Goal: Task Accomplishment & Management: Complete application form

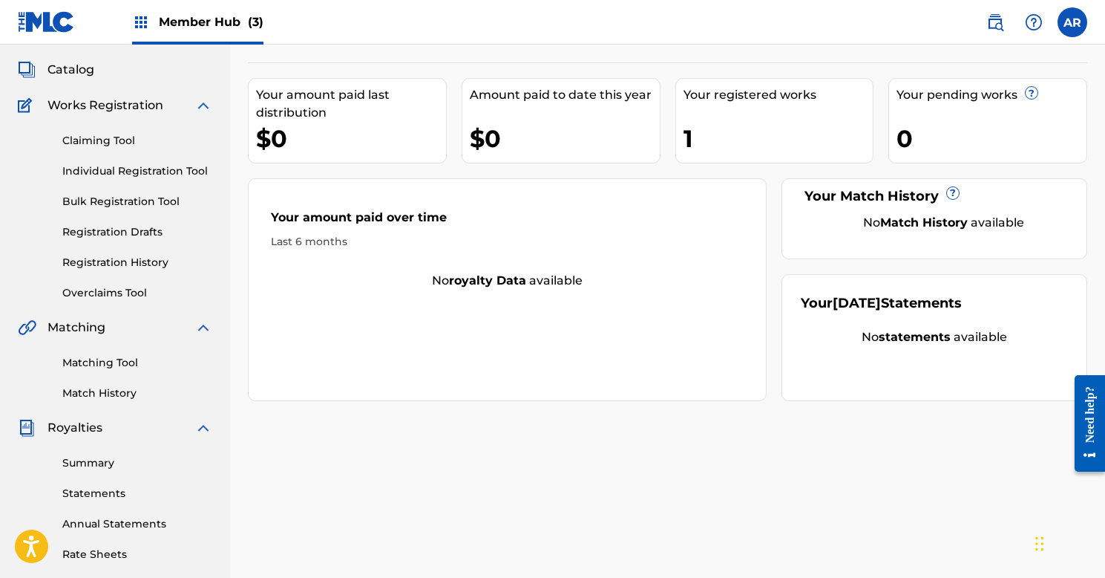
scroll to position [53, 0]
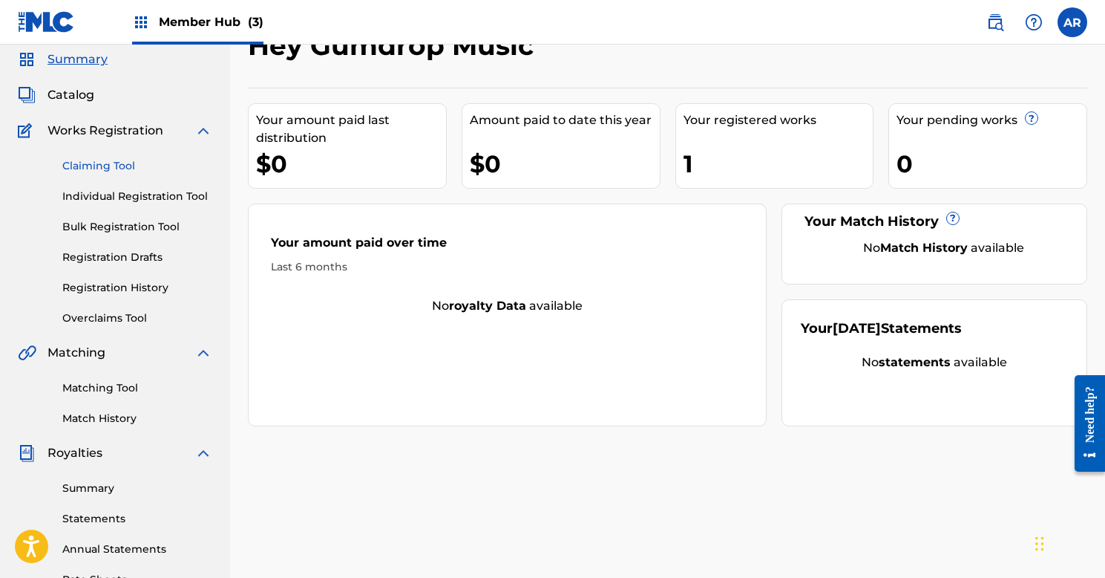
click at [139, 158] on link "Claiming Tool" at bounding box center [137, 166] width 150 height 16
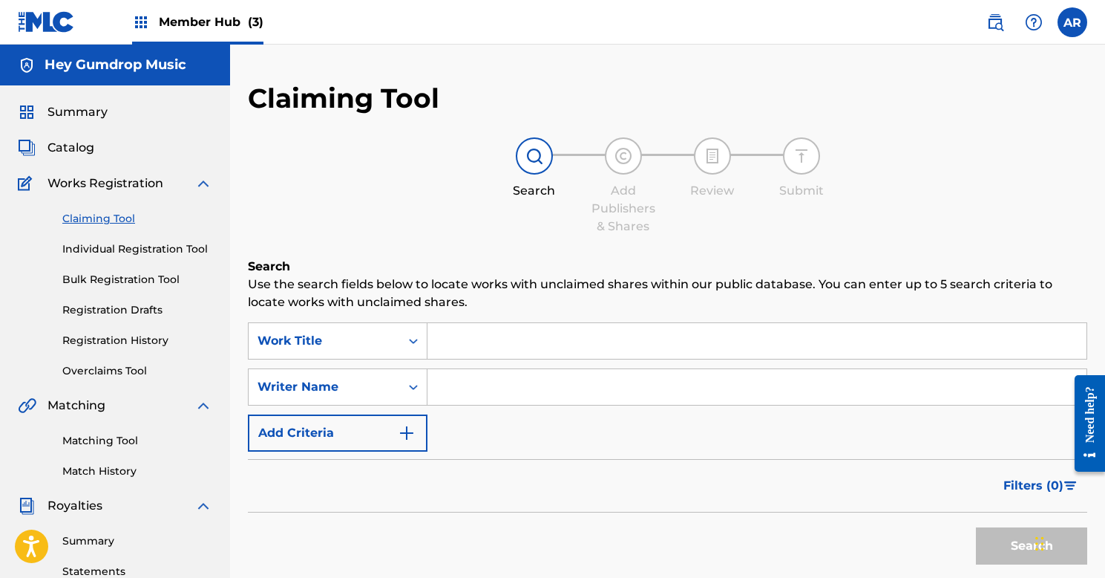
click at [508, 344] on input "Search Form" at bounding box center [757, 341] width 659 height 36
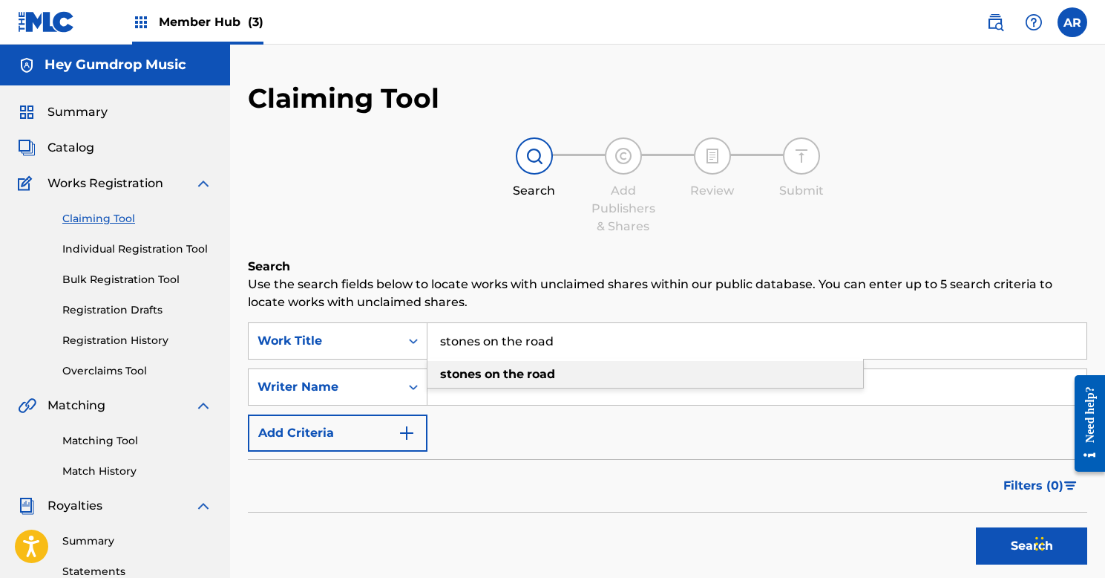
type input "stones on the road"
click at [511, 377] on strong "the" at bounding box center [513, 374] width 21 height 14
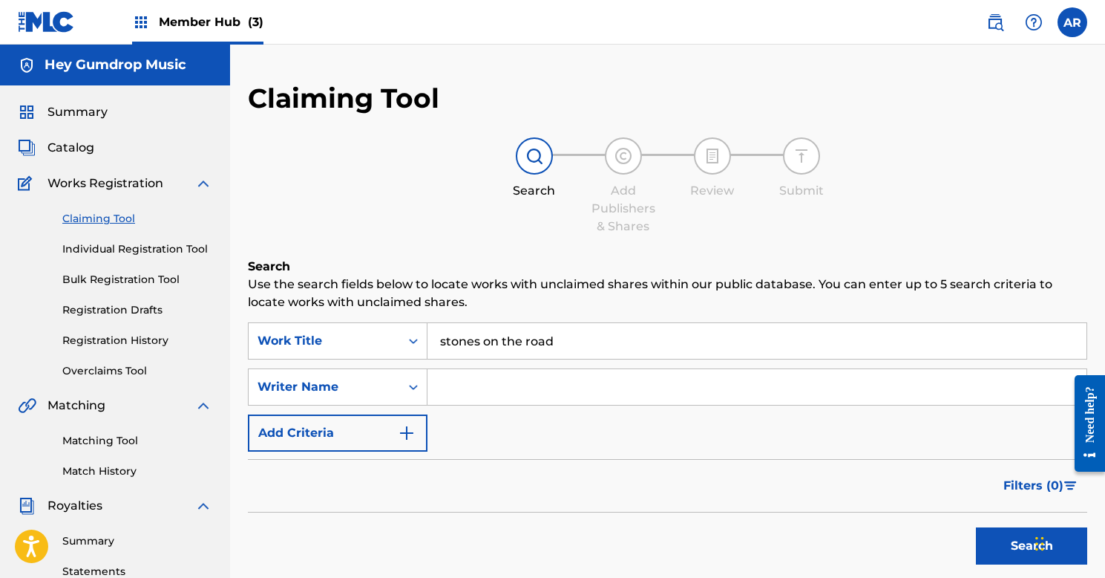
click at [511, 384] on input "Search Form" at bounding box center [757, 387] width 659 height 36
type input "aShley riley"
click at [1032, 546] on button "Search" at bounding box center [1031, 545] width 111 height 37
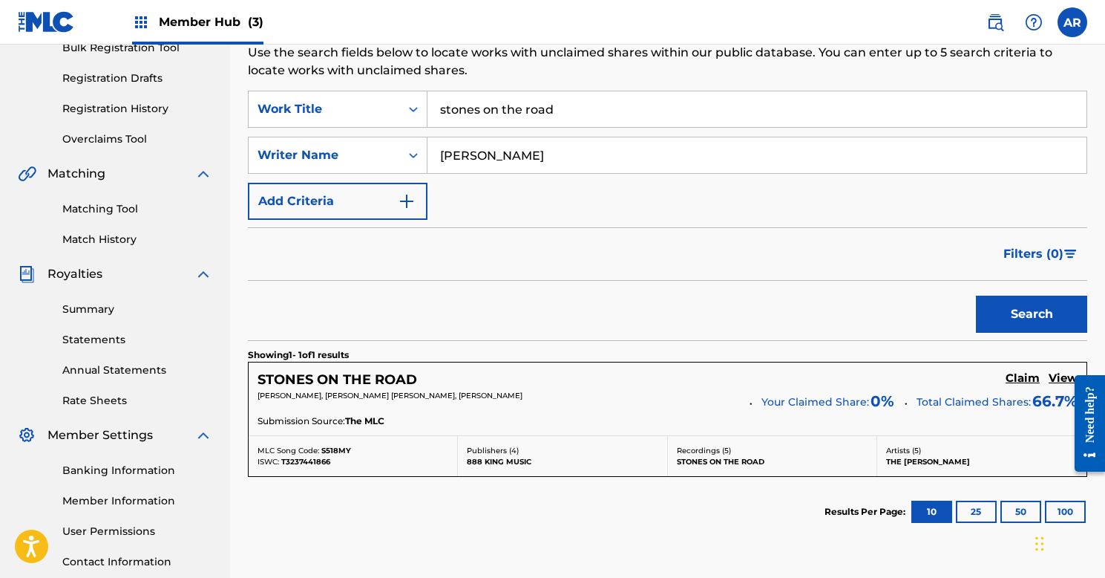
scroll to position [232, 0]
click at [731, 395] on p "ASHLEY N RILEY, SARAH JANE BONSIGNORE, WILLIAM DOMINIC DILUIGI" at bounding box center [499, 394] width 482 height 11
click at [1032, 379] on h5 "Claim" at bounding box center [1023, 377] width 34 height 14
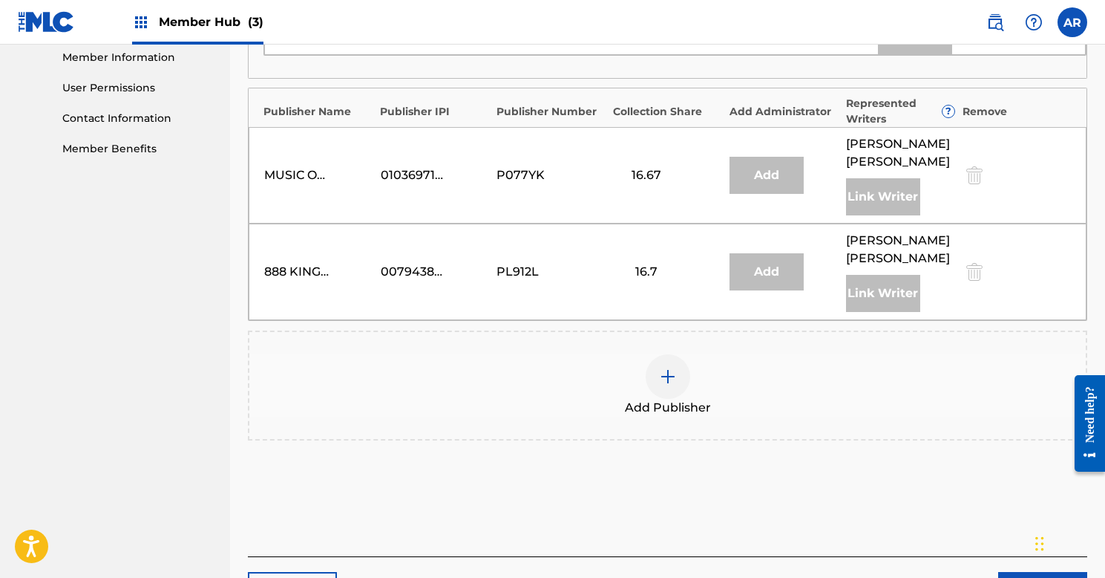
scroll to position [741, 0]
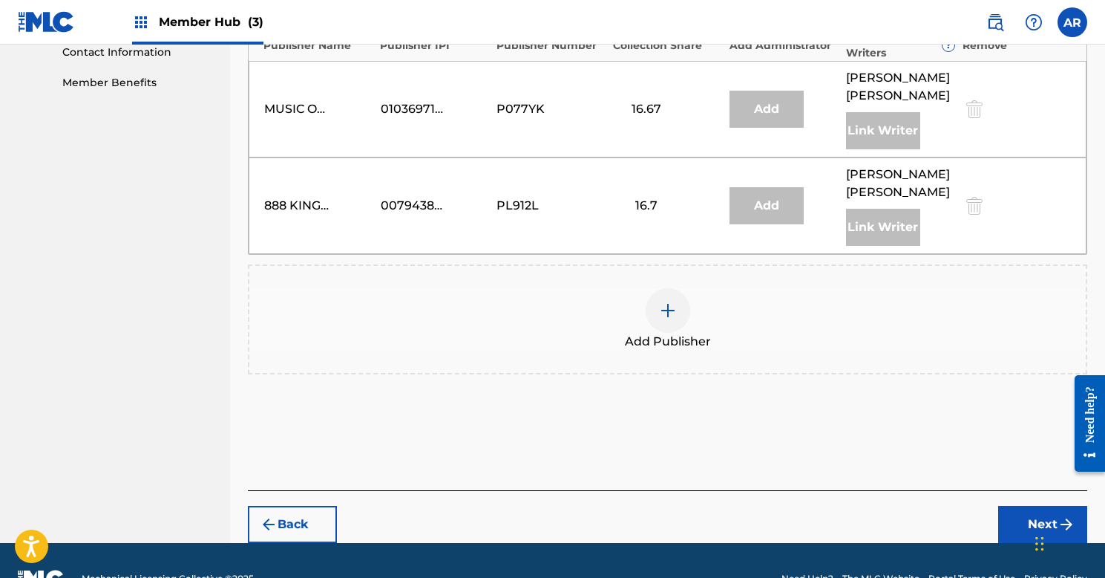
click at [679, 288] on div at bounding box center [668, 310] width 45 height 45
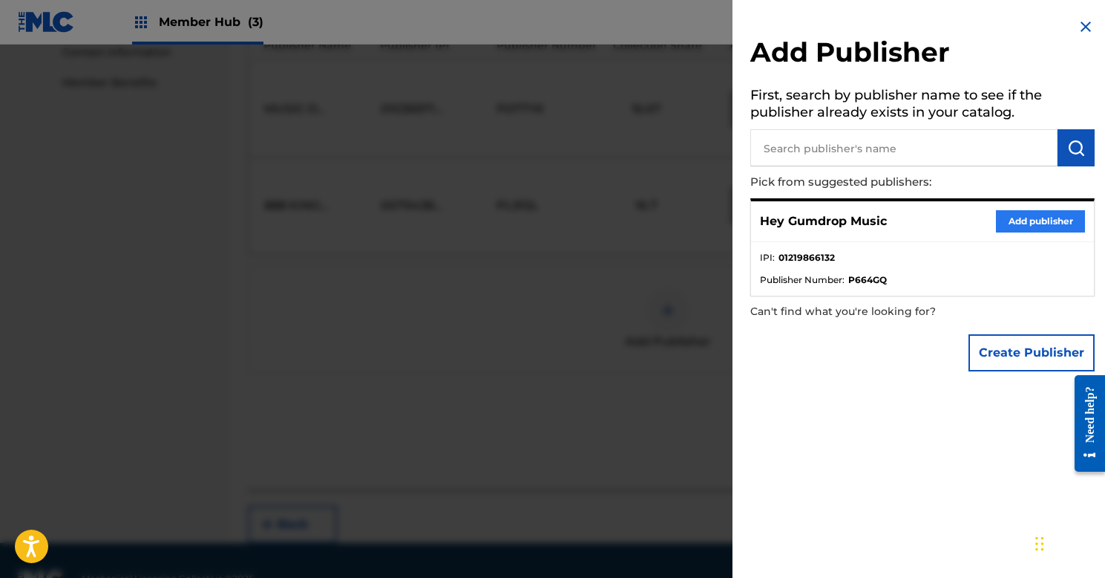
click at [1012, 215] on button "Add publisher" at bounding box center [1040, 221] width 89 height 22
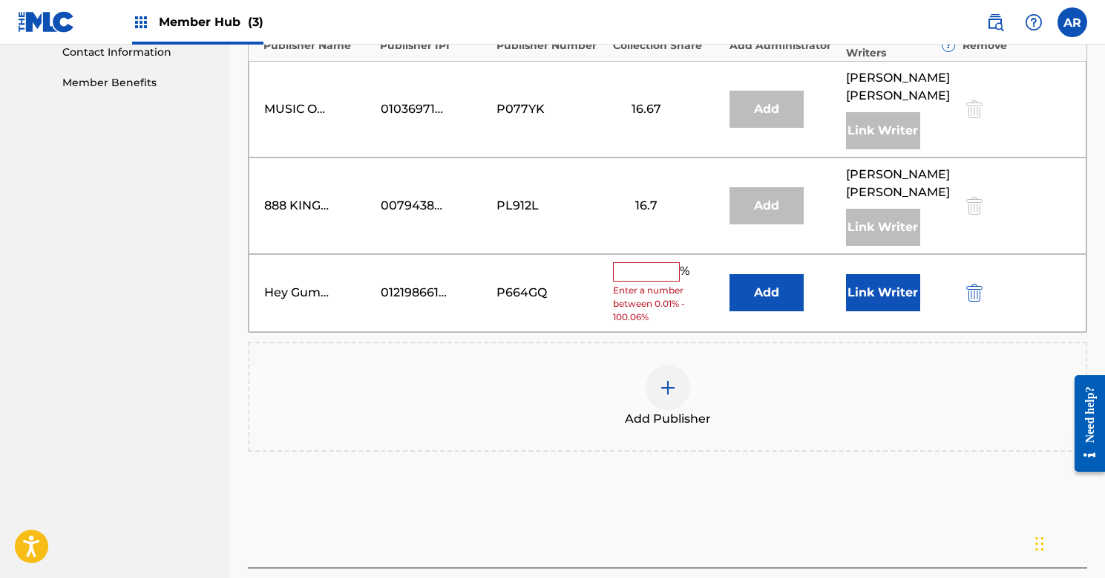
click at [632, 262] on input "text" at bounding box center [646, 271] width 67 height 19
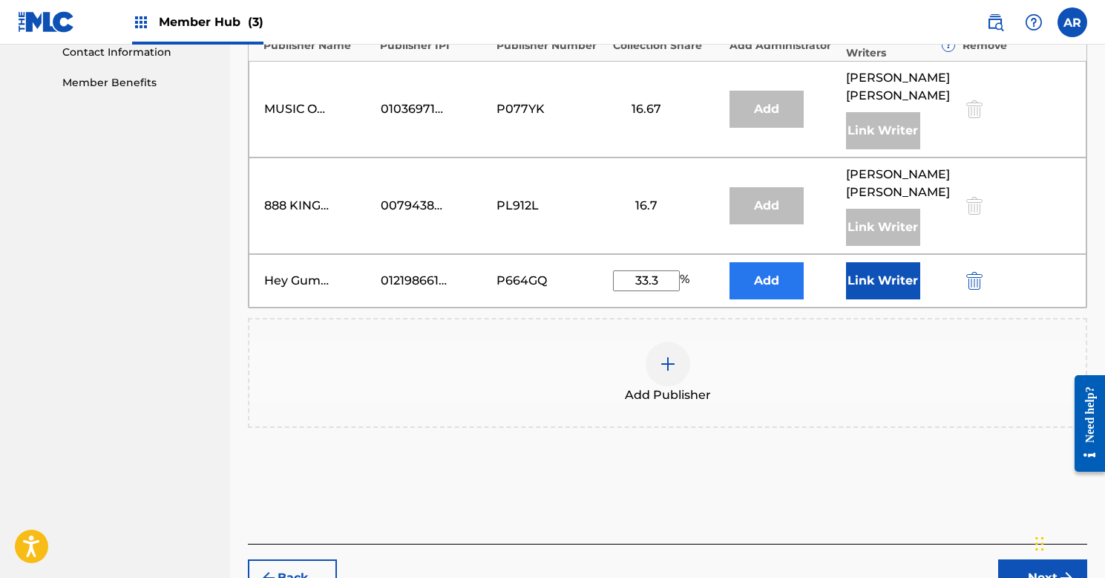
type input "33.3"
click at [764, 262] on button "Add" at bounding box center [767, 280] width 74 height 37
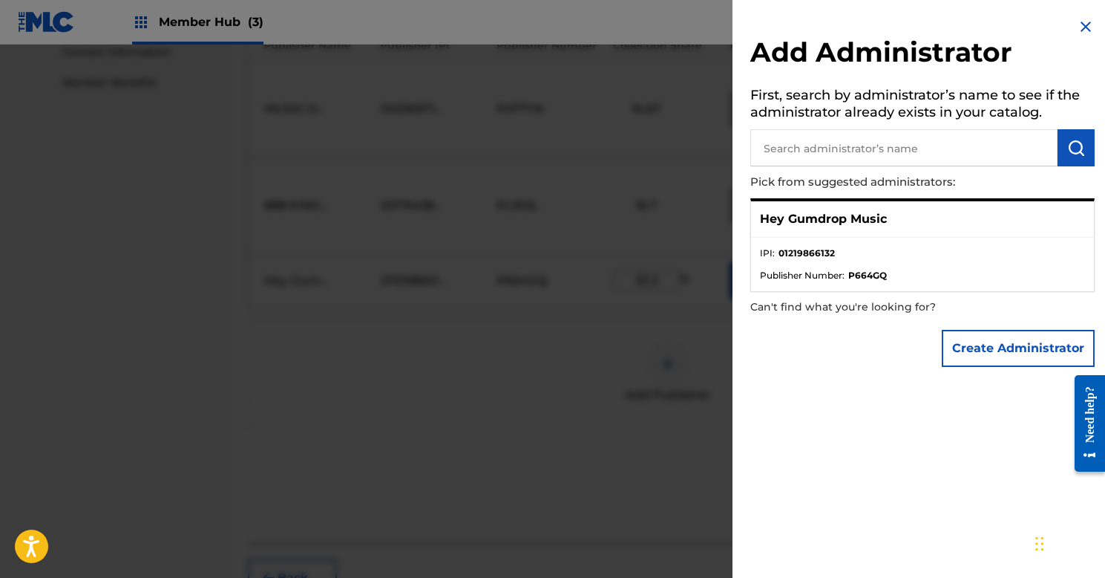
click at [1077, 21] on img at bounding box center [1086, 27] width 18 height 18
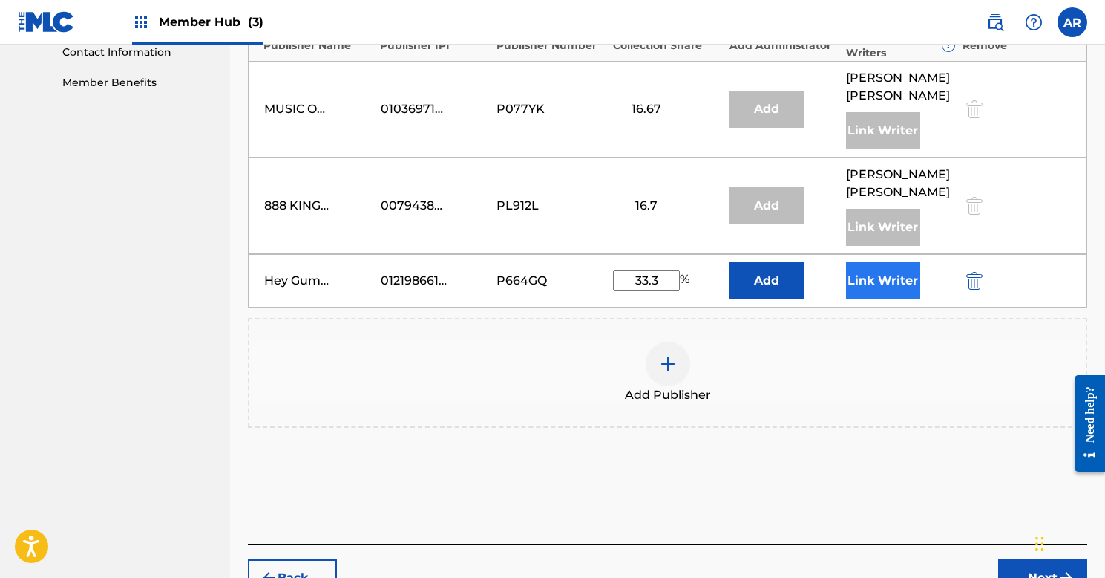
click at [877, 262] on button "Link Writer" at bounding box center [883, 280] width 74 height 37
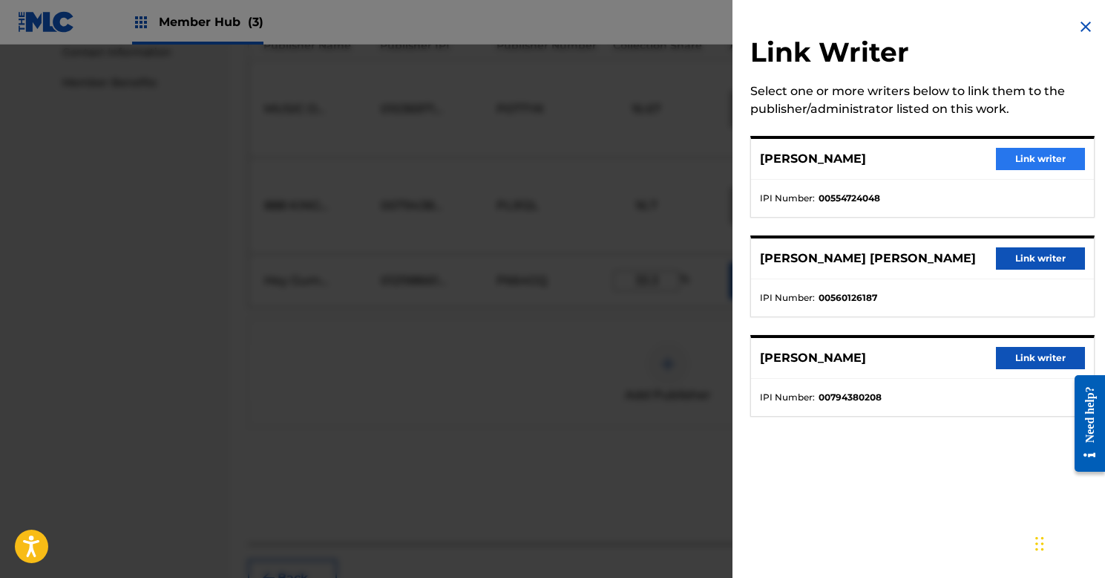
click at [1031, 155] on button "Link writer" at bounding box center [1040, 159] width 89 height 22
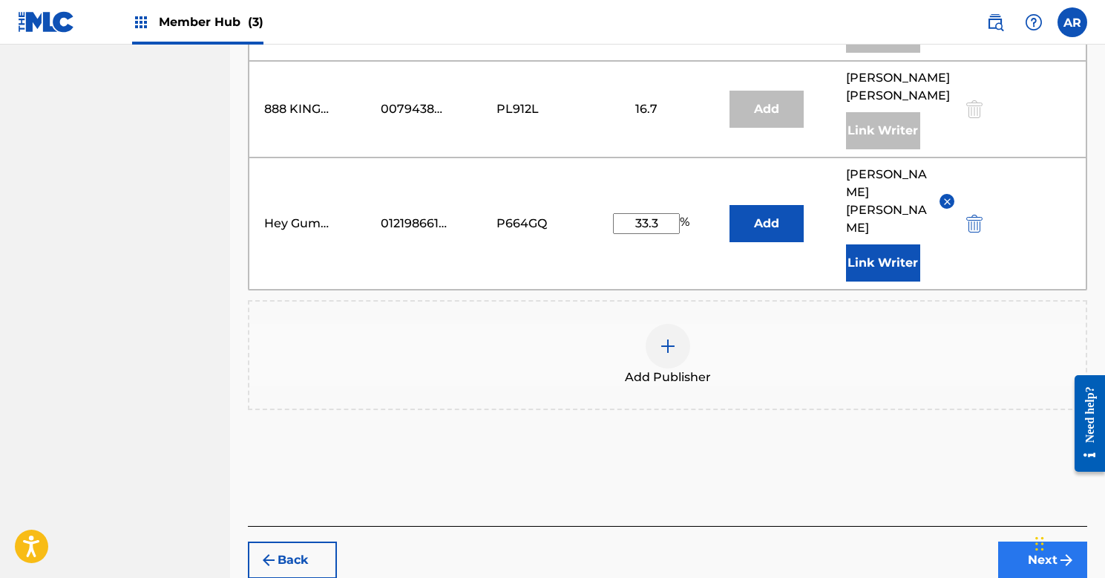
click at [1020, 541] on button "Next" at bounding box center [1042, 559] width 89 height 37
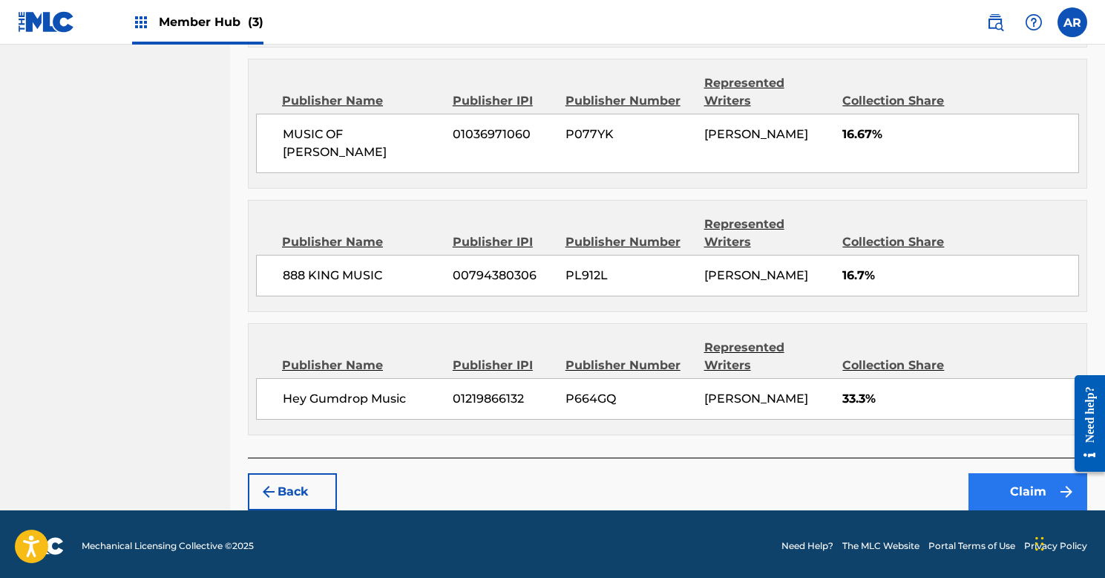
scroll to position [852, 0]
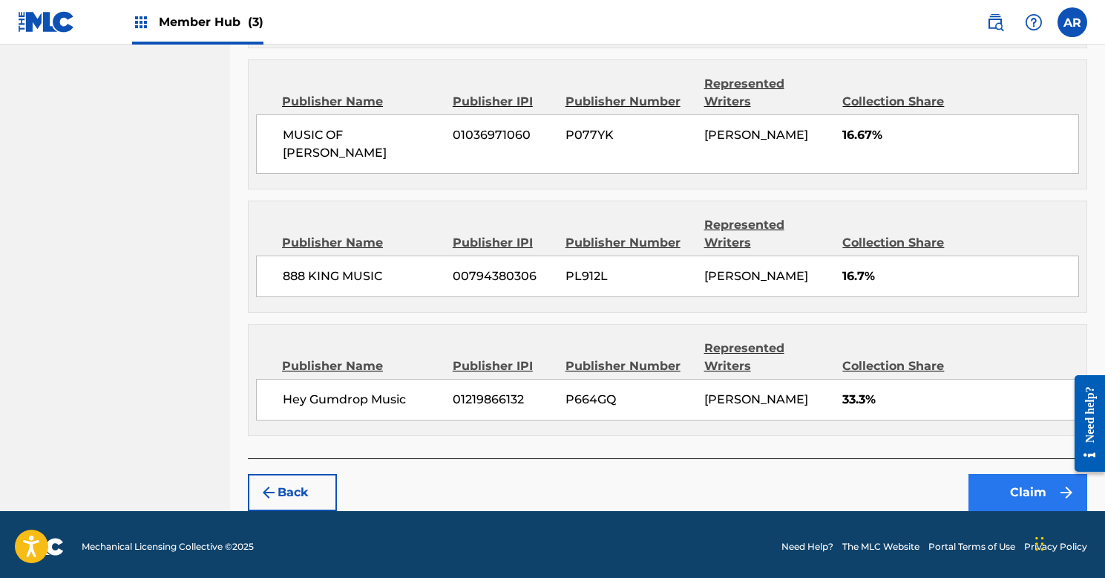
click at [1006, 494] on button "Claim" at bounding box center [1028, 492] width 119 height 37
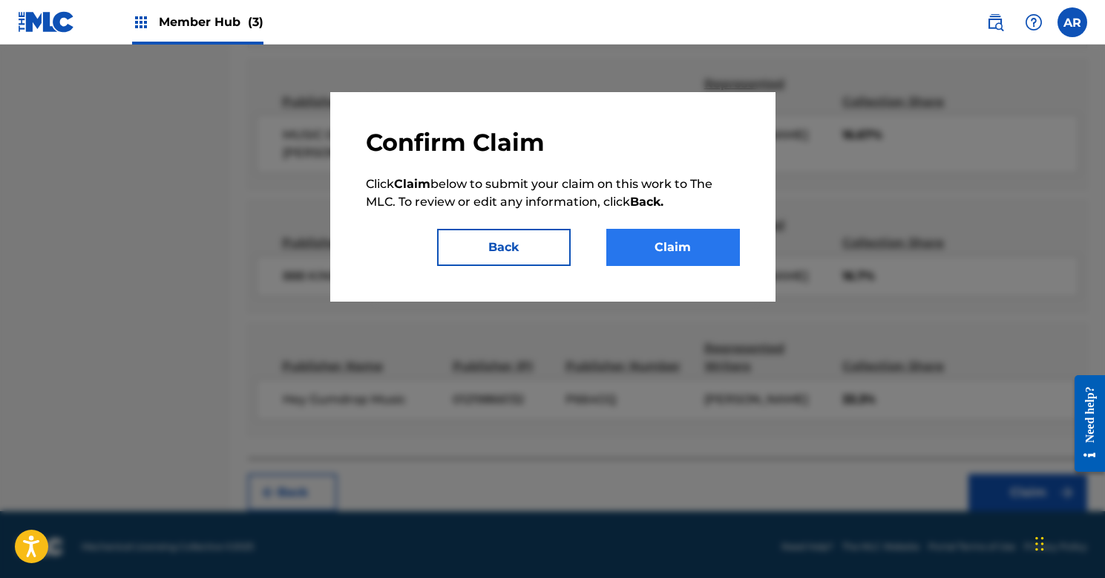
click at [664, 246] on button "Claim" at bounding box center [673, 247] width 134 height 37
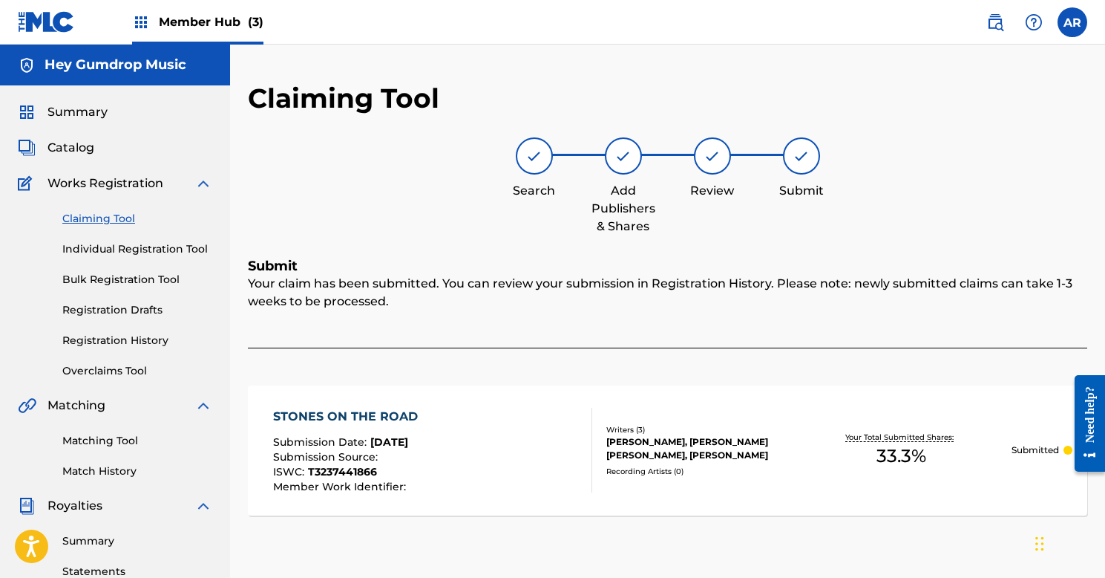
scroll to position [0, 0]
click at [111, 223] on link "Claiming Tool" at bounding box center [137, 219] width 150 height 16
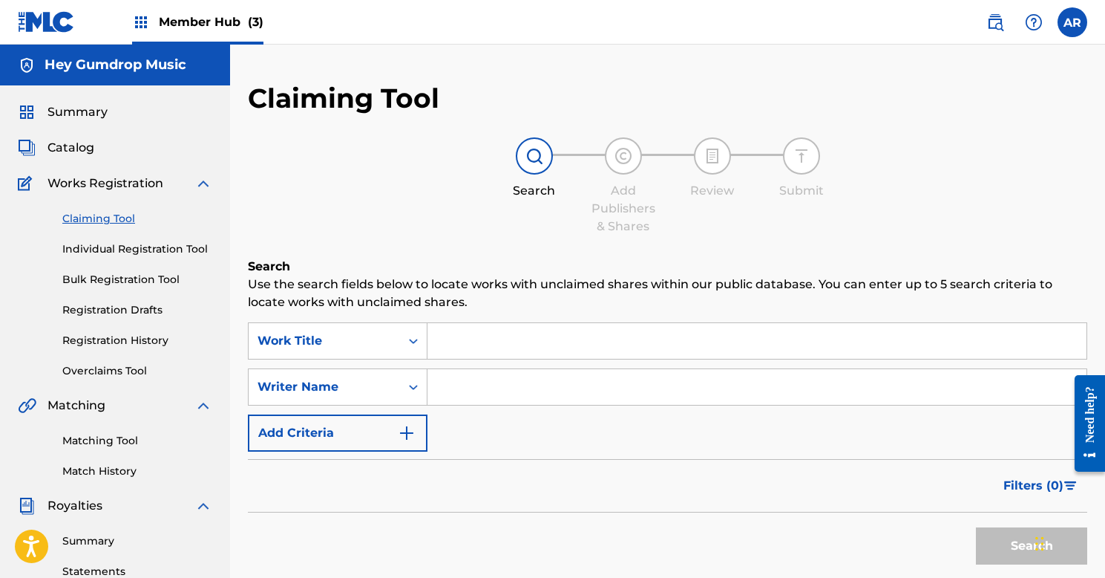
click at [508, 345] on input "Search Form" at bounding box center [757, 341] width 659 height 36
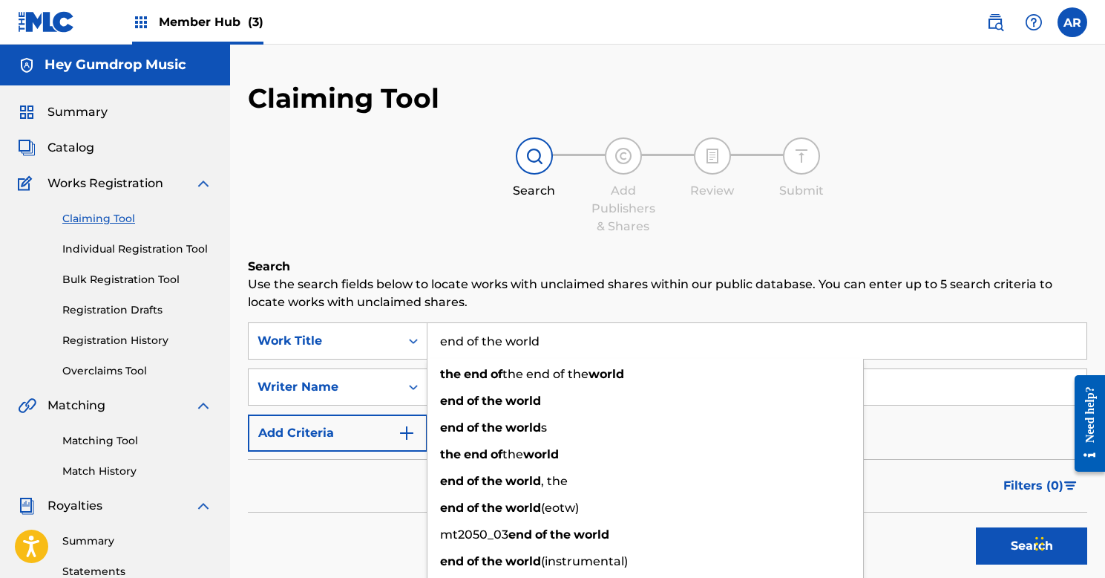
click at [763, 347] on input "end of the world" at bounding box center [757, 341] width 659 height 36
type input "end of the world"
click at [929, 405] on div "Search Form" at bounding box center [758, 386] width 660 height 37
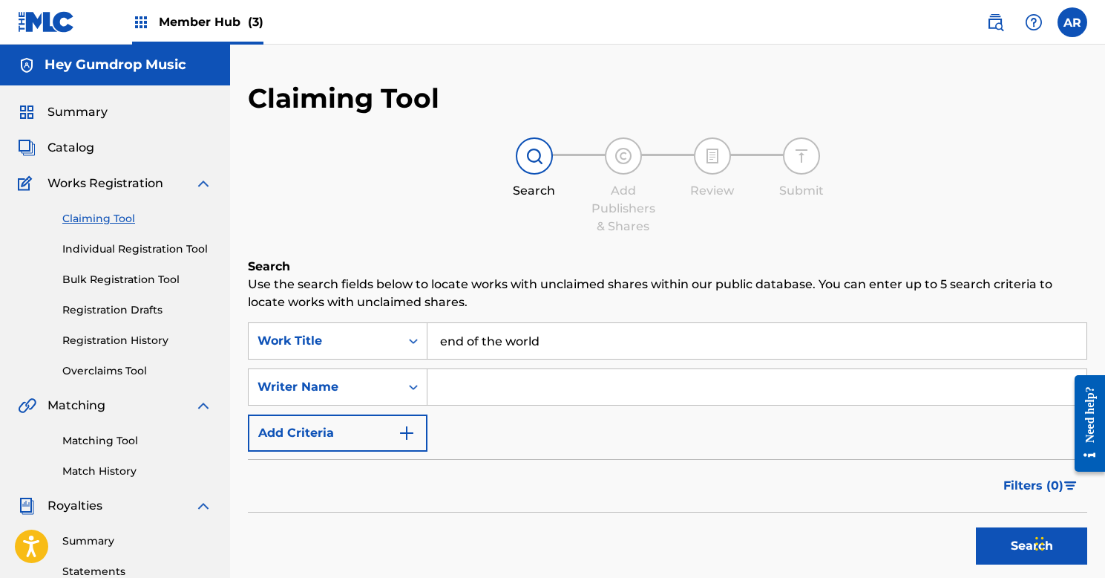
click at [569, 389] on input "Search Form" at bounding box center [757, 387] width 659 height 36
type input "[PERSON_NAME]"
click at [1001, 538] on button "Search" at bounding box center [1031, 545] width 111 height 37
click at [1001, 543] on button "Search" at bounding box center [1031, 545] width 111 height 37
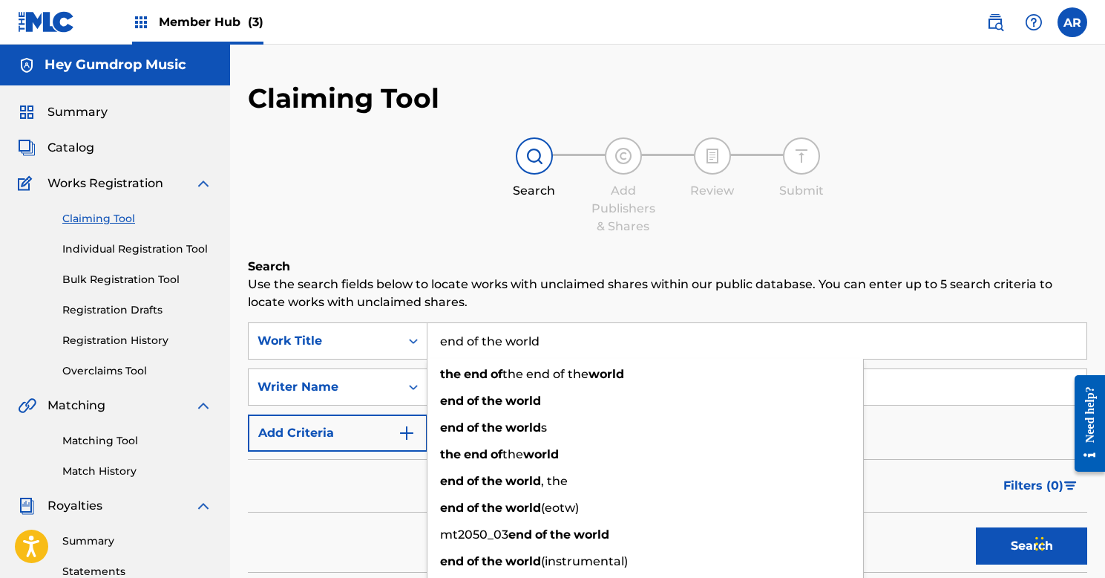
drag, startPoint x: 552, startPoint y: 344, endPoint x: 323, endPoint y: 308, distance: 231.4
click at [329, 311] on div "Search Use the search fields below to locate works with unclaimed shares within…" at bounding box center [668, 555] width 840 height 595
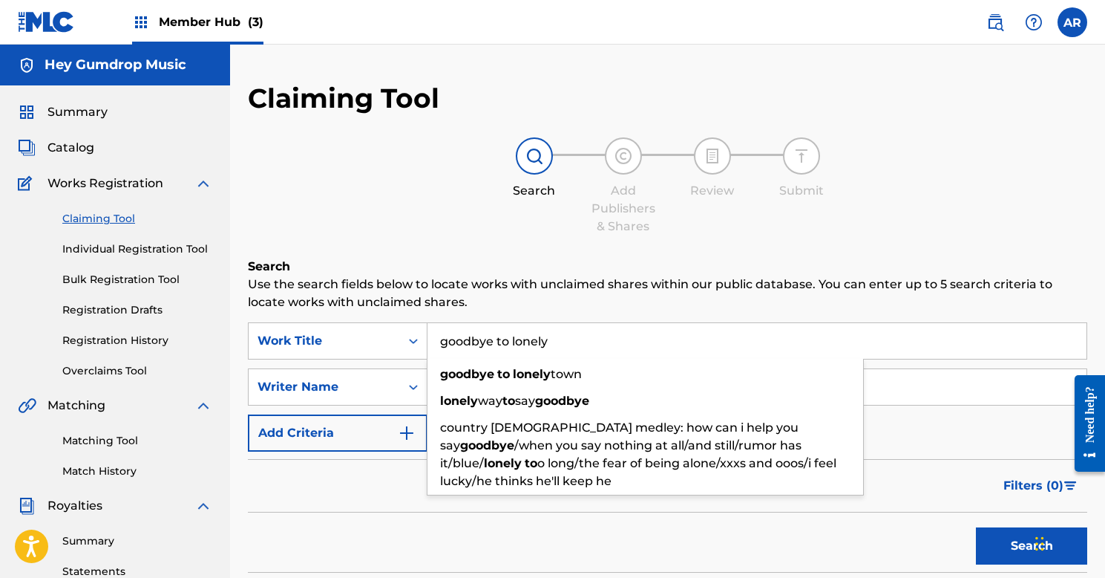
type input "goodbye to lonely"
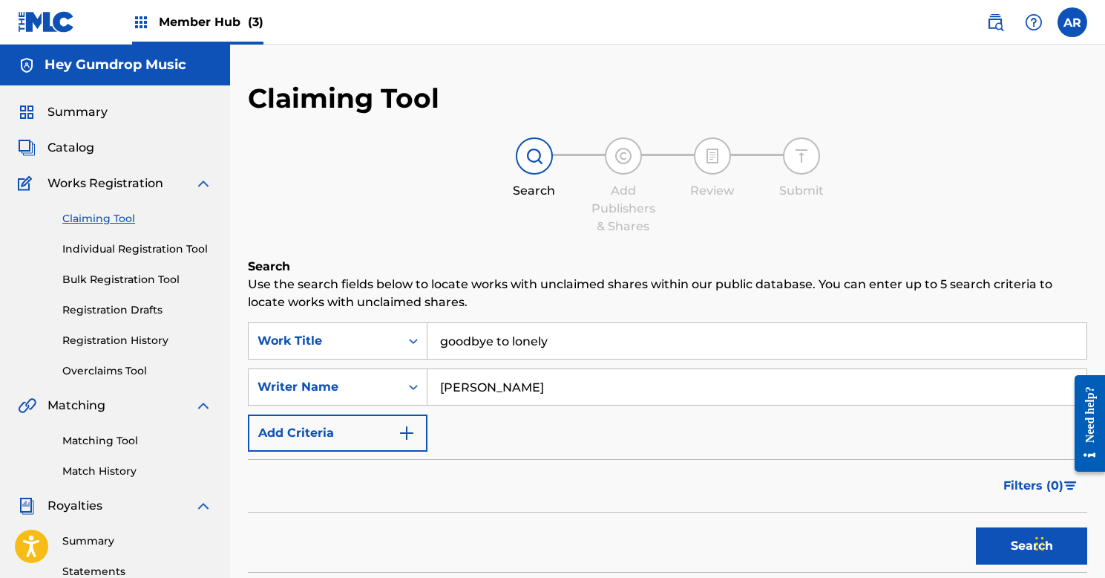
click at [918, 387] on input "[PERSON_NAME]" at bounding box center [757, 387] width 659 height 36
click at [1032, 546] on button "Search" at bounding box center [1031, 545] width 111 height 37
click at [1002, 536] on button "Search" at bounding box center [1031, 545] width 111 height 37
click at [209, 23] on span "Member Hub (3)" at bounding box center [211, 21] width 105 height 17
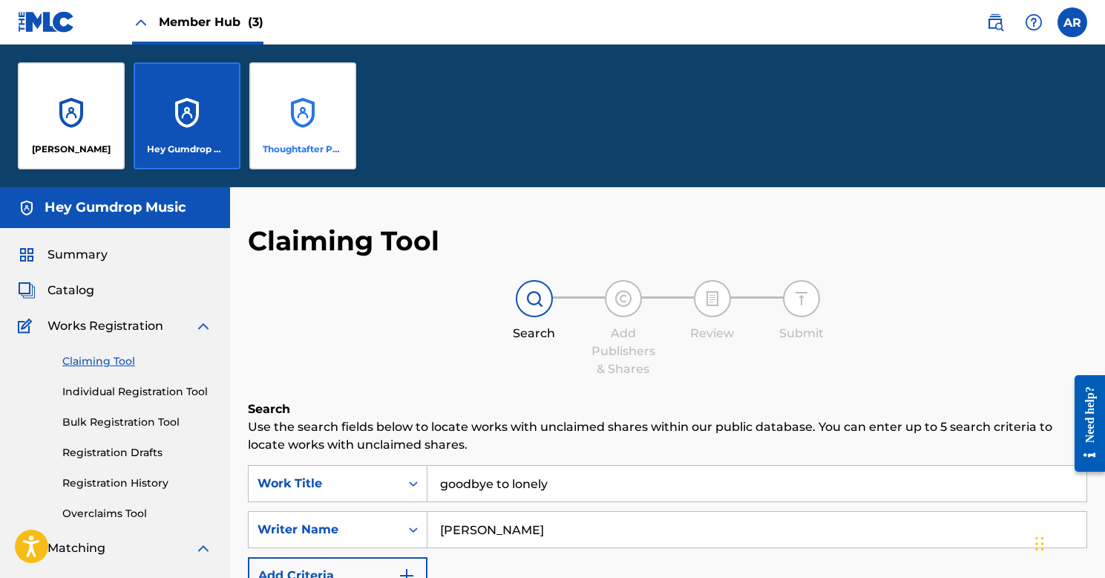
click at [313, 120] on div "Thoughtafter Publishing" at bounding box center [302, 115] width 107 height 107
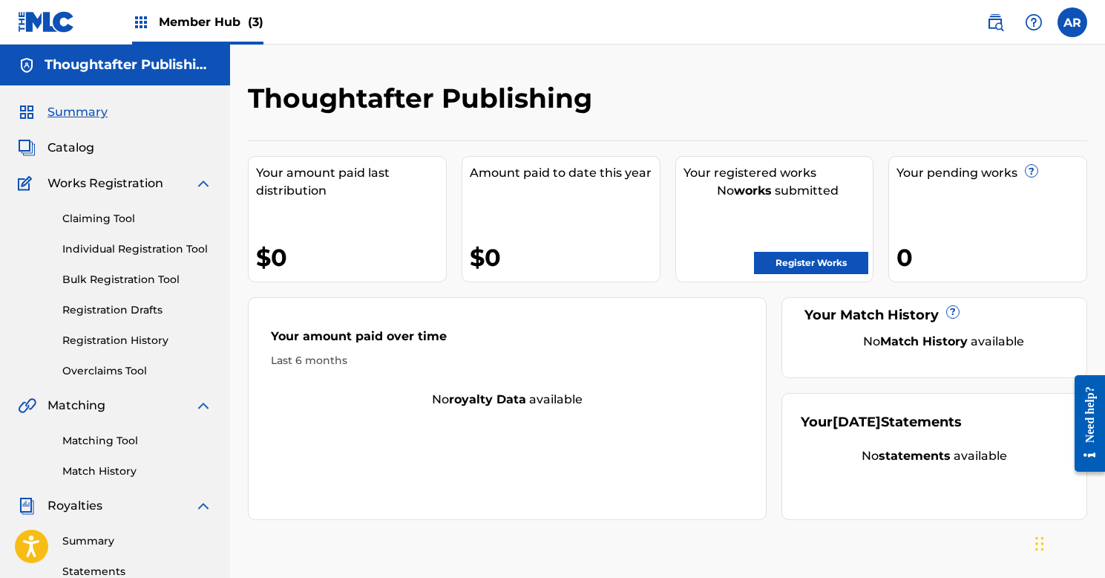
click at [200, 16] on span "Member Hub (3)" at bounding box center [211, 21] width 105 height 17
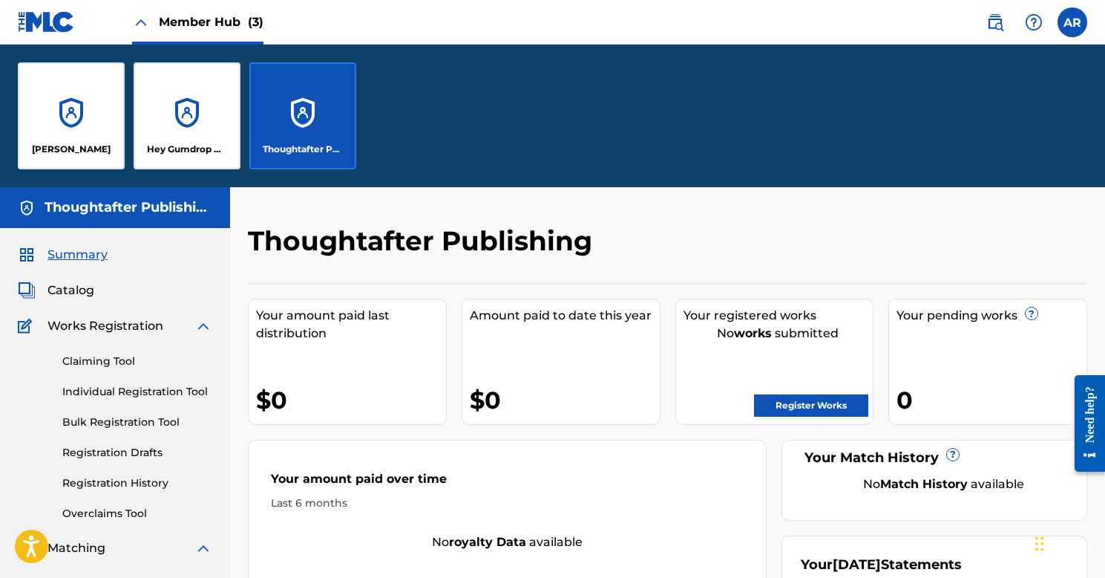
click at [340, 98] on div "Thoughtafter Publishing" at bounding box center [302, 115] width 107 height 107
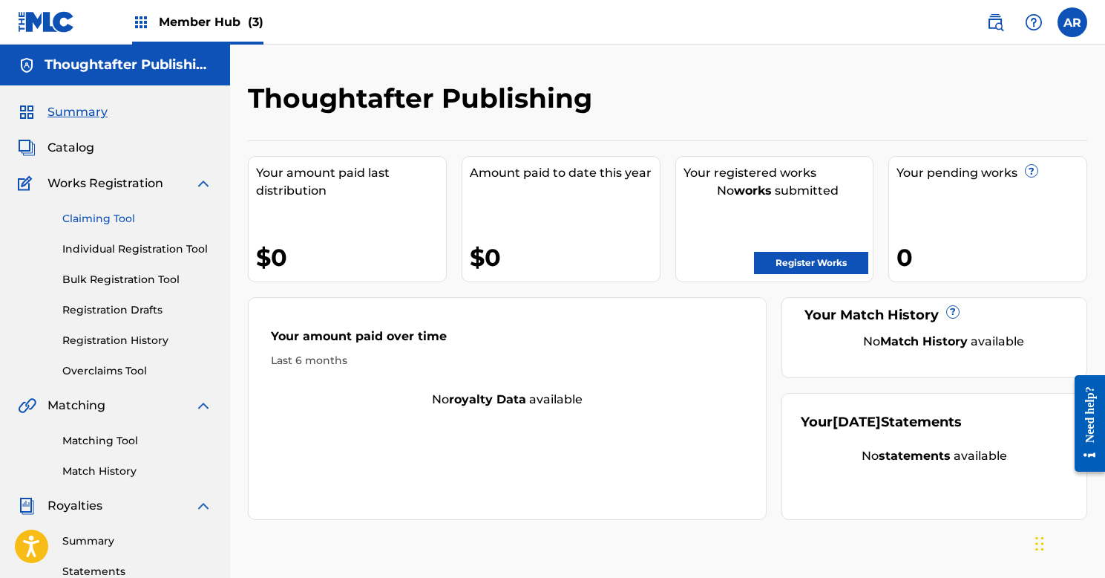
click at [127, 215] on link "Claiming Tool" at bounding box center [137, 219] width 150 height 16
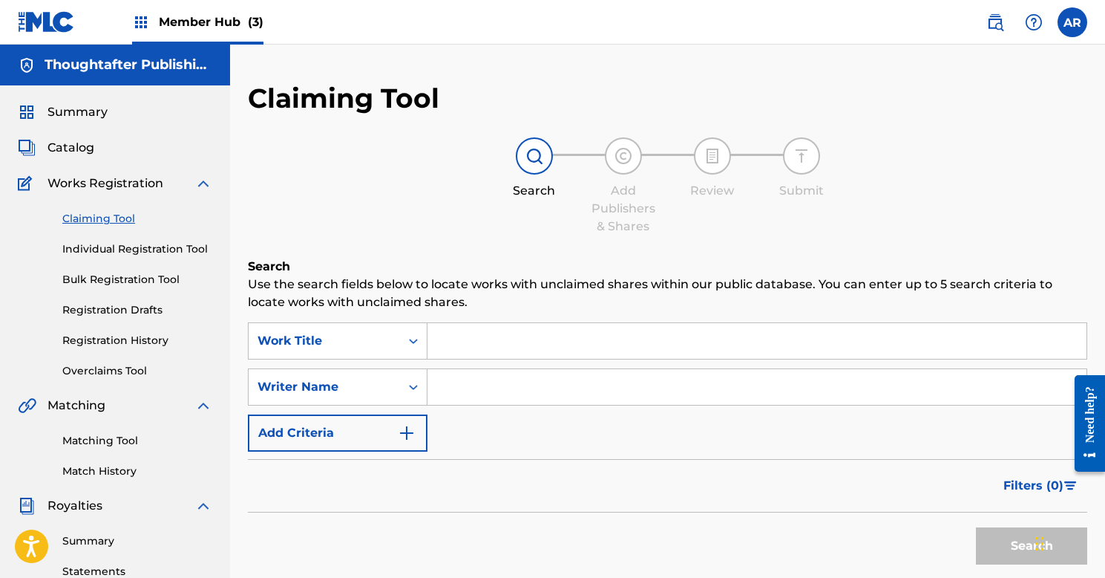
click at [532, 341] on input "Search Form" at bounding box center [757, 341] width 659 height 36
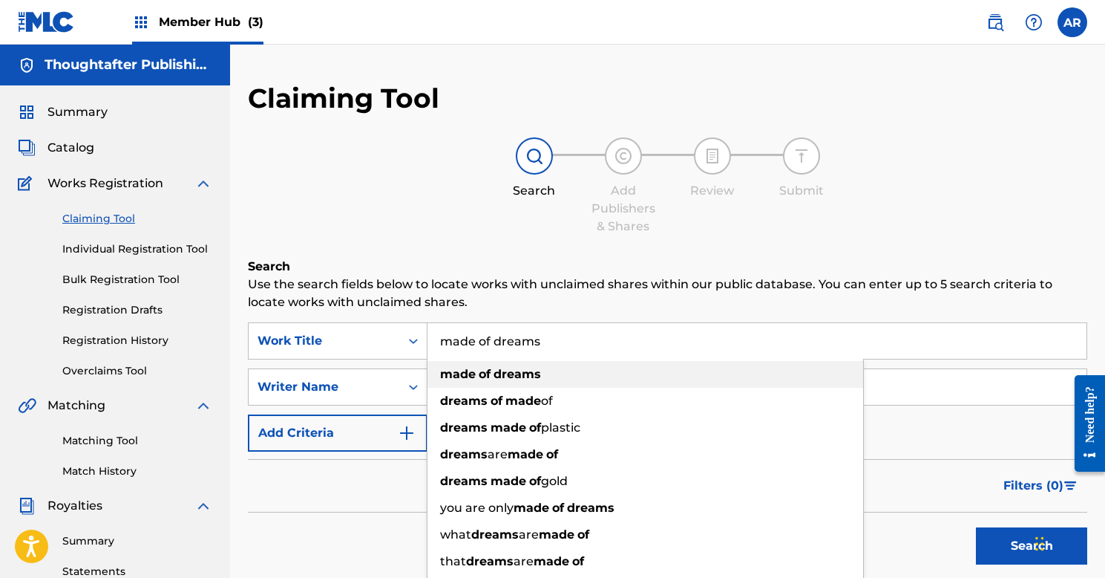
type input "made of dreams"
click at [495, 373] on strong "dreams" at bounding box center [518, 374] width 48 height 14
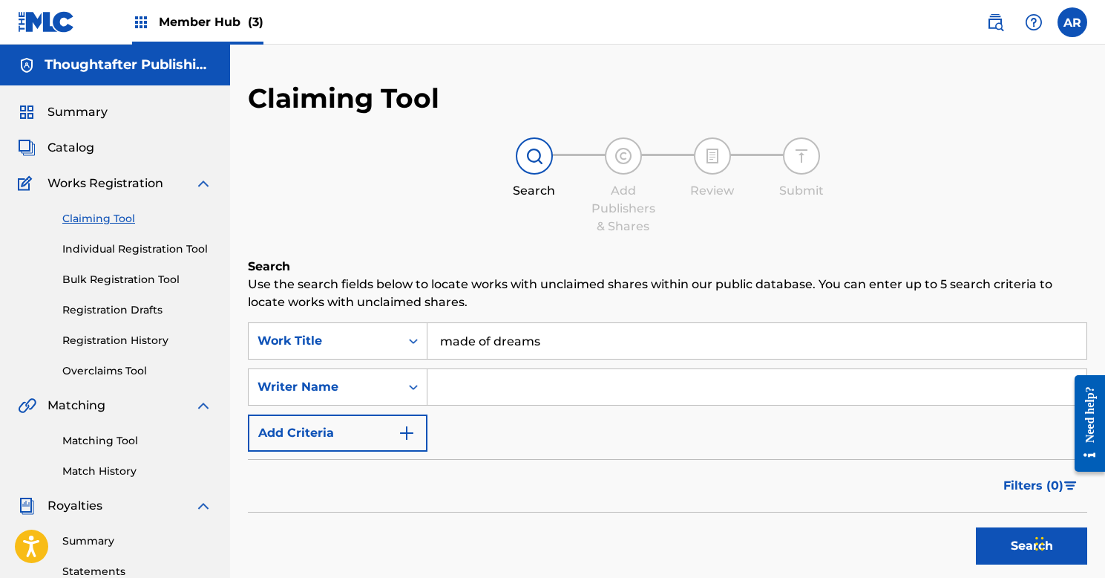
click at [474, 379] on input "Search Form" at bounding box center [757, 387] width 659 height 36
type input "[PERSON_NAME]"
drag, startPoint x: 520, startPoint y: 414, endPoint x: 1018, endPoint y: 532, distance: 511.0
click at [1018, 532] on button "Search" at bounding box center [1031, 545] width 111 height 37
click at [1017, 543] on button "Search" at bounding box center [1031, 545] width 111 height 37
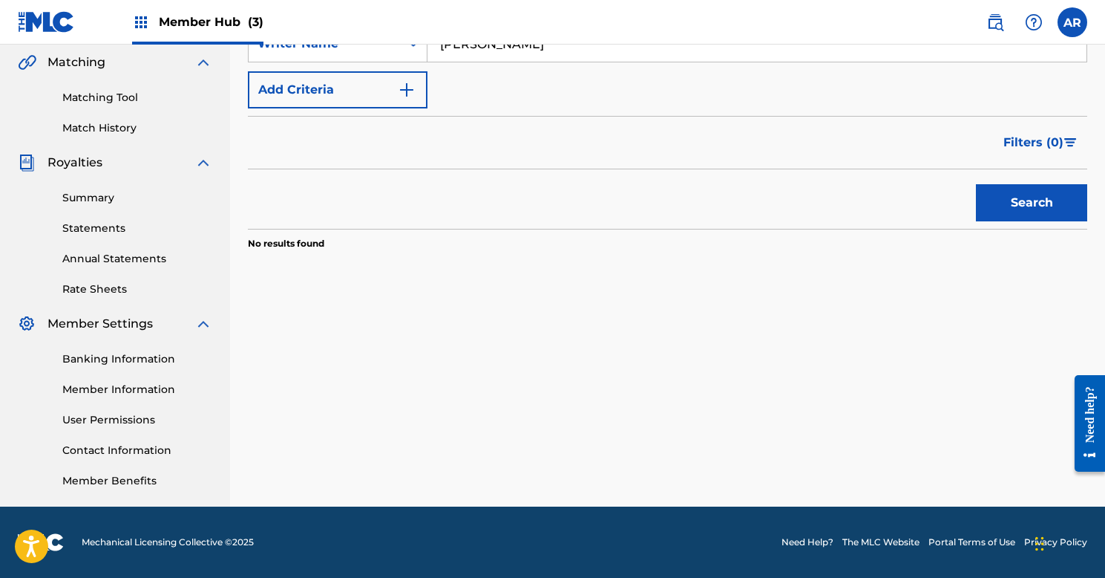
scroll to position [343, 0]
click at [1020, 209] on button "Search" at bounding box center [1031, 202] width 111 height 37
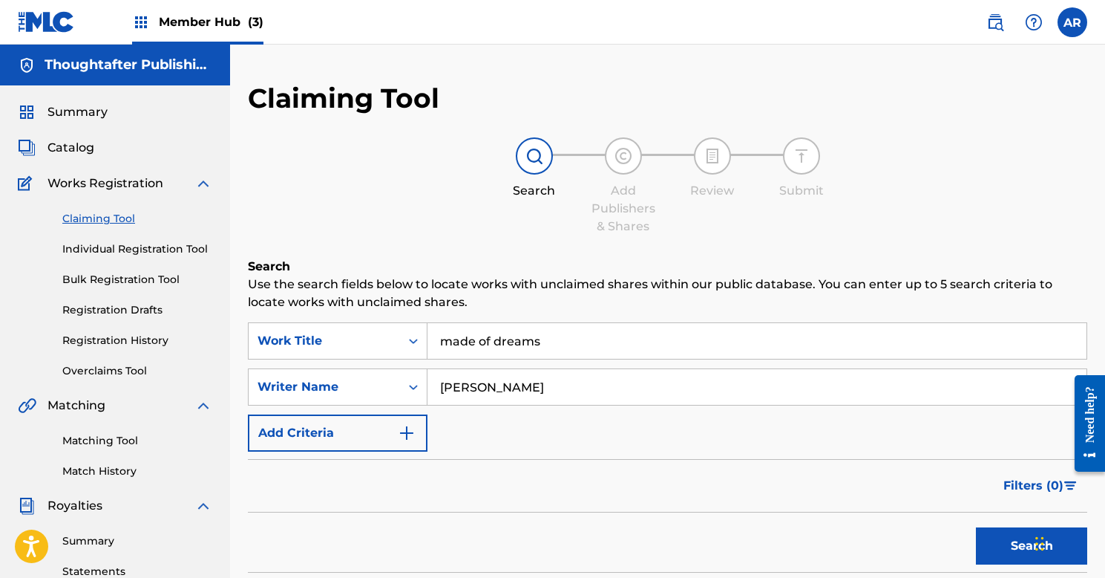
scroll to position [0, 0]
click at [134, 249] on link "Individual Registration Tool" at bounding box center [137, 249] width 150 height 16
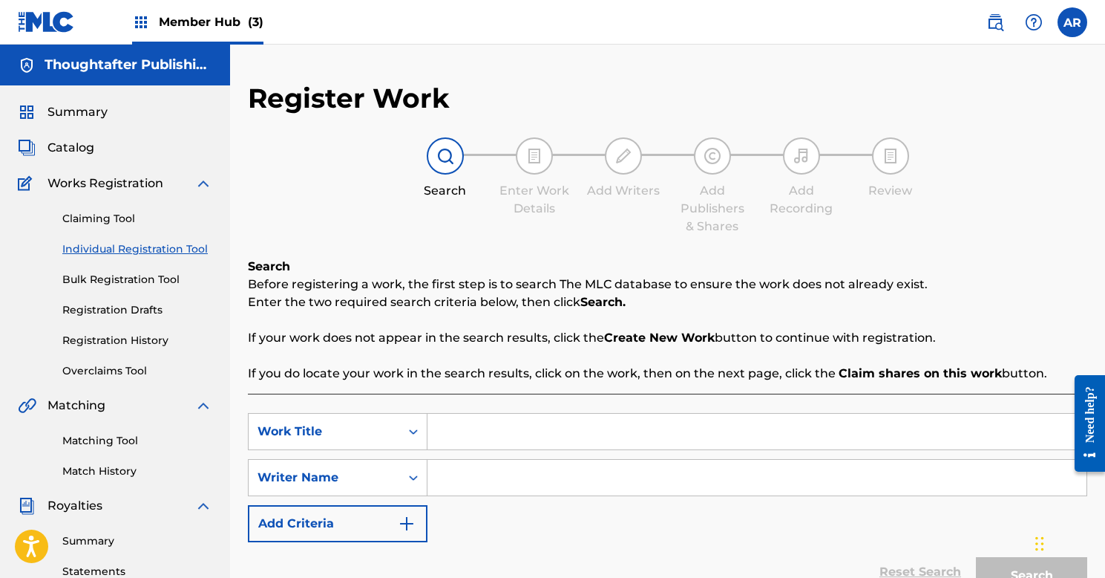
click at [530, 431] on input "Search Form" at bounding box center [757, 431] width 659 height 36
type input "made of dreams"
click at [498, 474] on input "Search Form" at bounding box center [757, 478] width 659 height 36
type input "ashley riley"
click at [1032, 575] on button "Search" at bounding box center [1031, 575] width 111 height 37
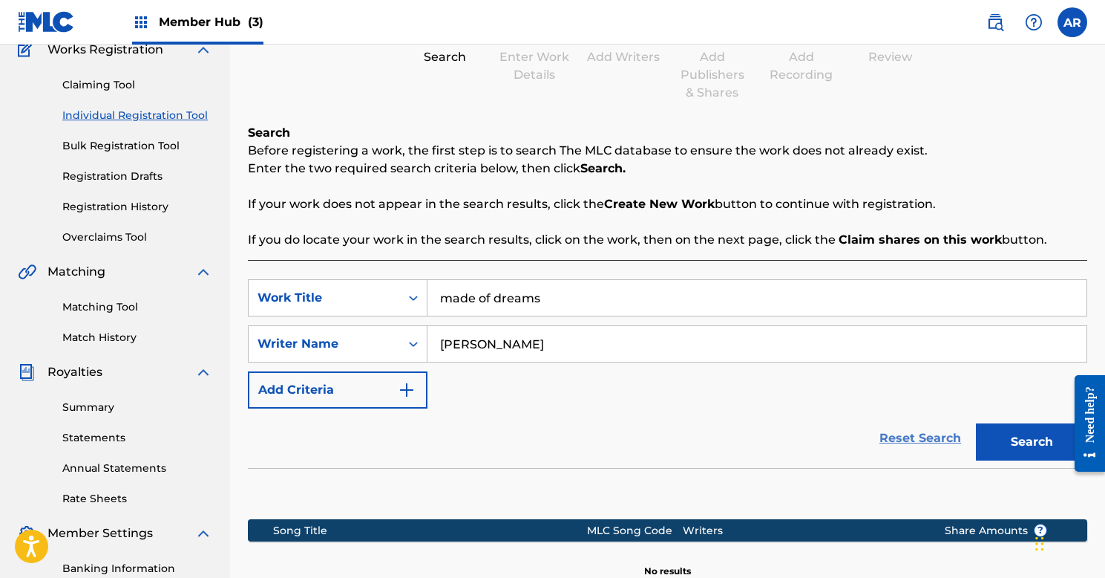
scroll to position [228, 0]
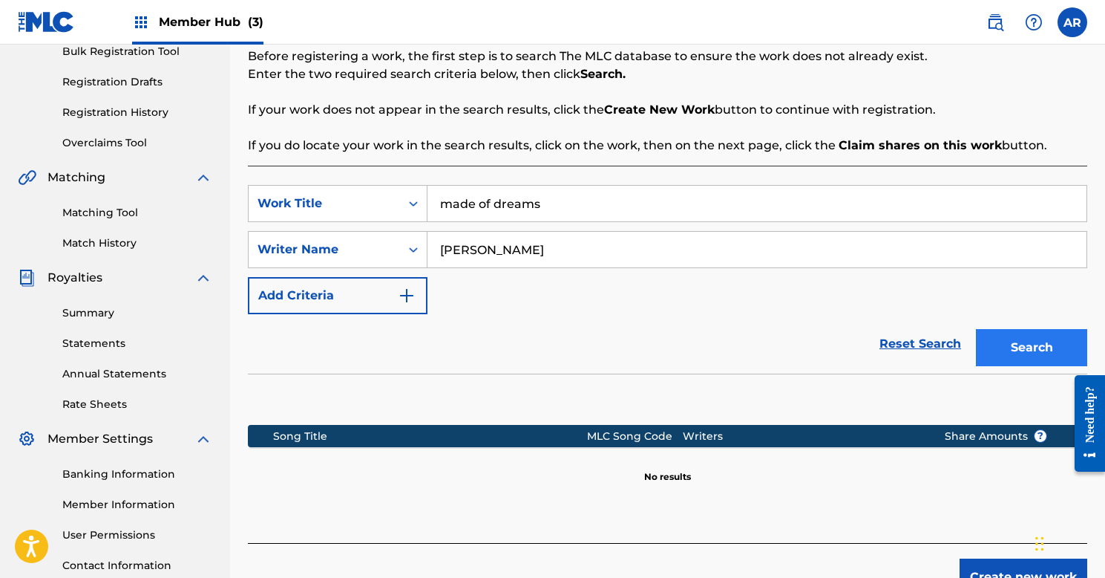
click at [1008, 352] on button "Search" at bounding box center [1031, 347] width 111 height 37
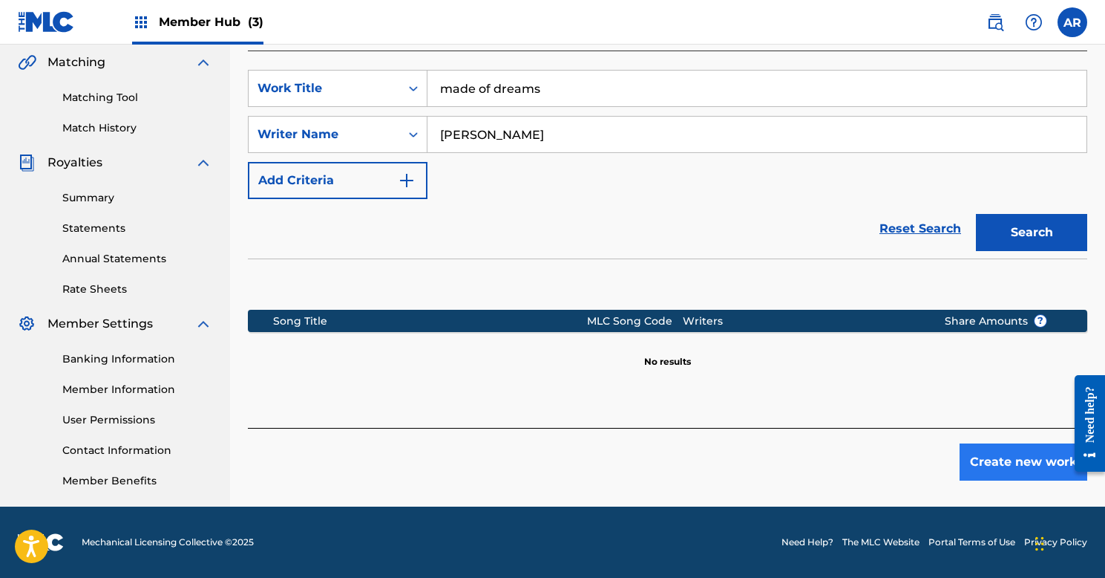
scroll to position [343, 0]
click at [993, 455] on button "Create new work" at bounding box center [1024, 461] width 128 height 37
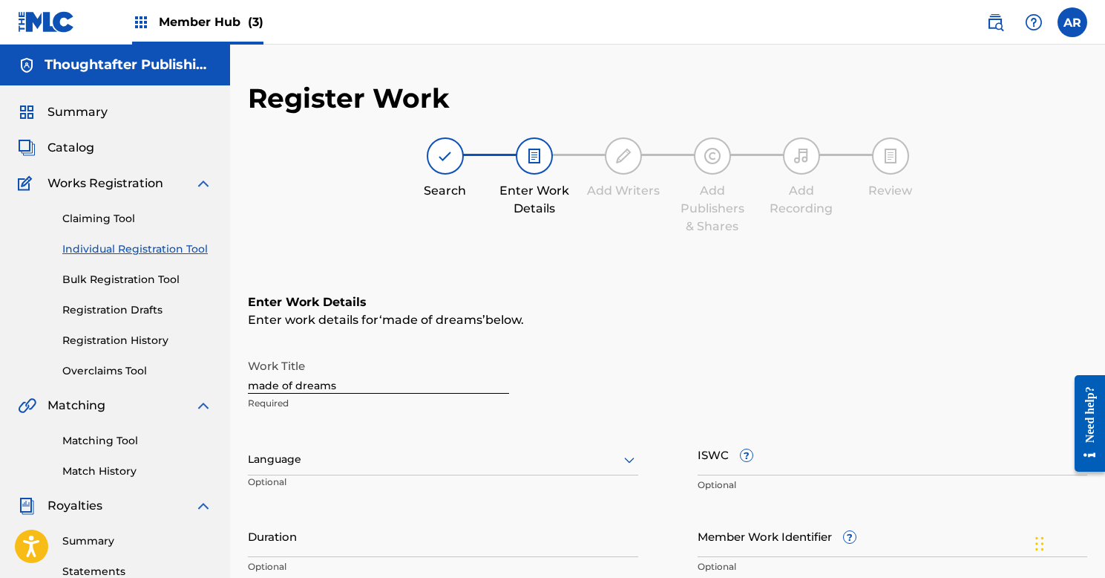
scroll to position [0, 0]
drag, startPoint x: 348, startPoint y: 385, endPoint x: 75, endPoint y: 375, distance: 273.4
click at [75, 375] on main "Thoughtafter Publishing Summary Catalog Works Registration Claiming Tool Indivi…" at bounding box center [552, 452] width 1105 height 814
click at [350, 453] on div at bounding box center [443, 459] width 390 height 19
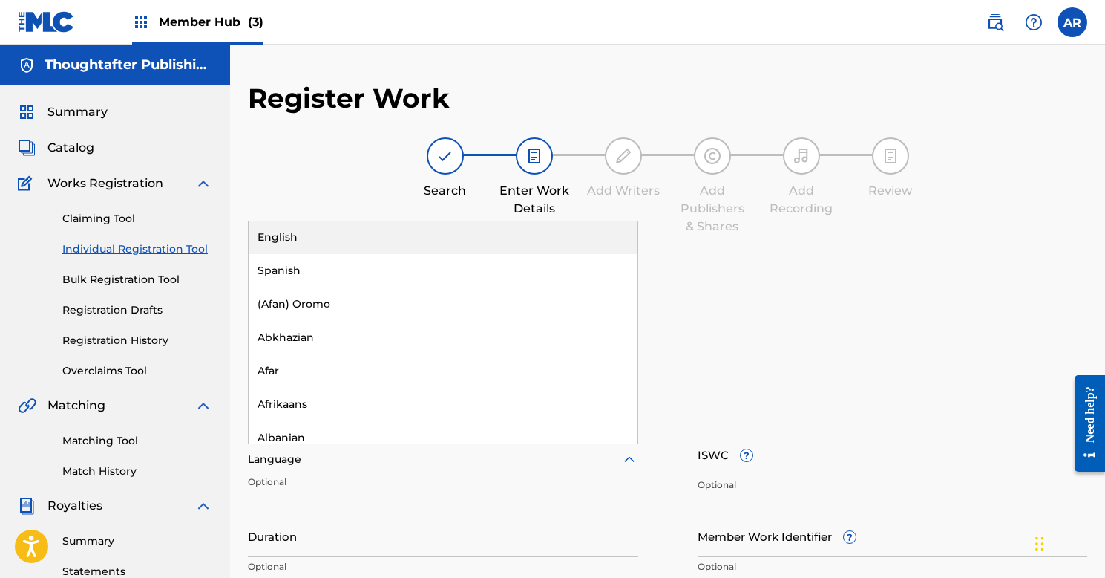
click at [306, 244] on div "English" at bounding box center [443, 236] width 389 height 33
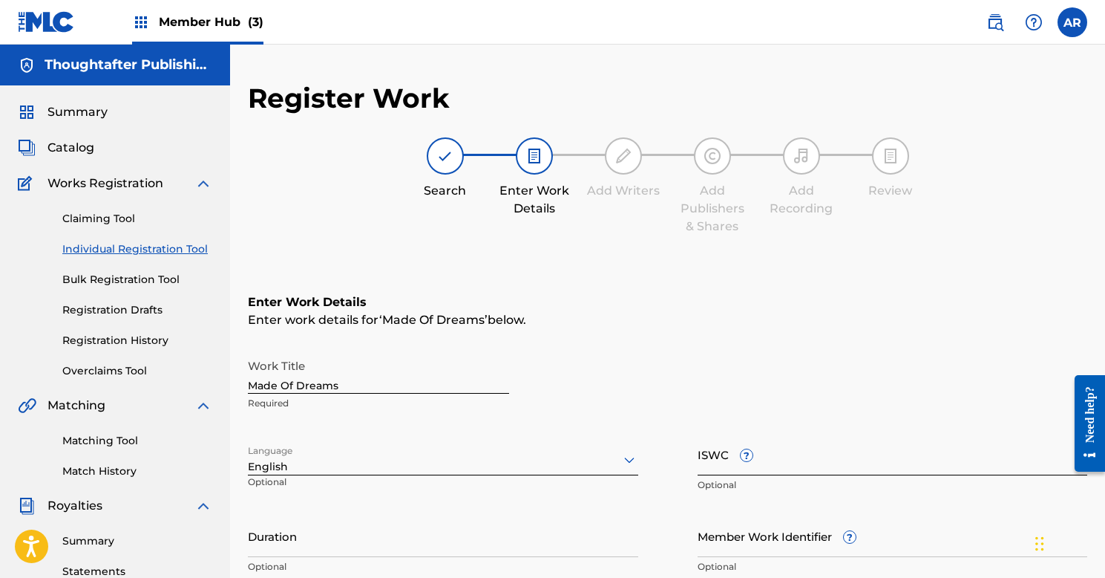
click at [785, 454] on input "ISWC ?" at bounding box center [893, 454] width 390 height 42
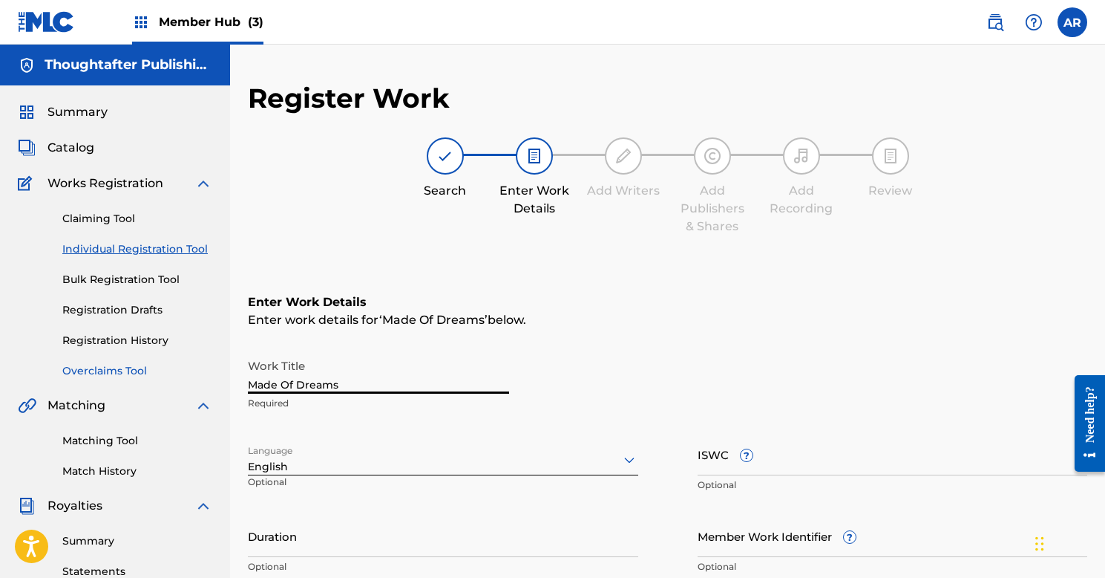
drag, startPoint x: 349, startPoint y: 384, endPoint x: 177, endPoint y: 367, distance: 172.3
click at [179, 367] on main "Thoughtafter Publishing Summary Catalog Works Registration Claiming Tool Indivi…" at bounding box center [552, 452] width 1105 height 814
type input "Ain't"
click at [443, 160] on img at bounding box center [445, 156] width 18 height 18
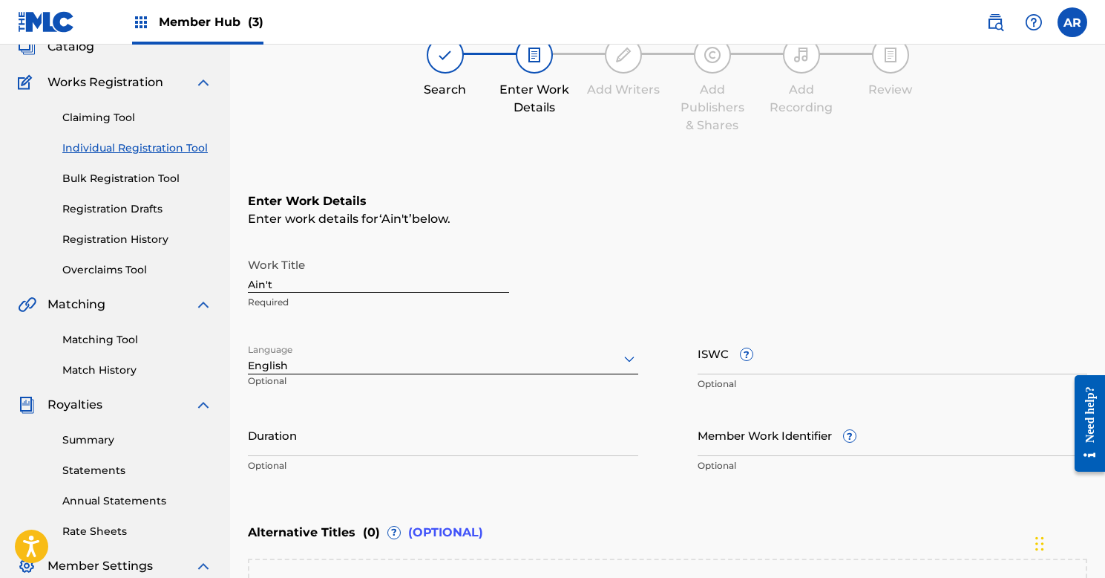
scroll to position [96, 0]
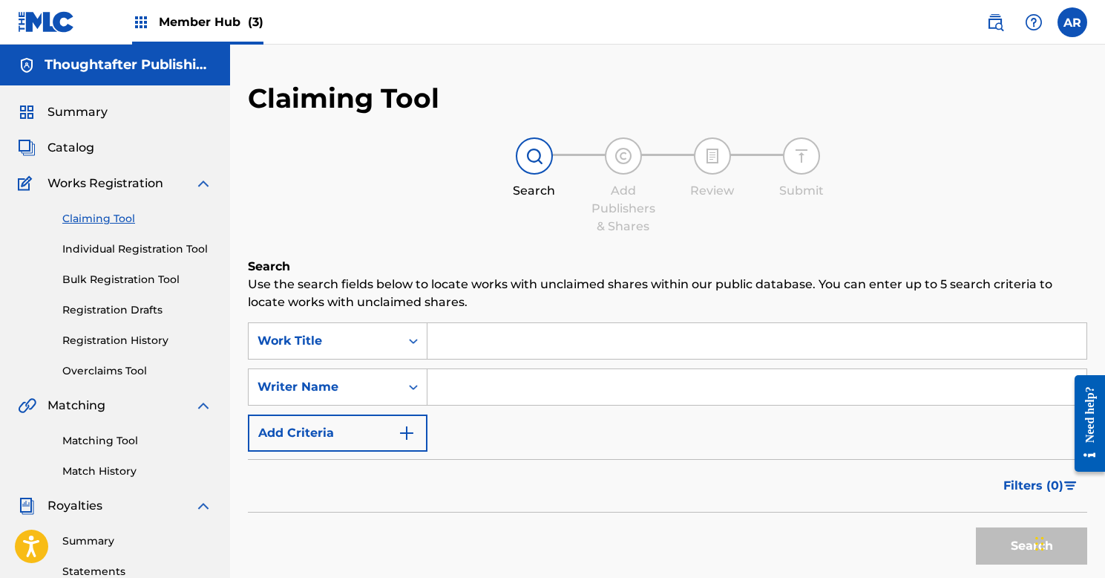
click at [572, 312] on div "Search Use the search fields below to locate works with unclaimed shares within…" at bounding box center [668, 452] width 840 height 388
click at [559, 350] on input "Search Form" at bounding box center [757, 341] width 659 height 36
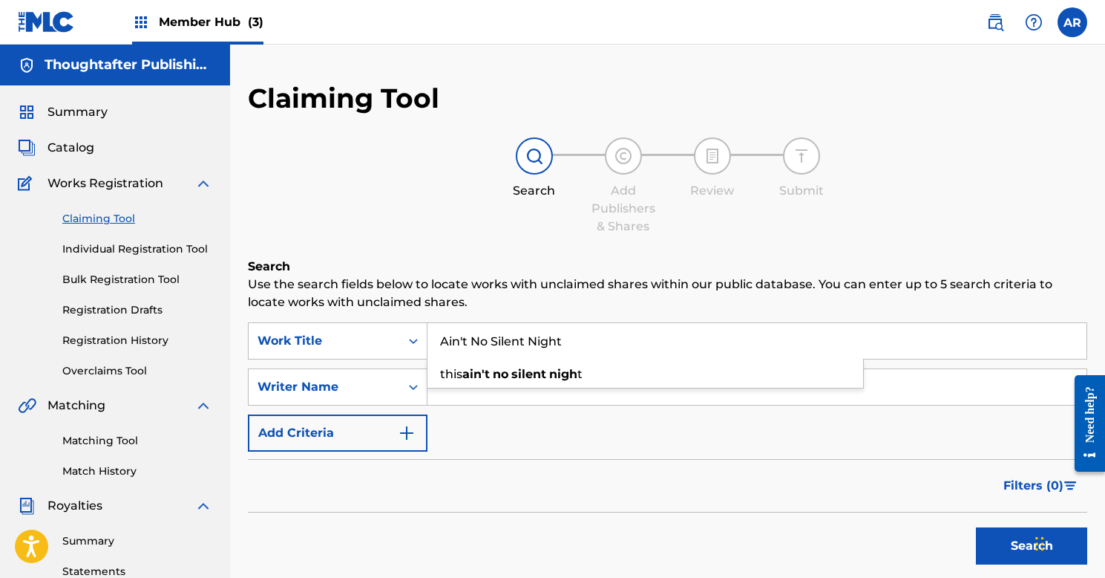
type input "Ain't No Silent Night"
click at [1032, 546] on button "Search" at bounding box center [1031, 545] width 111 height 37
click at [574, 385] on input "Search Form" at bounding box center [757, 387] width 659 height 36
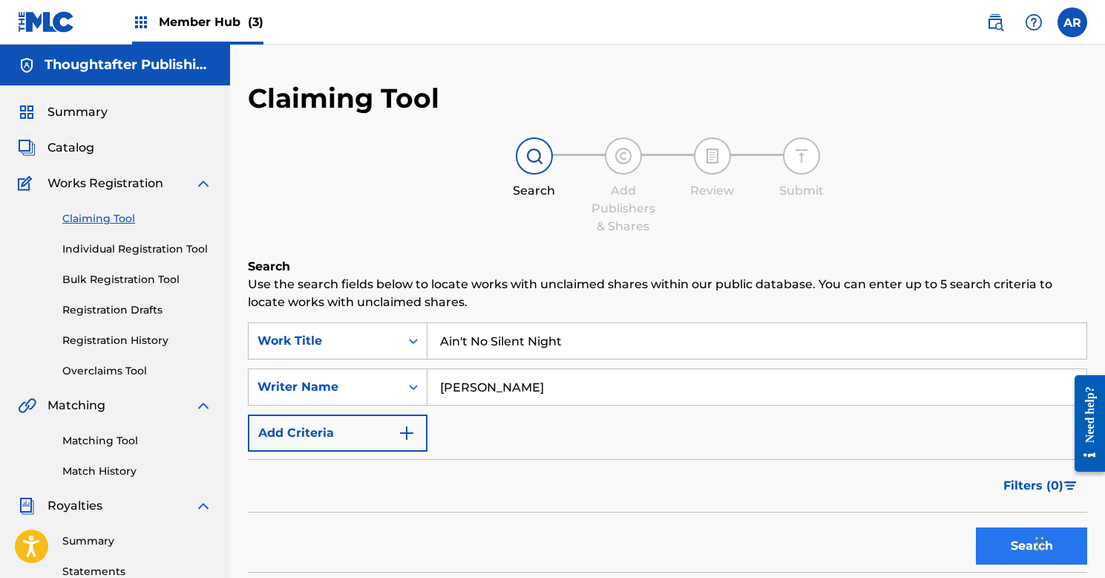
type input "[PERSON_NAME]"
click at [1021, 546] on button "Search" at bounding box center [1031, 545] width 111 height 37
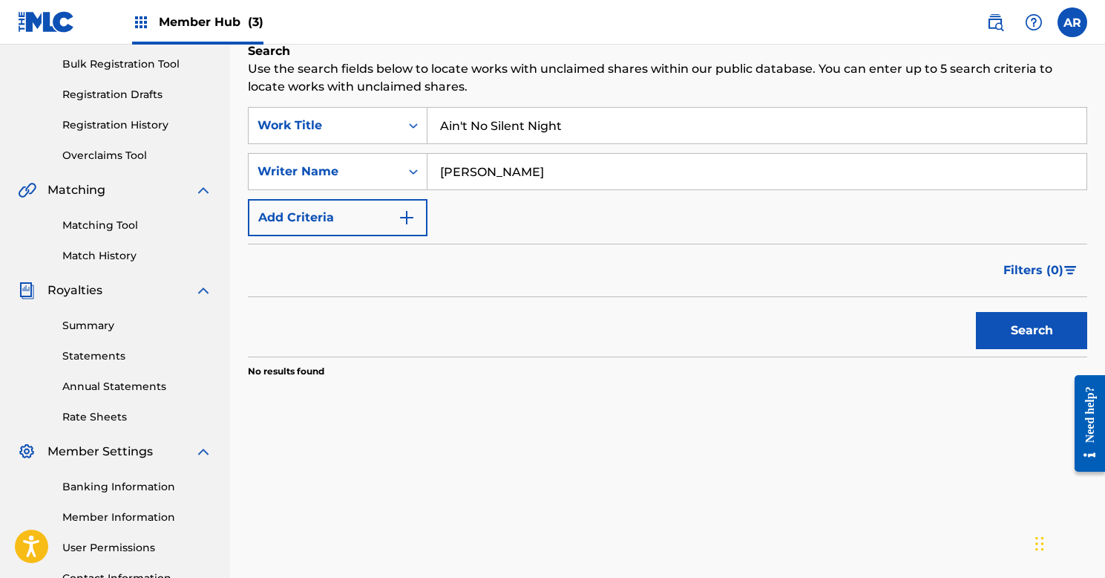
scroll to position [203, 0]
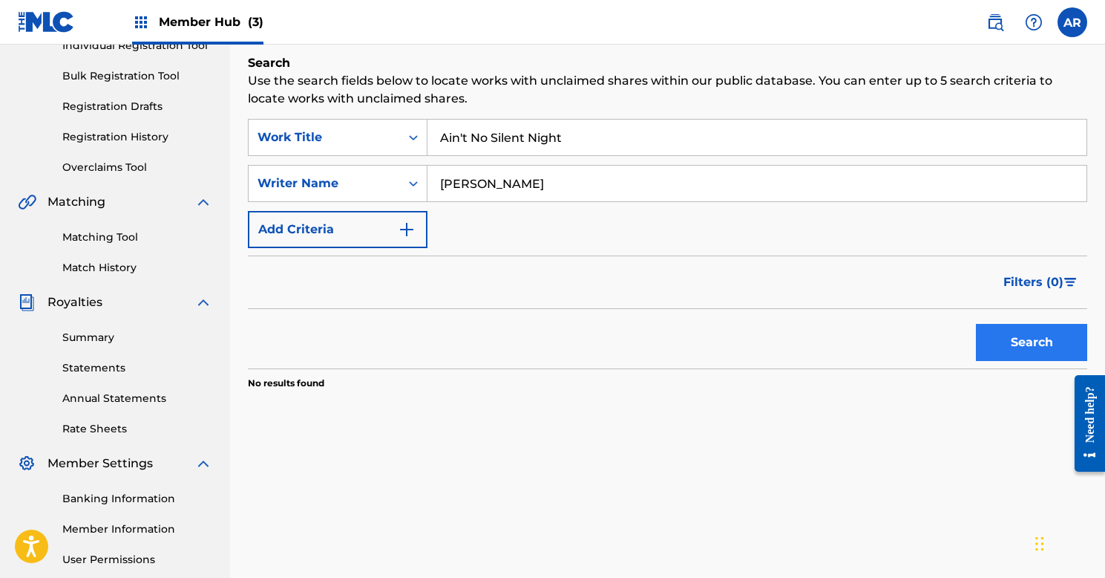
click at [1005, 339] on button "Search" at bounding box center [1031, 342] width 111 height 37
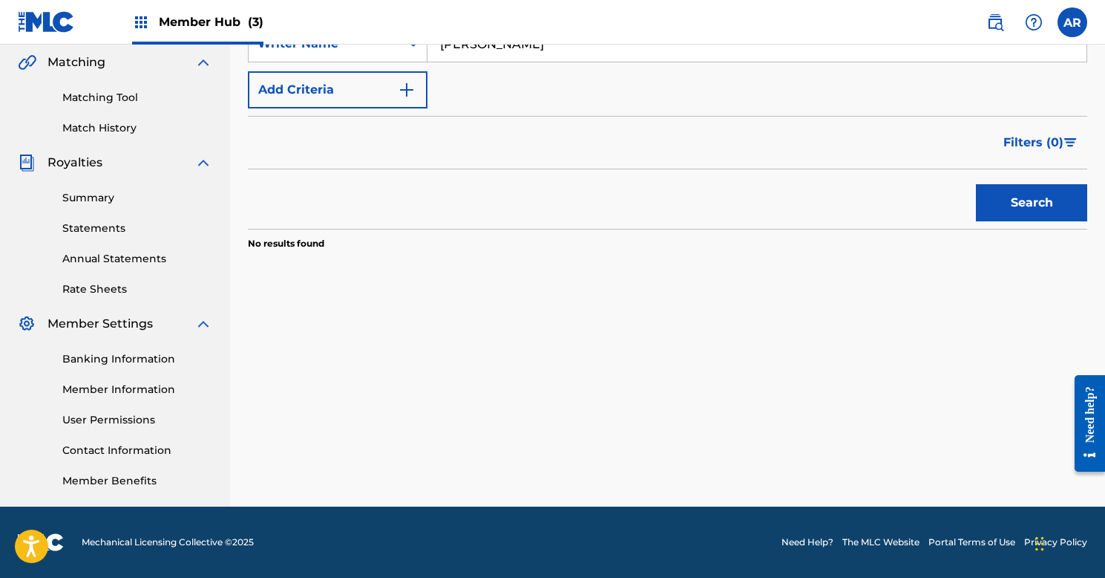
scroll to position [343, 0]
click at [1001, 194] on button "Search" at bounding box center [1031, 202] width 111 height 37
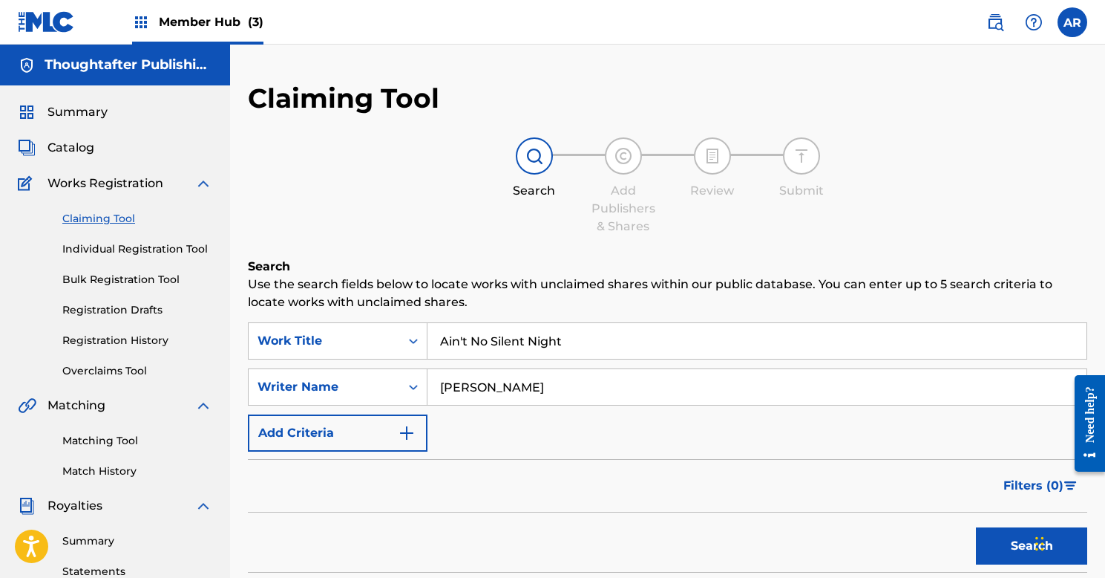
scroll to position [0, 0]
click at [96, 246] on link "Individual Registration Tool" at bounding box center [137, 249] width 150 height 16
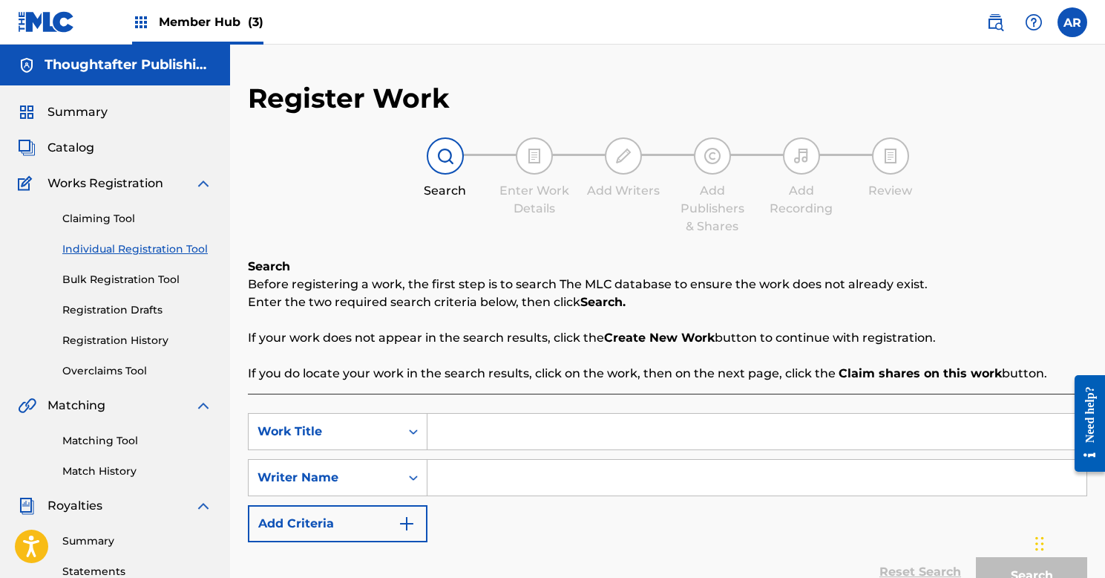
click at [492, 445] on input "Search Form" at bounding box center [757, 431] width 659 height 36
type input "Aint No Silent Night"
click at [527, 495] on div "Search Form" at bounding box center [758, 477] width 660 height 37
click at [531, 475] on input "Search Form" at bounding box center [757, 478] width 659 height 36
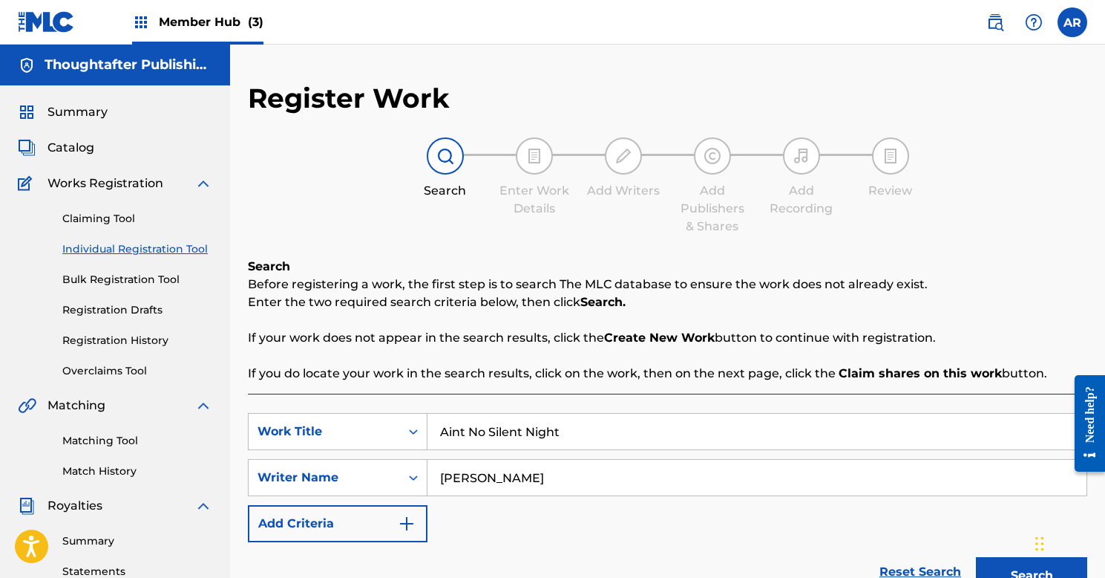
type input "[PERSON_NAME]"
click at [1032, 575] on button "Search" at bounding box center [1031, 575] width 111 height 37
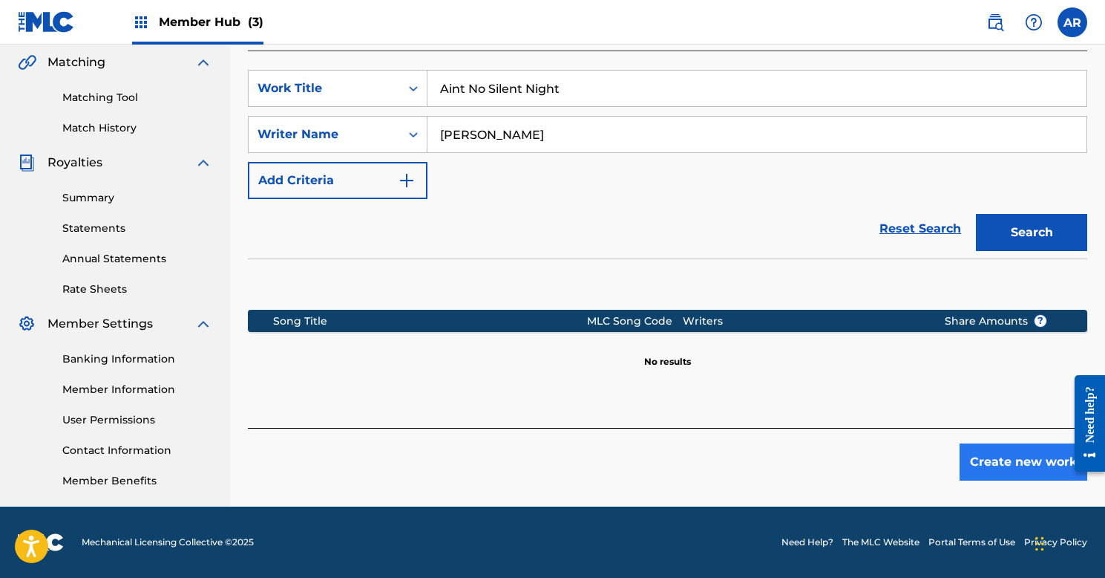
scroll to position [343, 0]
click at [1024, 465] on button "Create new work" at bounding box center [1024, 461] width 128 height 37
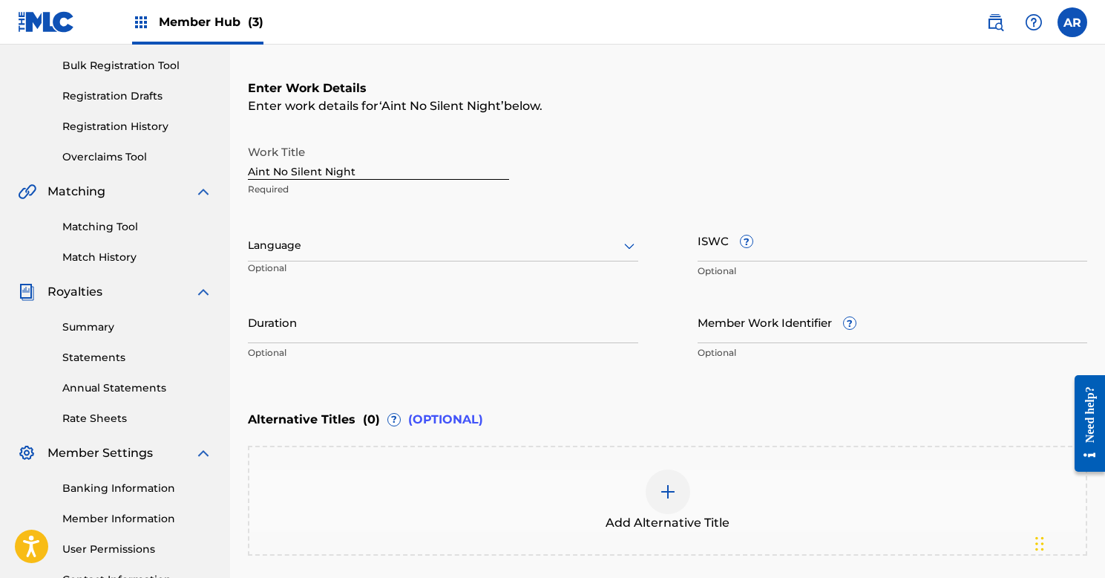
scroll to position [207, 0]
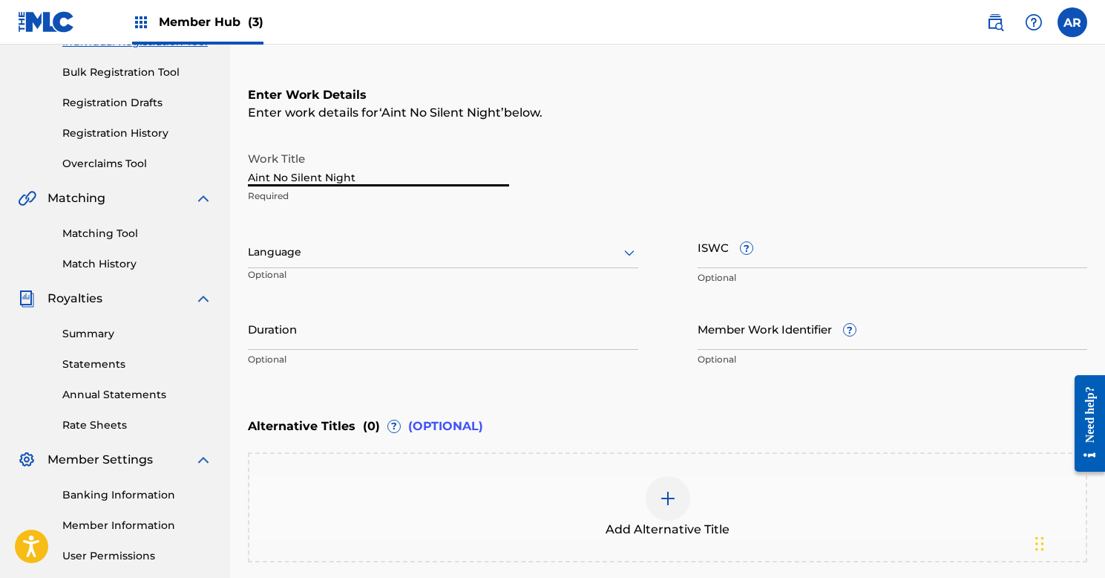
click at [265, 174] on input "Aint No Silent Night" at bounding box center [378, 165] width 261 height 42
click at [267, 179] on input "Ain"t No Silent Night" at bounding box center [378, 165] width 261 height 42
type input "Ain't No Silent Night"
click at [371, 238] on div "Language" at bounding box center [443, 252] width 390 height 31
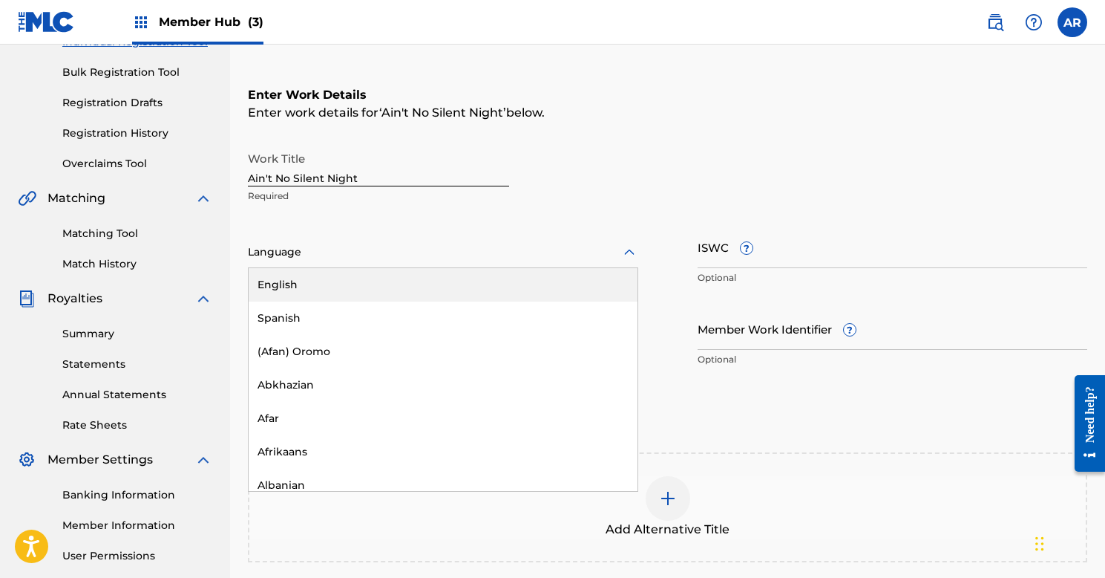
click at [356, 278] on div "English" at bounding box center [443, 284] width 389 height 33
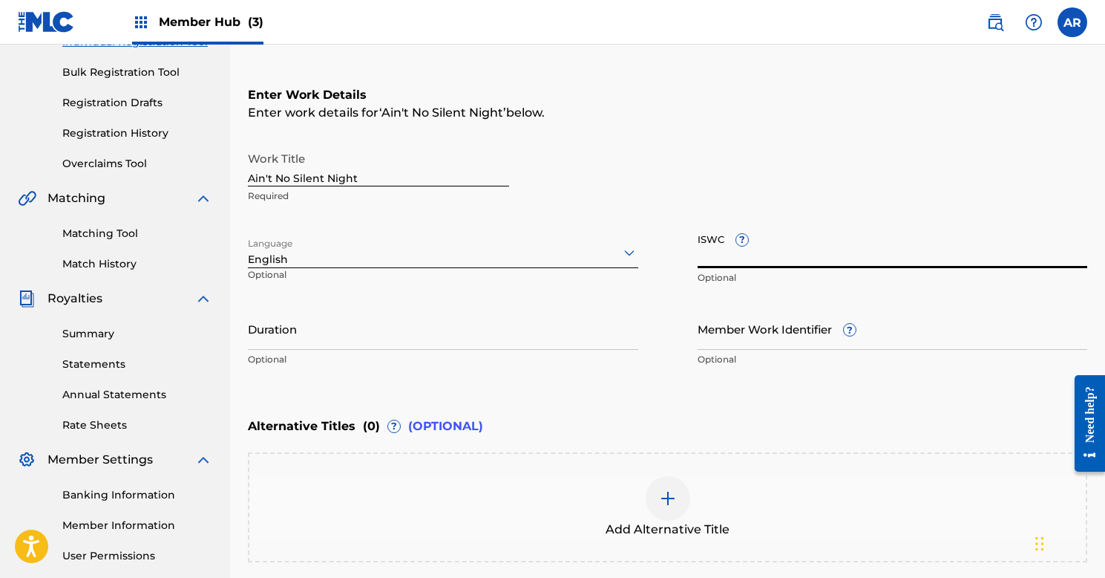
click at [794, 259] on input "ISWC ?" at bounding box center [893, 247] width 390 height 42
paste input "T9232223857"
type input "T9232223857"
click at [452, 329] on input "Duration" at bounding box center [443, 328] width 390 height 42
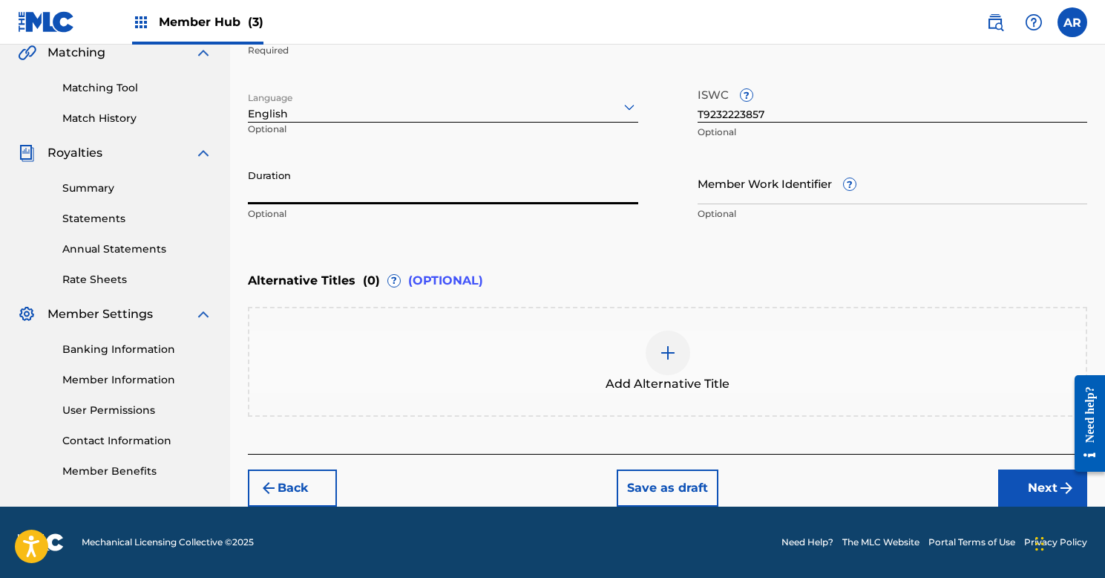
scroll to position [353, 0]
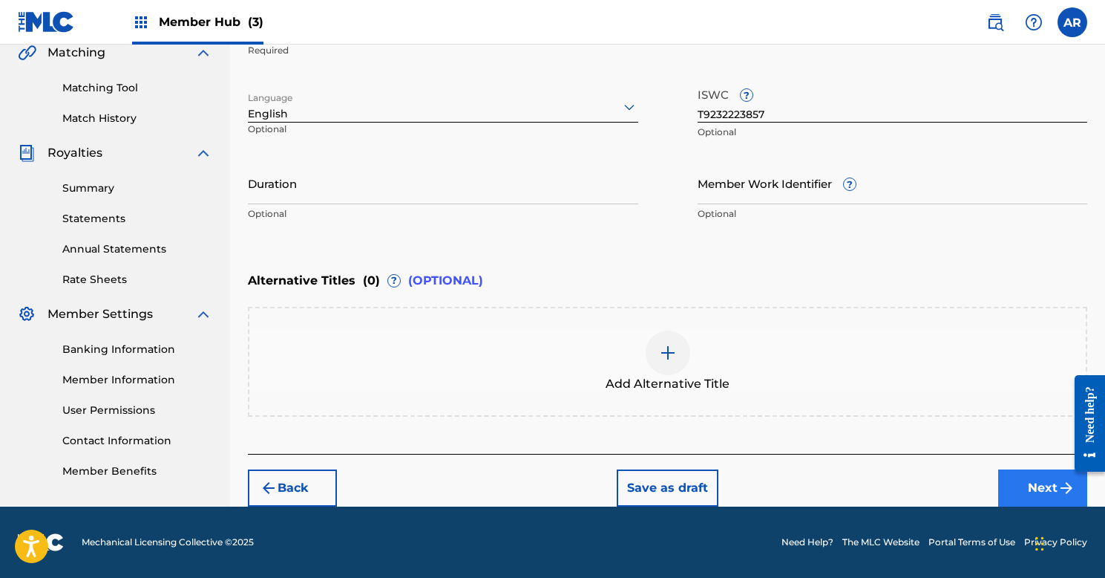
click at [1036, 489] on button "Next" at bounding box center [1042, 487] width 89 height 37
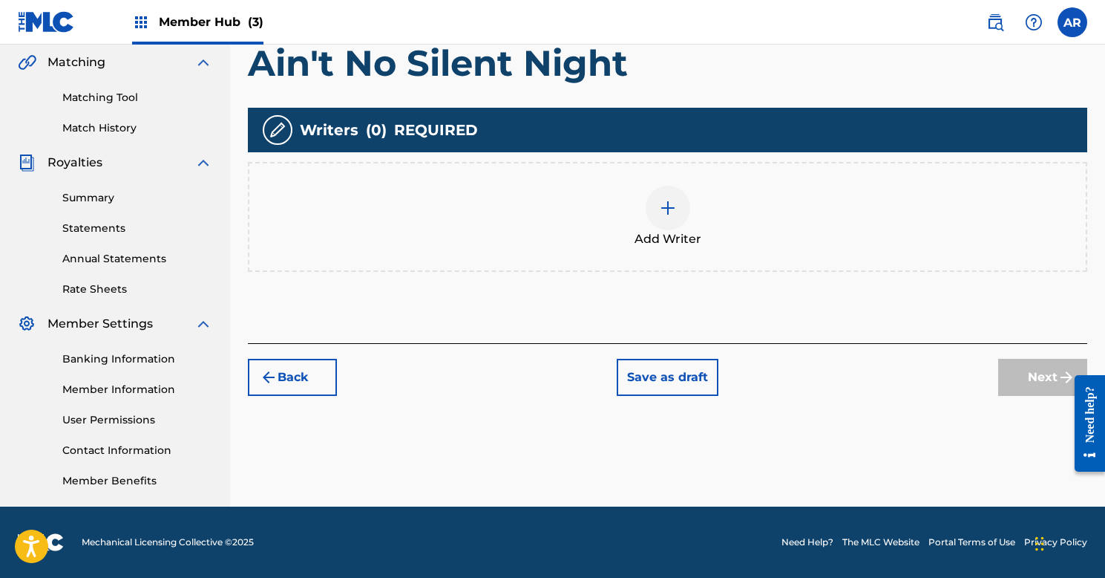
click at [664, 216] on img at bounding box center [668, 208] width 18 height 18
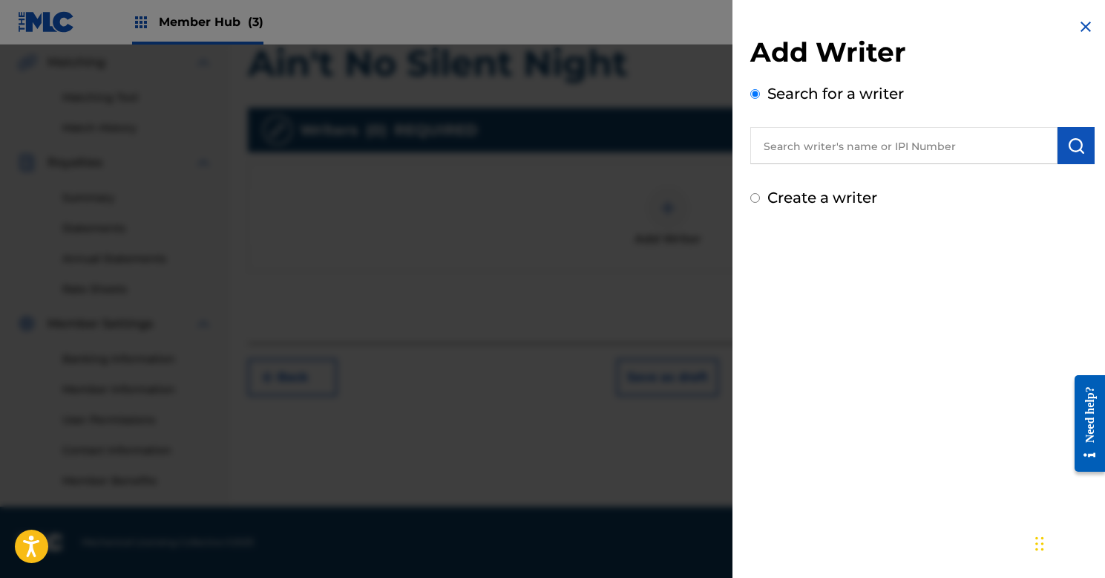
click at [845, 148] on input "text" at bounding box center [904, 145] width 307 height 37
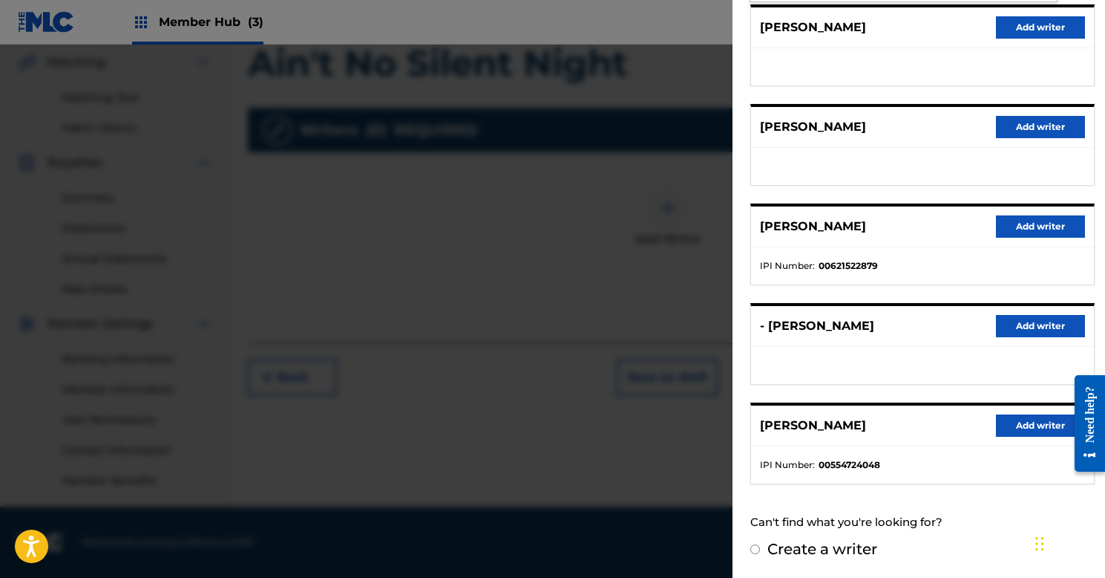
scroll to position [191, 0]
type input "[PERSON_NAME]"
click at [1010, 427] on button "Add writer" at bounding box center [1040, 426] width 89 height 22
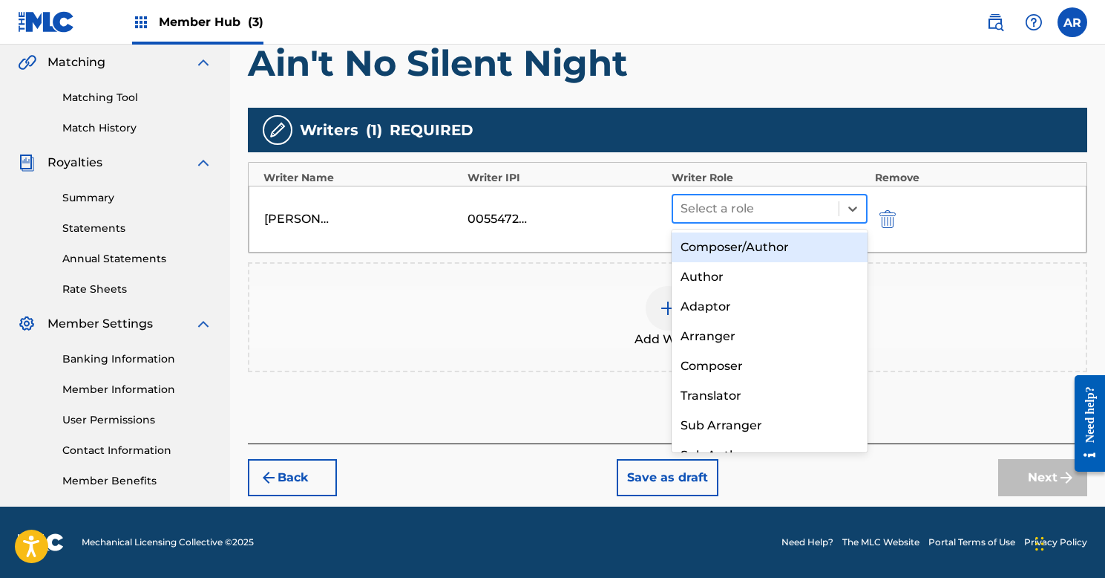
click at [764, 218] on div at bounding box center [756, 208] width 151 height 21
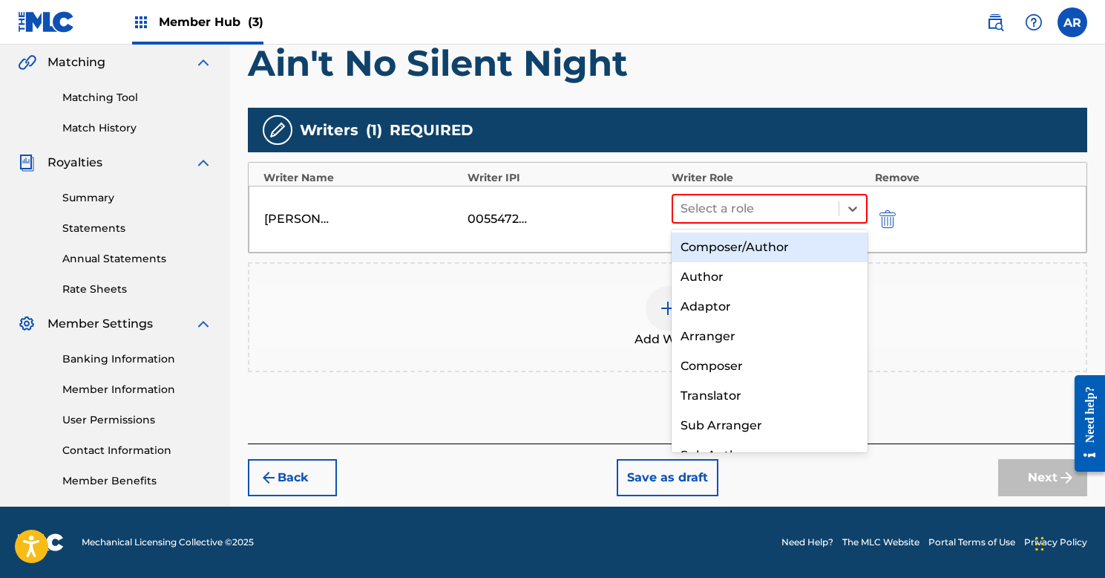
click at [750, 251] on div "Composer/Author" at bounding box center [770, 247] width 196 height 30
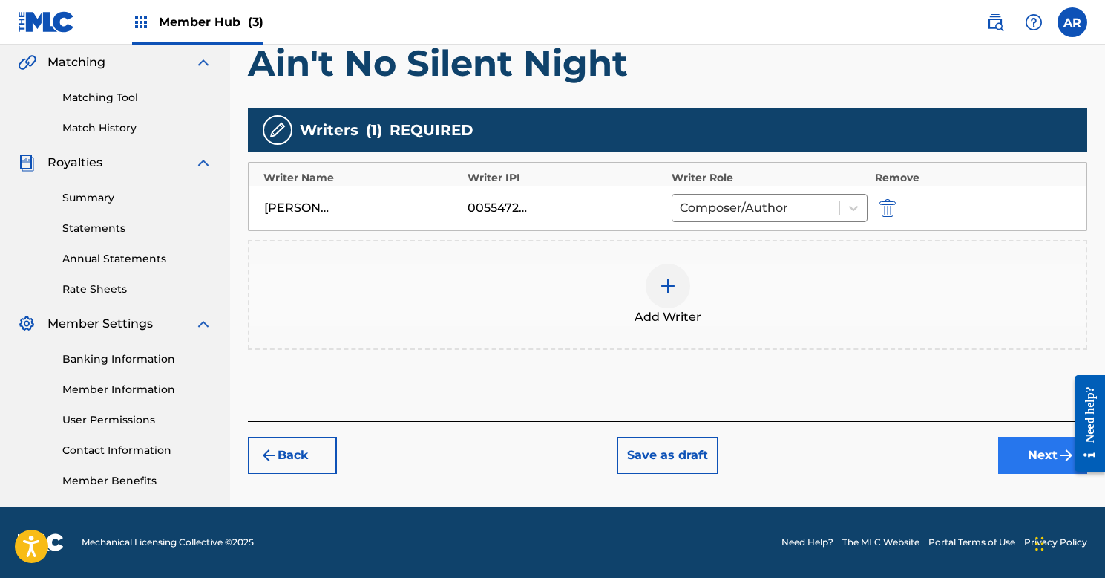
click at [1011, 465] on button "Next" at bounding box center [1042, 454] width 89 height 37
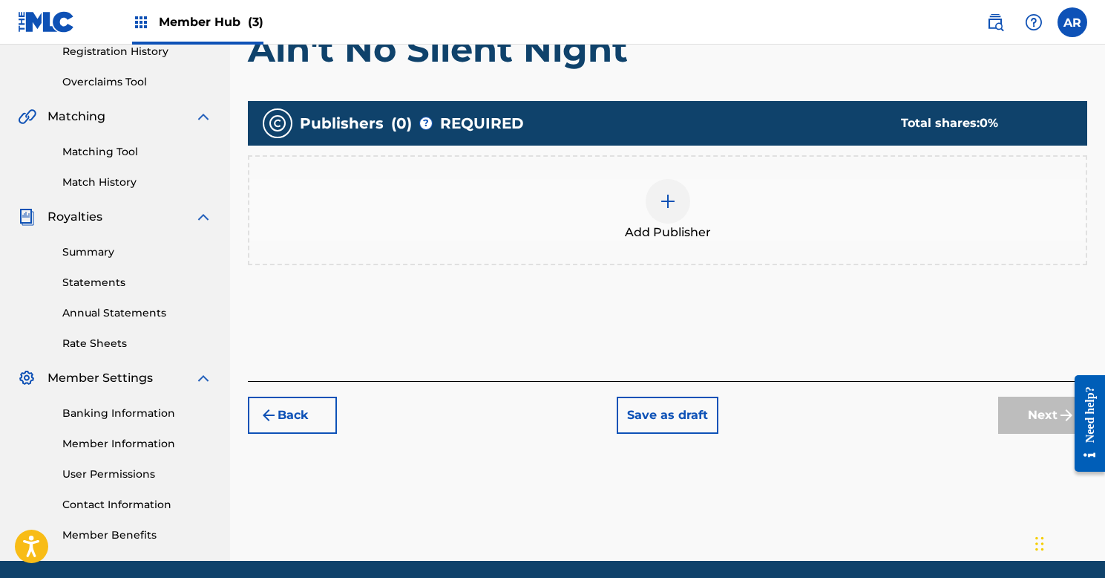
scroll to position [267, 0]
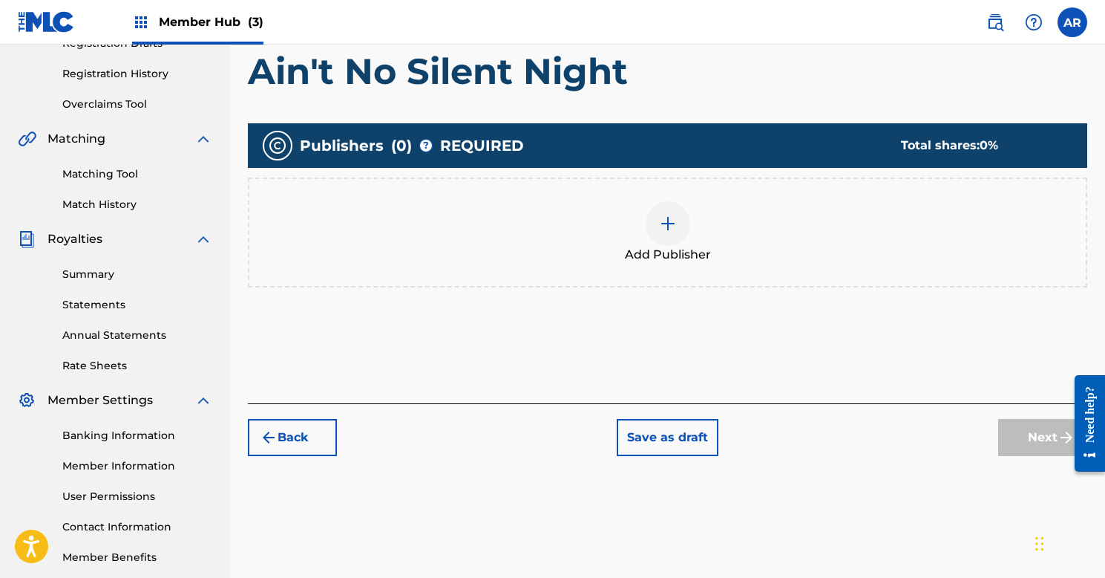
click at [668, 227] on img at bounding box center [668, 224] width 18 height 18
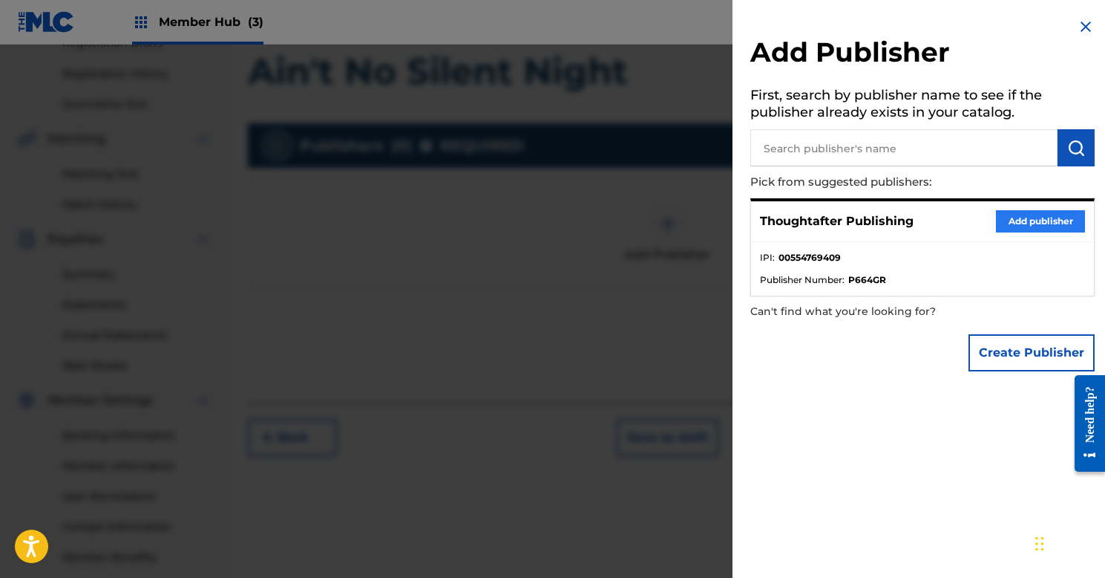
click at [1009, 223] on button "Add publisher" at bounding box center [1040, 221] width 89 height 22
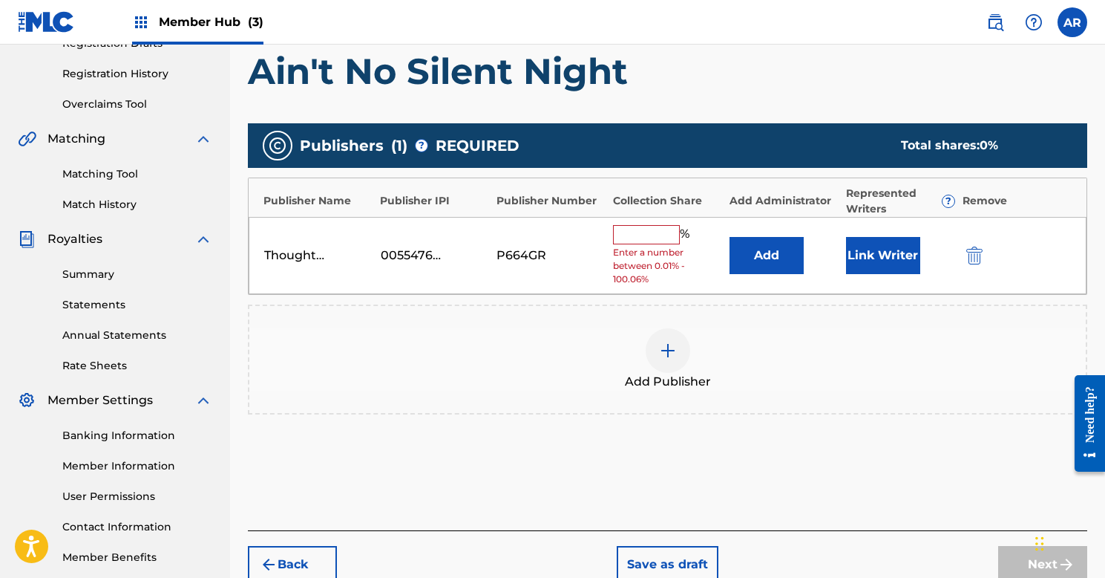
click at [641, 241] on div "%" at bounding box center [653, 234] width 80 height 19
click at [640, 231] on input "text" at bounding box center [646, 234] width 67 height 19
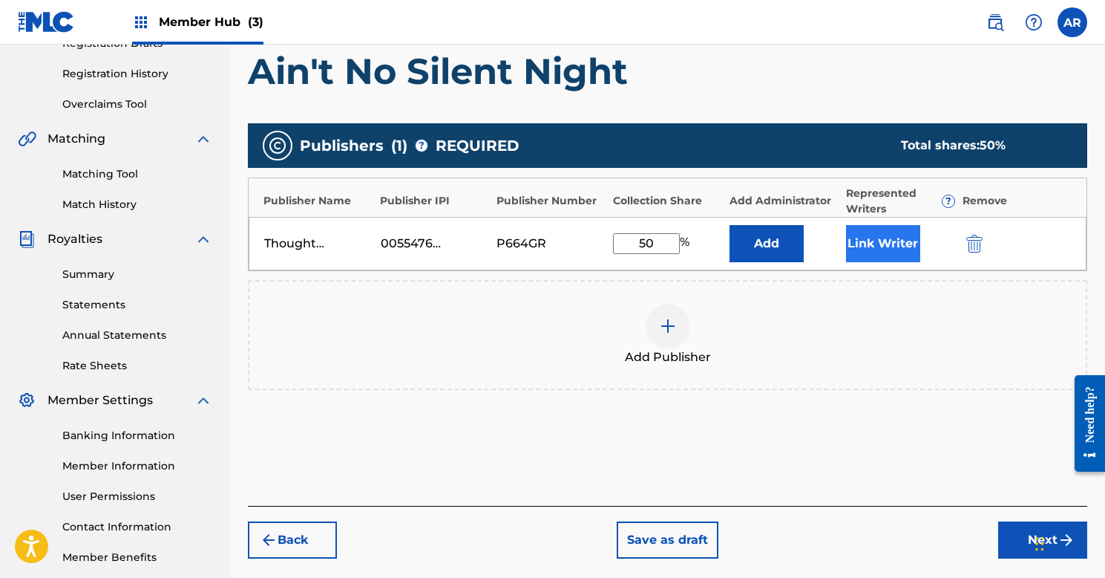
type input "50"
click at [865, 244] on button "Link Writer" at bounding box center [883, 243] width 74 height 37
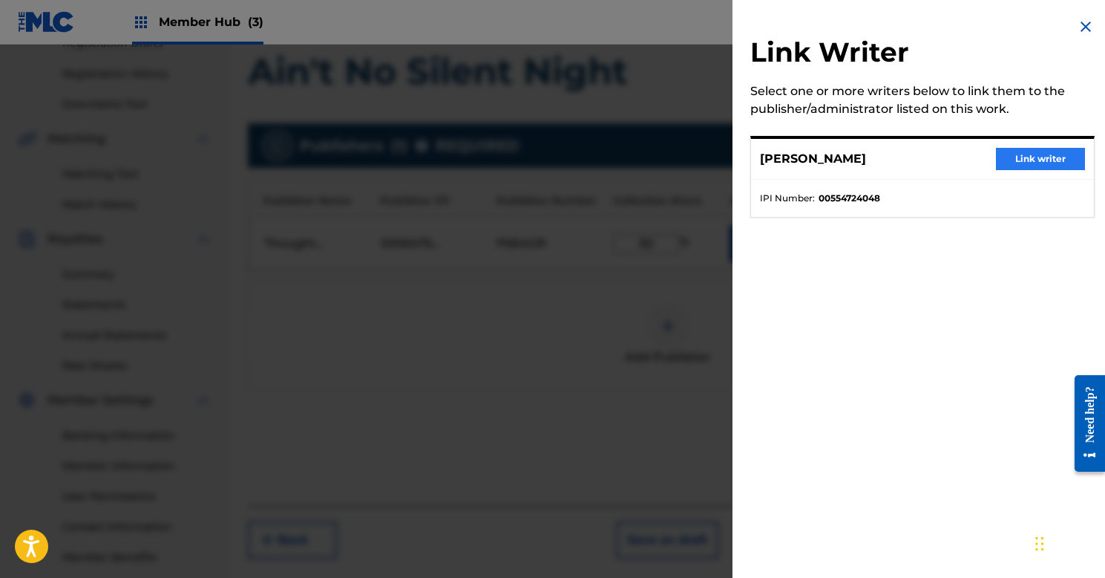
click at [1022, 157] on button "Link writer" at bounding box center [1040, 159] width 89 height 22
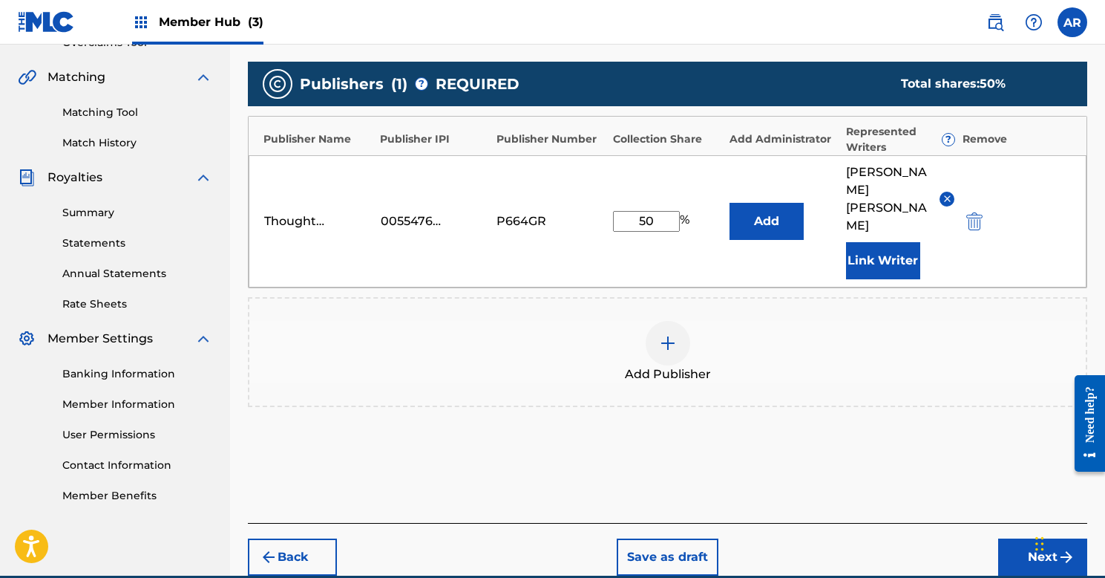
scroll to position [336, 0]
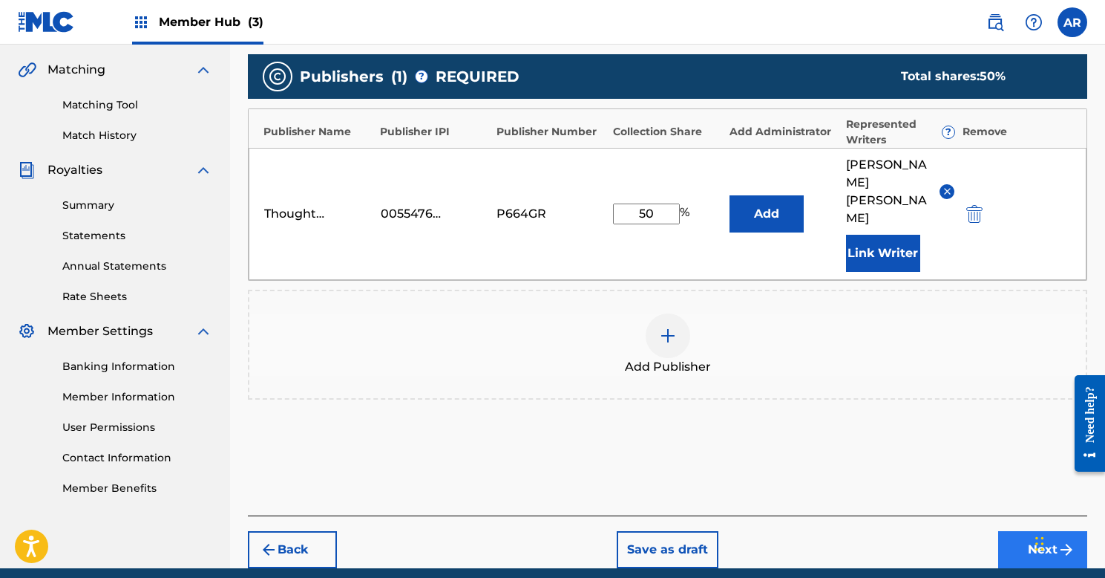
click at [1026, 531] on button "Next" at bounding box center [1042, 549] width 89 height 37
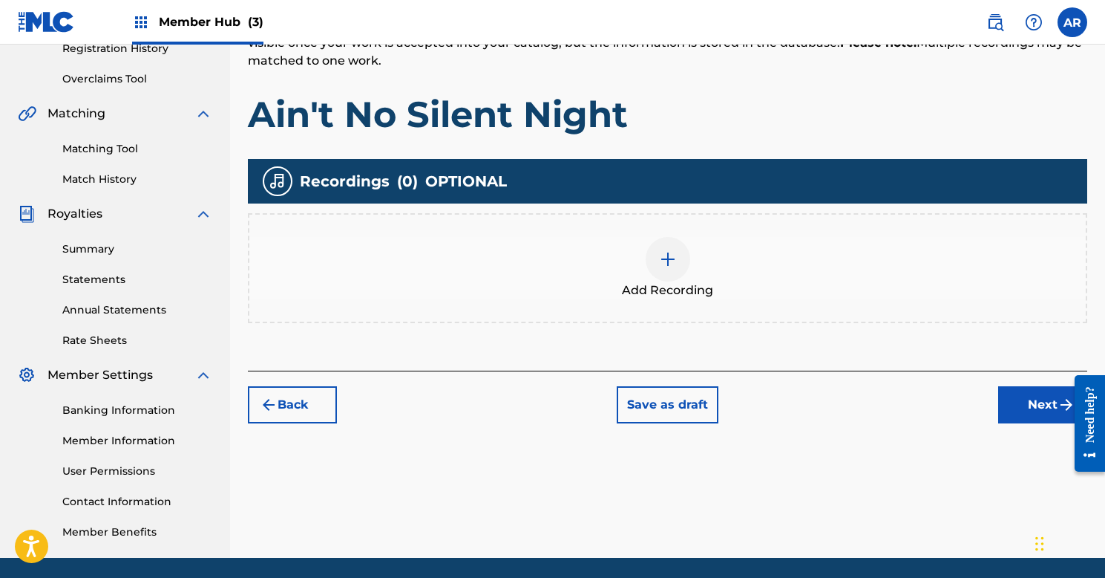
scroll to position [294, 0]
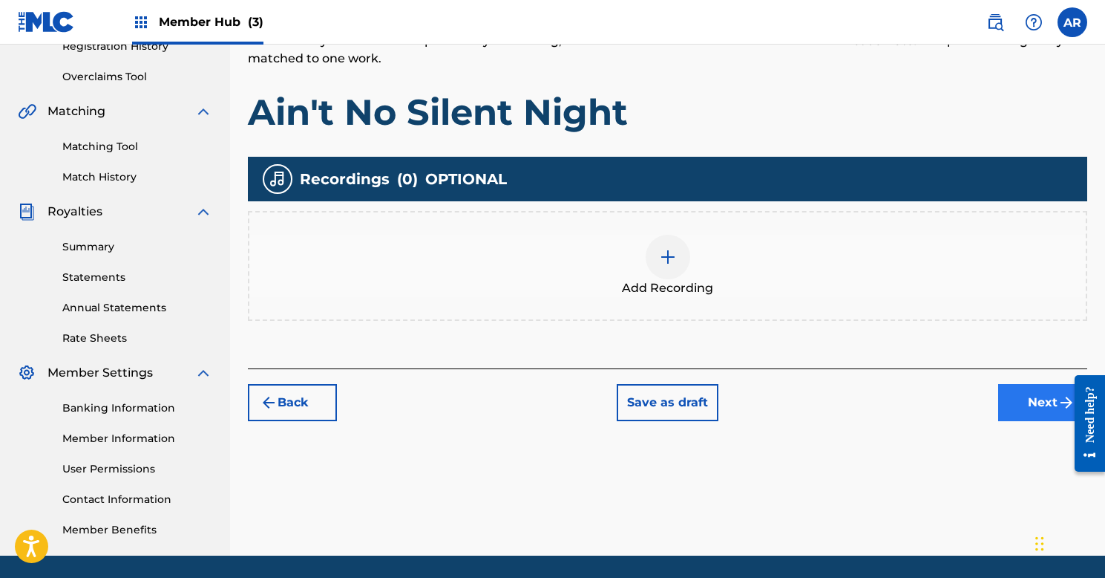
click at [1050, 399] on button "Next" at bounding box center [1042, 402] width 89 height 37
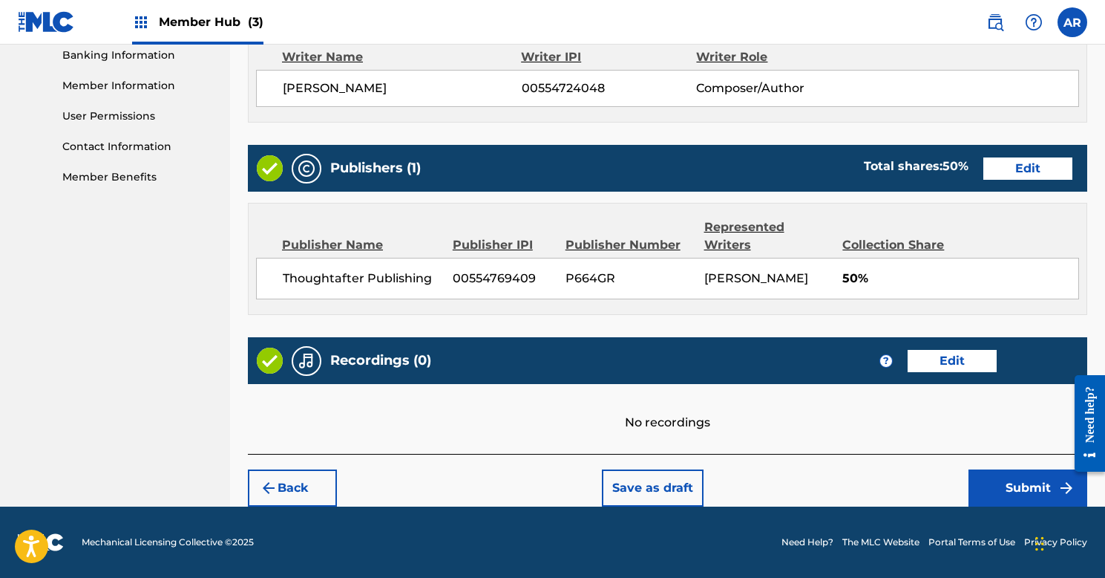
scroll to position [646, 0]
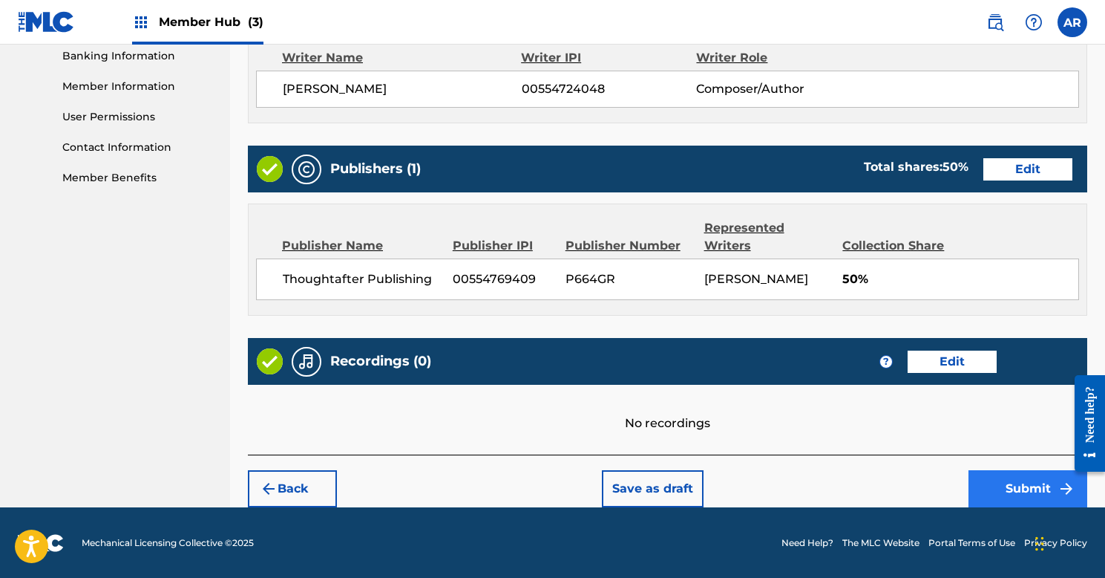
click at [1005, 486] on button "Submit" at bounding box center [1028, 488] width 119 height 37
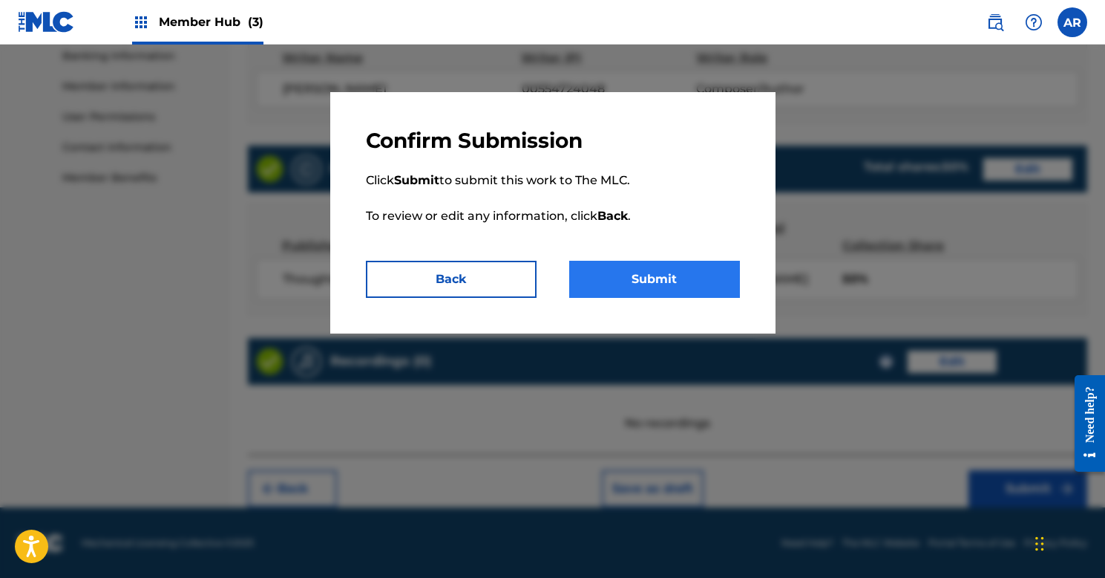
click at [624, 264] on button "Submit" at bounding box center [654, 279] width 171 height 37
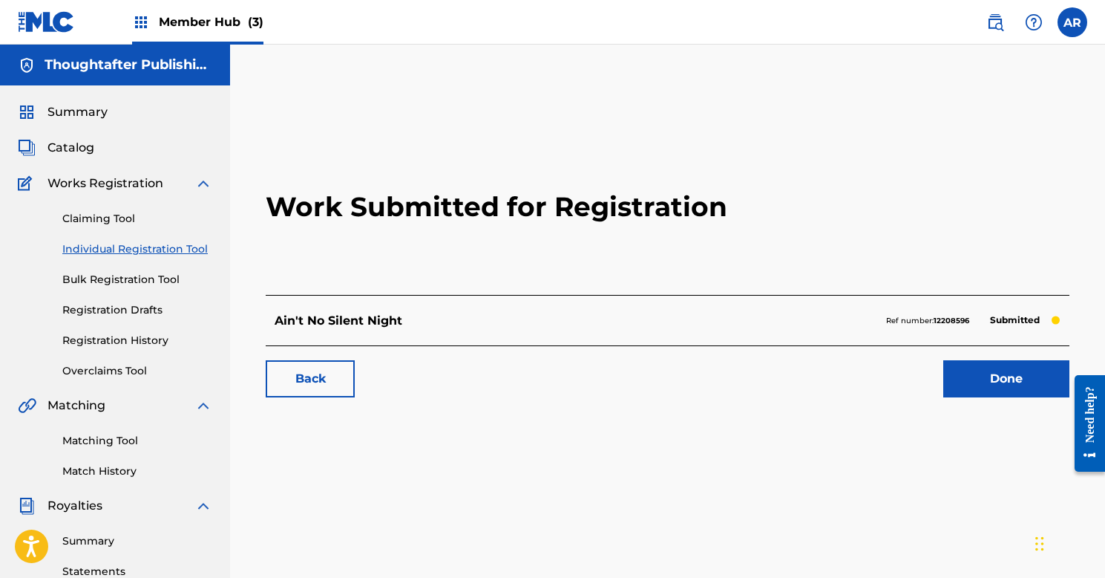
click at [107, 253] on link "Individual Registration Tool" at bounding box center [137, 249] width 150 height 16
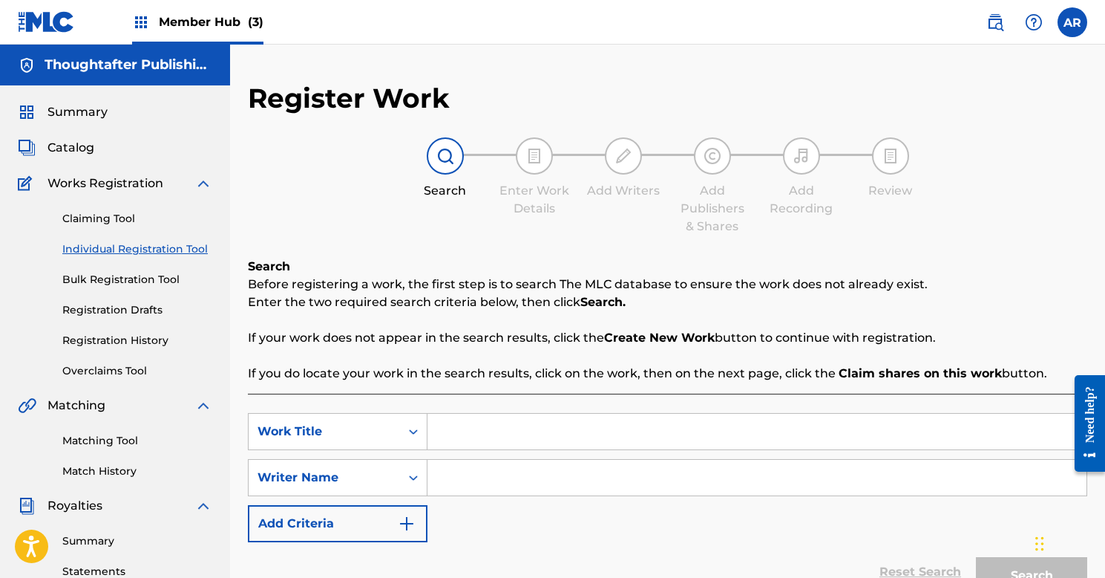
click at [478, 429] on input "Search Form" at bounding box center [757, 431] width 659 height 36
type input "All In It Together"
click at [503, 480] on input "Search Form" at bounding box center [757, 478] width 659 height 36
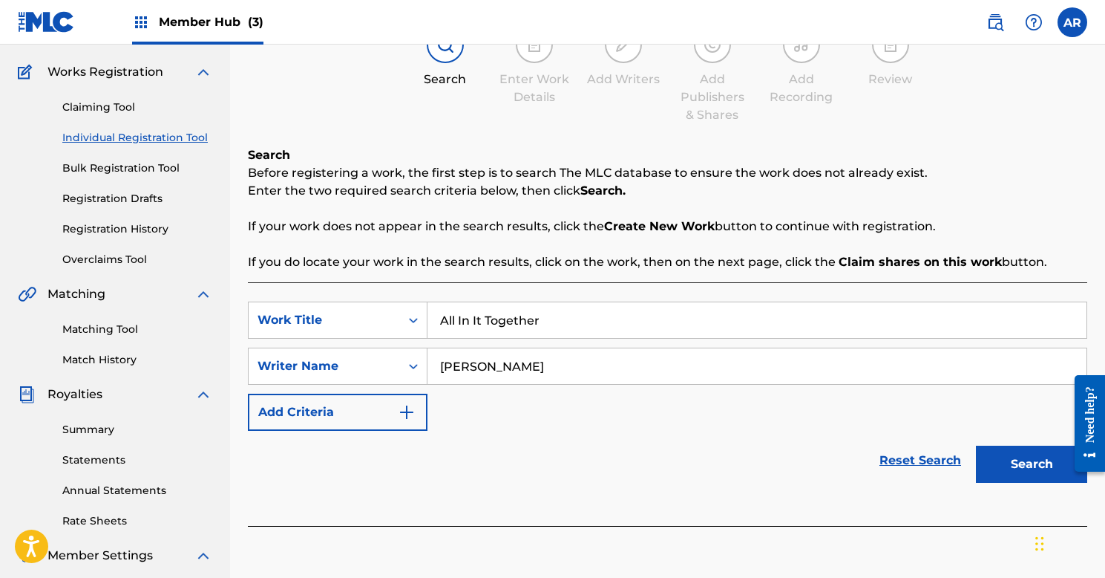
scroll to position [115, 0]
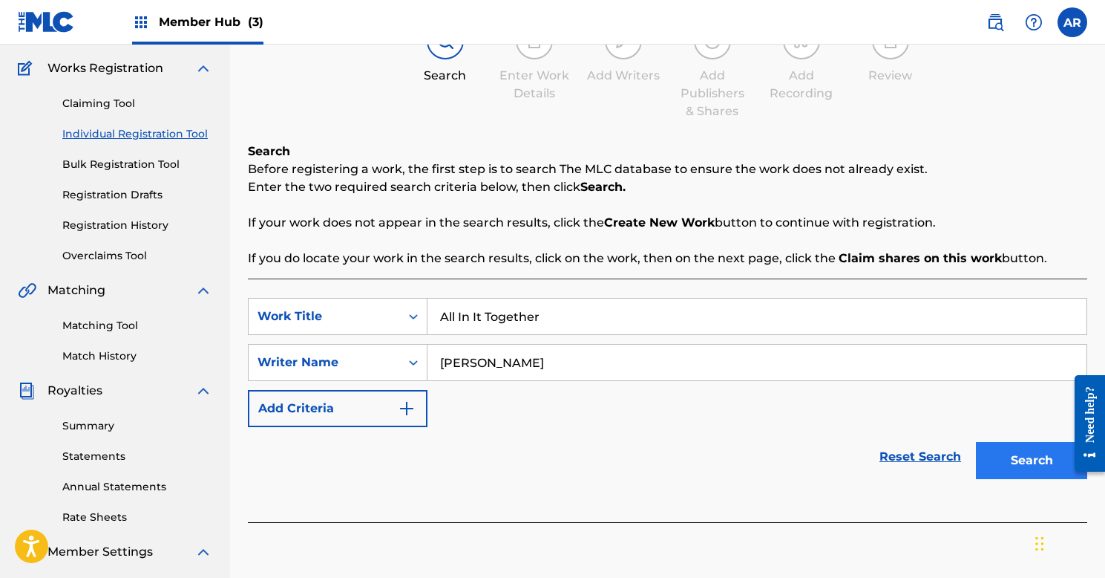
type input "[PERSON_NAME]"
click at [1015, 455] on button "Search" at bounding box center [1031, 460] width 111 height 37
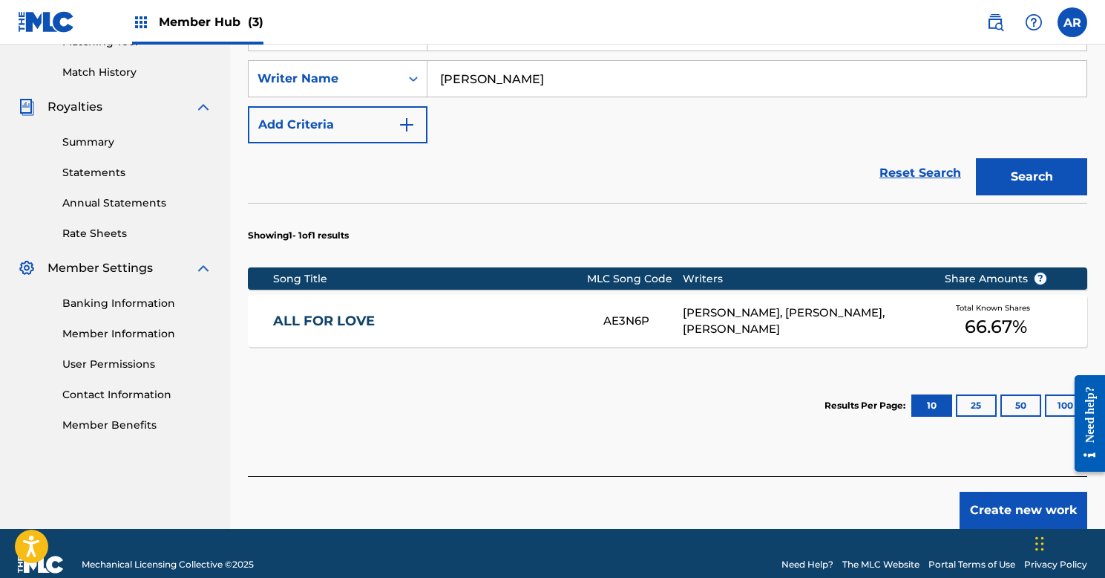
scroll to position [400, 0]
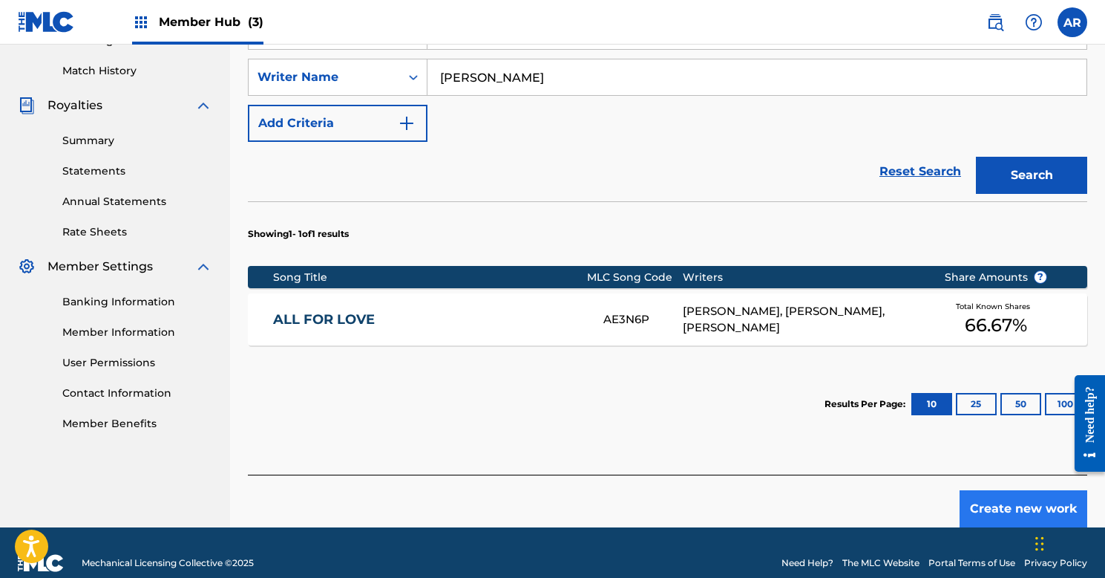
click at [993, 514] on button "Create new work" at bounding box center [1024, 508] width 128 height 37
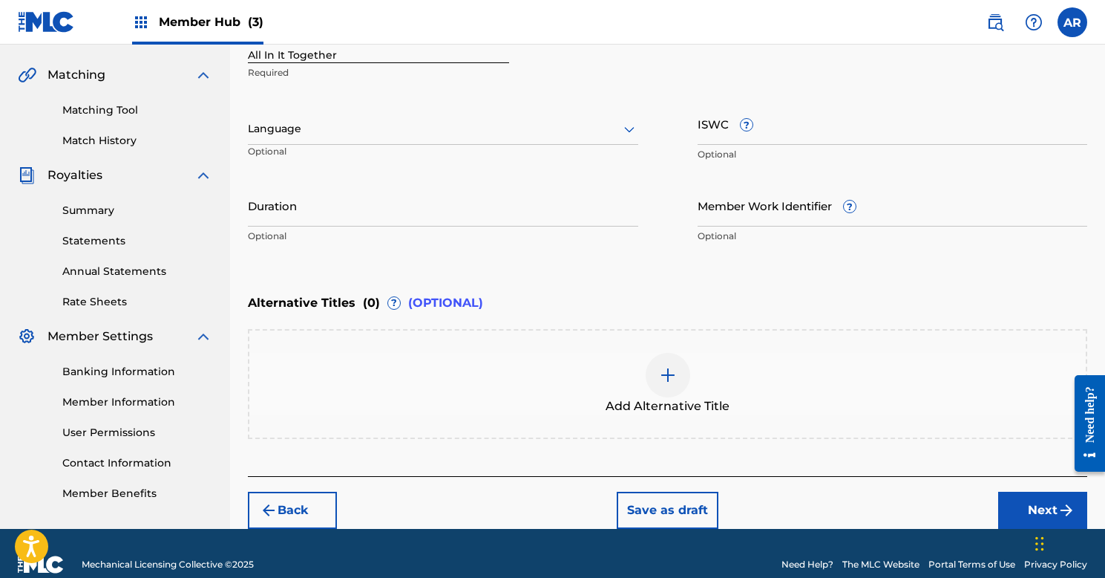
scroll to position [323, 0]
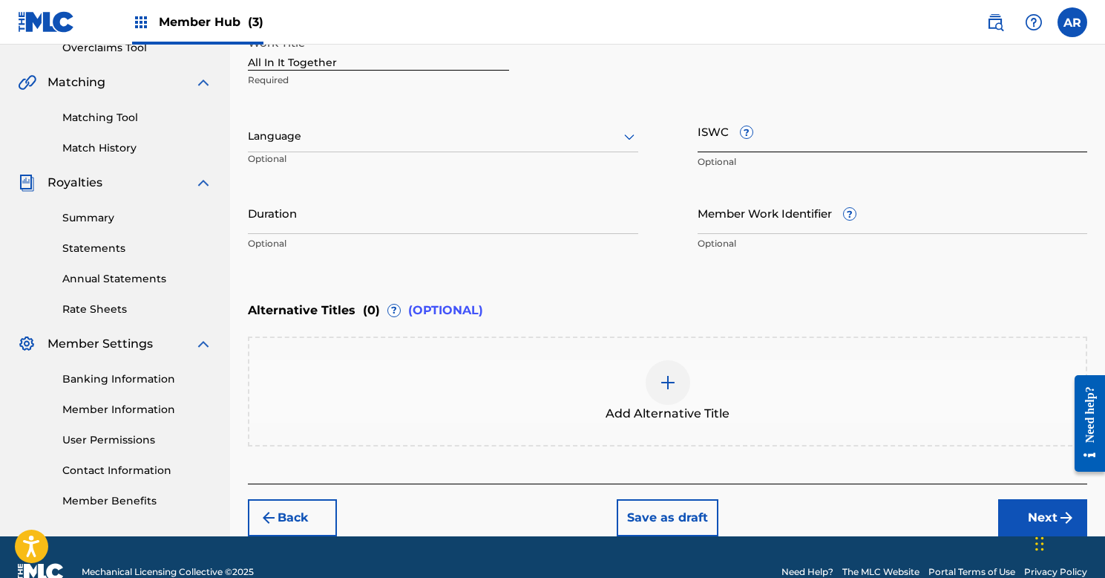
click at [803, 134] on input "ISWC ?" at bounding box center [893, 131] width 390 height 42
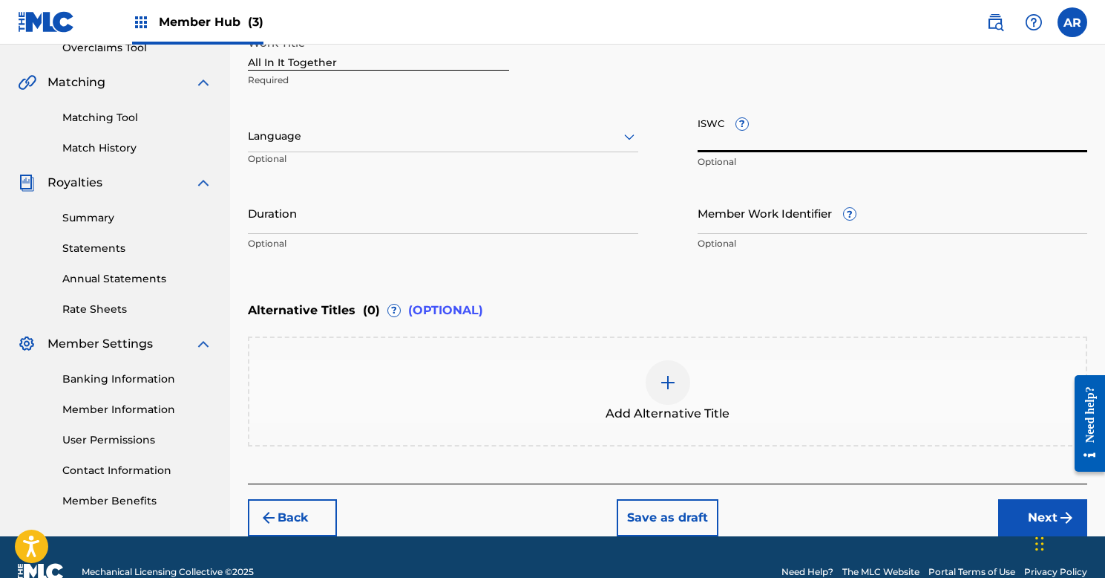
paste input "T9242337764"
type input "T9242337764"
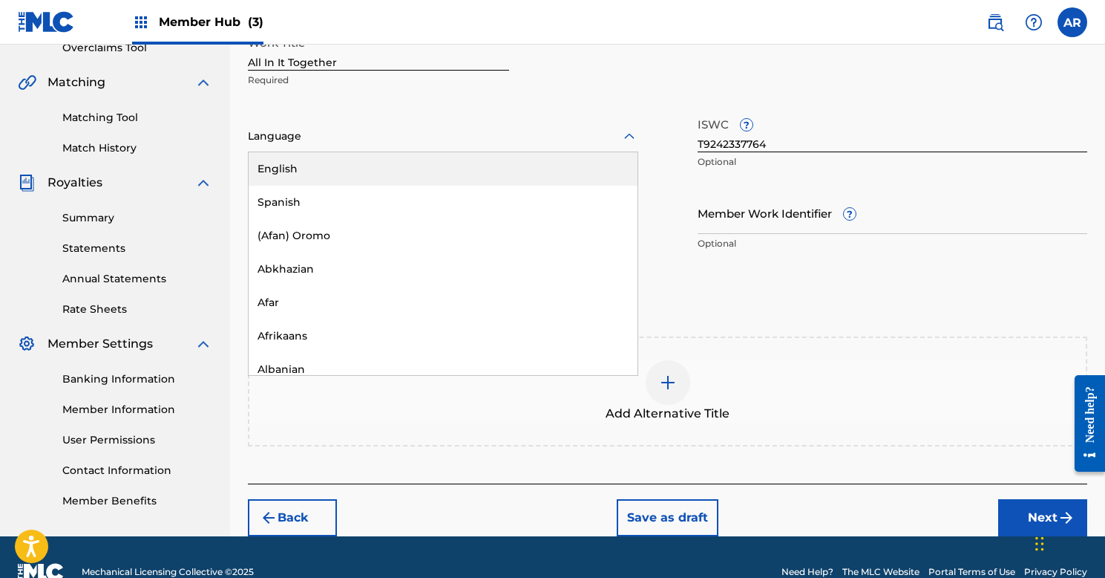
click at [278, 137] on div at bounding box center [443, 136] width 390 height 19
click at [282, 166] on div "English" at bounding box center [443, 168] width 389 height 33
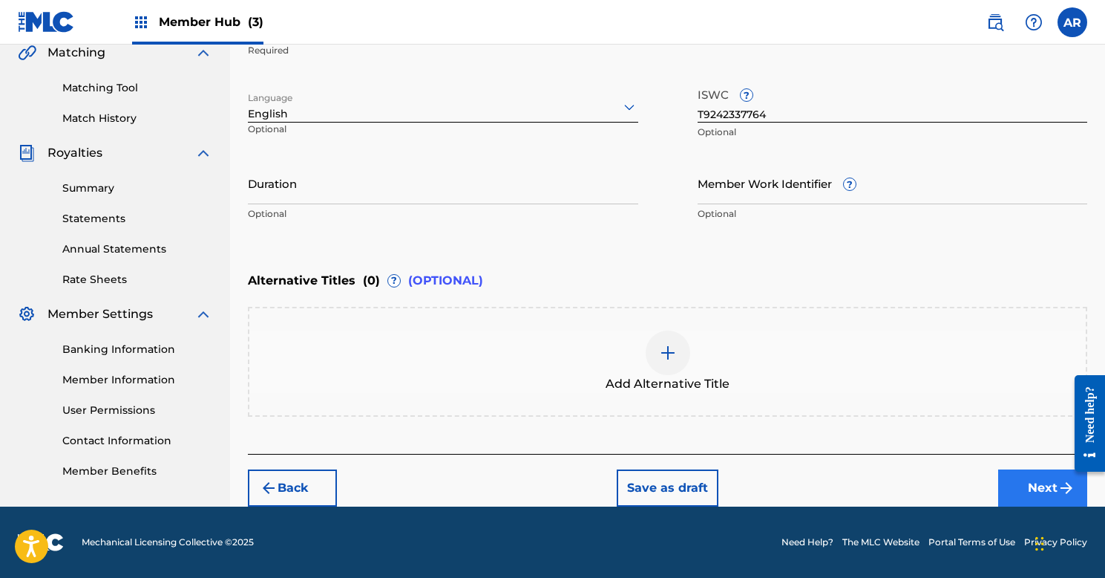
click at [1044, 491] on button "Next" at bounding box center [1042, 487] width 89 height 37
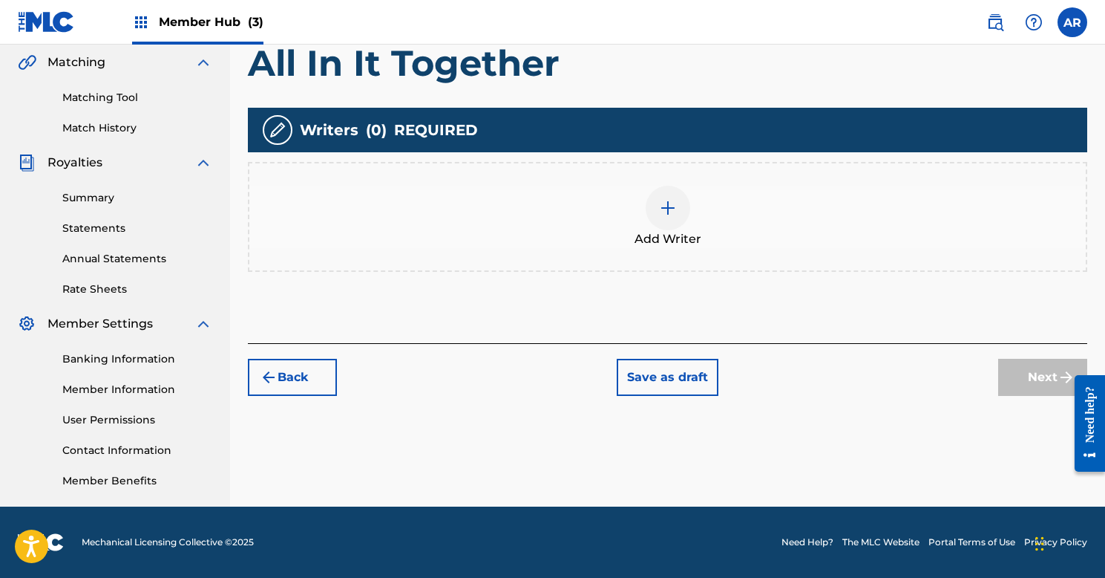
click at [664, 202] on img at bounding box center [668, 208] width 18 height 18
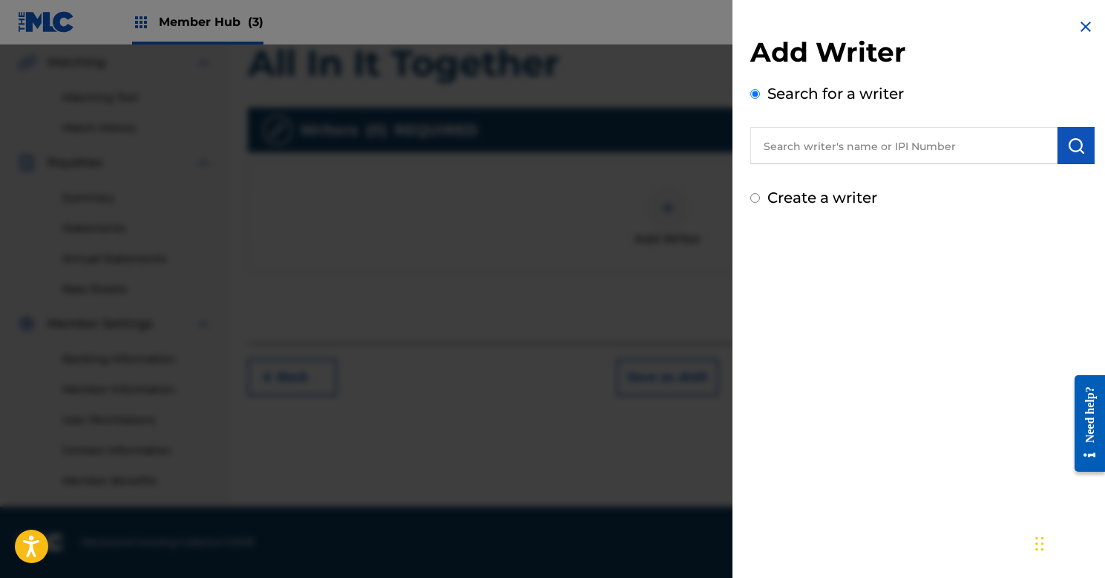
click at [849, 151] on input "text" at bounding box center [904, 145] width 307 height 37
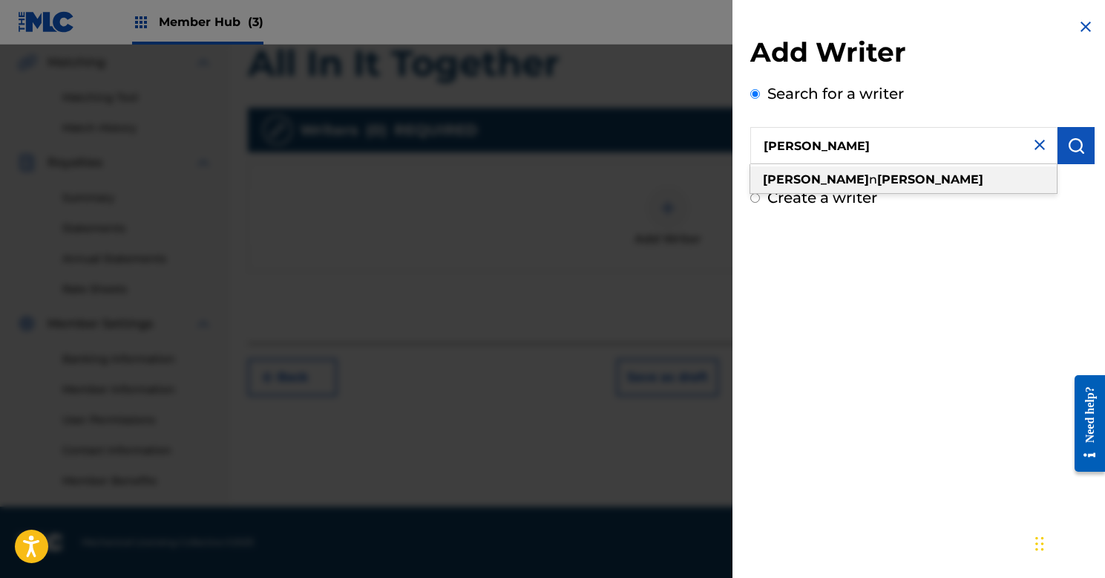
drag, startPoint x: 840, startPoint y: 171, endPoint x: 840, endPoint y: 179, distance: 8.2
click at [877, 179] on strong "[PERSON_NAME]" at bounding box center [930, 179] width 106 height 14
type input "[PERSON_NAME]"
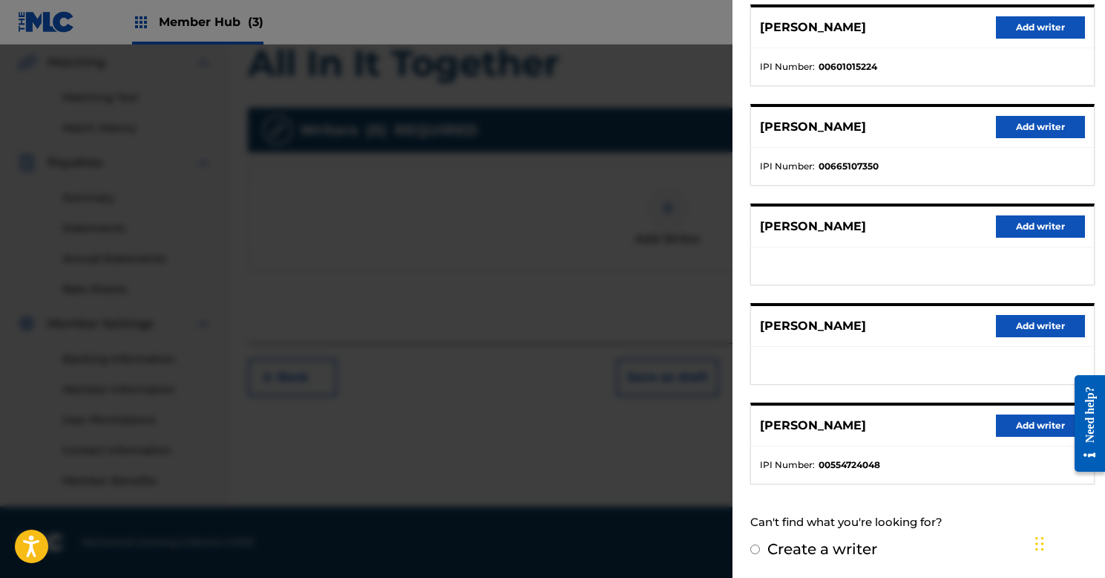
scroll to position [191, 0]
click at [1042, 419] on button "Add writer" at bounding box center [1040, 426] width 89 height 22
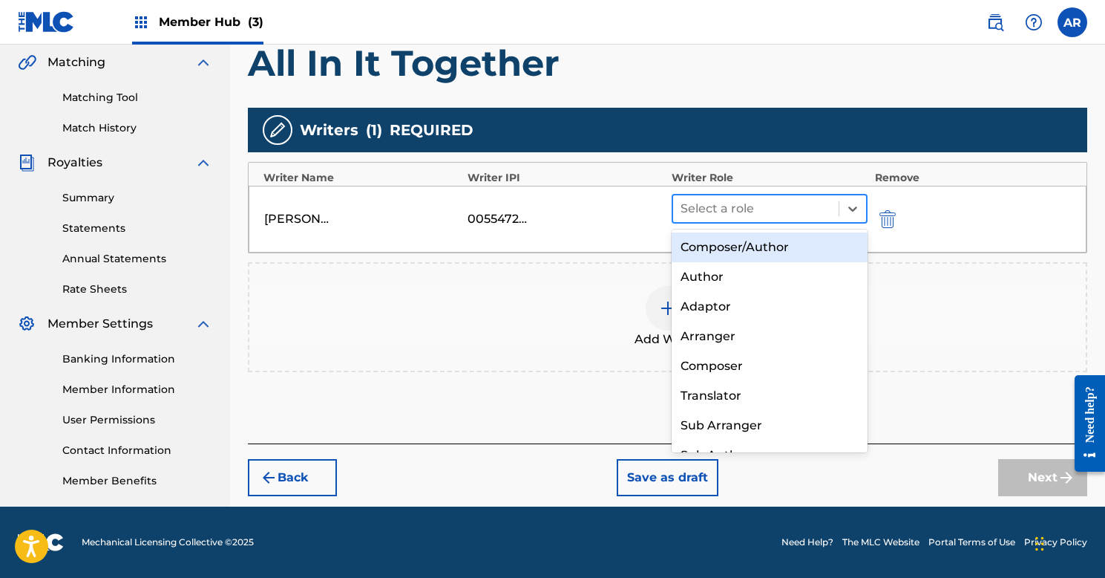
click at [711, 209] on div at bounding box center [756, 208] width 151 height 21
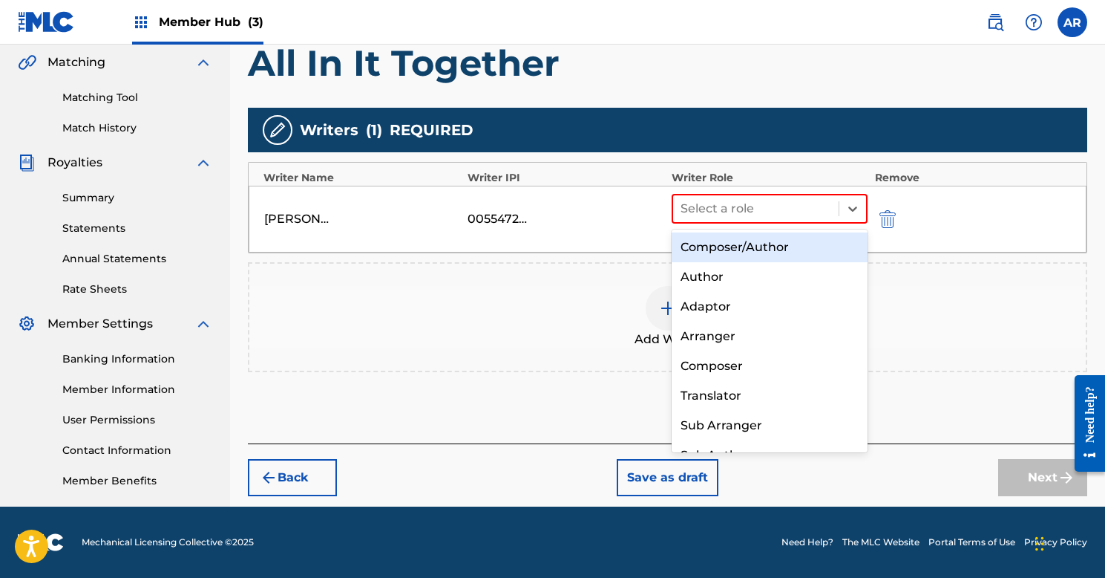
click at [705, 239] on div "Composer/Author" at bounding box center [770, 247] width 196 height 30
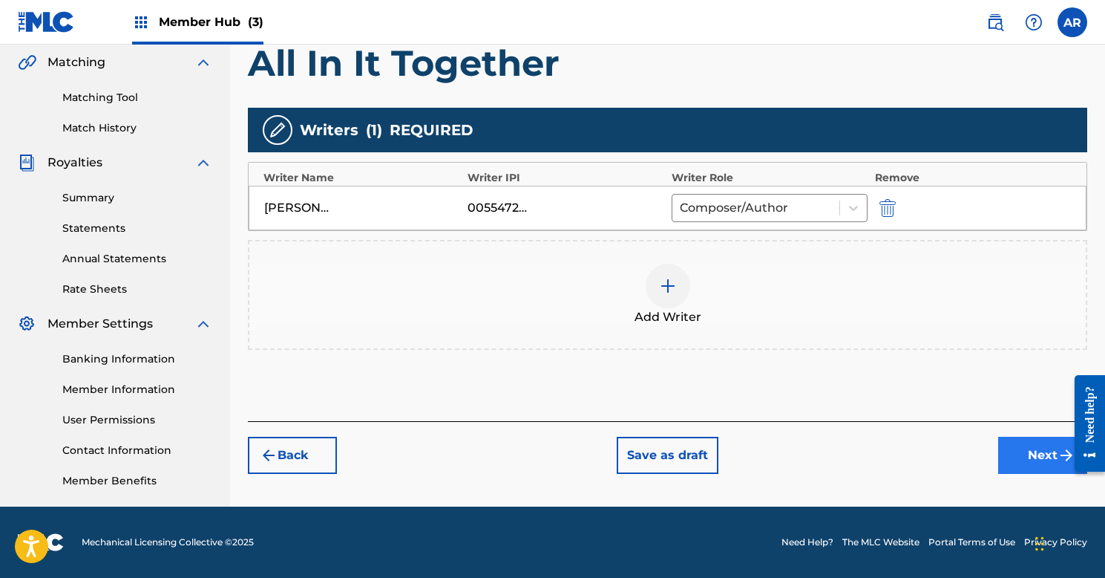
click at [1032, 461] on button "Next" at bounding box center [1042, 454] width 89 height 37
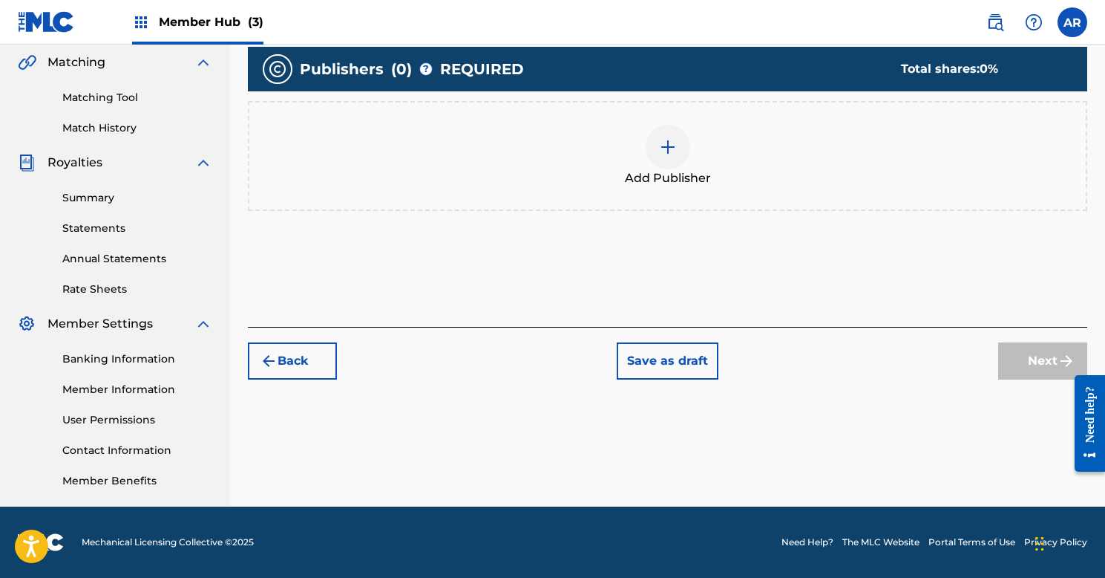
scroll to position [67, 0]
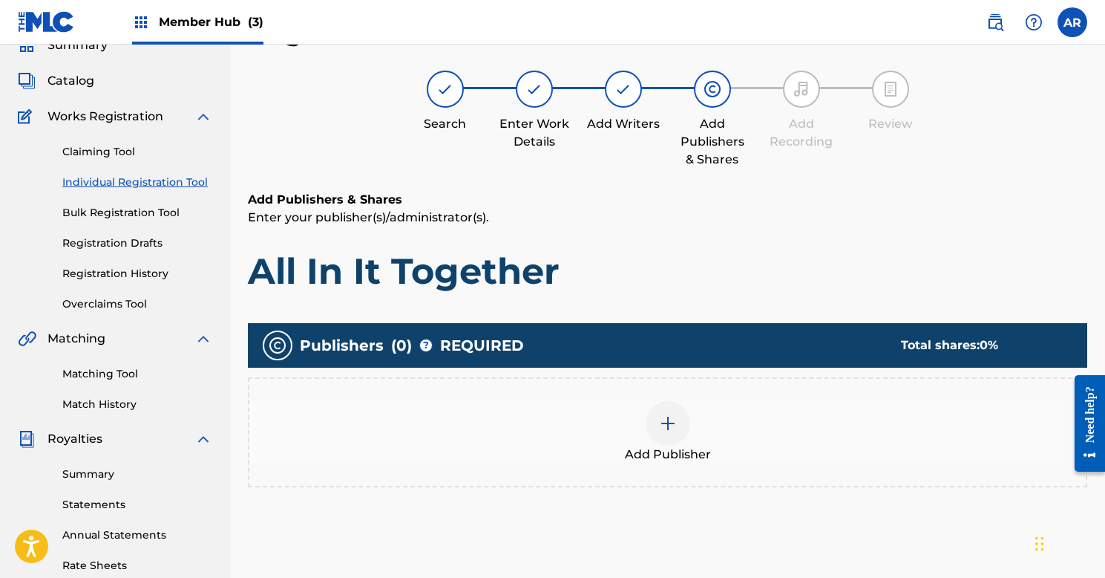
click at [699, 422] on div "Add Publisher" at bounding box center [667, 432] width 837 height 62
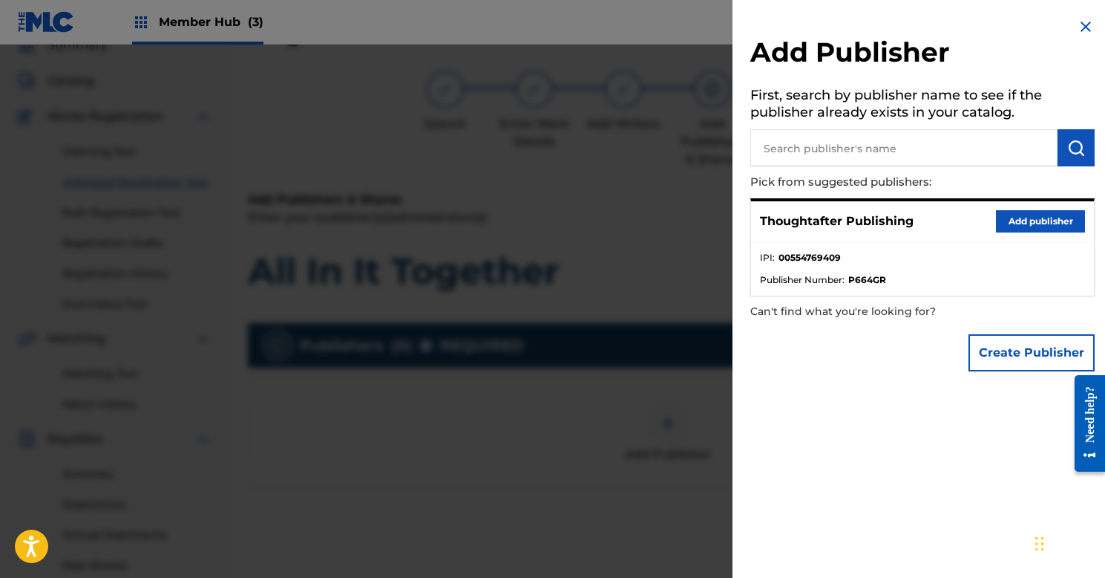
click at [817, 229] on div "Thoughtafter Publishing Add publisher" at bounding box center [922, 221] width 343 height 41
click at [997, 210] on button "Add publisher" at bounding box center [1040, 221] width 89 height 22
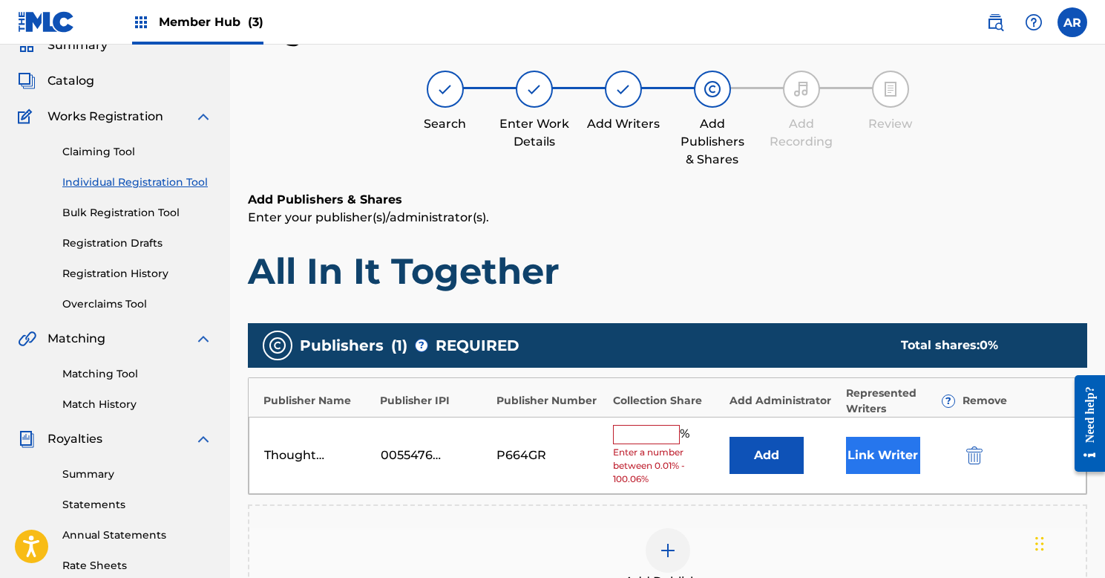
click at [878, 465] on button "Link Writer" at bounding box center [883, 454] width 74 height 37
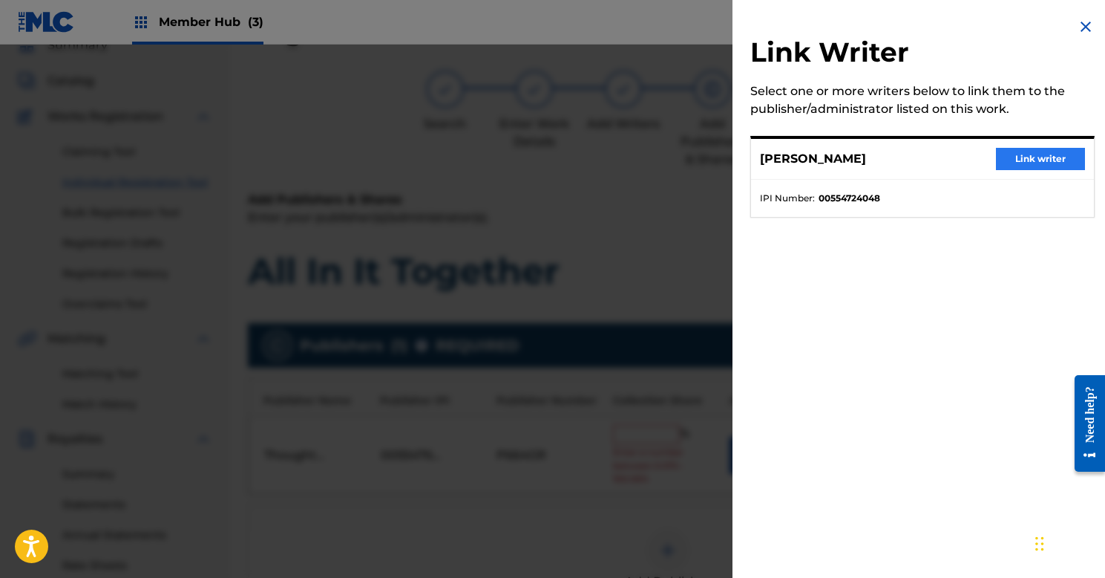
click at [1024, 151] on button "Link writer" at bounding box center [1040, 159] width 89 height 22
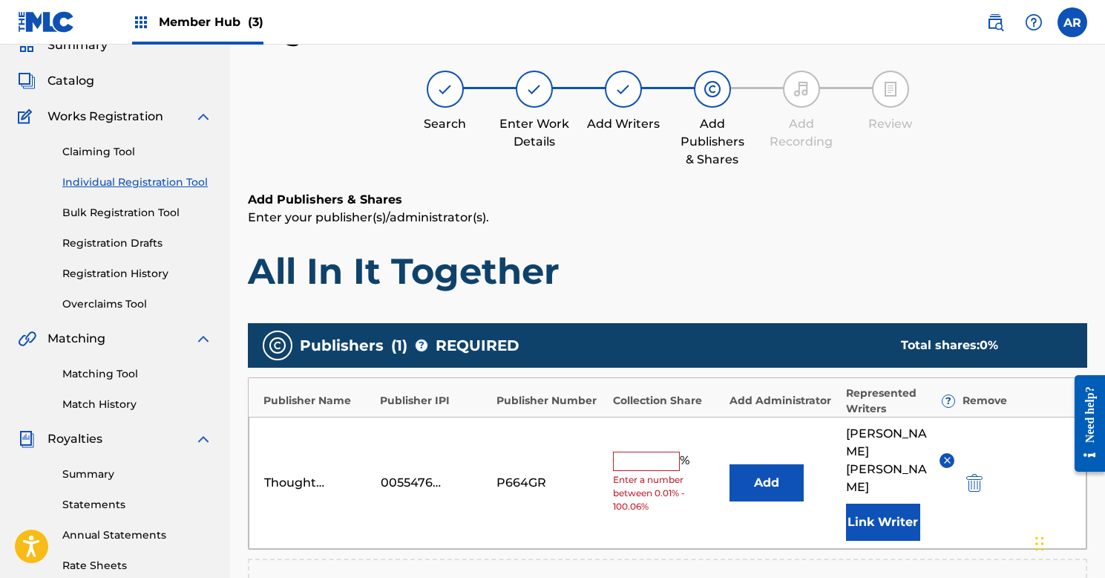
click at [646, 451] on input "text" at bounding box center [646, 460] width 67 height 19
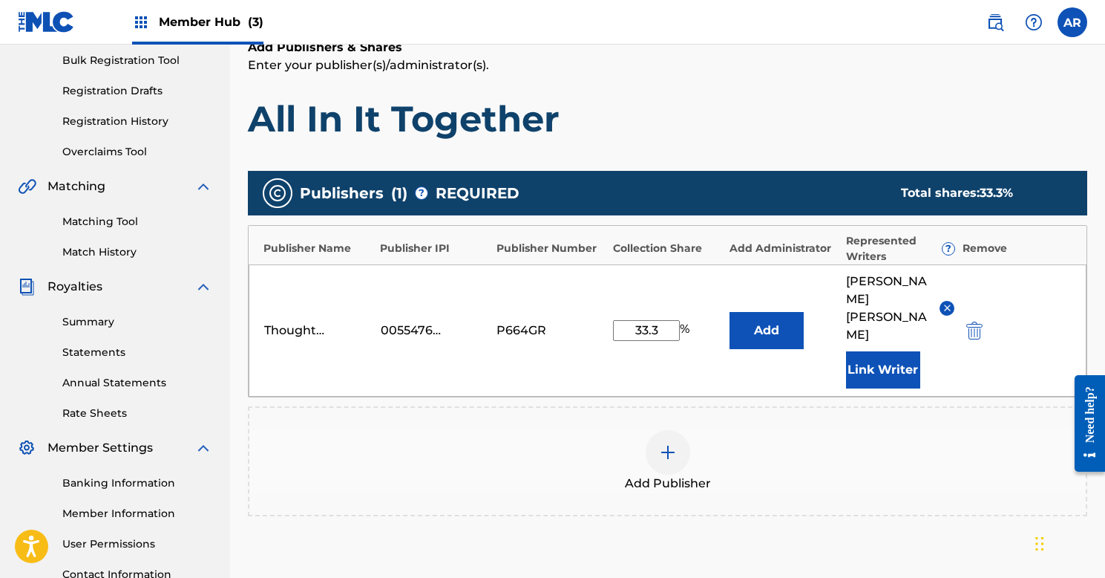
scroll to position [226, 0]
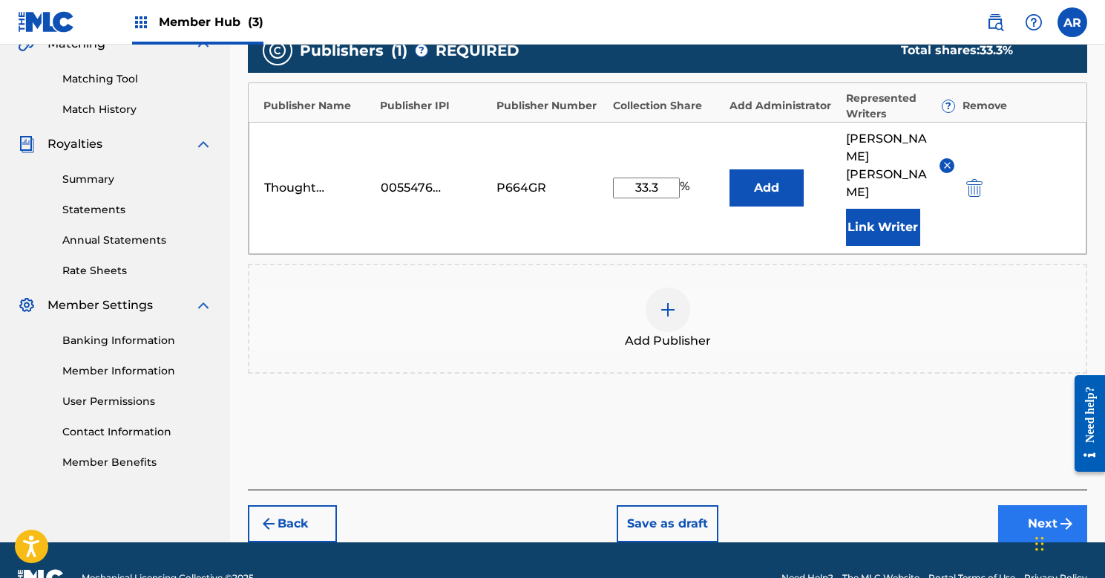
type input "33.3"
click at [1024, 505] on button "Next" at bounding box center [1042, 523] width 89 height 37
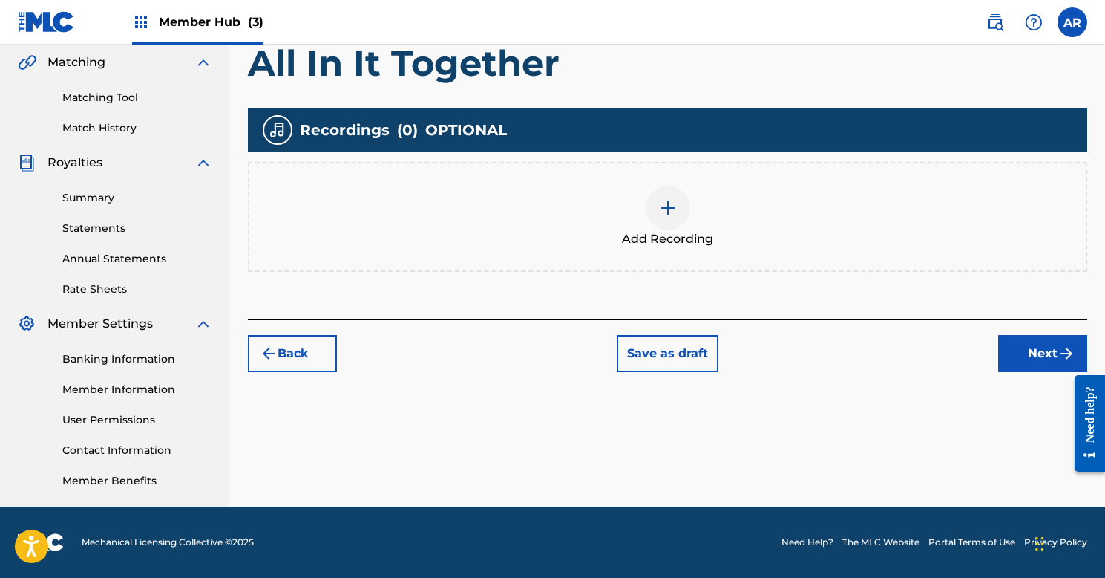
scroll to position [343, 0]
click at [1033, 351] on button "Next" at bounding box center [1042, 353] width 89 height 37
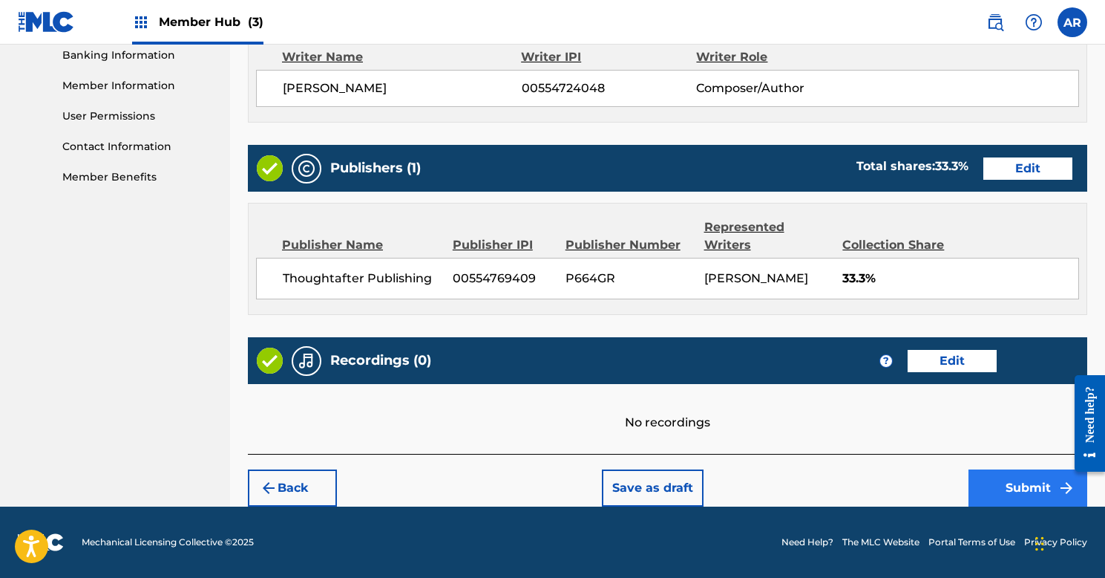
scroll to position [646, 0]
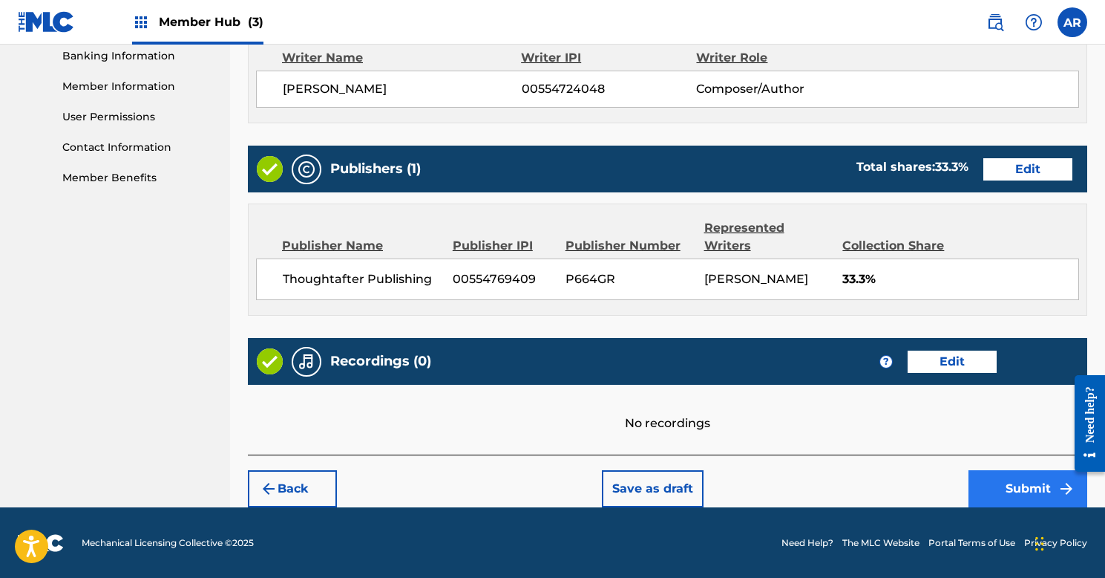
click at [1016, 491] on button "Submit" at bounding box center [1028, 488] width 119 height 37
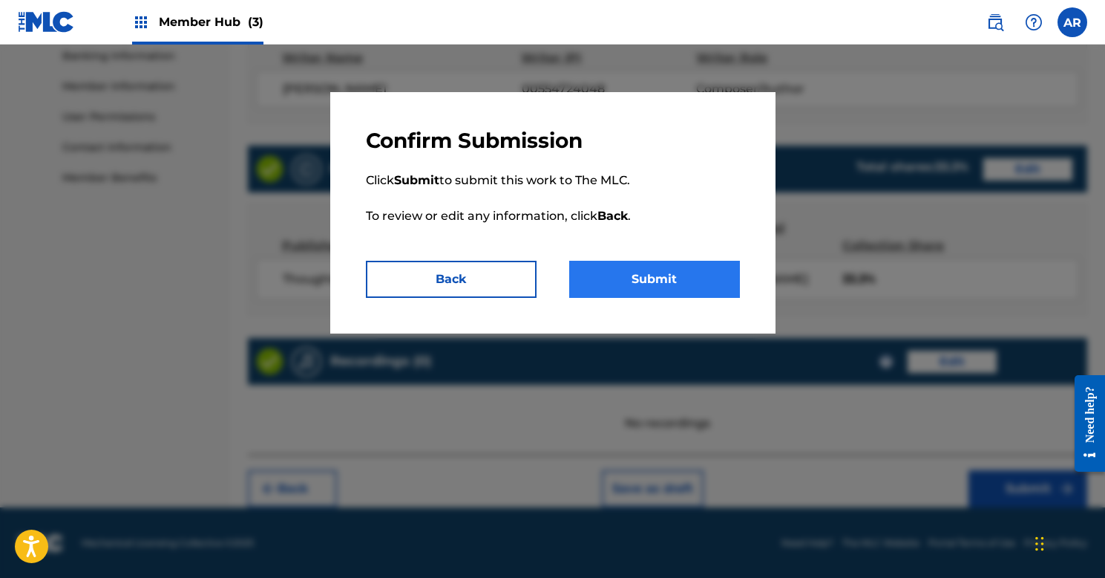
click at [598, 274] on button "Submit" at bounding box center [654, 279] width 171 height 37
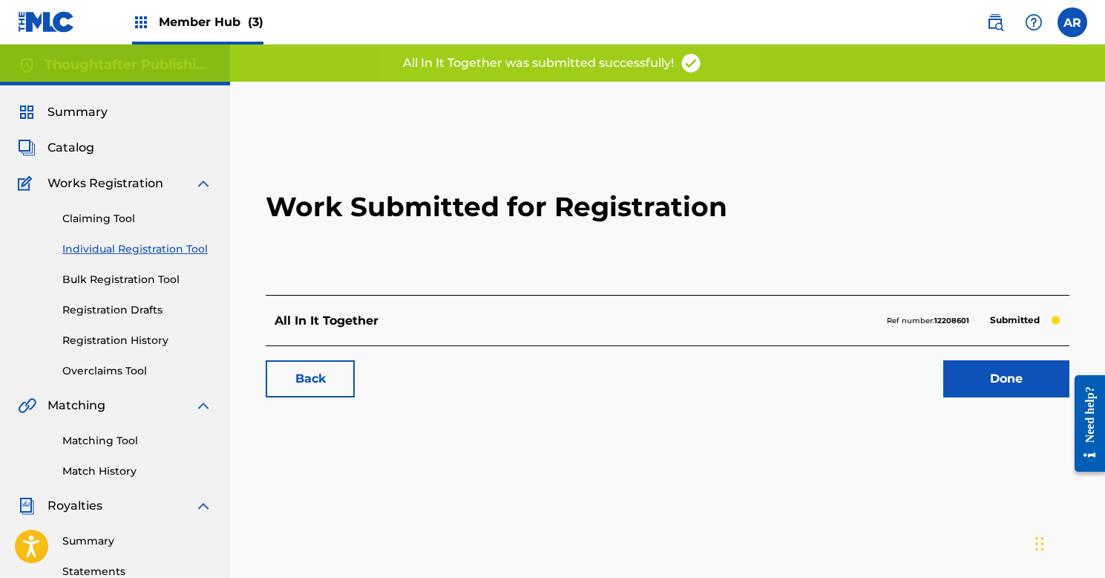
click at [147, 252] on link "Individual Registration Tool" at bounding box center [137, 249] width 150 height 16
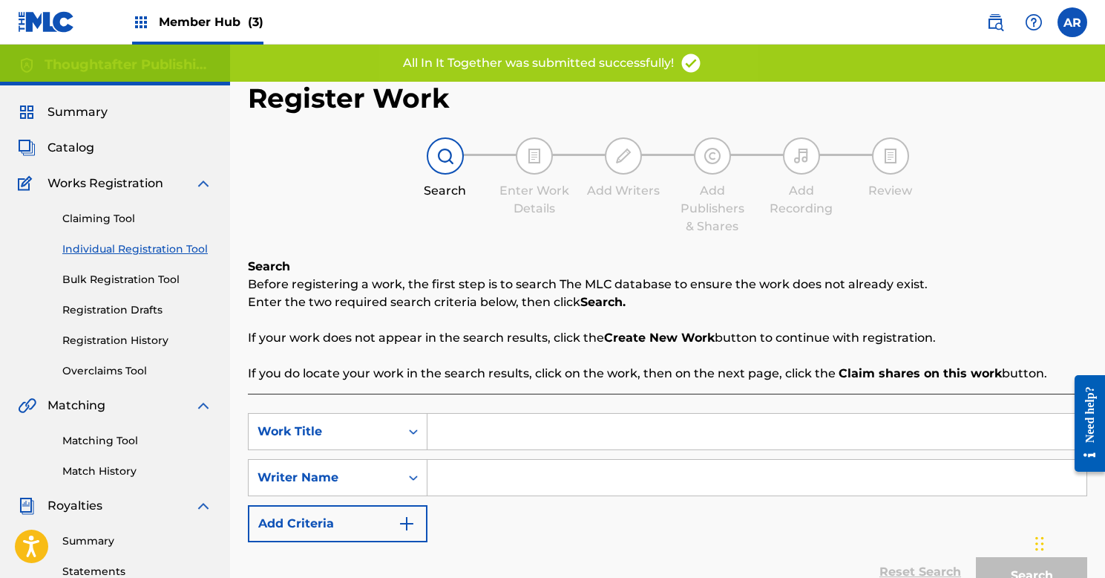
click at [462, 427] on input "Search Form" at bounding box center [757, 431] width 659 height 36
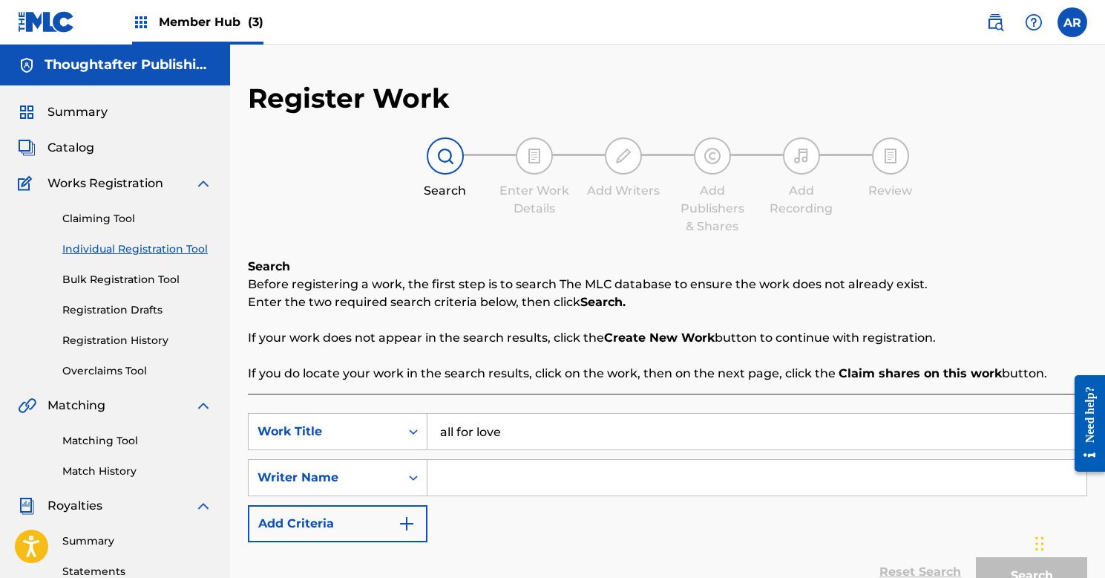
type input "all for love"
click at [502, 474] on input "Search Form" at bounding box center [757, 478] width 659 height 36
type input "[PERSON_NAME]"
click at [1032, 575] on button "Search" at bounding box center [1031, 575] width 111 height 37
click at [1003, 560] on button "Search" at bounding box center [1031, 575] width 111 height 37
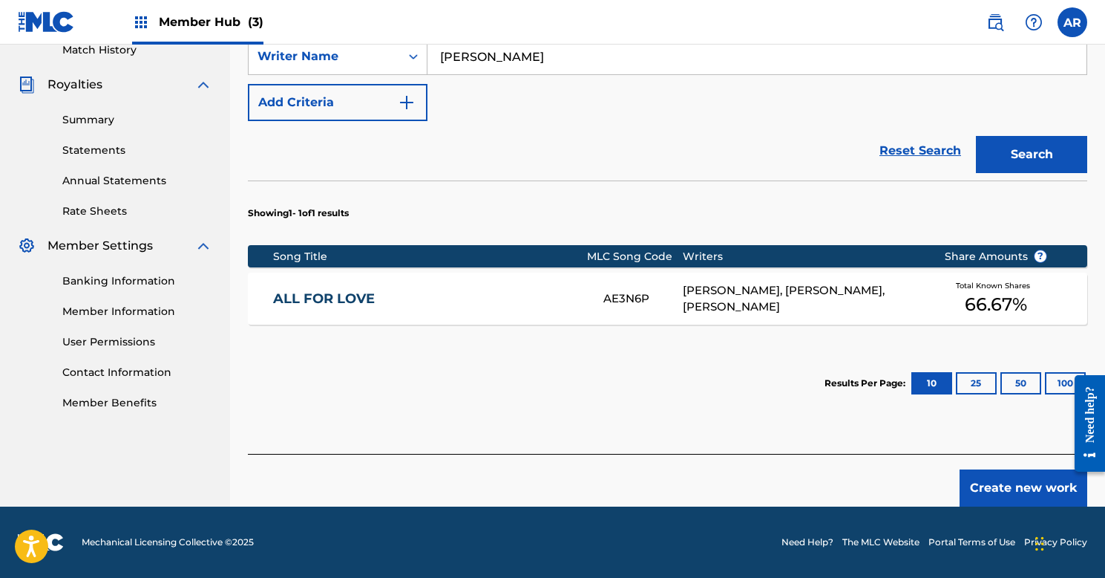
scroll to position [421, 0]
click at [849, 308] on div "ASHLEY N RILEY, RICCARDO BARLETTA, CHELSEY COY" at bounding box center [802, 298] width 239 height 33
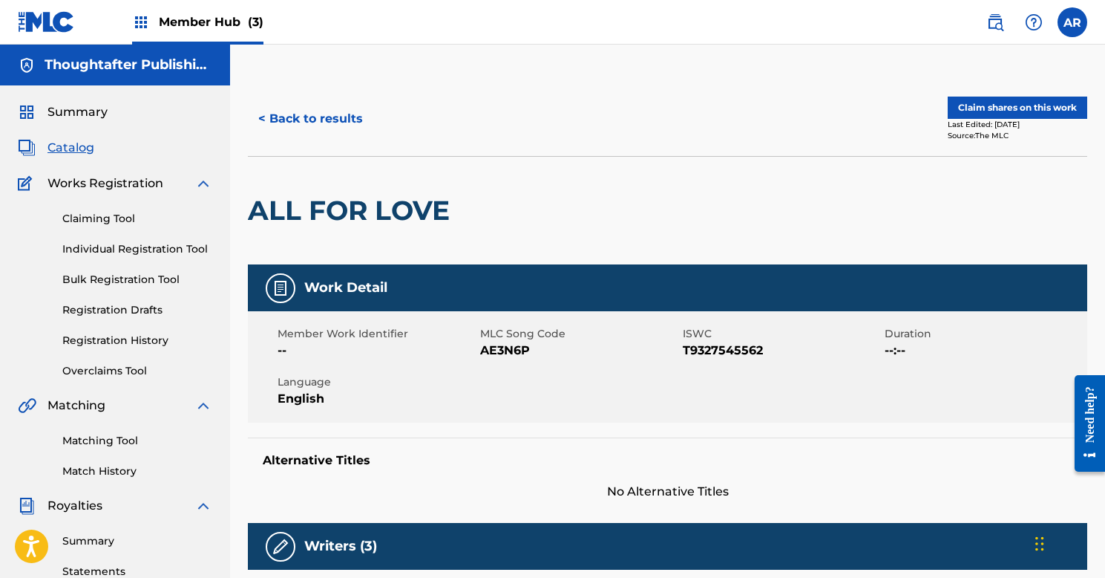
click at [434, 283] on div "Work Detail" at bounding box center [668, 287] width 840 height 47
click at [1075, 111] on button "Claim shares on this work" at bounding box center [1018, 108] width 140 height 22
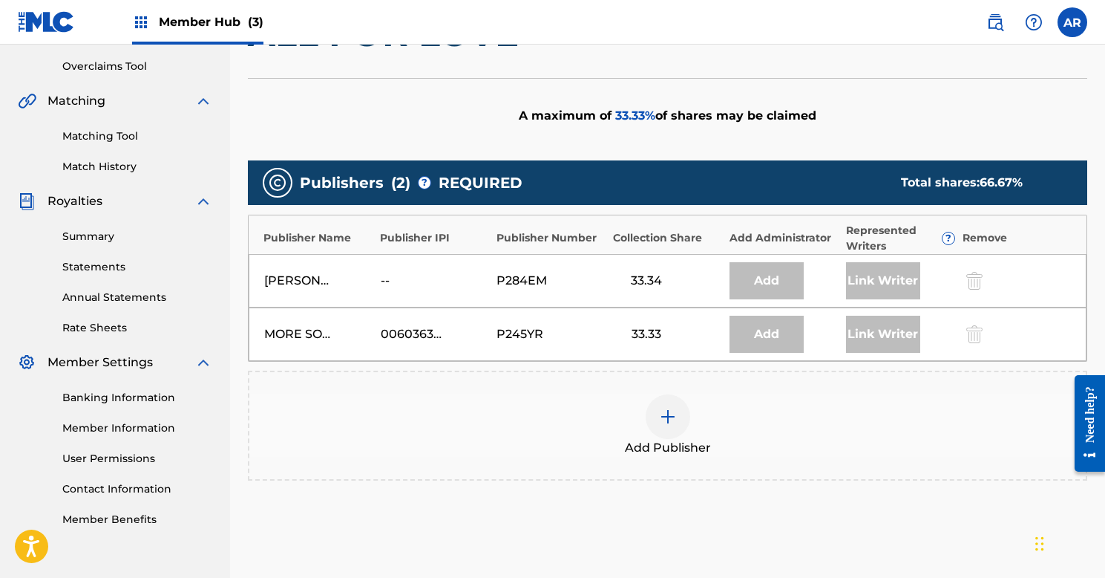
scroll to position [305, 0]
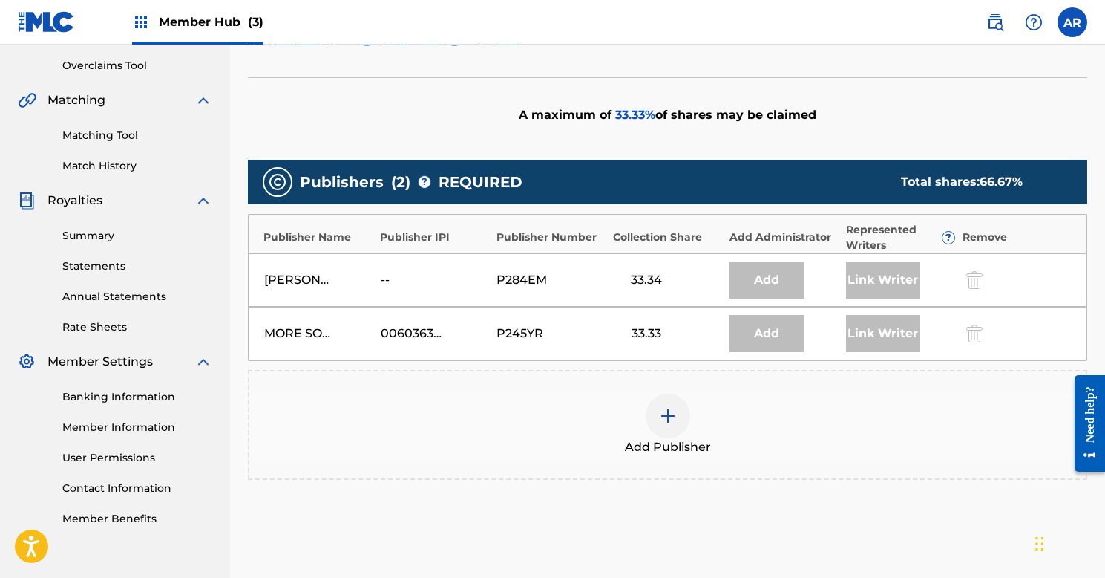
click at [674, 427] on div at bounding box center [668, 415] width 45 height 45
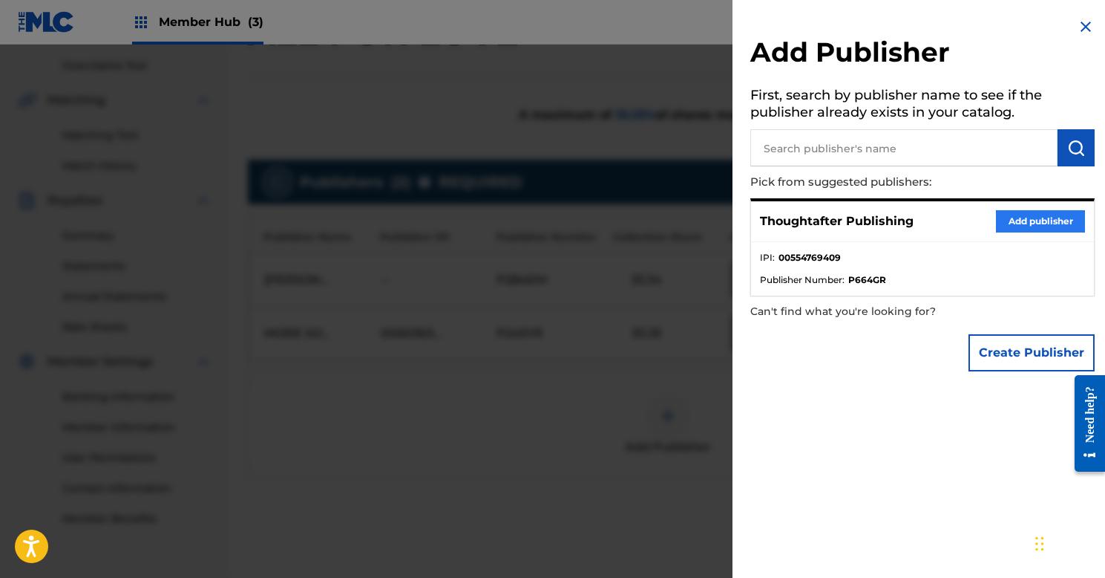
click at [1013, 215] on button "Add publisher" at bounding box center [1040, 221] width 89 height 22
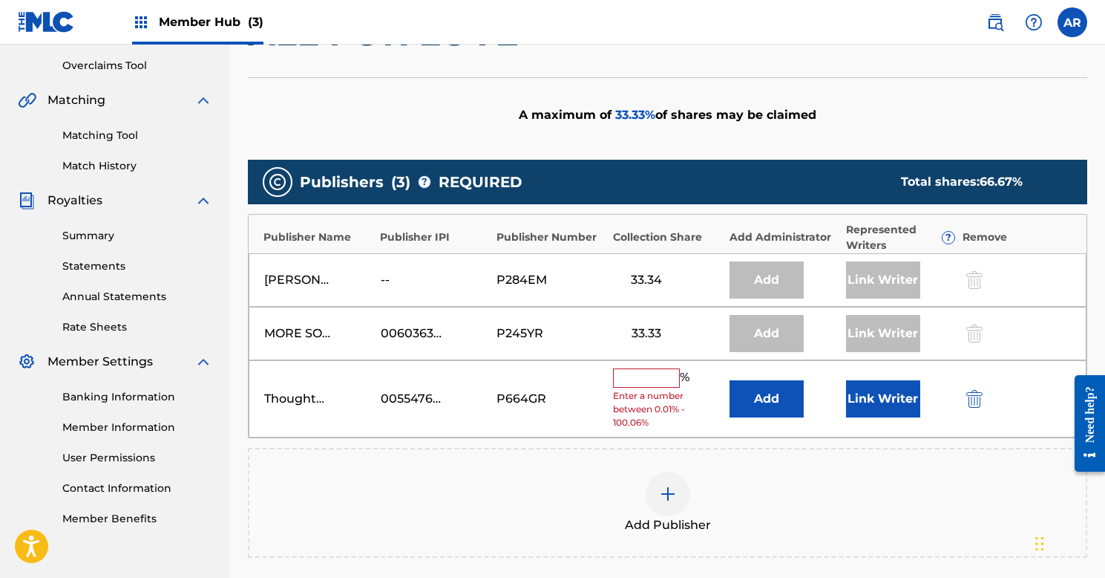
click at [652, 375] on input "text" at bounding box center [646, 377] width 67 height 19
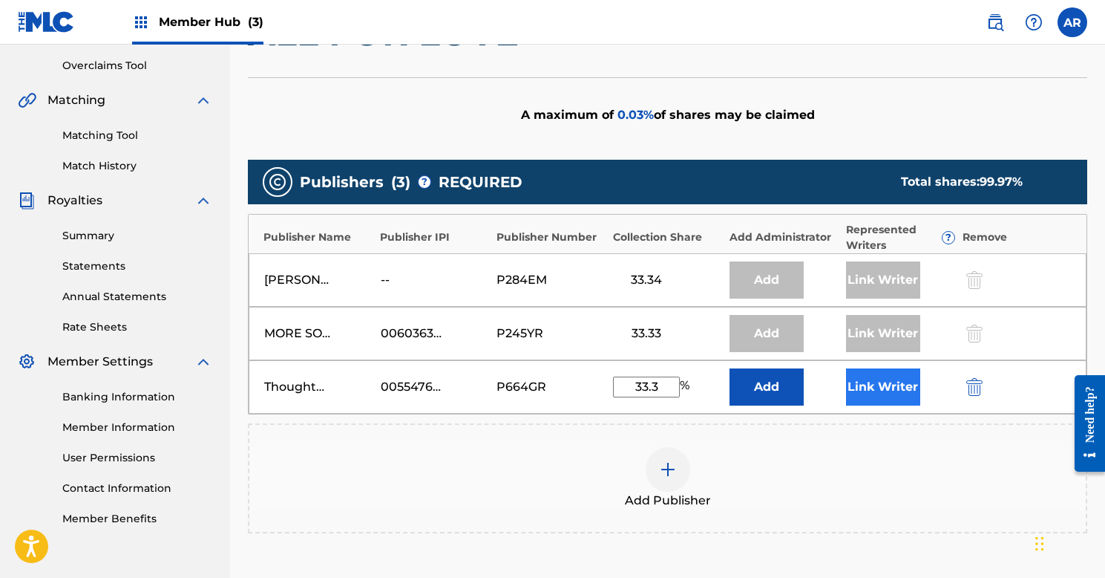
type input "33.3"
click at [859, 385] on button "Link Writer" at bounding box center [883, 386] width 74 height 37
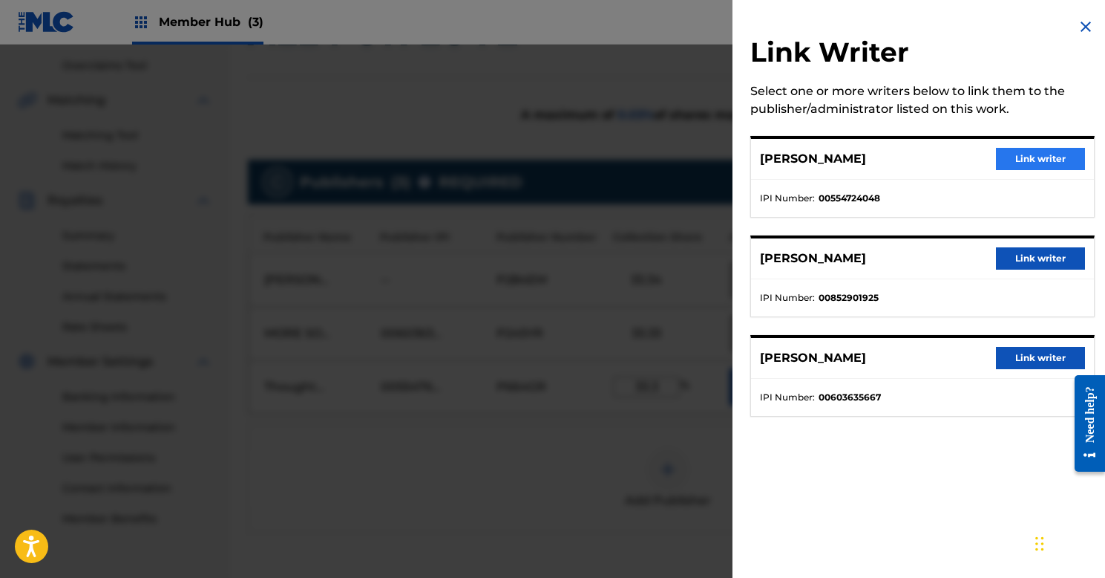
click at [1045, 161] on button "Link writer" at bounding box center [1040, 159] width 89 height 22
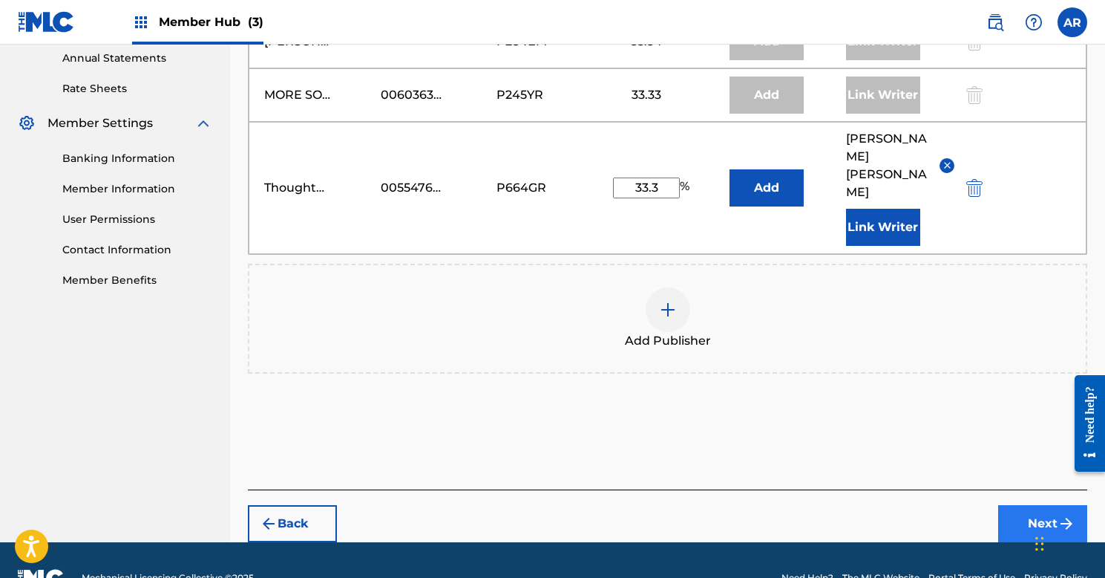
click at [1021, 505] on button "Next" at bounding box center [1042, 523] width 89 height 37
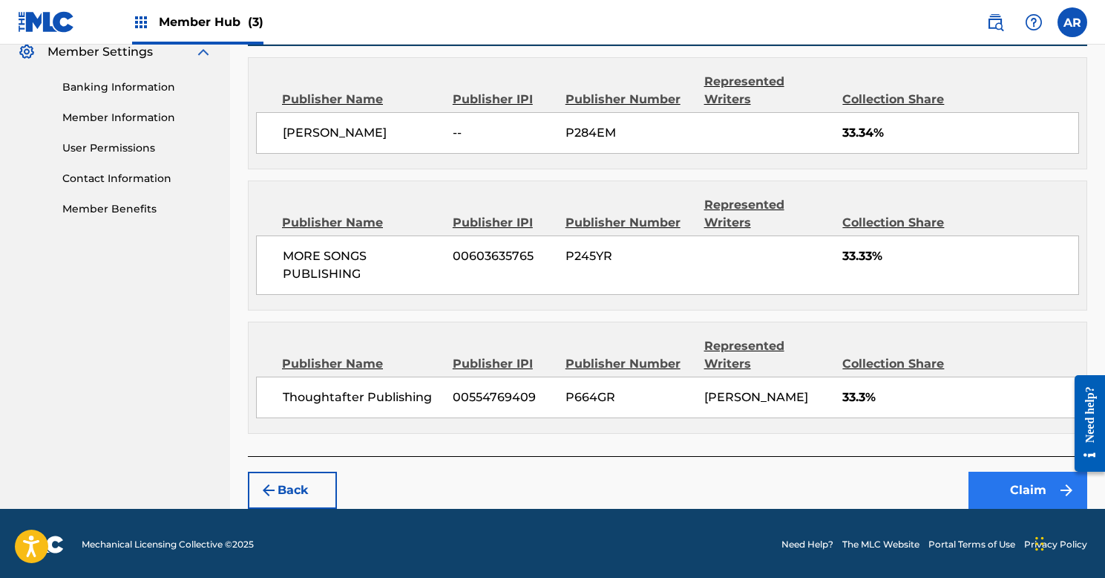
scroll to position [614, 0]
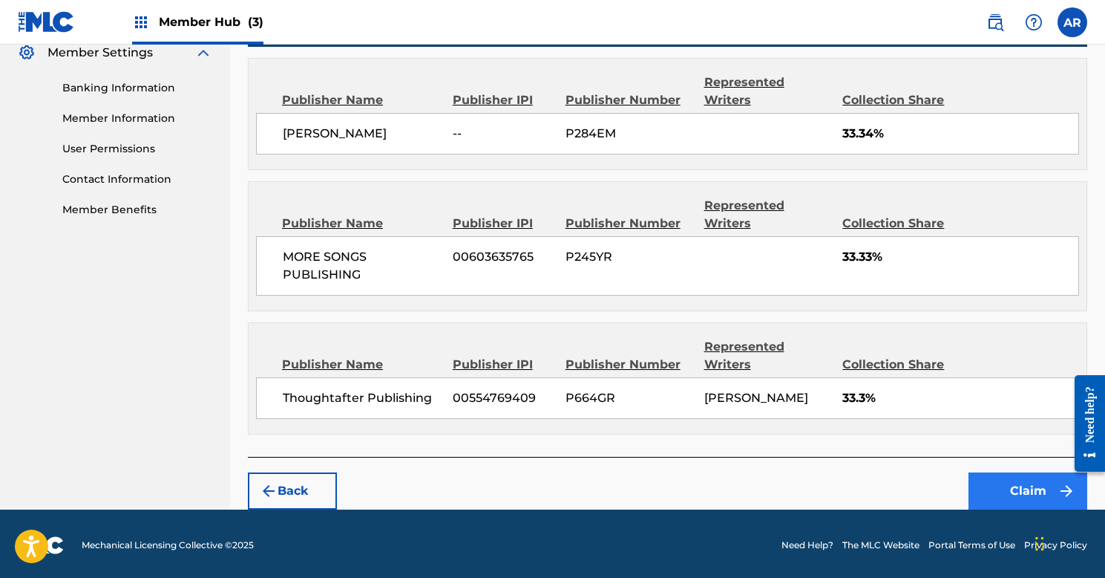
click at [1008, 493] on button "Claim" at bounding box center [1028, 490] width 119 height 37
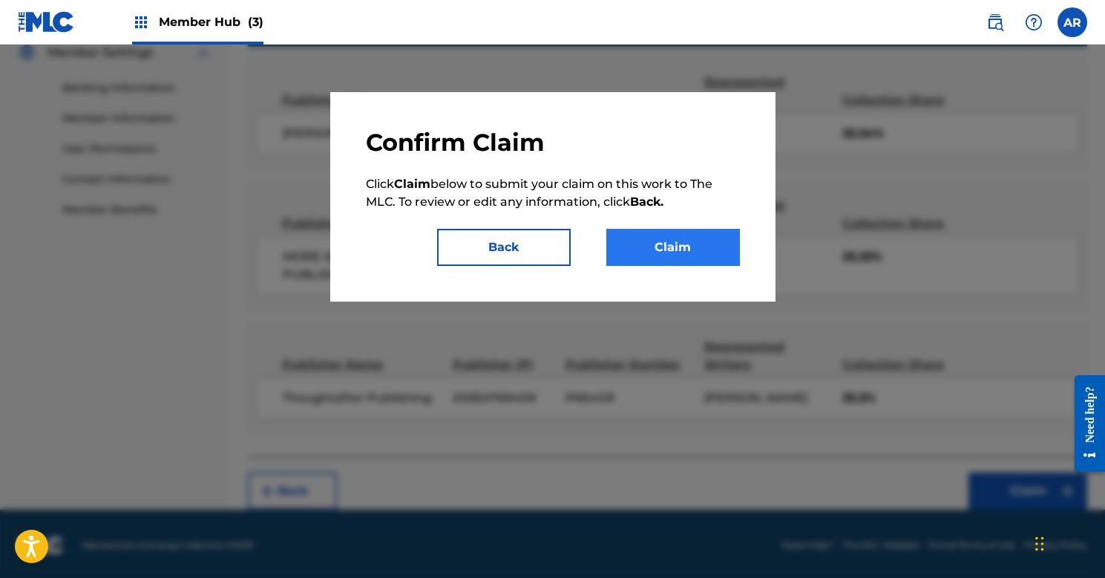
click at [650, 247] on button "Claim" at bounding box center [673, 247] width 134 height 37
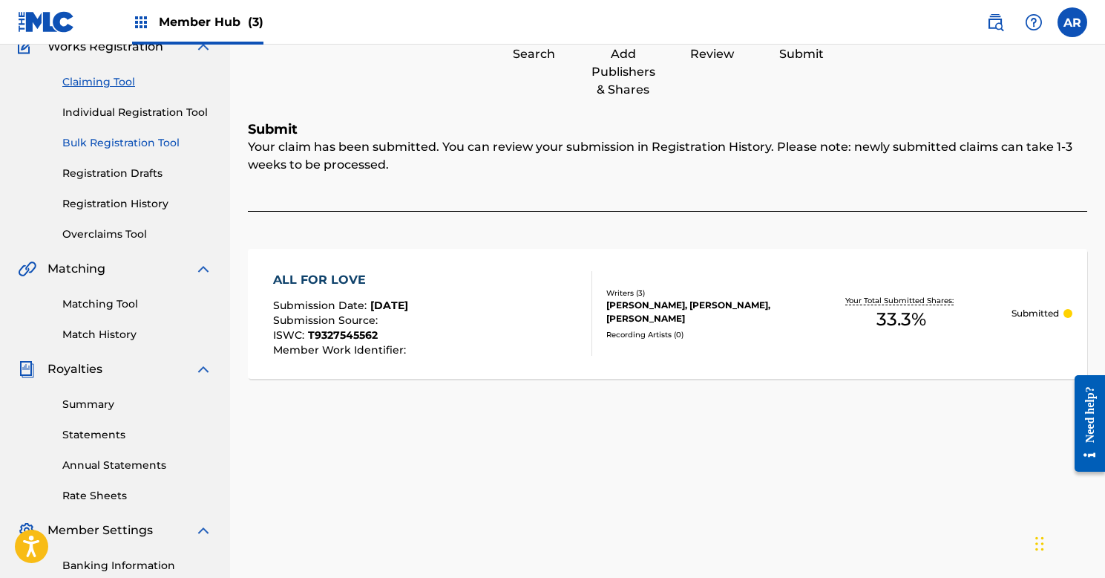
scroll to position [134, 0]
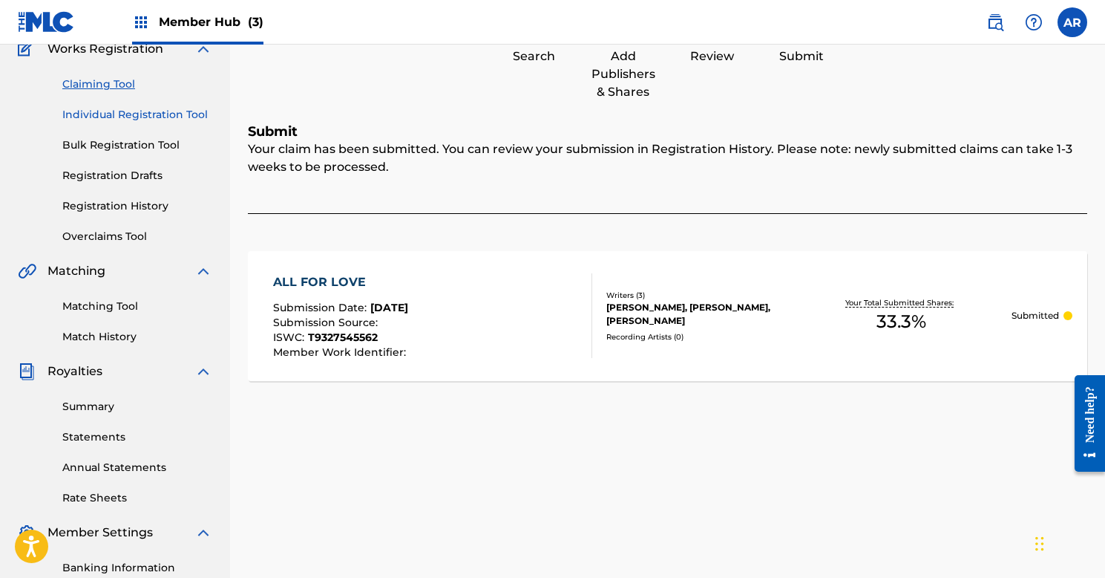
click at [141, 121] on link "Individual Registration Tool" at bounding box center [137, 115] width 150 height 16
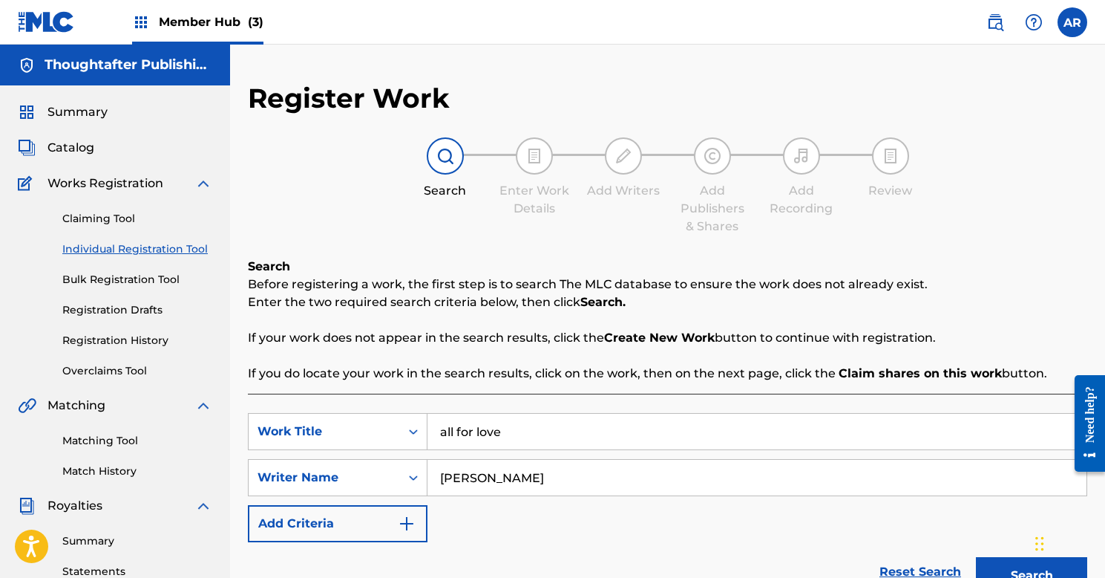
drag, startPoint x: 508, startPoint y: 430, endPoint x: 307, endPoint y: 373, distance: 208.4
click at [307, 373] on div "Search Before registering a work, the first step is to search The MLC database …" at bounding box center [668, 566] width 840 height 617
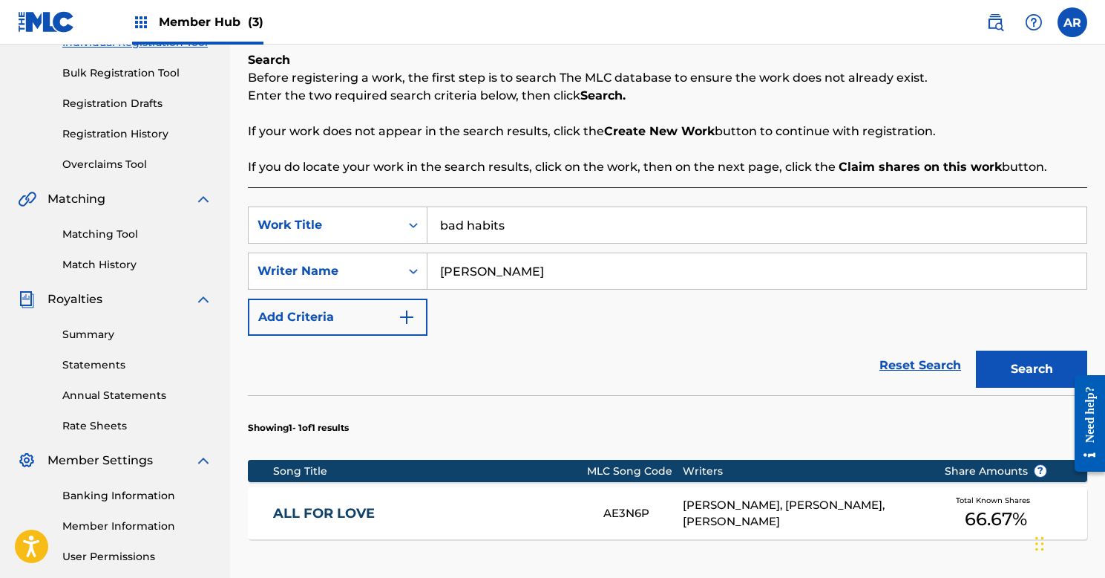
scroll to position [206, 0]
type input "bad habits"
click at [1017, 367] on button "Search" at bounding box center [1031, 368] width 111 height 37
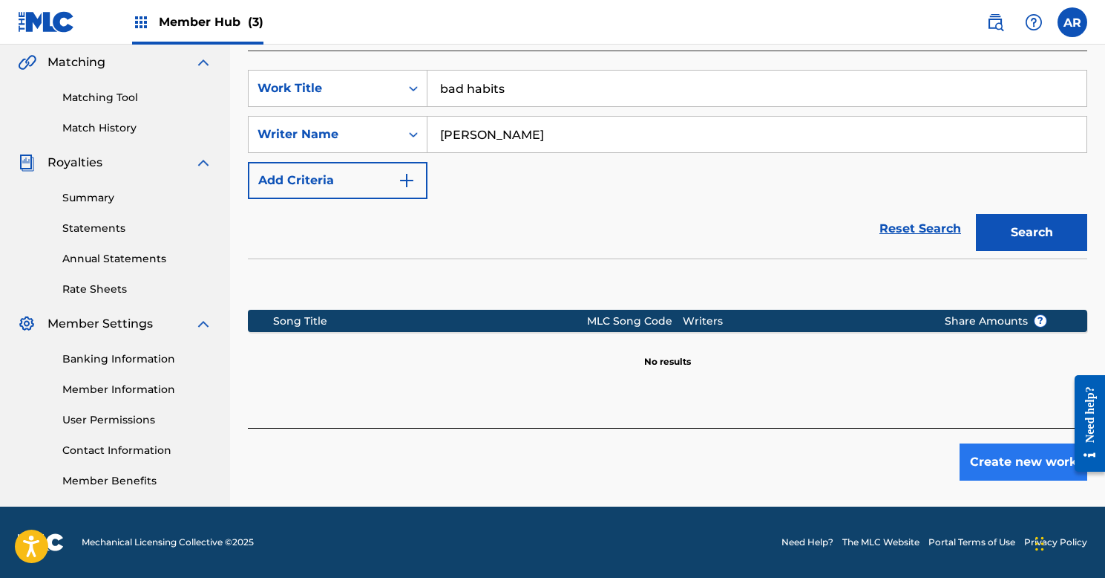
scroll to position [343, 0]
click at [1023, 454] on button "Create new work" at bounding box center [1024, 461] width 128 height 37
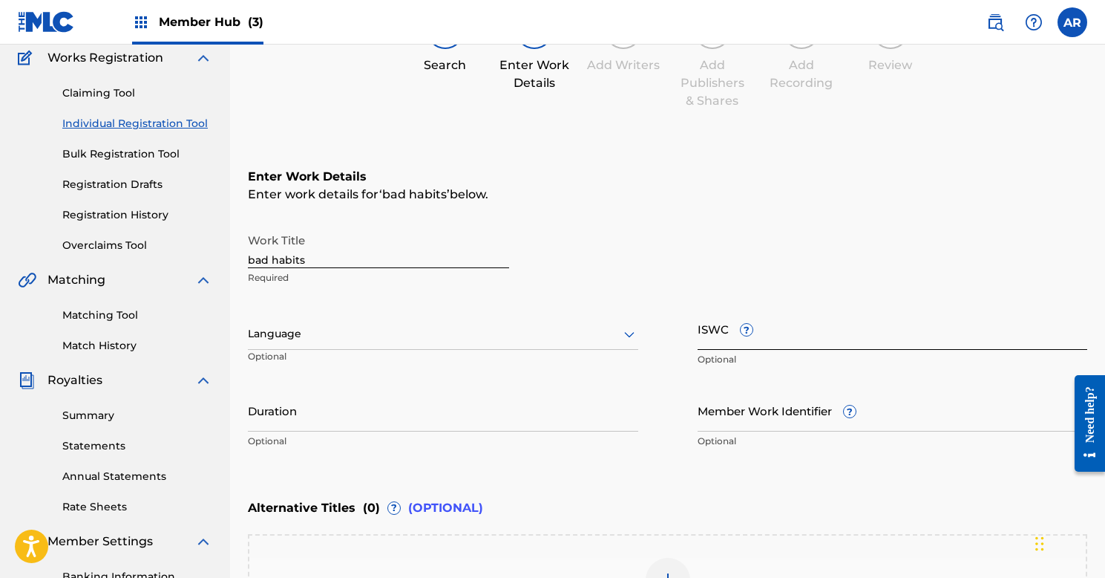
scroll to position [94, 0]
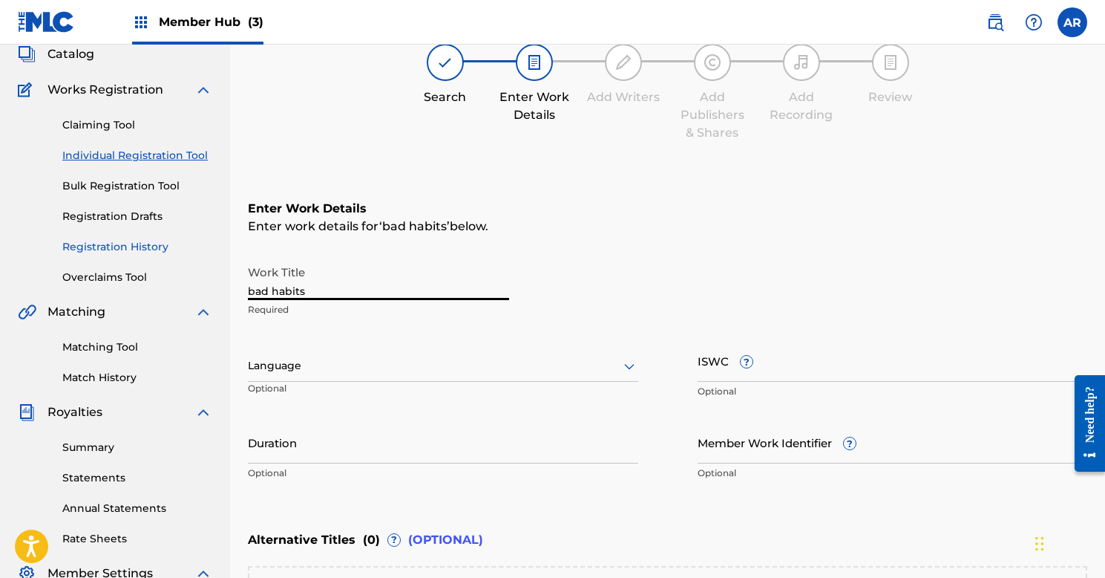
drag, startPoint x: 308, startPoint y: 288, endPoint x: 96, endPoint y: 254, distance: 215.0
click at [109, 271] on main "Thoughtafter Publishing Summary Catalog Works Registration Claiming Tool Indivi…" at bounding box center [552, 358] width 1105 height 814
type input "Bad Habits"
click at [297, 361] on div at bounding box center [443, 365] width 390 height 19
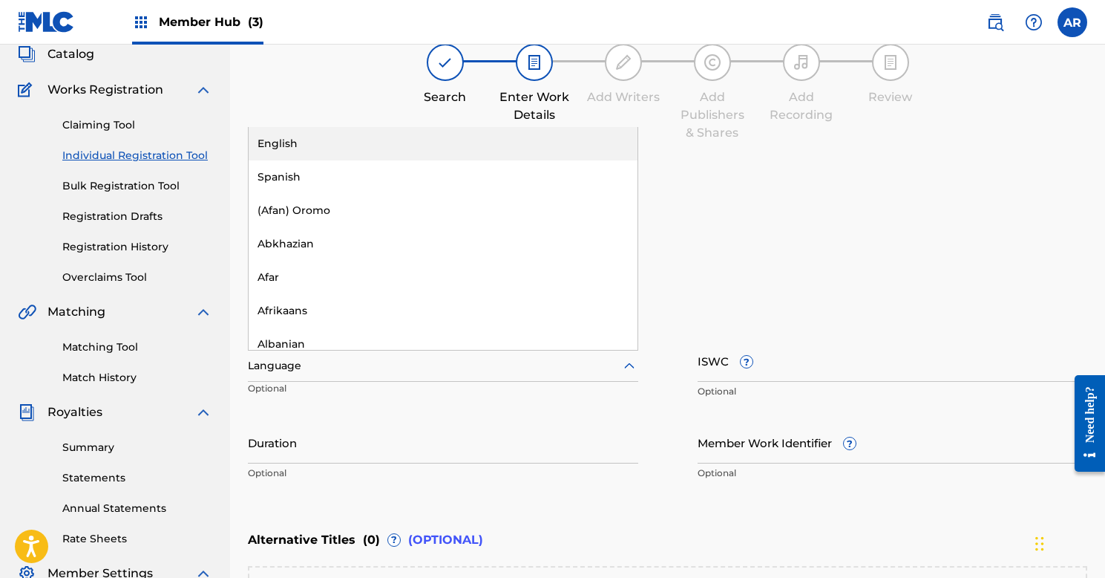
click at [304, 157] on div "English" at bounding box center [443, 143] width 389 height 33
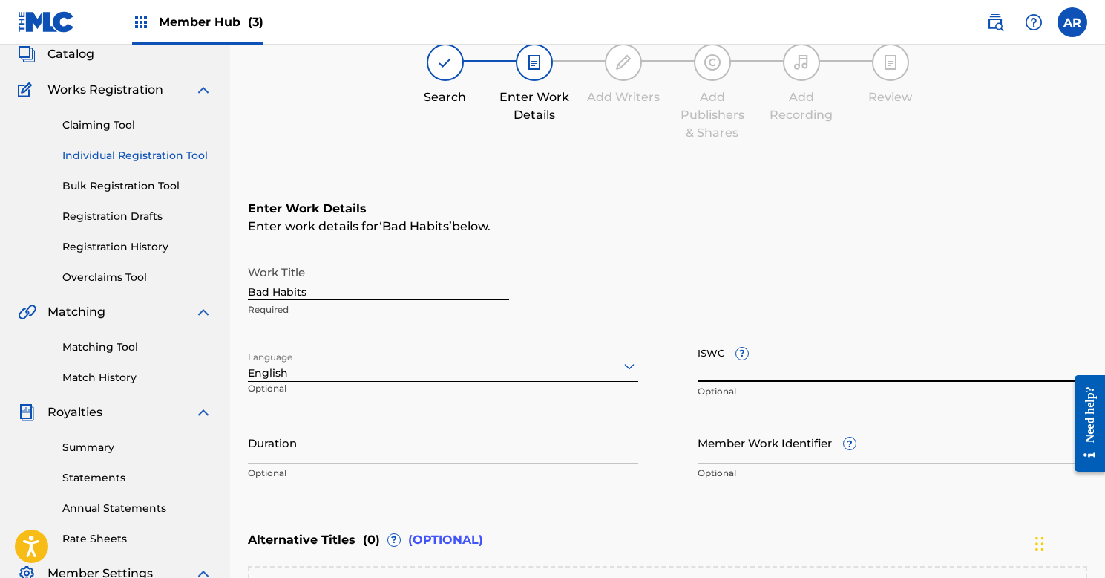
click at [773, 361] on input "ISWC ?" at bounding box center [893, 360] width 390 height 42
paste input "T9013130648"
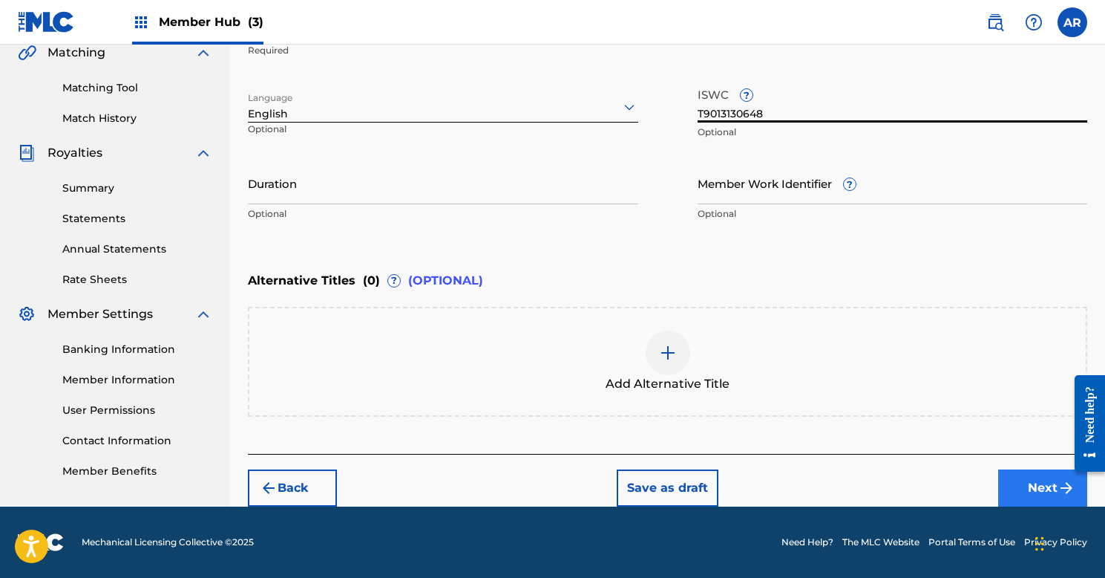
type input "T9013130648"
click at [1040, 494] on button "Next" at bounding box center [1042, 487] width 89 height 37
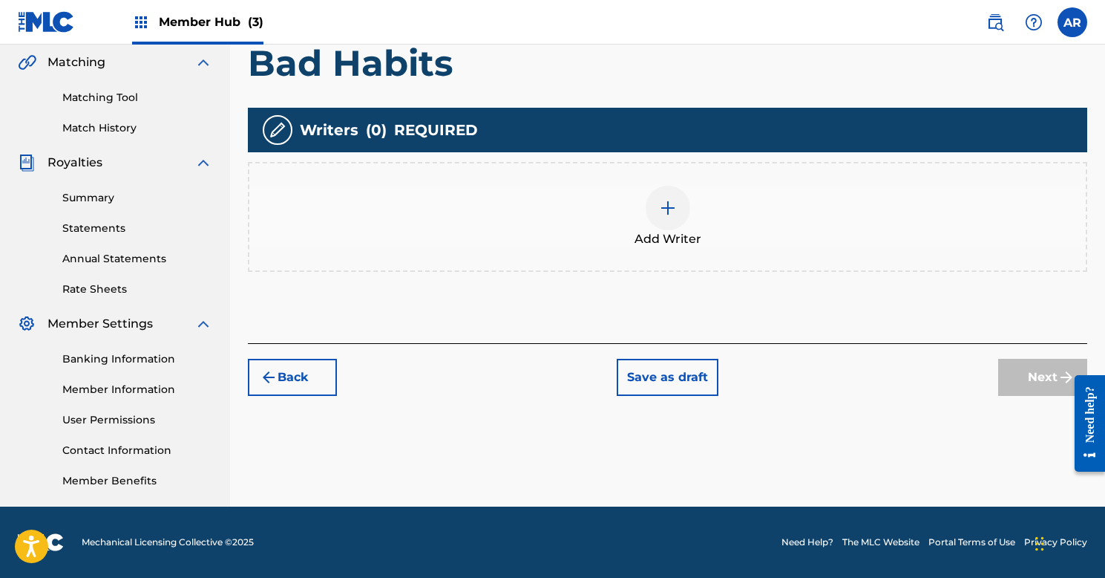
scroll to position [343, 0]
click at [661, 202] on img at bounding box center [668, 208] width 18 height 18
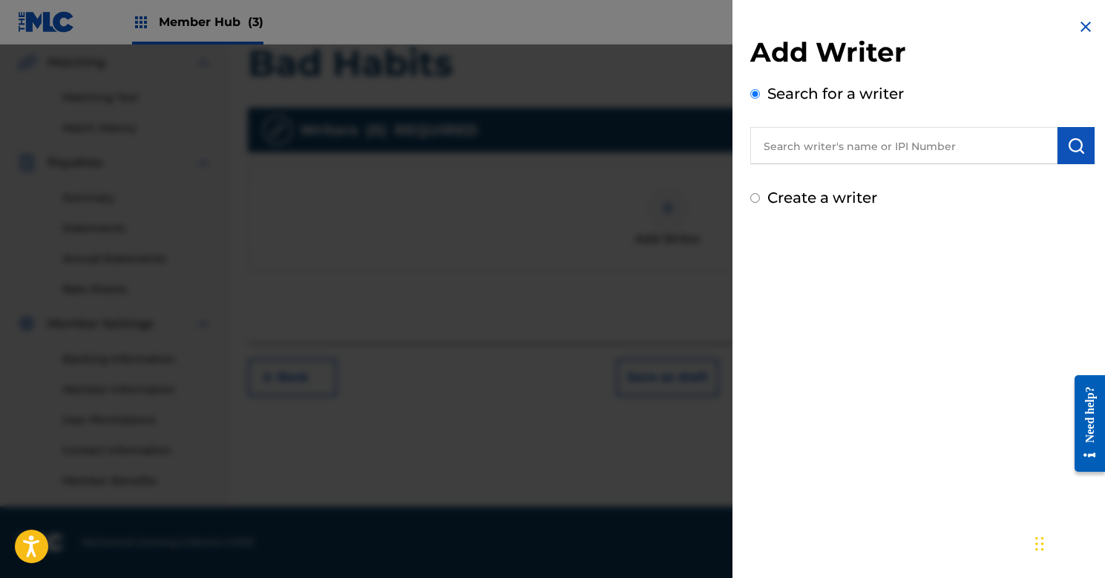
click at [859, 154] on input "text" at bounding box center [904, 145] width 307 height 37
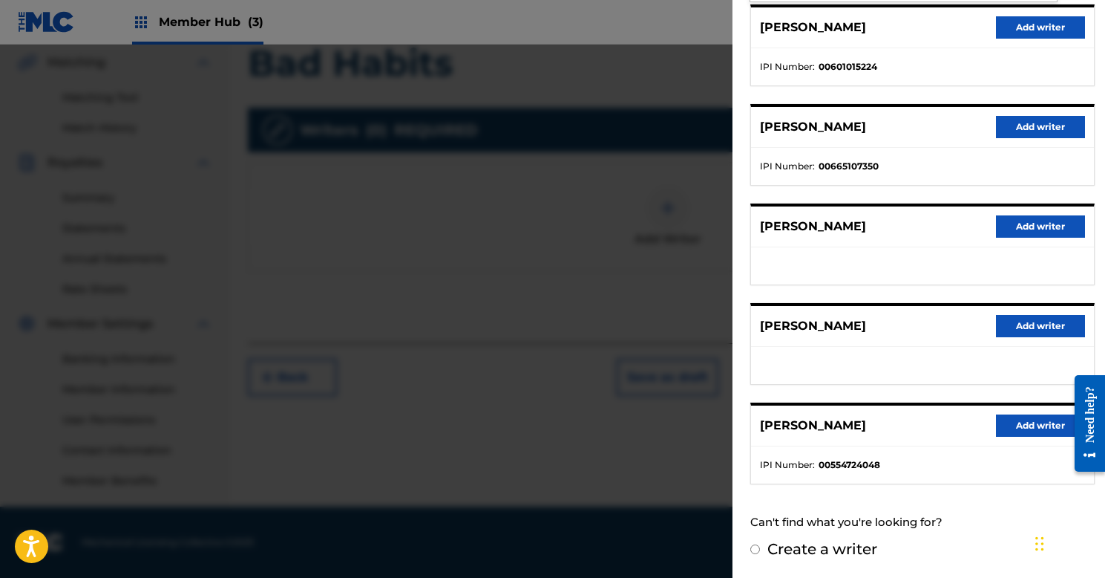
scroll to position [191, 0]
type input "Ashley n Riley"
click at [1014, 417] on button "Add writer" at bounding box center [1040, 426] width 89 height 22
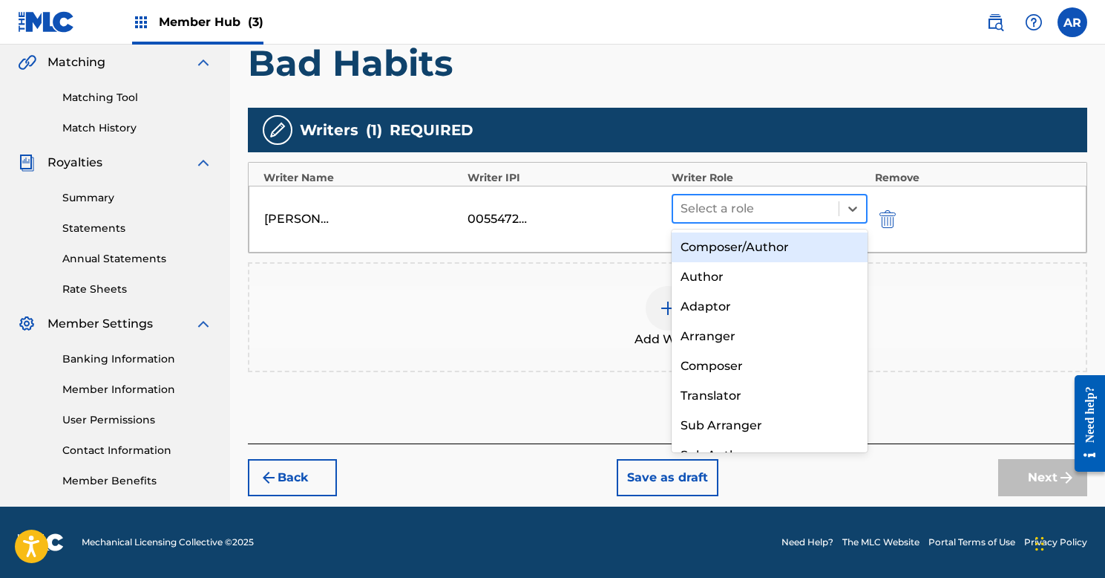
click at [782, 198] on div at bounding box center [756, 208] width 151 height 21
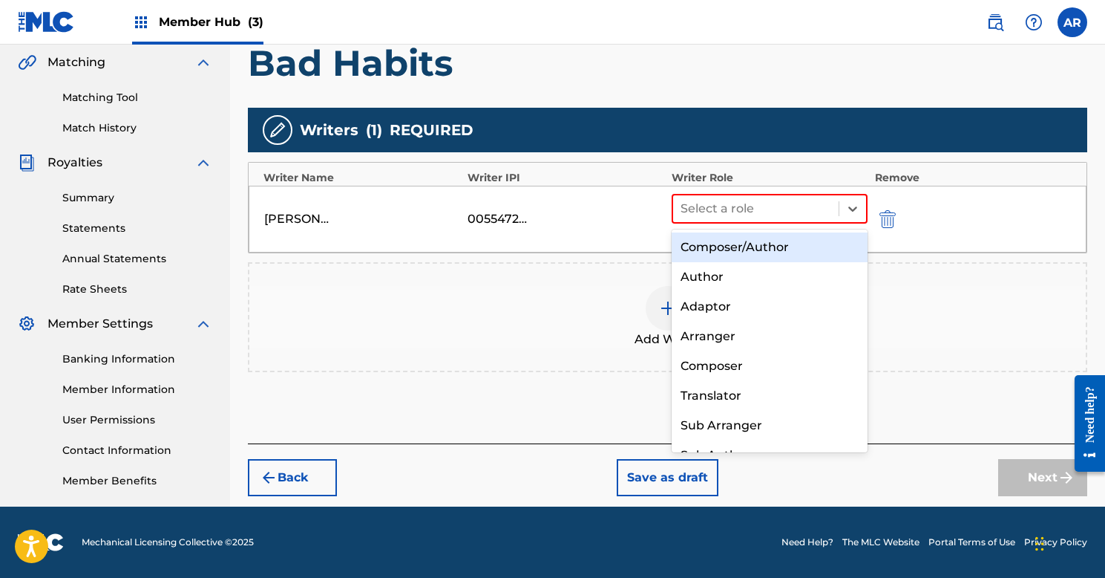
click at [752, 243] on div "Composer/Author" at bounding box center [770, 247] width 196 height 30
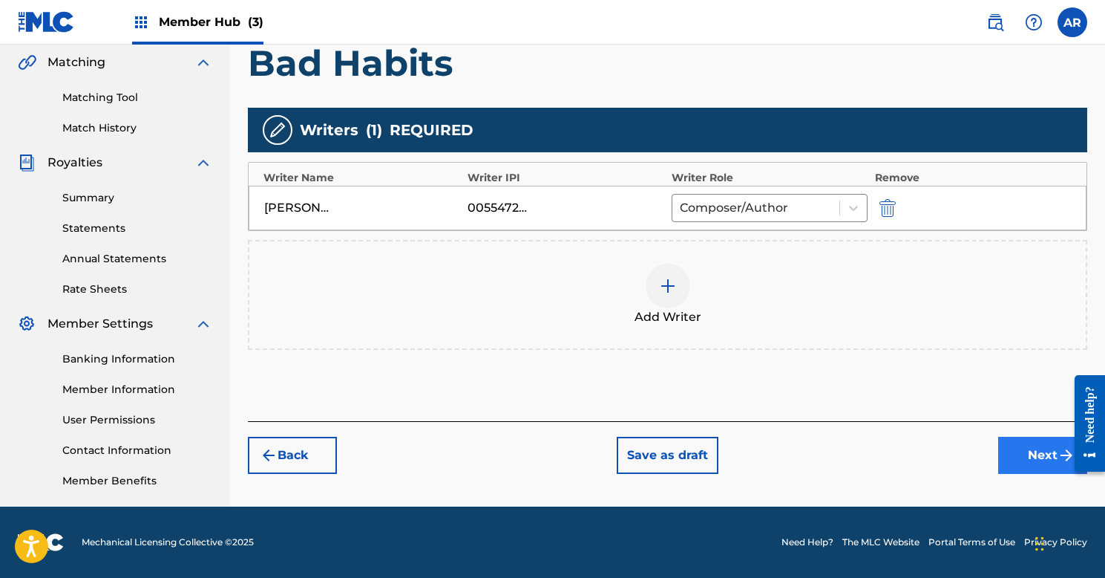
click at [1042, 445] on button "Next" at bounding box center [1042, 454] width 89 height 37
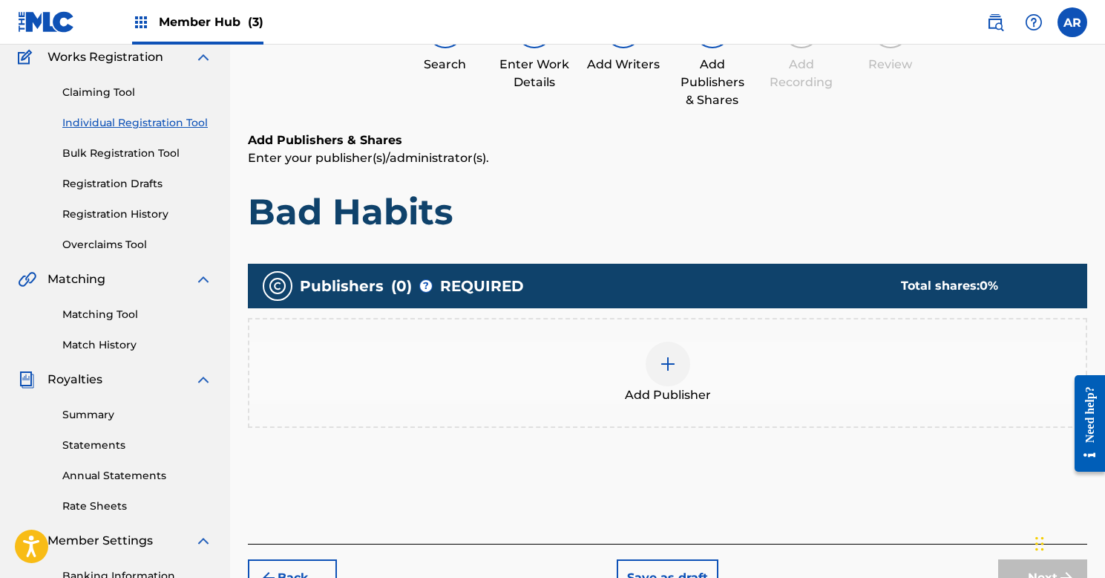
scroll to position [67, 0]
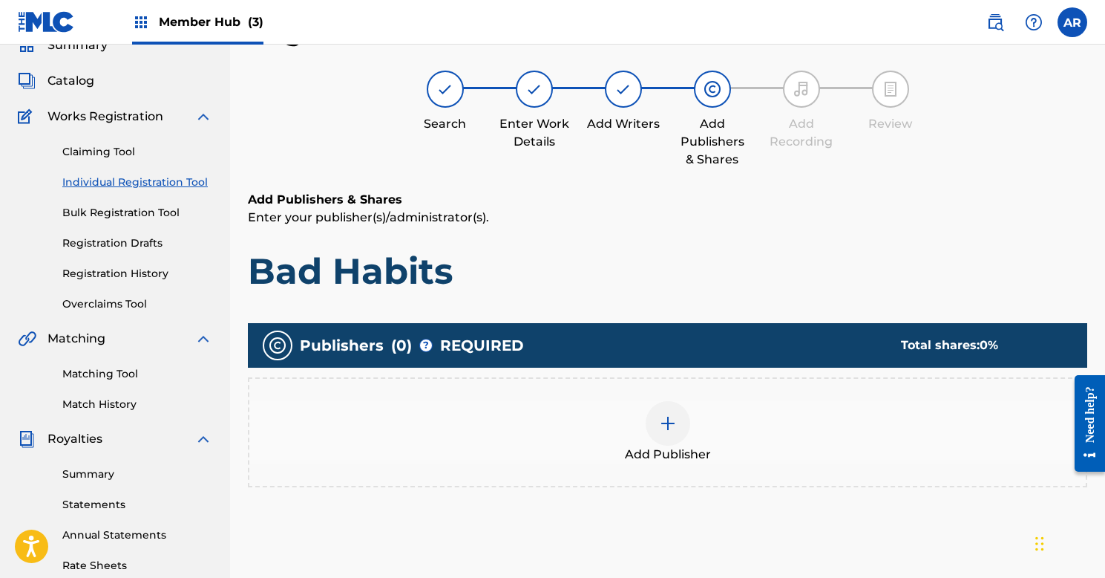
click at [673, 422] on img at bounding box center [668, 423] width 18 height 18
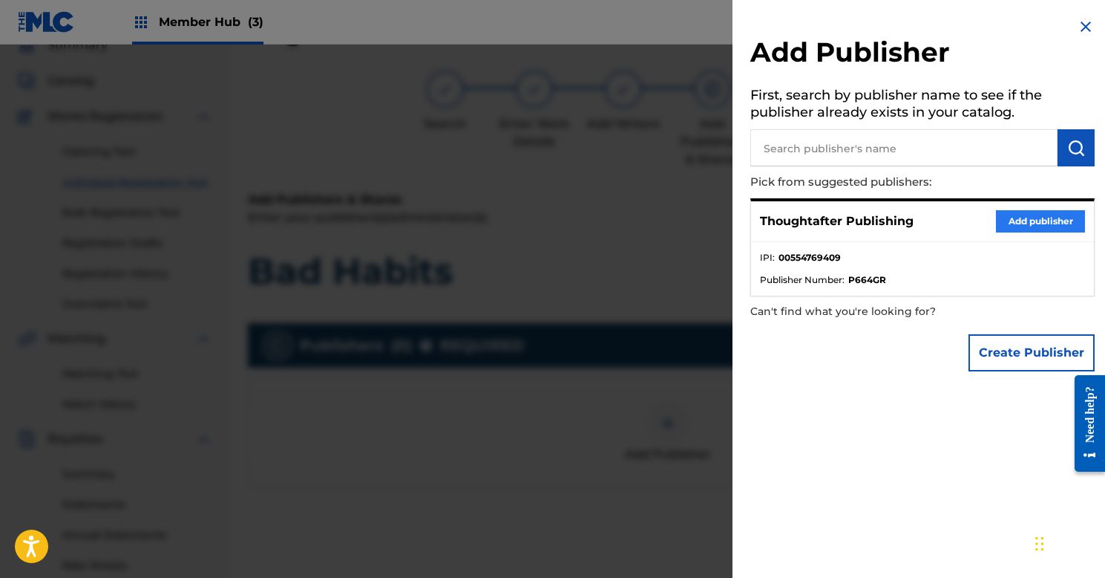
click at [1009, 215] on button "Add publisher" at bounding box center [1040, 221] width 89 height 22
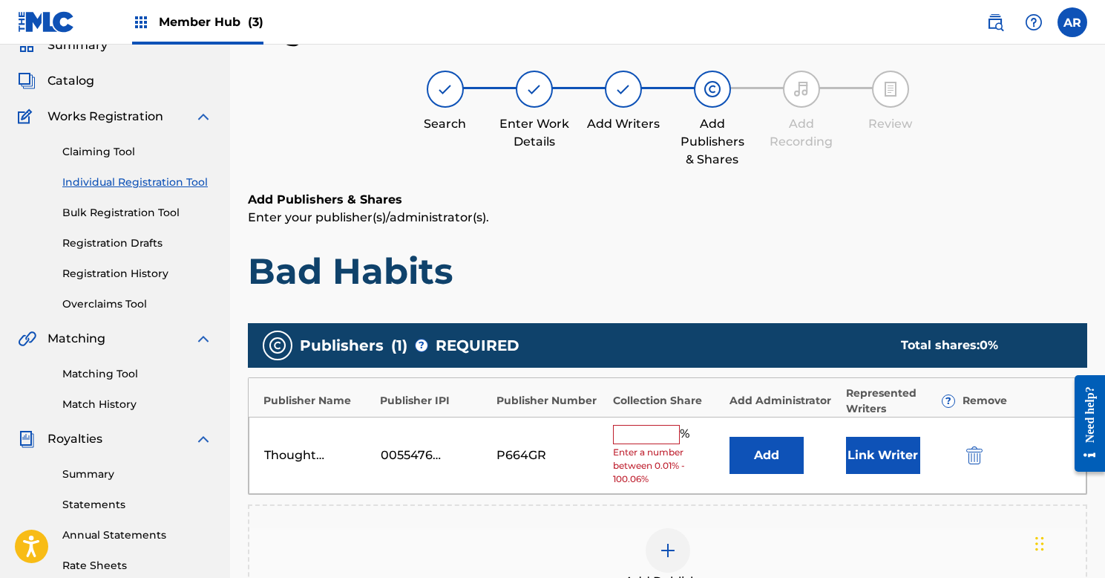
click at [635, 433] on input "text" at bounding box center [646, 434] width 67 height 19
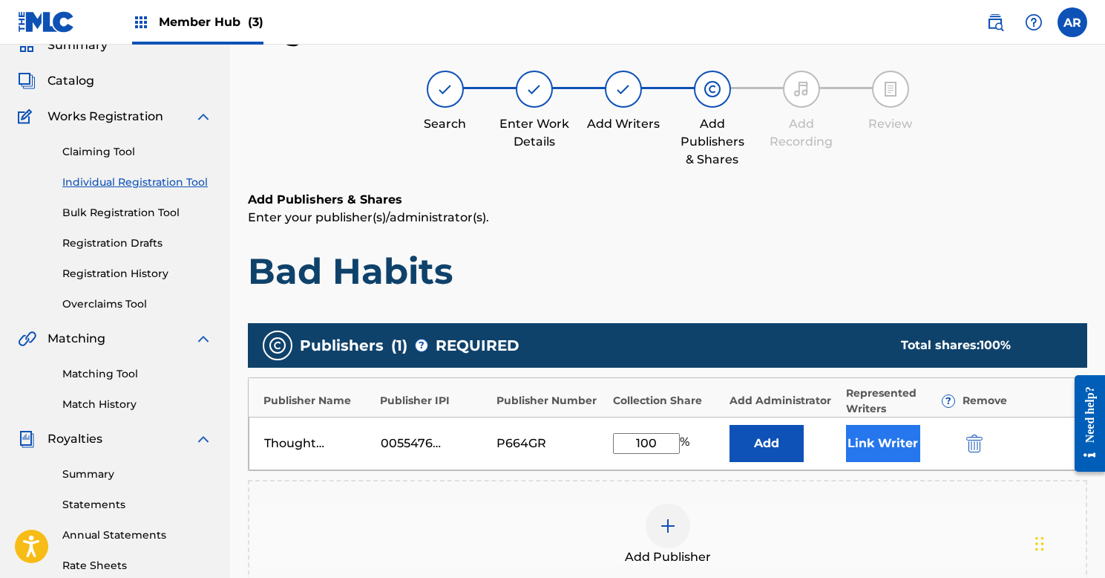
type input "100"
click at [892, 445] on button "Link Writer" at bounding box center [883, 443] width 74 height 37
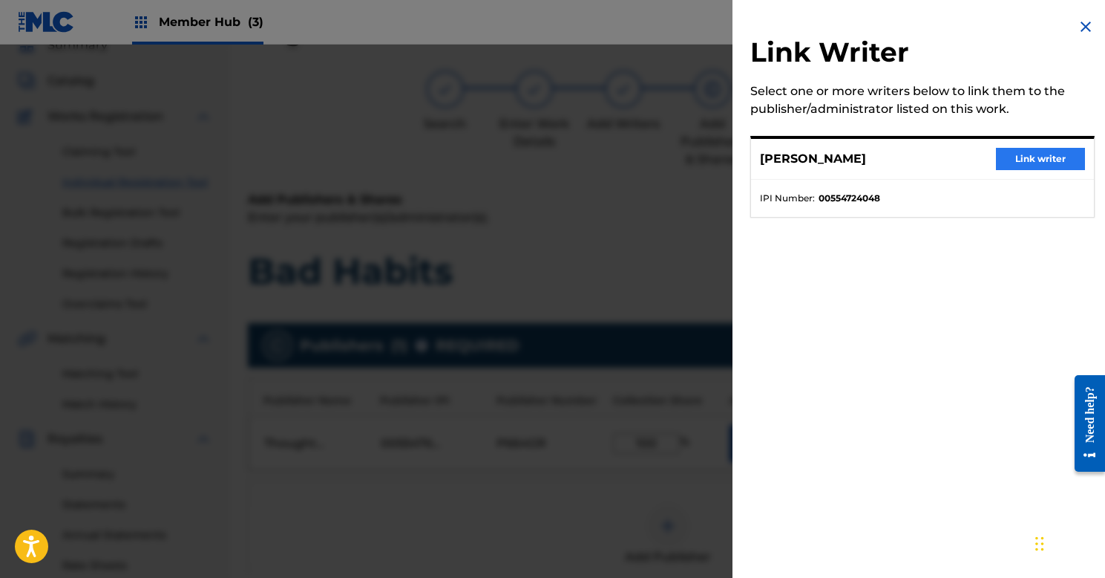
click at [1032, 149] on button "Link writer" at bounding box center [1040, 159] width 89 height 22
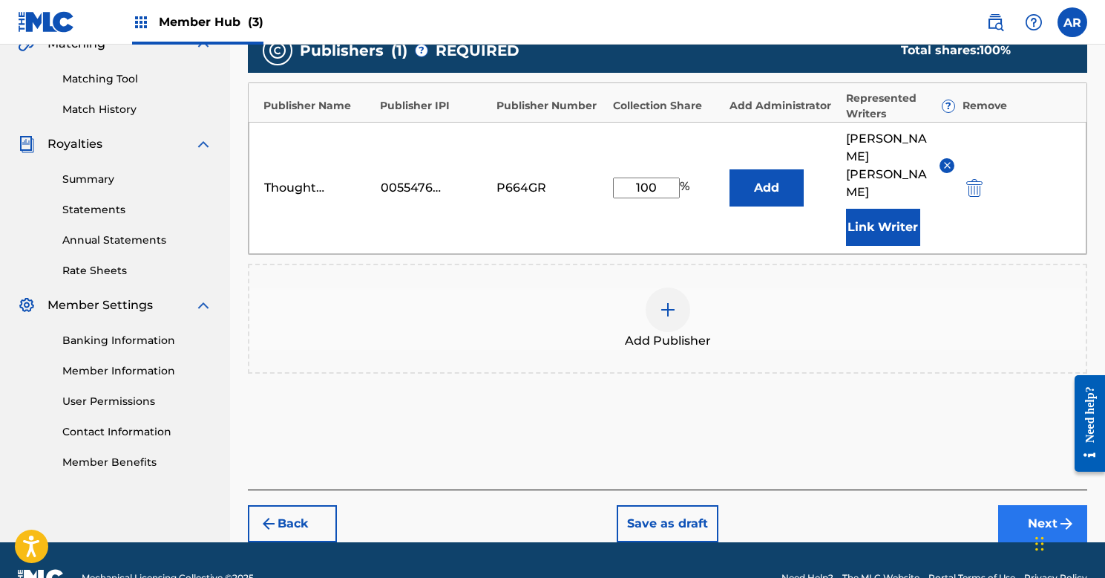
click at [1033, 505] on button "Next" at bounding box center [1042, 523] width 89 height 37
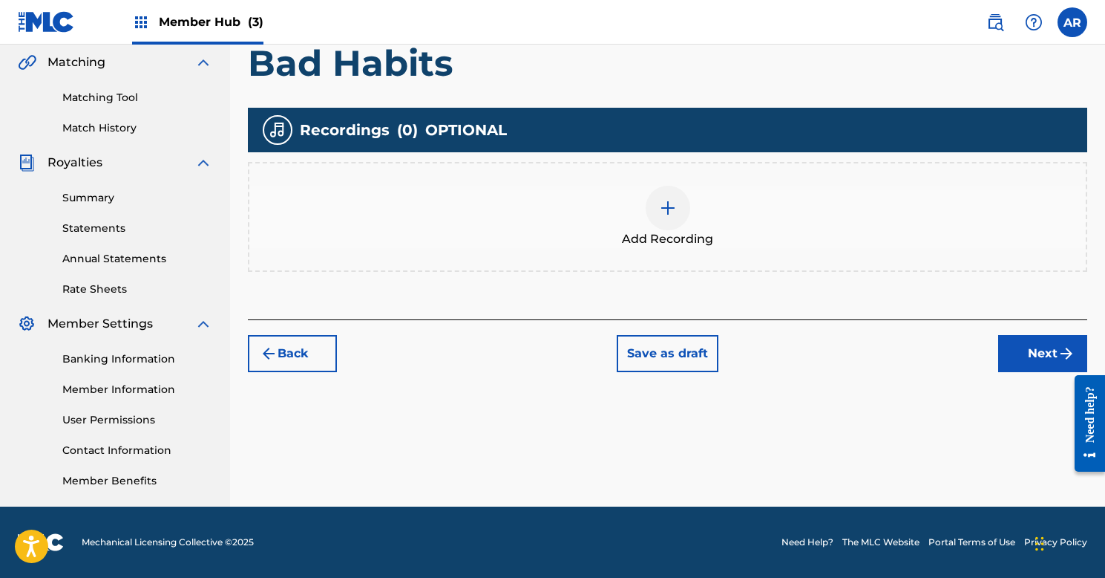
scroll to position [343, 0]
click at [1042, 353] on button "Next" at bounding box center [1042, 353] width 89 height 37
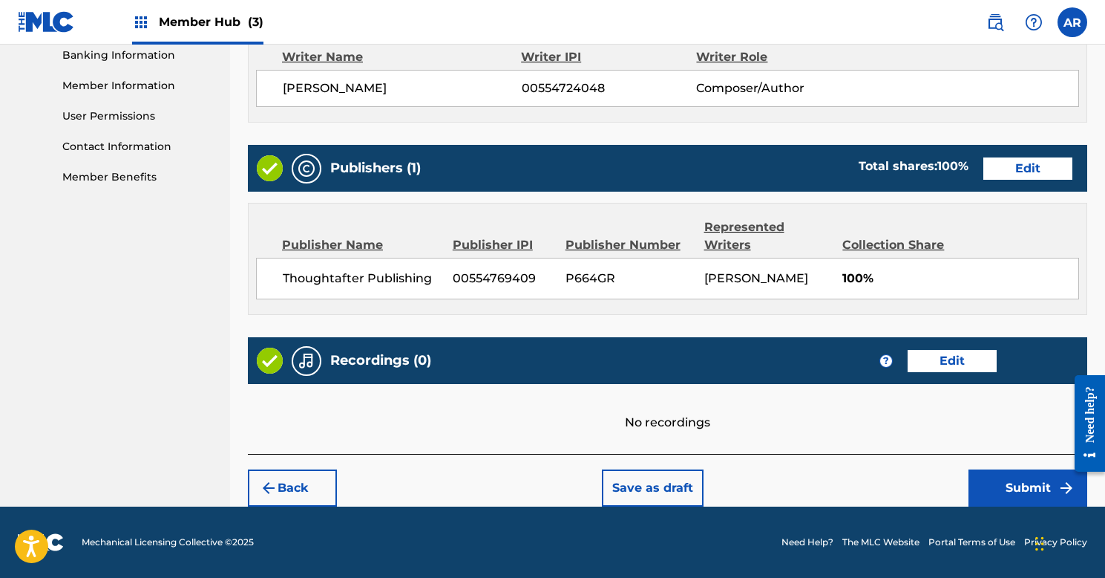
scroll to position [646, 0]
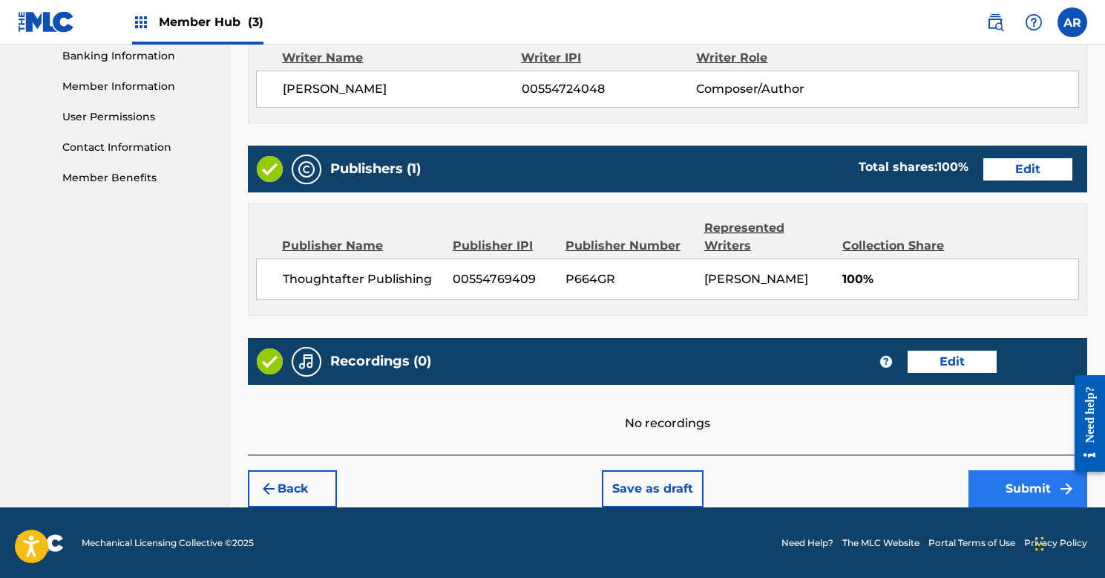
click at [1004, 484] on button "Submit" at bounding box center [1028, 488] width 119 height 37
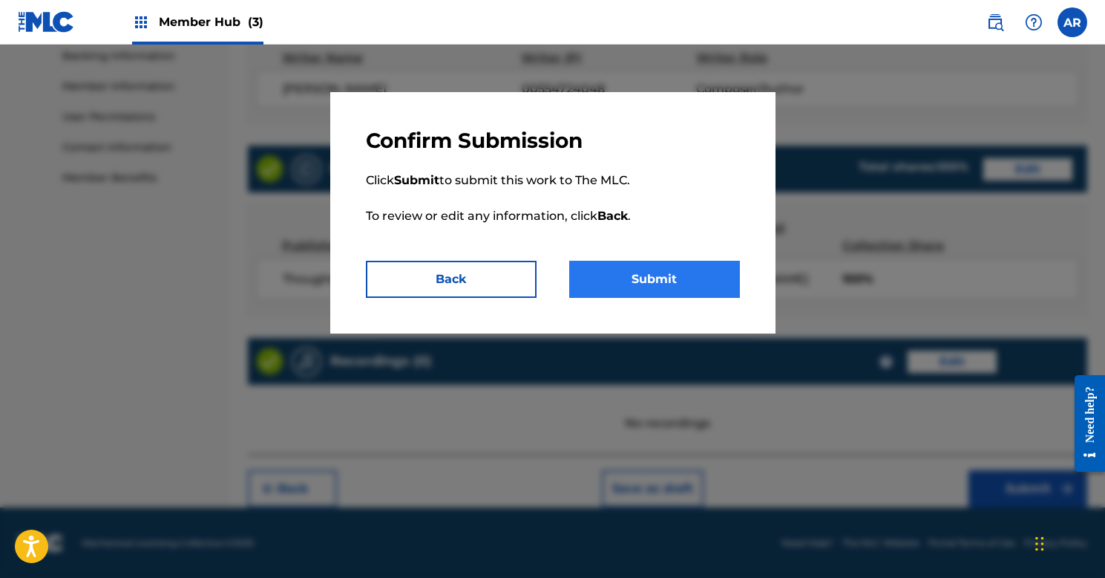
click at [615, 271] on button "Submit" at bounding box center [654, 279] width 171 height 37
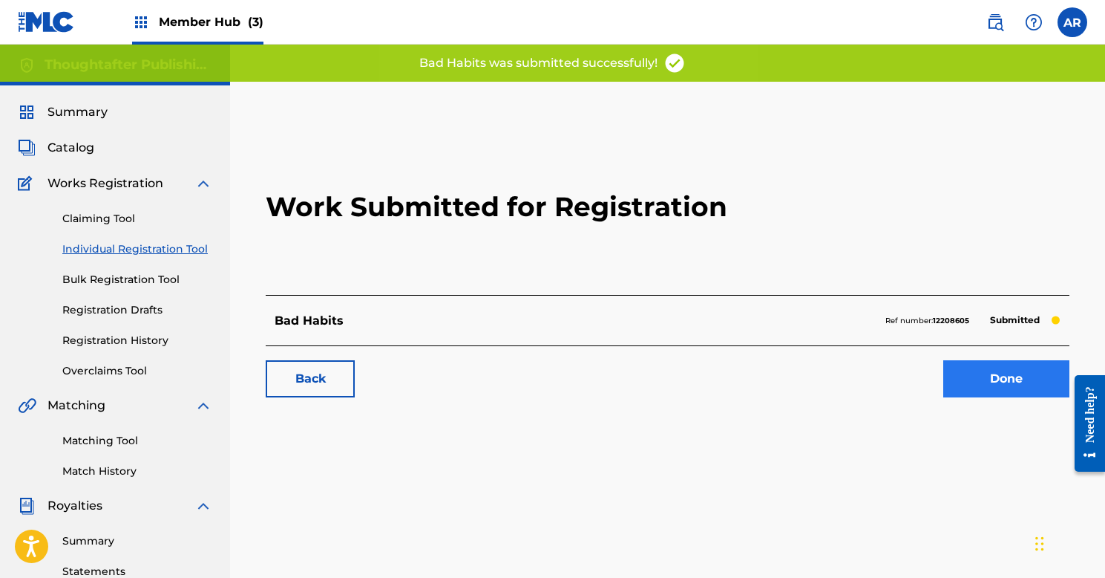
click at [970, 382] on link "Done" at bounding box center [1007, 378] width 126 height 37
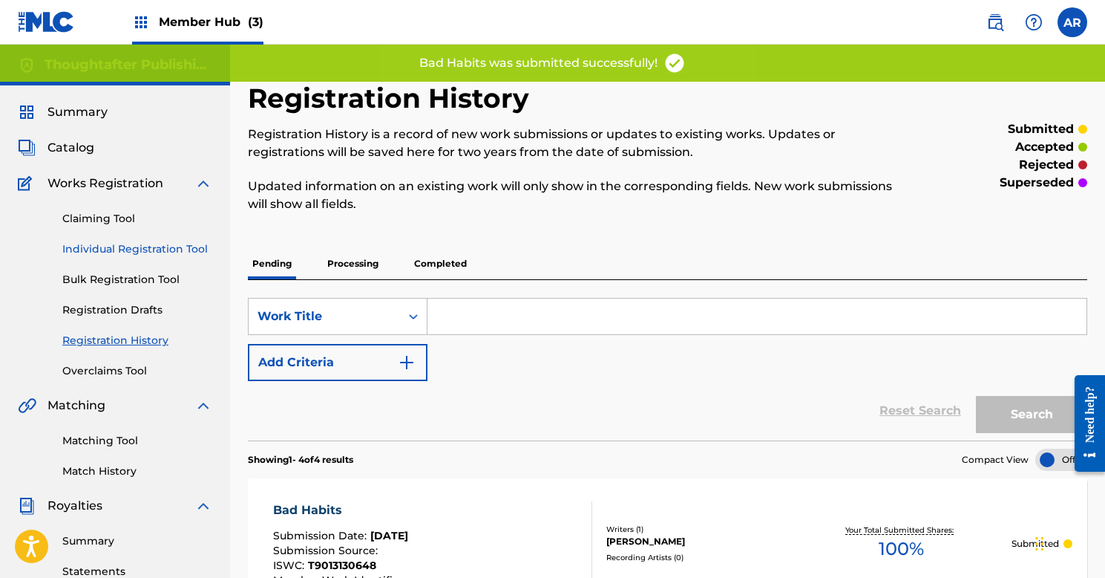
click at [110, 244] on link "Individual Registration Tool" at bounding box center [137, 249] width 150 height 16
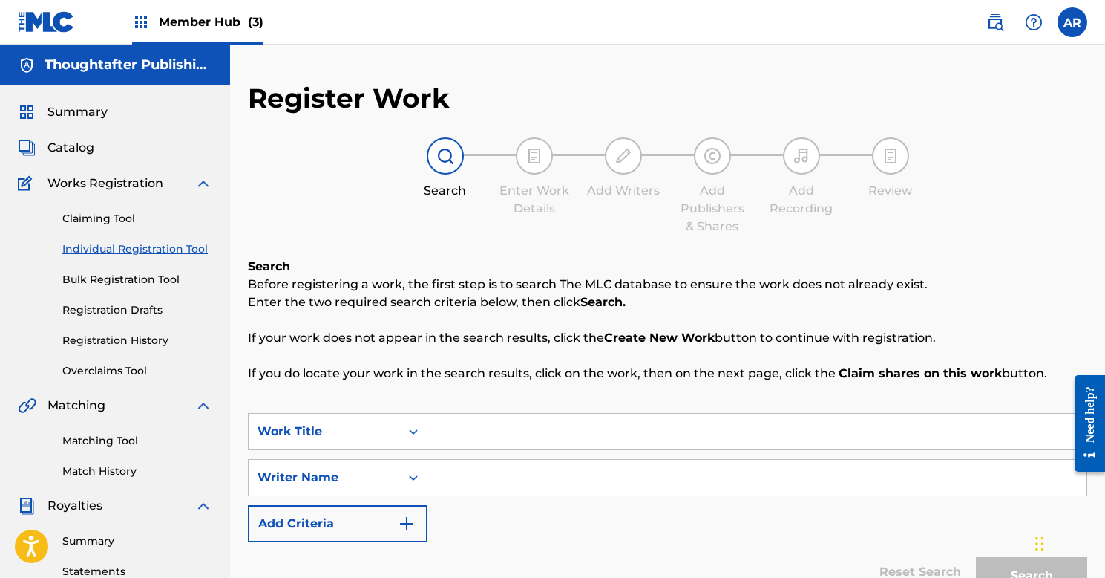
click at [454, 436] on input "Search Form" at bounding box center [757, 431] width 659 height 36
click at [474, 488] on input "Search Form" at bounding box center [757, 478] width 659 height 36
type input "[PERSON_NAME]"
drag, startPoint x: 496, startPoint y: 485, endPoint x: 506, endPoint y: 427, distance: 59.6
click at [506, 427] on input "Search Form" at bounding box center [757, 431] width 659 height 36
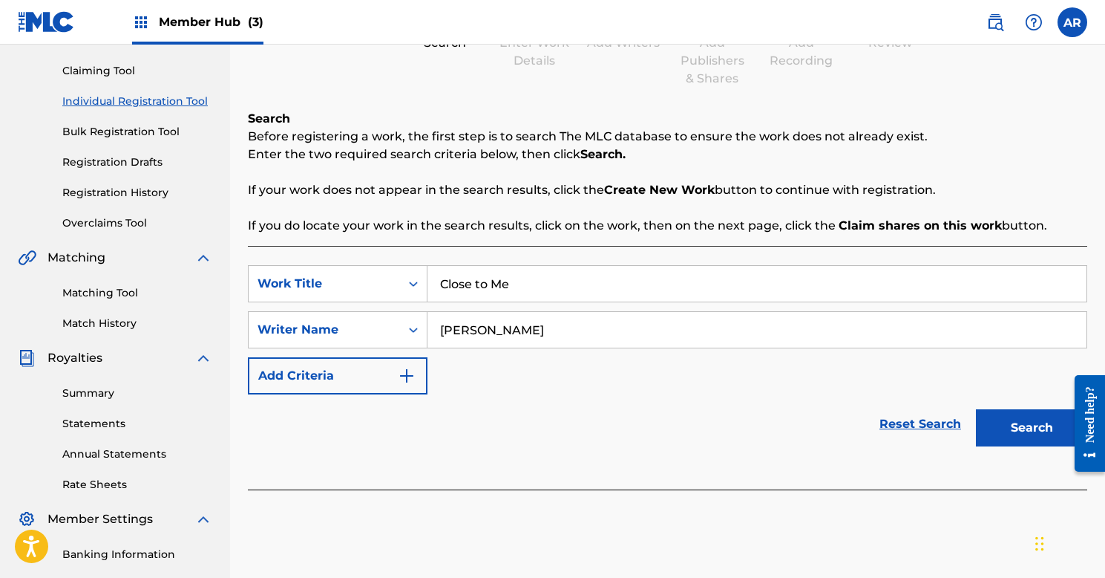
scroll to position [148, 0]
type input "Close to Me"
click at [1004, 436] on button "Search" at bounding box center [1031, 427] width 111 height 37
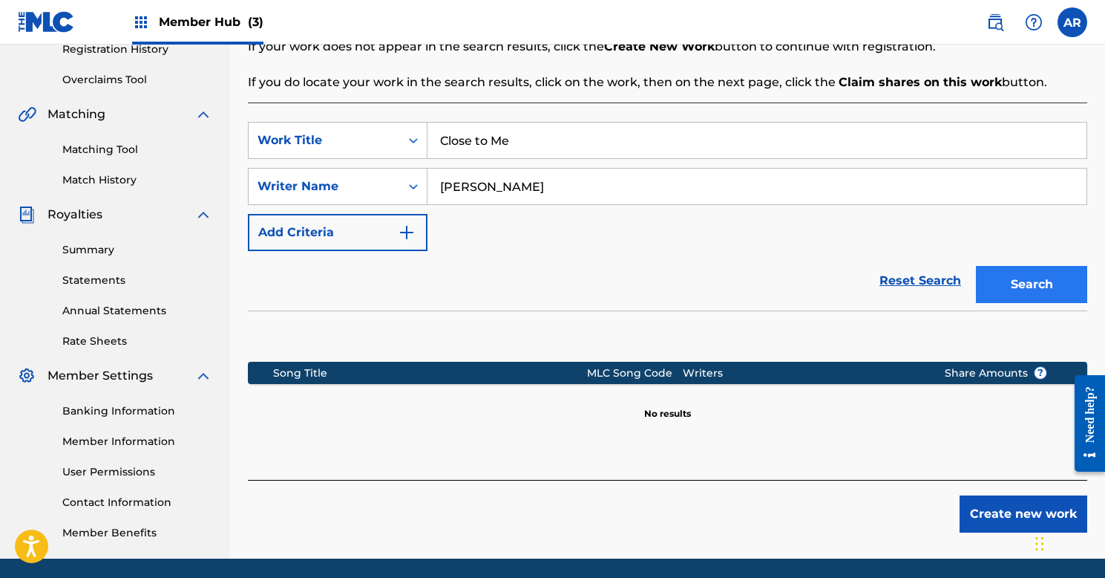
scroll to position [291, 0]
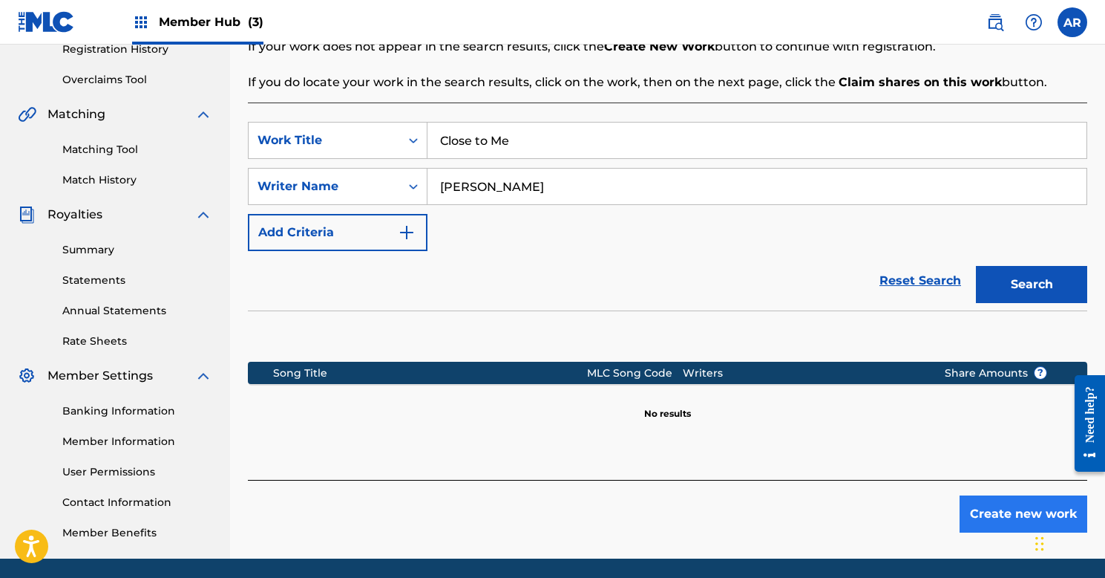
click at [1017, 517] on button "Create new work" at bounding box center [1024, 513] width 128 height 37
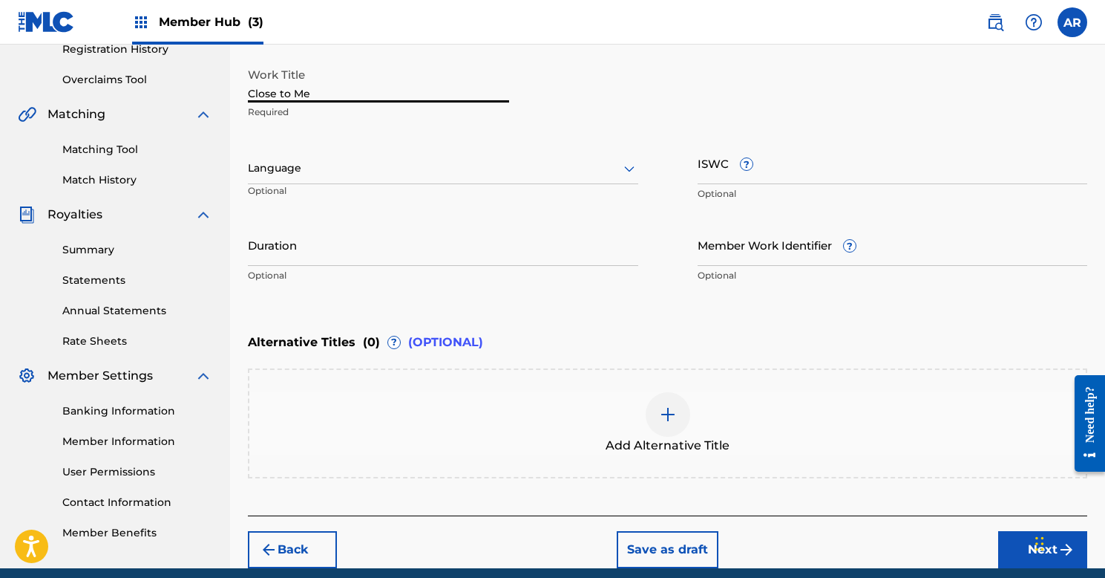
click at [283, 97] on input "Close to Me" at bounding box center [378, 81] width 261 height 42
type input "Close To Me"
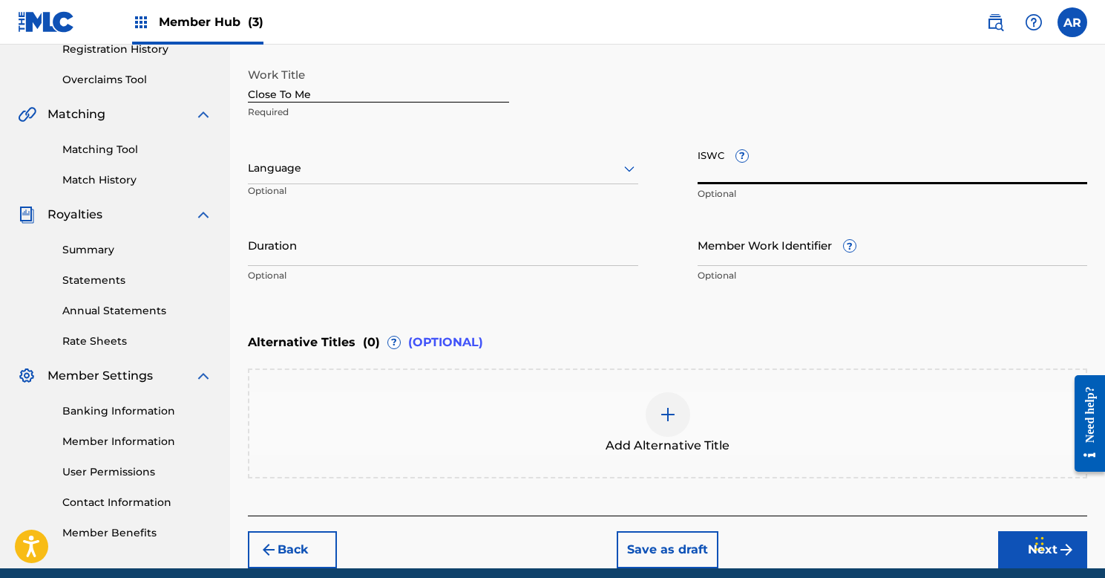
click at [800, 167] on input "ISWC ?" at bounding box center [893, 163] width 390 height 42
paste input "T3005619143"
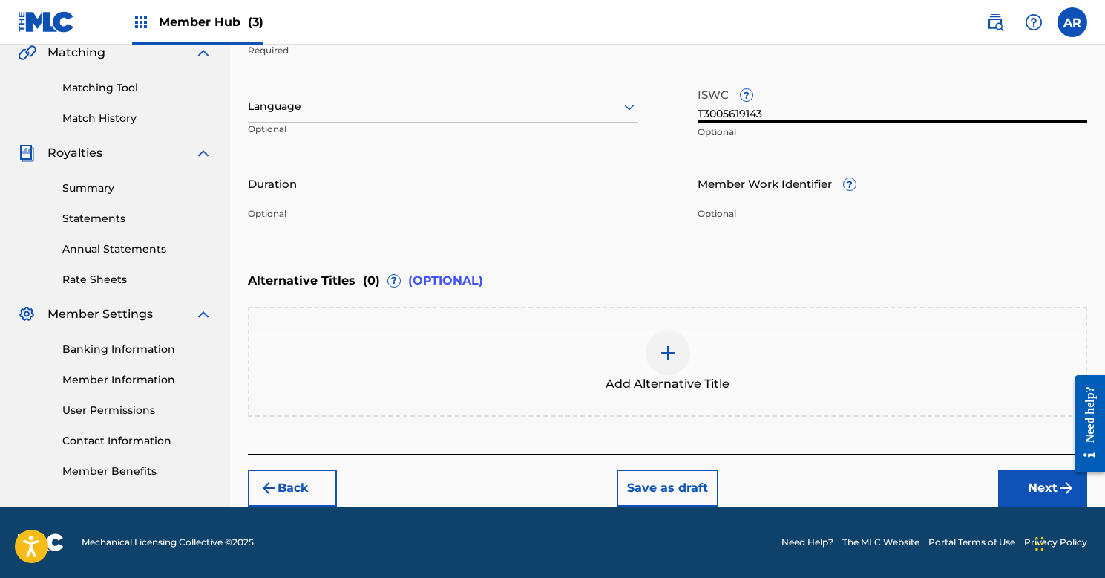
scroll to position [353, 0]
type input "T3005619143"
click at [1039, 500] on button "Next" at bounding box center [1042, 487] width 89 height 37
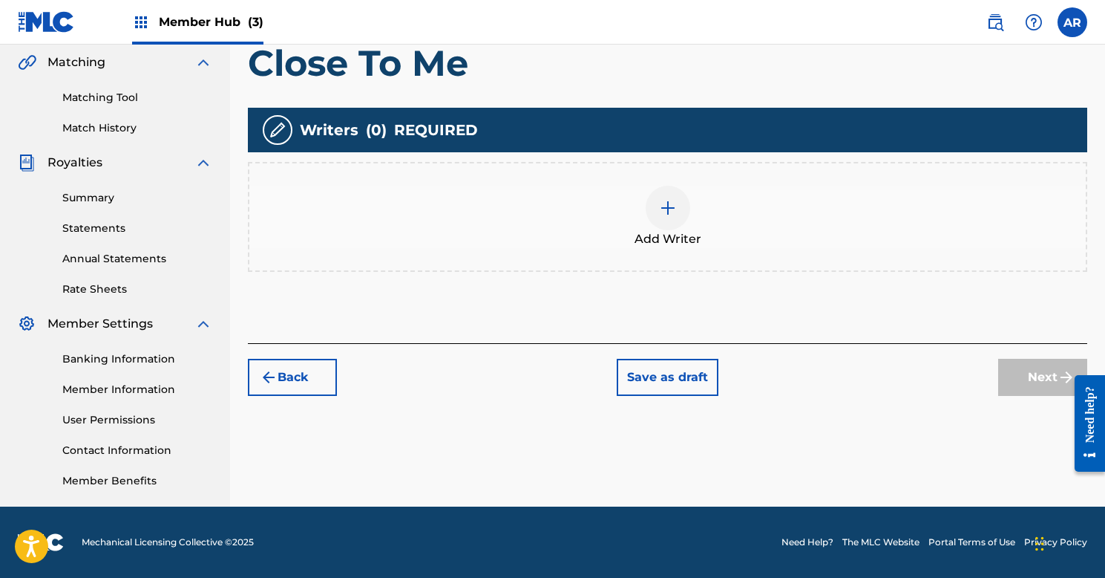
click at [667, 215] on img at bounding box center [668, 208] width 18 height 18
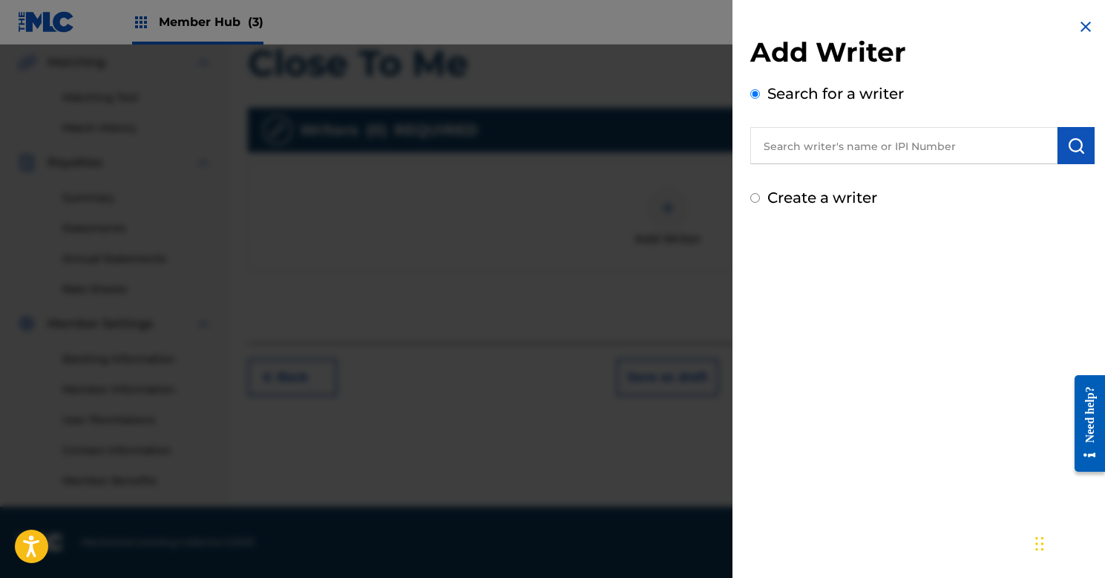
click at [804, 140] on input "text" at bounding box center [904, 145] width 307 height 37
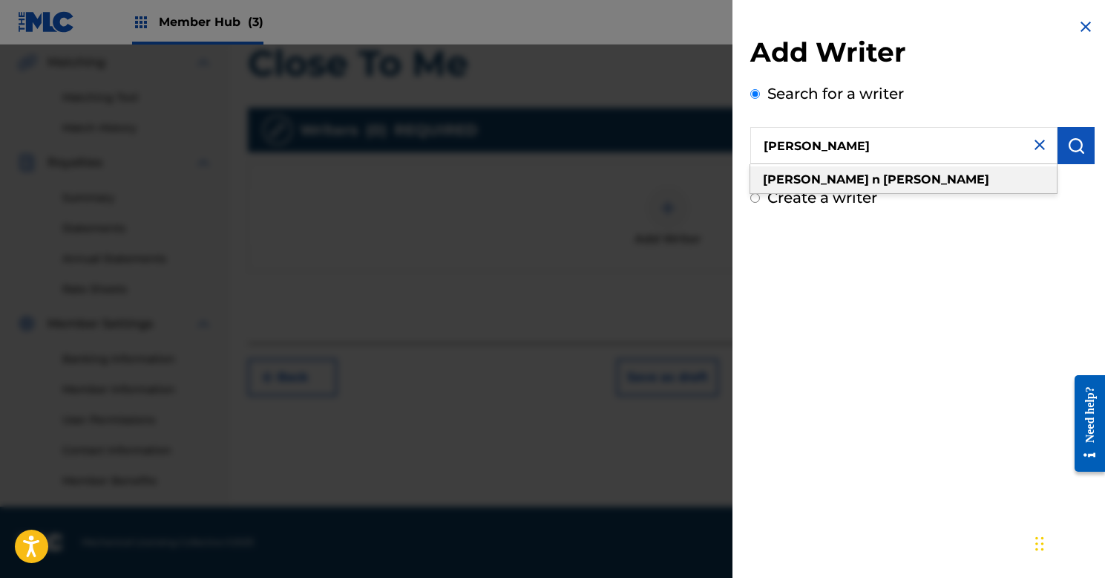
click at [883, 176] on strong "[PERSON_NAME]" at bounding box center [936, 179] width 106 height 14
type input "[PERSON_NAME]"
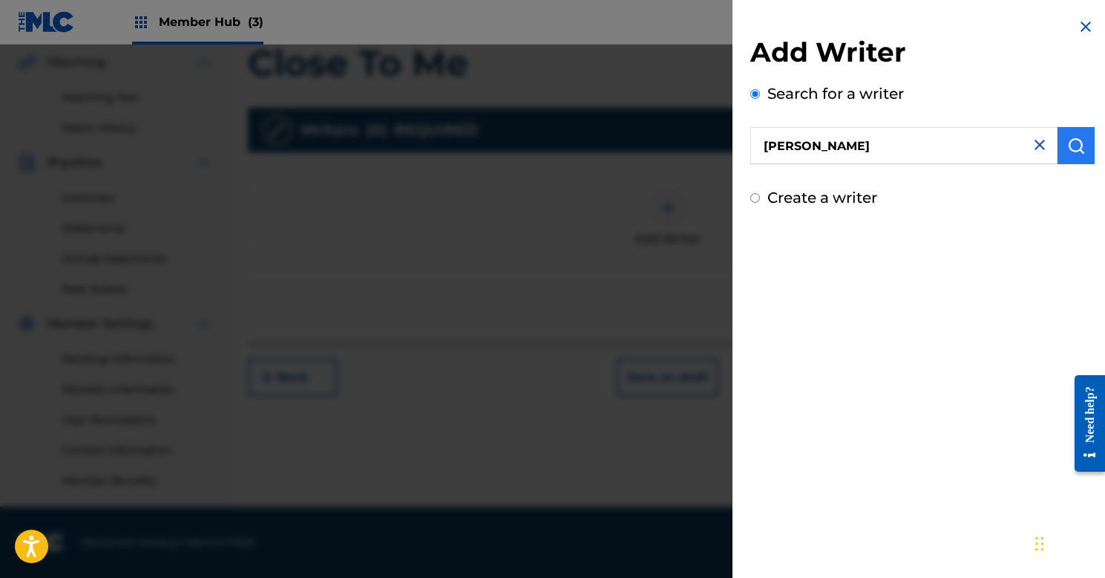
click at [1071, 138] on img "submit" at bounding box center [1076, 146] width 18 height 18
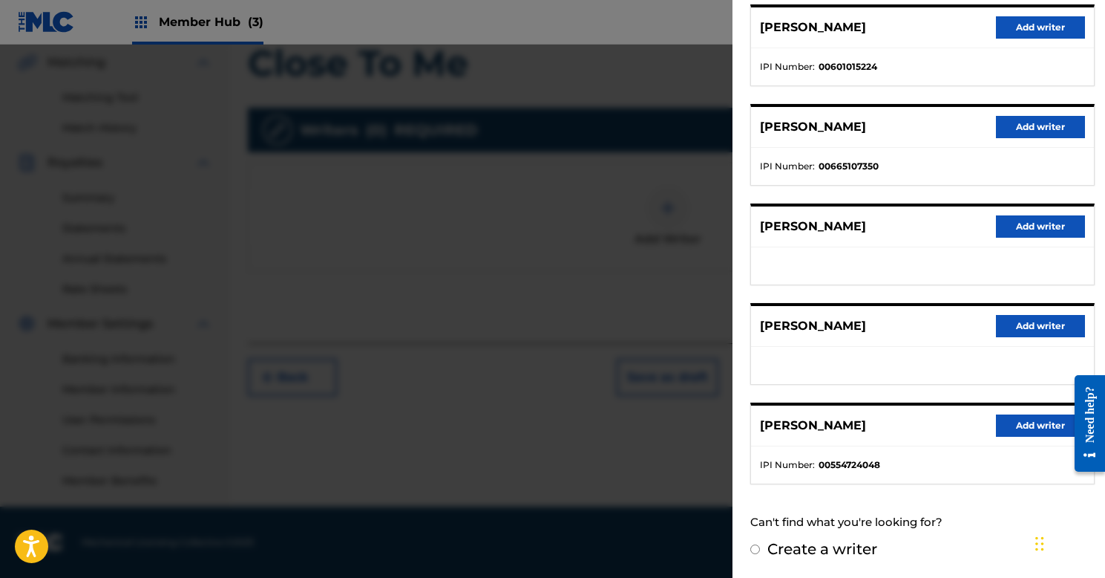
scroll to position [191, 0]
click at [1012, 428] on button "Add writer" at bounding box center [1040, 426] width 89 height 22
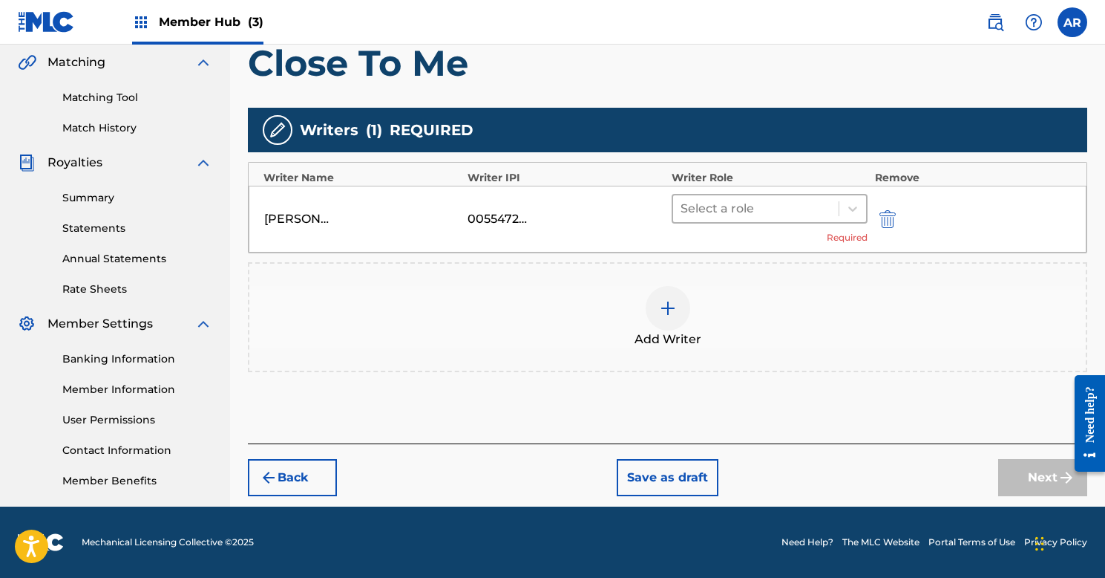
click at [764, 208] on div at bounding box center [756, 208] width 151 height 21
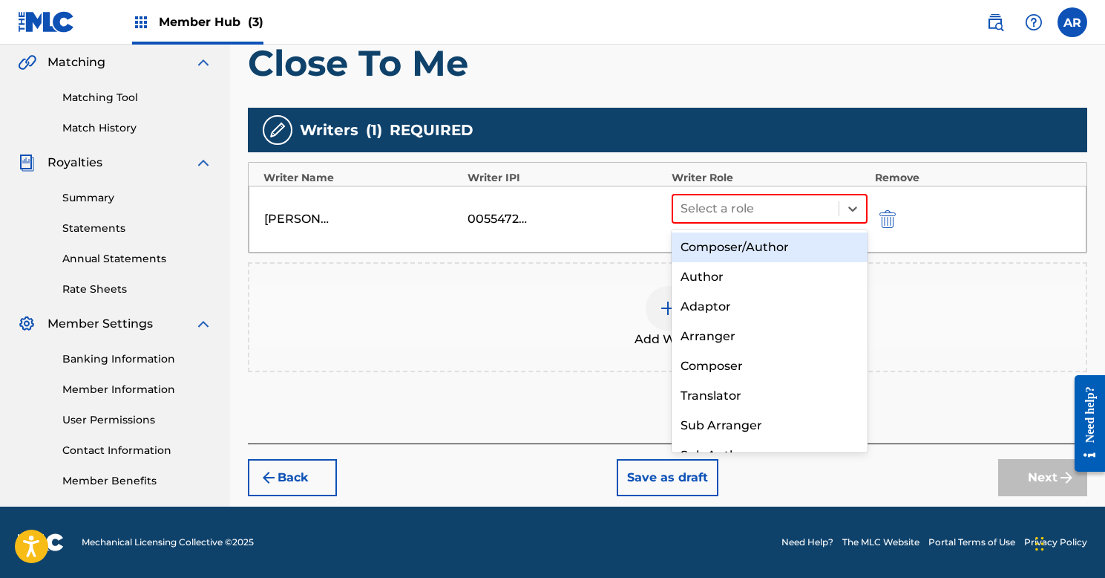
click at [759, 235] on div "Composer/Author" at bounding box center [770, 247] width 196 height 30
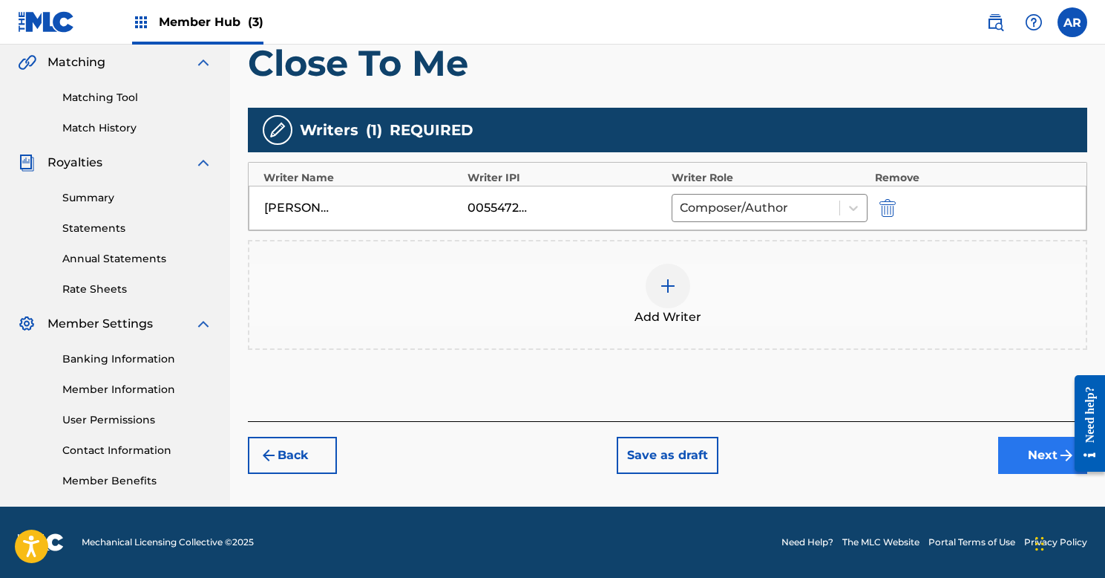
click at [1021, 459] on button "Next" at bounding box center [1042, 454] width 89 height 37
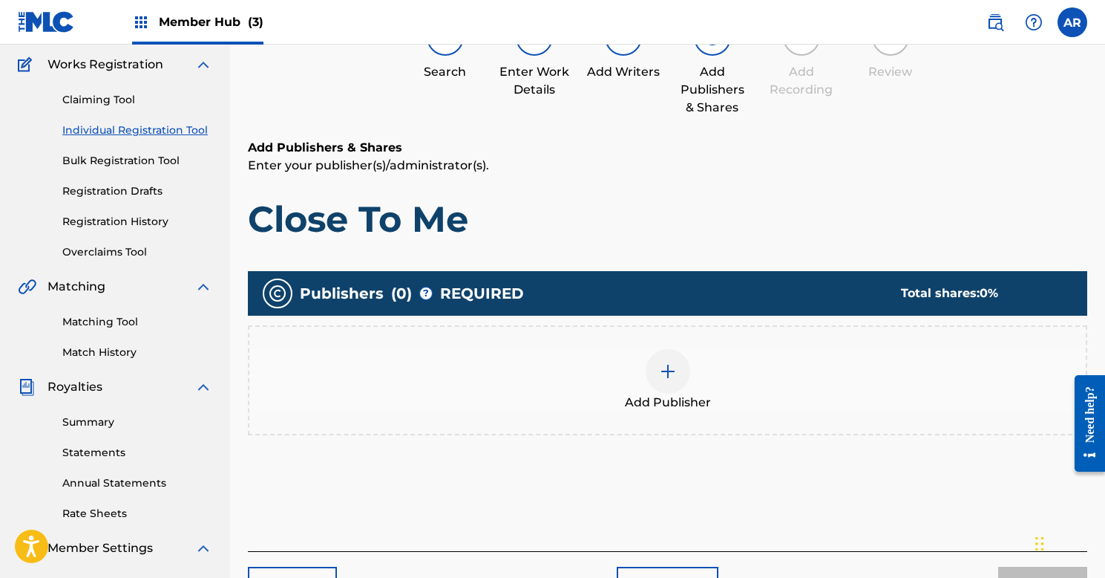
scroll to position [67, 0]
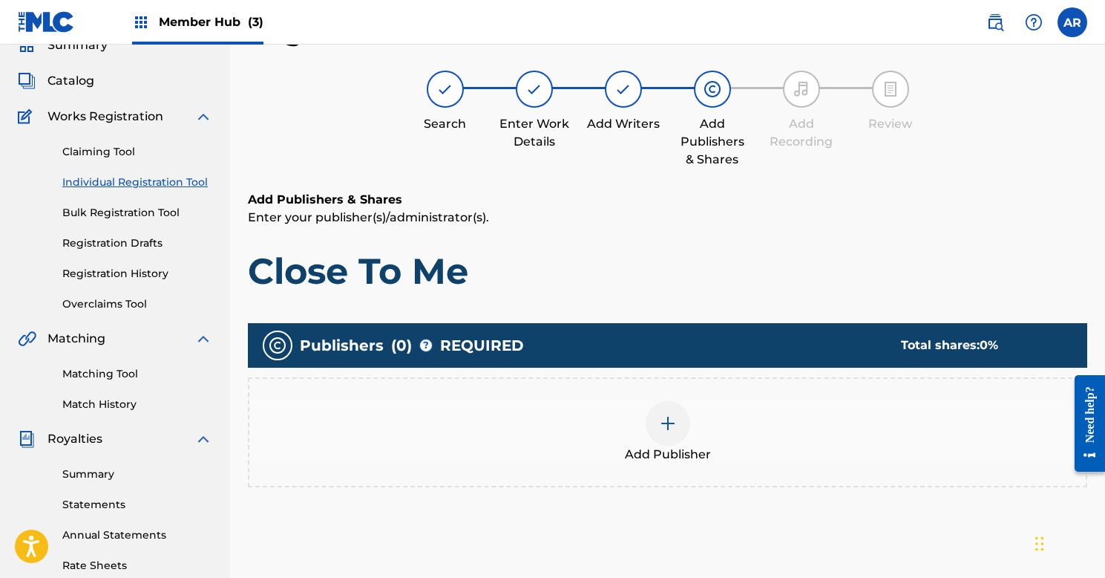
click at [670, 421] on img at bounding box center [668, 423] width 18 height 18
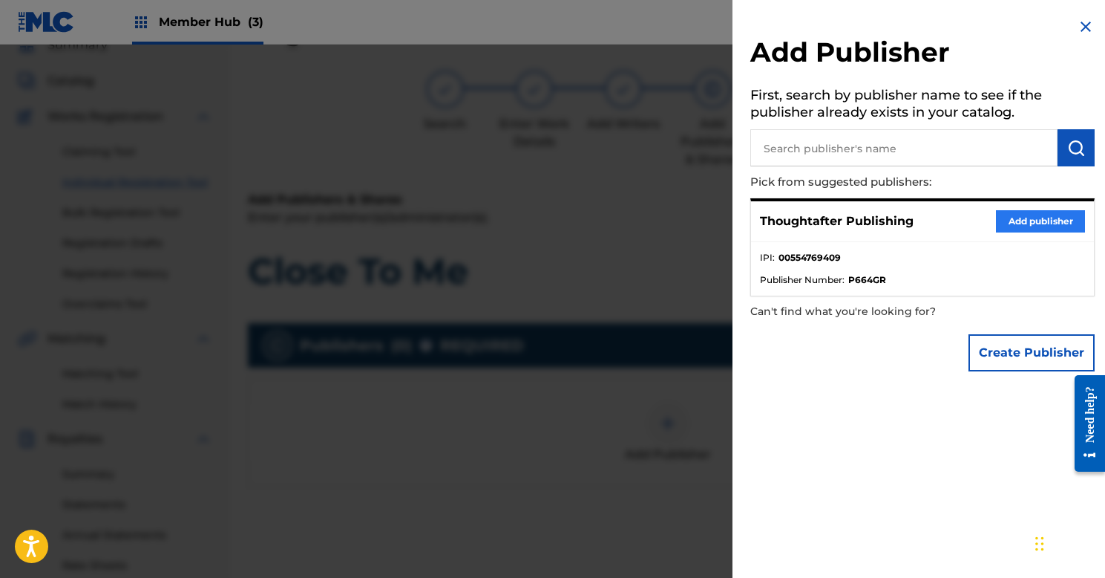
click at [1016, 215] on button "Add publisher" at bounding box center [1040, 221] width 89 height 22
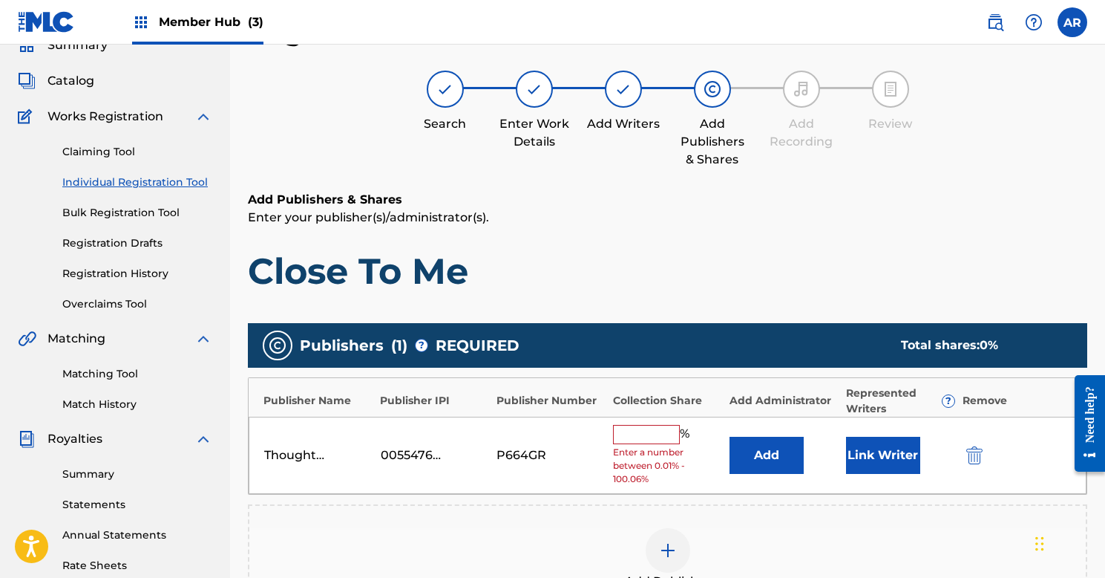
click at [644, 436] on input "text" at bounding box center [646, 434] width 67 height 19
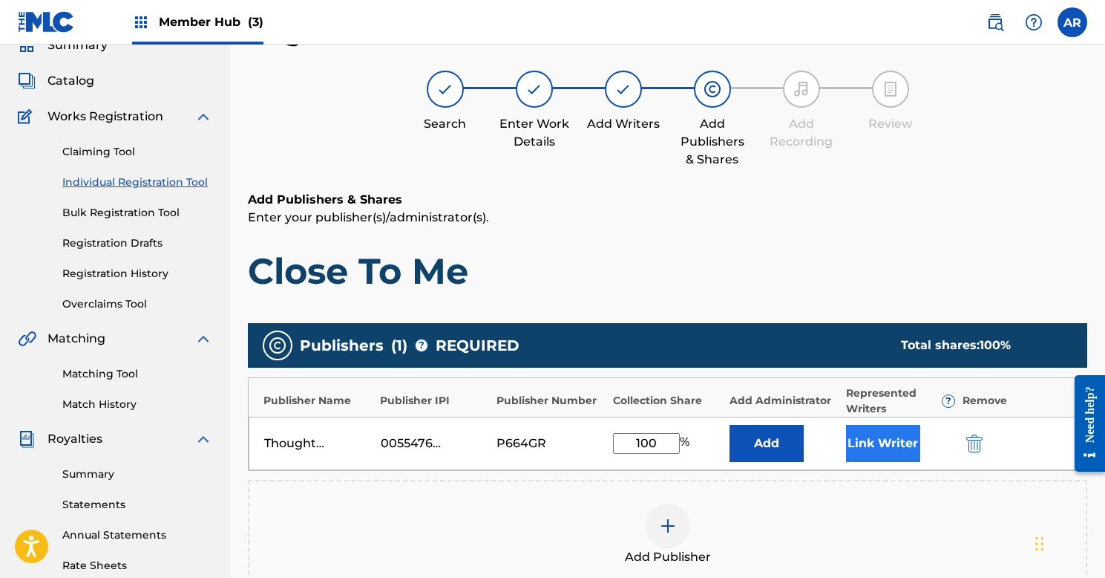
type input "100"
click at [883, 439] on button "Link Writer" at bounding box center [883, 443] width 74 height 37
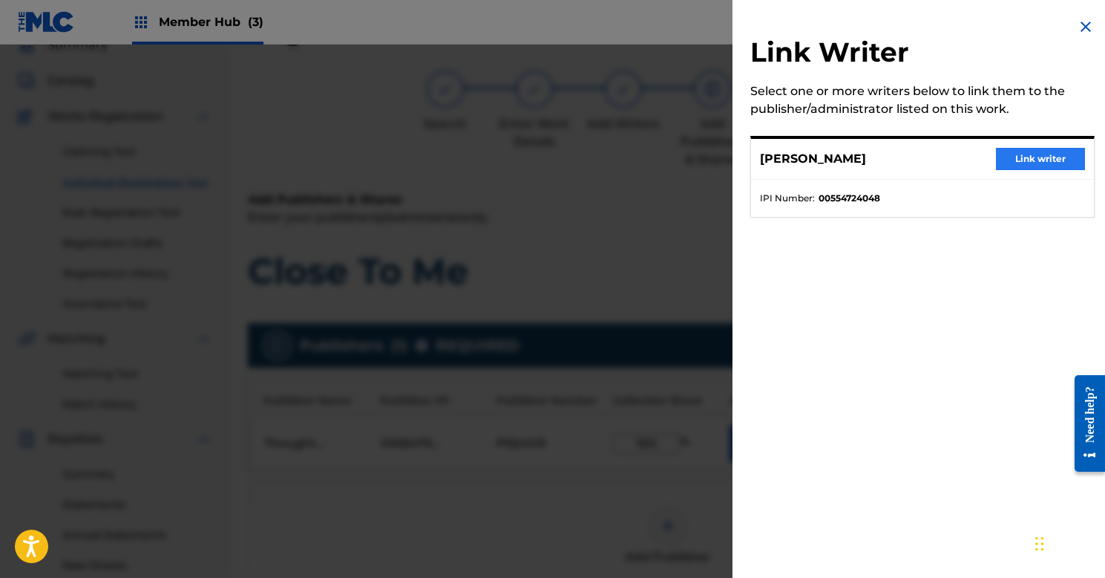
click at [1045, 163] on button "Link writer" at bounding box center [1040, 159] width 89 height 22
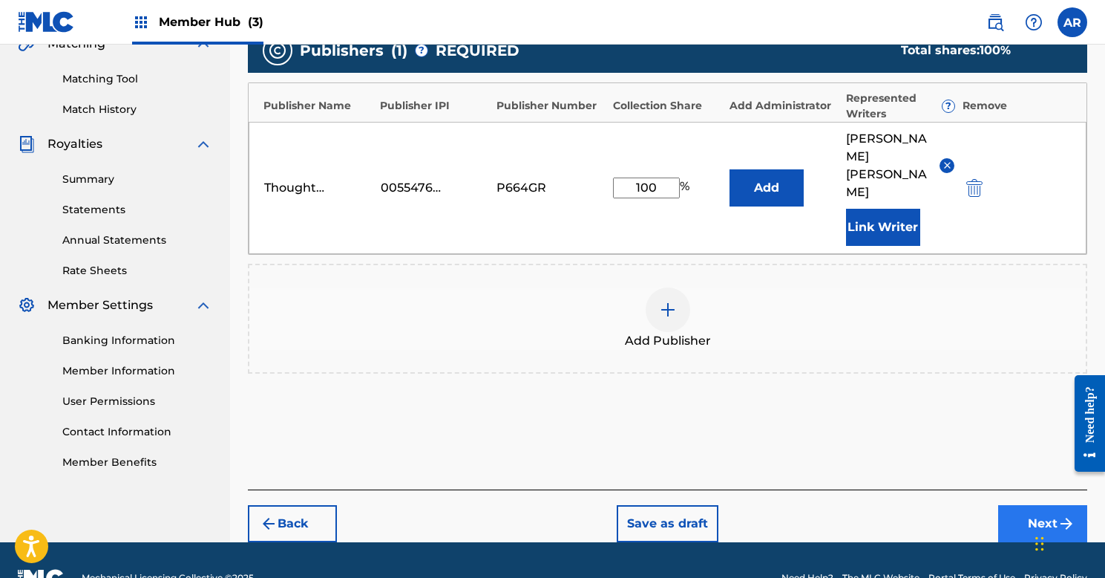
click at [1027, 505] on button "Next" at bounding box center [1042, 523] width 89 height 37
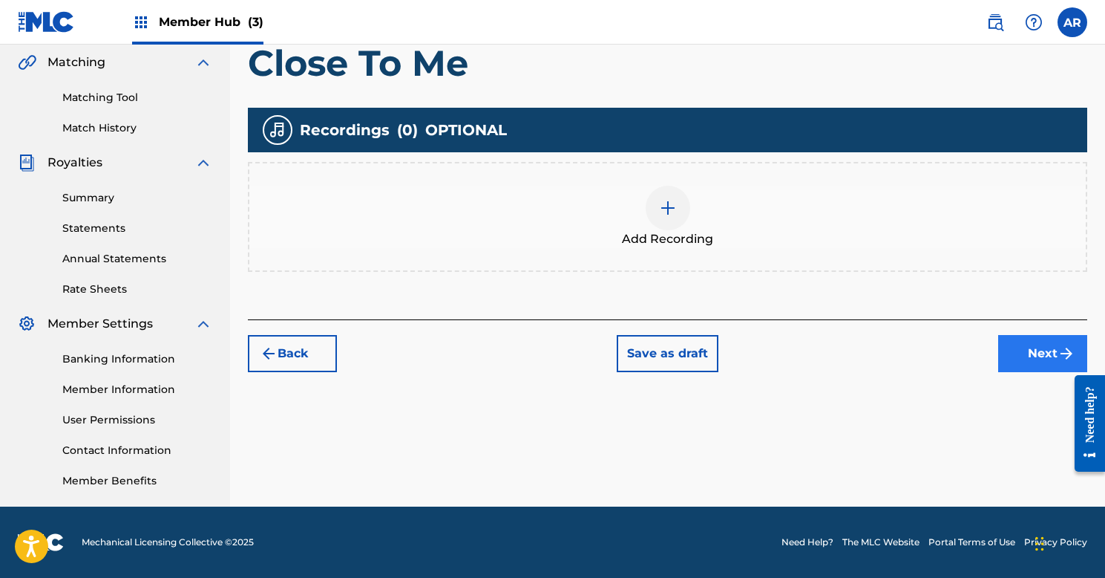
click at [1021, 353] on button "Next" at bounding box center [1042, 353] width 89 height 37
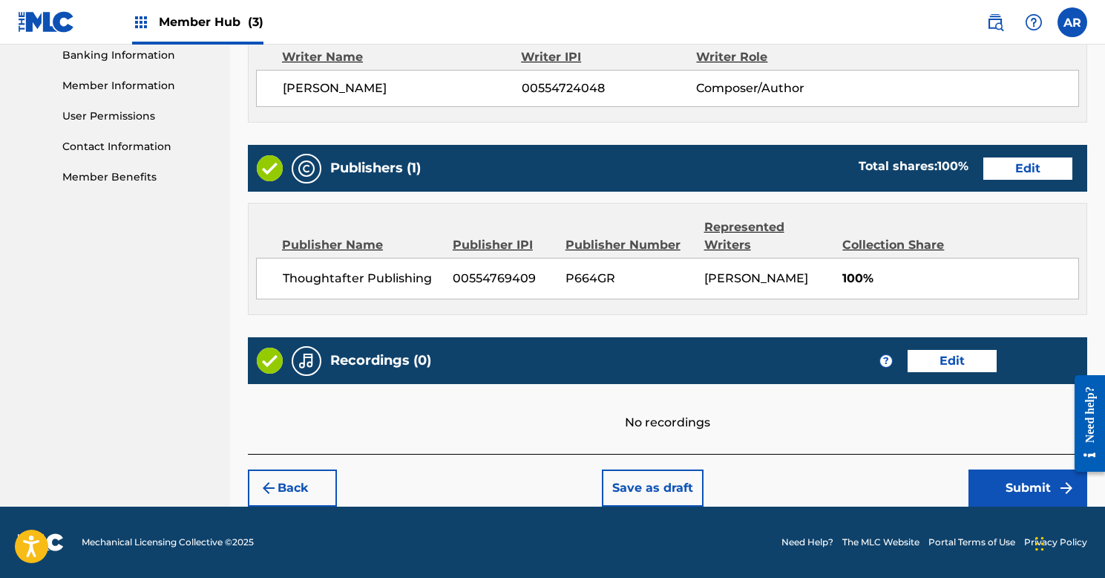
scroll to position [646, 0]
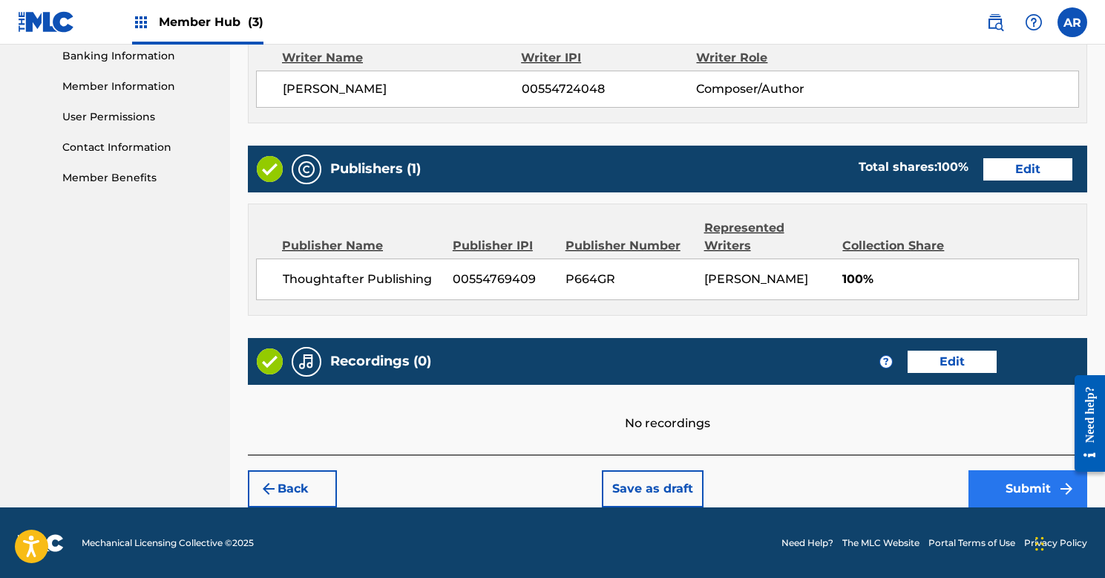
click at [996, 483] on button "Submit" at bounding box center [1028, 488] width 119 height 37
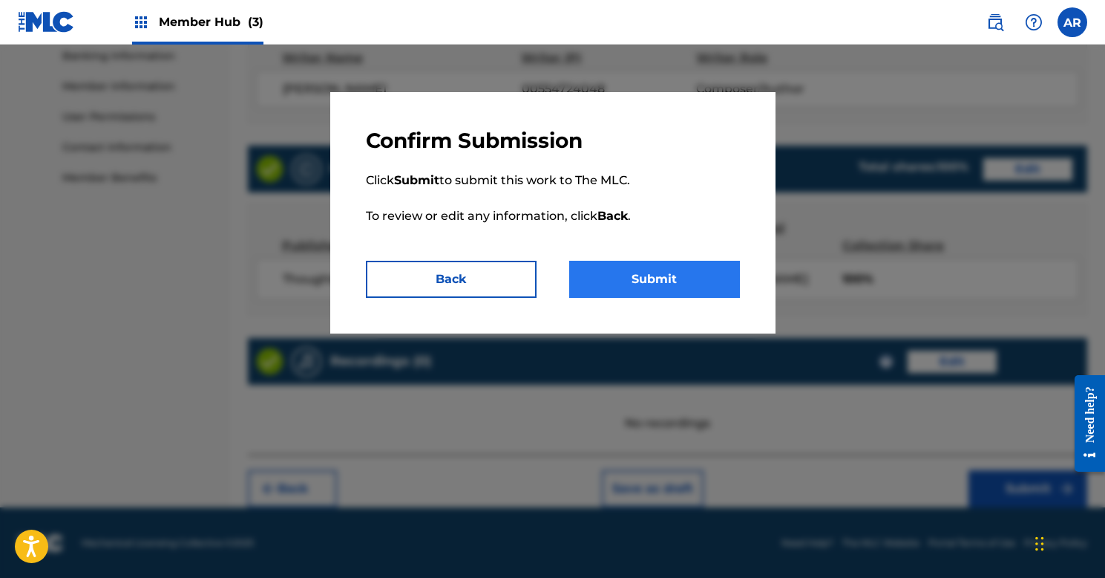
click at [600, 272] on button "Submit" at bounding box center [654, 279] width 171 height 37
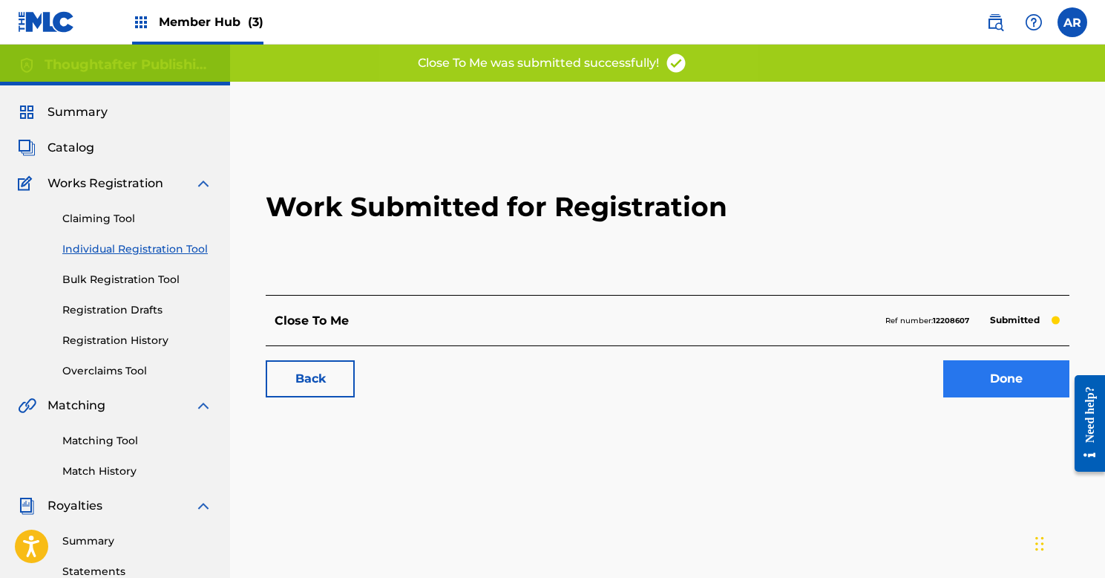
click at [987, 391] on link "Done" at bounding box center [1007, 378] width 126 height 37
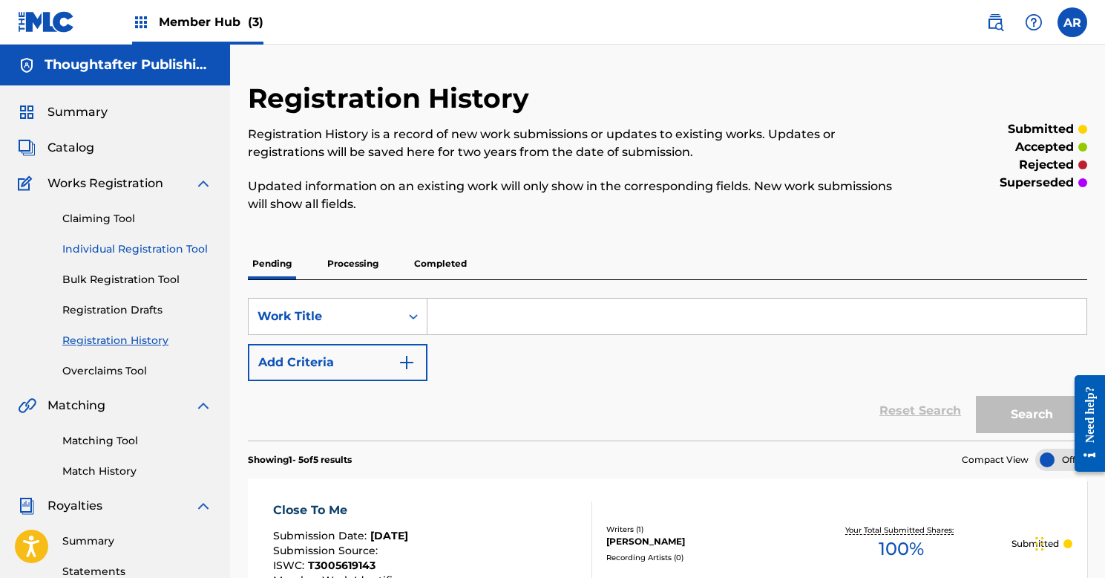
click at [131, 249] on link "Individual Registration Tool" at bounding box center [137, 249] width 150 height 16
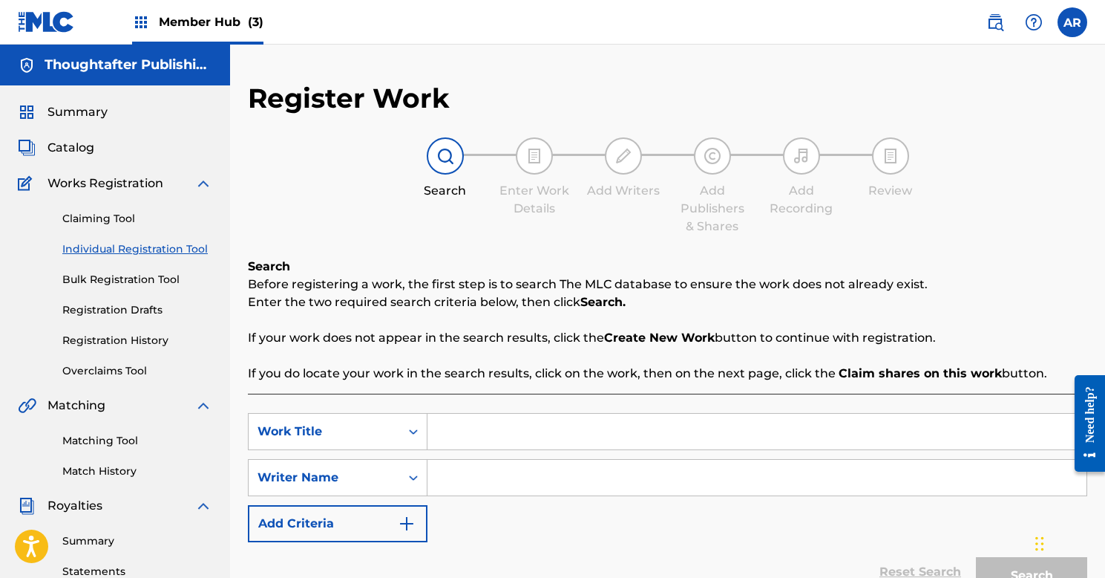
click at [511, 429] on input "Search Form" at bounding box center [757, 431] width 659 height 36
type input "Good Excuse"
click at [526, 490] on input "Search Form" at bounding box center [757, 478] width 659 height 36
type input "[PERSON_NAME]"
drag, startPoint x: 526, startPoint y: 490, endPoint x: 1003, endPoint y: 566, distance: 483.3
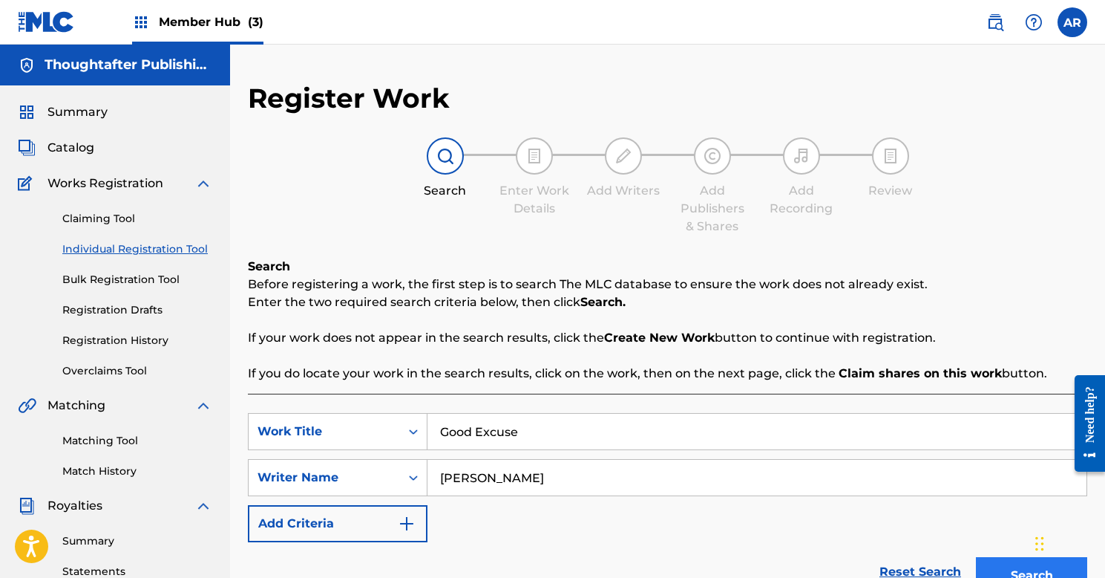
click at [1003, 566] on button "Search" at bounding box center [1031, 575] width 111 height 37
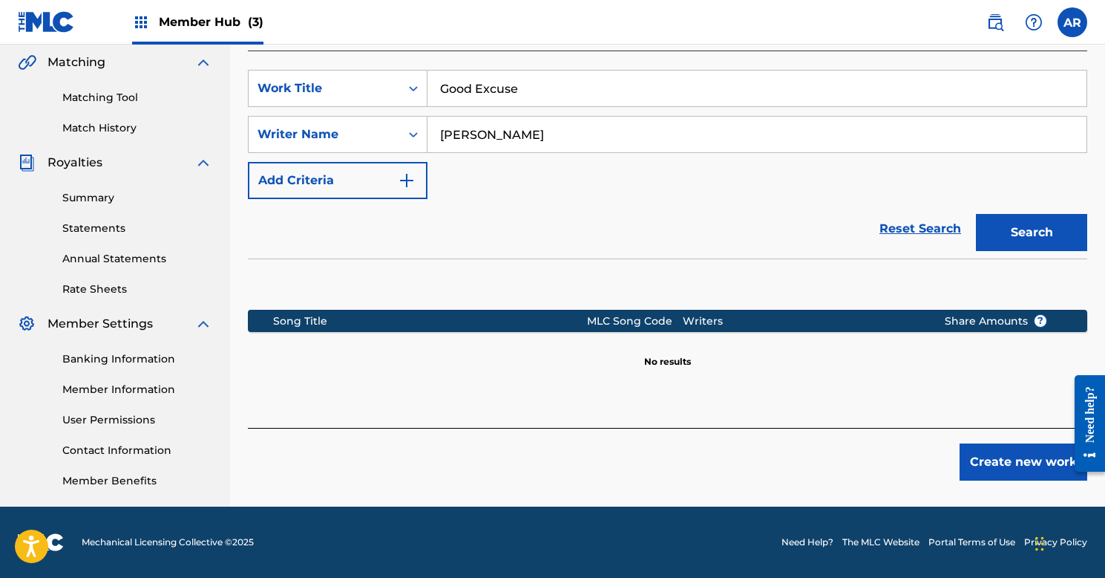
scroll to position [343, 0]
click at [1016, 468] on button "Create new work" at bounding box center [1024, 461] width 128 height 37
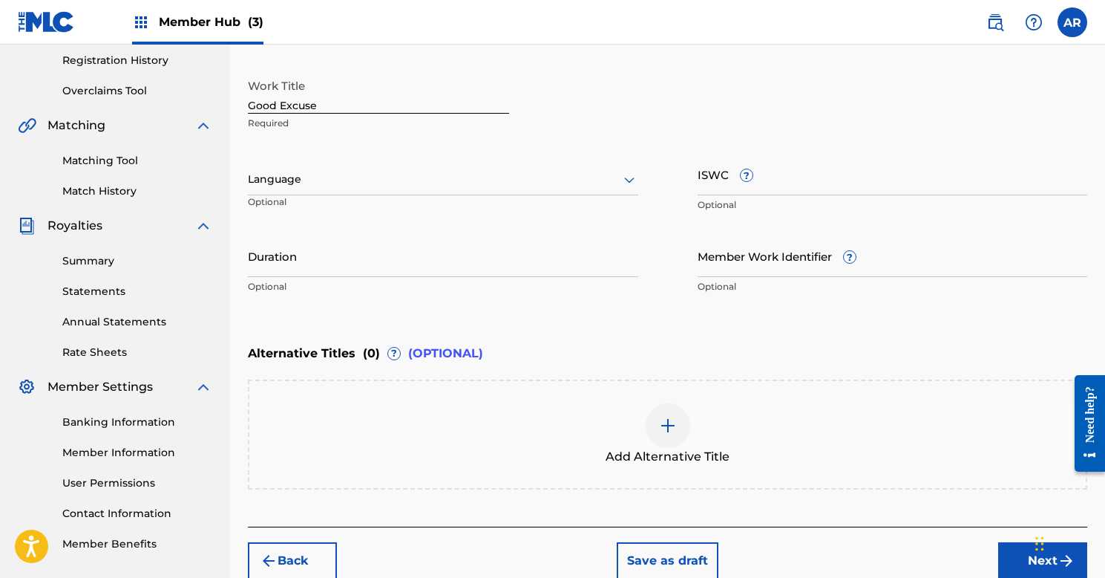
scroll to position [277, 0]
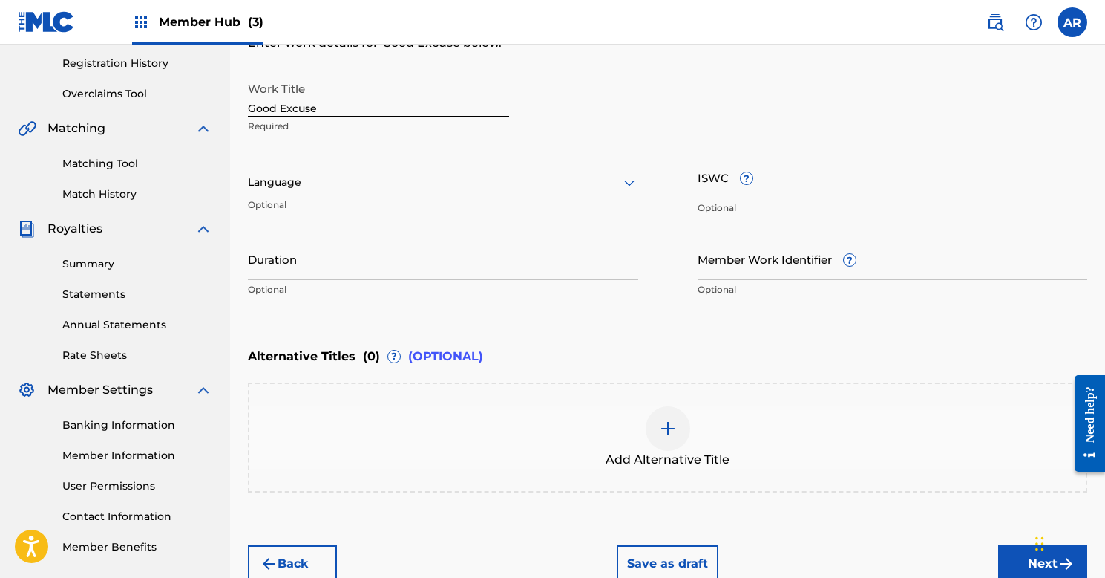
click at [786, 172] on input "ISWC ?" at bounding box center [893, 177] width 390 height 42
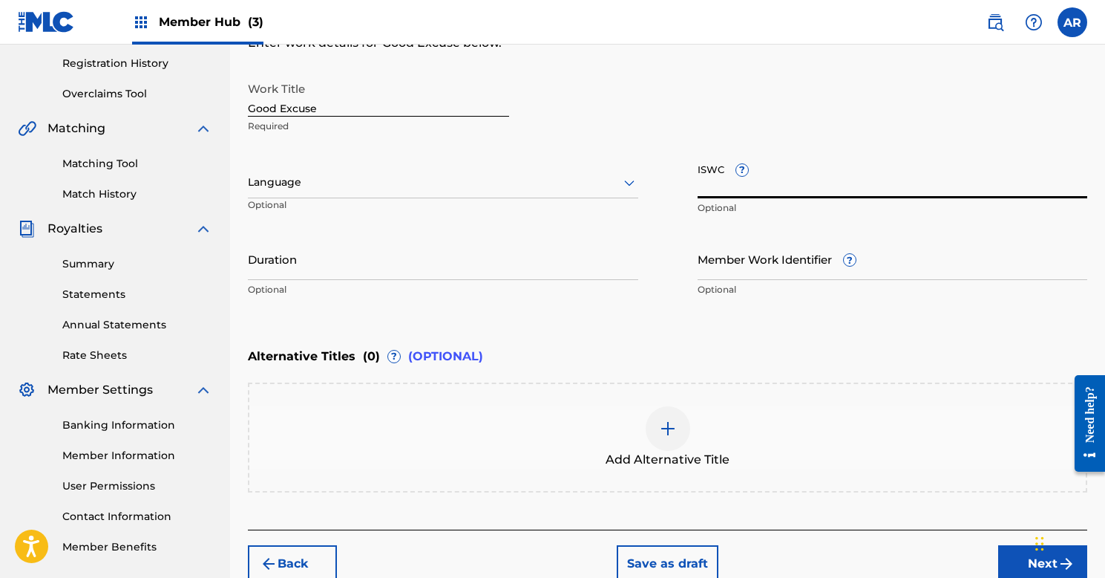
paste input "T9013219244"
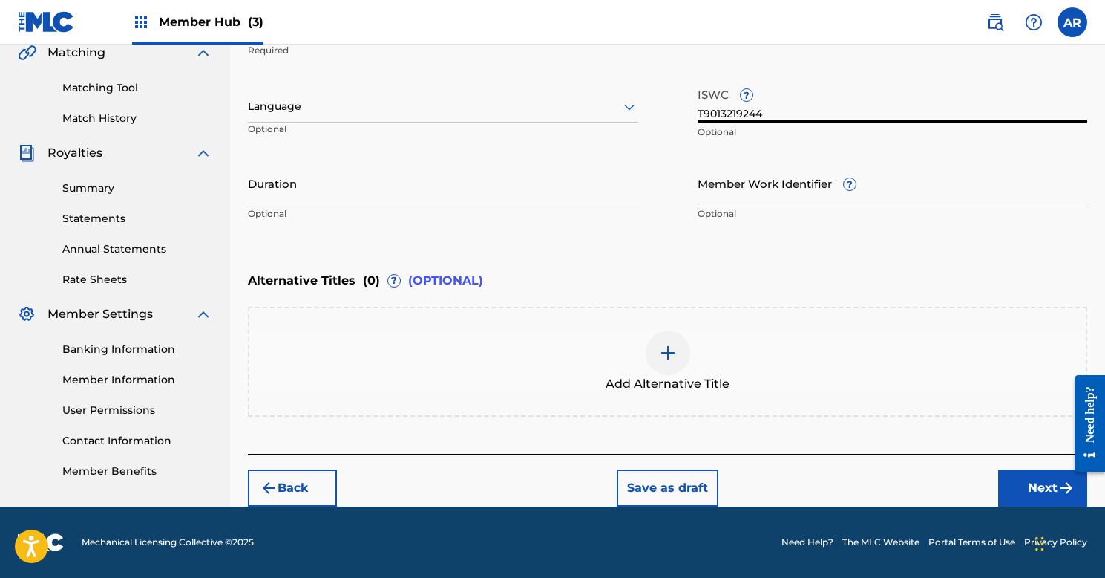
scroll to position [356, 1]
type input "T9013219244"
click at [1024, 480] on button "Next" at bounding box center [1042, 487] width 89 height 37
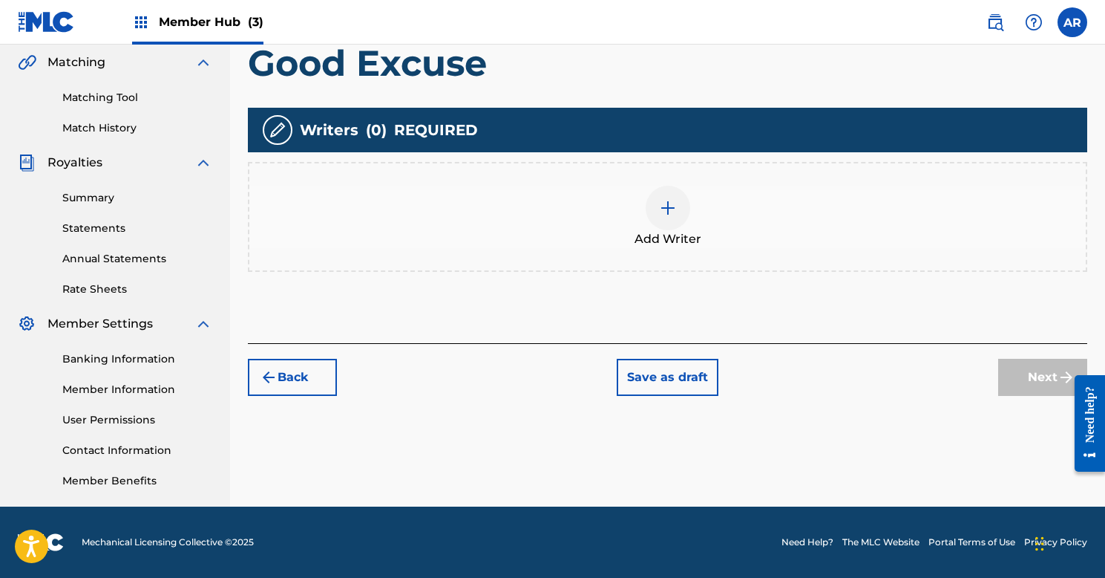
scroll to position [343, 0]
click at [661, 208] on img at bounding box center [668, 208] width 18 height 18
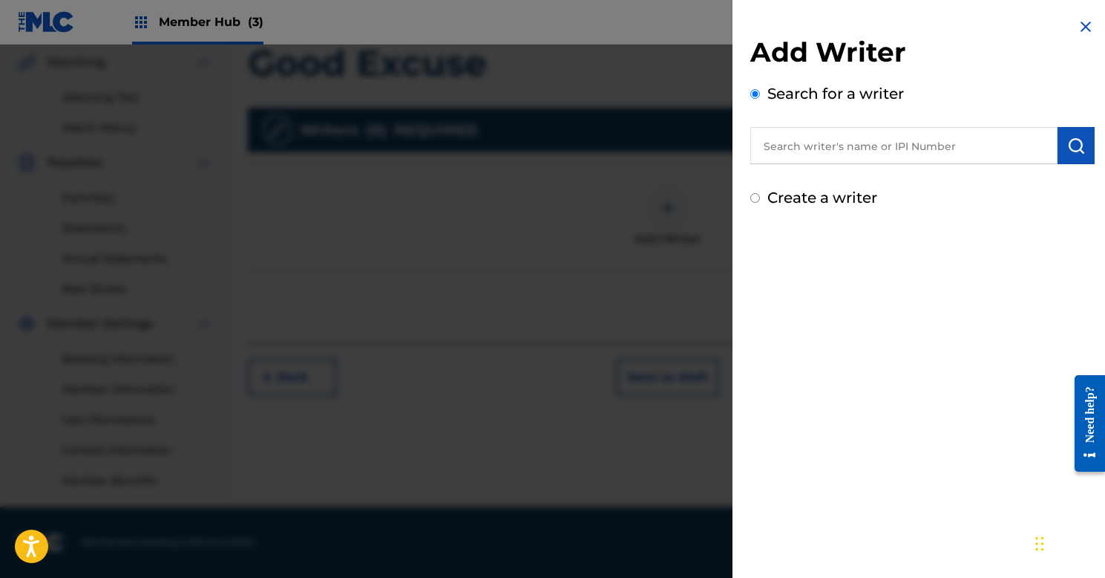
click at [874, 142] on input "text" at bounding box center [904, 145] width 307 height 37
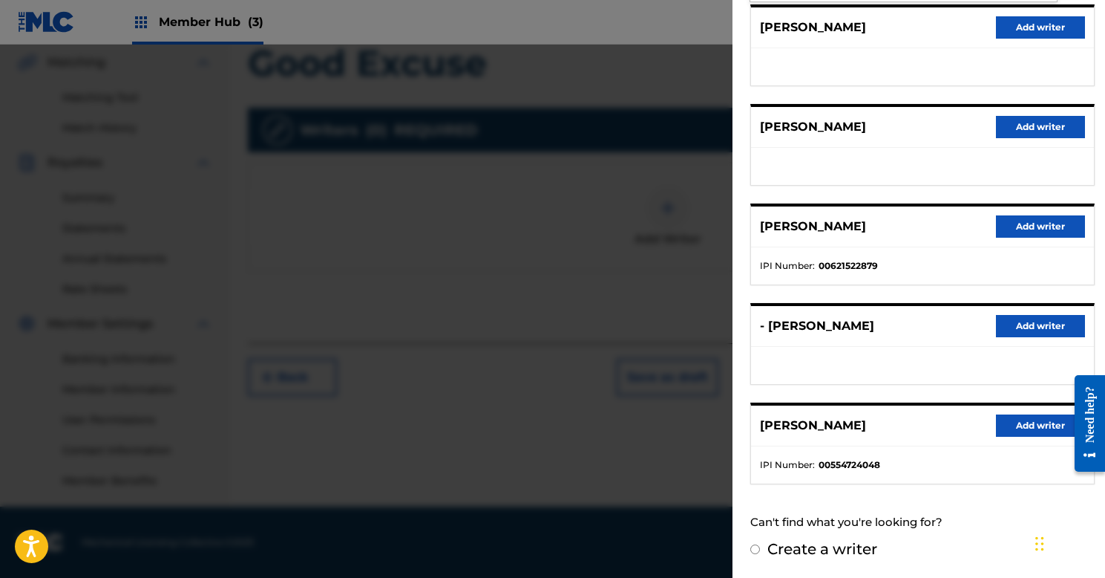
scroll to position [191, 0]
type input "[PERSON_NAME]"
click at [1004, 422] on button "Add writer" at bounding box center [1040, 426] width 89 height 22
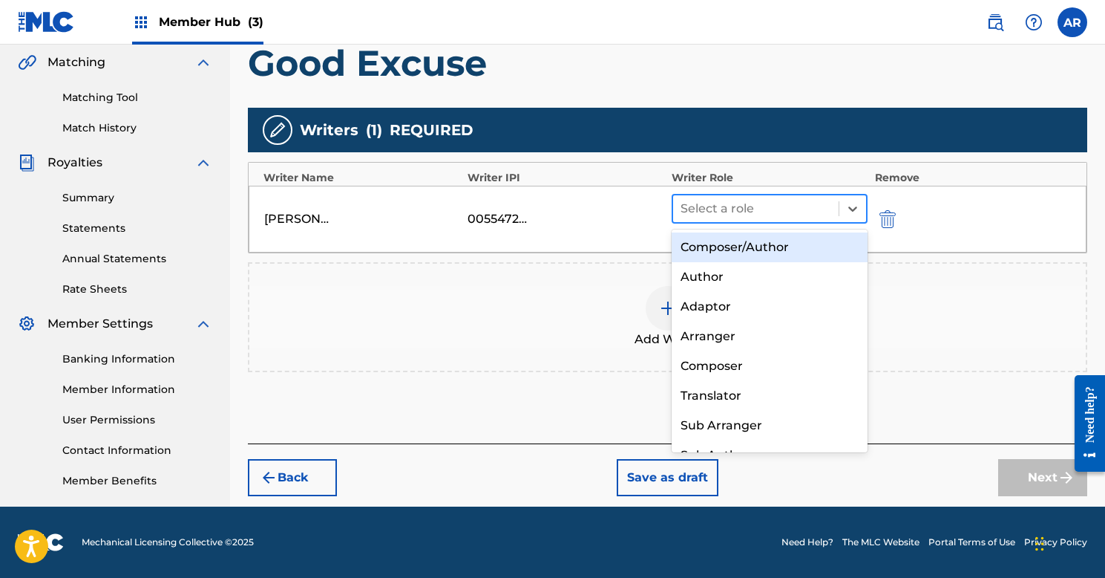
click at [747, 205] on div at bounding box center [756, 208] width 151 height 21
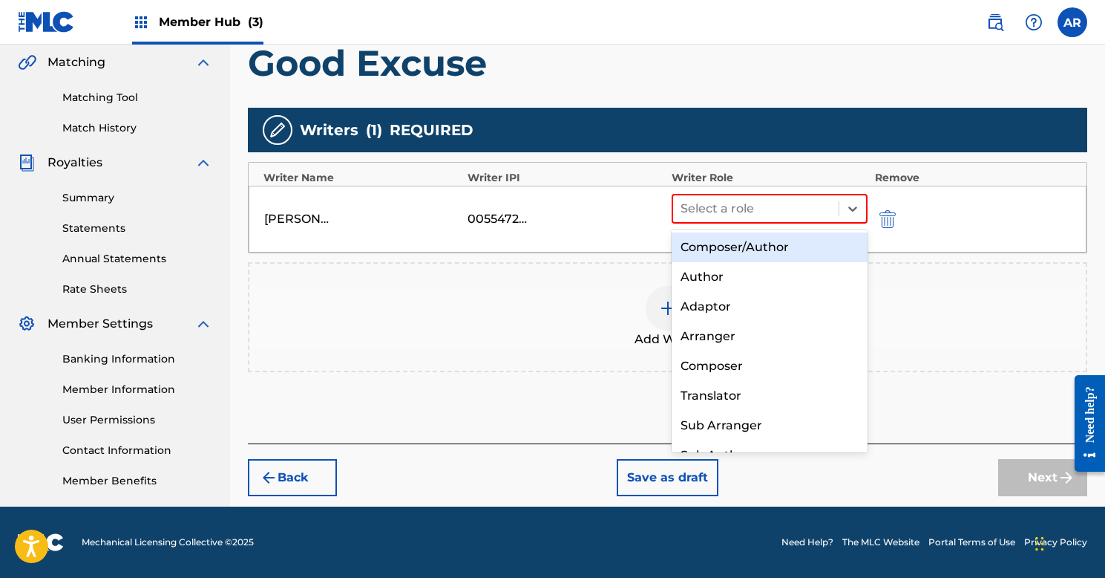
click at [726, 246] on div "Composer/Author" at bounding box center [770, 247] width 196 height 30
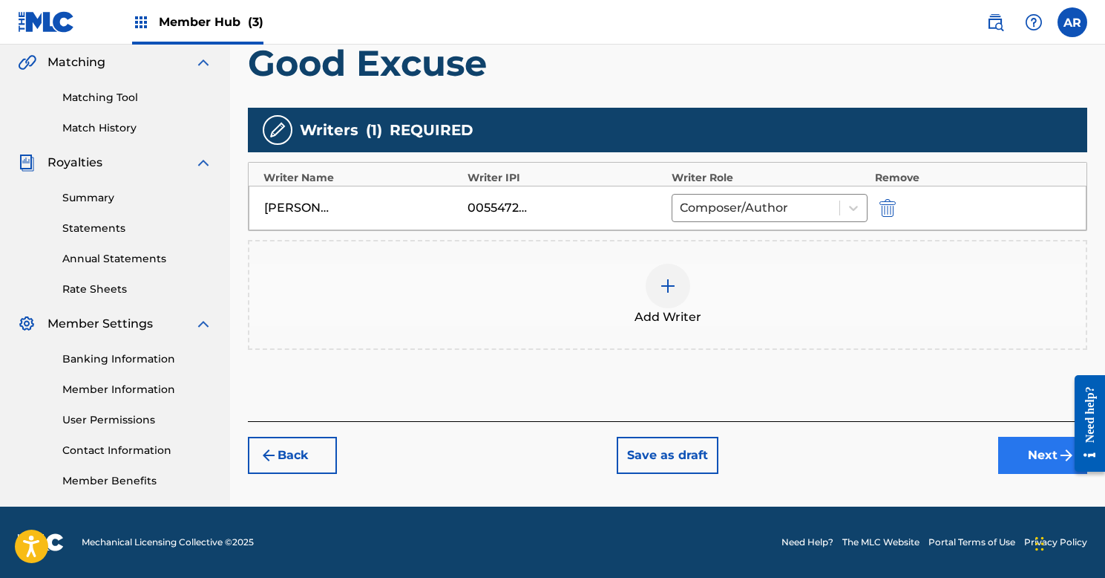
click at [1054, 453] on button "Next" at bounding box center [1042, 454] width 89 height 37
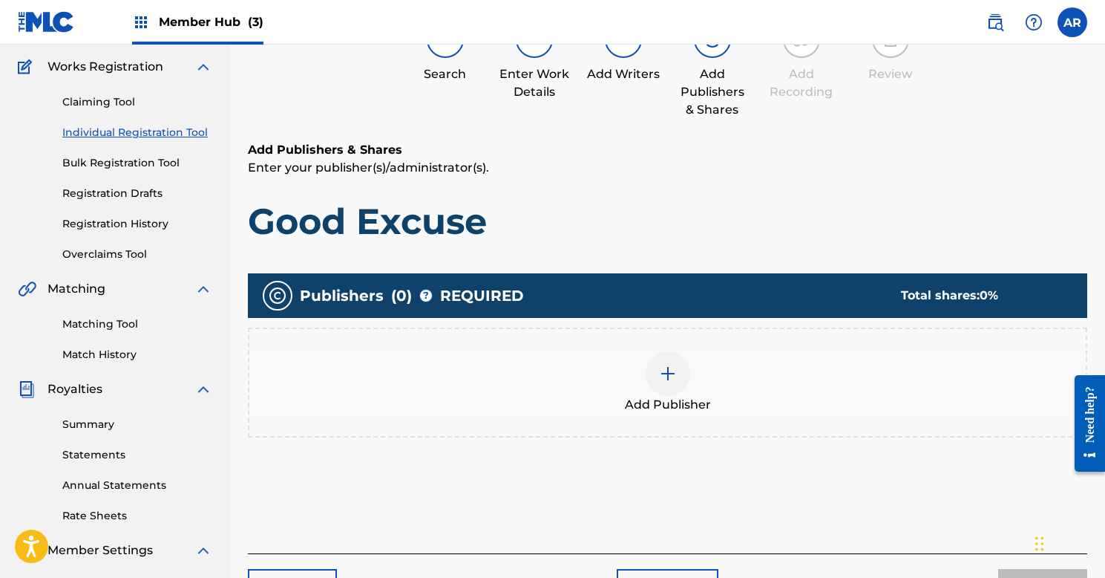
scroll to position [67, 0]
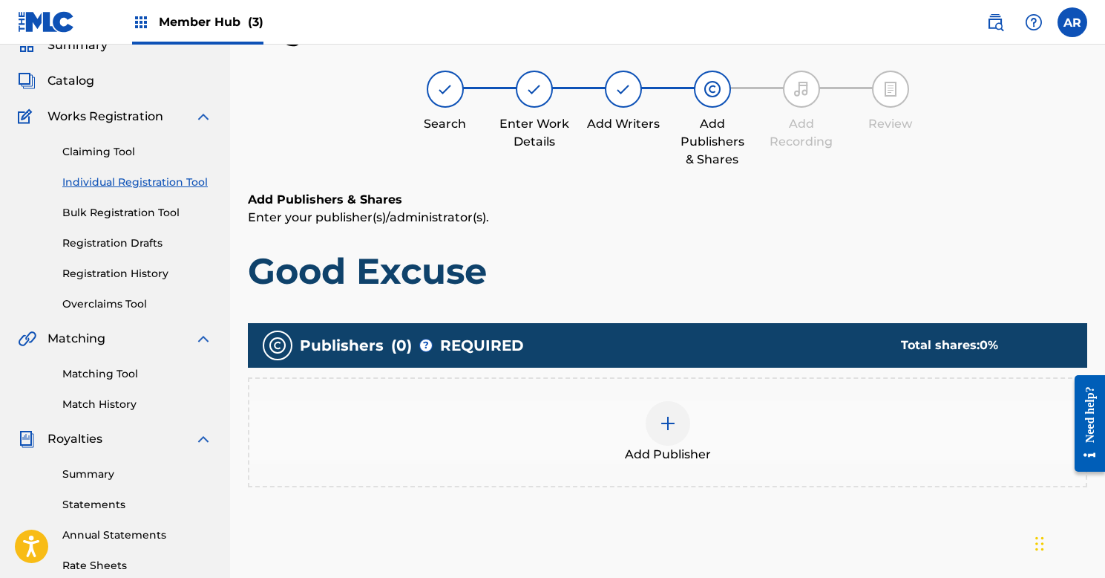
click at [653, 422] on div at bounding box center [668, 423] width 45 height 45
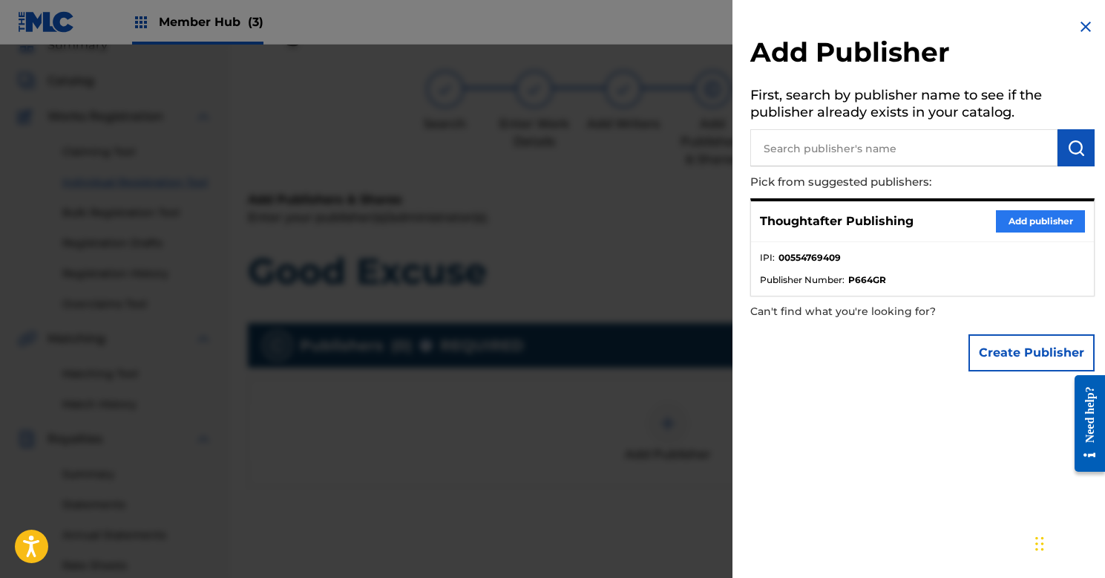
click at [1002, 220] on button "Add publisher" at bounding box center [1040, 221] width 89 height 22
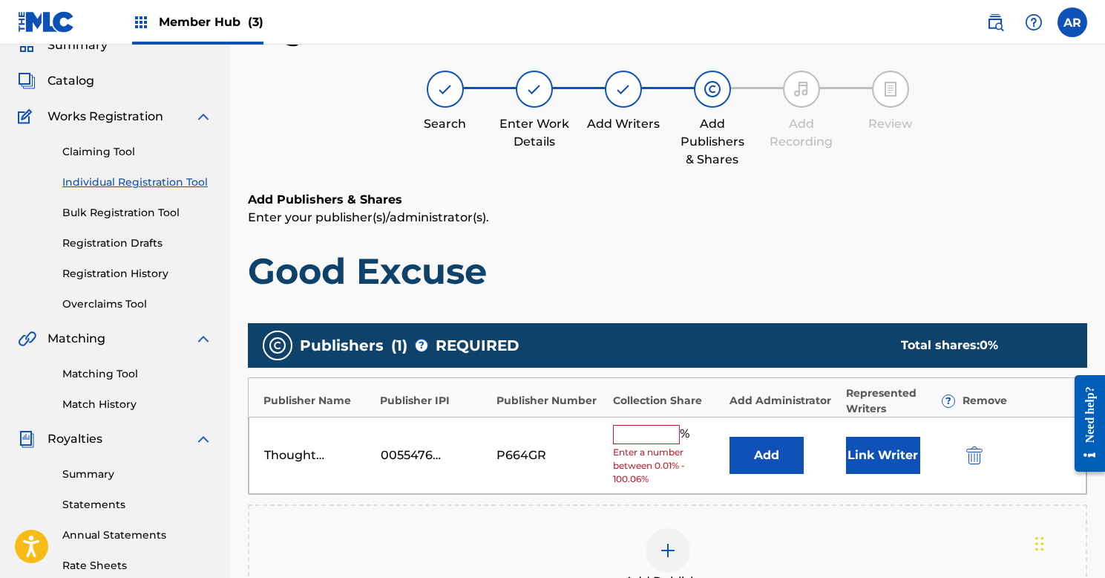
click at [663, 432] on input "text" at bounding box center [646, 434] width 67 height 19
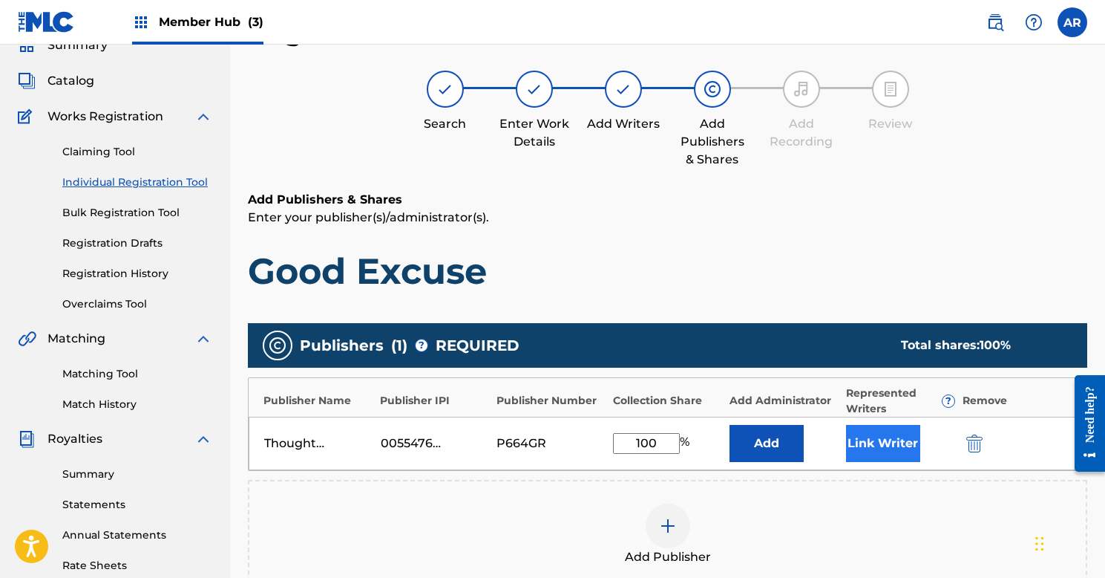
type input "100"
click at [896, 436] on button "Link Writer" at bounding box center [883, 443] width 74 height 37
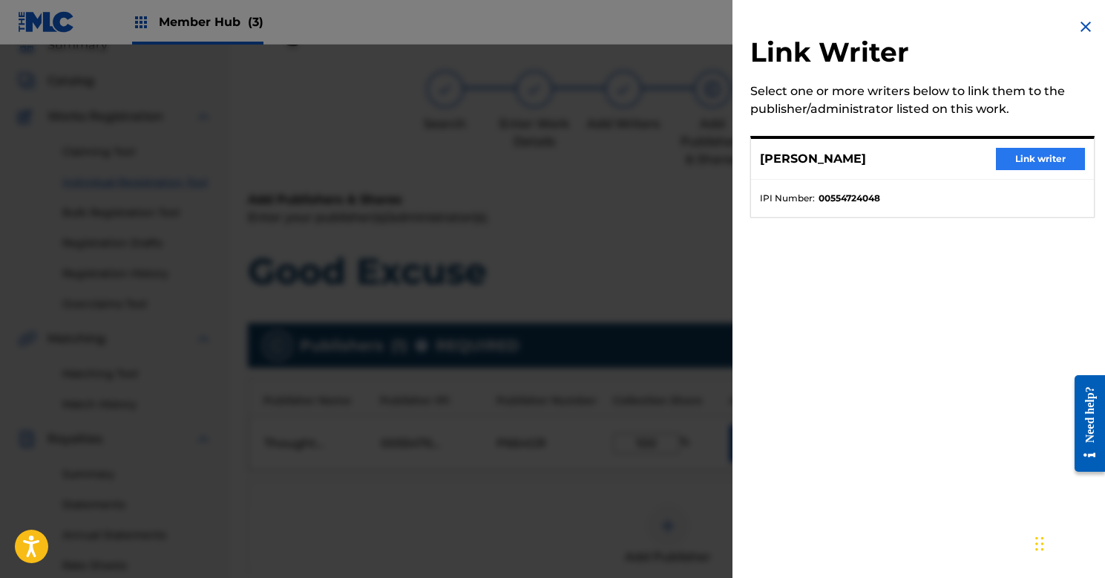
click at [1032, 163] on button "Link writer" at bounding box center [1040, 159] width 89 height 22
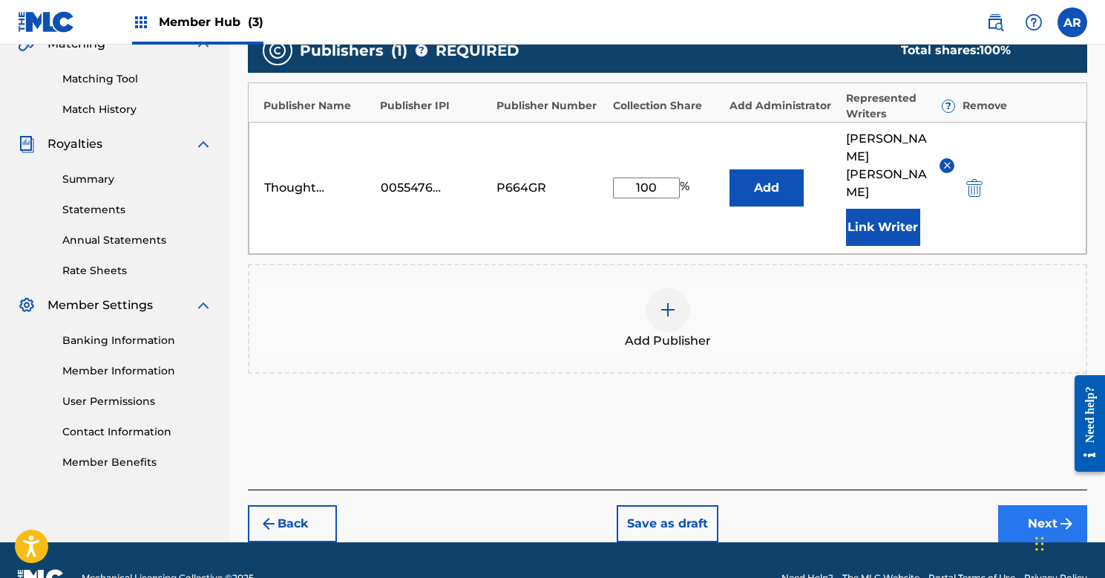
click at [1013, 505] on button "Next" at bounding box center [1042, 523] width 89 height 37
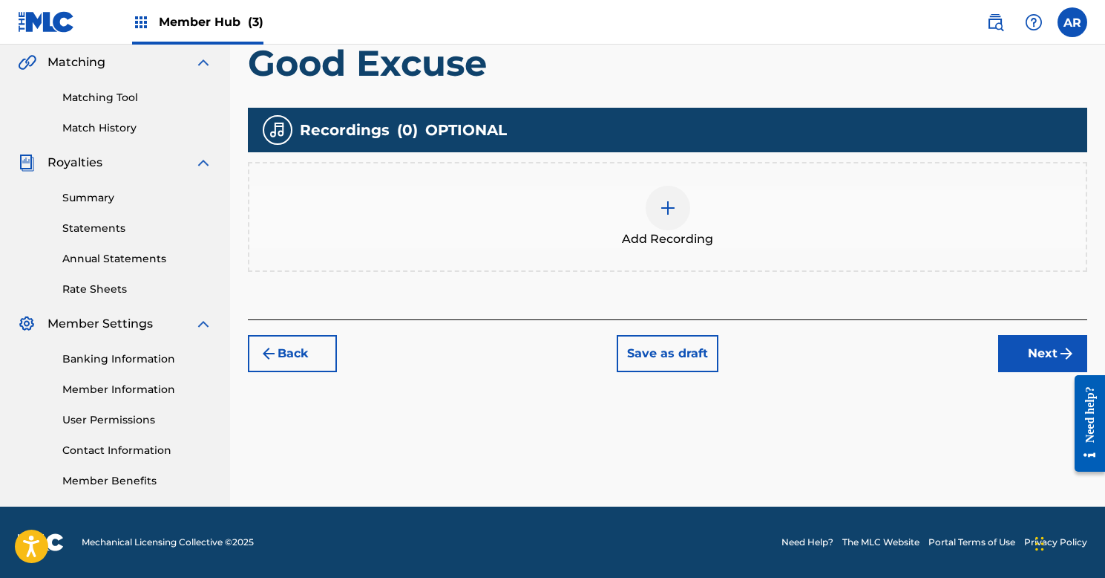
scroll to position [343, 0]
click at [1036, 354] on button "Next" at bounding box center [1042, 353] width 89 height 37
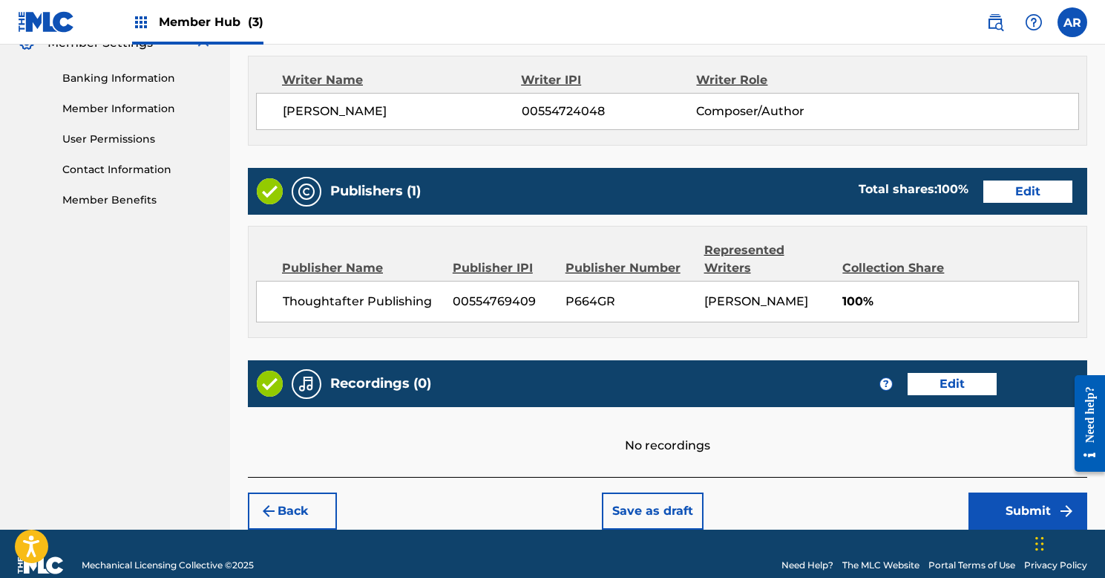
scroll to position [626, 0]
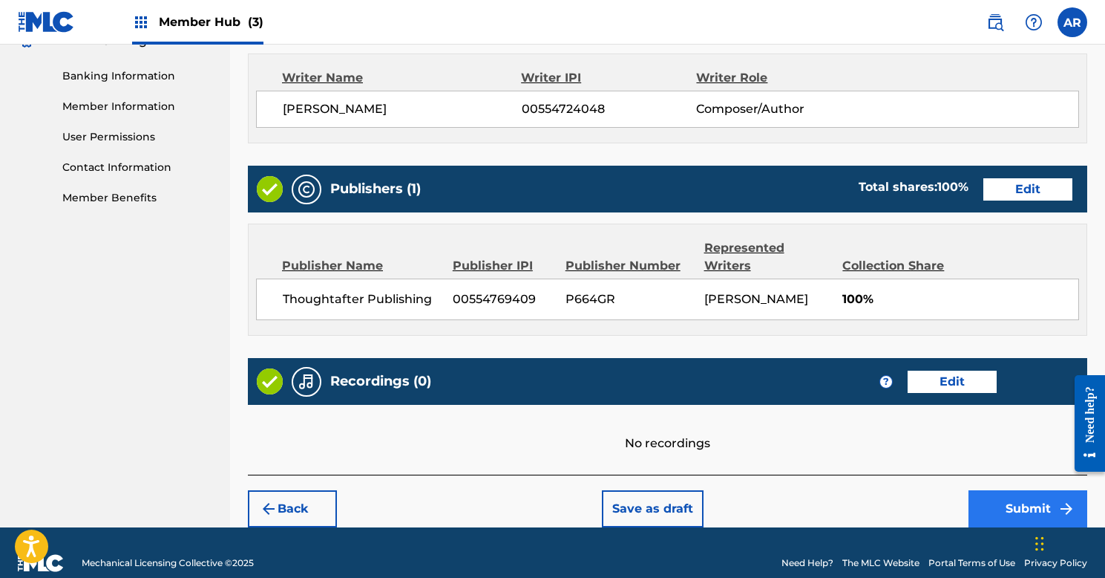
click at [984, 506] on button "Submit" at bounding box center [1028, 508] width 119 height 37
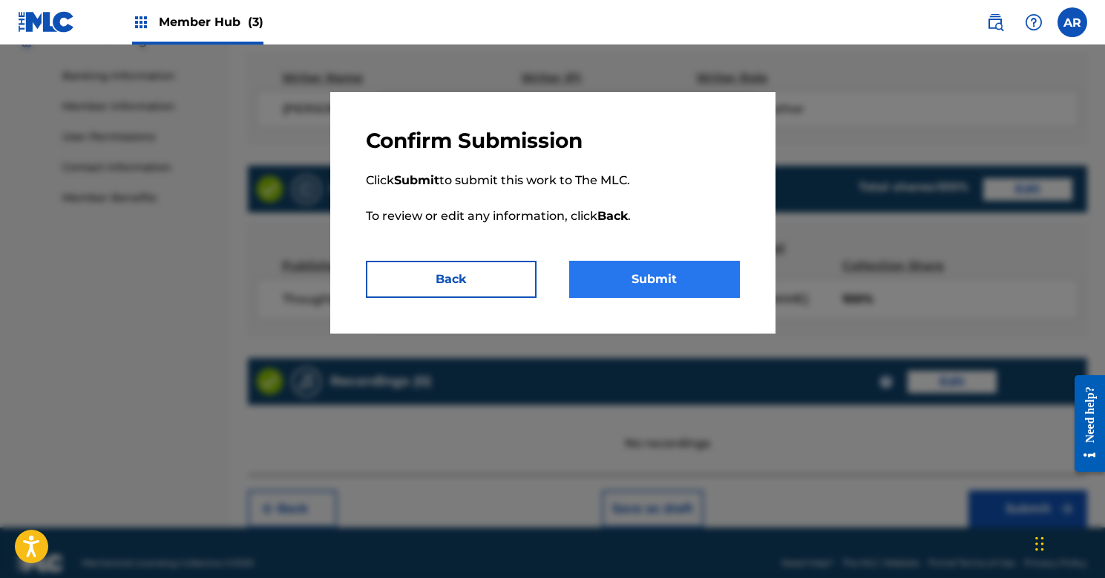
click at [673, 281] on button "Submit" at bounding box center [654, 279] width 171 height 37
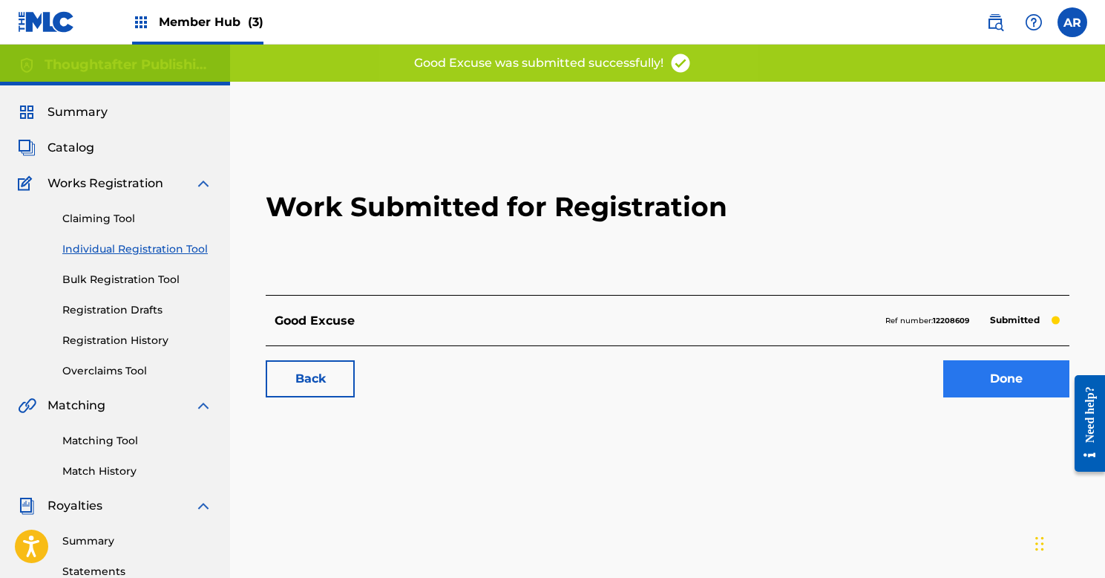
click at [967, 382] on link "Done" at bounding box center [1007, 378] width 126 height 37
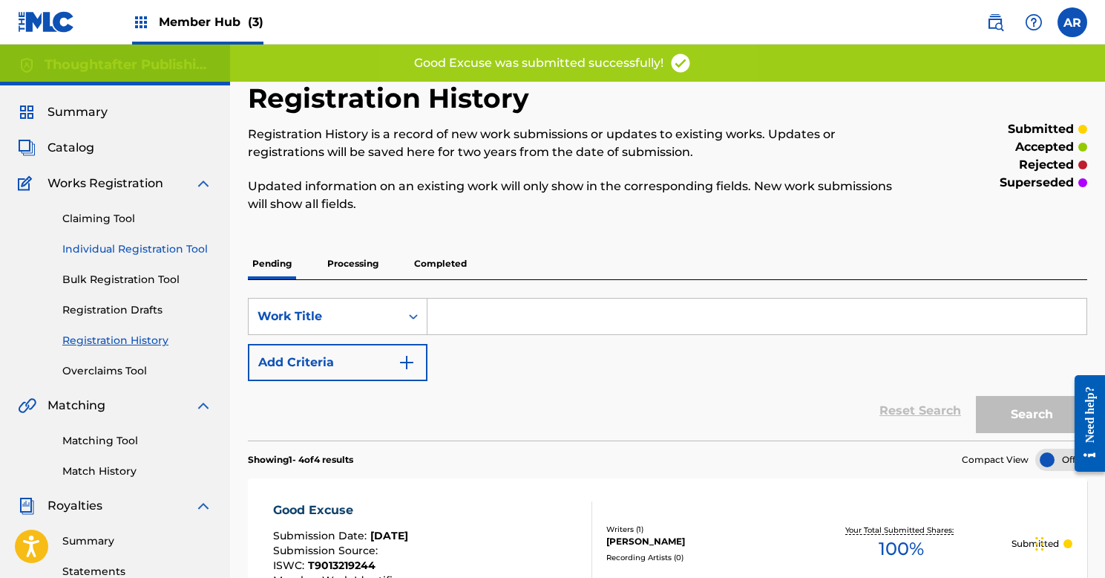
click at [131, 250] on link "Individual Registration Tool" at bounding box center [137, 249] width 150 height 16
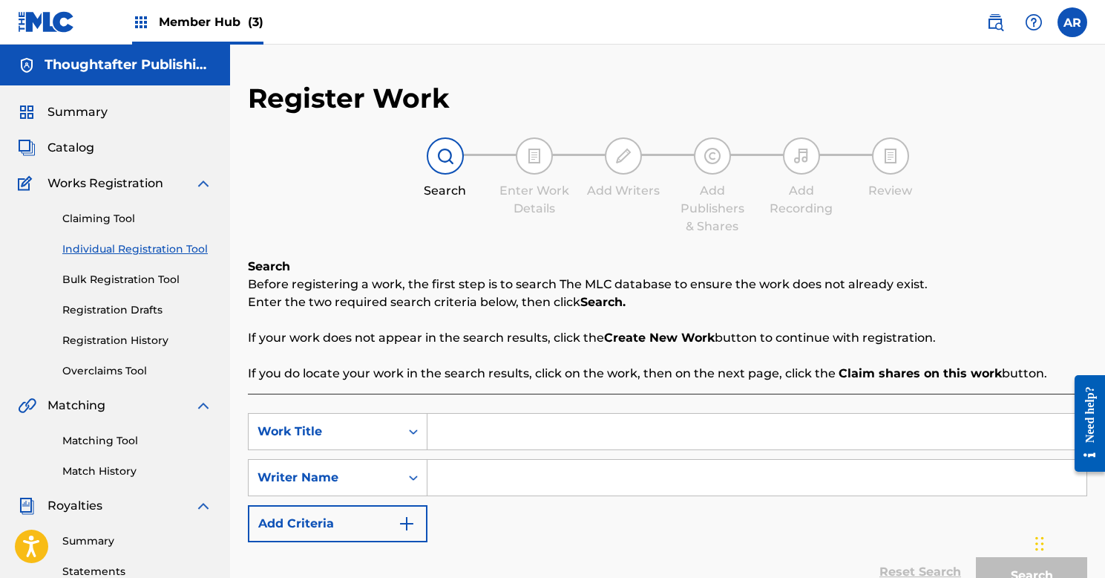
click at [596, 433] on input "Search Form" at bounding box center [757, 431] width 659 height 36
type input "Goodbye Seems Right"
click at [566, 474] on input "Search Form" at bounding box center [757, 478] width 659 height 36
type input "Ashley N Riley"
click at [1013, 565] on button "Search" at bounding box center [1031, 575] width 111 height 37
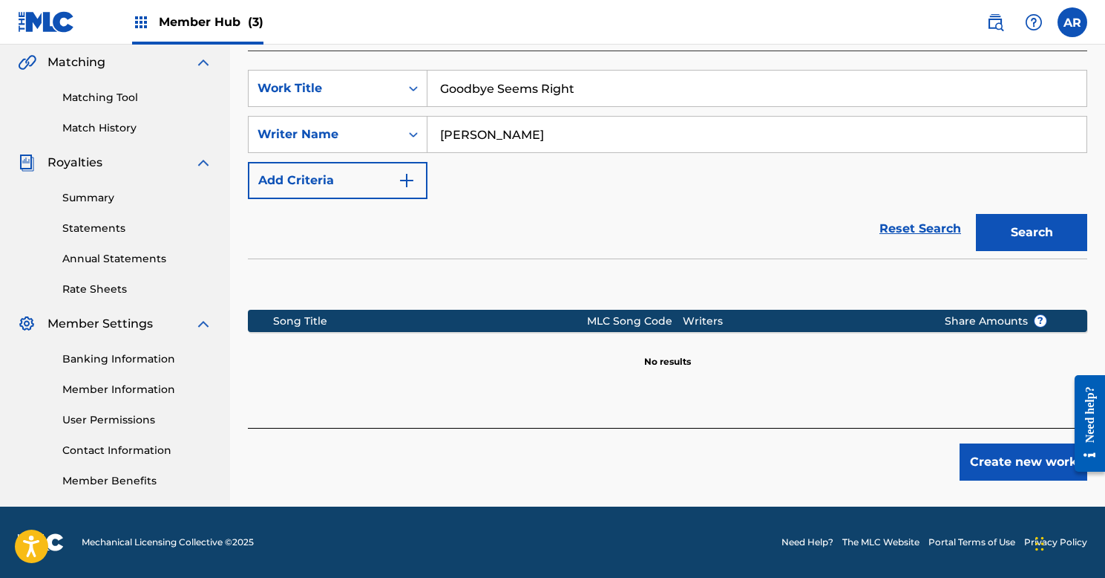
scroll to position [343, 0]
click at [987, 470] on button "Create new work" at bounding box center [1024, 461] width 128 height 37
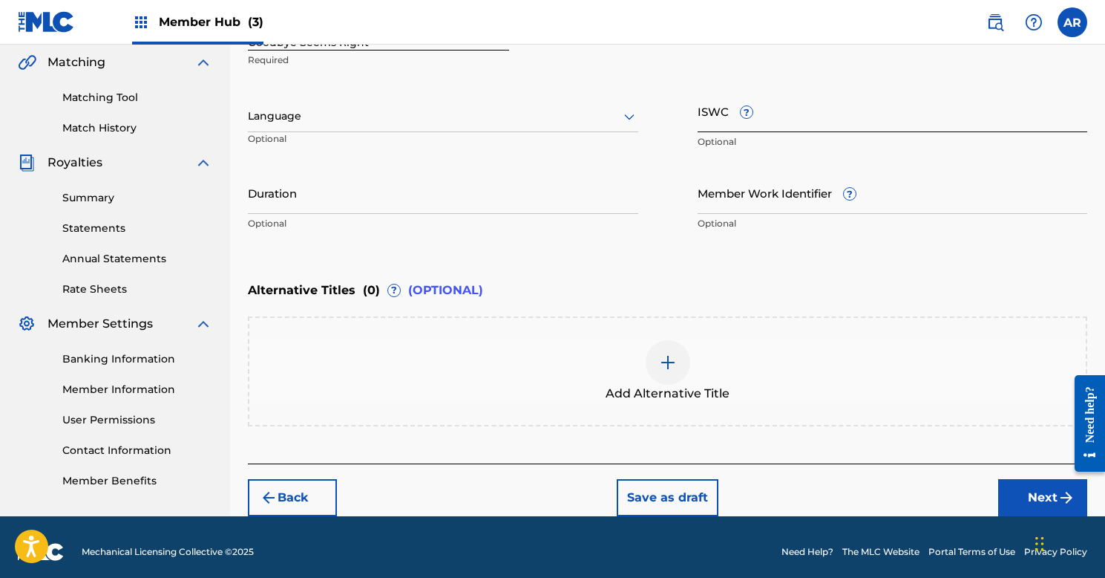
click at [783, 117] on input "ISWC ?" at bounding box center [893, 111] width 390 height 42
paste input "T9013219255"
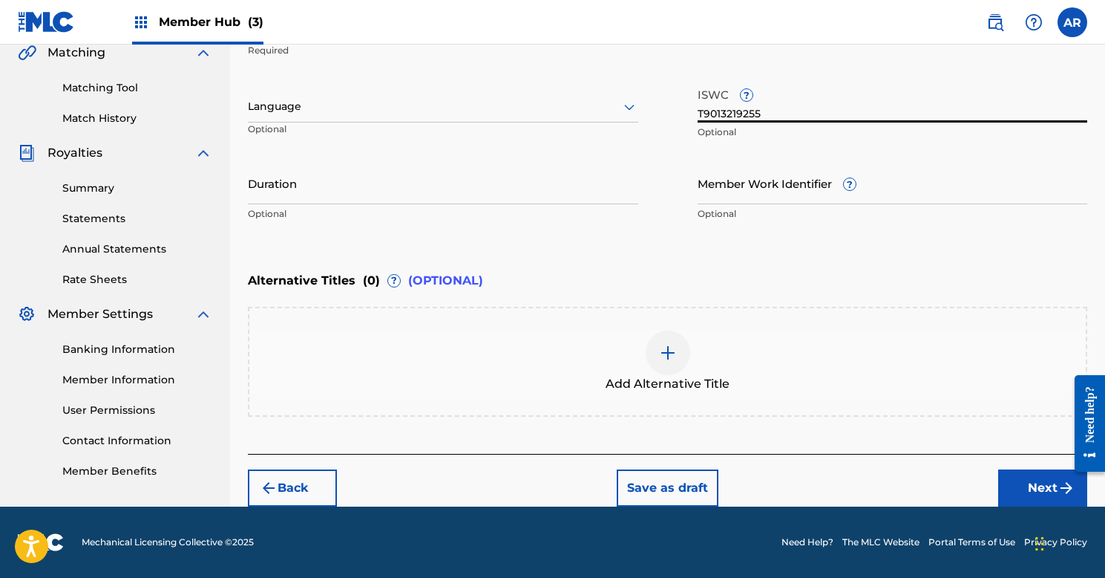
scroll to position [353, 0]
type input "T9013219255"
click at [1023, 491] on button "Next" at bounding box center [1042, 487] width 89 height 37
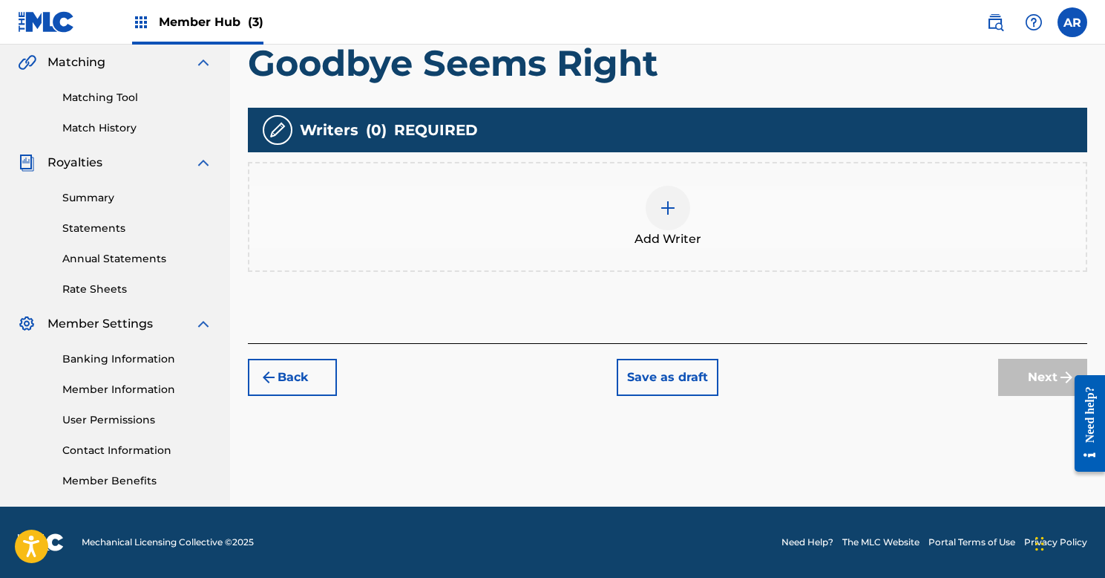
click at [680, 194] on div at bounding box center [668, 208] width 45 height 45
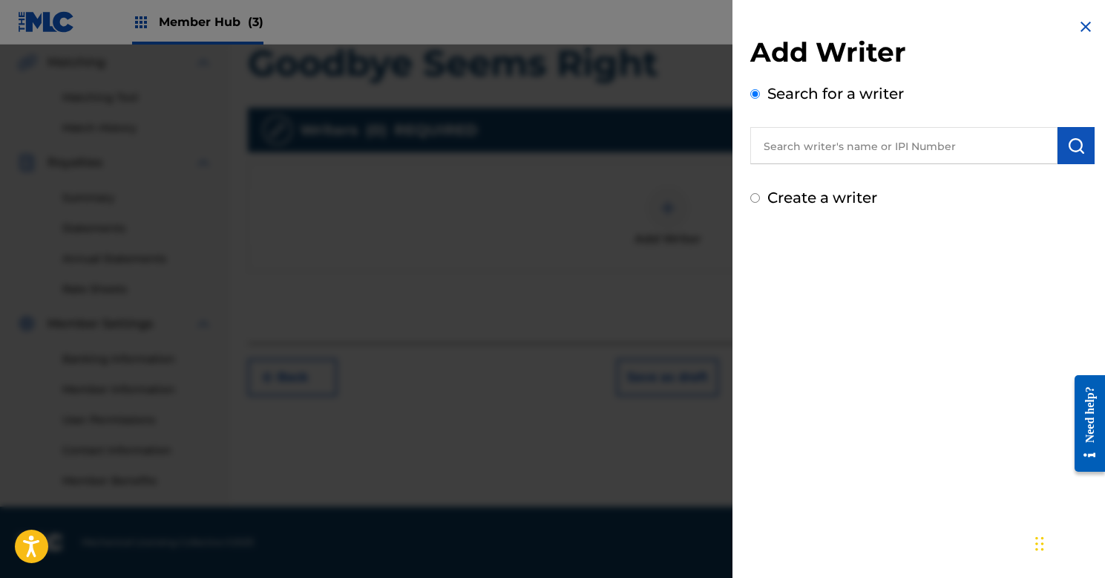
click at [845, 154] on input "text" at bounding box center [904, 145] width 307 height 37
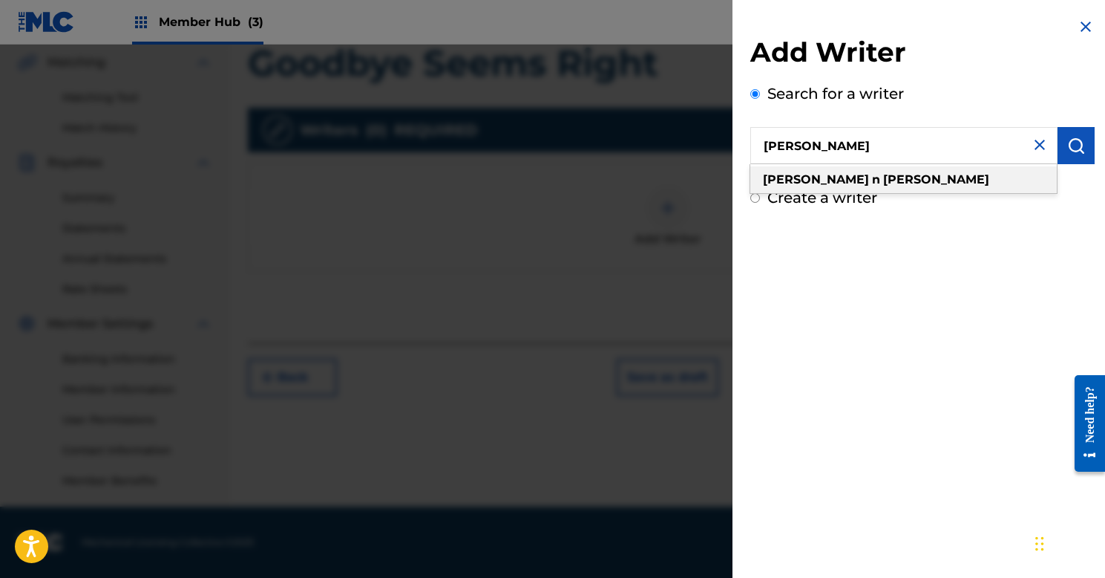
click at [883, 179] on strong "[PERSON_NAME]" at bounding box center [936, 179] width 106 height 14
type input "[PERSON_NAME]"
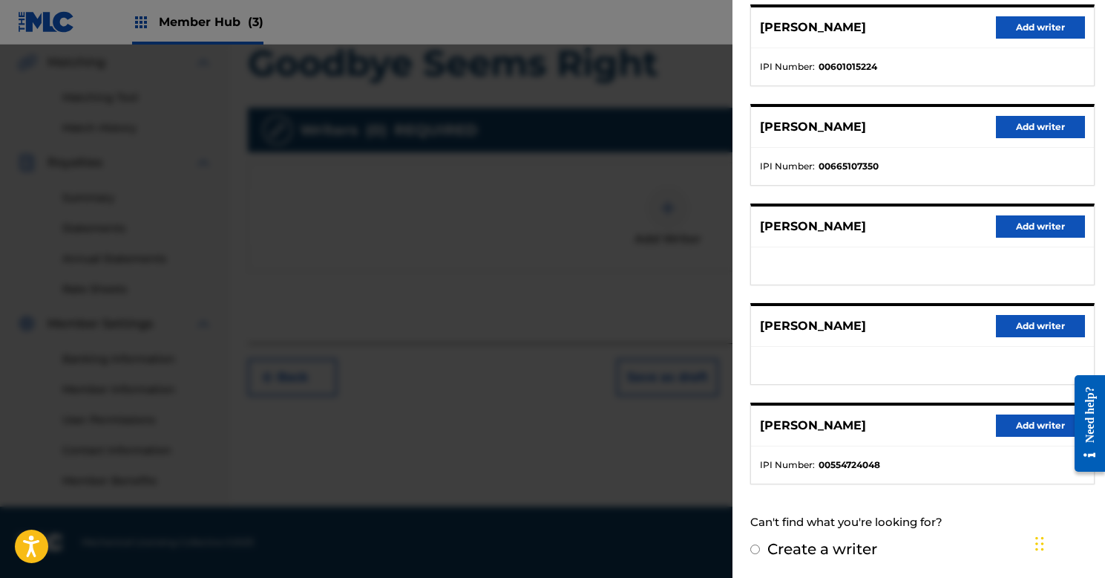
scroll to position [191, 0]
click at [1018, 425] on button "Add writer" at bounding box center [1040, 426] width 89 height 22
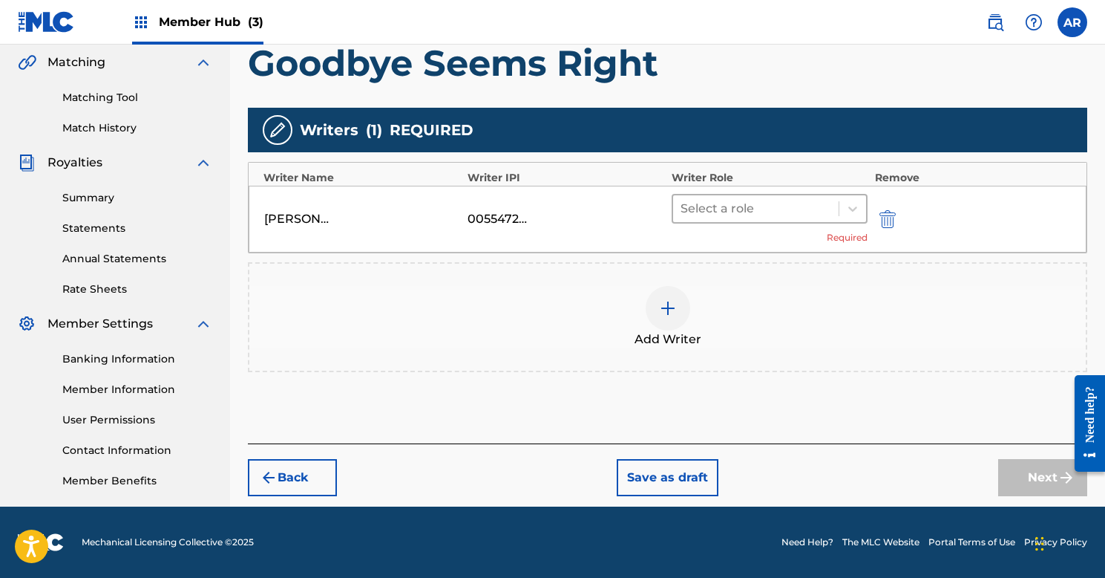
click at [825, 207] on div at bounding box center [756, 208] width 151 height 21
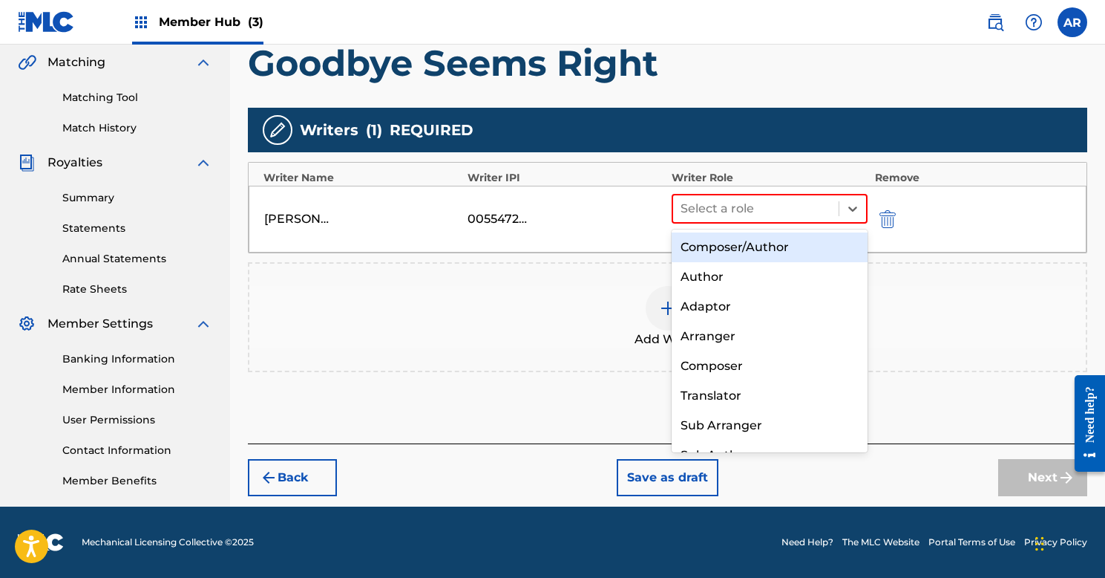
click at [781, 242] on div "Composer/Author" at bounding box center [770, 247] width 196 height 30
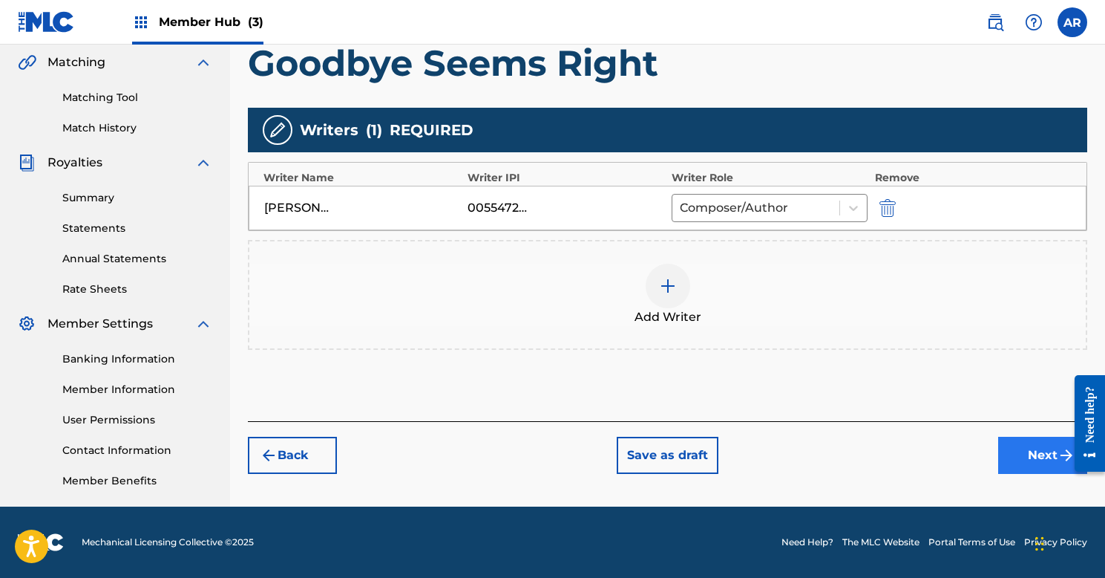
click at [1036, 466] on button "Next" at bounding box center [1042, 454] width 89 height 37
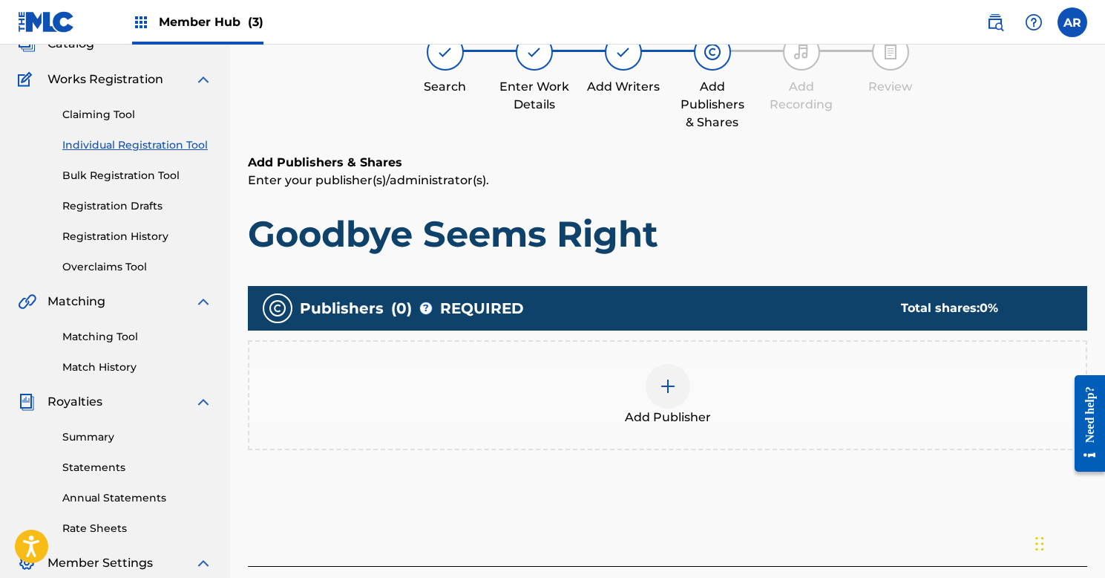
scroll to position [105, 0]
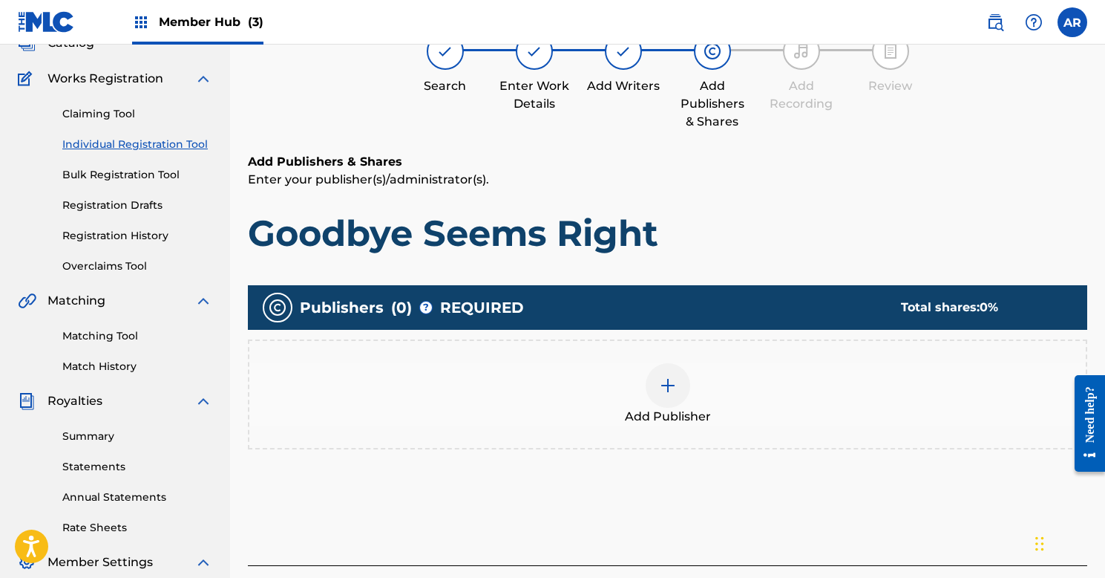
click at [664, 374] on div at bounding box center [668, 385] width 45 height 45
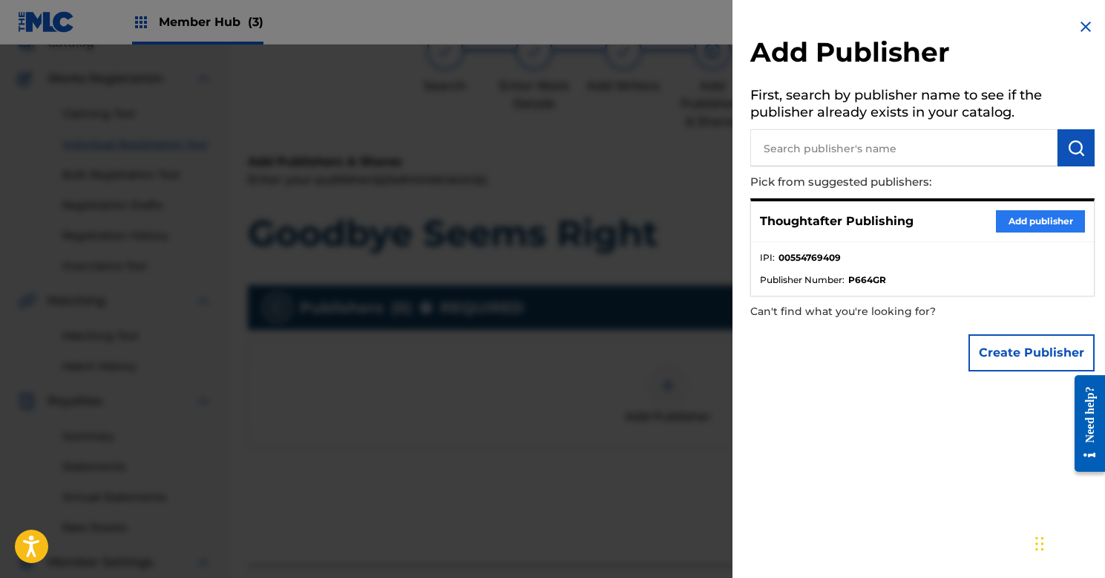
click at [1004, 220] on button "Add publisher" at bounding box center [1040, 221] width 89 height 22
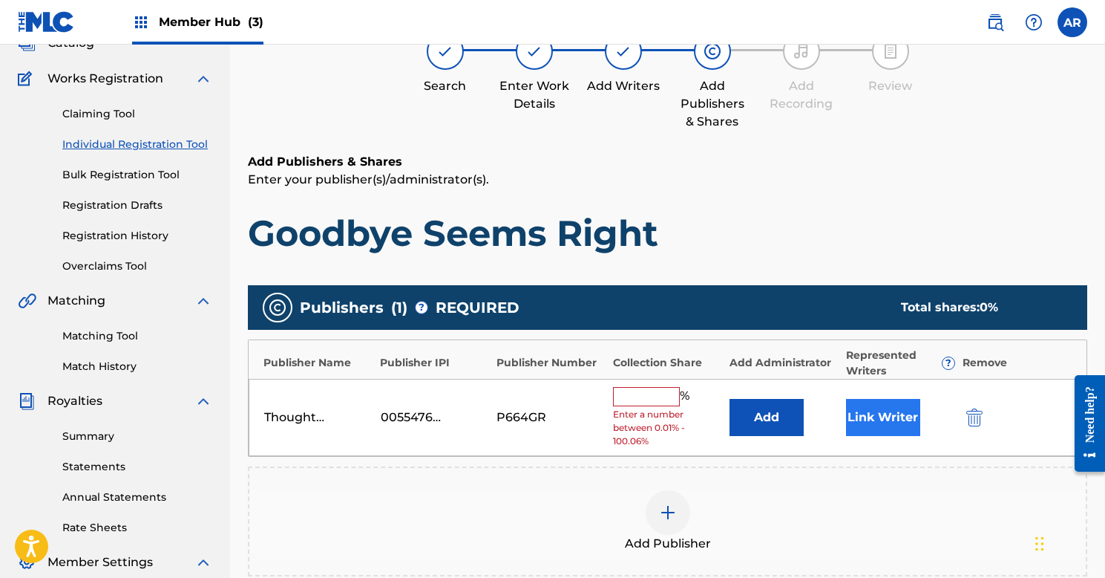
click at [905, 424] on button "Link Writer" at bounding box center [883, 417] width 74 height 37
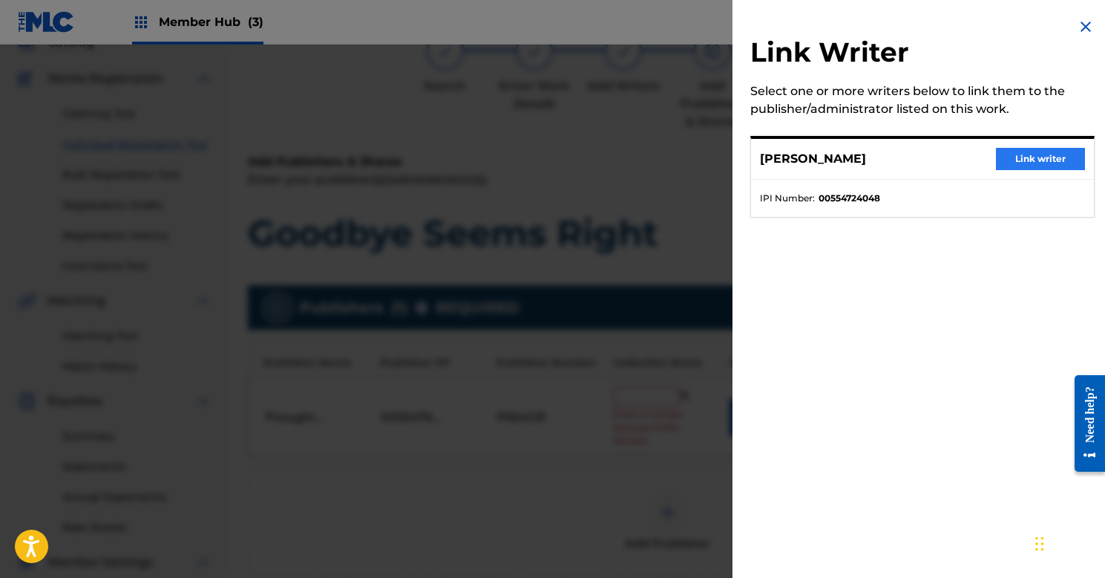
click at [1018, 160] on button "Link writer" at bounding box center [1040, 159] width 89 height 22
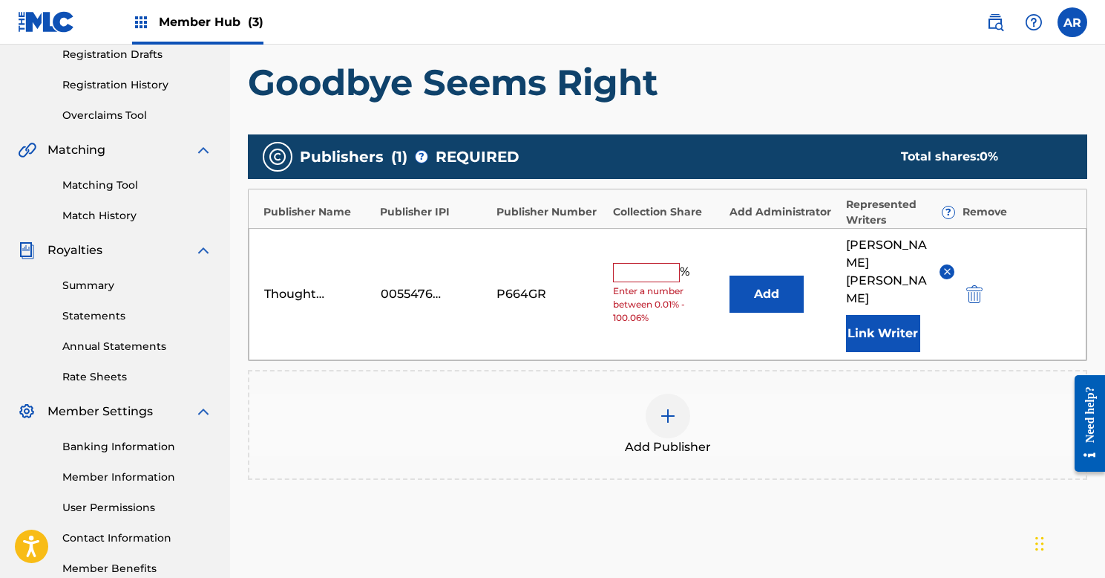
scroll to position [262, 0]
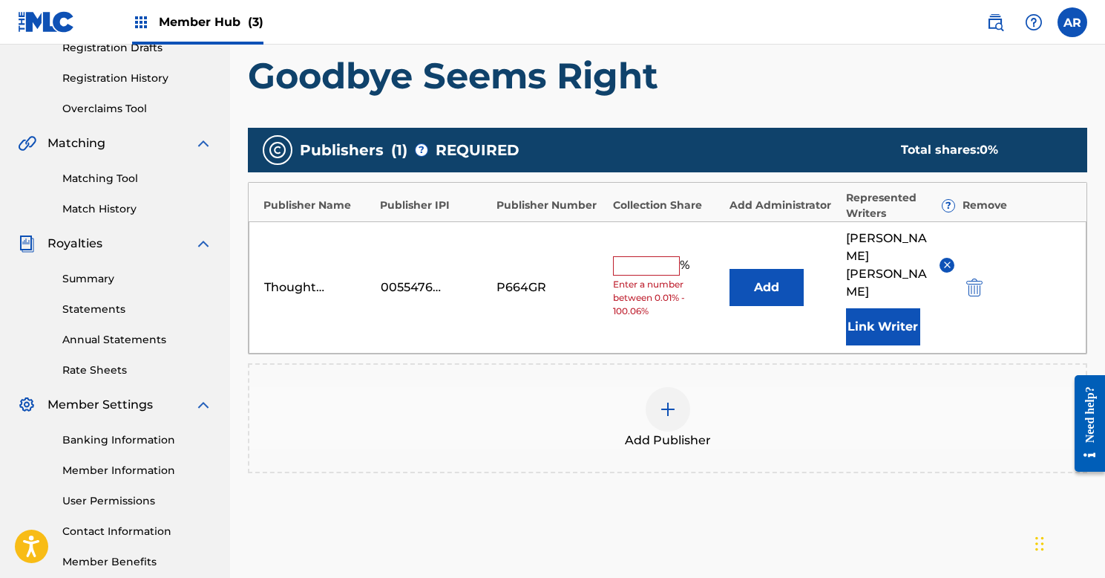
click at [643, 256] on input "text" at bounding box center [646, 265] width 67 height 19
type input "100"
click at [929, 451] on div "Publishers ( 1 ) ? REQUIRED Total shares: 100 % Publisher Name Publisher IPI Pu…" at bounding box center [668, 308] width 840 height 360
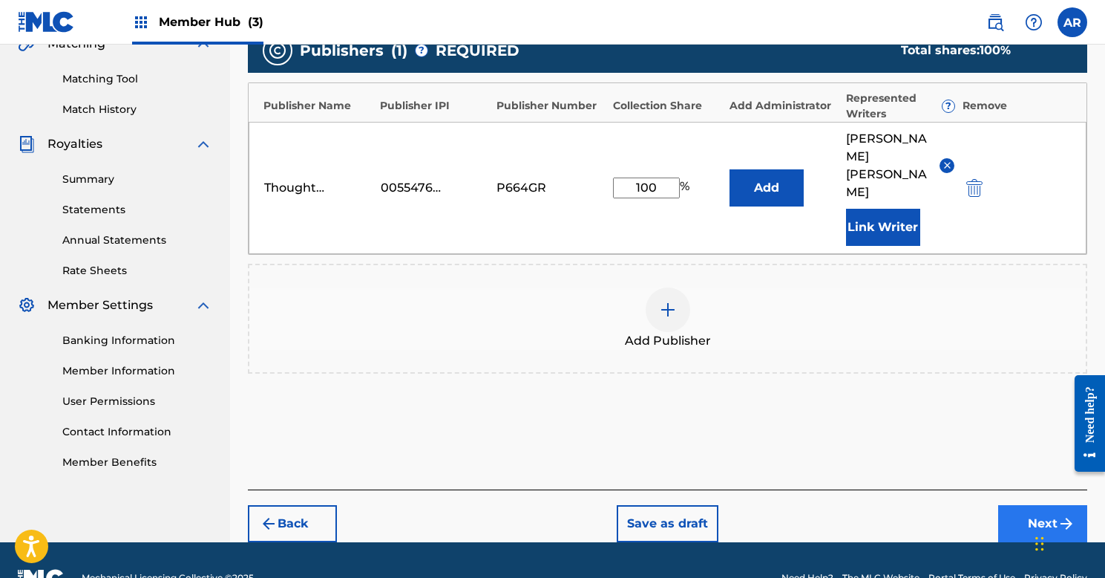
click at [1010, 505] on button "Next" at bounding box center [1042, 523] width 89 height 37
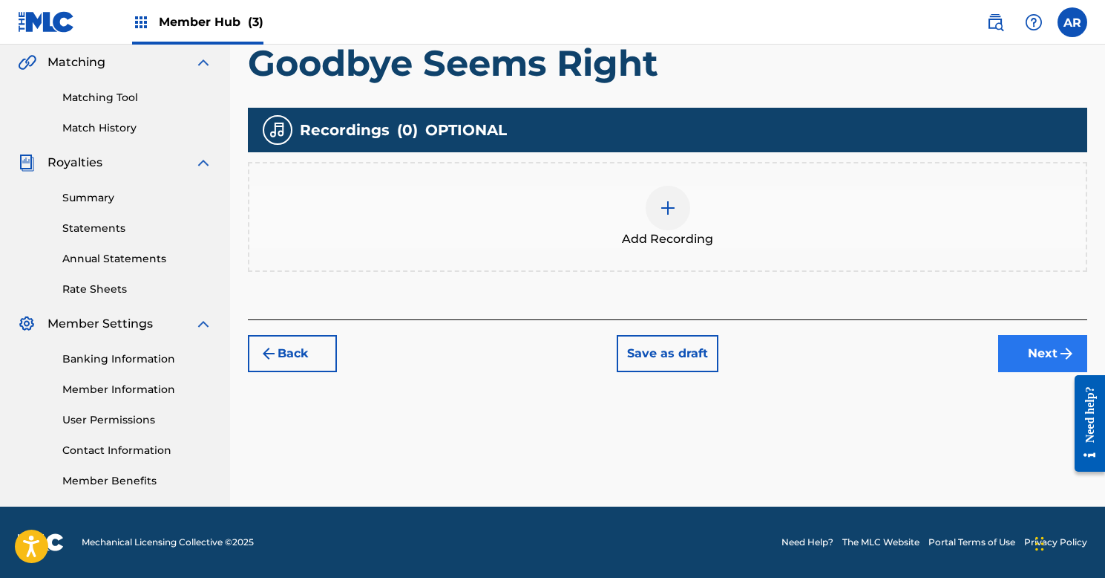
click at [1020, 352] on button "Next" at bounding box center [1042, 353] width 89 height 37
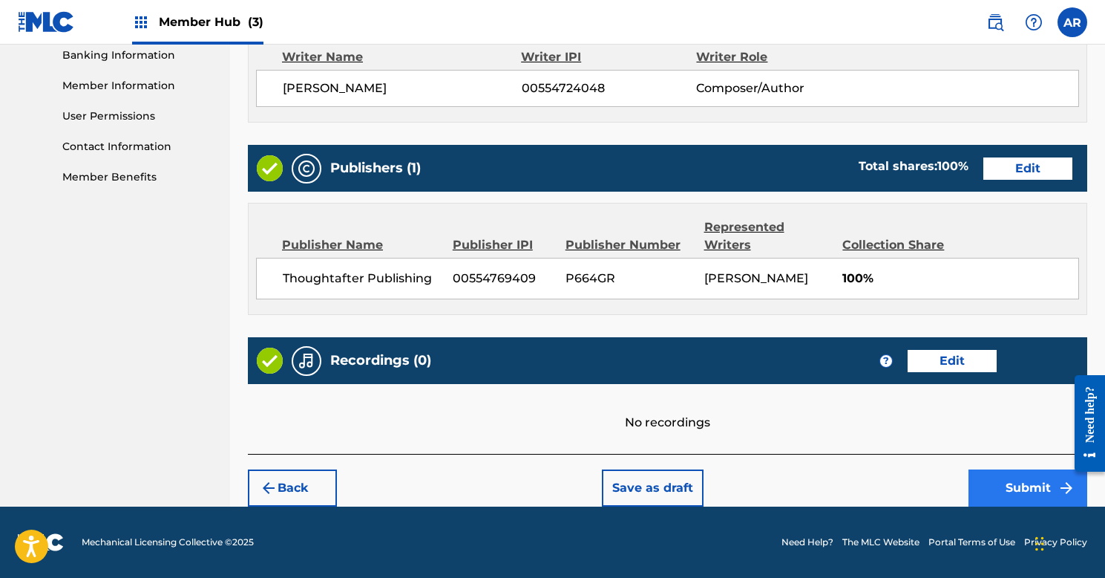
scroll to position [646, 0]
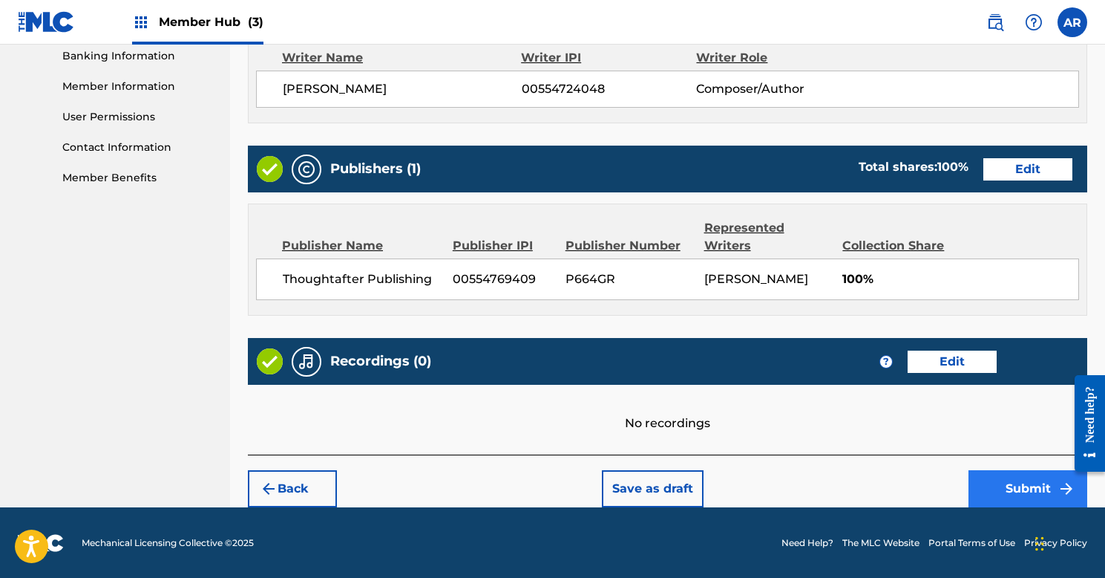
click at [1003, 502] on button "Submit" at bounding box center [1028, 488] width 119 height 37
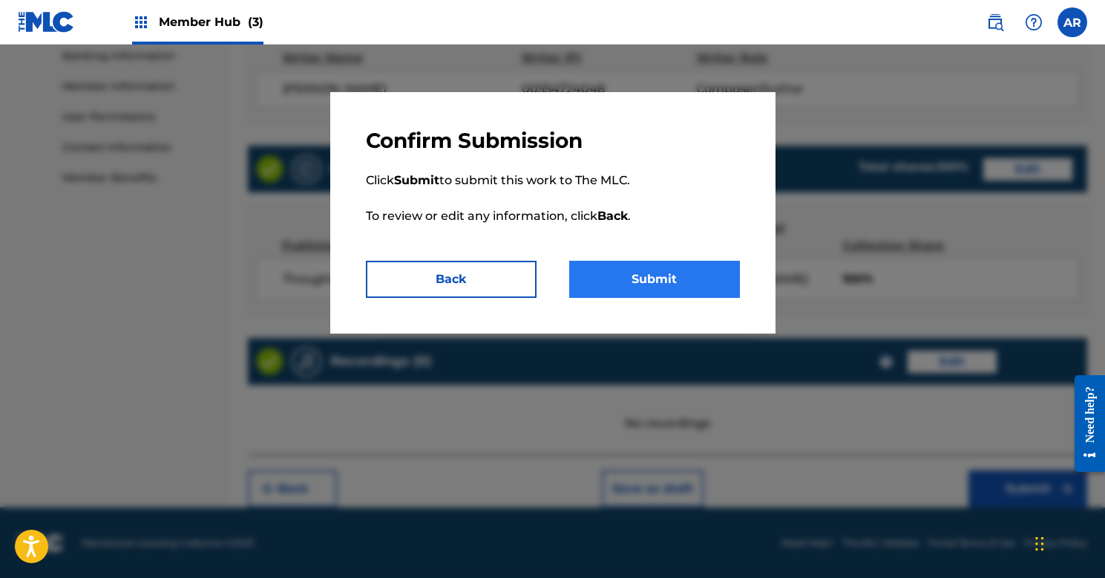
click at [643, 273] on button "Submit" at bounding box center [654, 279] width 171 height 37
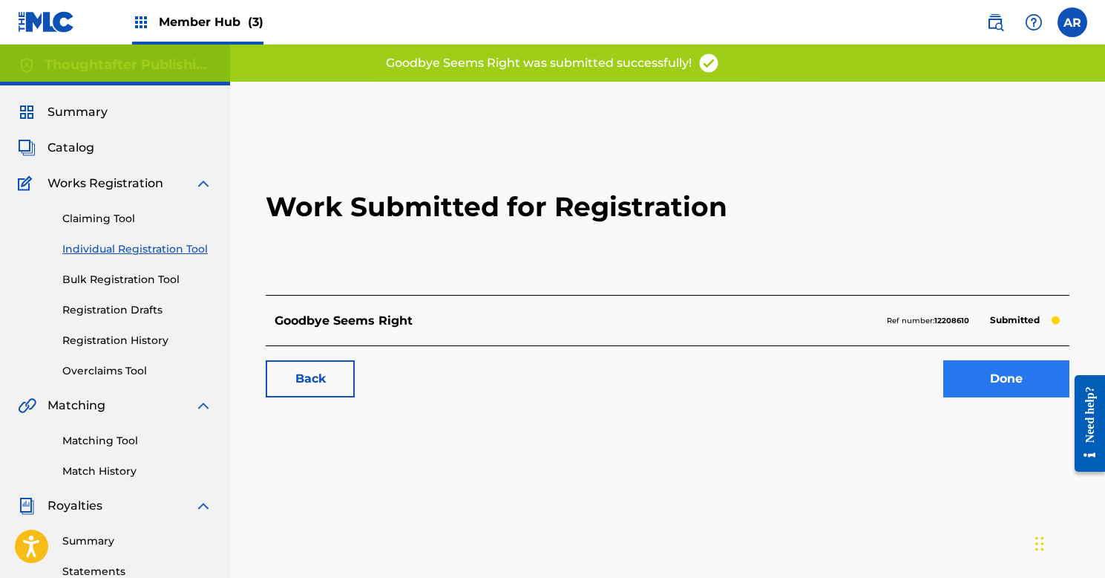
click at [965, 379] on link "Done" at bounding box center [1007, 378] width 126 height 37
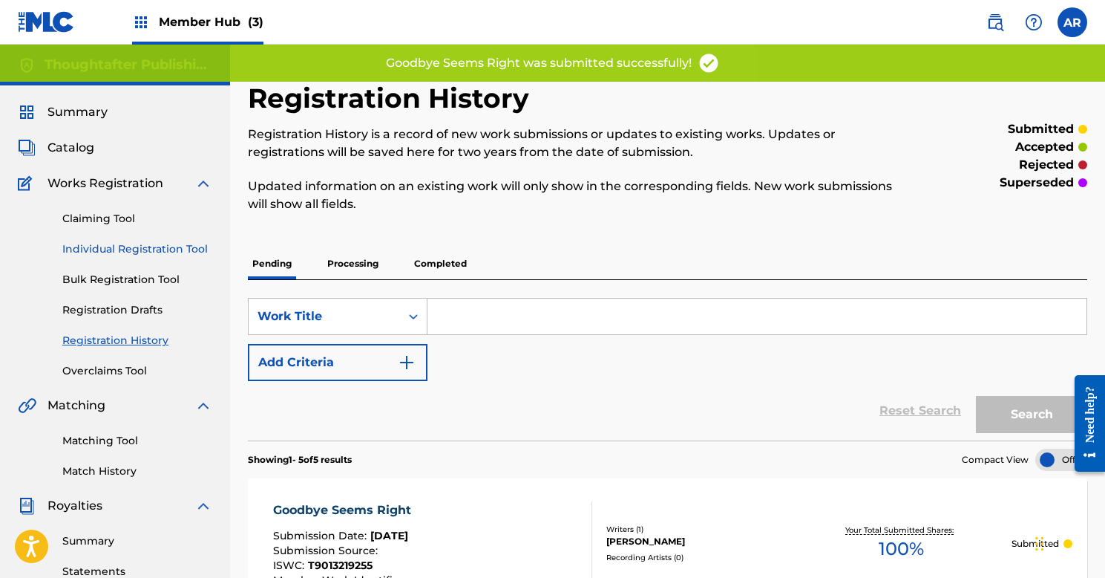
click at [114, 247] on link "Individual Registration Tool" at bounding box center [137, 249] width 150 height 16
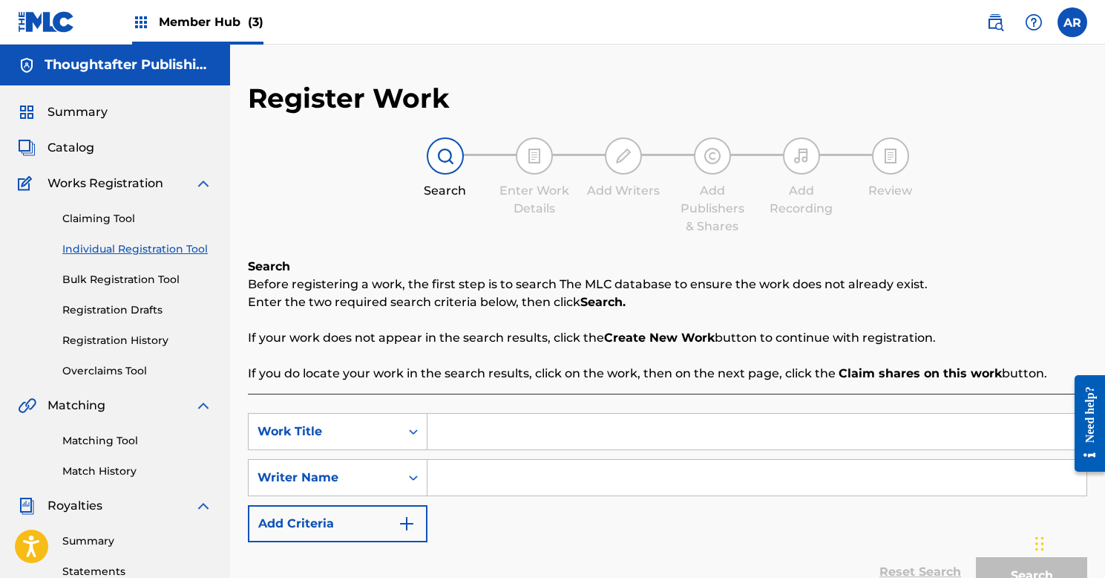
click at [541, 425] on input "Search Form" at bounding box center [757, 431] width 659 height 36
type input "It Matters"
click at [553, 486] on input "Search Form" at bounding box center [757, 478] width 659 height 36
type input "Ashley N Riley"
click at [994, 560] on button "Search" at bounding box center [1031, 575] width 111 height 37
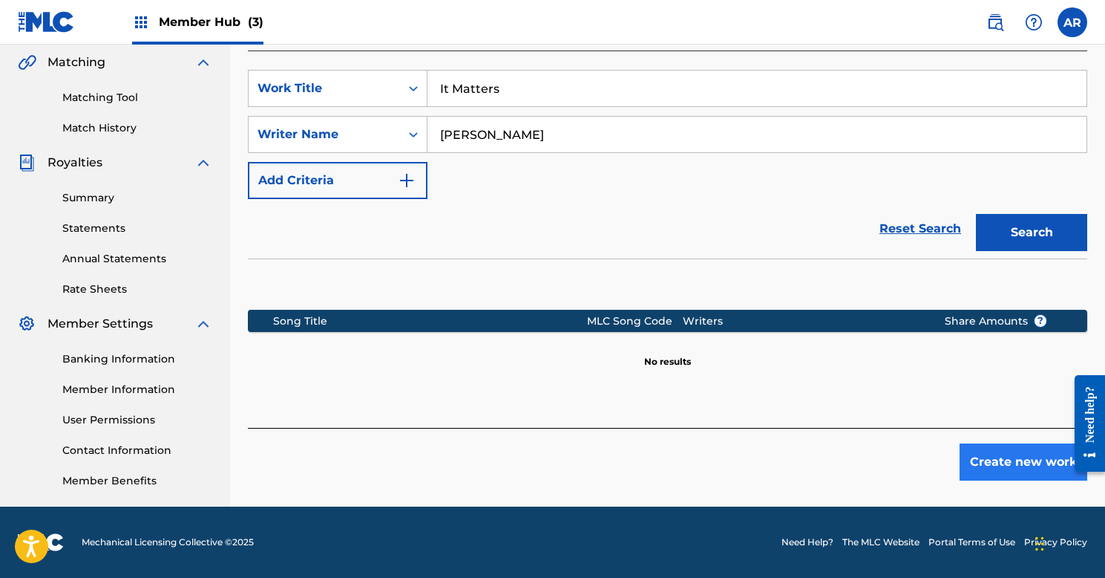
scroll to position [343, 0]
click at [997, 464] on button "Create new work" at bounding box center [1024, 461] width 128 height 37
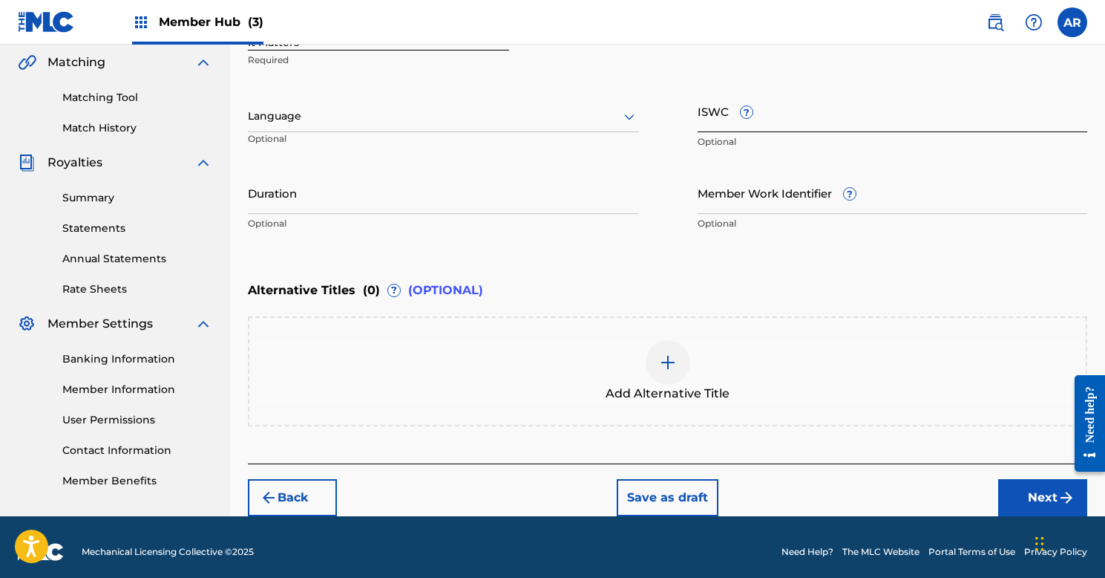
click at [765, 111] on input "ISWC ?" at bounding box center [893, 111] width 390 height 42
paste input "T9013222861"
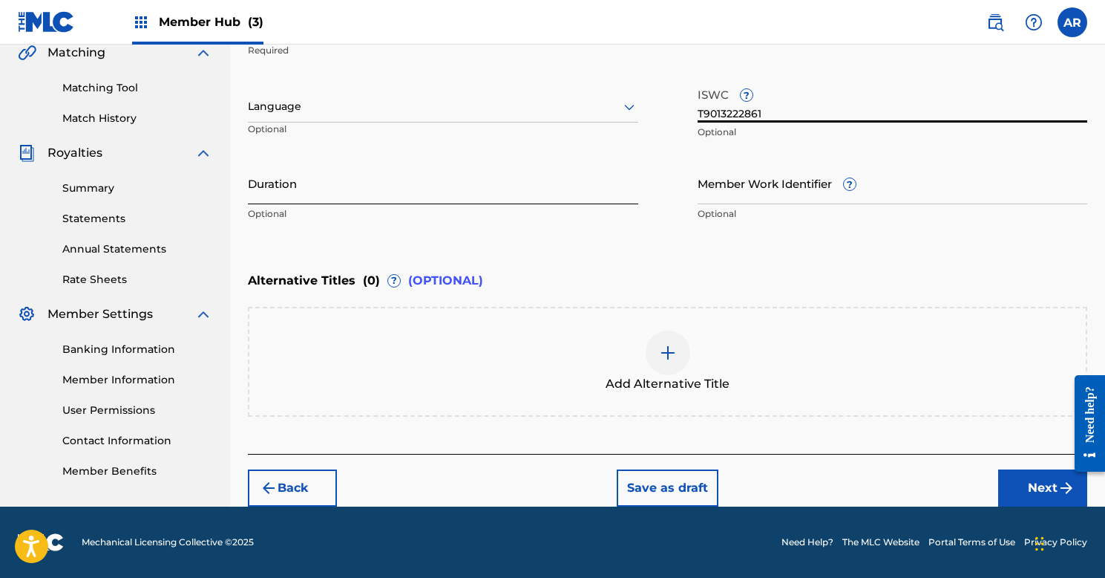
scroll to position [353, 0]
type input "T9013222861"
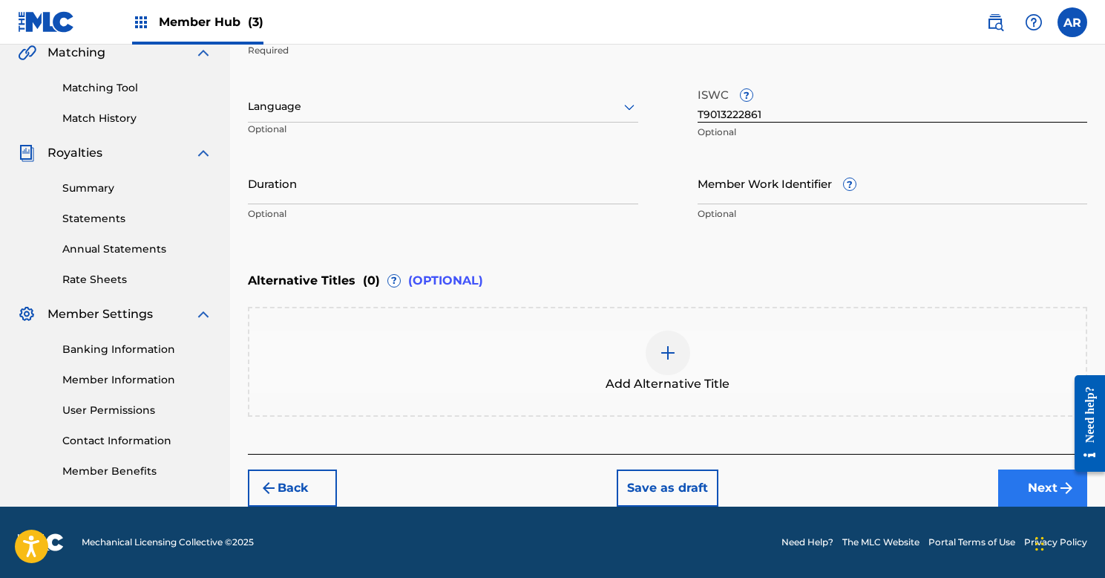
click at [1028, 480] on button "Next" at bounding box center [1042, 487] width 89 height 37
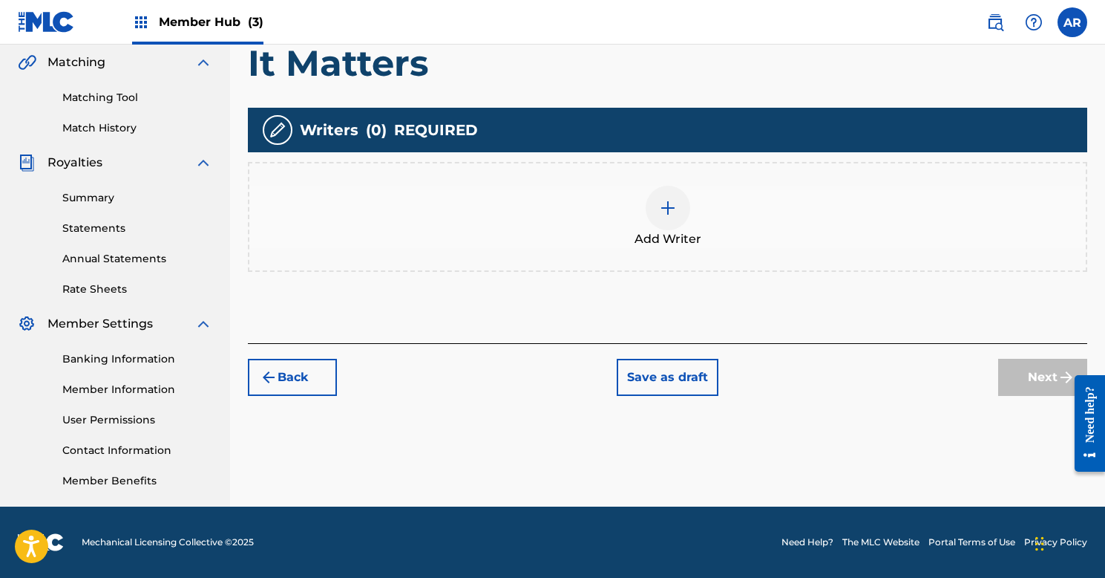
click at [665, 215] on img at bounding box center [668, 208] width 18 height 18
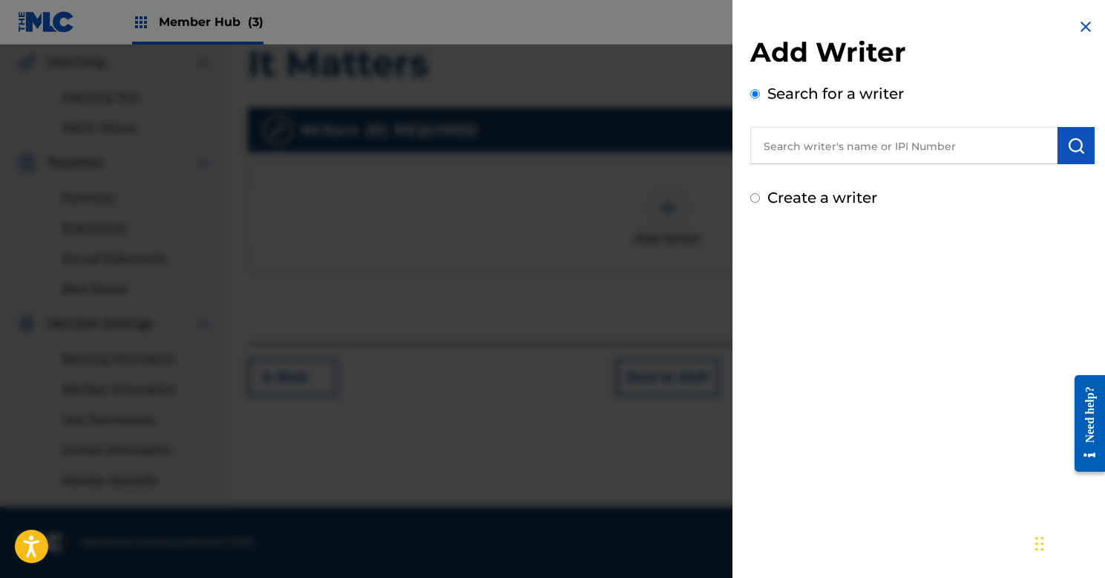
click at [852, 154] on input "text" at bounding box center [904, 145] width 307 height 37
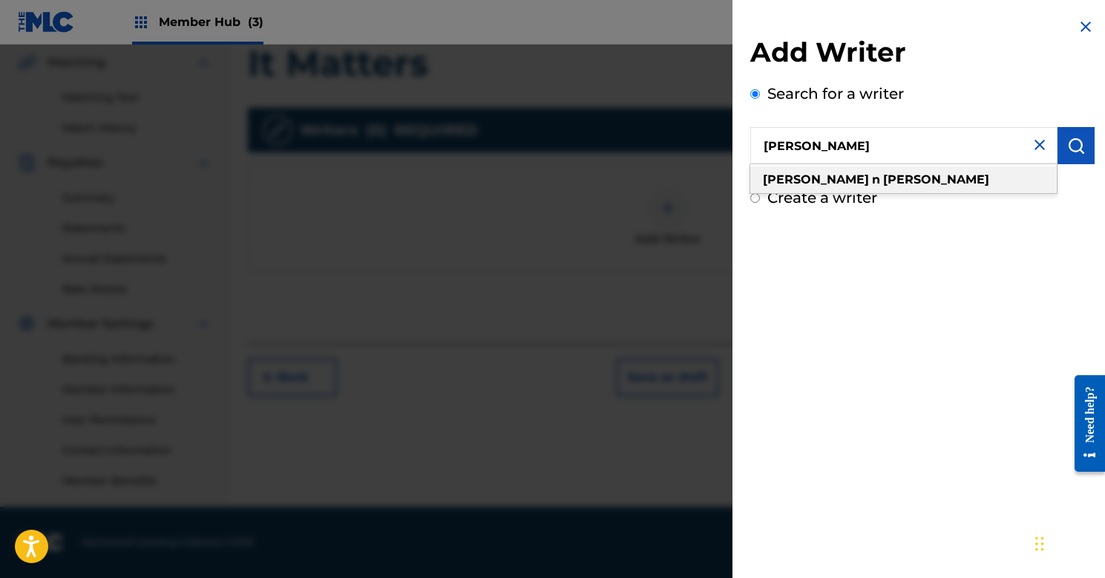
click at [872, 182] on strong "n" at bounding box center [876, 179] width 8 height 14
type input "[PERSON_NAME]"
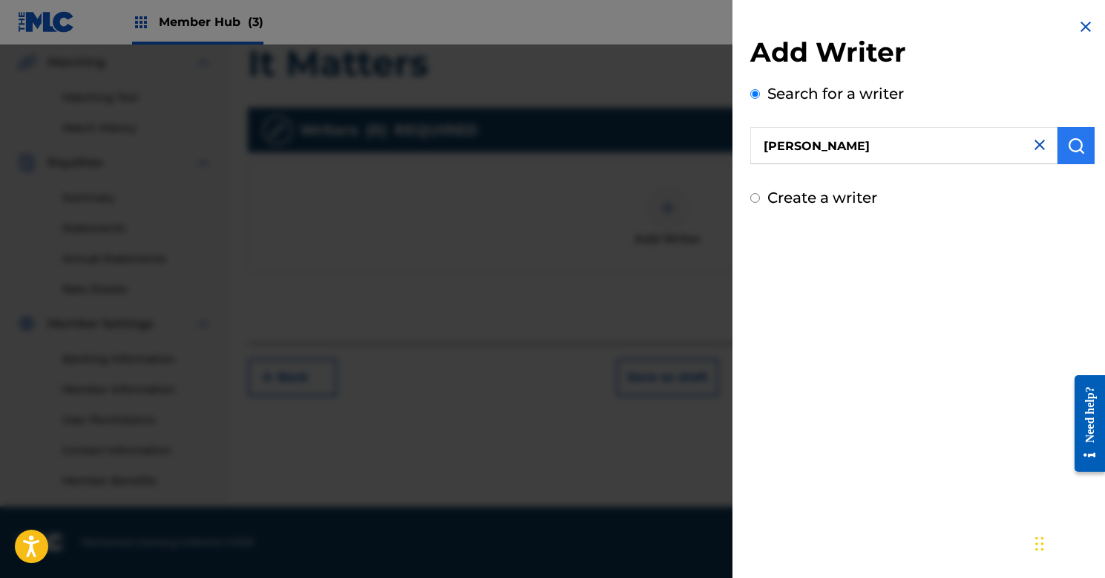
click at [1059, 147] on button "submit" at bounding box center [1076, 145] width 37 height 37
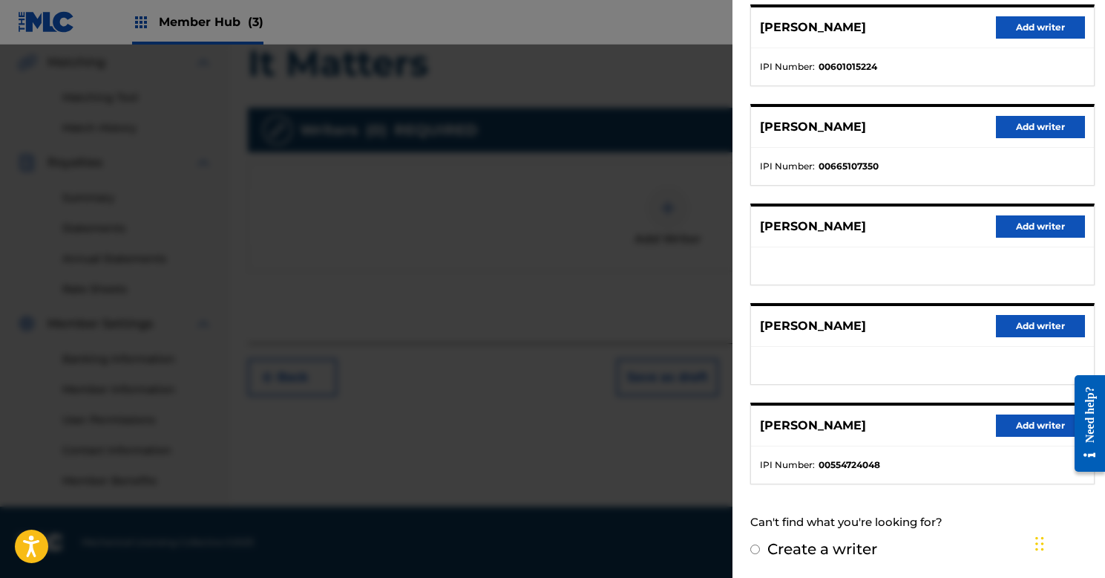
scroll to position [191, 0]
click at [1036, 419] on button "Add writer" at bounding box center [1040, 426] width 89 height 22
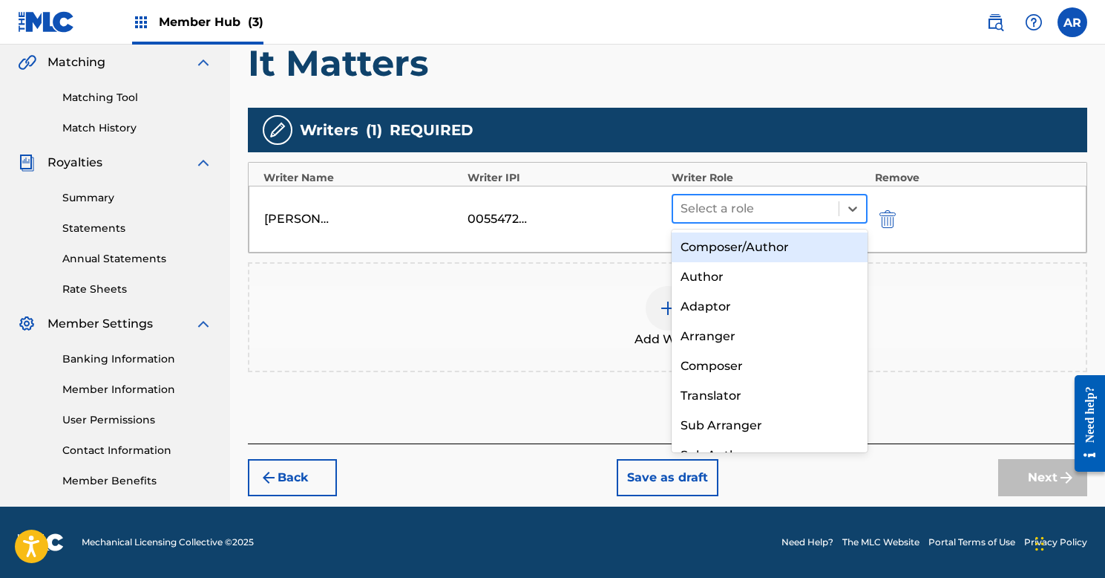
click at [769, 205] on div at bounding box center [756, 208] width 151 height 21
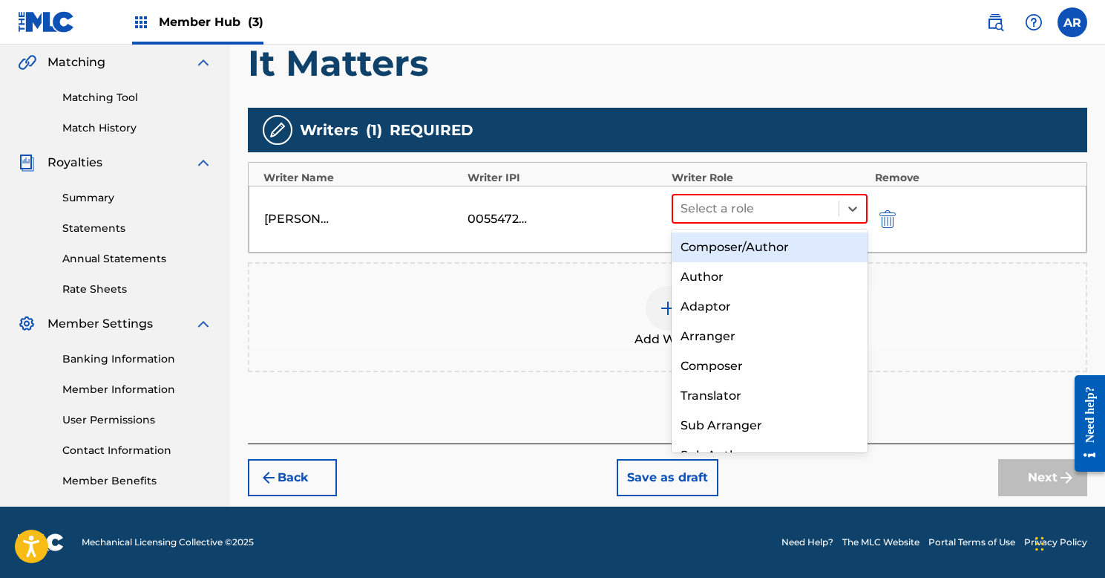
click at [751, 246] on div "Composer/Author" at bounding box center [770, 247] width 196 height 30
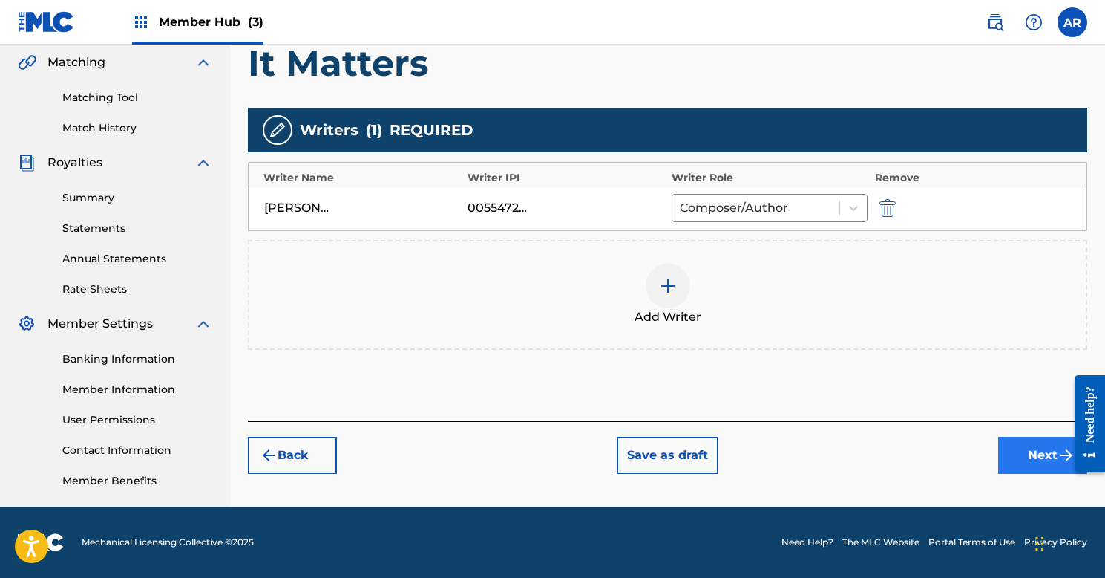
click at [1018, 453] on button "Next" at bounding box center [1042, 454] width 89 height 37
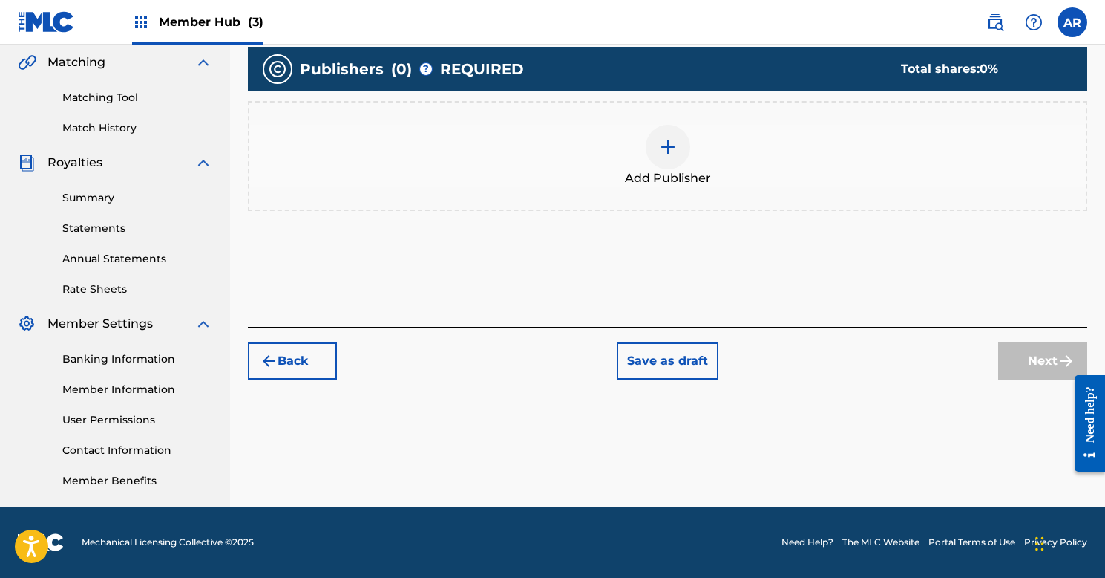
scroll to position [67, 0]
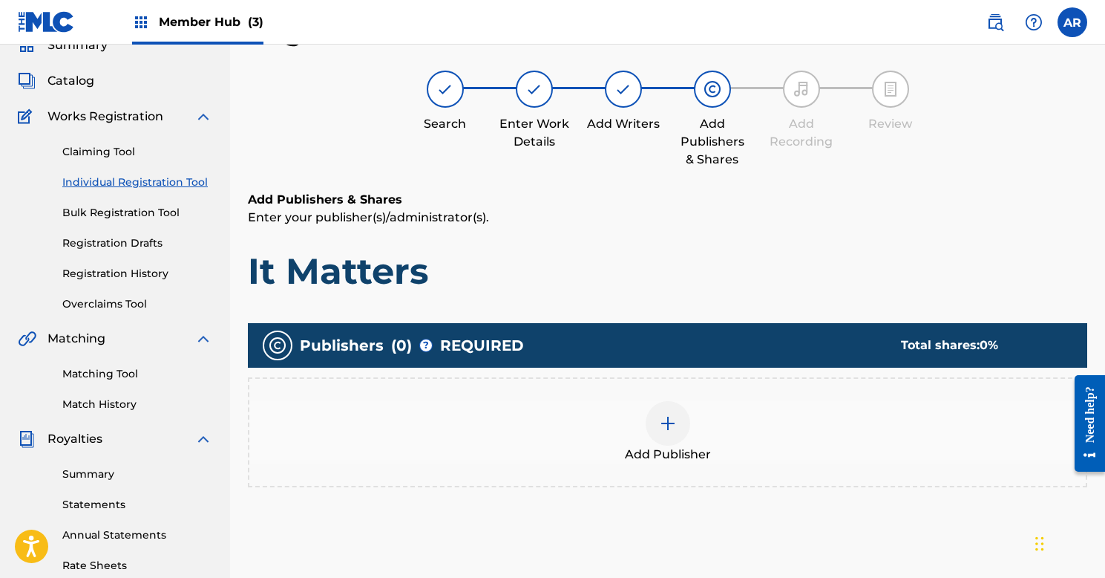
click at [650, 425] on div at bounding box center [668, 423] width 45 height 45
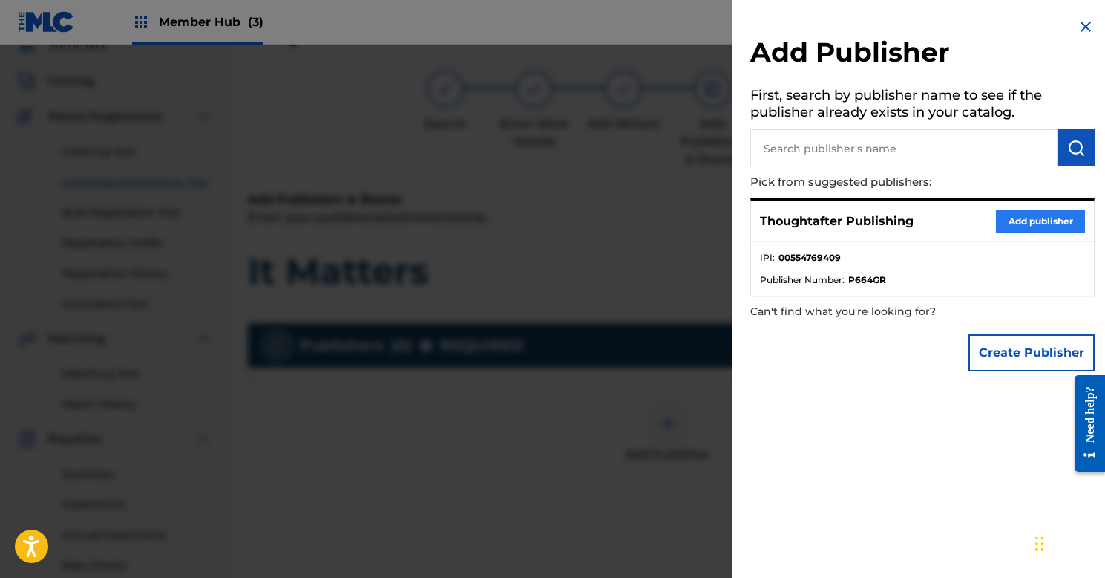
click at [1024, 218] on button "Add publisher" at bounding box center [1040, 221] width 89 height 22
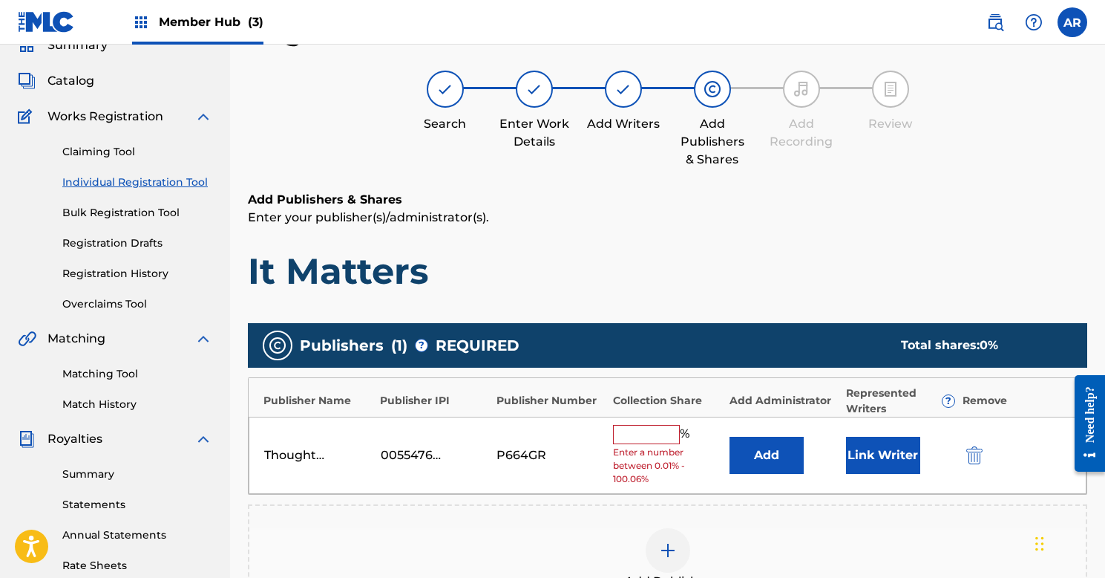
click at [658, 431] on input "text" at bounding box center [646, 434] width 67 height 19
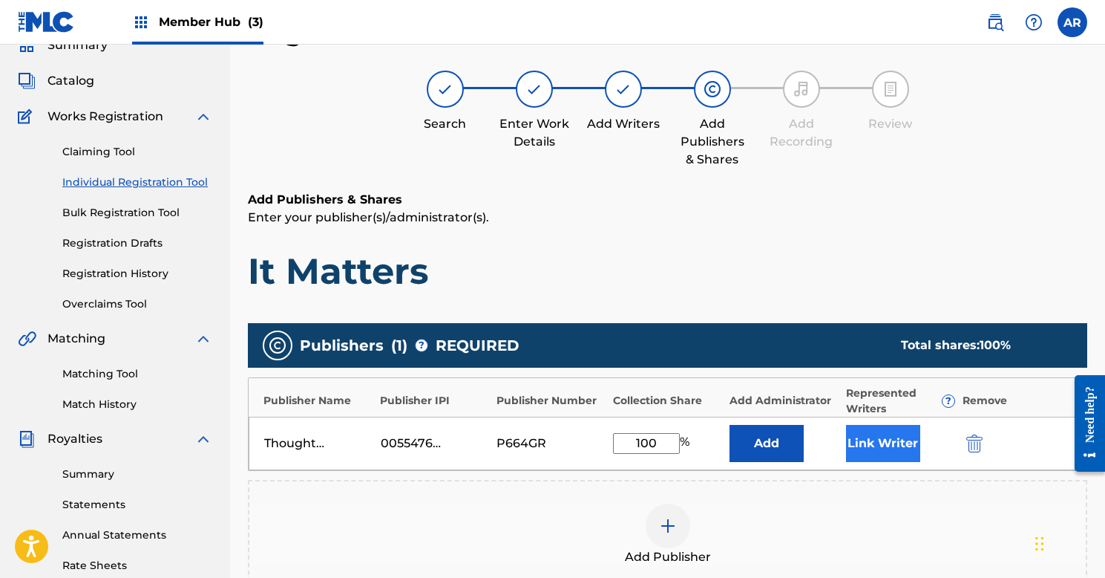
type input "100"
click at [878, 450] on button "Link Writer" at bounding box center [883, 443] width 74 height 37
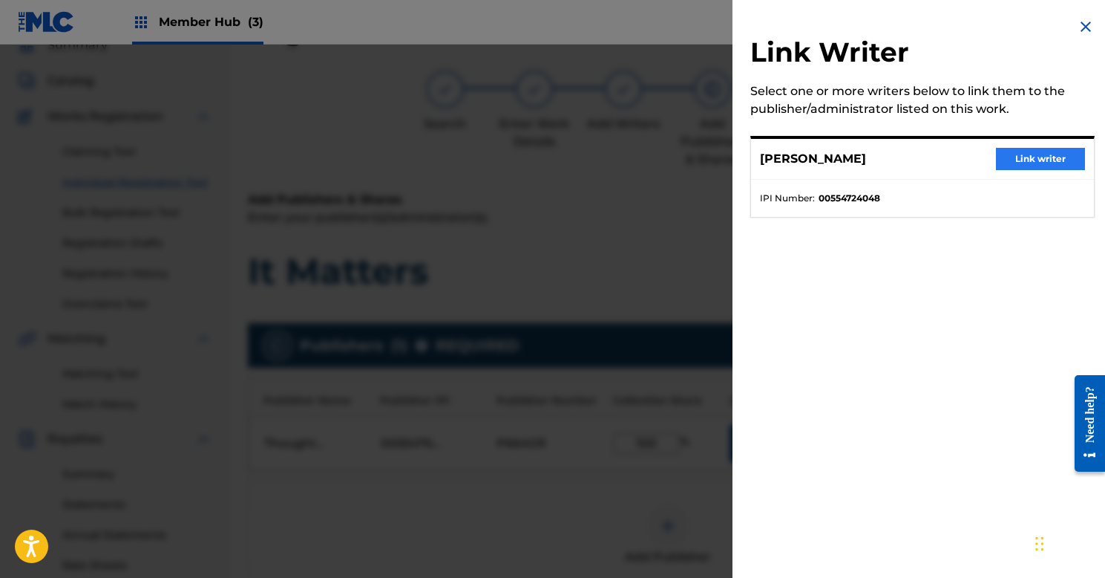
click at [1019, 148] on button "Link writer" at bounding box center [1040, 159] width 89 height 22
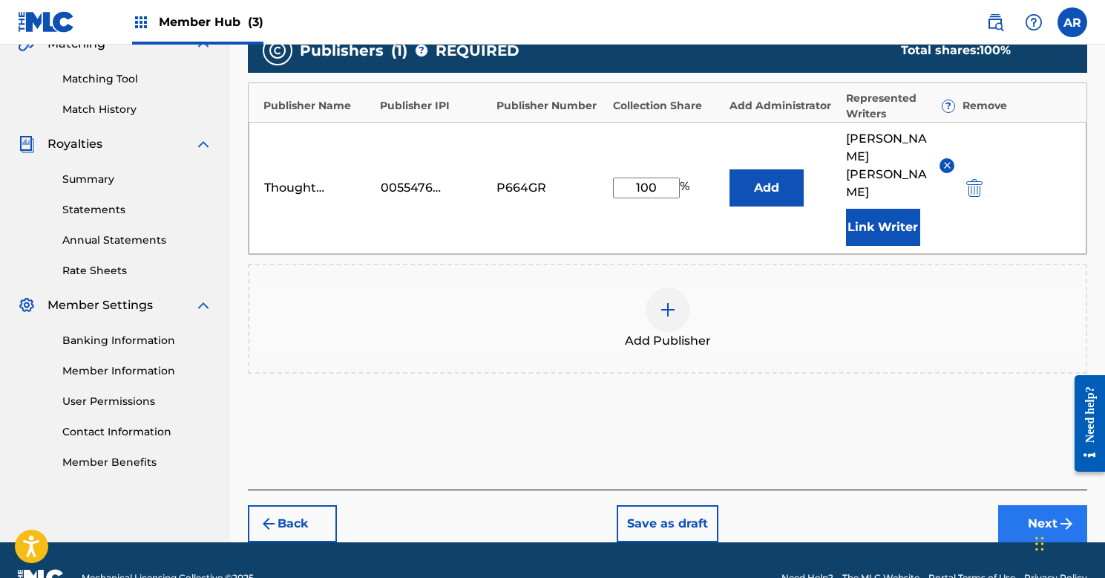
click at [1030, 505] on button "Next" at bounding box center [1042, 523] width 89 height 37
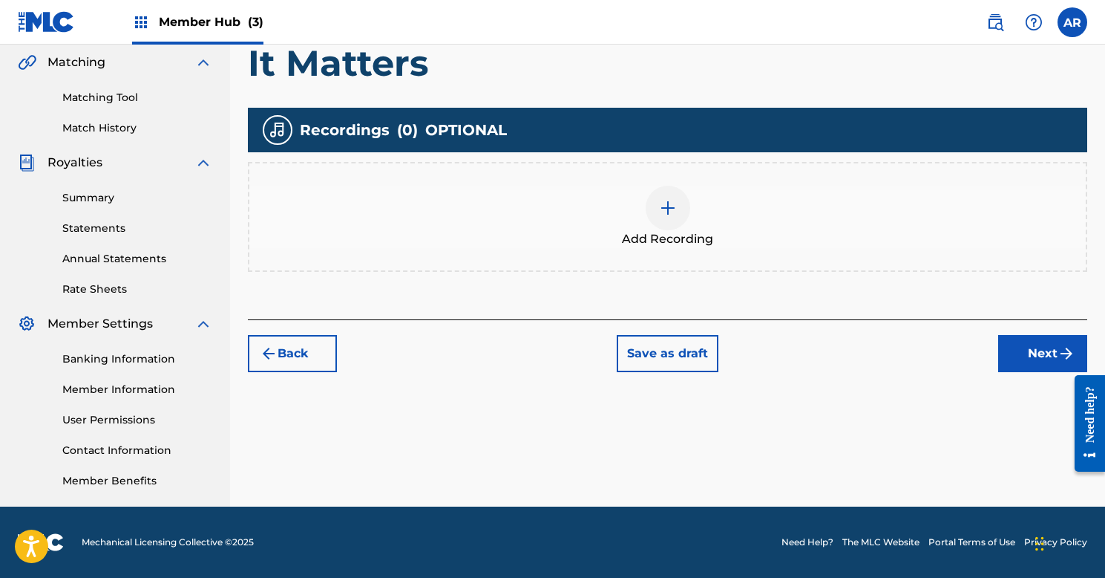
scroll to position [343, 0]
click at [1032, 355] on button "Next" at bounding box center [1042, 353] width 89 height 37
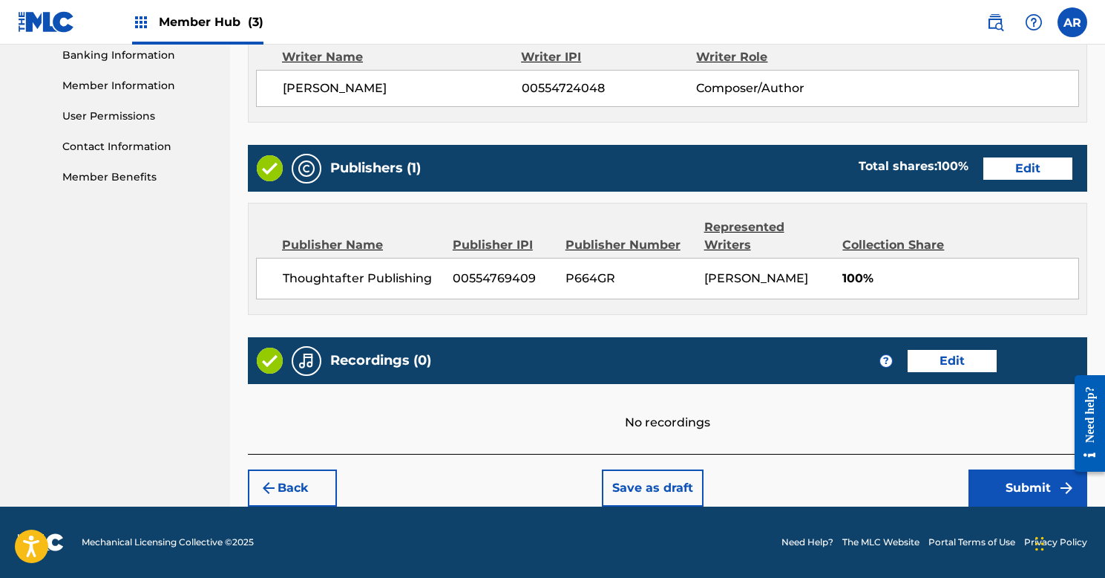
scroll to position [646, 0]
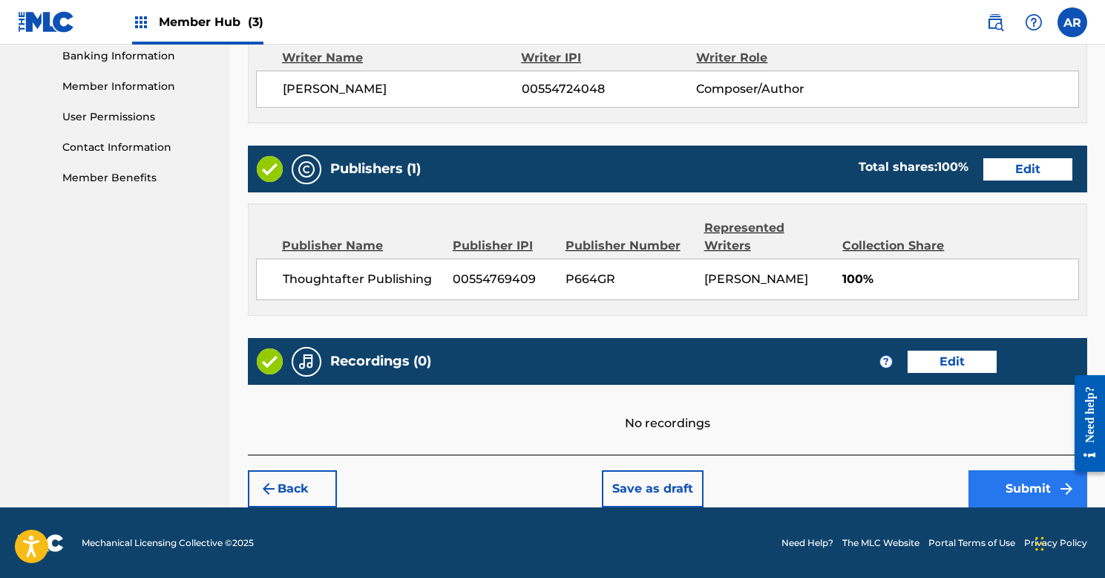
click at [1003, 490] on button "Submit" at bounding box center [1028, 488] width 119 height 37
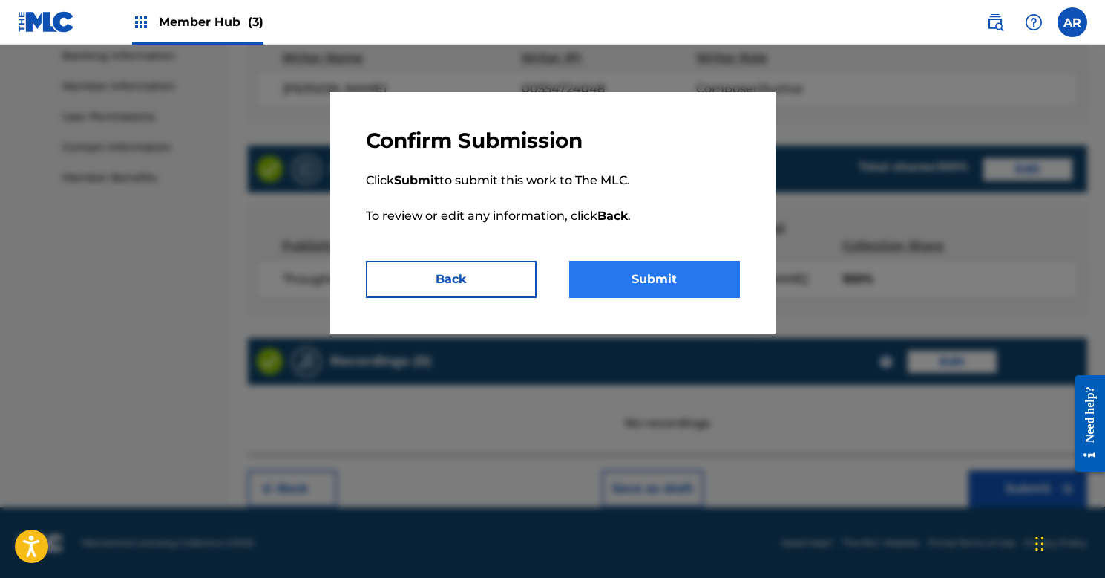
click at [664, 275] on button "Submit" at bounding box center [654, 279] width 171 height 37
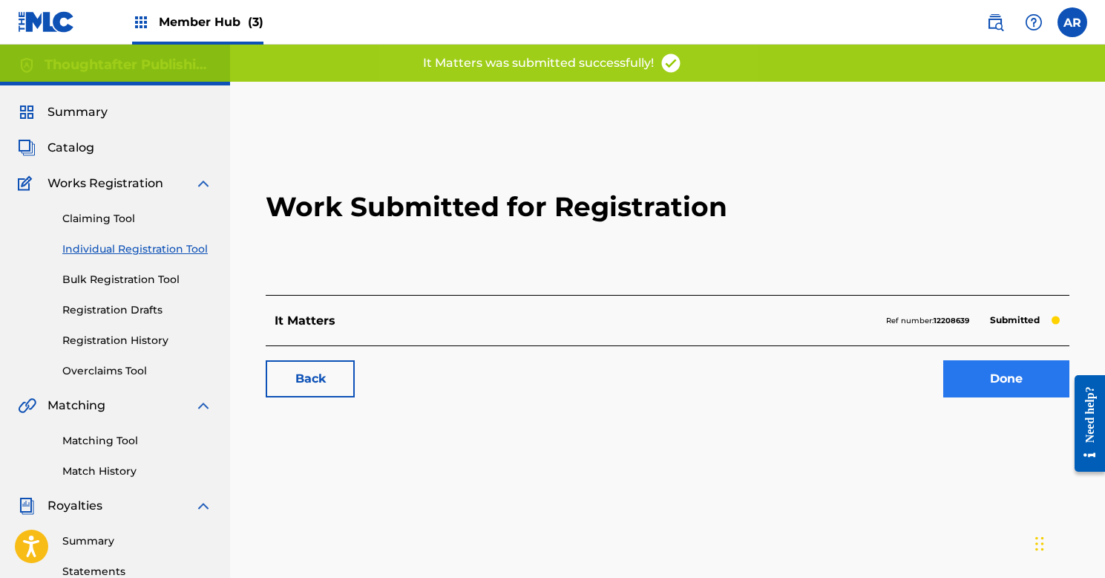
click at [972, 387] on link "Done" at bounding box center [1007, 378] width 126 height 37
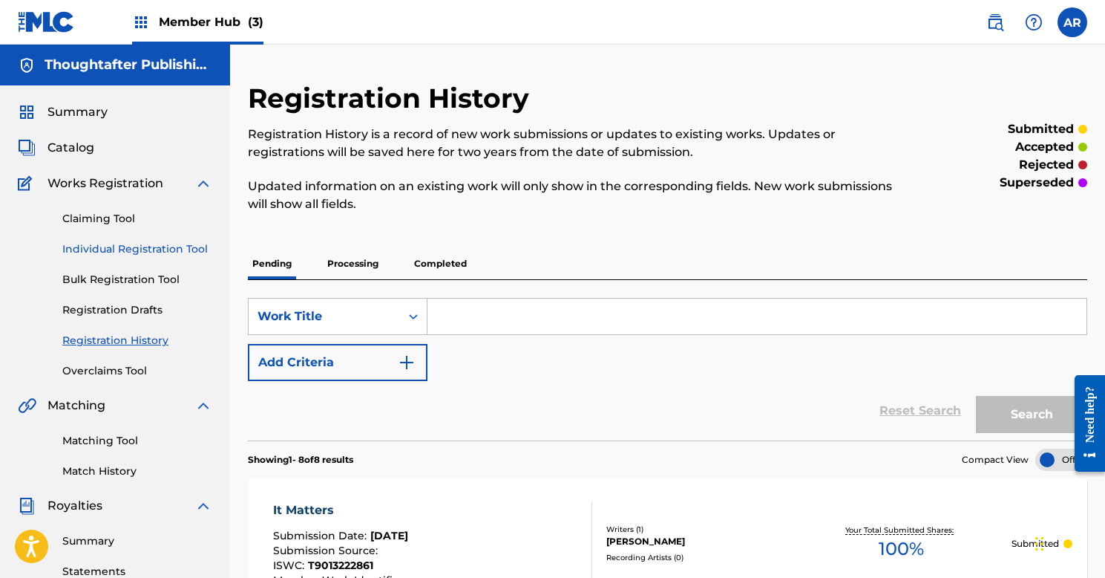
click at [128, 246] on link "Individual Registration Tool" at bounding box center [137, 249] width 150 height 16
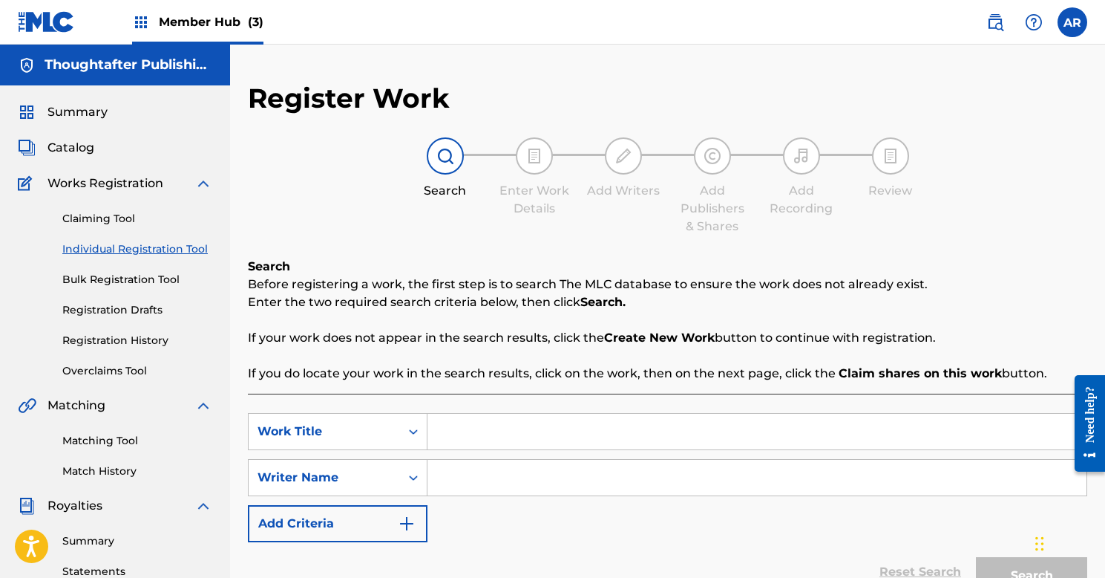
click at [556, 428] on input "Search Form" at bounding box center [757, 431] width 659 height 36
type input "Last One Standing"
click at [543, 478] on input "Search Form" at bounding box center [757, 478] width 659 height 36
type input "[PERSON_NAME]"
click at [1010, 561] on button "Search" at bounding box center [1031, 575] width 111 height 37
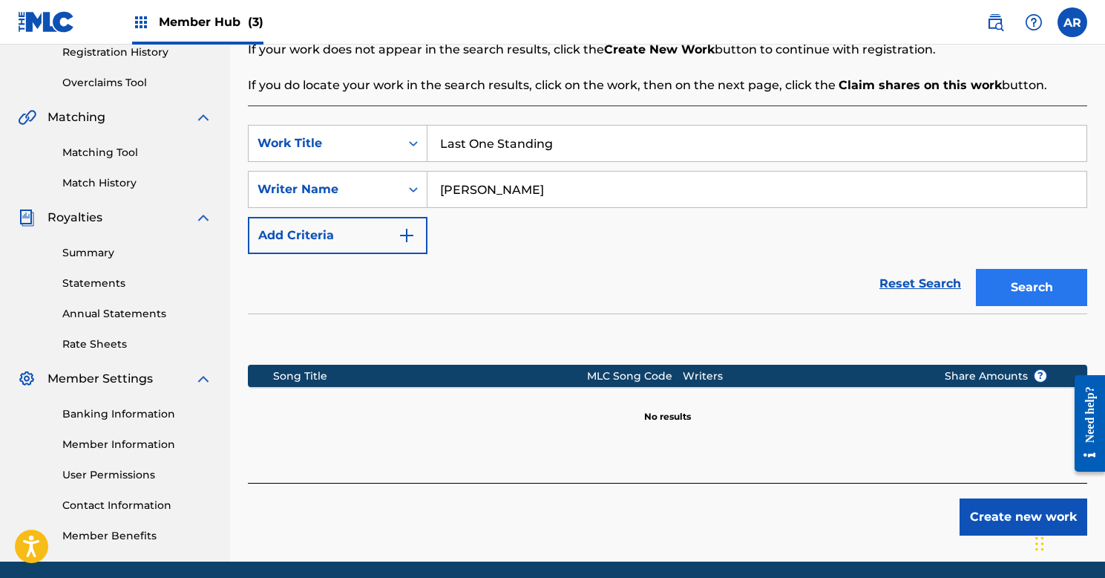
scroll to position [309, 0]
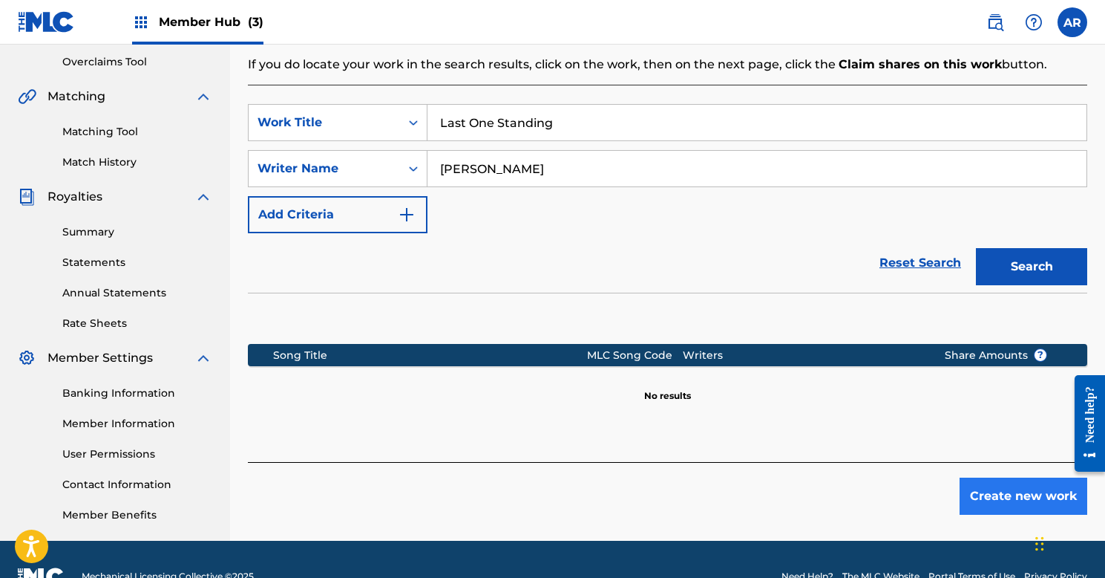
click at [989, 498] on button "Create new work" at bounding box center [1024, 495] width 128 height 37
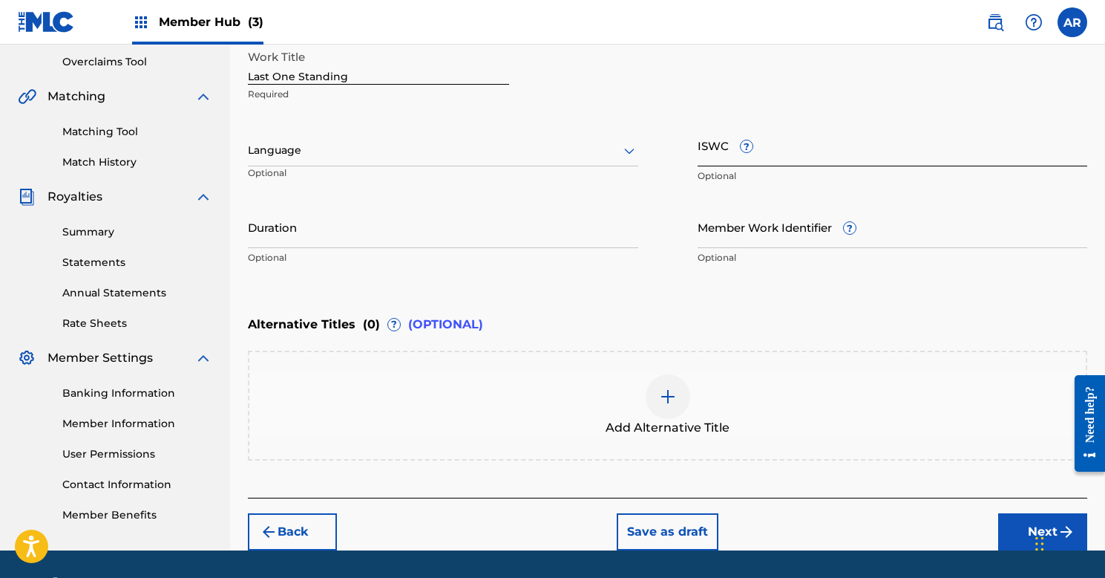
click at [771, 146] on input "ISWC ?" at bounding box center [893, 145] width 390 height 42
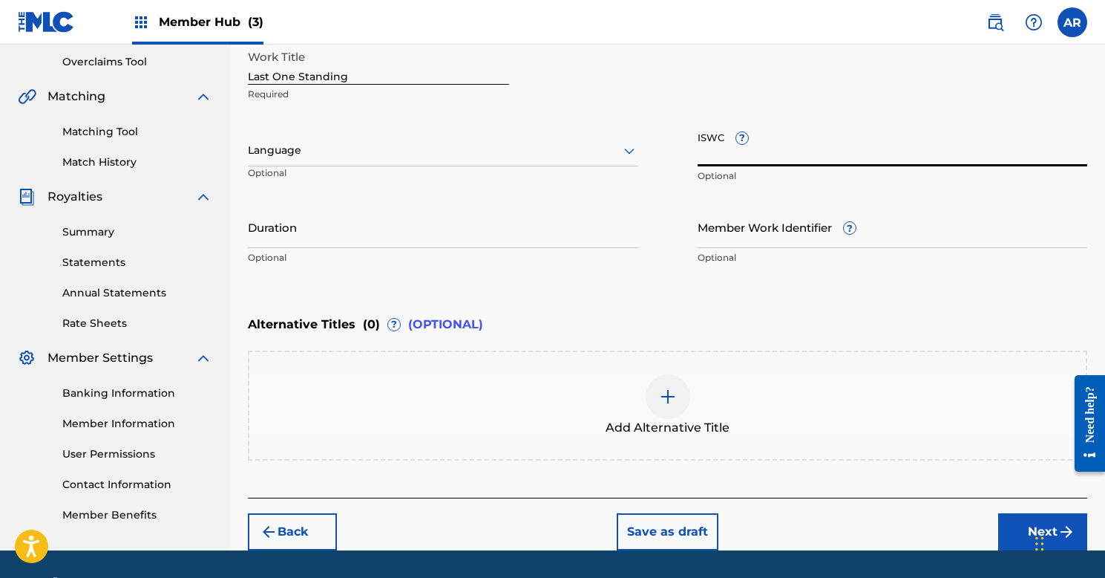
paste input "T9013180693"
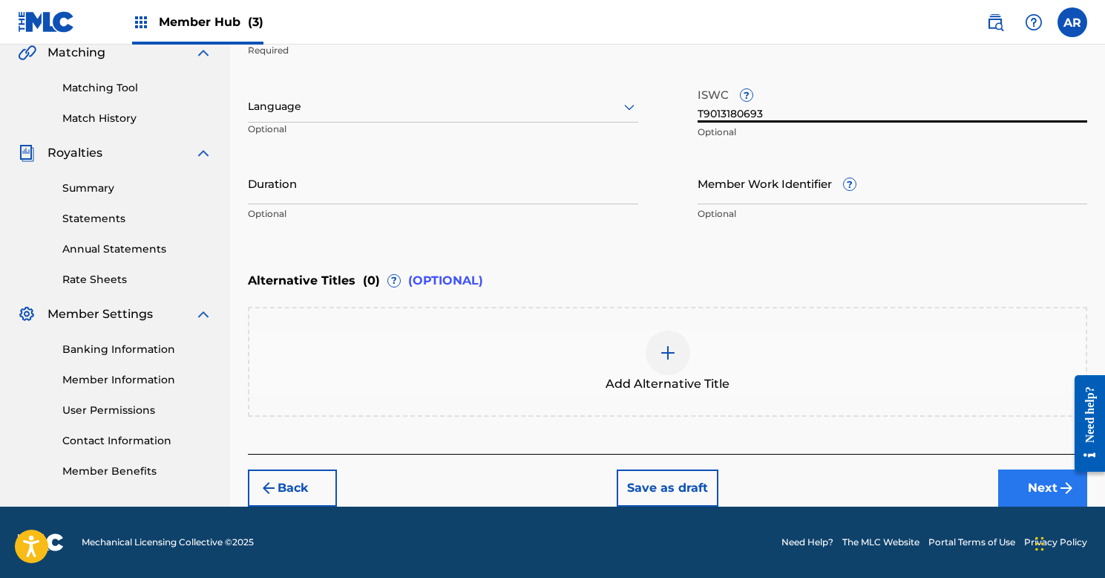
type input "T9013180693"
click at [1054, 490] on button "Next" at bounding box center [1042, 487] width 89 height 37
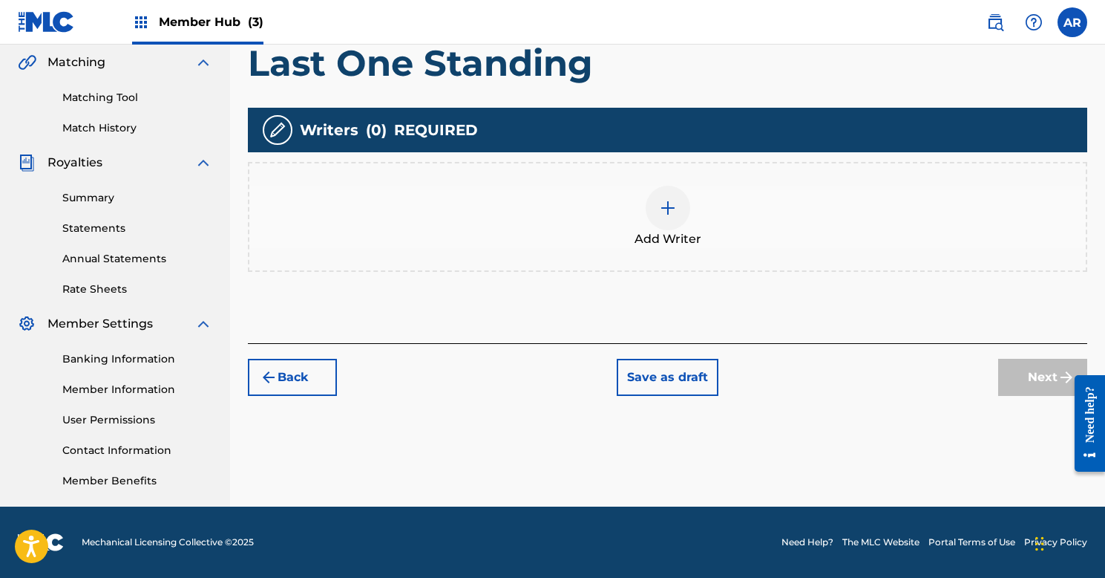
scroll to position [343, 0]
click at [681, 211] on div at bounding box center [668, 208] width 45 height 45
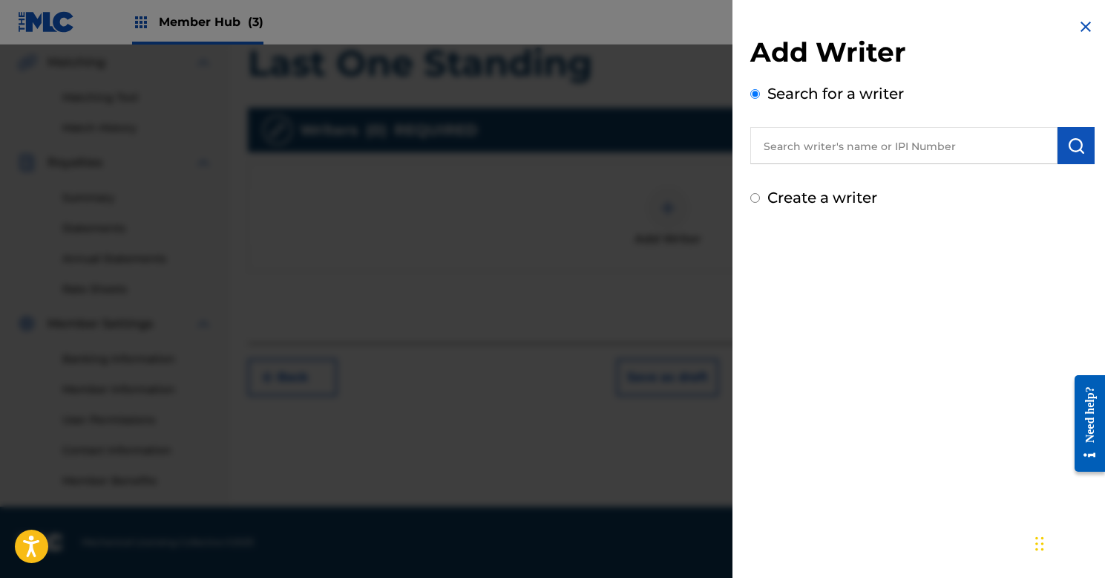
click at [808, 156] on input "text" at bounding box center [904, 145] width 307 height 37
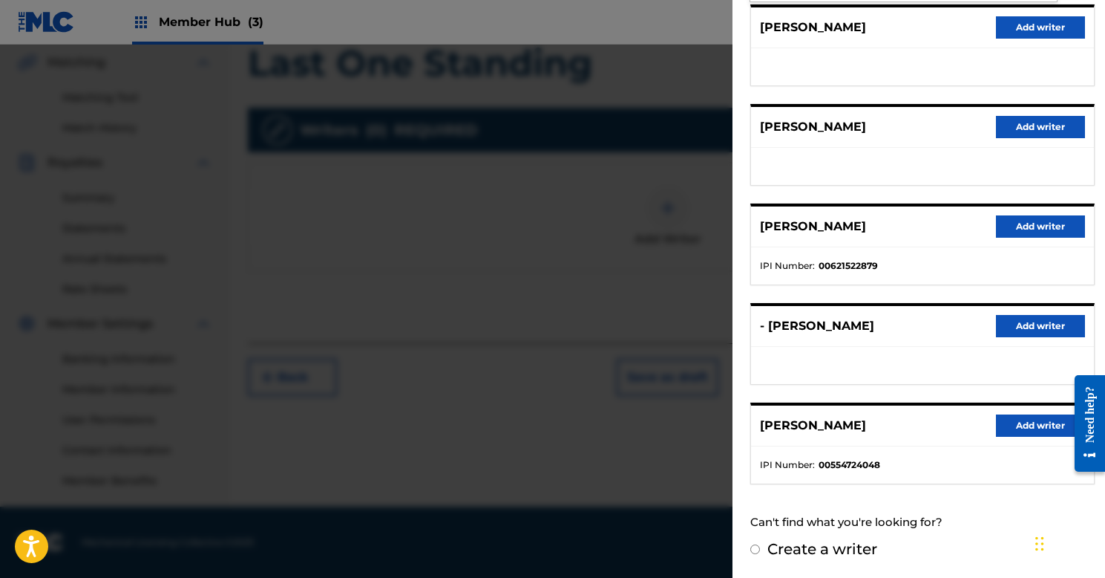
scroll to position [191, 0]
type input "[PERSON_NAME]"
click at [999, 421] on button "Add writer" at bounding box center [1040, 426] width 89 height 22
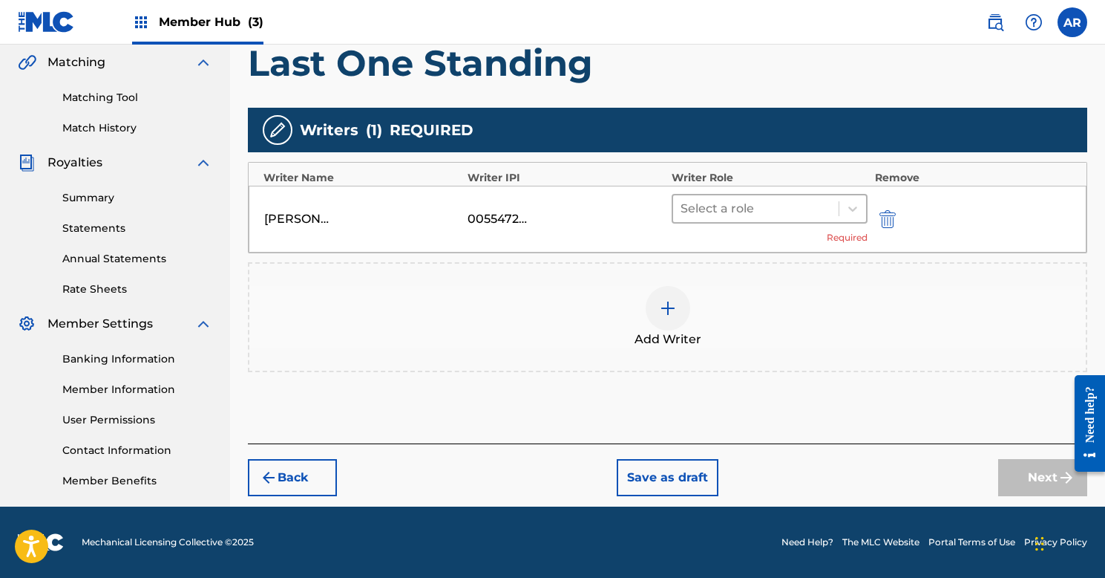
click at [747, 212] on div at bounding box center [756, 208] width 151 height 21
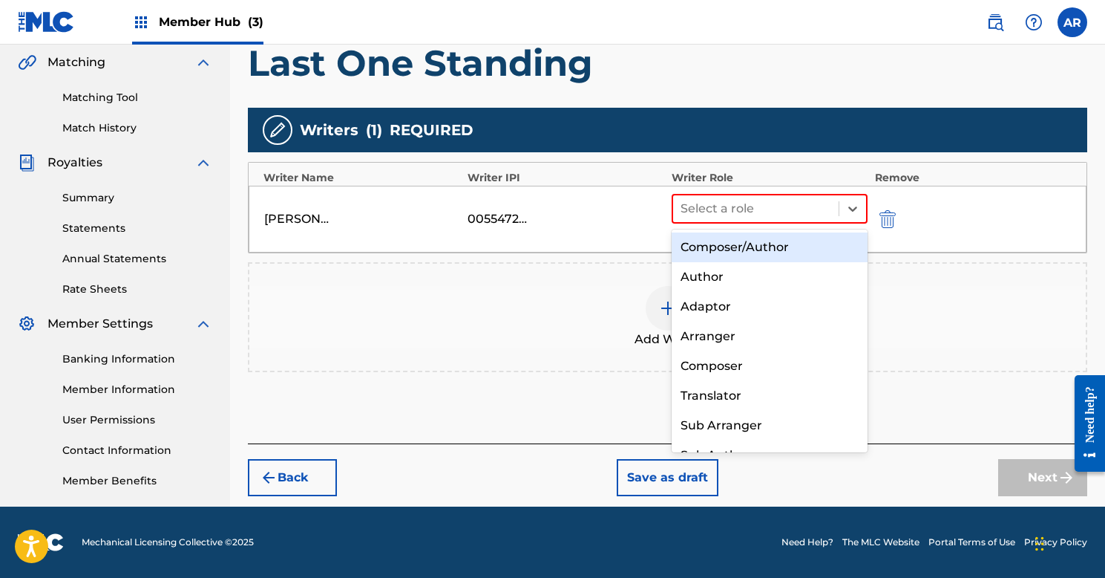
click at [733, 242] on div "Composer/Author" at bounding box center [770, 247] width 196 height 30
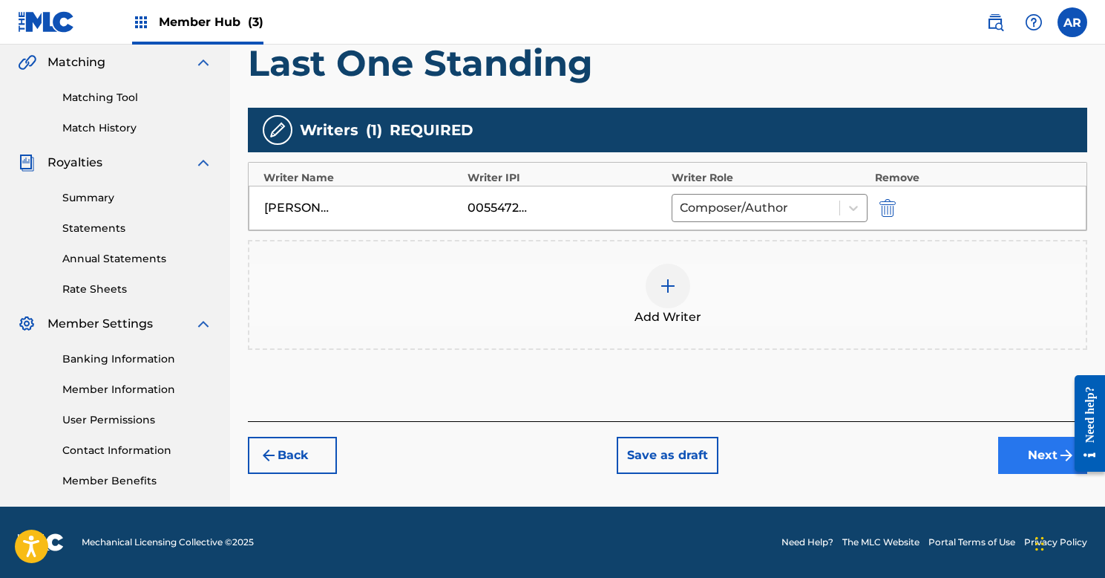
click at [1014, 445] on button "Next" at bounding box center [1042, 454] width 89 height 37
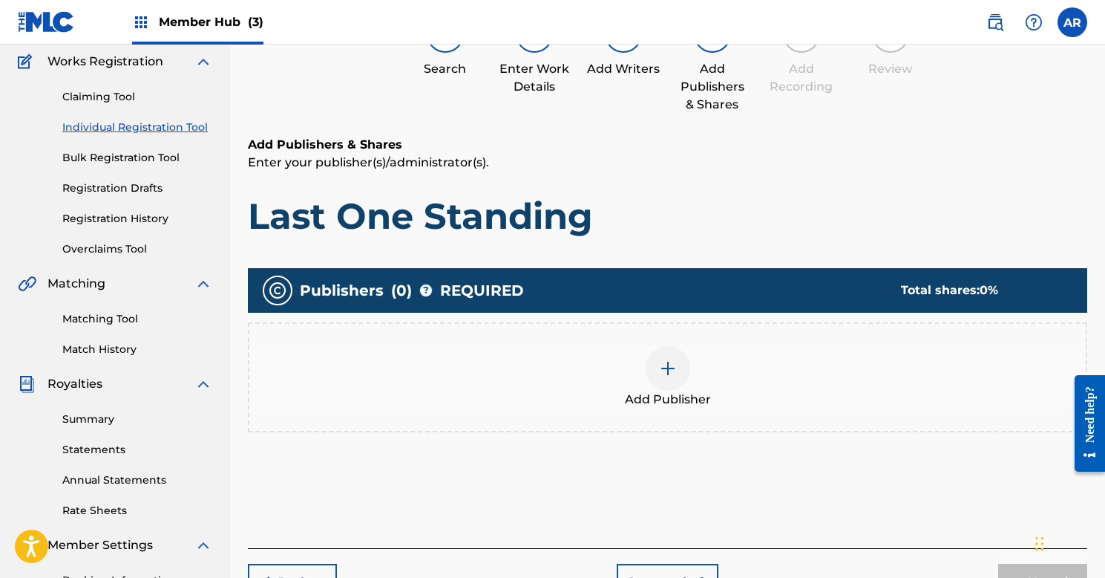
scroll to position [67, 0]
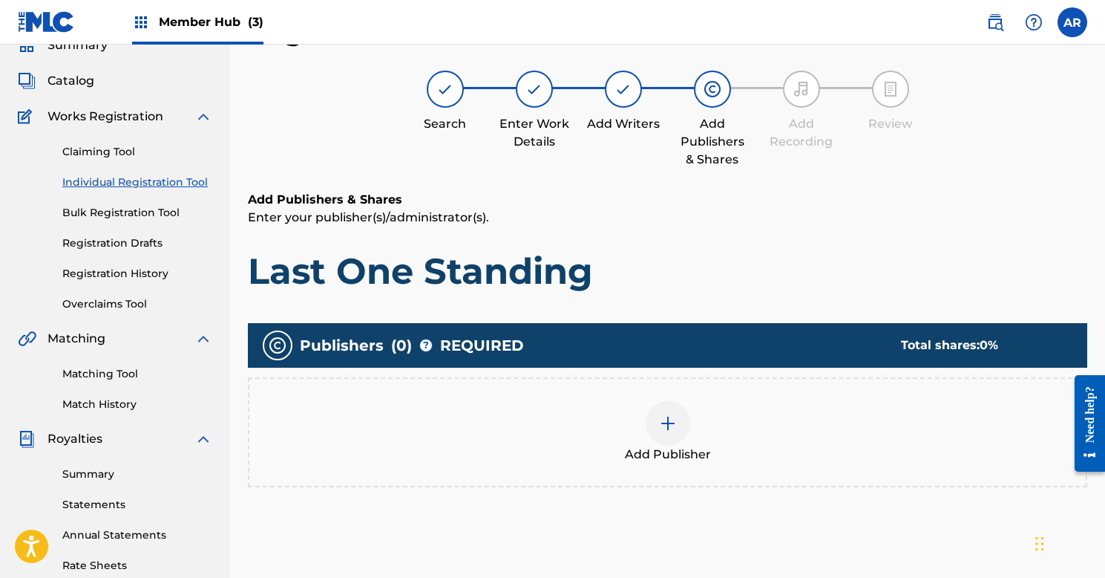
click at [663, 416] on img at bounding box center [668, 423] width 18 height 18
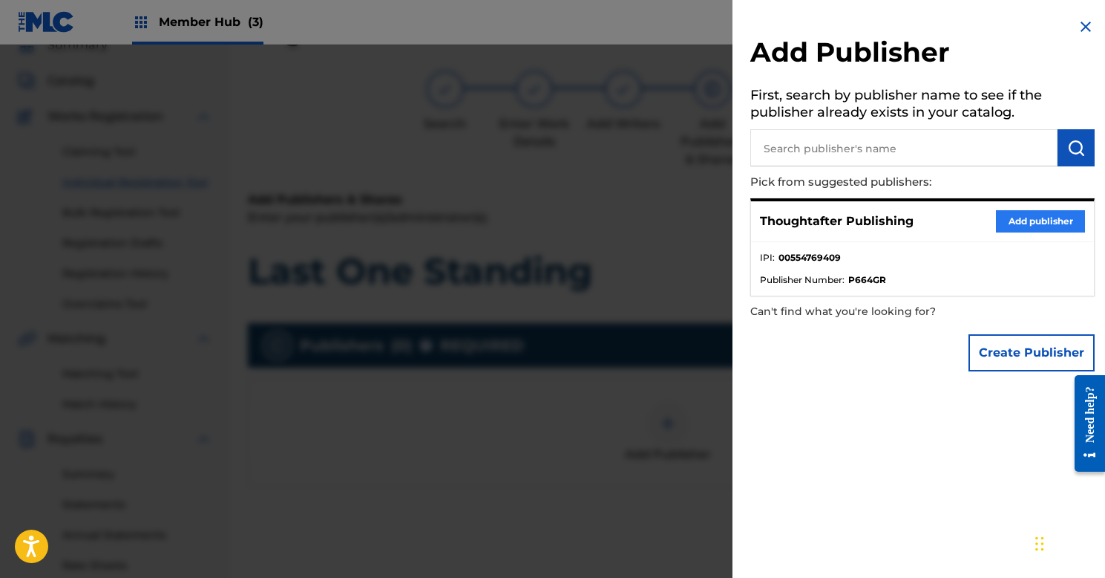
click at [1048, 212] on button "Add publisher" at bounding box center [1040, 221] width 89 height 22
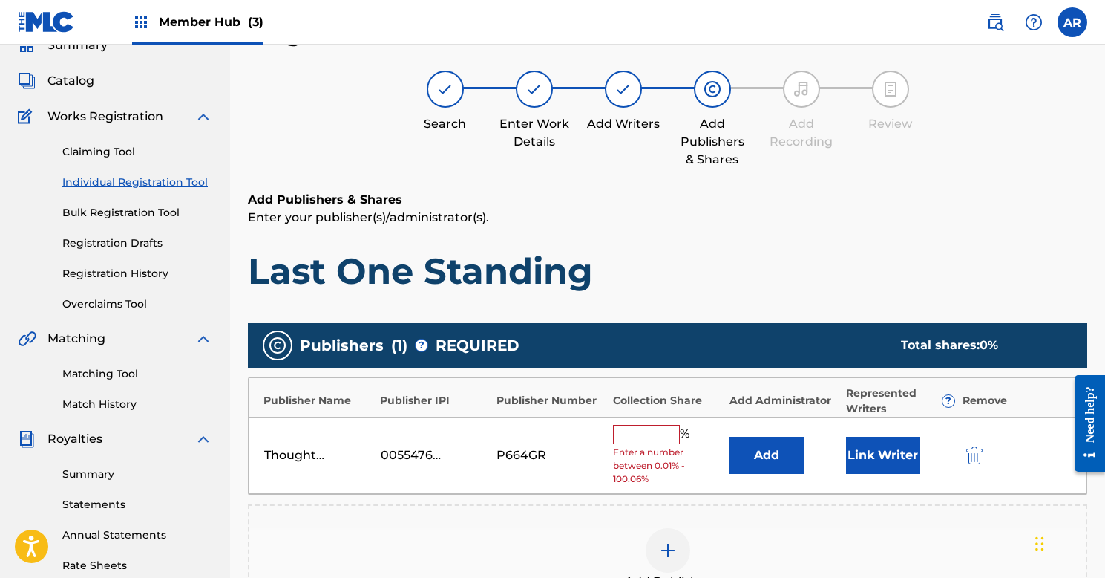
click at [650, 429] on input "text" at bounding box center [646, 434] width 67 height 19
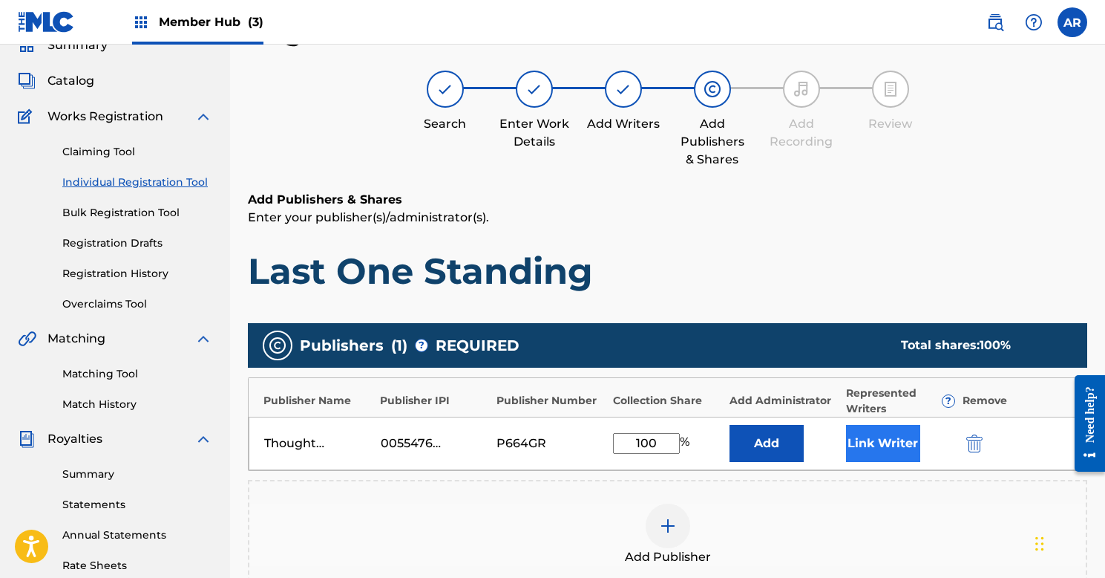
type input "100"
click at [874, 440] on button "Link Writer" at bounding box center [883, 443] width 74 height 37
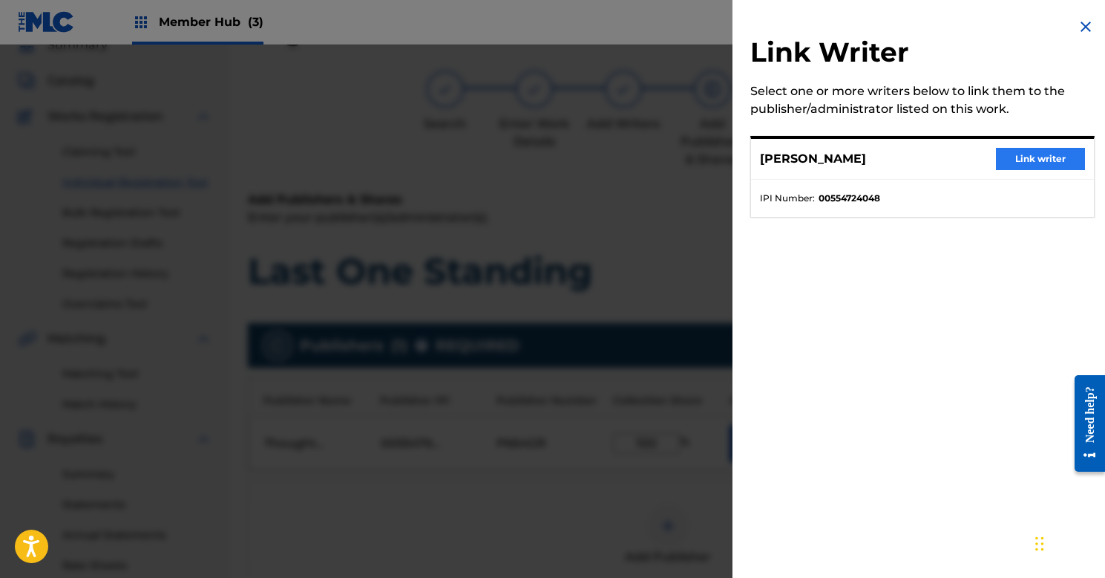
click at [1020, 152] on button "Link writer" at bounding box center [1040, 159] width 89 height 22
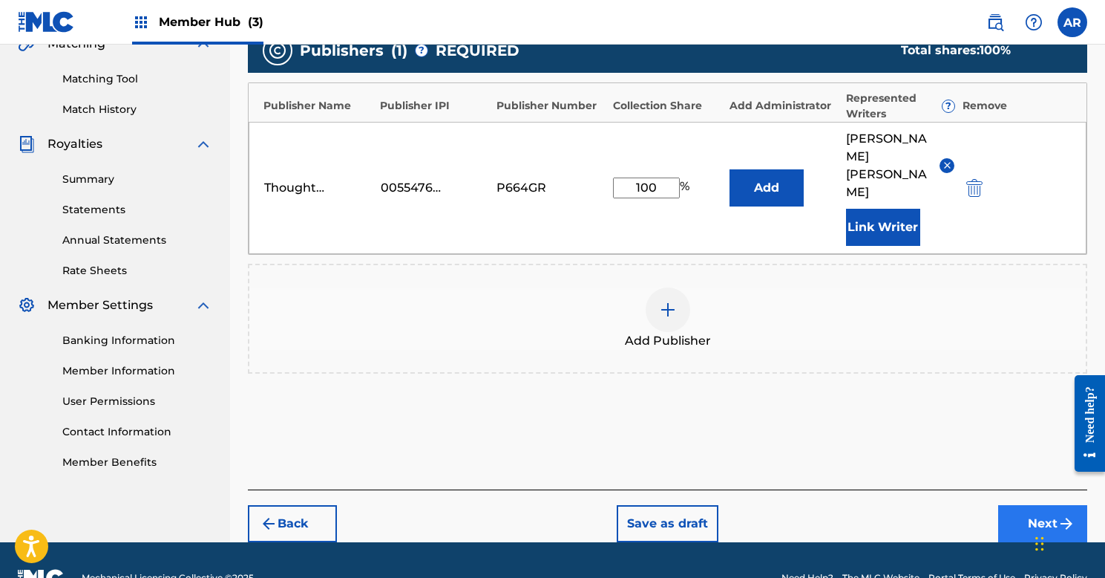
click at [1019, 505] on button "Next" at bounding box center [1042, 523] width 89 height 37
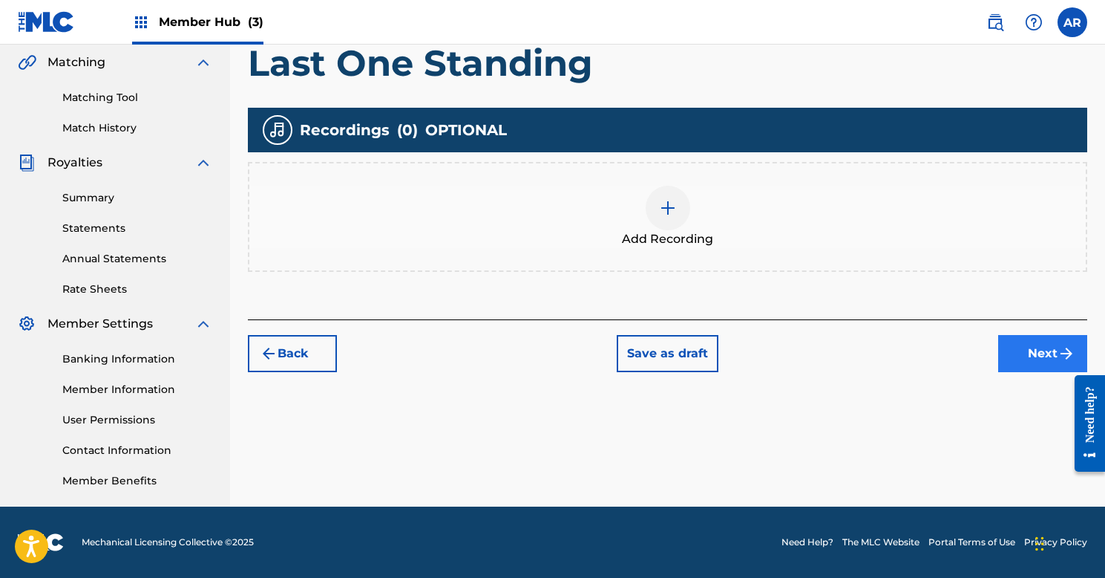
click at [1030, 350] on button "Next" at bounding box center [1042, 353] width 89 height 37
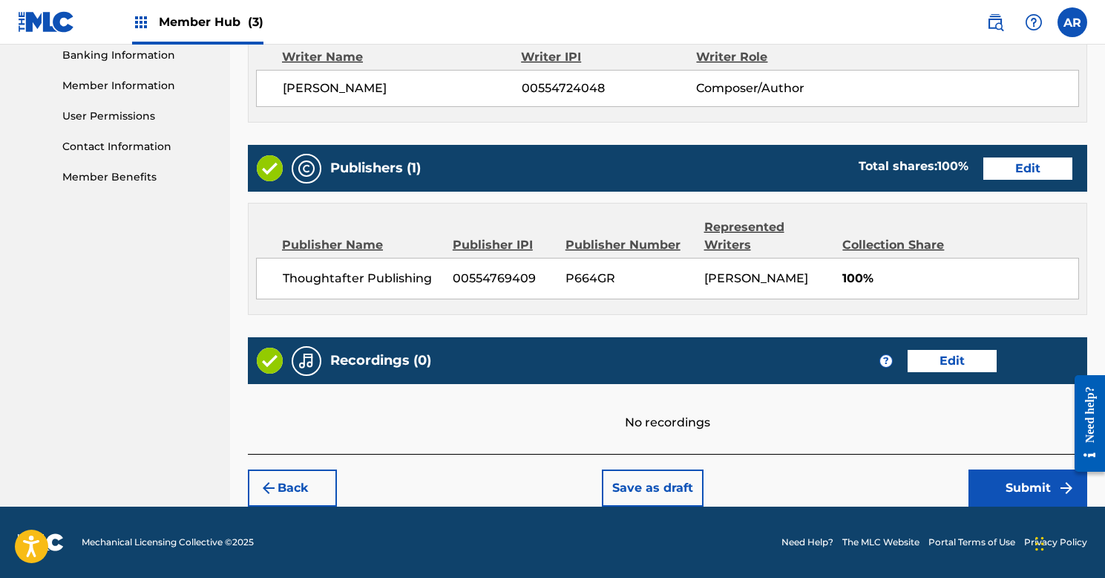
scroll to position [646, 0]
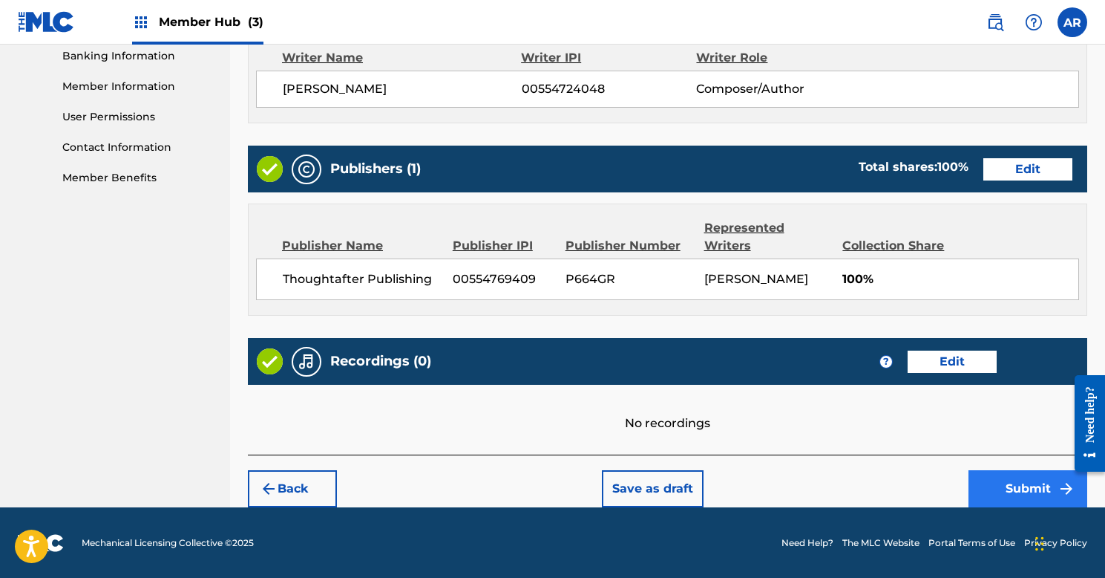
click at [1030, 487] on button "Submit" at bounding box center [1028, 488] width 119 height 37
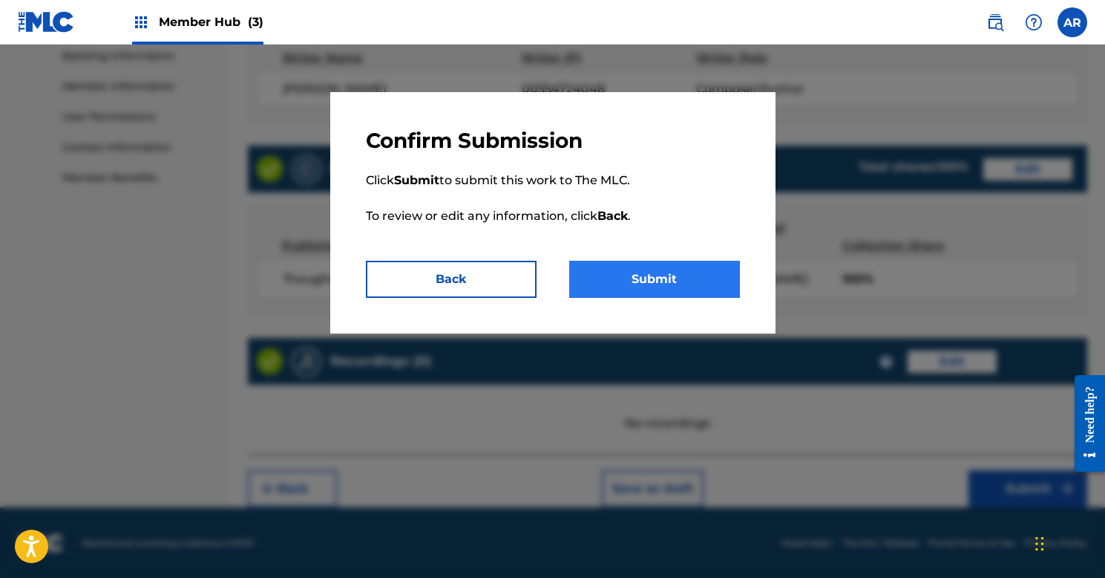
click at [618, 284] on button "Submit" at bounding box center [654, 279] width 171 height 37
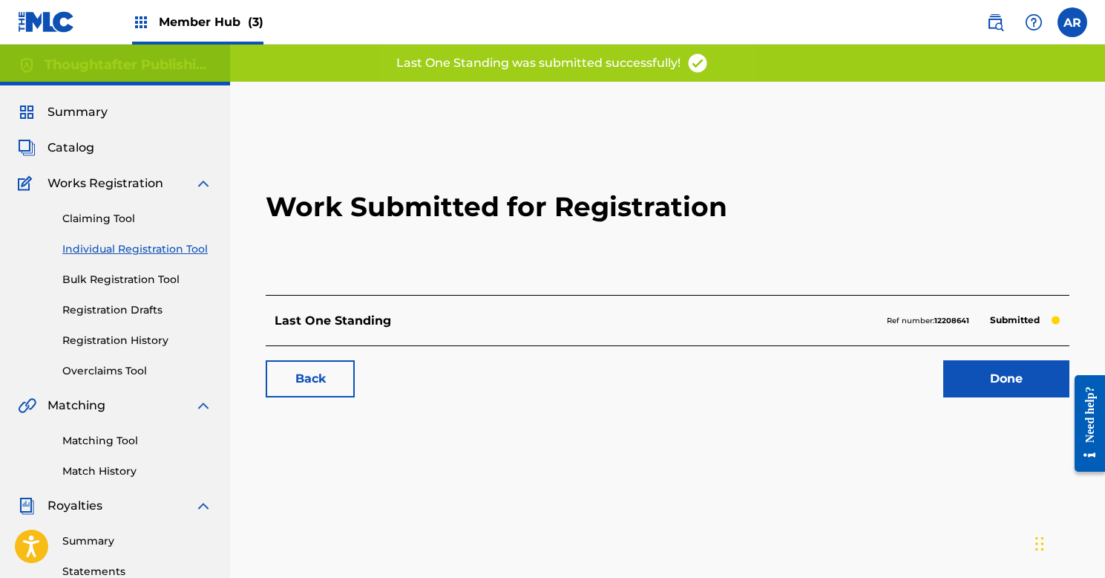
click at [110, 241] on div "Claiming Tool Individual Registration Tool Bulk Registration Tool Registration …" at bounding box center [115, 285] width 194 height 186
click at [118, 246] on link "Individual Registration Tool" at bounding box center [137, 249] width 150 height 16
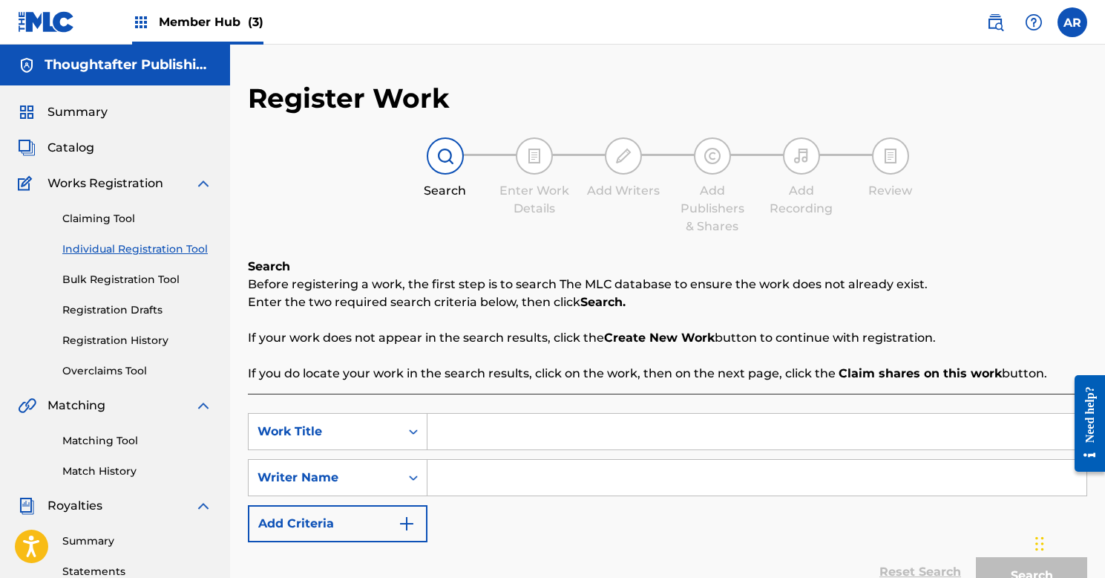
click at [480, 438] on input "Search Form" at bounding box center [757, 431] width 659 height 36
type input "More Forgiving"
click at [493, 489] on input "Search Form" at bounding box center [757, 478] width 659 height 36
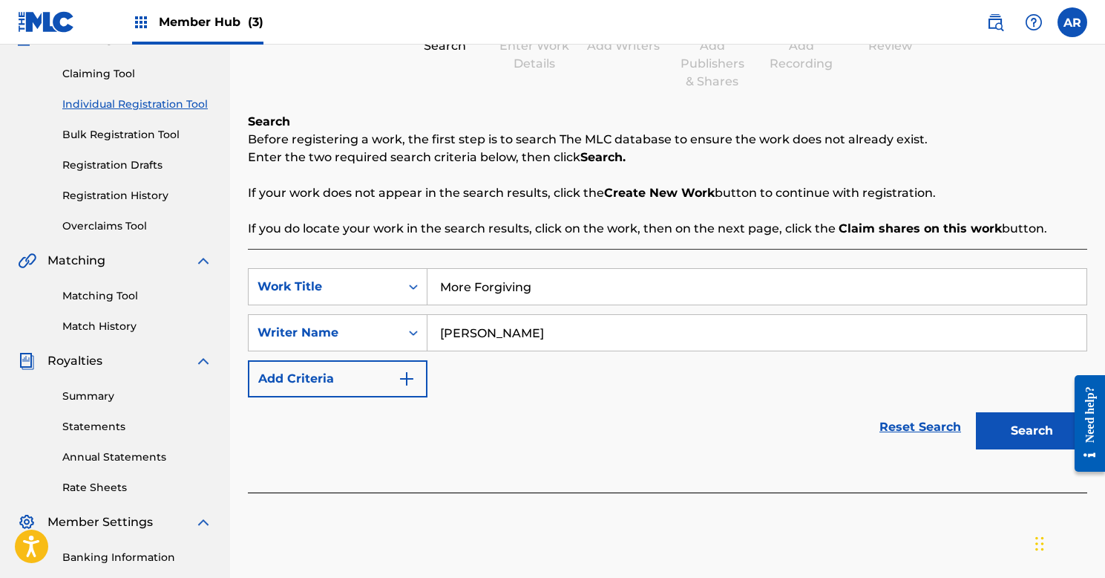
scroll to position [217, 0]
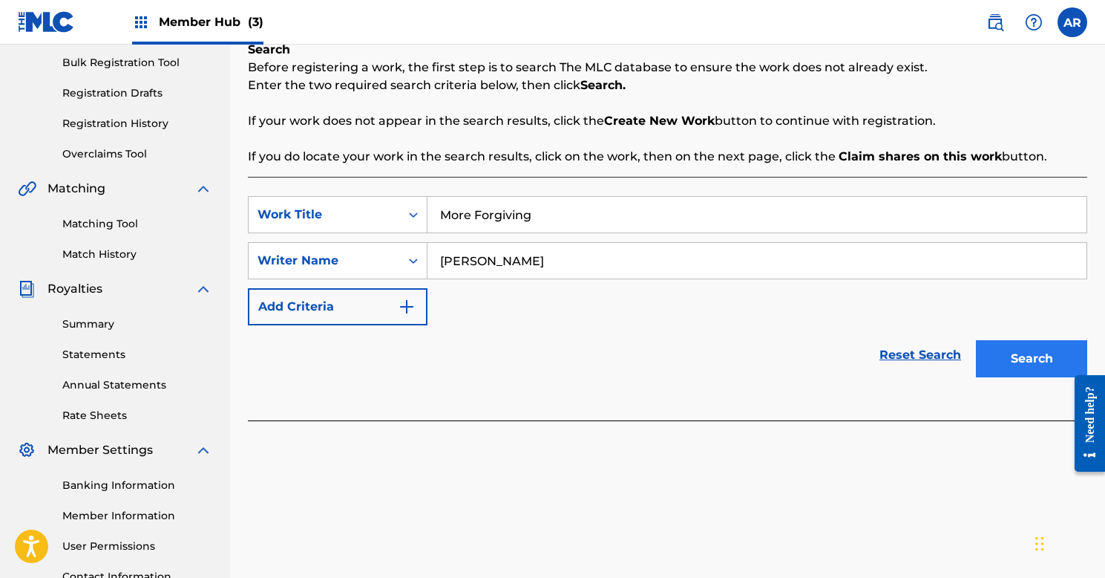
type input "[PERSON_NAME]"
click at [1034, 350] on button "Search" at bounding box center [1031, 358] width 111 height 37
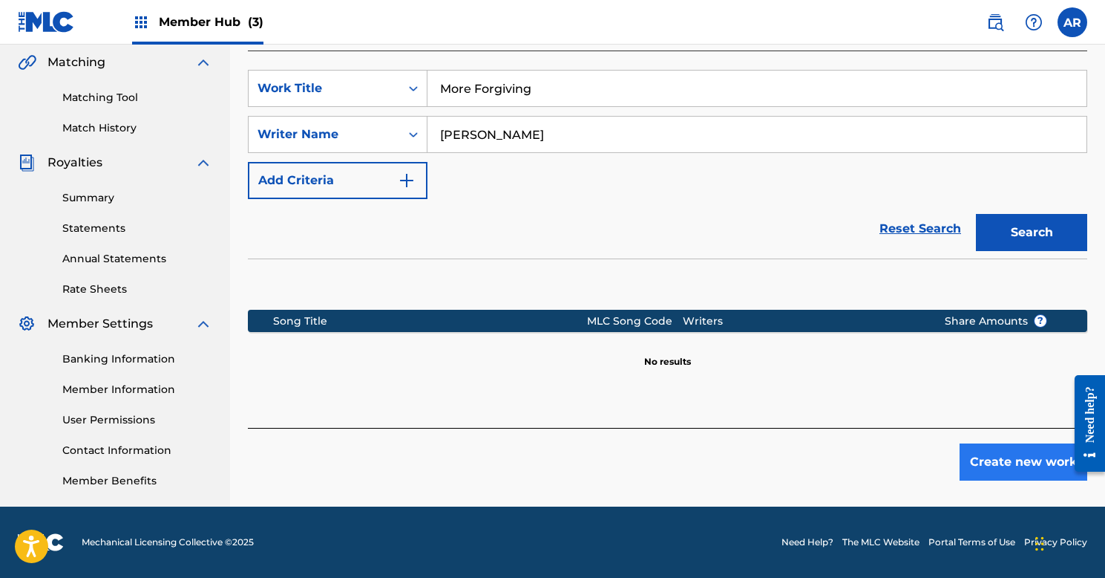
scroll to position [343, 0]
click at [981, 465] on button "Create new work" at bounding box center [1024, 461] width 128 height 37
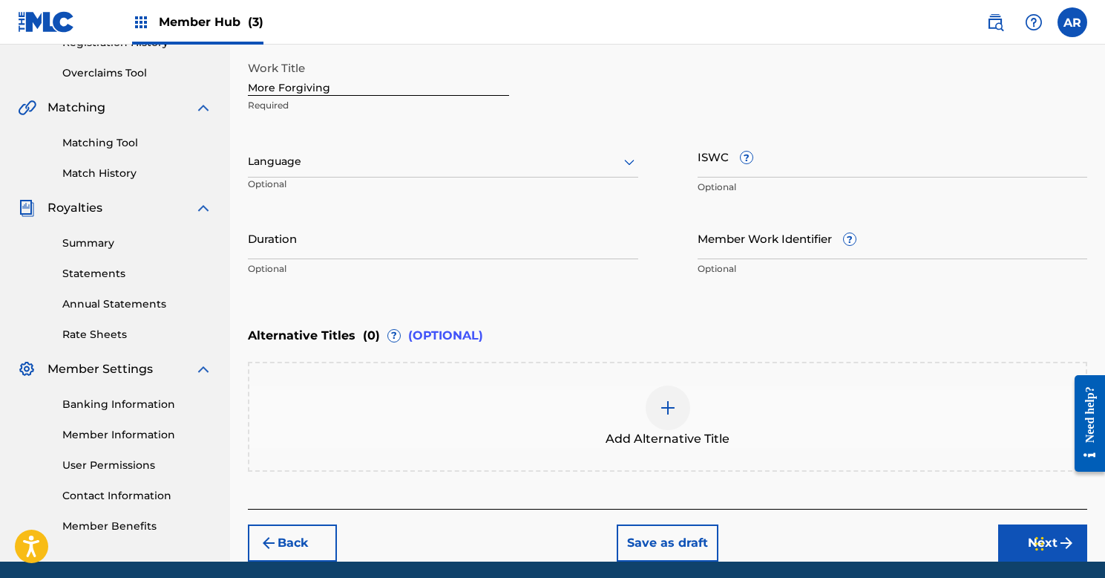
scroll to position [287, 0]
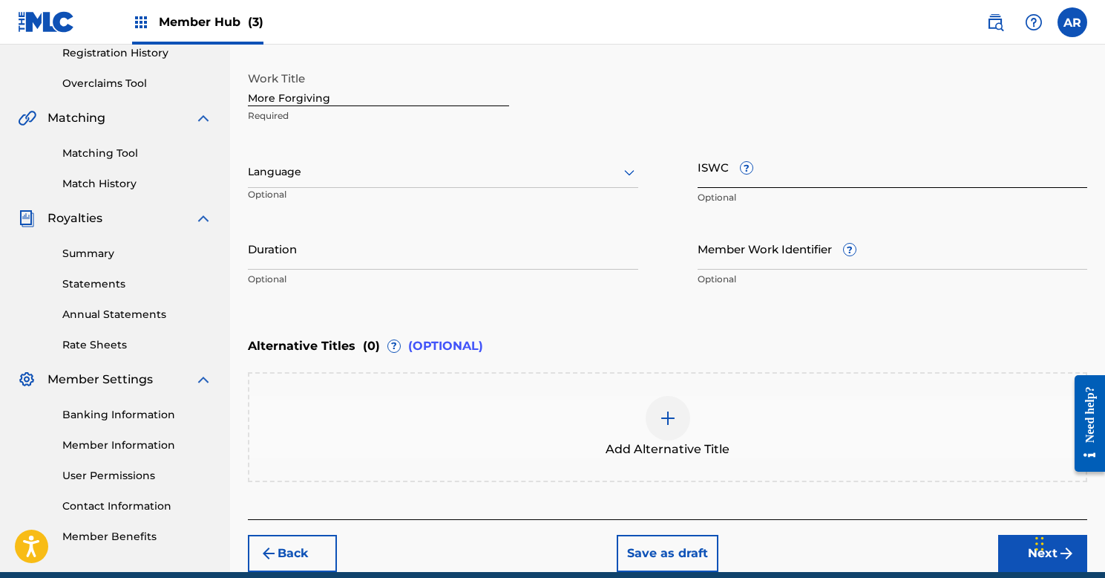
click at [797, 172] on input "ISWC ?" at bounding box center [893, 166] width 390 height 42
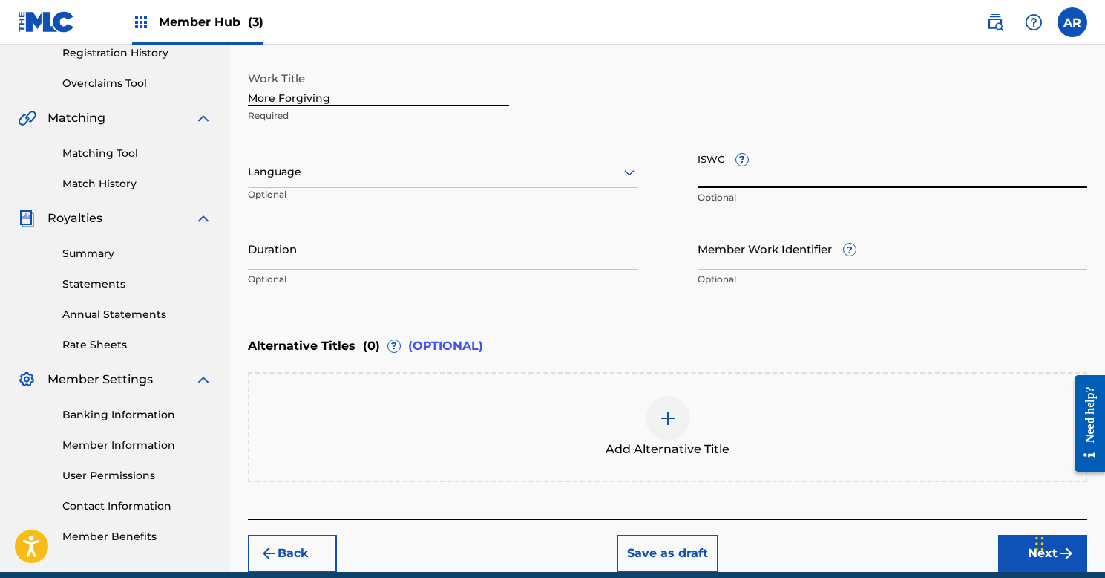
paste input "T9013228530"
type input "T9013228530"
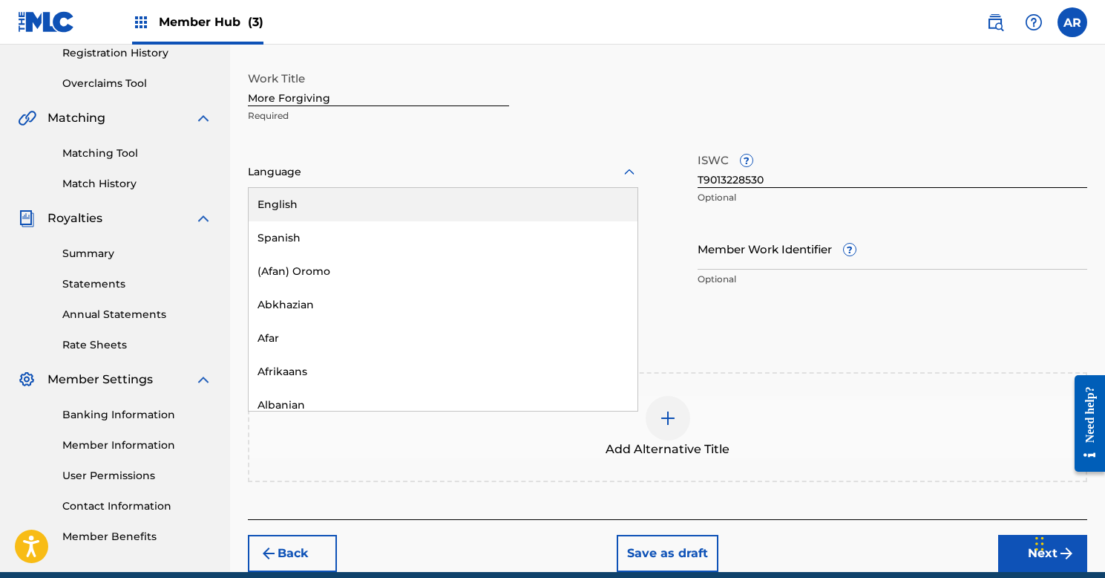
click at [454, 173] on div at bounding box center [443, 172] width 390 height 19
click at [413, 201] on div "English" at bounding box center [443, 204] width 389 height 33
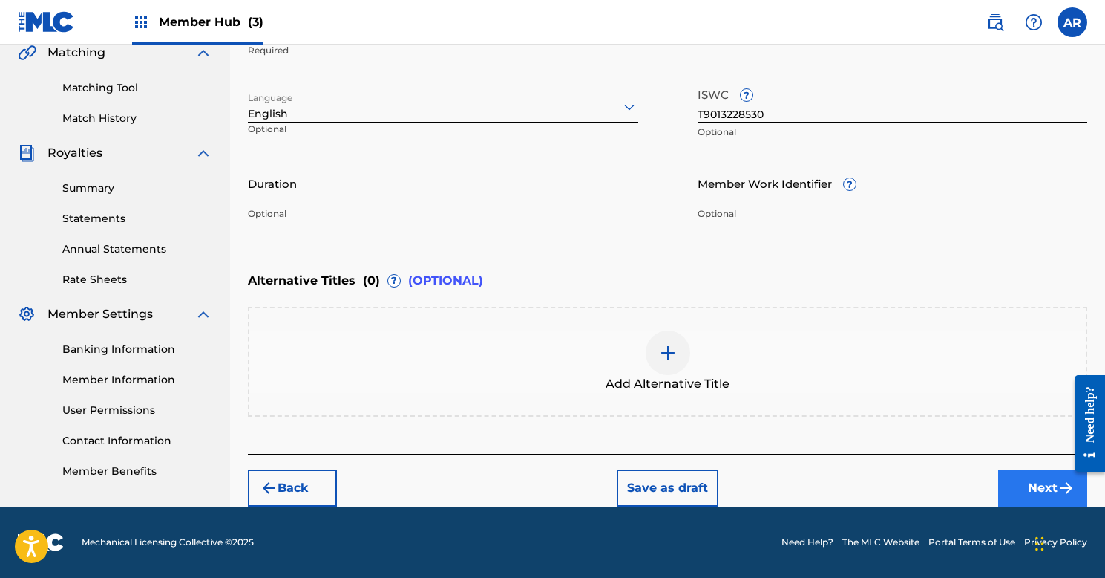
click at [1038, 479] on button "Next" at bounding box center [1042, 487] width 89 height 37
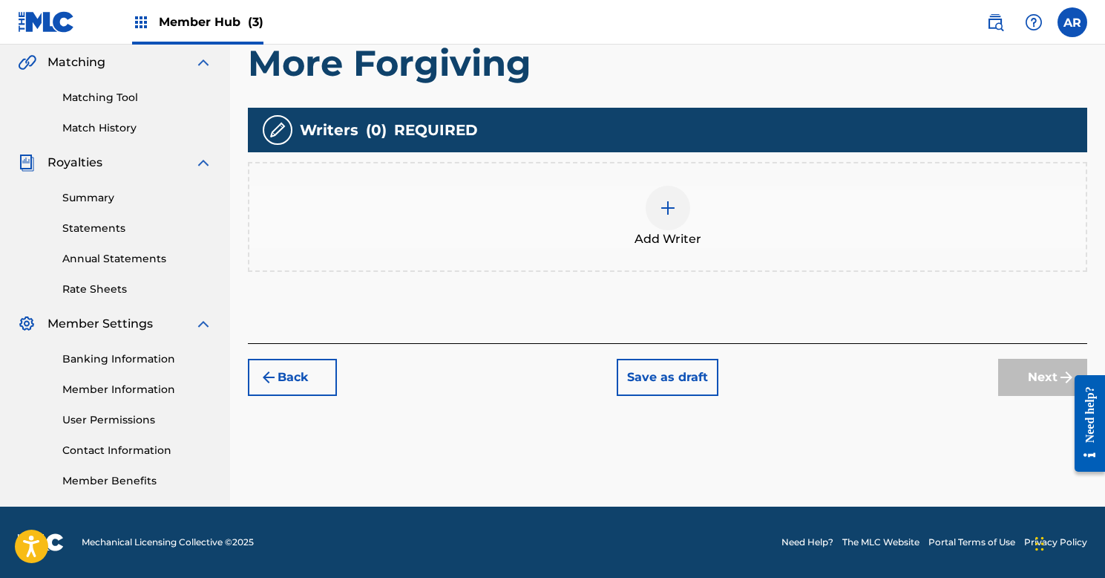
click at [661, 209] on img at bounding box center [668, 208] width 18 height 18
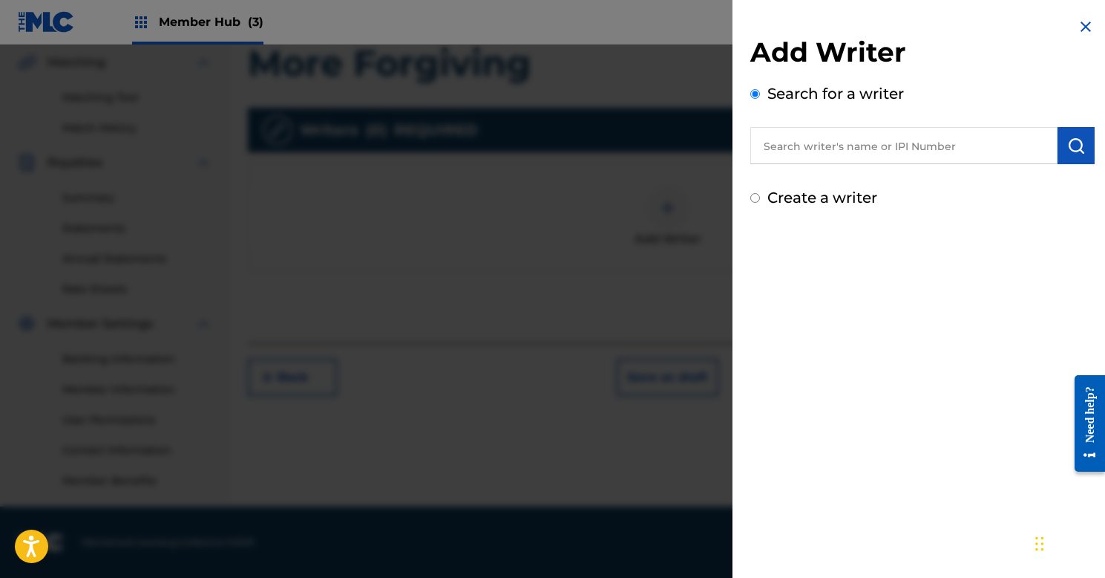
click at [868, 116] on div "Search for a writer" at bounding box center [923, 123] width 344 height 82
click at [869, 143] on input "text" at bounding box center [904, 145] width 307 height 37
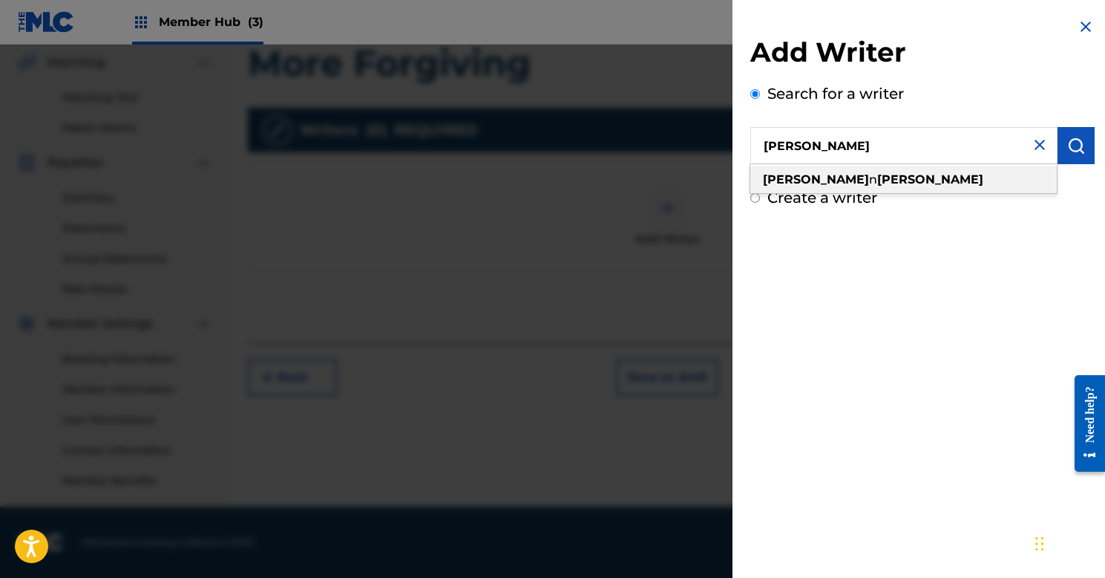
drag, startPoint x: 851, startPoint y: 166, endPoint x: 862, endPoint y: 173, distance: 13.4
click at [862, 173] on div "ashley n riley" at bounding box center [904, 179] width 307 height 27
type input "[PERSON_NAME]"
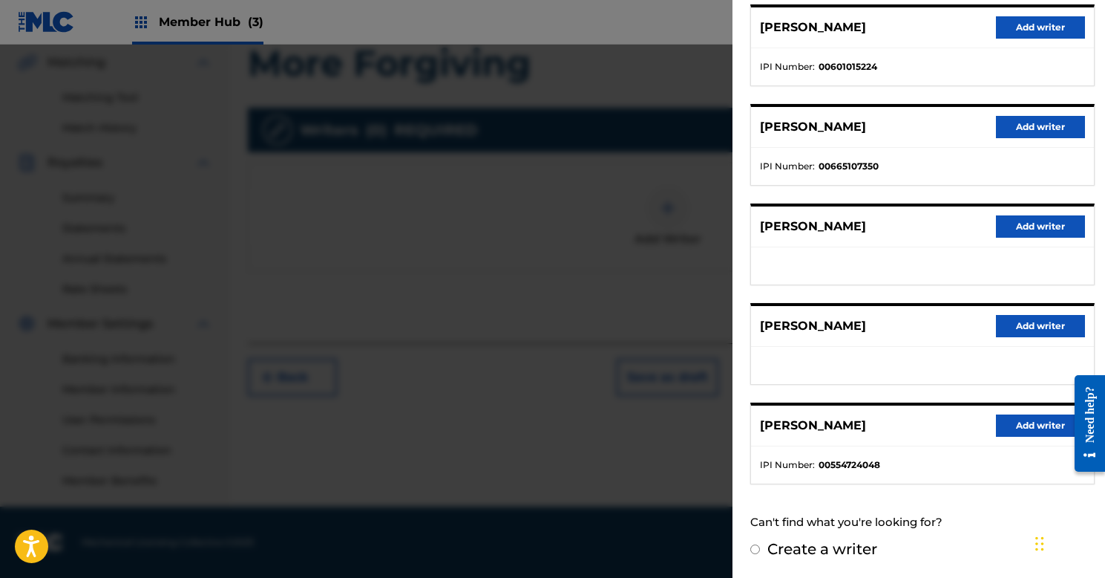
scroll to position [191, 0]
click at [1010, 427] on button "Add writer" at bounding box center [1040, 426] width 89 height 22
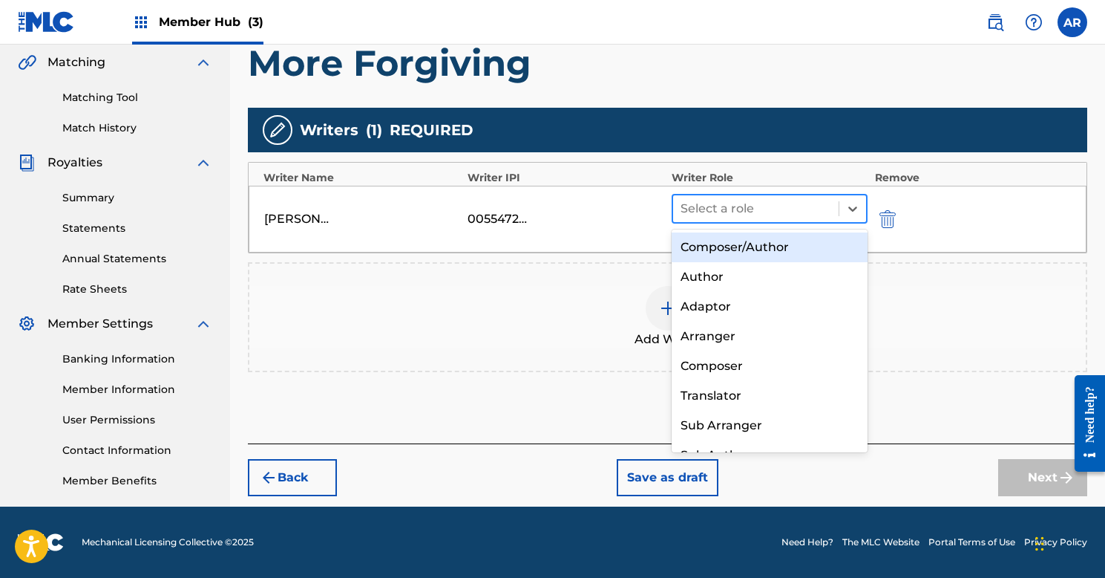
click at [755, 200] on div at bounding box center [756, 208] width 151 height 21
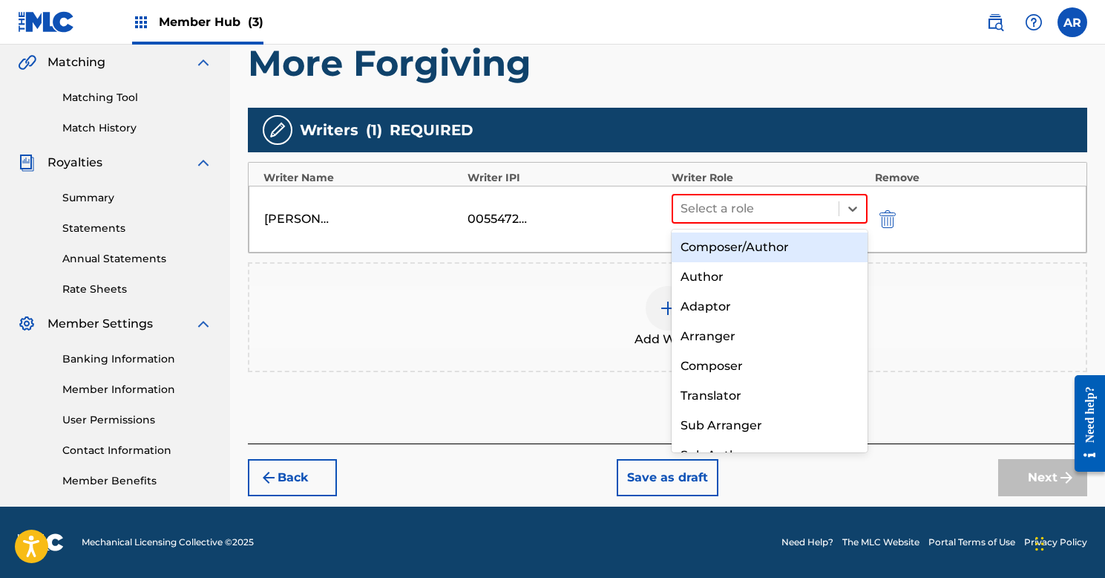
click at [751, 235] on div "Composer/Author" at bounding box center [770, 247] width 196 height 30
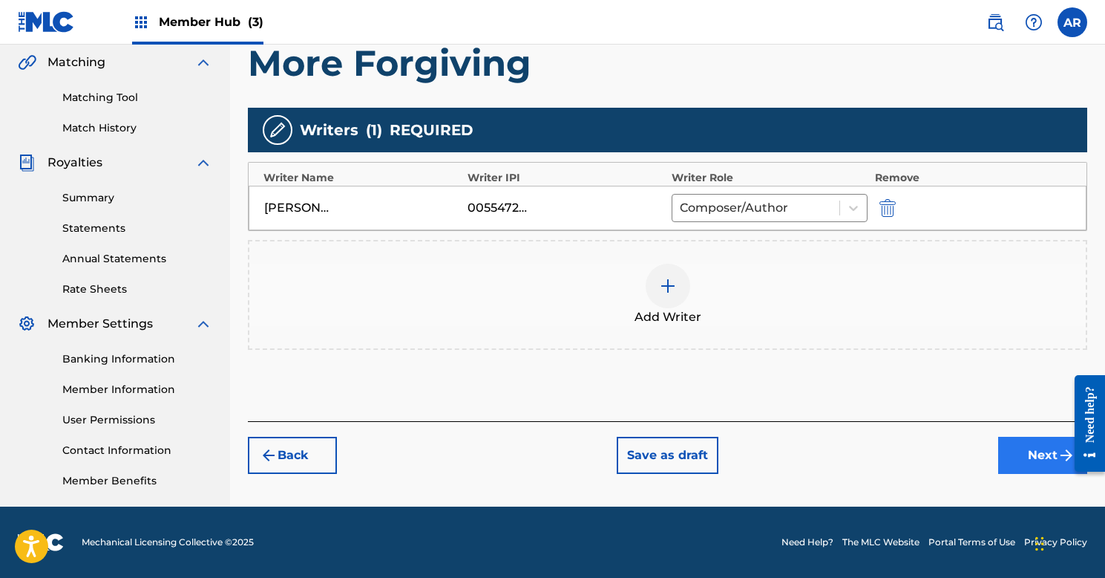
click at [1021, 448] on button "Next" at bounding box center [1042, 454] width 89 height 37
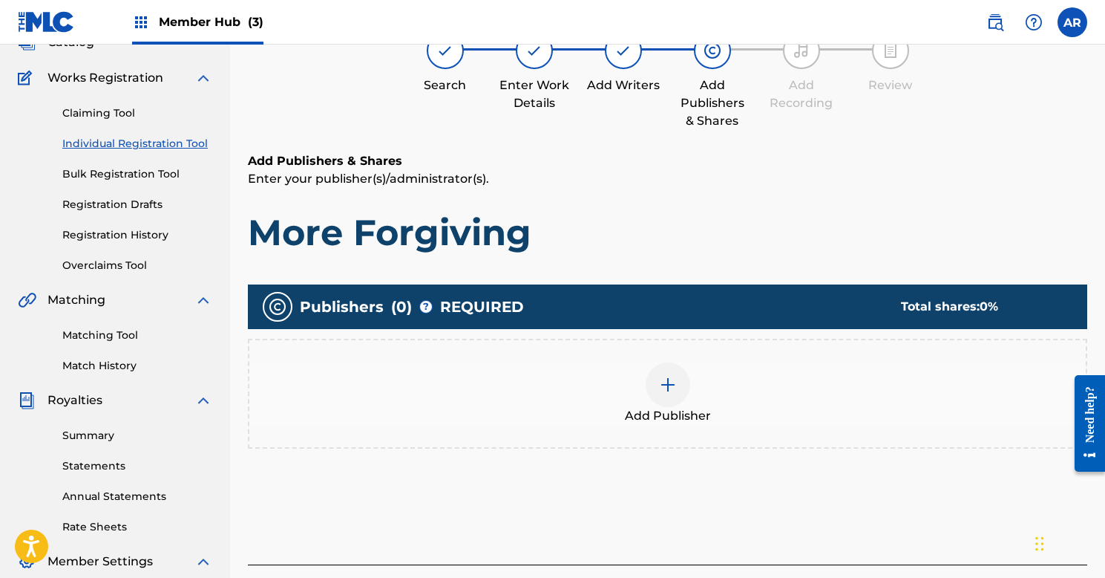
scroll to position [67, 0]
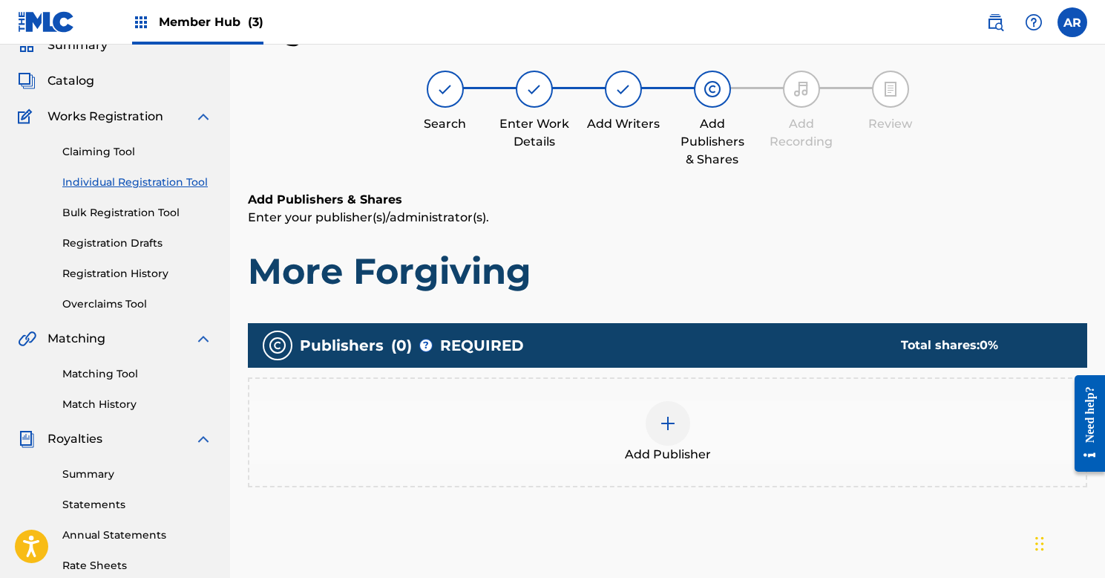
click at [667, 418] on img at bounding box center [668, 423] width 18 height 18
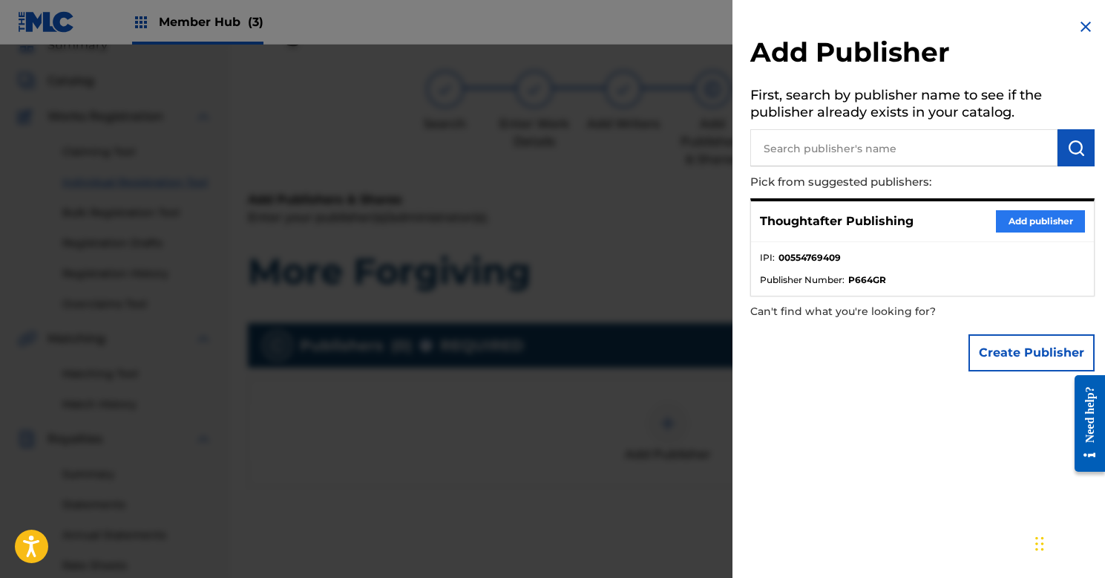
click at [999, 218] on button "Add publisher" at bounding box center [1040, 221] width 89 height 22
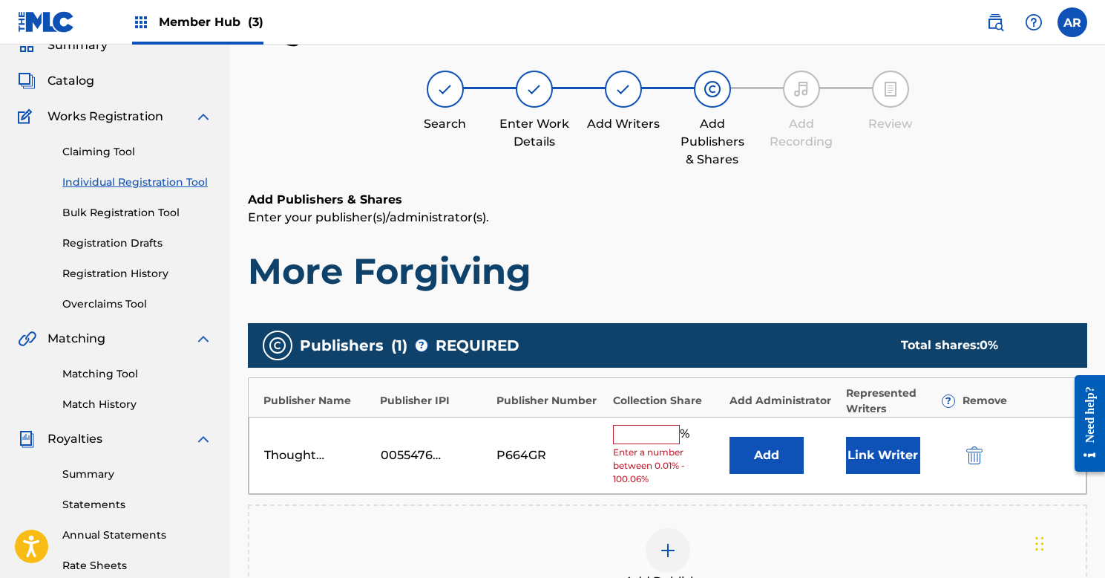
click at [653, 425] on input "text" at bounding box center [646, 434] width 67 height 19
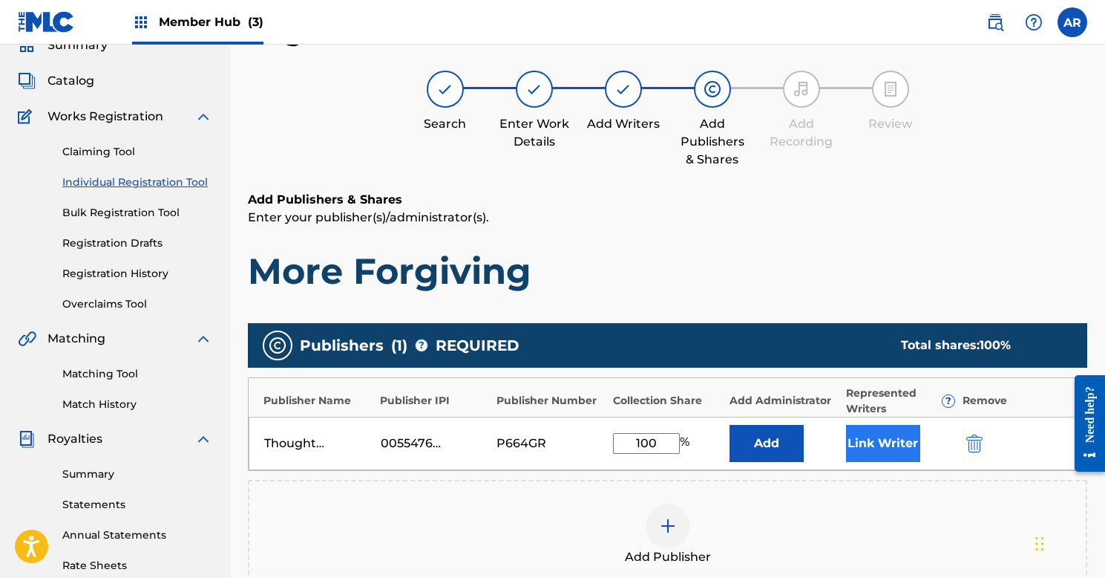
type input "100"
click at [856, 445] on button "Link Writer" at bounding box center [883, 443] width 74 height 37
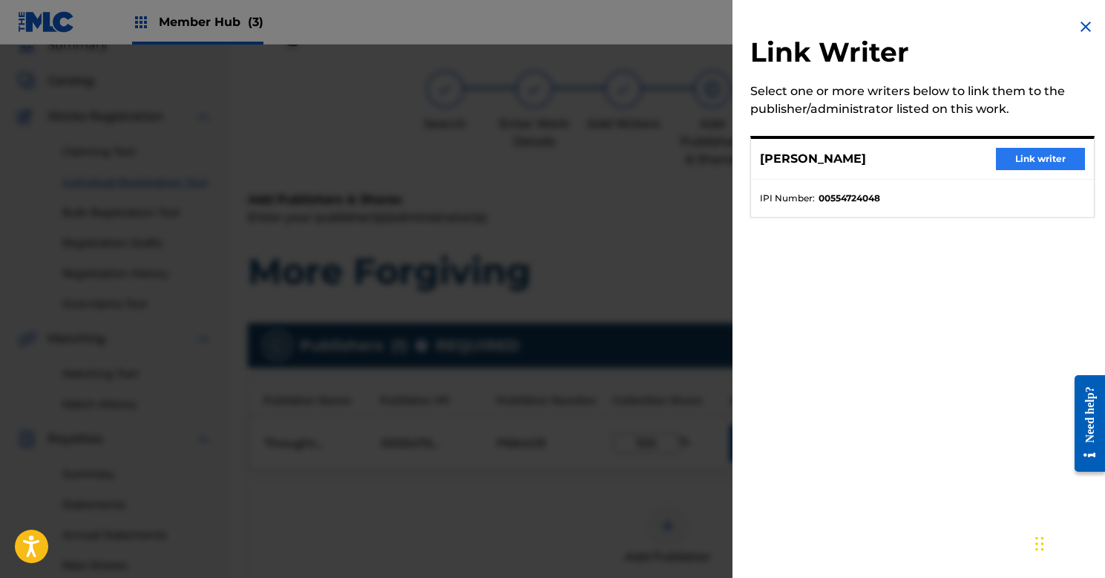
click at [1057, 162] on button "Link writer" at bounding box center [1040, 159] width 89 height 22
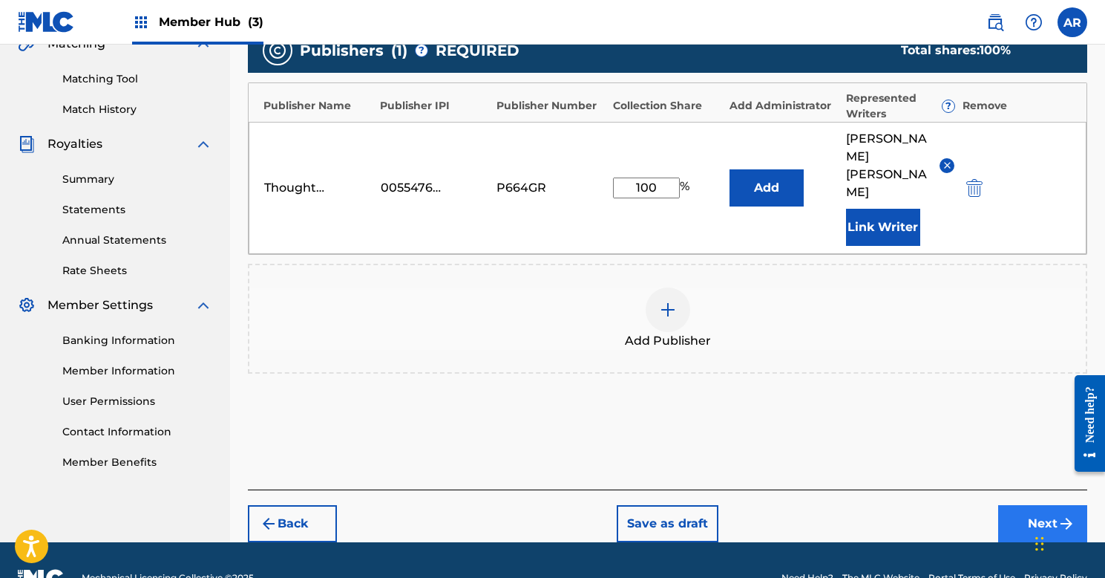
click at [1015, 505] on button "Next" at bounding box center [1042, 523] width 89 height 37
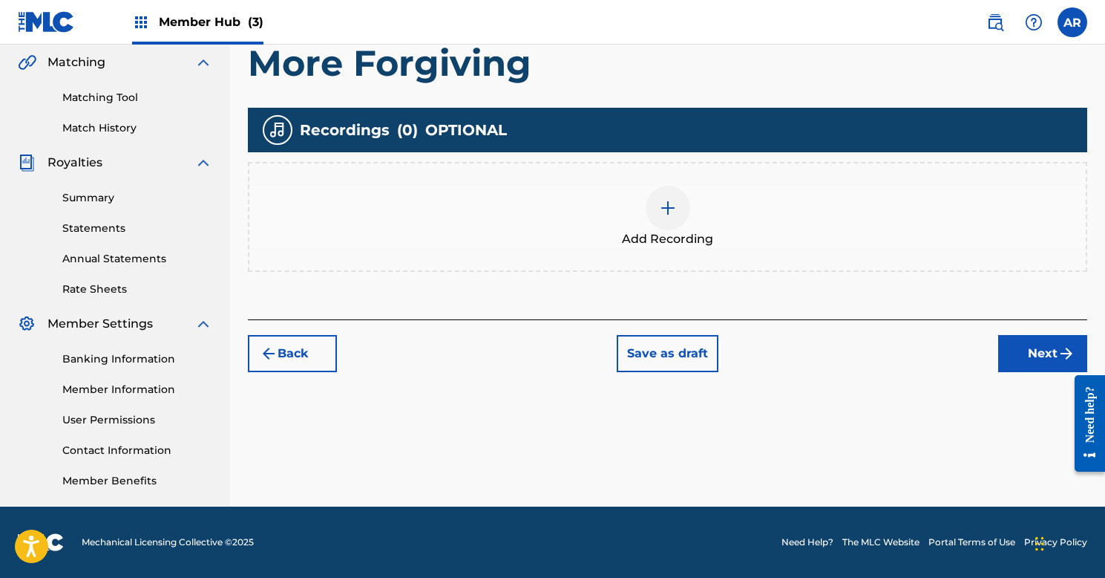
scroll to position [343, 0]
click at [1027, 347] on button "Next" at bounding box center [1042, 353] width 89 height 37
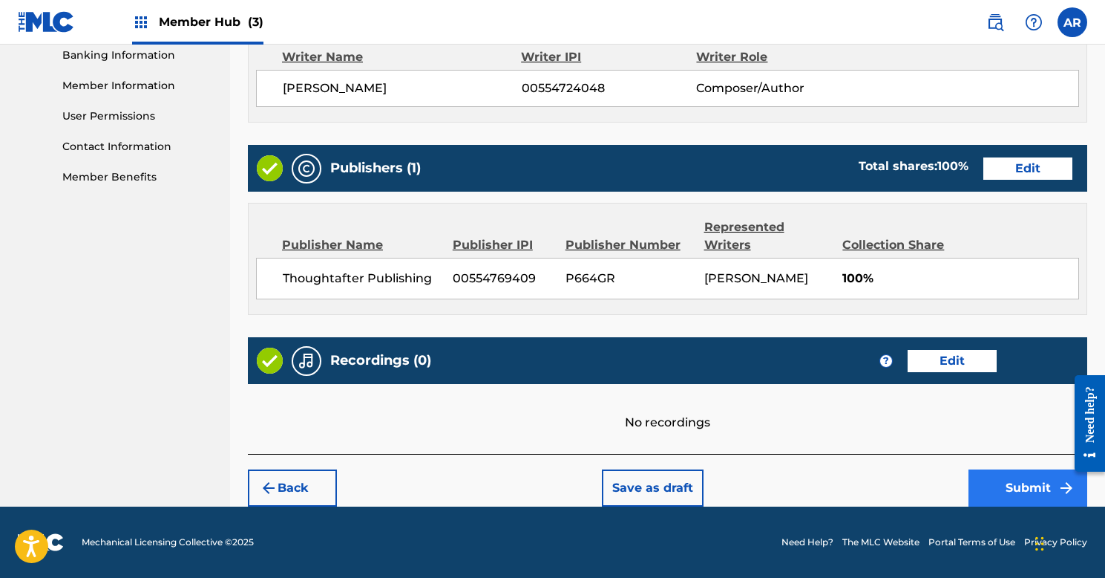
scroll to position [646, 0]
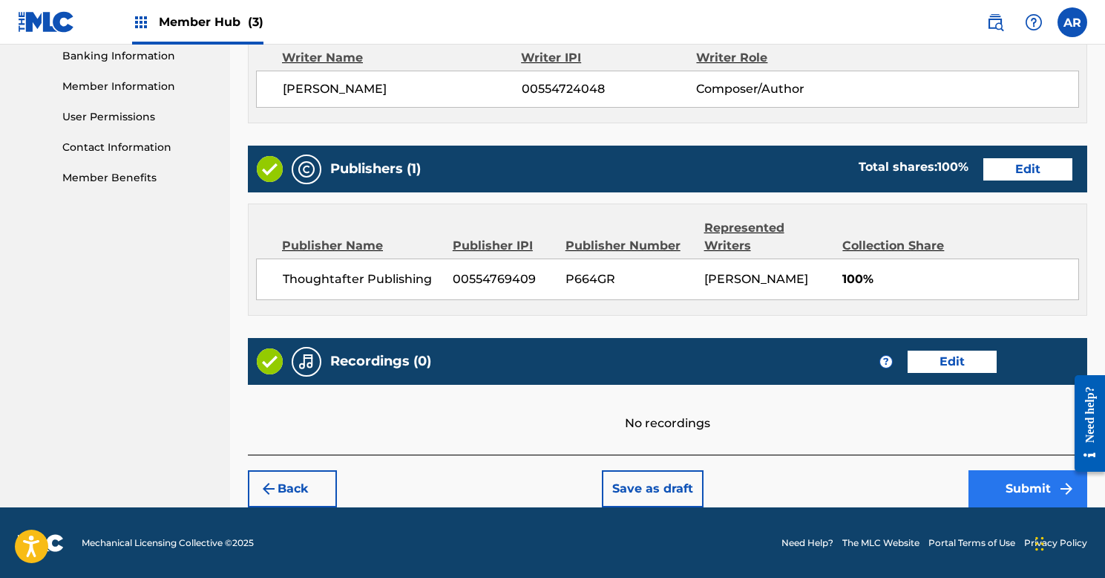
click at [1007, 486] on button "Submit" at bounding box center [1028, 488] width 119 height 37
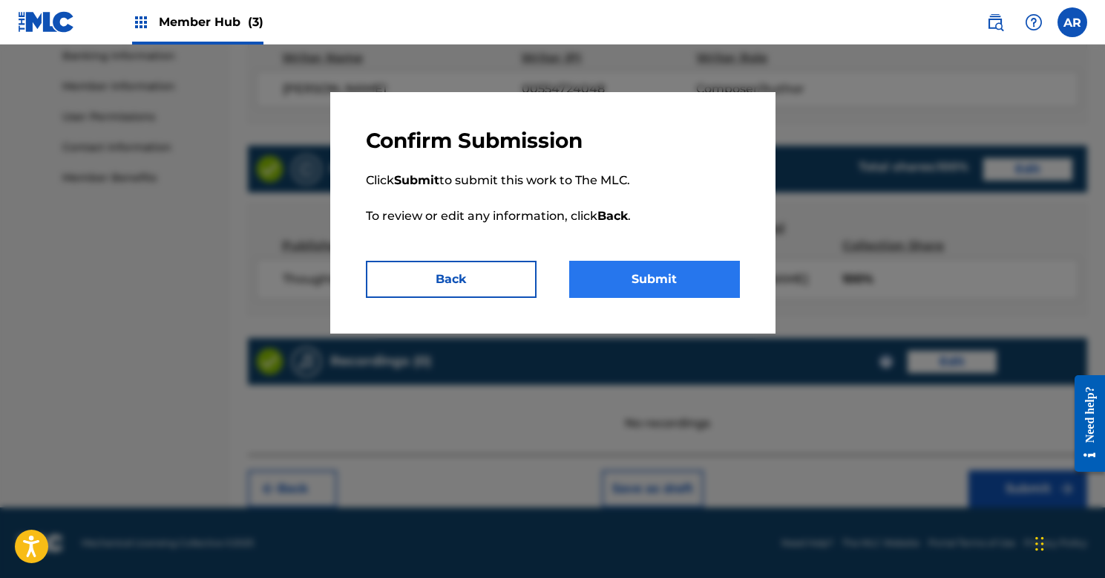
click at [635, 274] on button "Submit" at bounding box center [654, 279] width 171 height 37
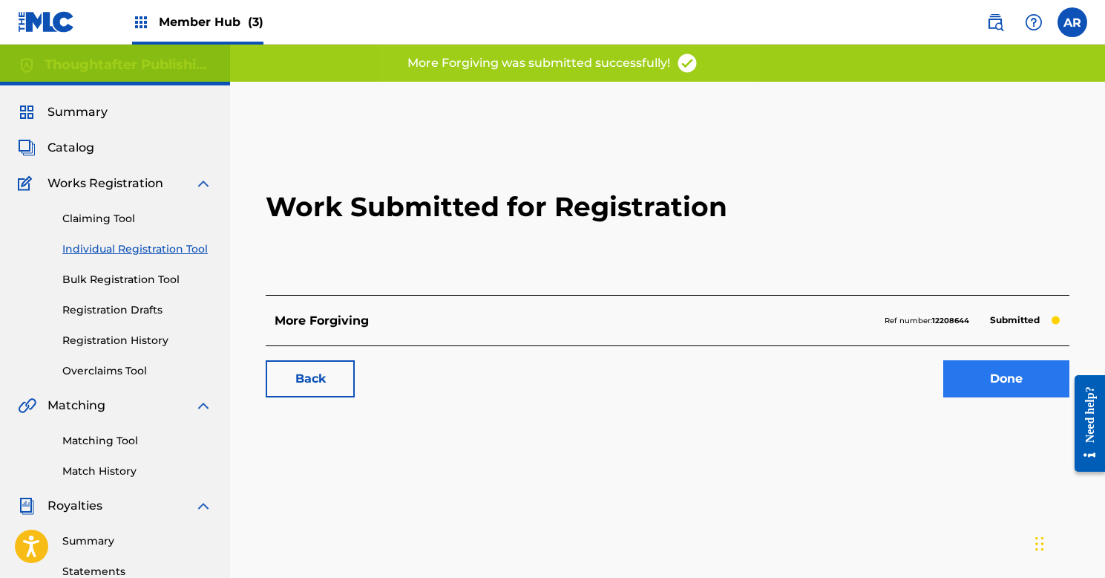
click at [958, 370] on link "Done" at bounding box center [1007, 378] width 126 height 37
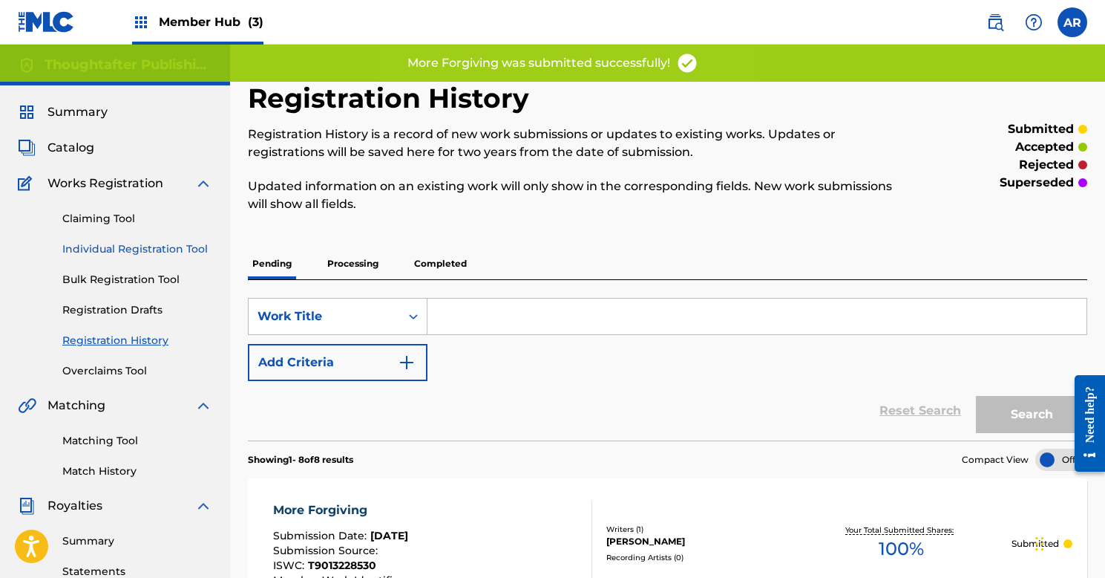
click at [109, 248] on link "Individual Registration Tool" at bounding box center [137, 249] width 150 height 16
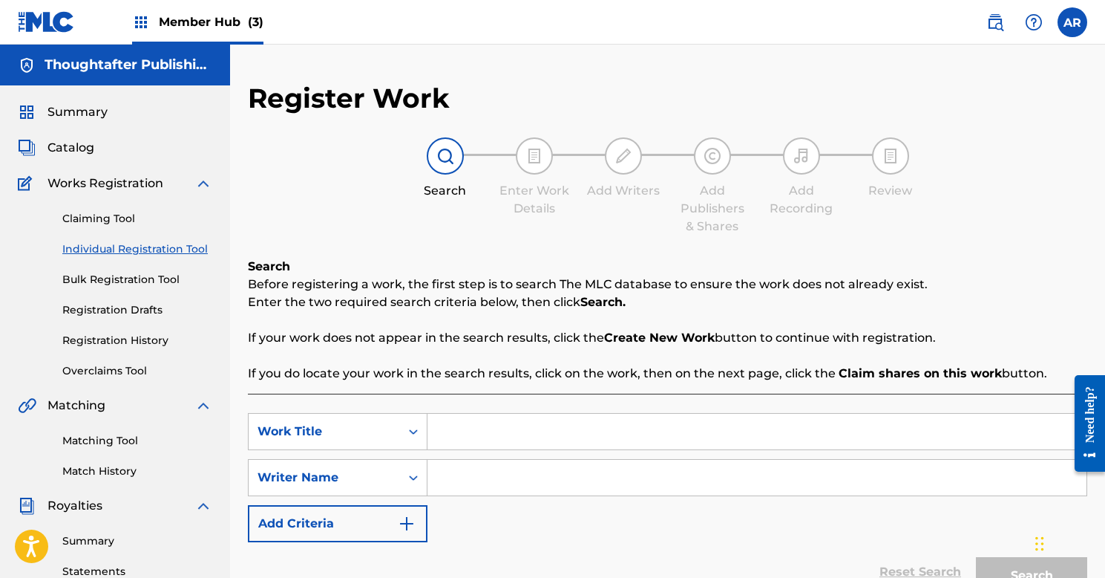
click at [523, 436] on input "Search Form" at bounding box center [757, 431] width 659 height 36
type input "s"
type input "Space For You"
click at [526, 474] on input "Search Form" at bounding box center [757, 478] width 659 height 36
type input "[PERSON_NAME]"
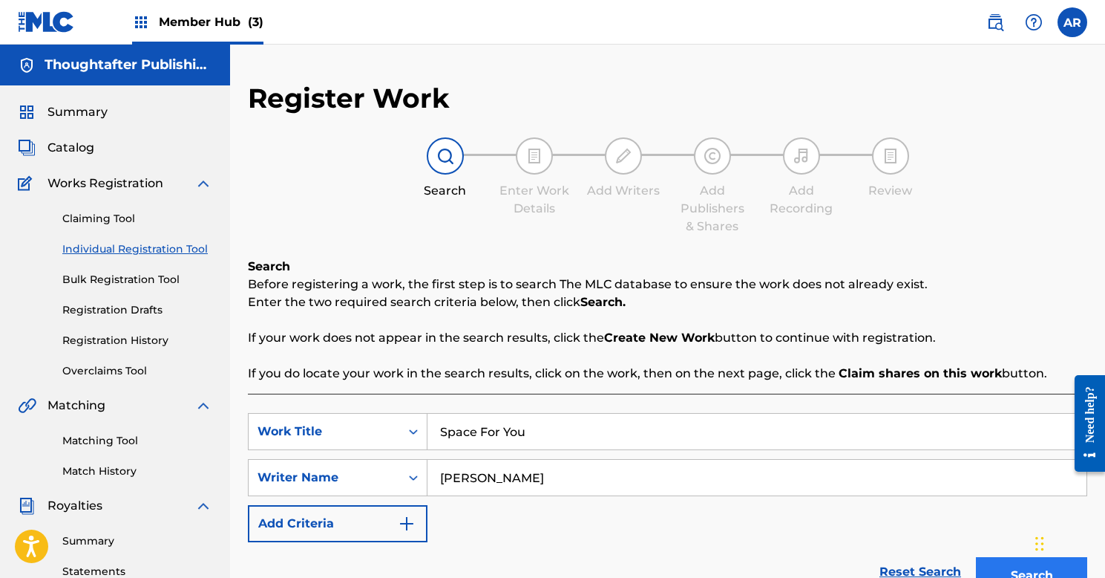
click at [1001, 569] on button "Search" at bounding box center [1031, 575] width 111 height 37
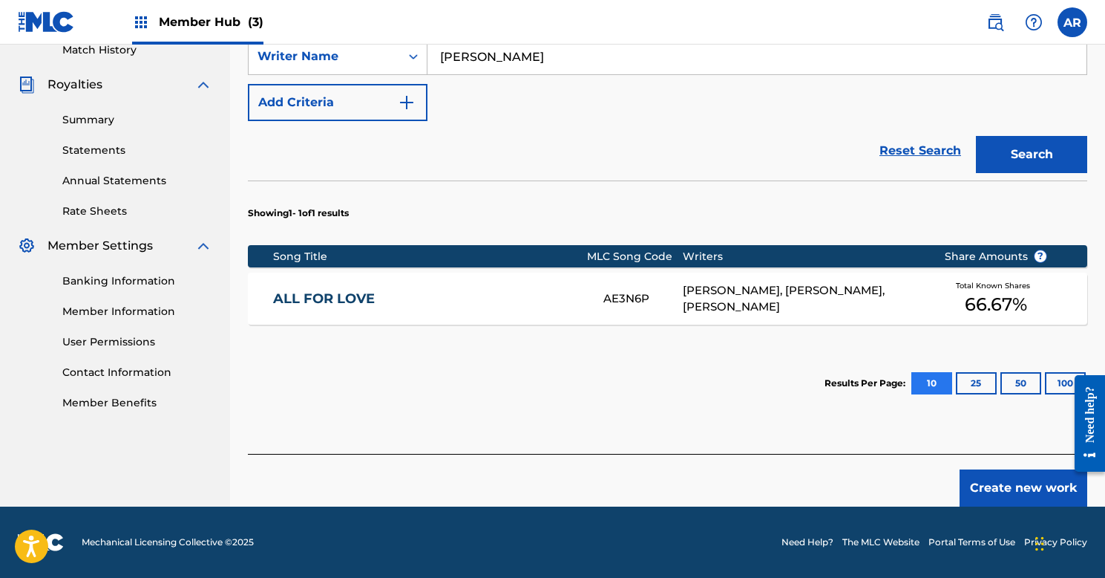
scroll to position [422, 1]
click at [993, 493] on button "Create new work" at bounding box center [1024, 487] width 128 height 37
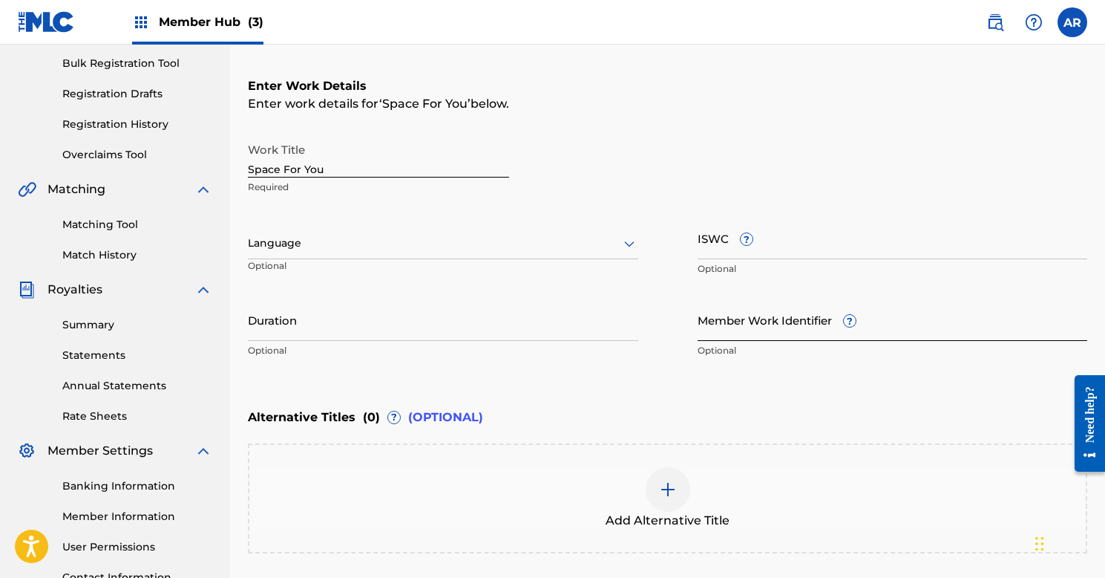
scroll to position [216, 0]
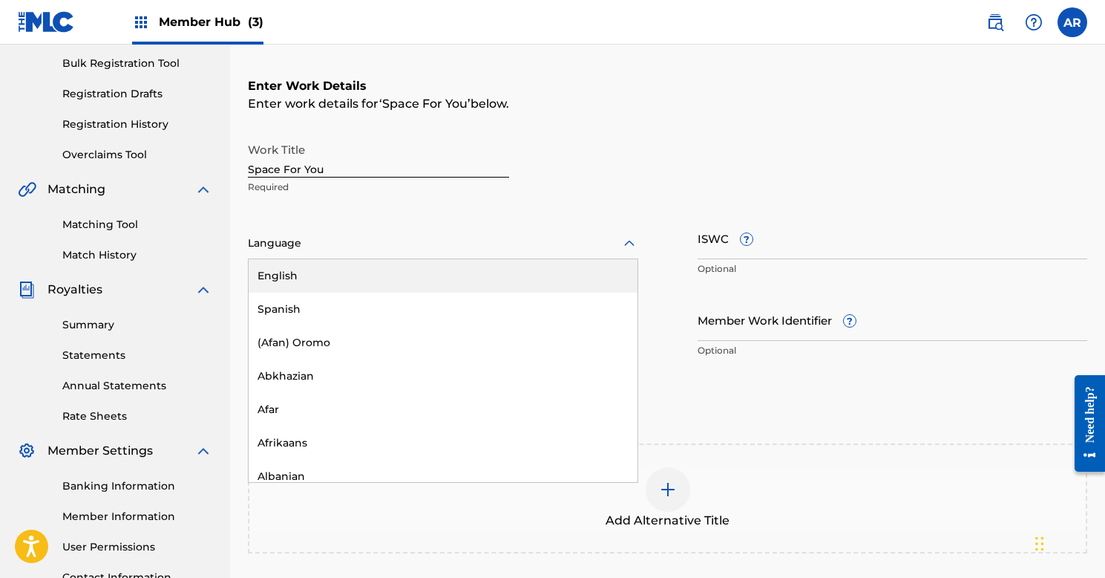
click at [414, 250] on div at bounding box center [443, 243] width 390 height 19
click at [371, 286] on div "English" at bounding box center [443, 275] width 389 height 33
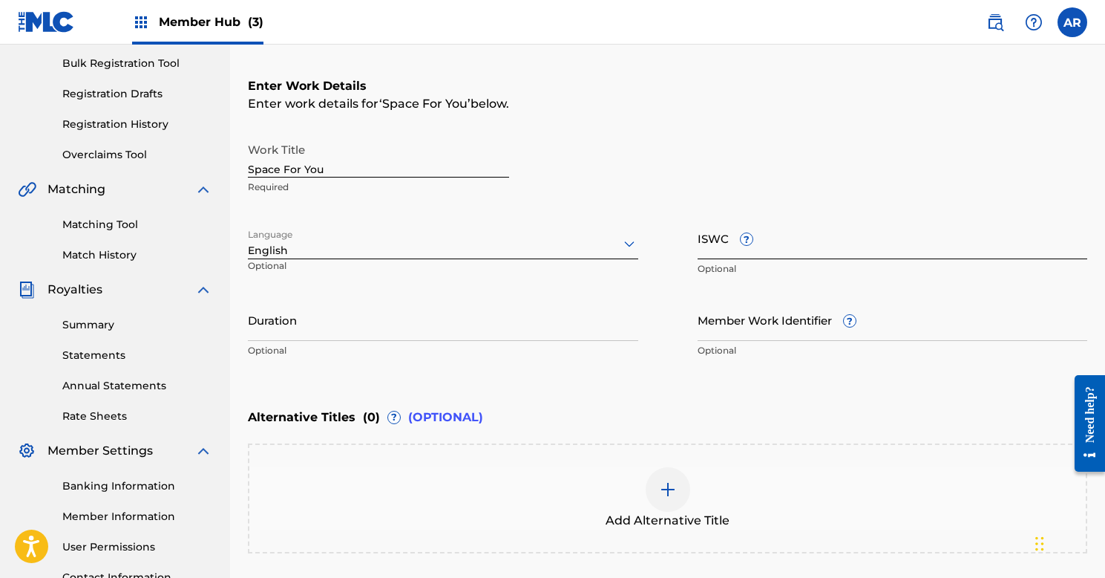
click at [841, 242] on input "ISWC ?" at bounding box center [893, 238] width 390 height 42
paste input "T9270279248"
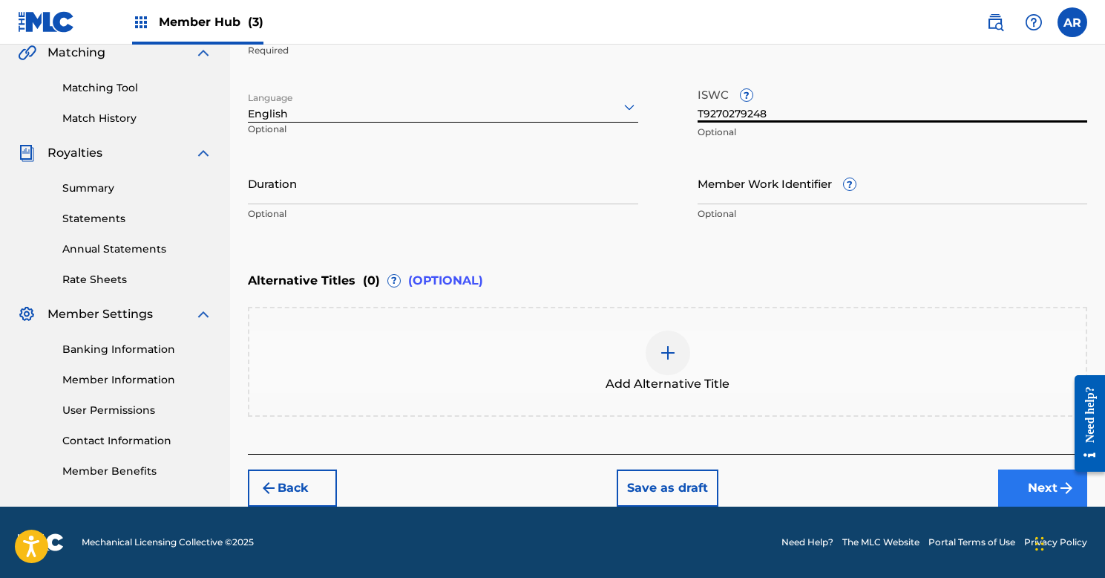
type input "T9270279248"
click at [1022, 494] on button "Next" at bounding box center [1042, 487] width 89 height 37
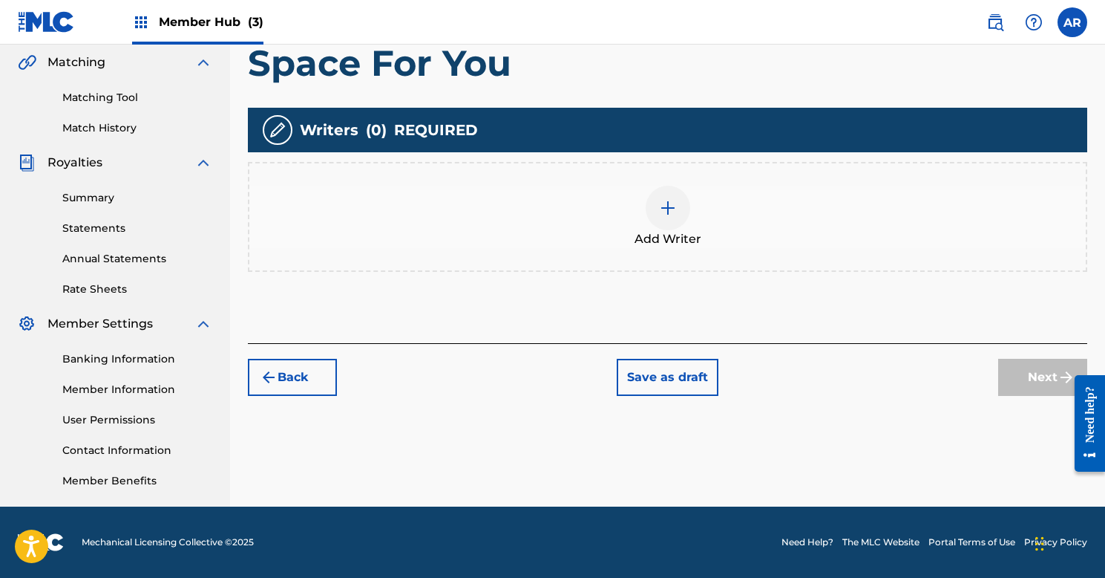
click at [665, 212] on img at bounding box center [668, 208] width 18 height 18
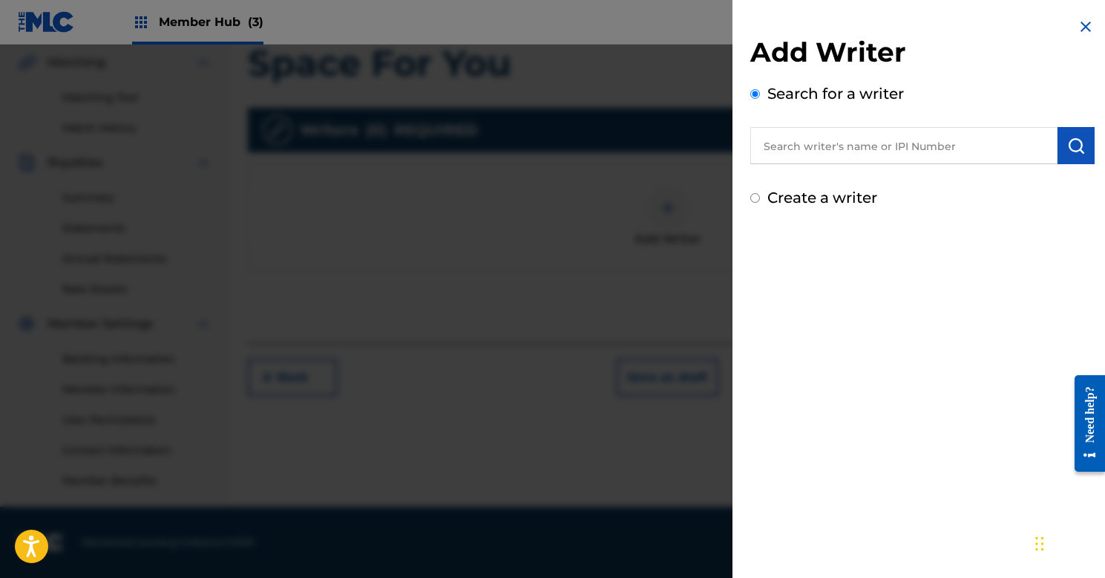
click at [843, 152] on input "text" at bounding box center [904, 145] width 307 height 37
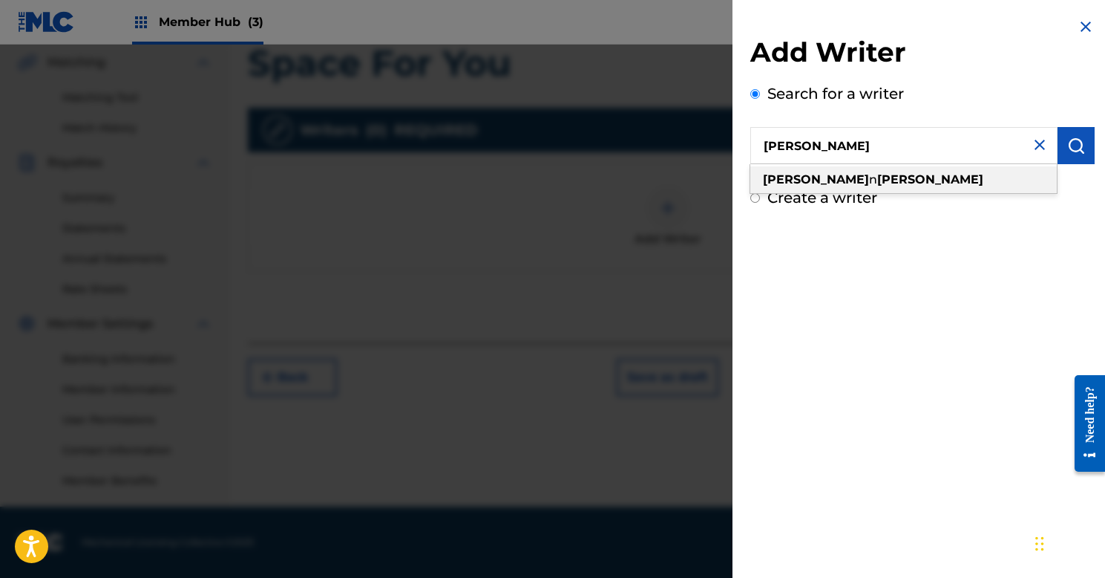
click at [877, 182] on strong "[PERSON_NAME]" at bounding box center [930, 179] width 106 height 14
type input "[PERSON_NAME]"
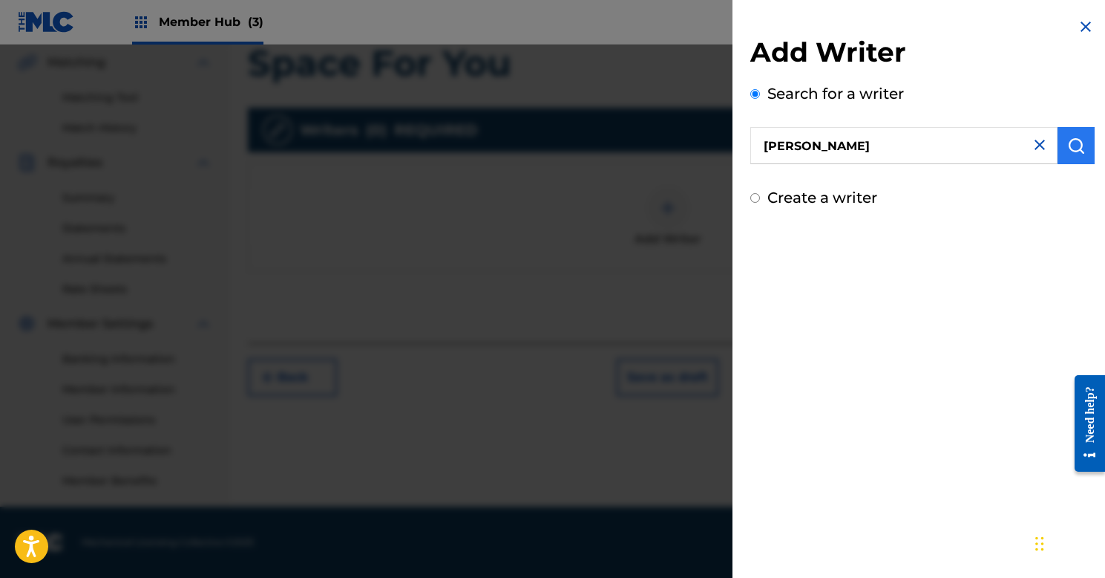
click at [1071, 142] on img "submit" at bounding box center [1076, 146] width 18 height 18
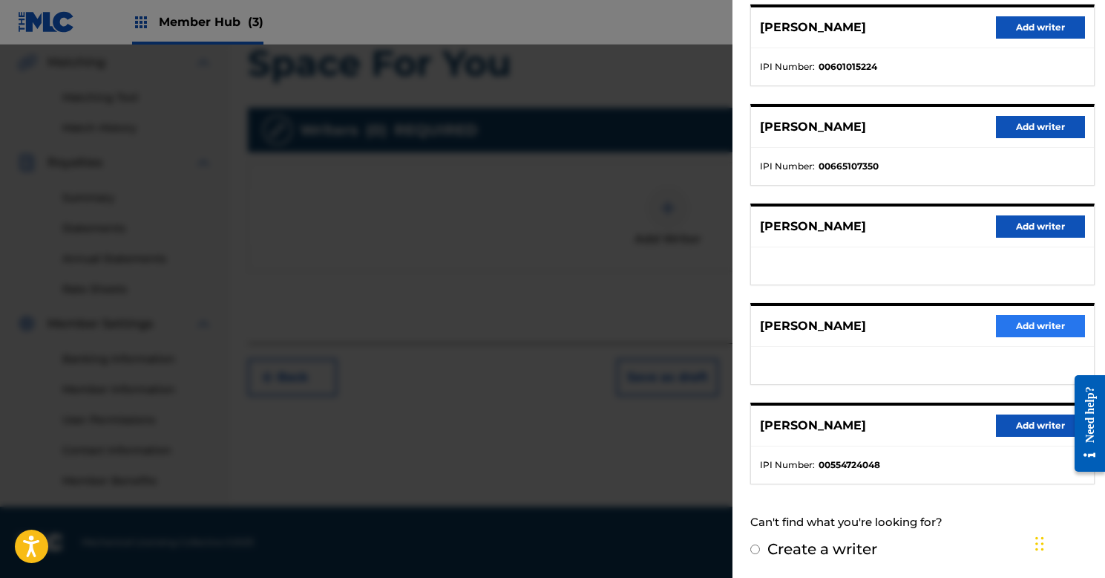
scroll to position [191, 0]
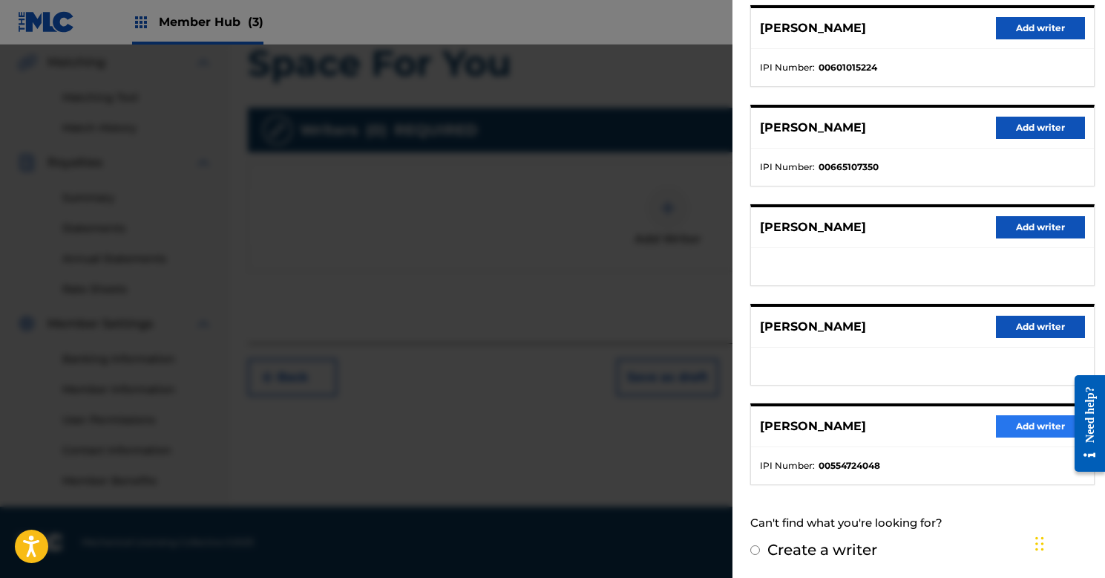
click at [1013, 429] on button "Add writer" at bounding box center [1040, 426] width 89 height 22
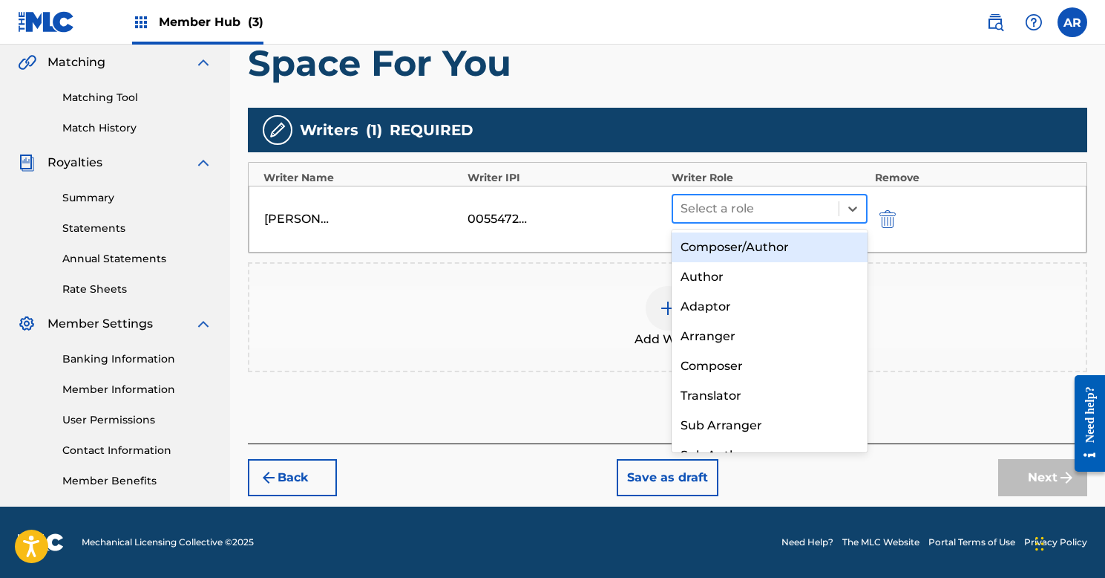
click at [768, 218] on div at bounding box center [756, 208] width 151 height 21
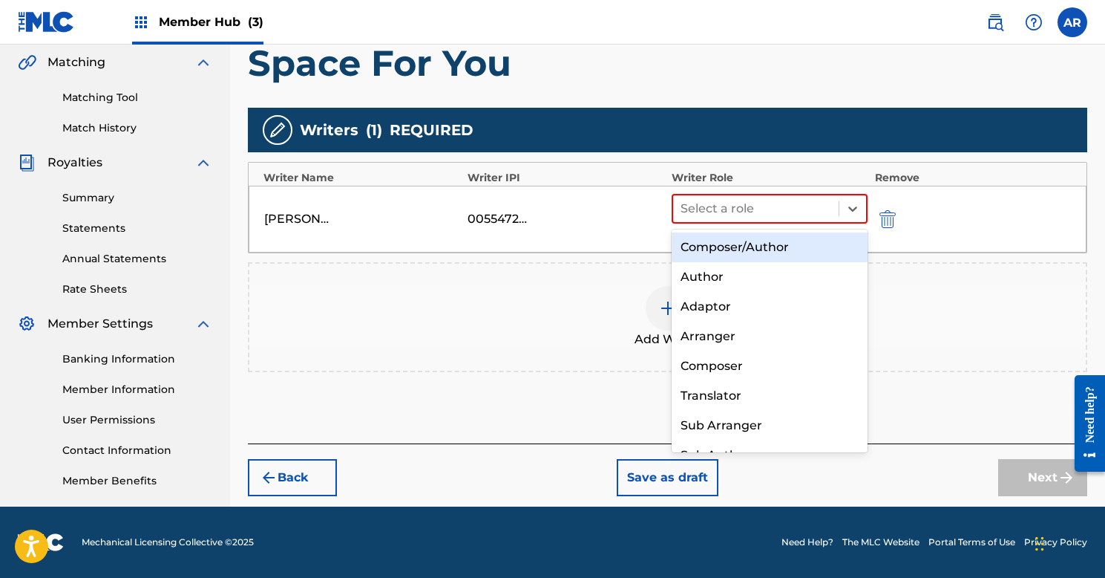
click at [750, 249] on div "Composer/Author" at bounding box center [770, 247] width 196 height 30
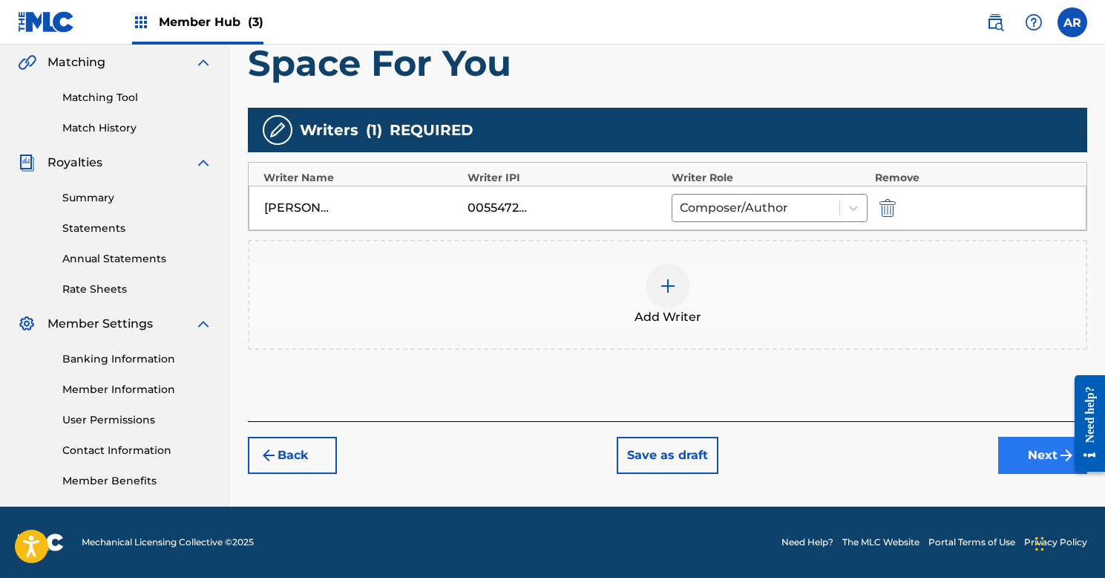
click at [1028, 457] on button "Next" at bounding box center [1042, 454] width 89 height 37
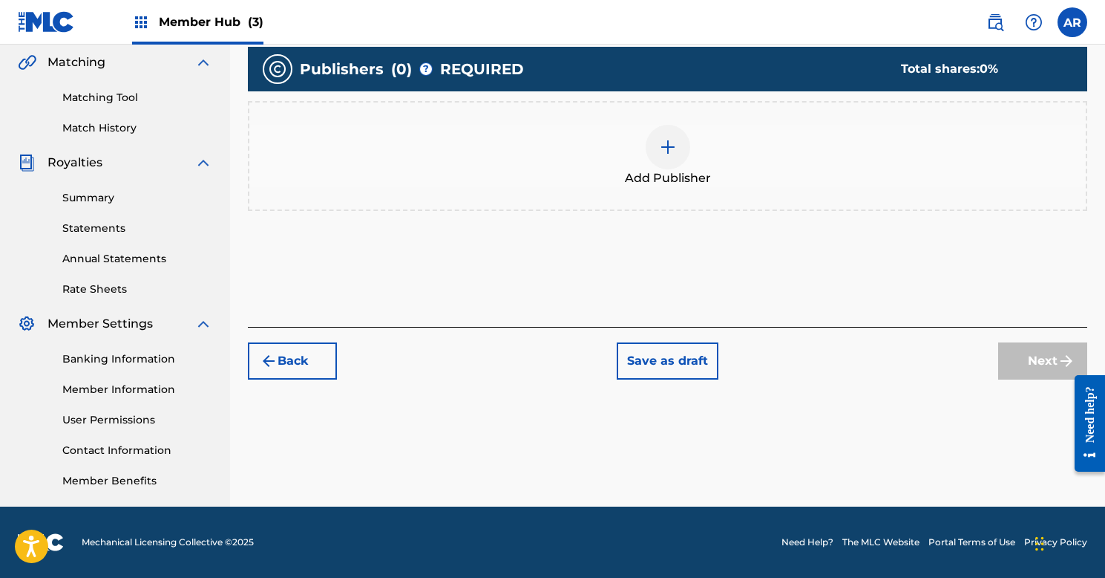
scroll to position [67, 0]
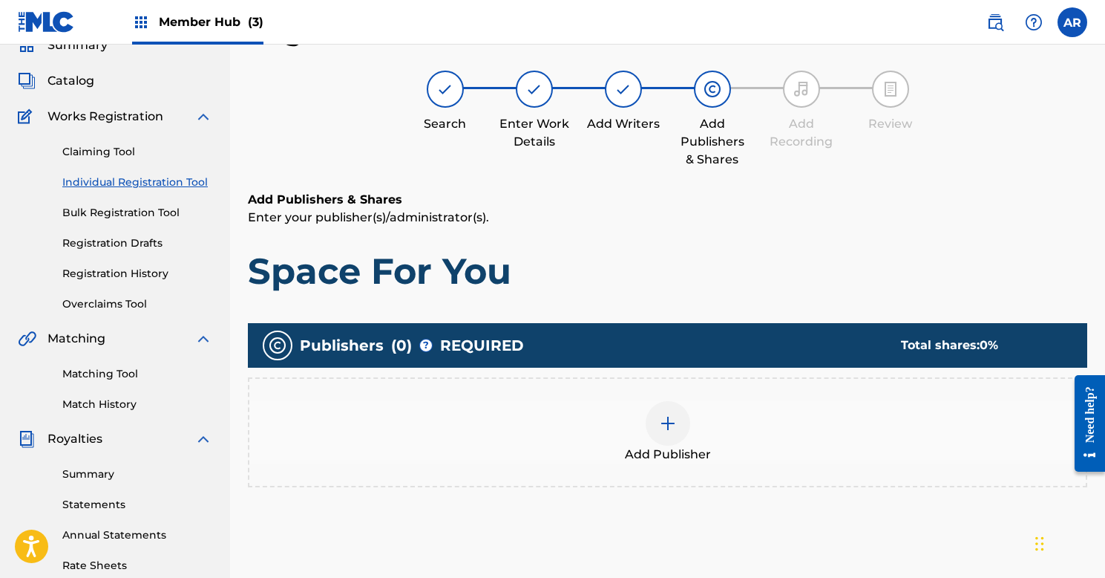
click at [677, 425] on div at bounding box center [668, 423] width 45 height 45
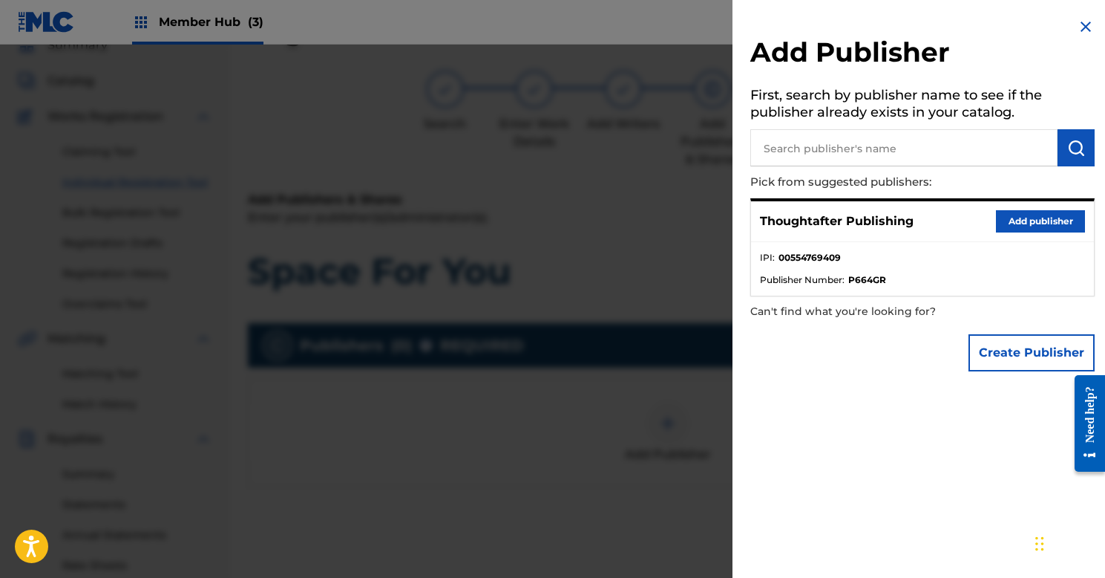
click at [834, 221] on p "Thoughtafter Publishing" at bounding box center [837, 221] width 154 height 18
click at [997, 217] on button "Add publisher" at bounding box center [1040, 221] width 89 height 22
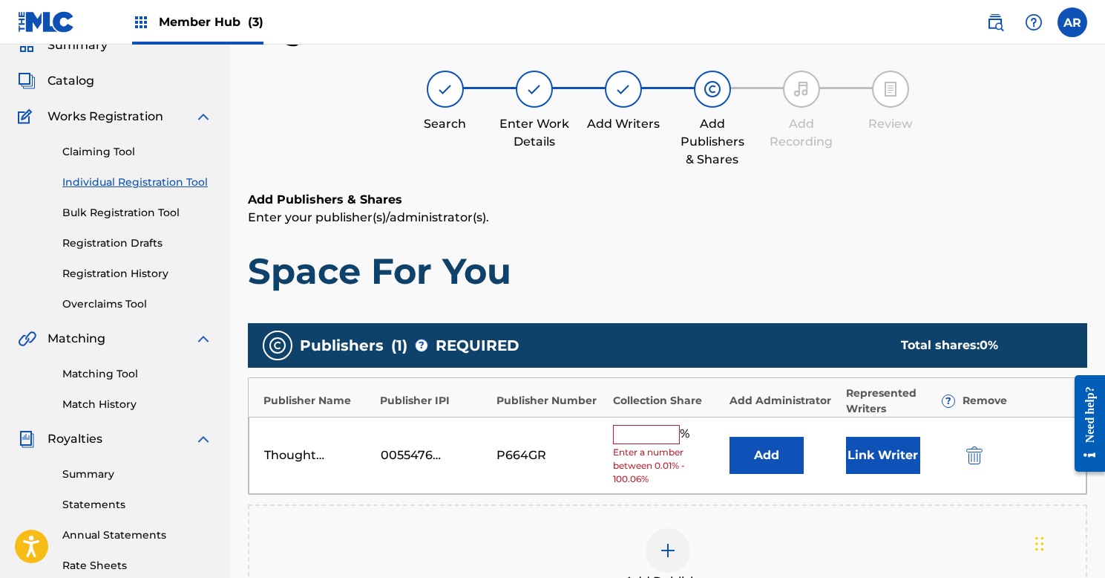
click at [643, 434] on input "text" at bounding box center [646, 434] width 67 height 19
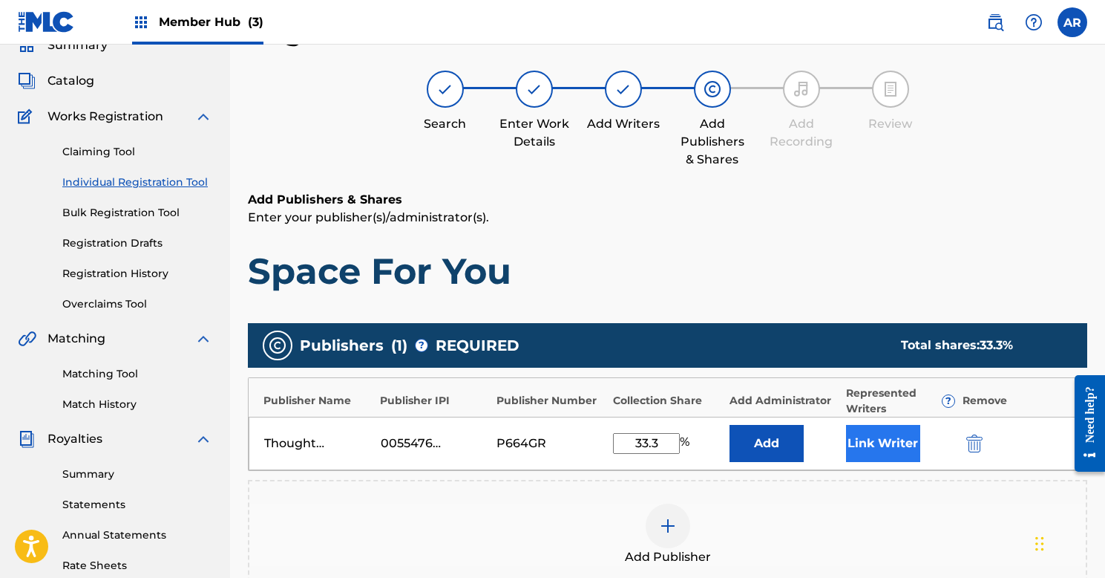
type input "33.3"
click at [866, 443] on button "Link Writer" at bounding box center [883, 443] width 74 height 37
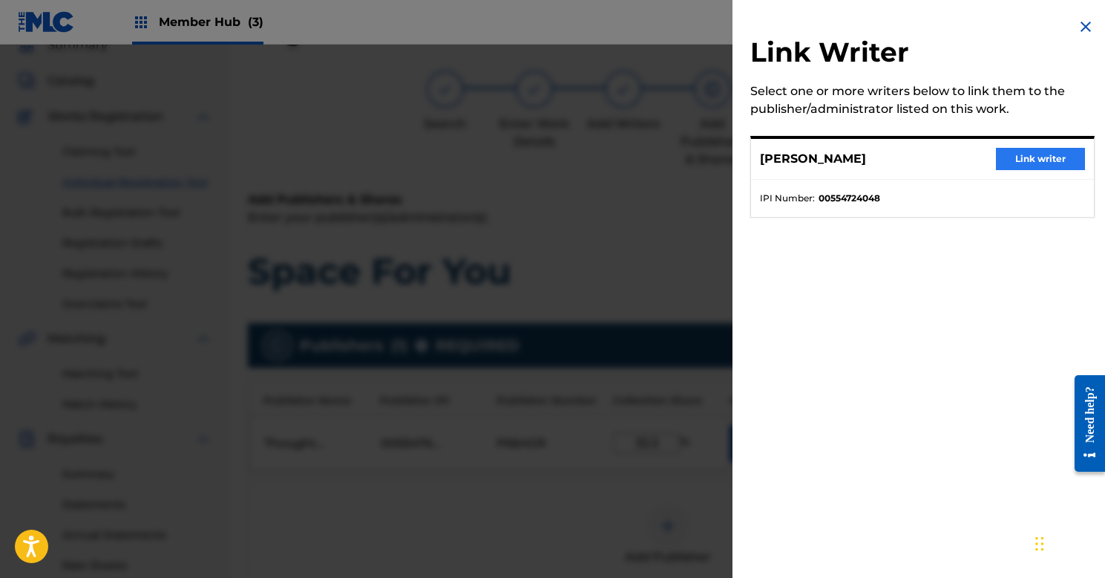
click at [1024, 157] on button "Link writer" at bounding box center [1040, 159] width 89 height 22
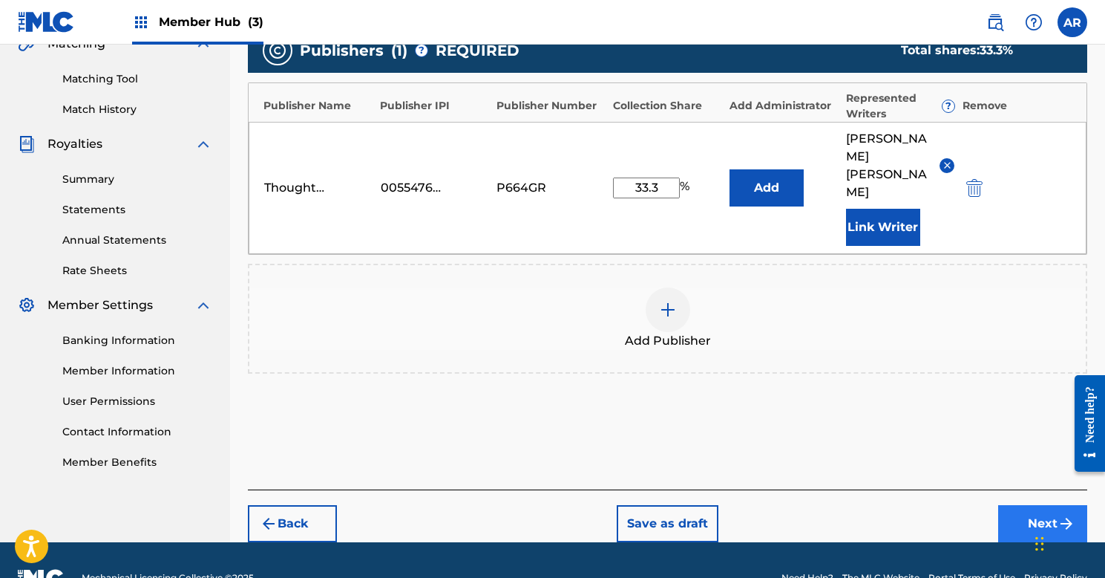
click at [1039, 505] on button "Next" at bounding box center [1042, 523] width 89 height 37
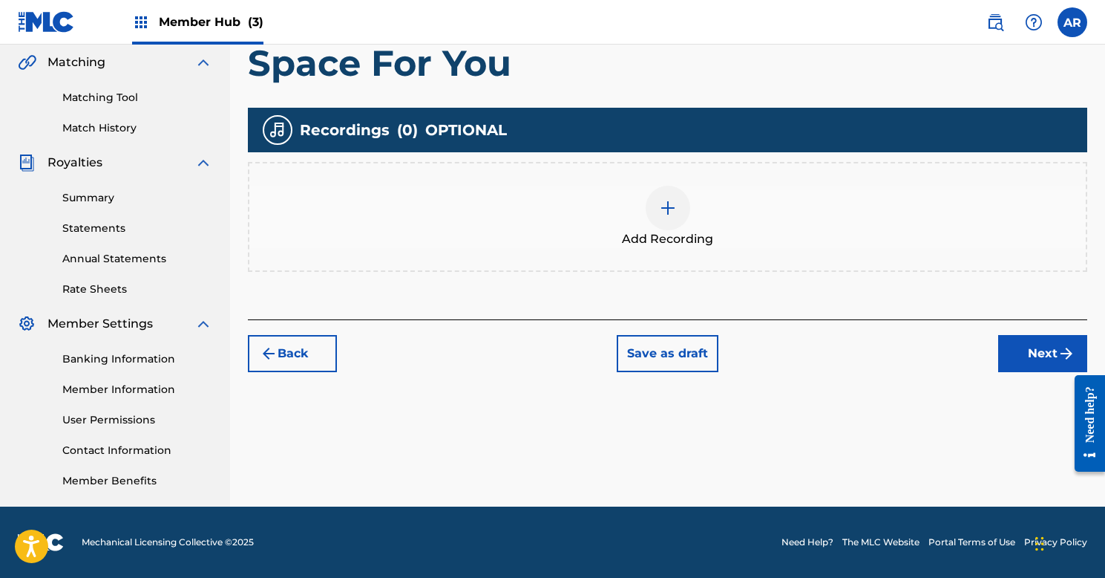
scroll to position [343, 0]
click at [1038, 344] on button "Next" at bounding box center [1042, 353] width 89 height 37
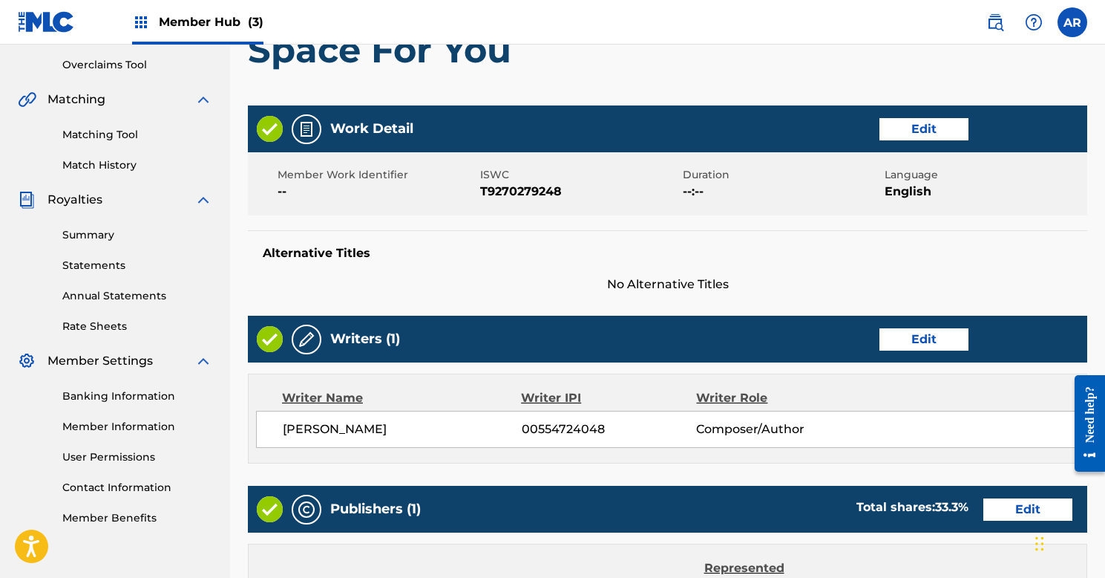
scroll to position [306, 0]
click at [926, 346] on button "Edit" at bounding box center [924, 339] width 89 height 22
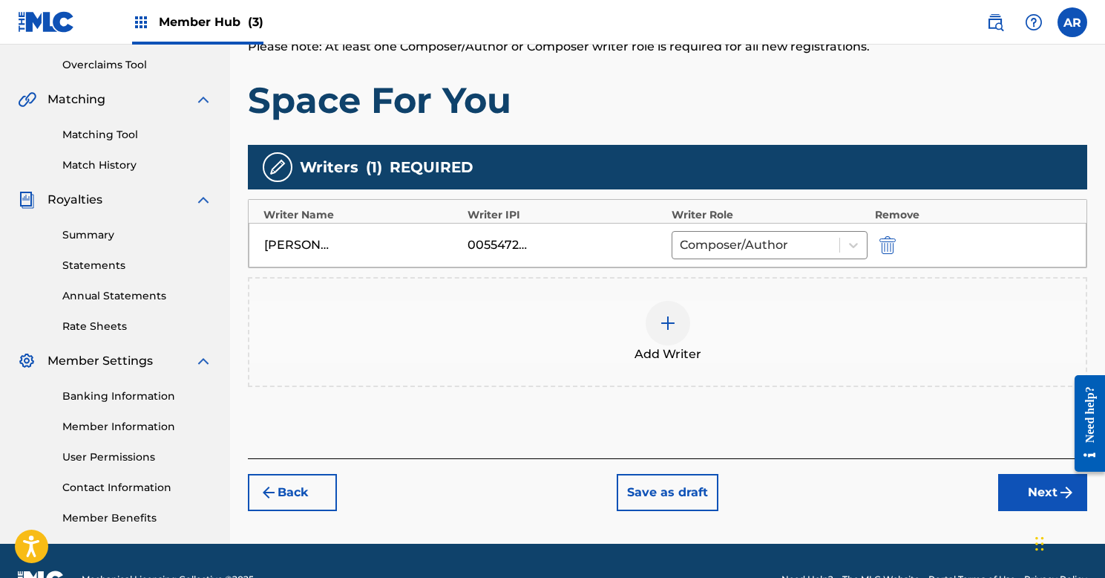
click at [662, 330] on img at bounding box center [668, 323] width 18 height 18
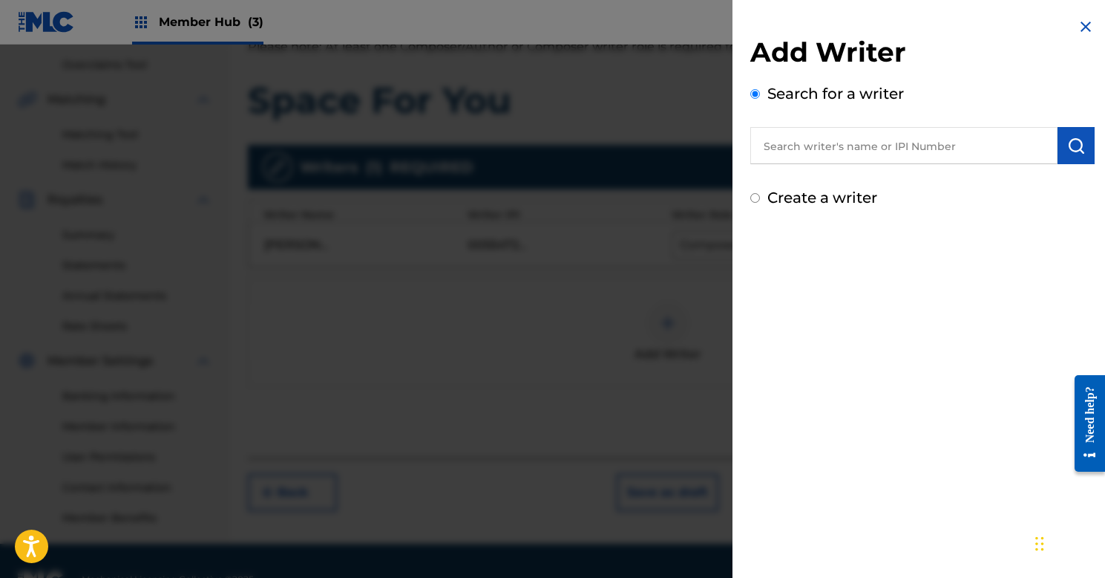
click at [822, 152] on input "text" at bounding box center [904, 145] width 307 height 37
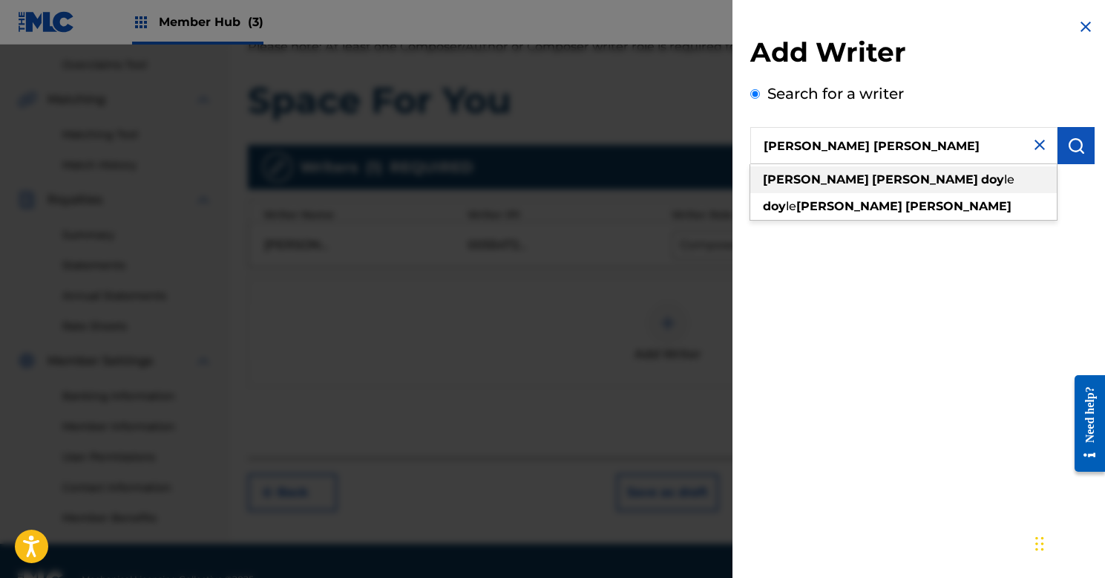
click at [872, 181] on strong "douglas" at bounding box center [925, 179] width 106 height 14
type input "joshua douglas doyle"
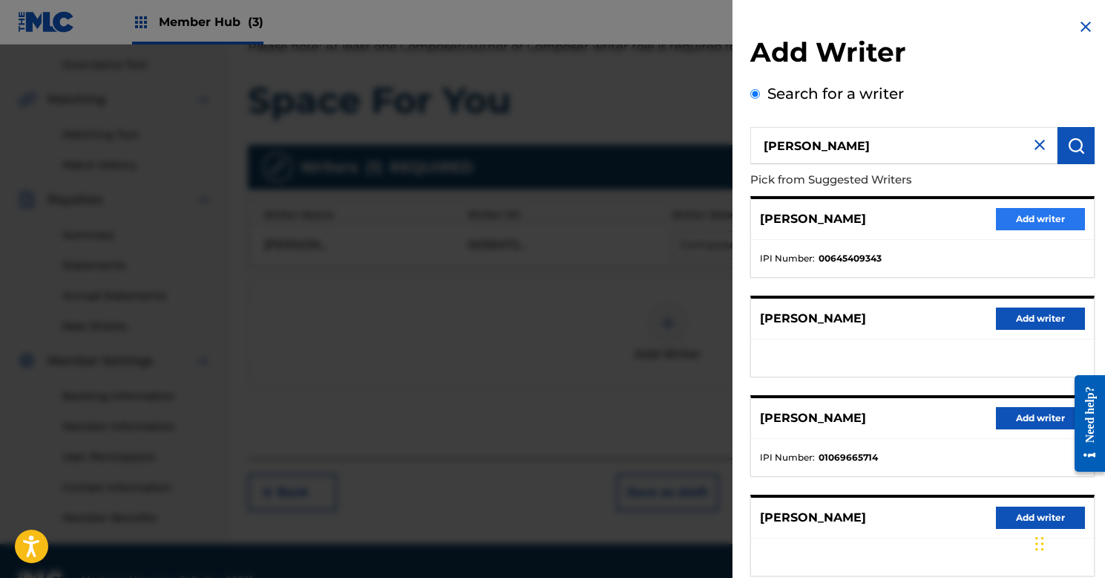
click at [1014, 218] on button "Add writer" at bounding box center [1040, 219] width 89 height 22
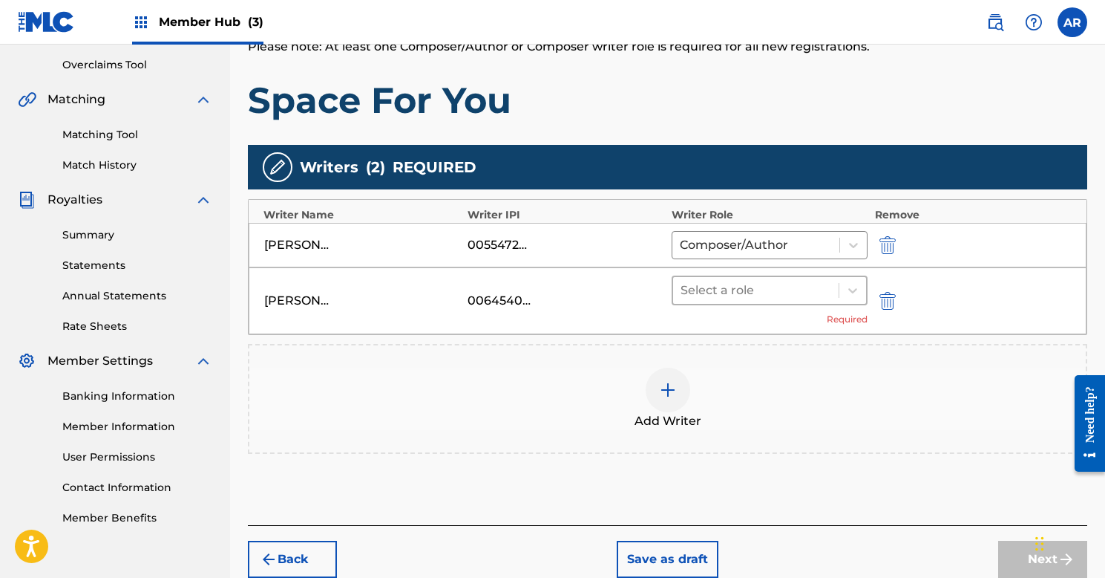
click at [752, 292] on div at bounding box center [756, 290] width 151 height 21
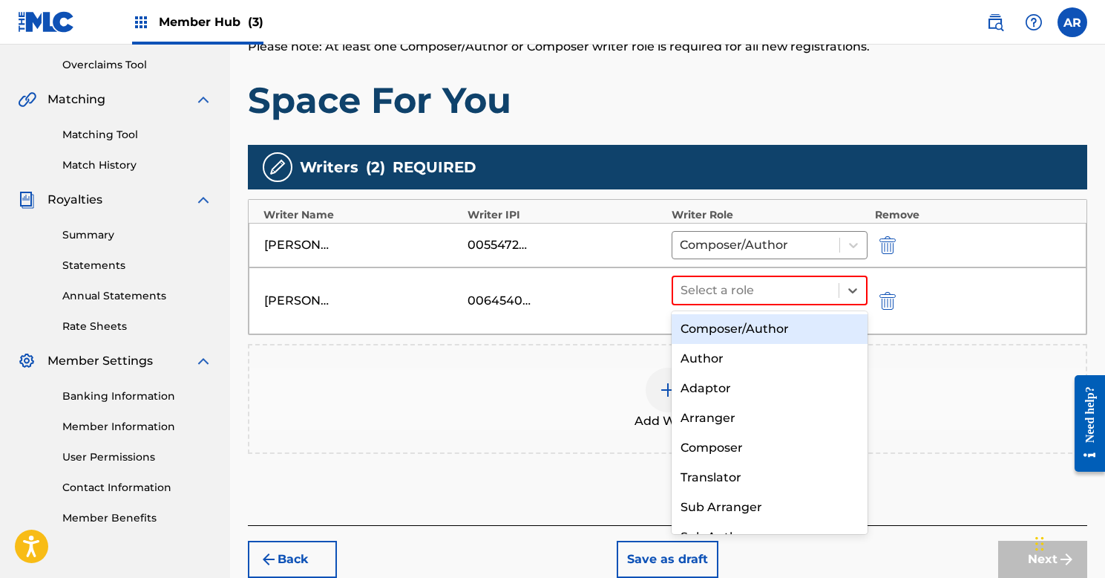
click at [746, 322] on div "Composer/Author" at bounding box center [770, 329] width 196 height 30
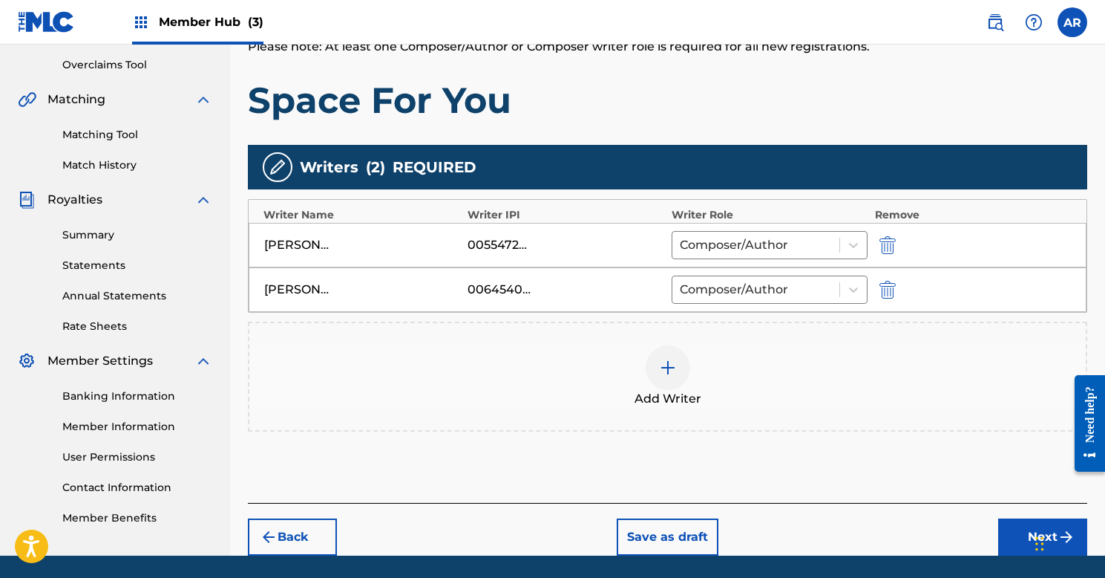
click at [667, 370] on img at bounding box center [668, 368] width 18 height 18
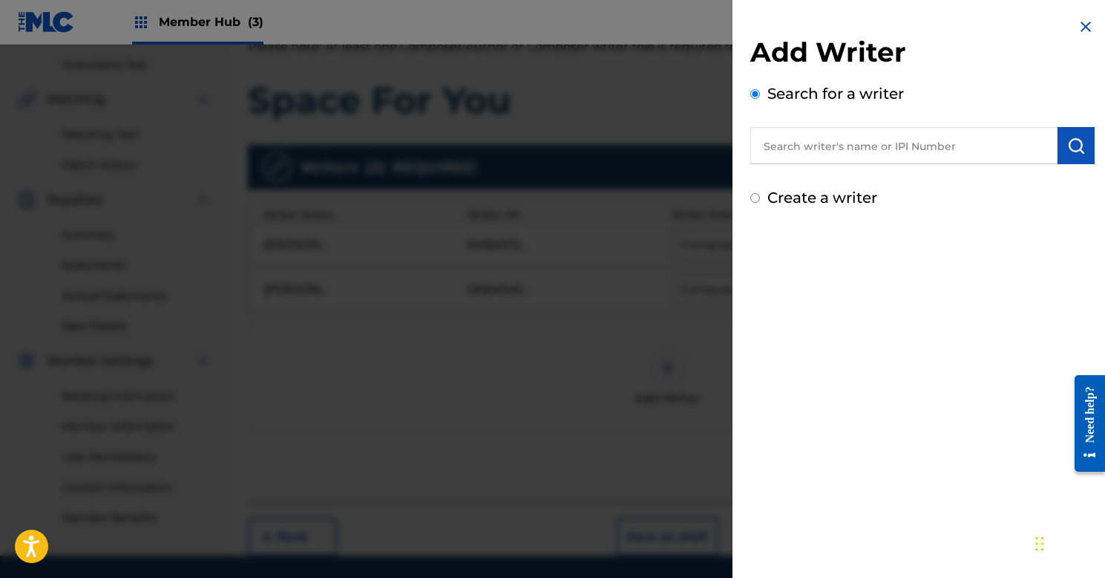
click at [814, 142] on input "text" at bounding box center [904, 145] width 307 height 37
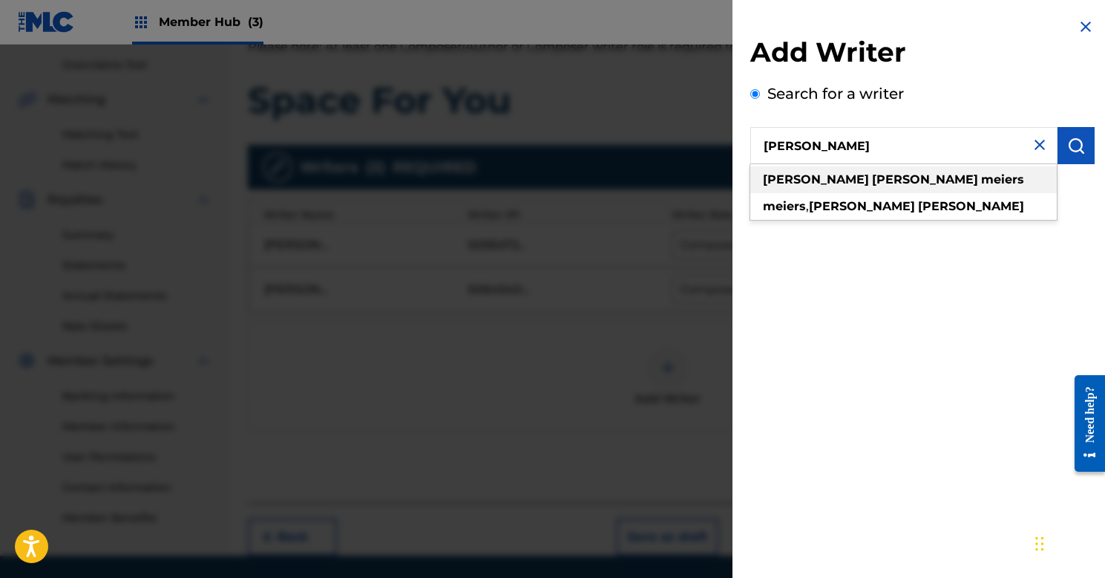
click at [981, 182] on strong "meiers" at bounding box center [1002, 179] width 43 height 14
type input "michael john meiers"
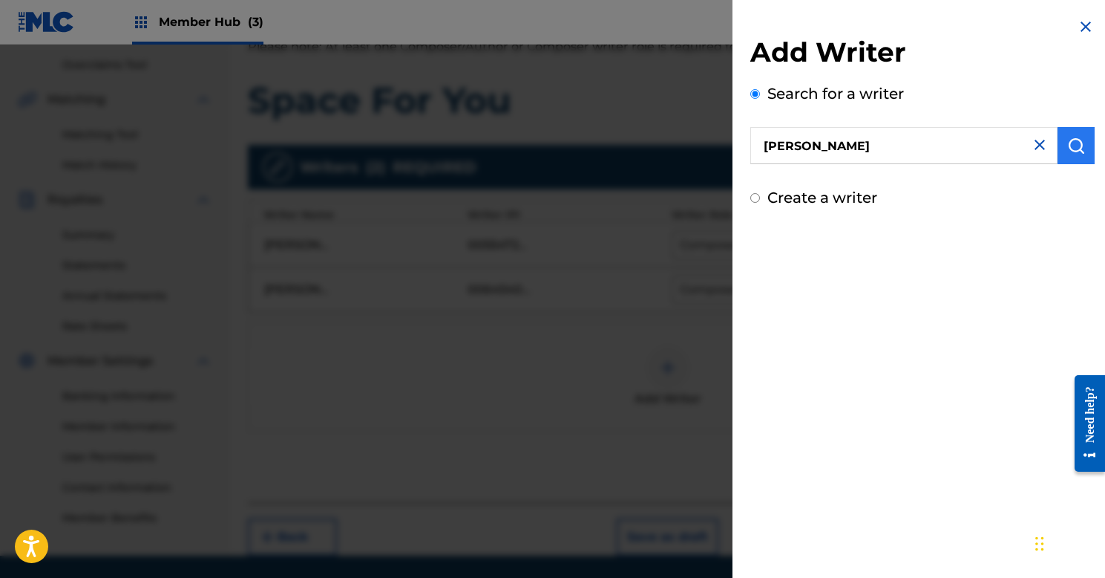
click at [1069, 147] on img "submit" at bounding box center [1076, 146] width 18 height 18
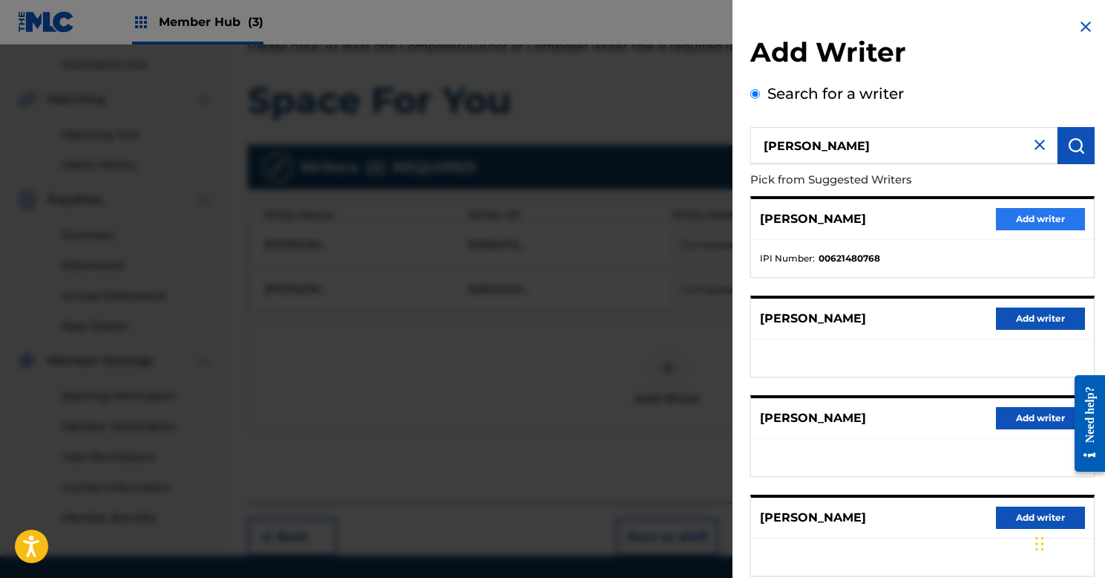
click at [1027, 220] on button "Add writer" at bounding box center [1040, 219] width 89 height 22
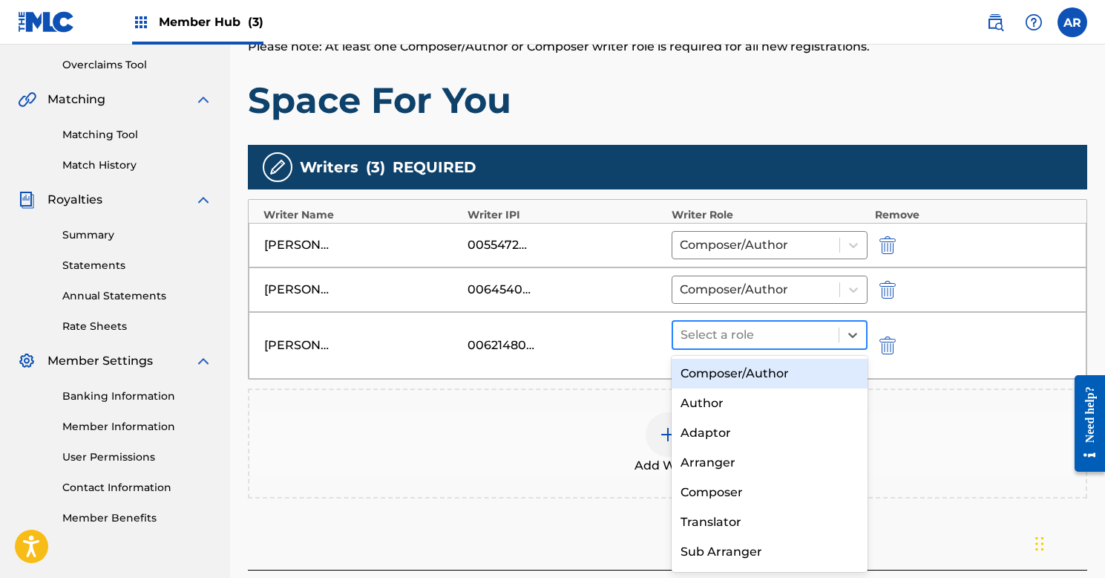
click at [789, 333] on div at bounding box center [756, 334] width 151 height 21
click at [747, 374] on div "Composer/Author" at bounding box center [770, 374] width 196 height 30
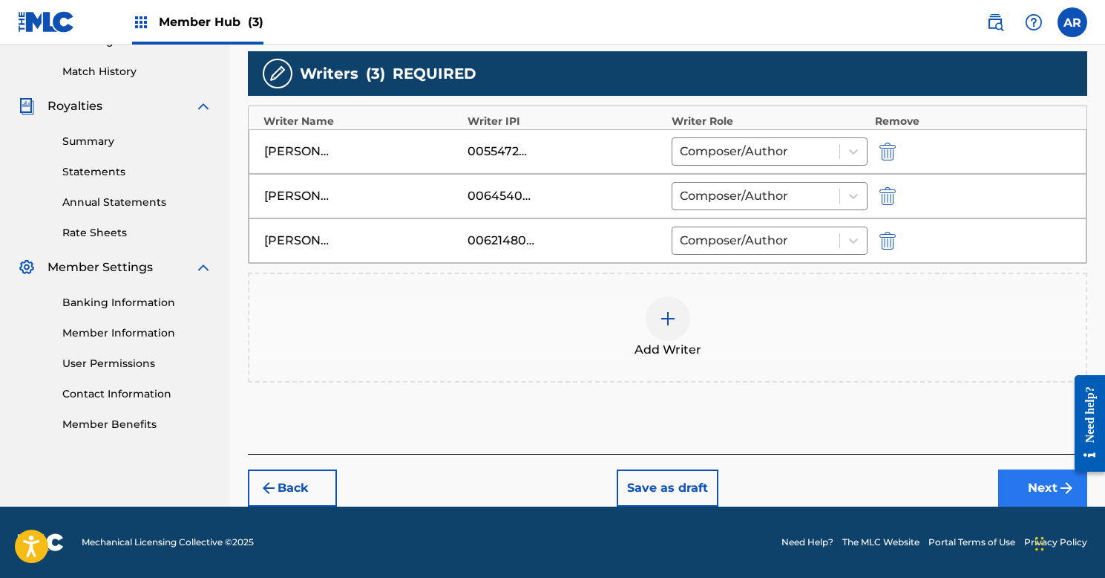
click at [1049, 491] on button "Next" at bounding box center [1042, 487] width 89 height 37
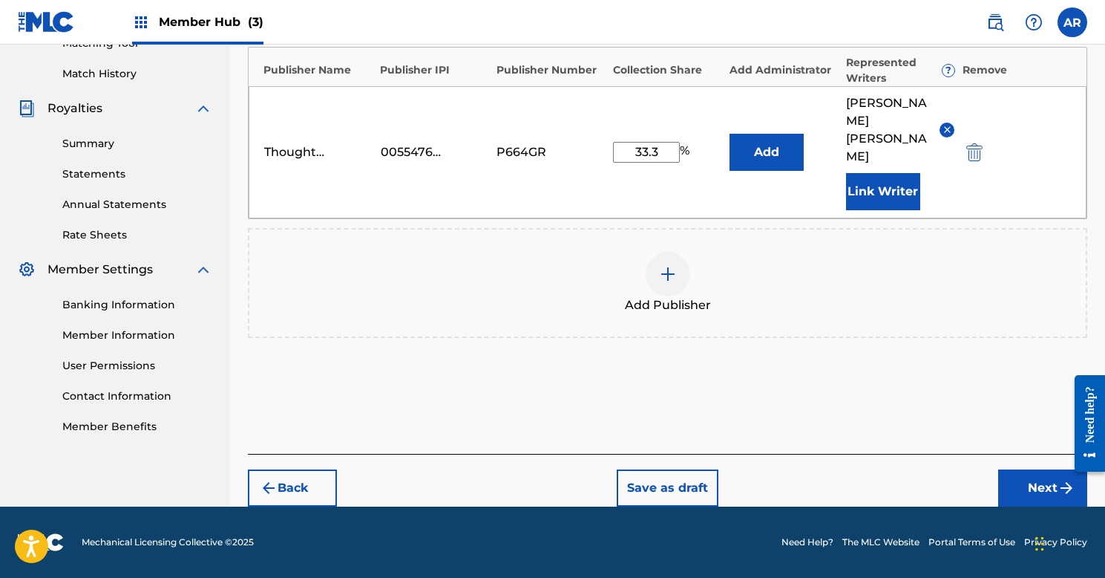
scroll to position [362, 0]
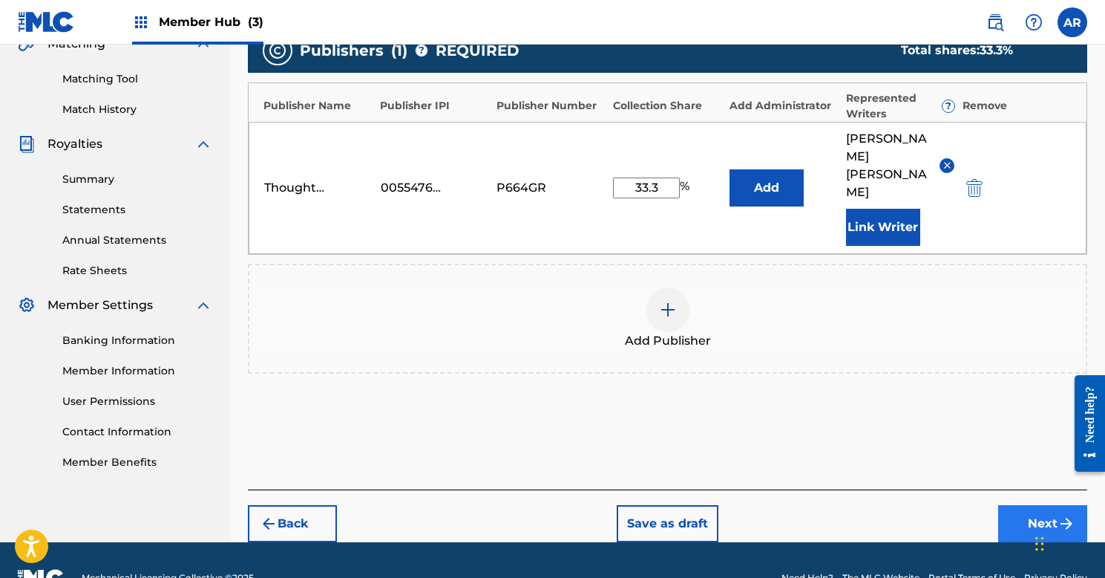
click at [1047, 505] on button "Next" at bounding box center [1042, 523] width 89 height 37
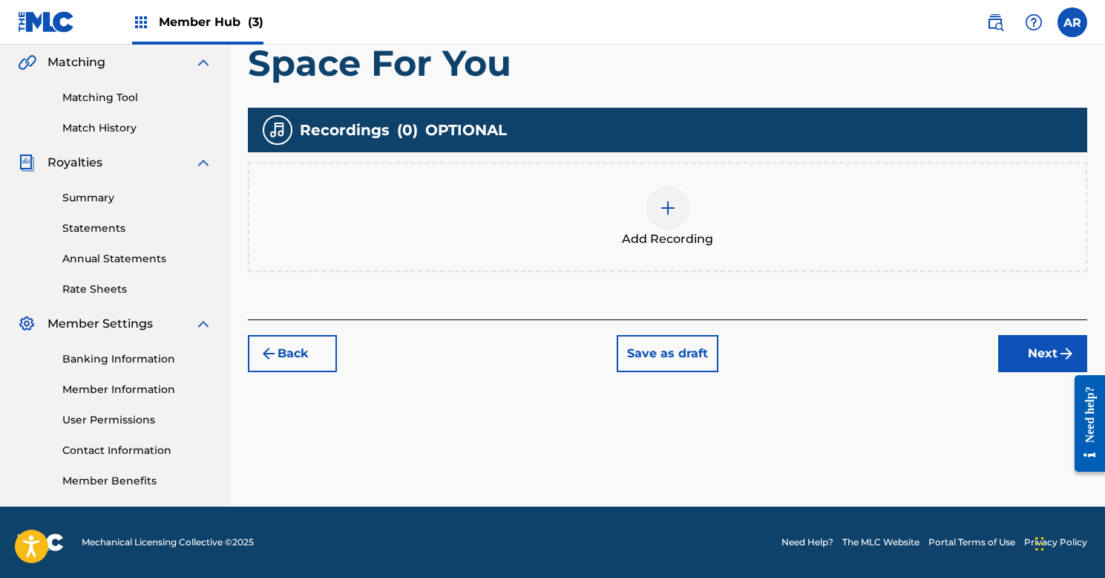
scroll to position [343, 0]
click at [1020, 350] on button "Next" at bounding box center [1042, 353] width 89 height 37
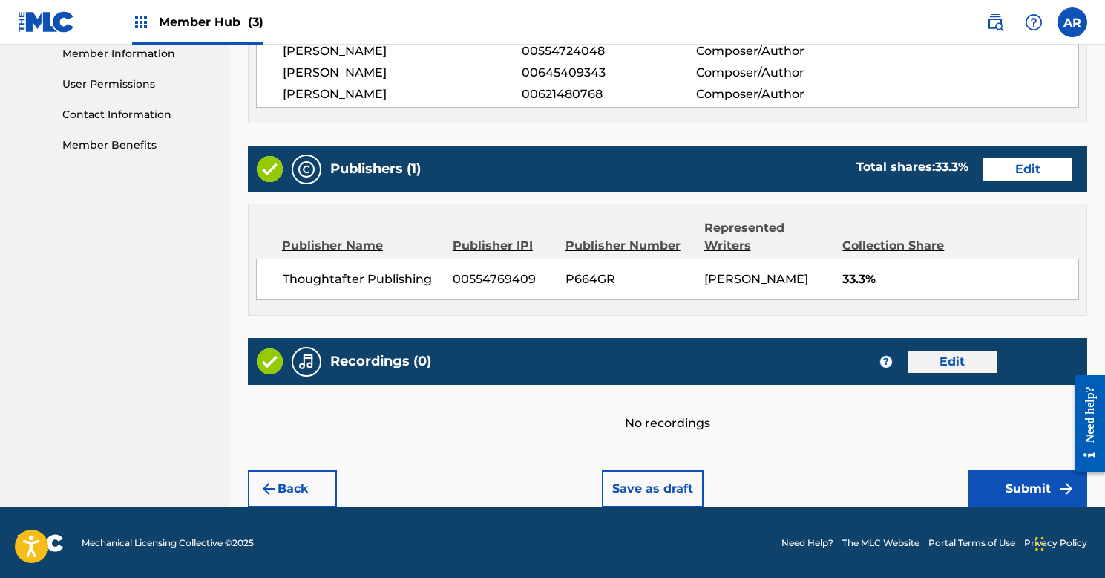
scroll to position [678, 0]
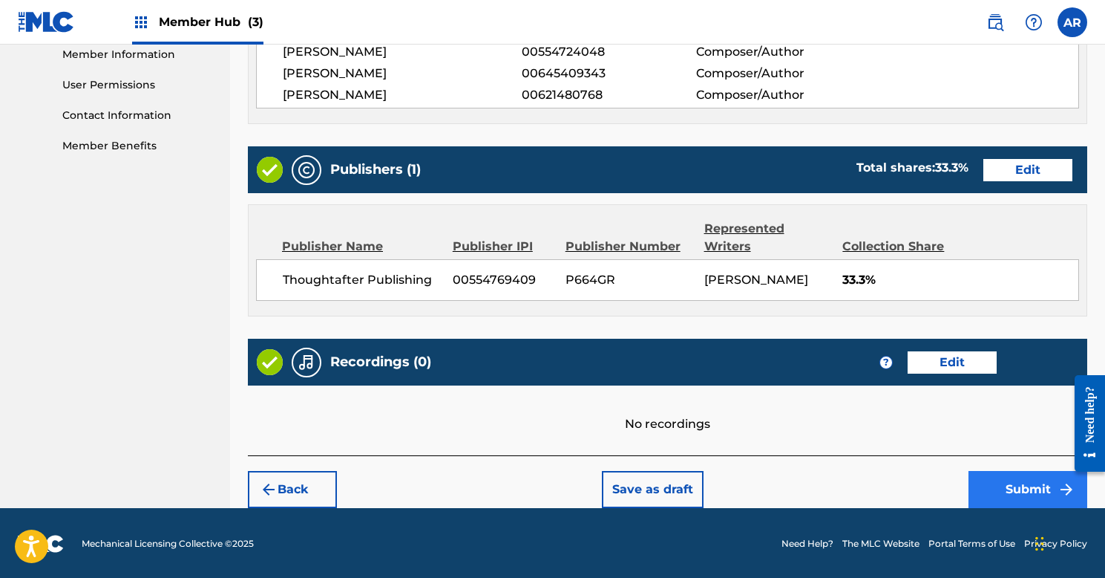
click at [995, 478] on button "Submit" at bounding box center [1028, 489] width 119 height 37
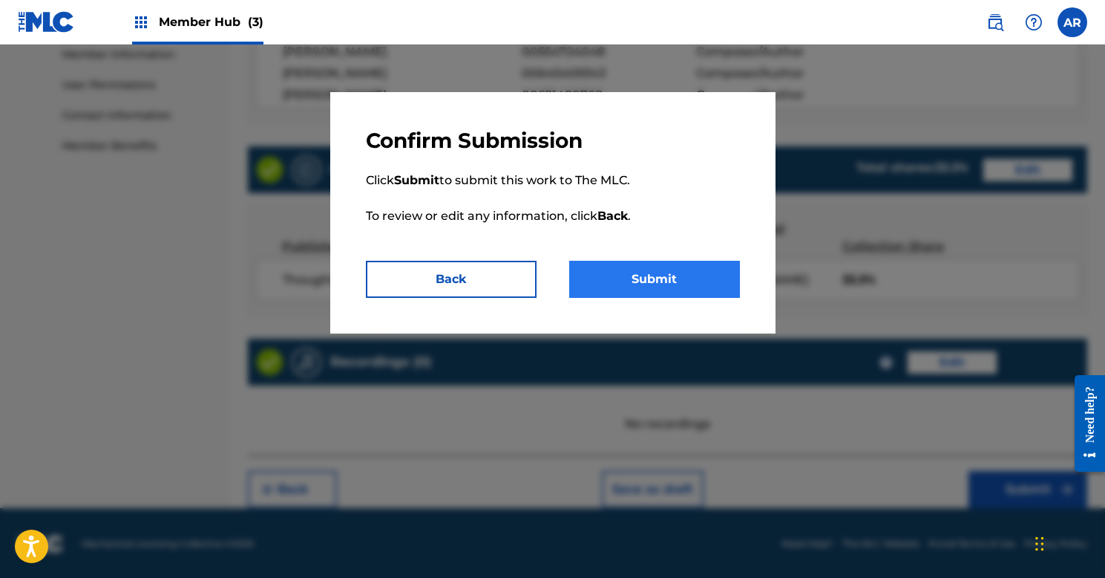
click at [654, 275] on button "Submit" at bounding box center [654, 279] width 171 height 37
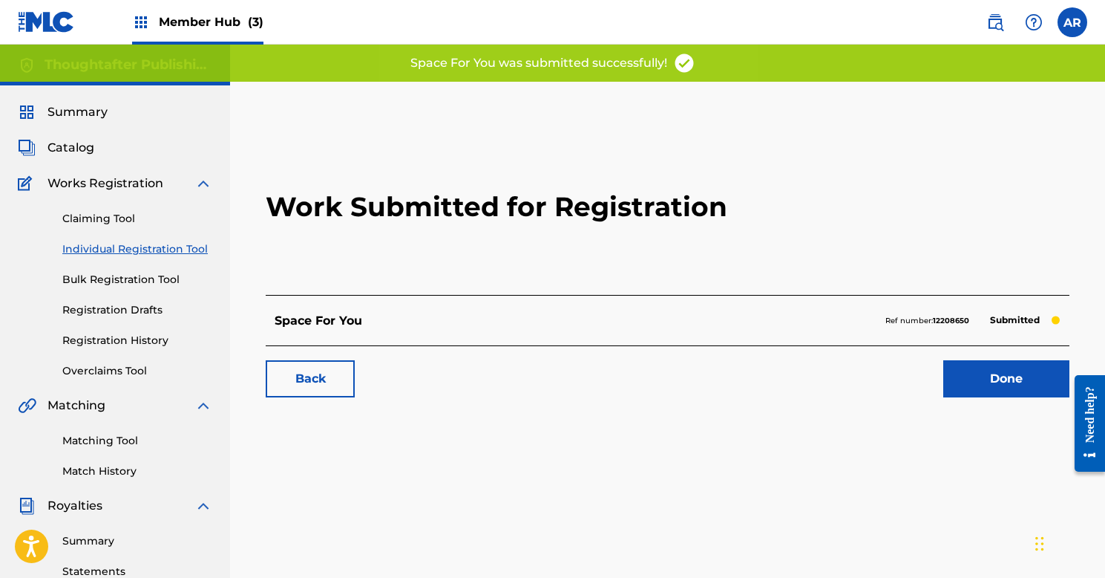
click at [117, 250] on link "Individual Registration Tool" at bounding box center [137, 249] width 150 height 16
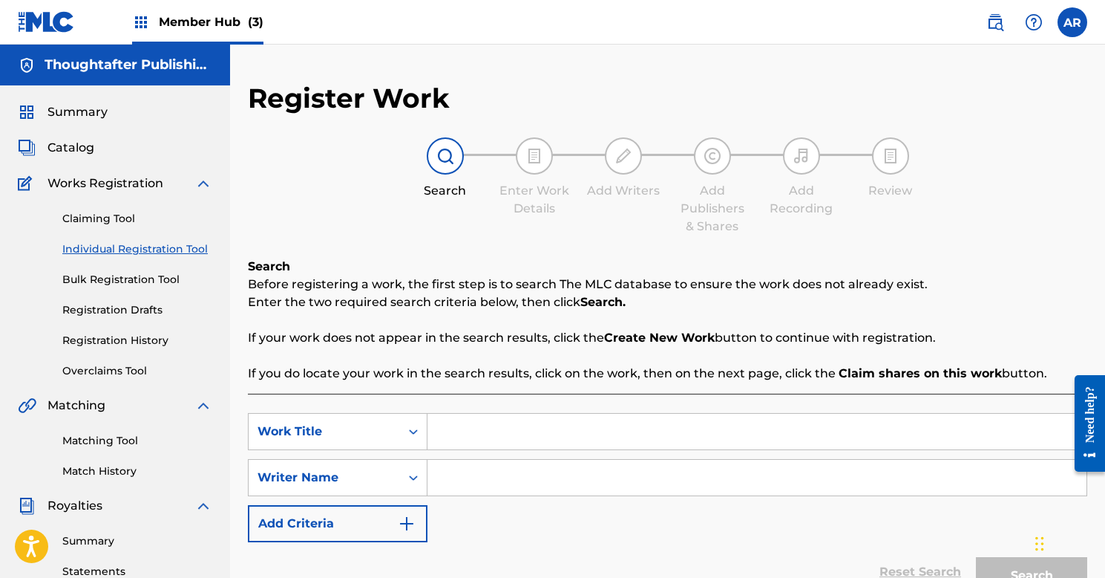
click at [495, 420] on input "Search Form" at bounding box center [757, 431] width 659 height 36
type input "Throwing Punches"
click at [518, 477] on input "Search Form" at bounding box center [757, 478] width 659 height 36
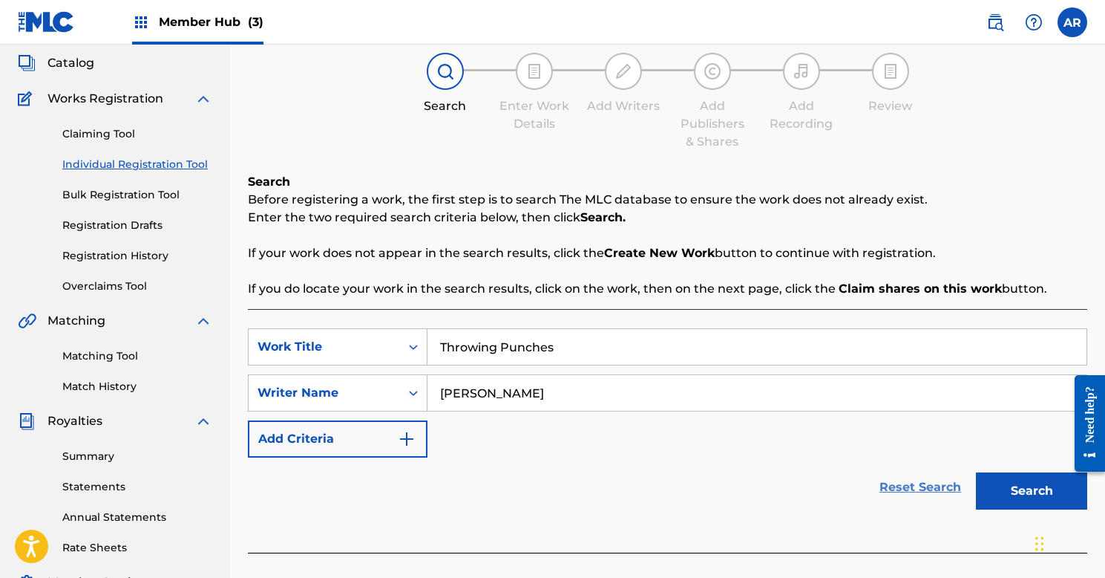
scroll to position [137, 0]
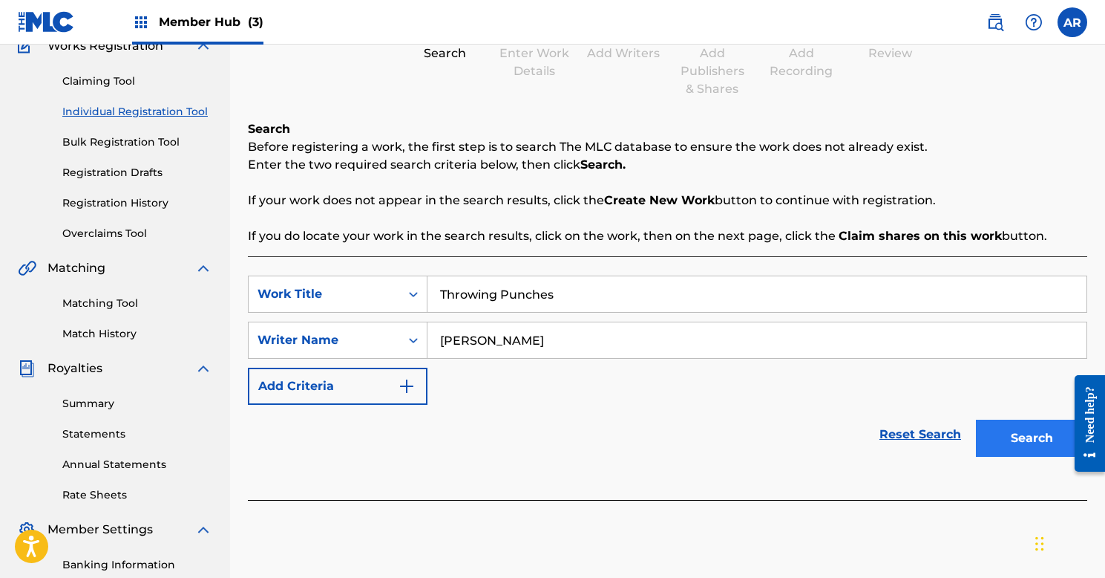
type input "[PERSON_NAME]"
click at [999, 436] on button "Search" at bounding box center [1031, 437] width 111 height 37
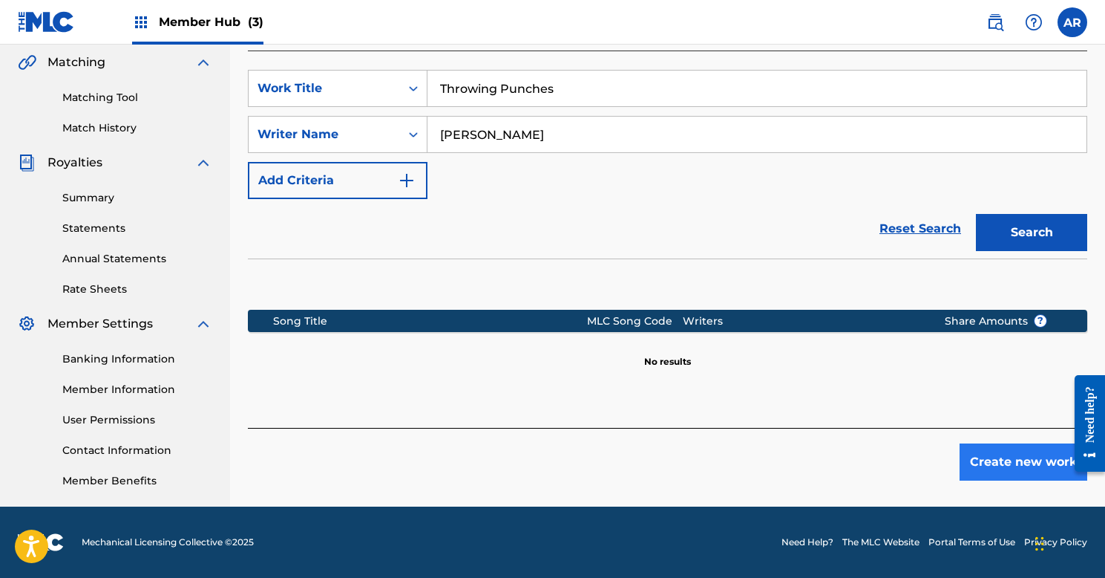
scroll to position [343, 0]
click at [1014, 471] on button "Create new work" at bounding box center [1024, 461] width 128 height 37
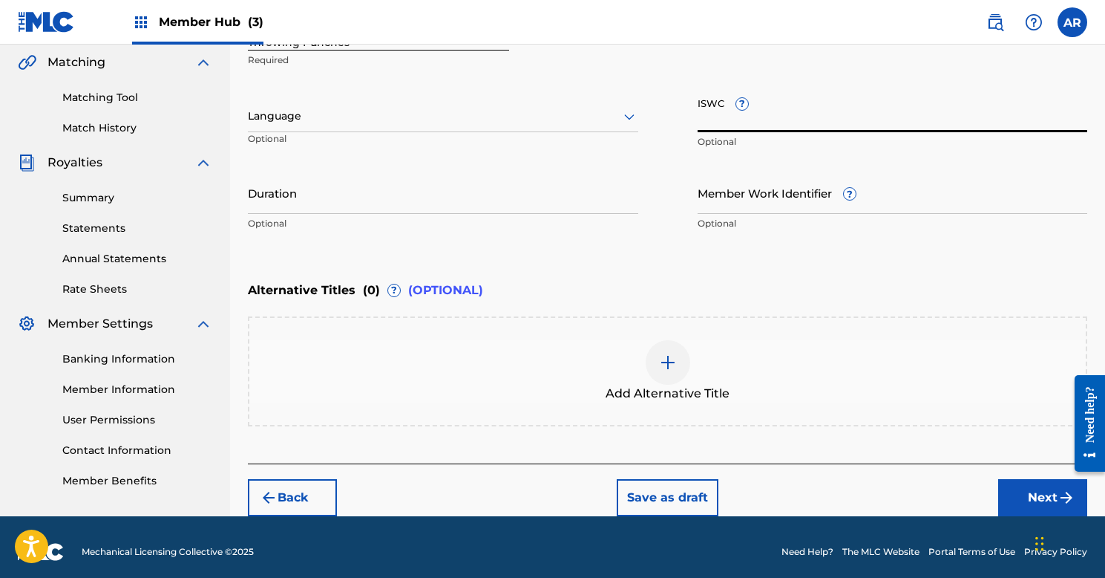
click at [765, 117] on input "ISWC ?" at bounding box center [893, 111] width 390 height 42
paste input "T9013212594"
type input "T9013212594"
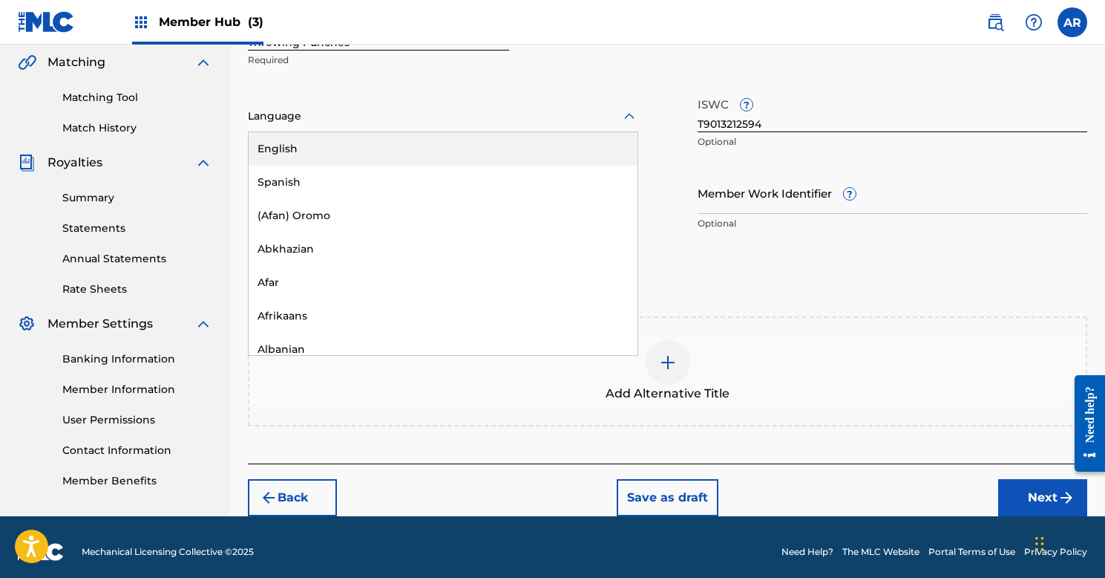
click at [362, 122] on div at bounding box center [443, 116] width 390 height 19
click at [329, 164] on div "English" at bounding box center [443, 148] width 389 height 33
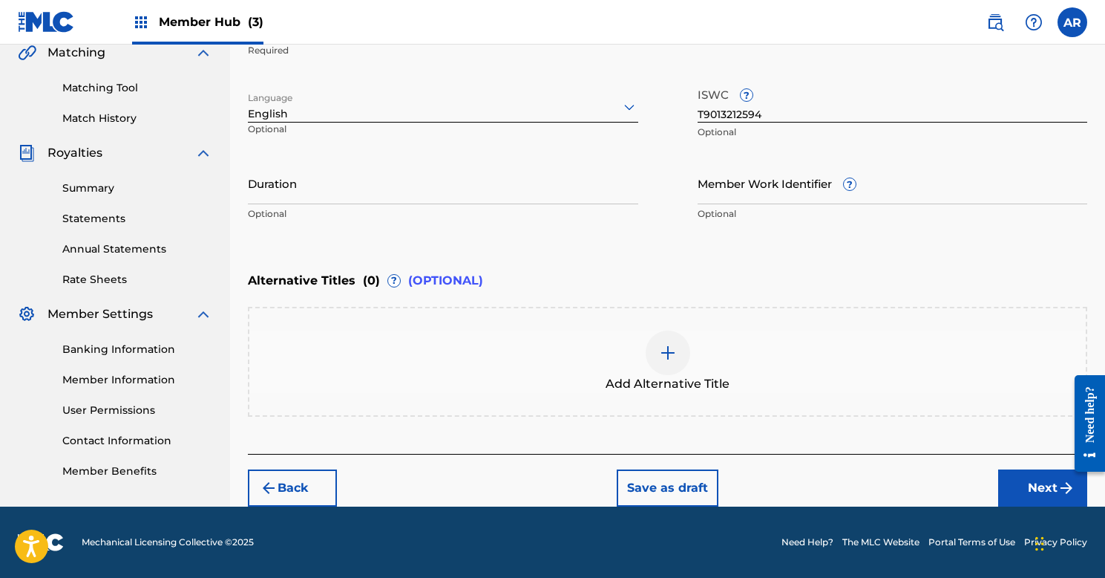
scroll to position [353, 0]
click at [1031, 485] on button "Next" at bounding box center [1042, 487] width 89 height 37
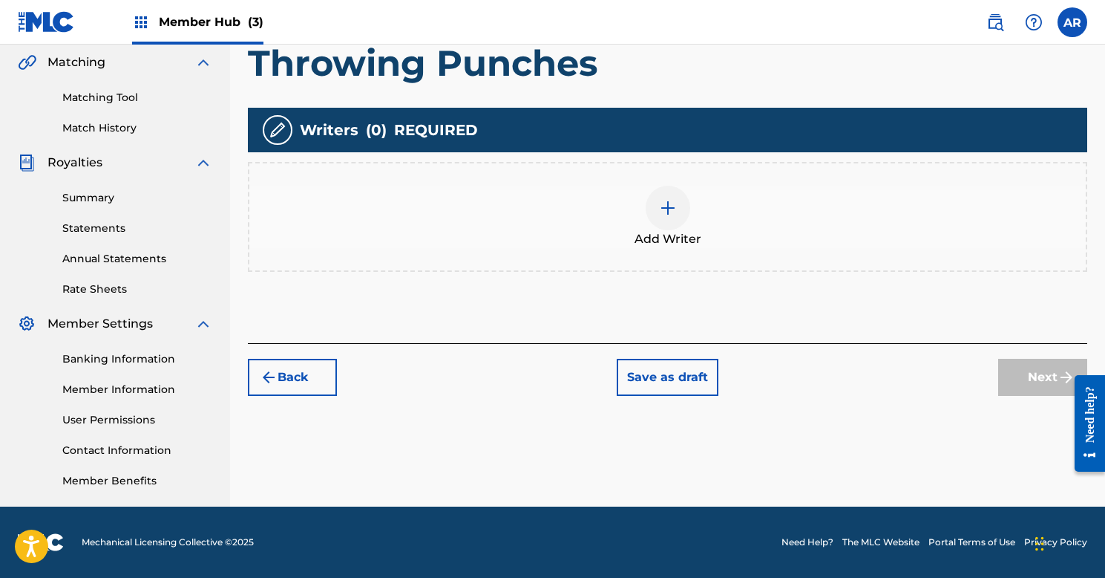
scroll to position [343, 0]
click at [676, 206] on img at bounding box center [668, 208] width 18 height 18
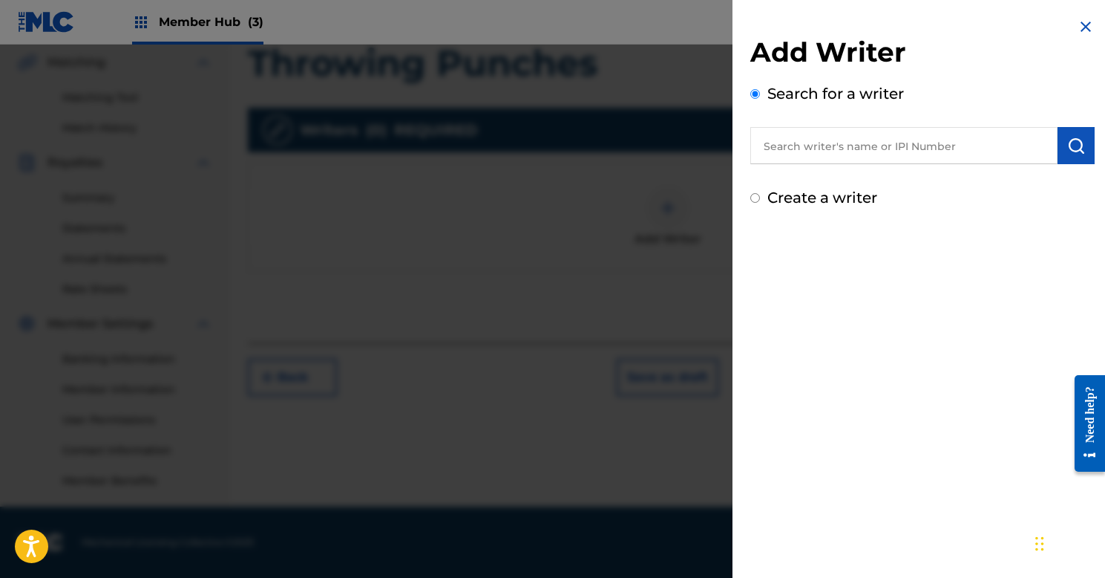
drag, startPoint x: 809, startPoint y: 151, endPoint x: 810, endPoint y: 143, distance: 8.2
click at [809, 151] on input "text" at bounding box center [904, 145] width 307 height 37
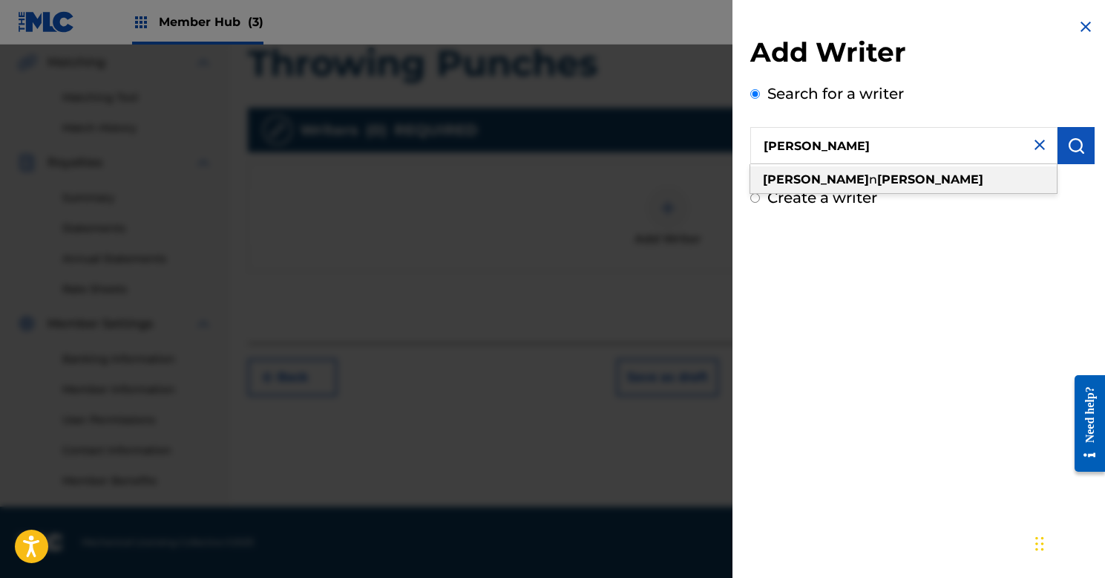
drag, startPoint x: 817, startPoint y: 171, endPoint x: 797, endPoint y: 181, distance: 22.6
click at [797, 181] on strong "[PERSON_NAME]" at bounding box center [816, 179] width 106 height 14
type input "[PERSON_NAME]"
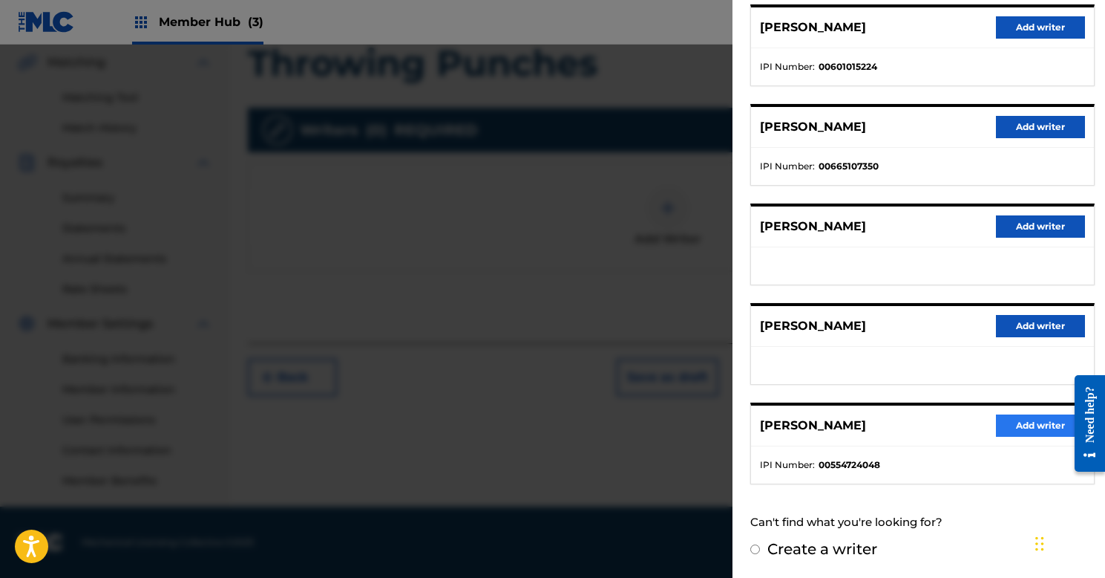
scroll to position [191, 0]
click at [1040, 424] on button "Add writer" at bounding box center [1040, 426] width 89 height 22
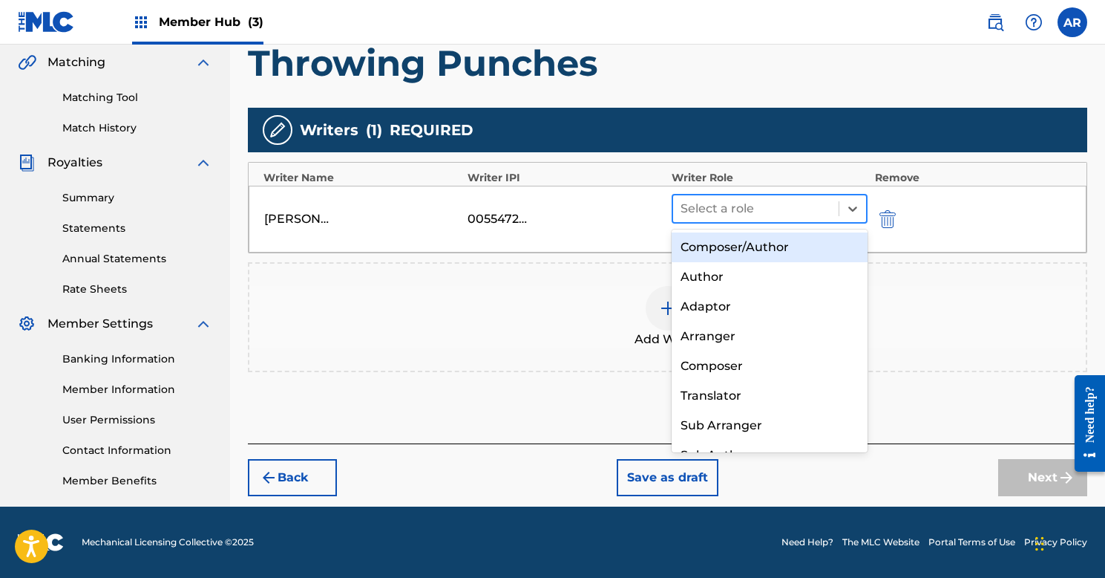
click at [748, 206] on div at bounding box center [756, 208] width 151 height 21
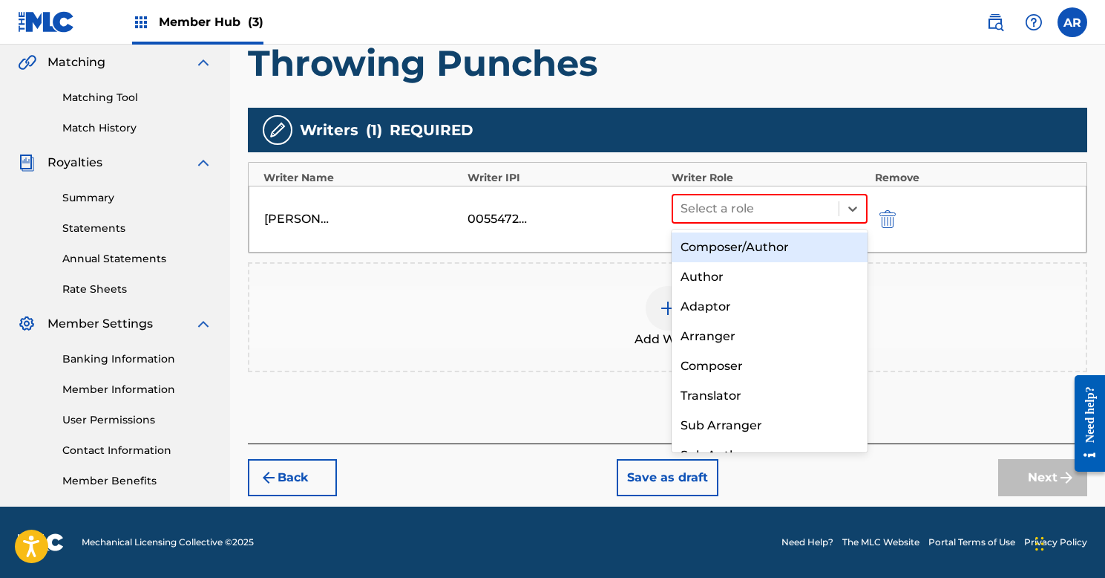
click at [714, 237] on div "Composer/Author" at bounding box center [770, 247] width 196 height 30
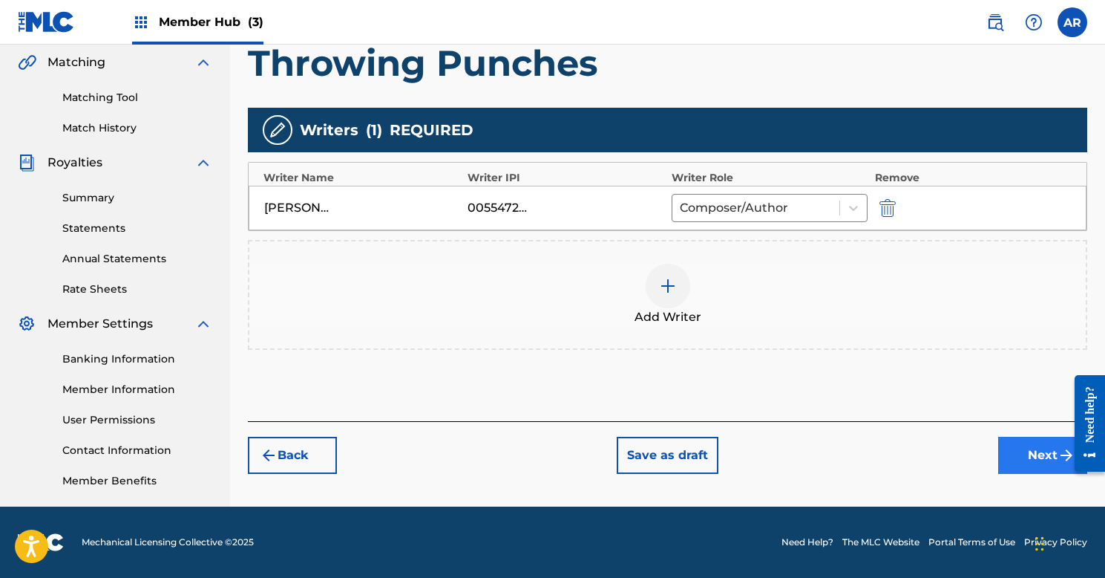
click at [1030, 461] on button "Next" at bounding box center [1042, 454] width 89 height 37
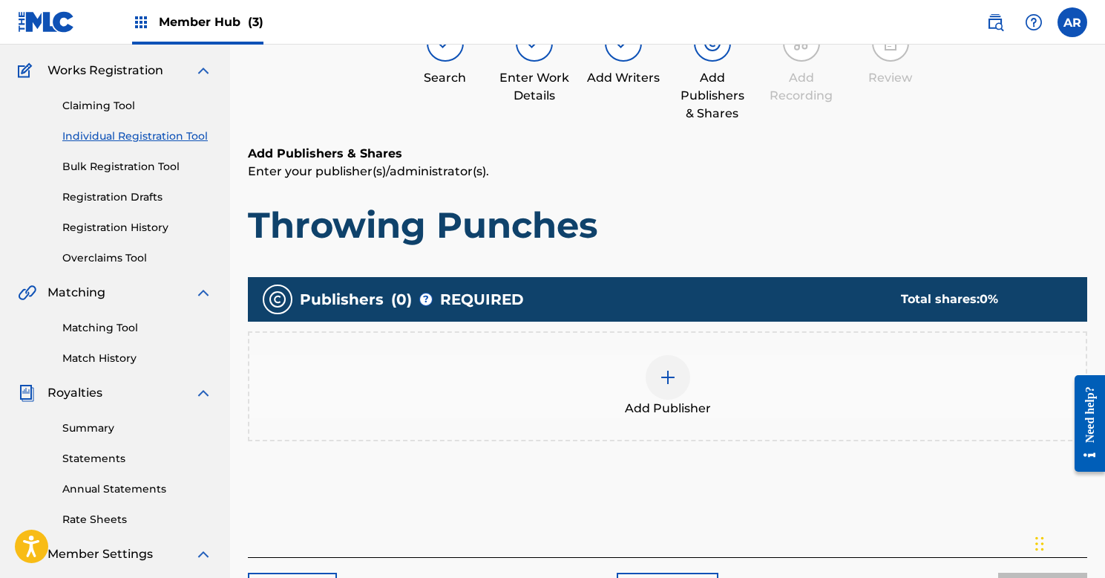
scroll to position [67, 0]
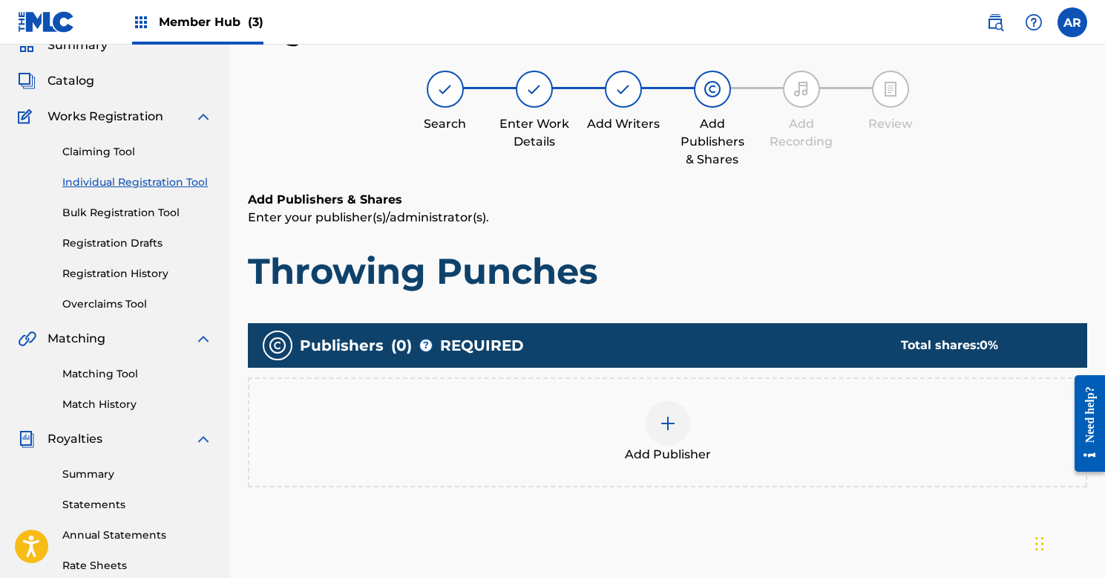
click at [670, 408] on div at bounding box center [668, 423] width 45 height 45
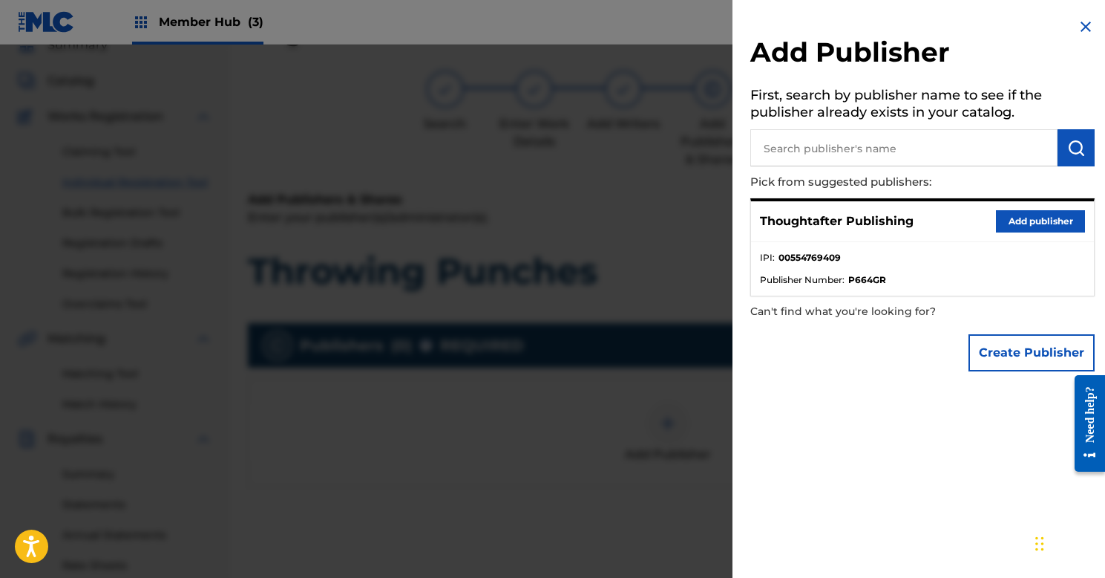
click at [877, 233] on div "Thoughtafter Publishing Add publisher" at bounding box center [922, 221] width 343 height 41
click at [996, 214] on button "Add publisher" at bounding box center [1040, 221] width 89 height 22
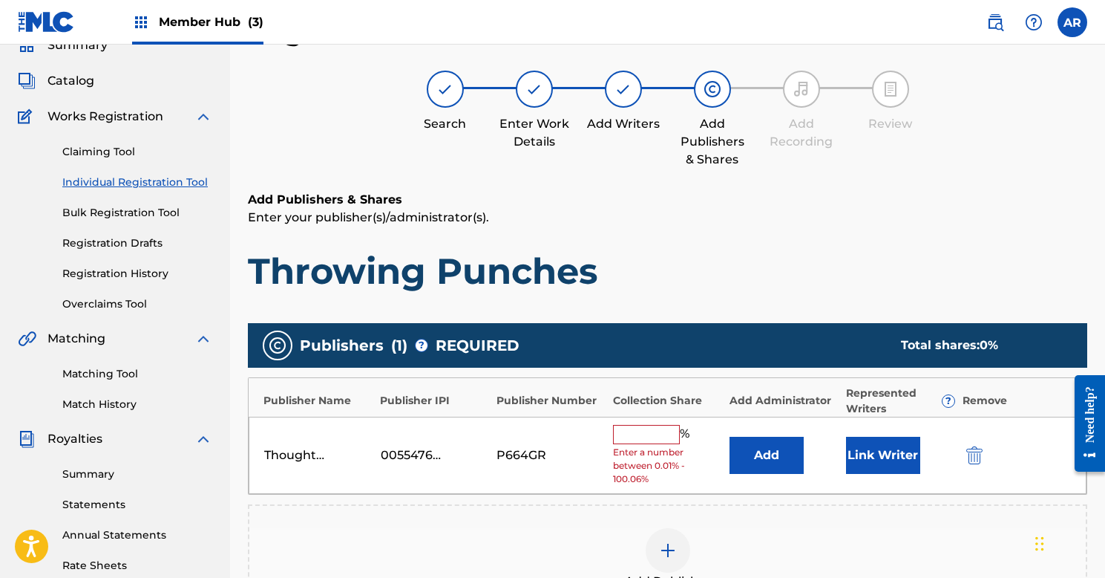
click at [655, 434] on input "text" at bounding box center [646, 434] width 67 height 19
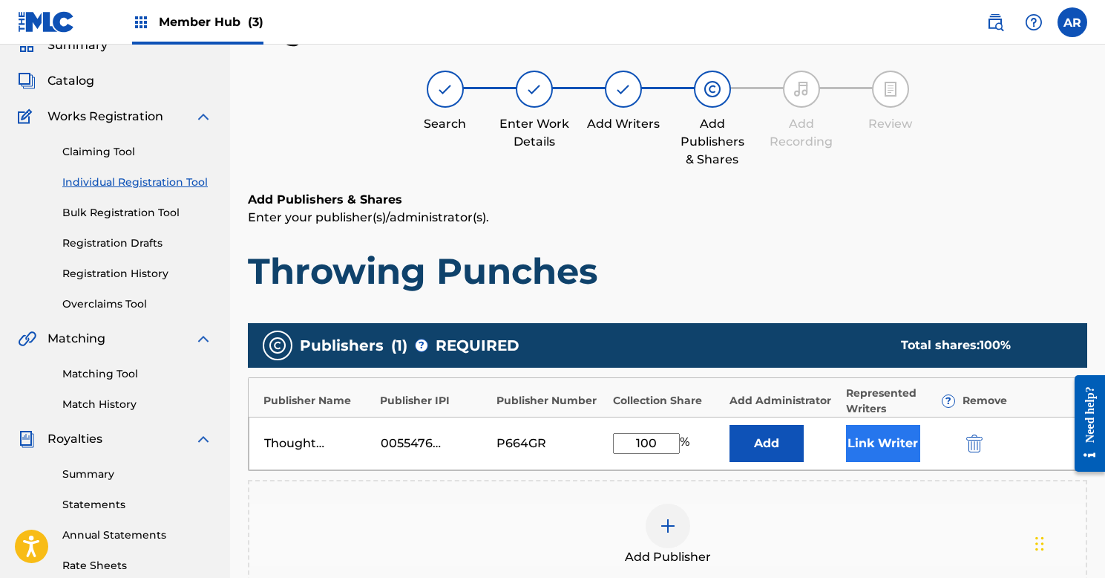
type input "100"
click at [867, 434] on button "Link Writer" at bounding box center [883, 443] width 74 height 37
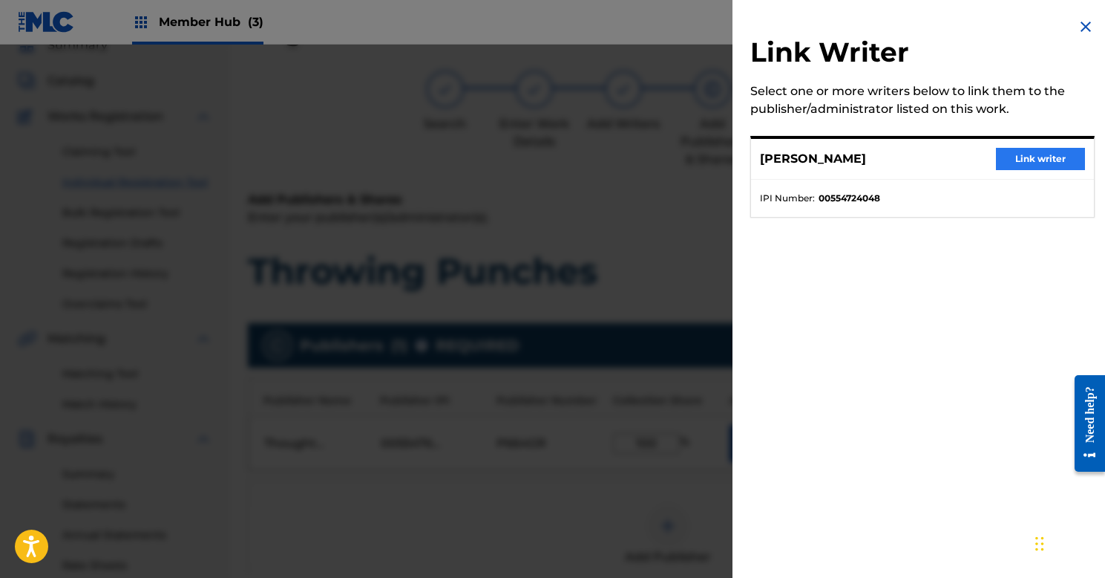
click at [1001, 157] on button "Link writer" at bounding box center [1040, 159] width 89 height 22
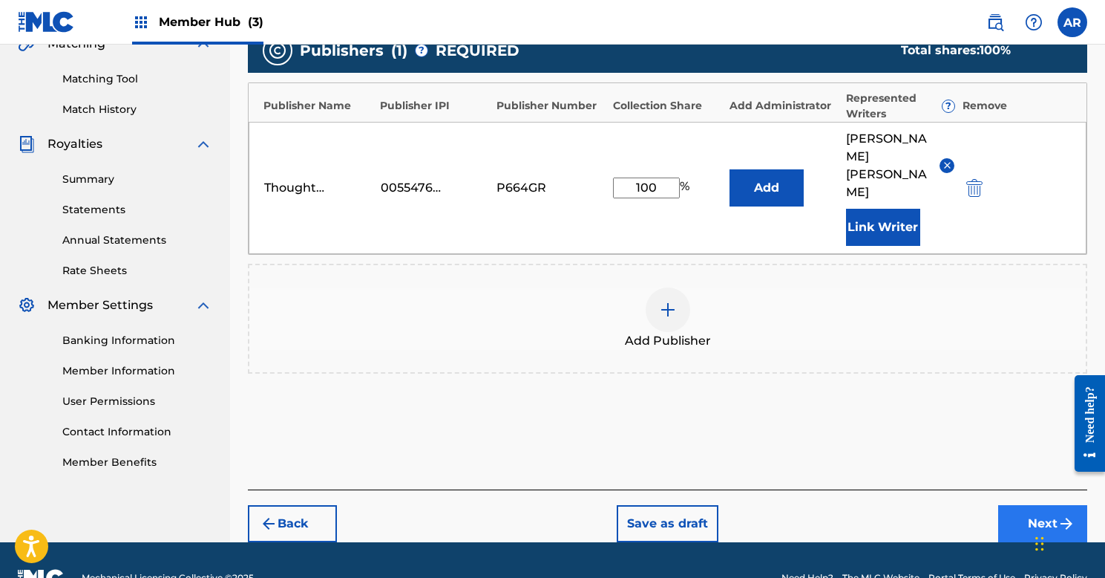
click at [1035, 505] on button "Next" at bounding box center [1042, 523] width 89 height 37
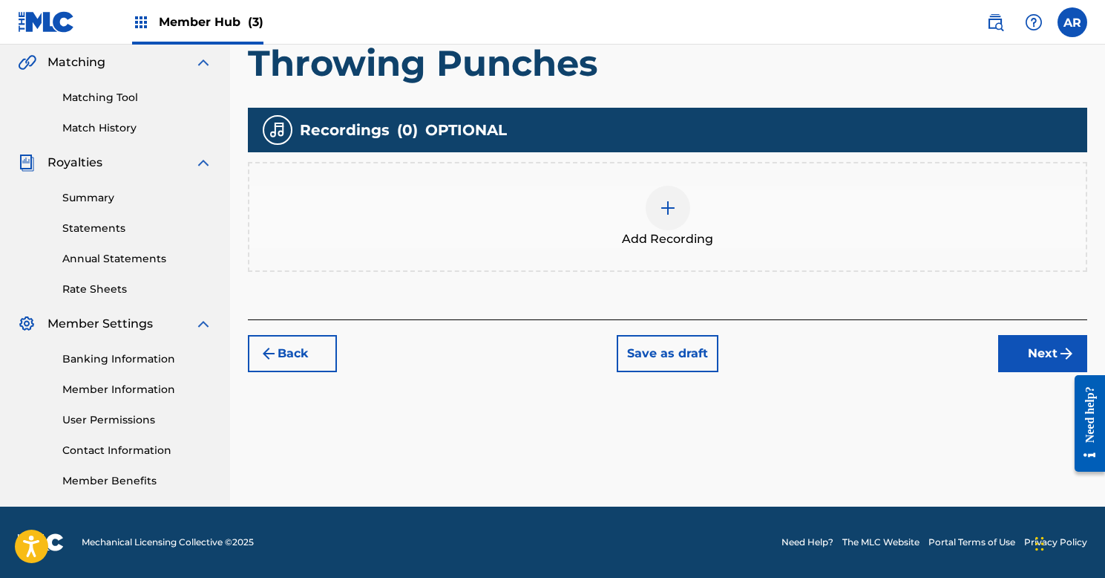
scroll to position [343, 0]
click at [1024, 340] on button "Next" at bounding box center [1042, 353] width 89 height 37
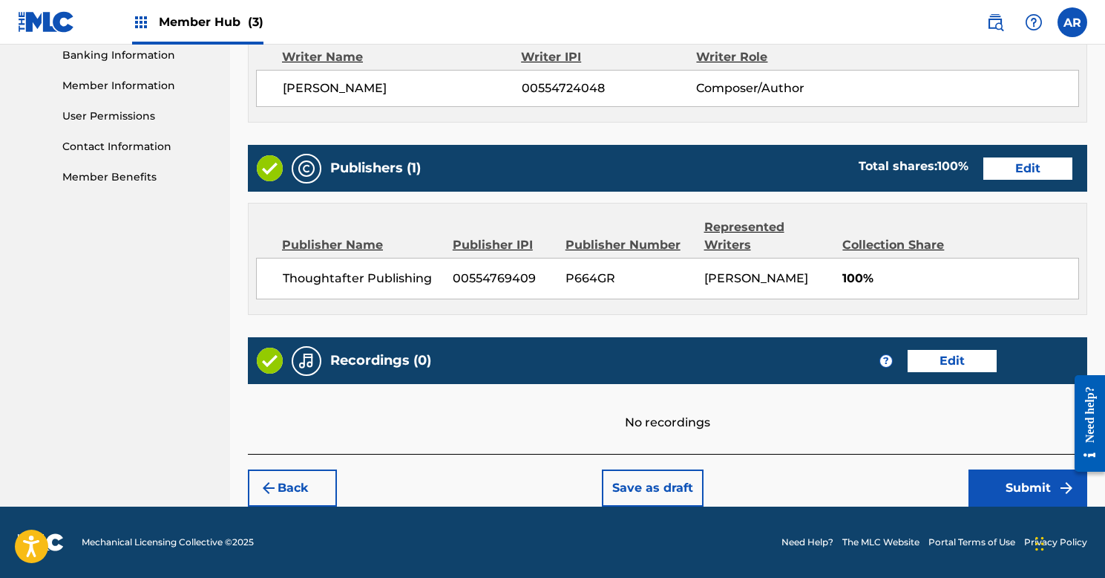
scroll to position [646, 0]
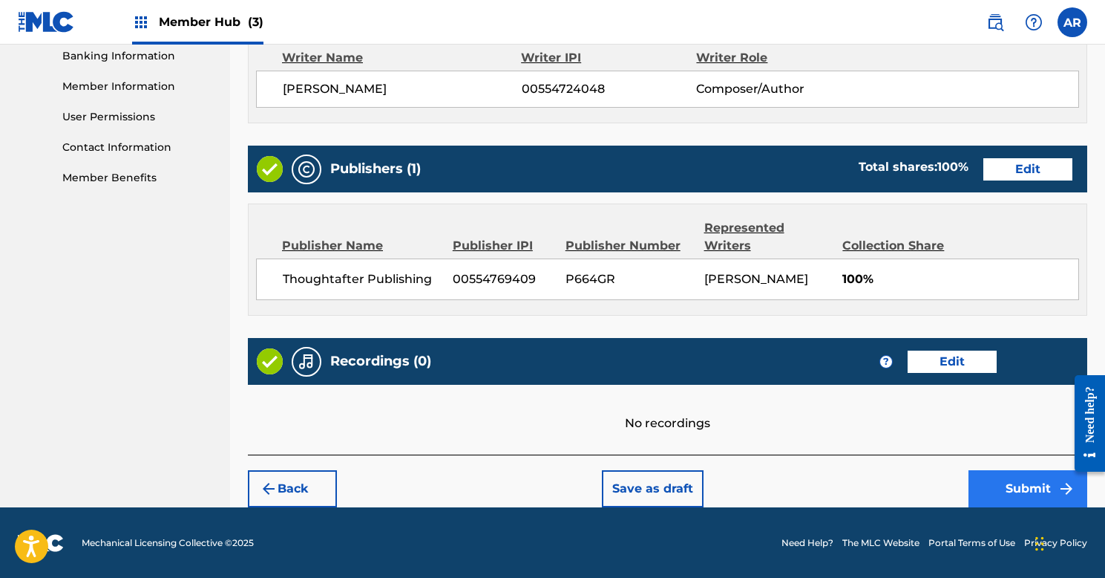
click at [997, 490] on button "Submit" at bounding box center [1028, 488] width 119 height 37
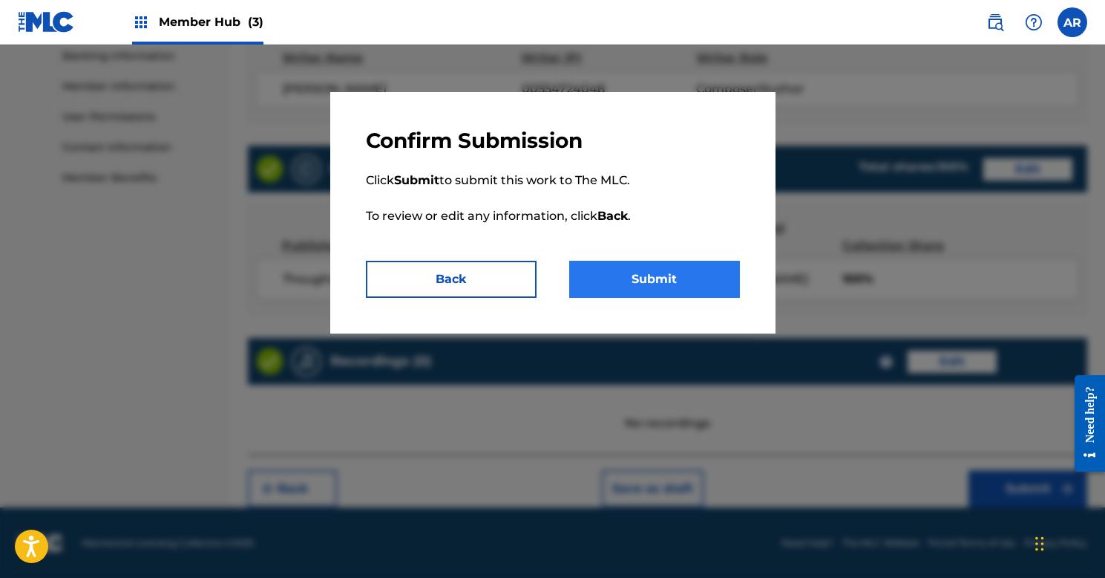
click at [631, 284] on button "Submit" at bounding box center [654, 279] width 171 height 37
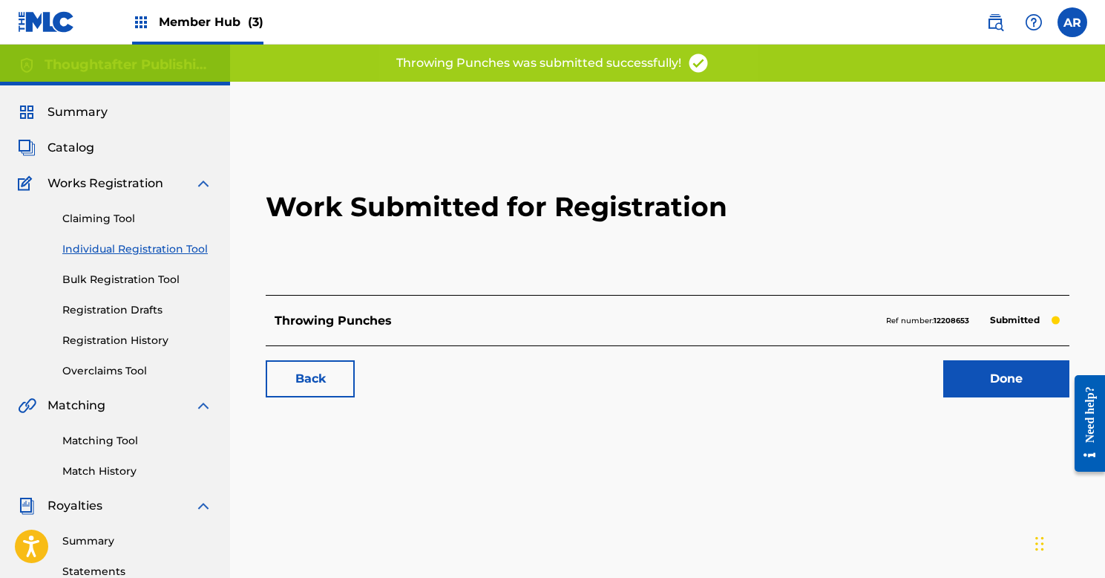
click at [116, 243] on link "Individual Registration Tool" at bounding box center [137, 249] width 150 height 16
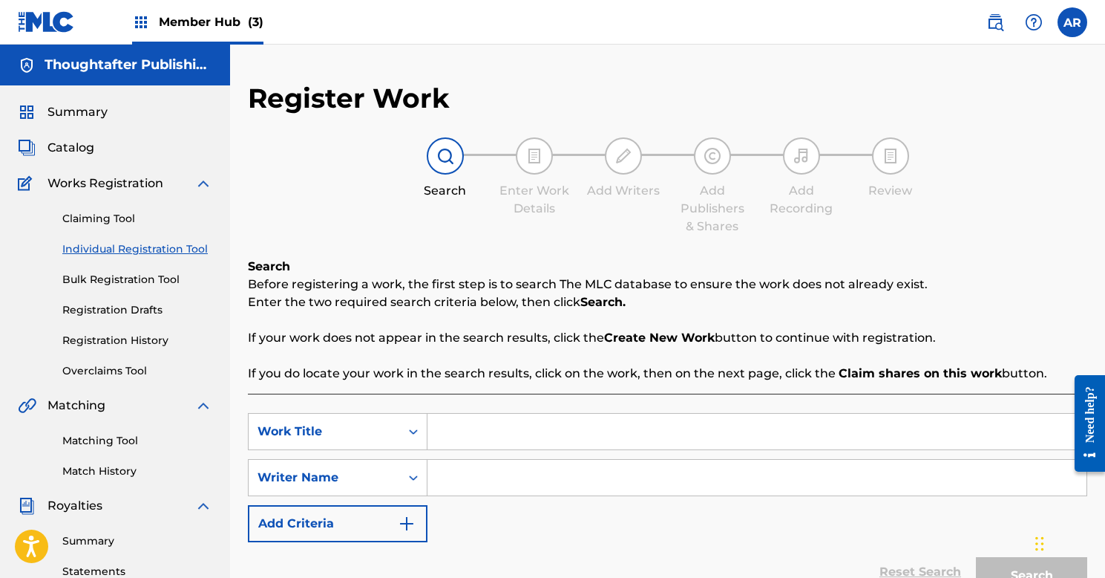
click at [470, 434] on input "Search Form" at bounding box center [757, 431] width 659 height 36
type input "Way Back"
click at [525, 484] on input "Search Form" at bounding box center [757, 478] width 659 height 36
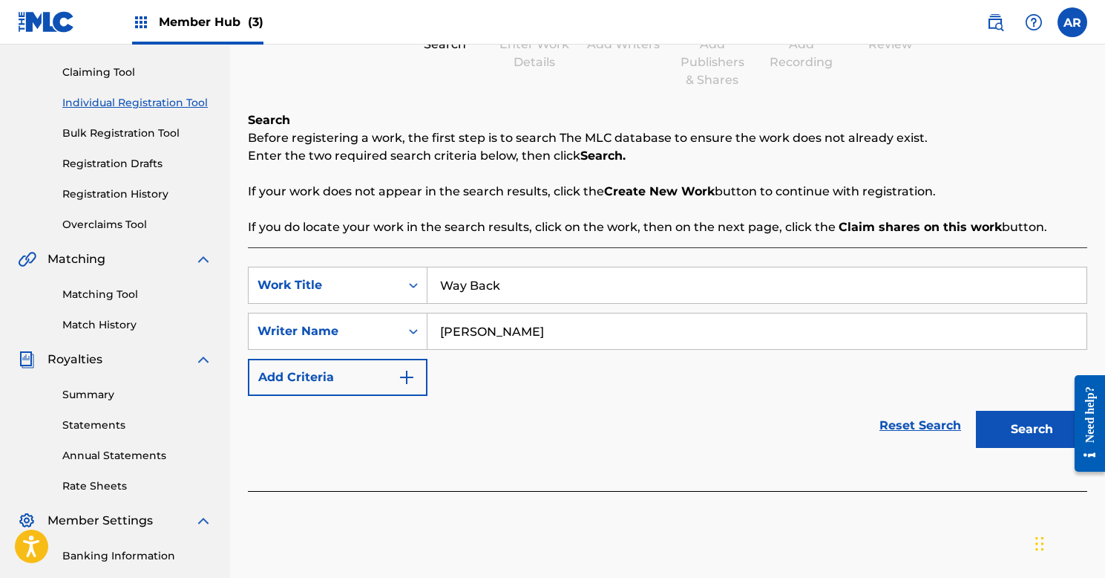
scroll to position [164, 0]
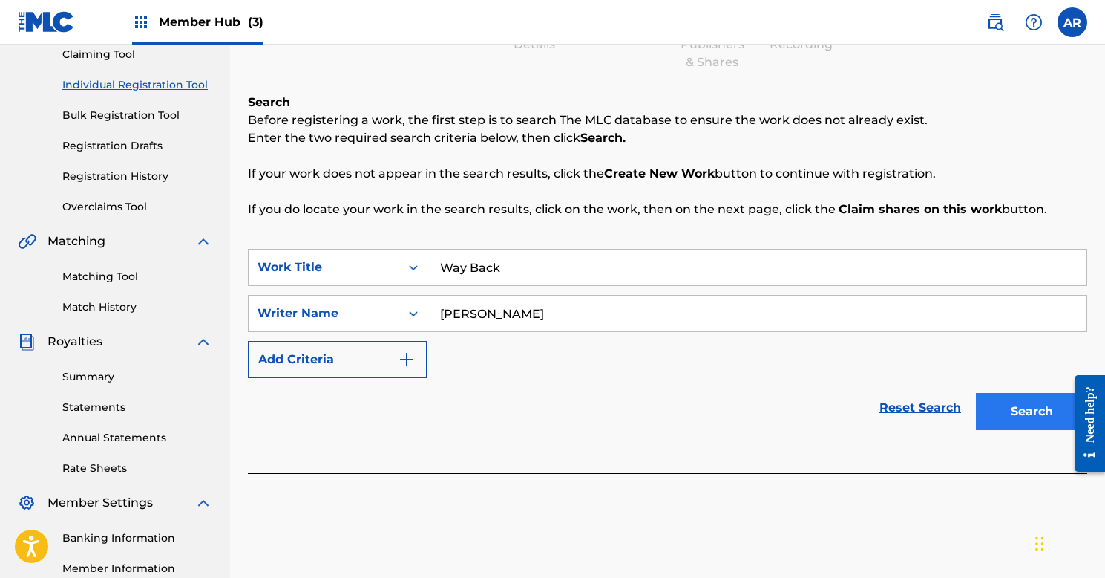
type input "[PERSON_NAME]"
click at [1040, 409] on button "Search" at bounding box center [1031, 411] width 111 height 37
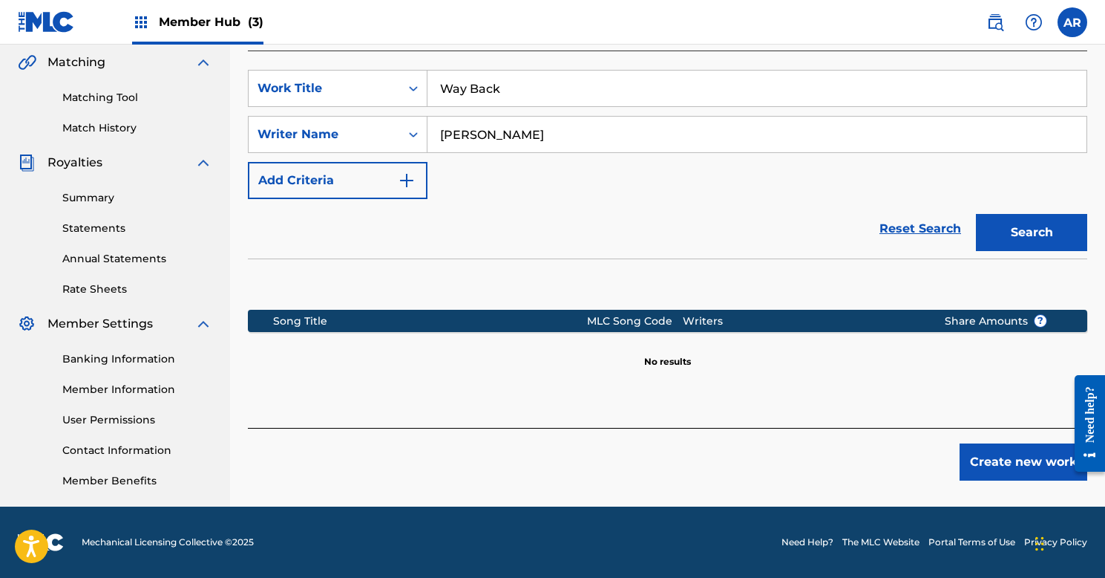
scroll to position [343, 0]
click at [982, 462] on button "Create new work" at bounding box center [1024, 461] width 128 height 37
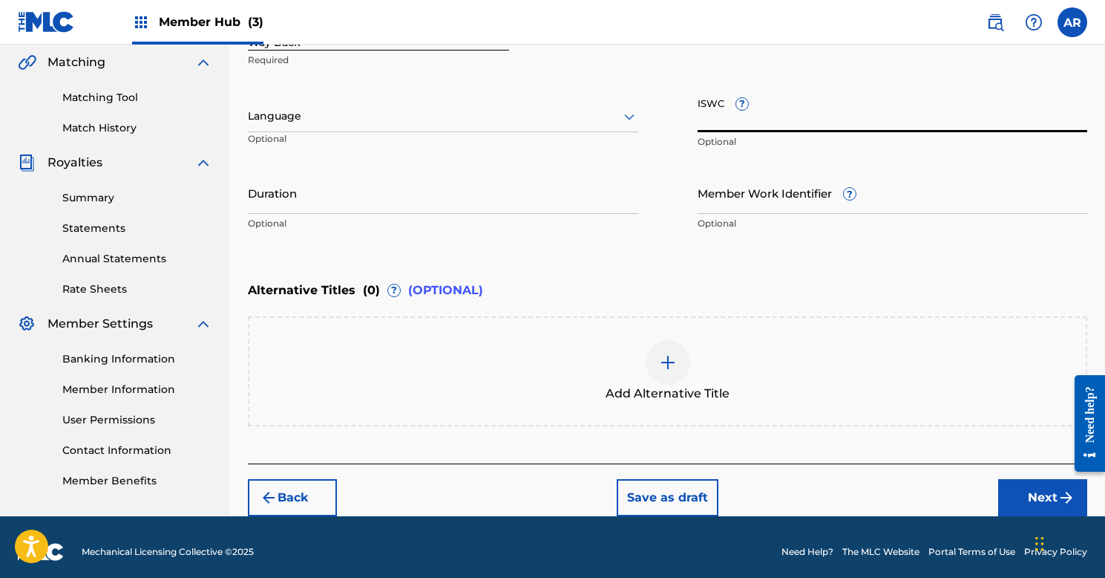
click at [797, 125] on input "ISWC ?" at bounding box center [893, 111] width 390 height 42
paste input "T9013211137"
type input "T9013211137"
click at [379, 112] on div at bounding box center [443, 116] width 390 height 19
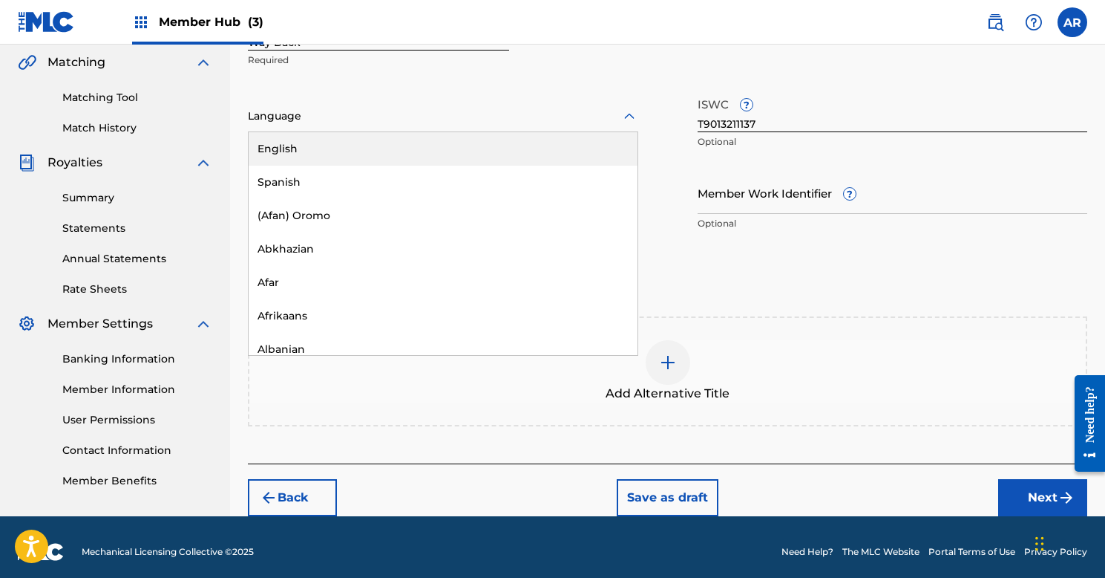
click at [376, 138] on div "English" at bounding box center [443, 148] width 389 height 33
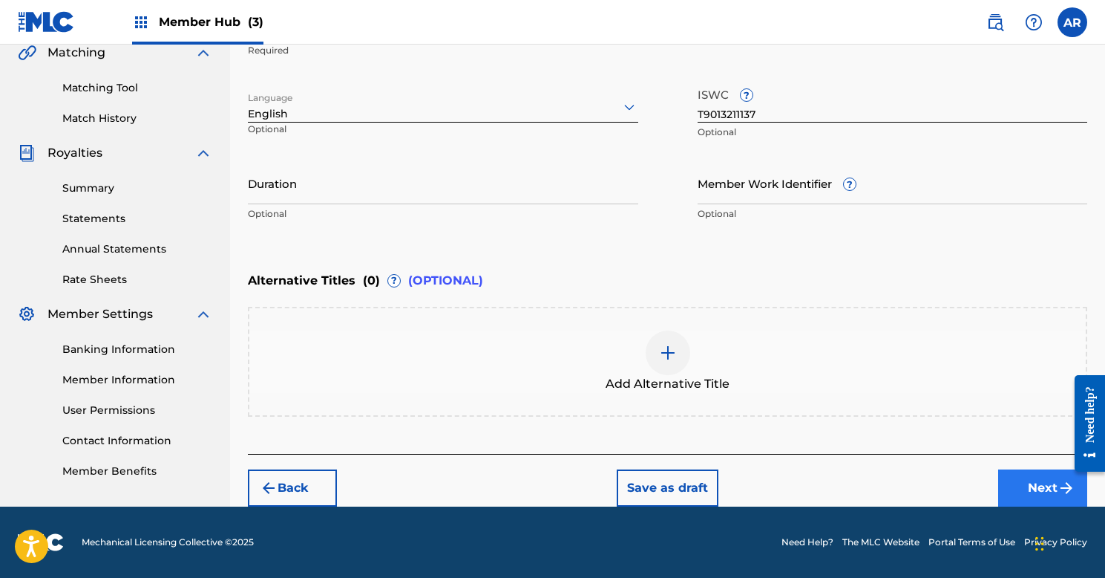
click at [1050, 473] on button "Next" at bounding box center [1042, 487] width 89 height 37
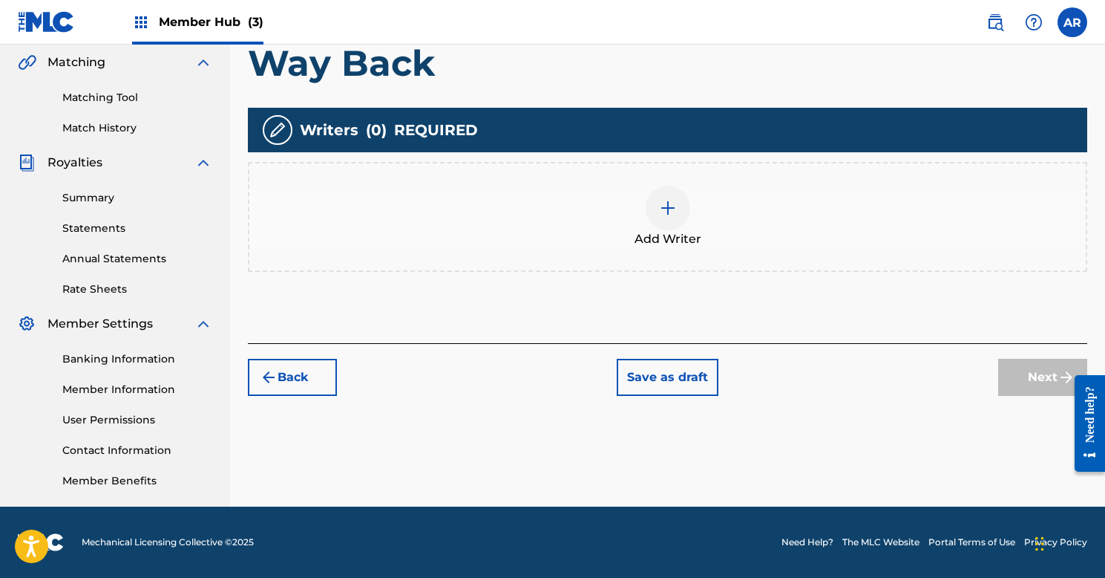
click at [659, 201] on img at bounding box center [668, 208] width 18 height 18
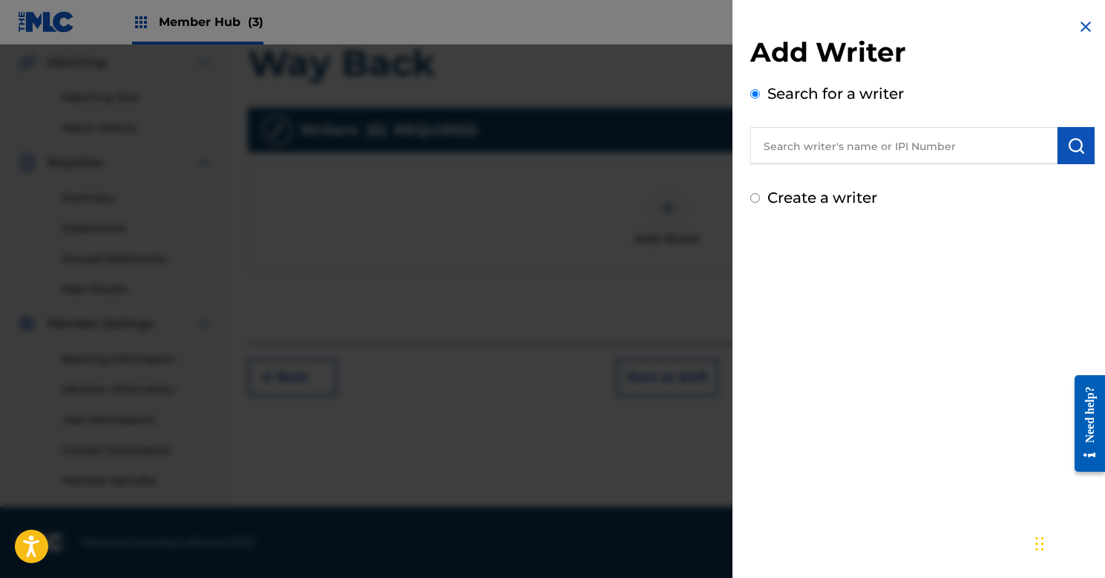
click at [924, 154] on input "text" at bounding box center [904, 145] width 307 height 37
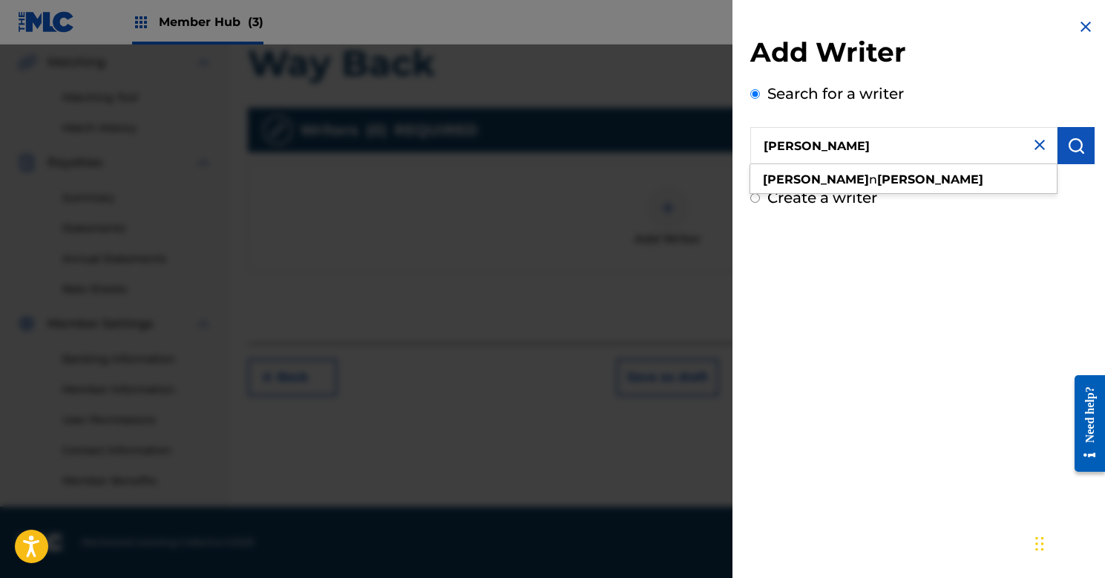
drag, startPoint x: 924, startPoint y: 154, endPoint x: 888, endPoint y: 181, distance: 45.6
click at [888, 181] on div "ashley n riley" at bounding box center [904, 179] width 307 height 27
type input "[PERSON_NAME]"
click at [1085, 142] on button "submit" at bounding box center [1076, 145] width 37 height 37
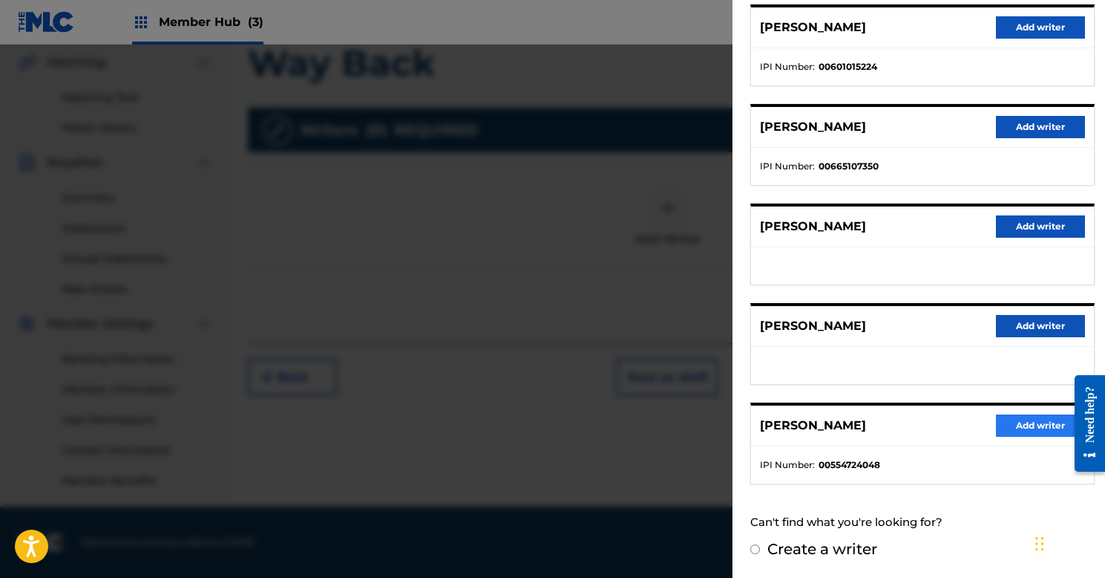
scroll to position [191, 0]
click at [1033, 417] on button "Add writer" at bounding box center [1040, 426] width 89 height 22
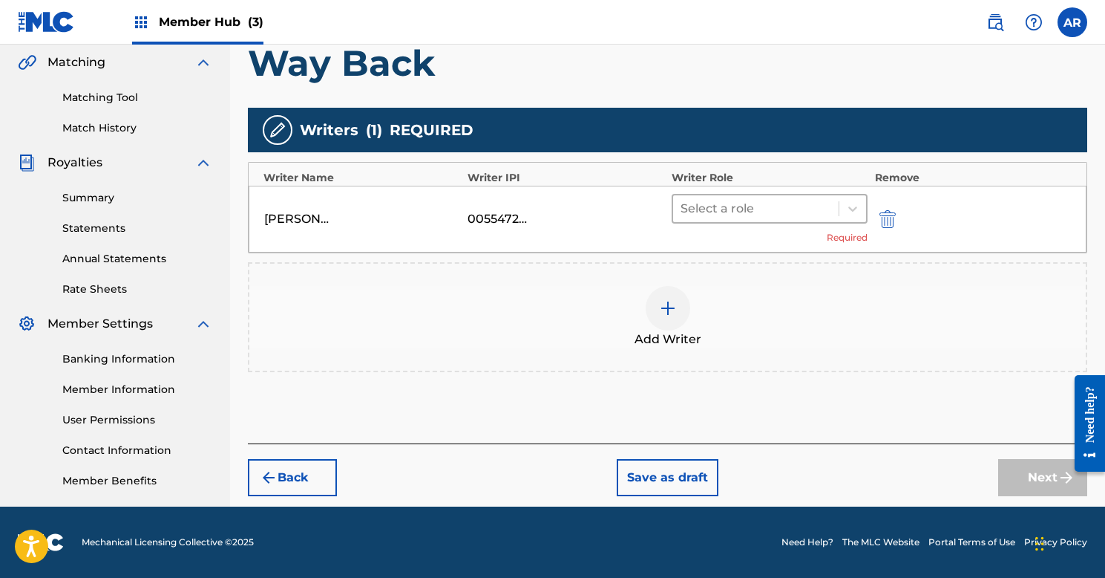
click at [712, 215] on div at bounding box center [756, 208] width 151 height 21
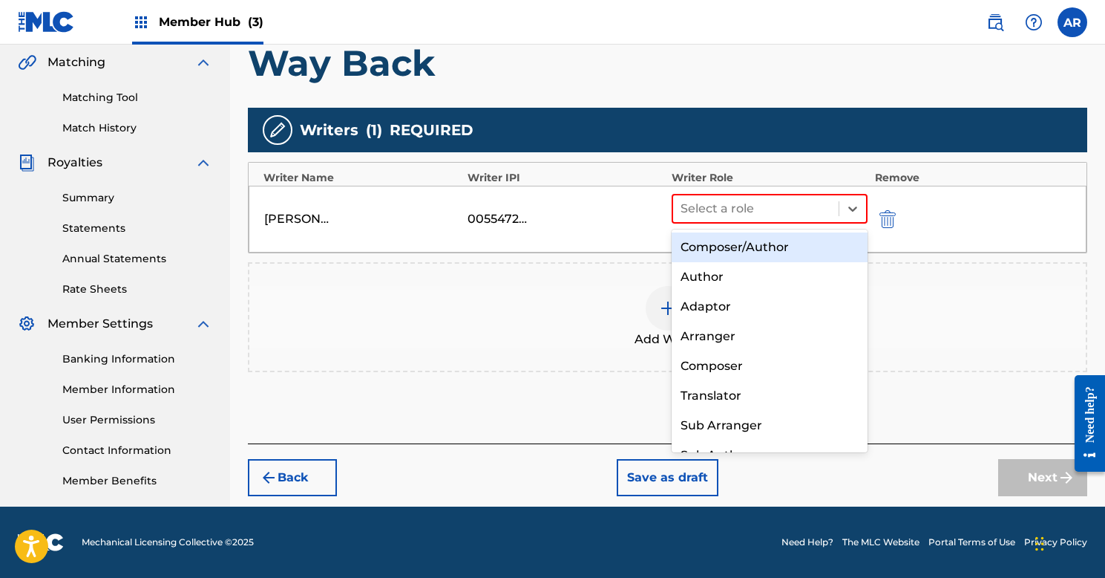
click at [710, 242] on div "Composer/Author" at bounding box center [770, 247] width 196 height 30
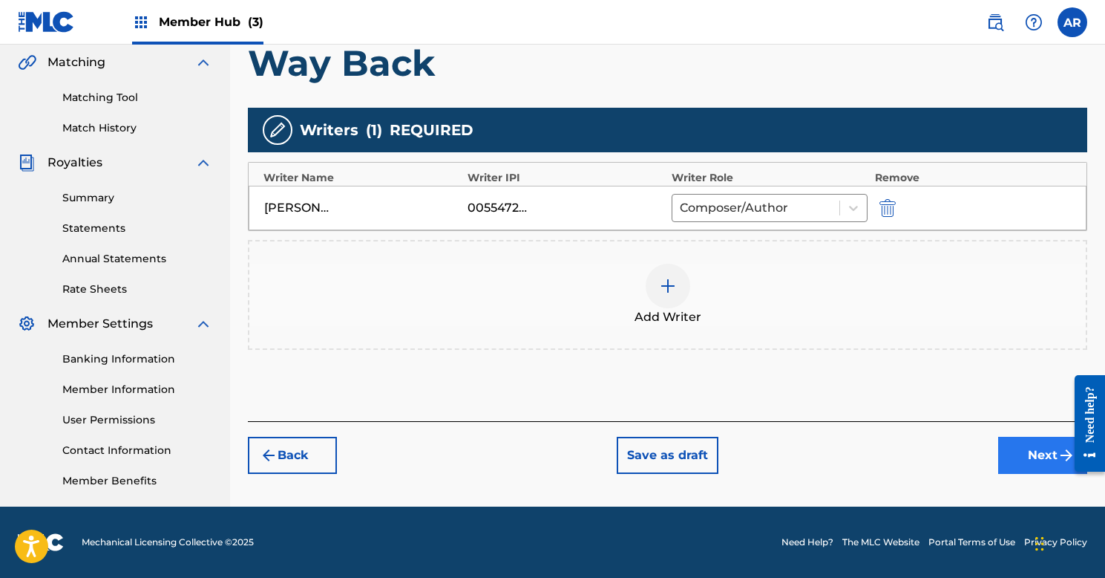
click at [1031, 458] on button "Next" at bounding box center [1042, 454] width 89 height 37
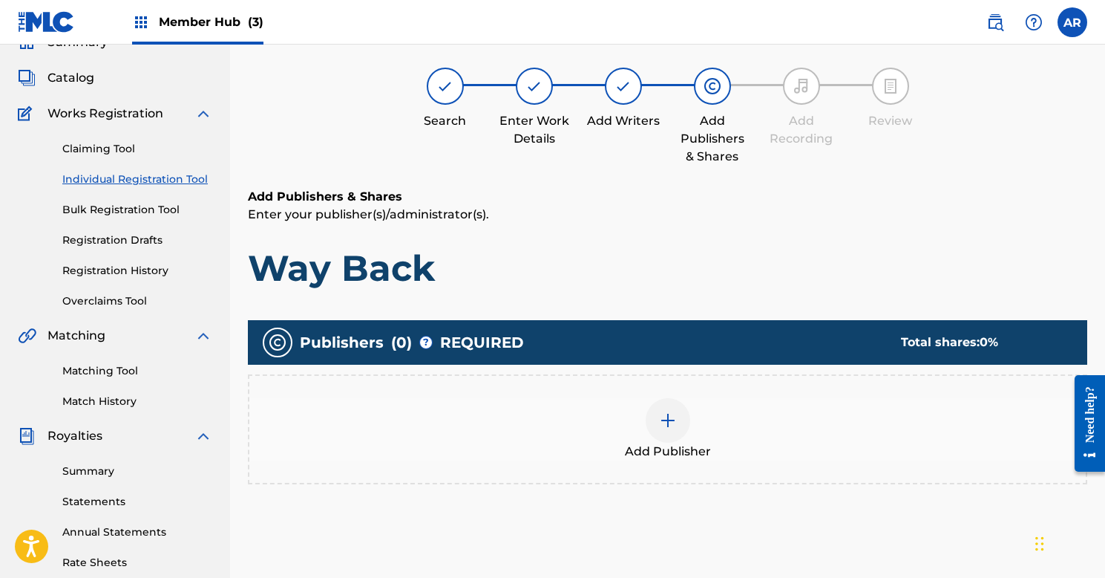
scroll to position [67, 0]
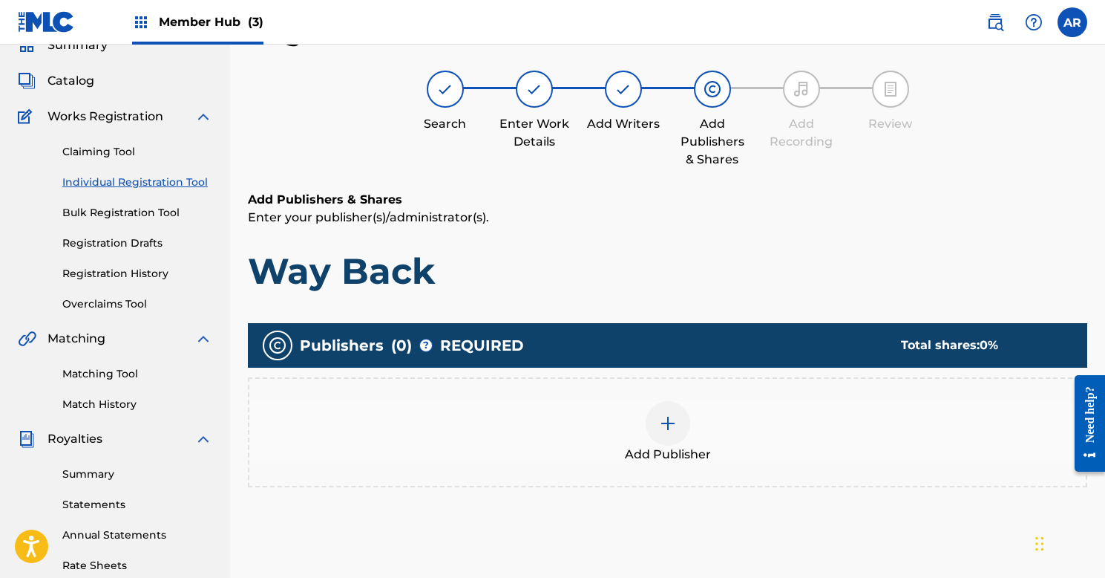
click at [673, 416] on img at bounding box center [668, 423] width 18 height 18
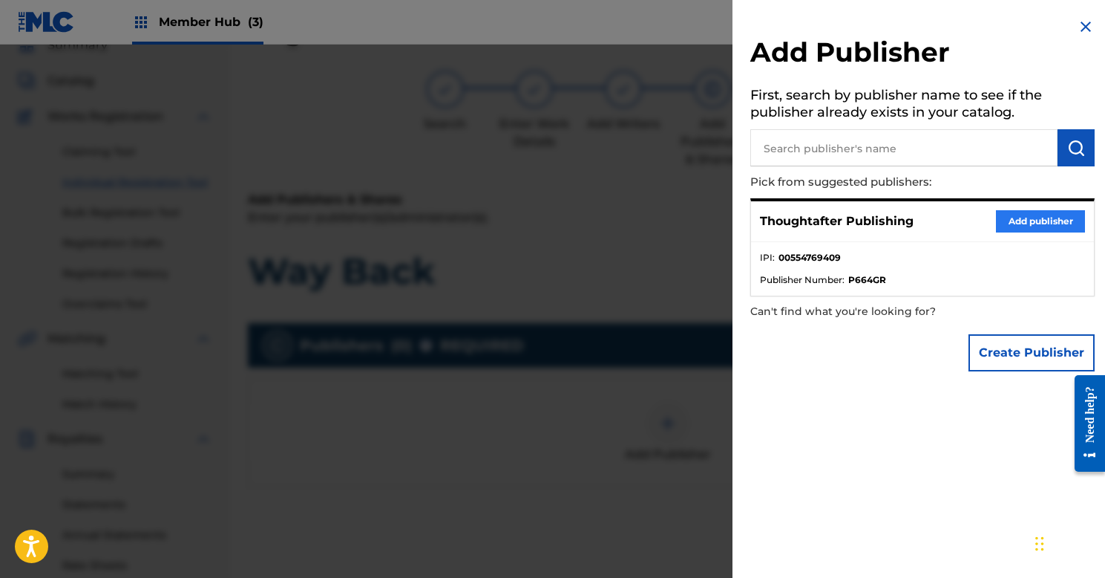
click at [1036, 221] on button "Add publisher" at bounding box center [1040, 221] width 89 height 22
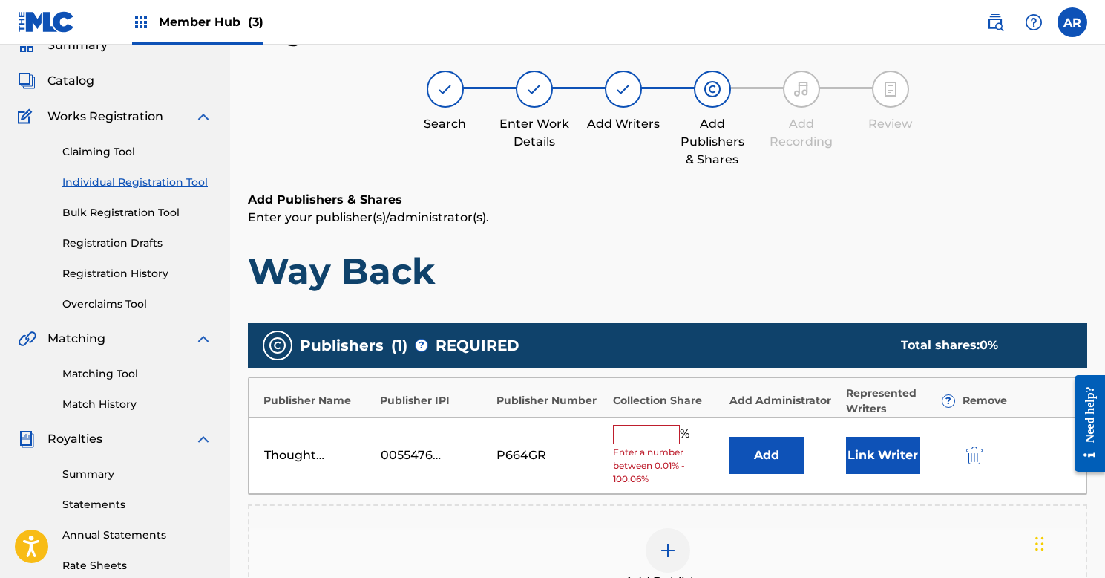
click at [617, 439] on input "text" at bounding box center [646, 434] width 67 height 19
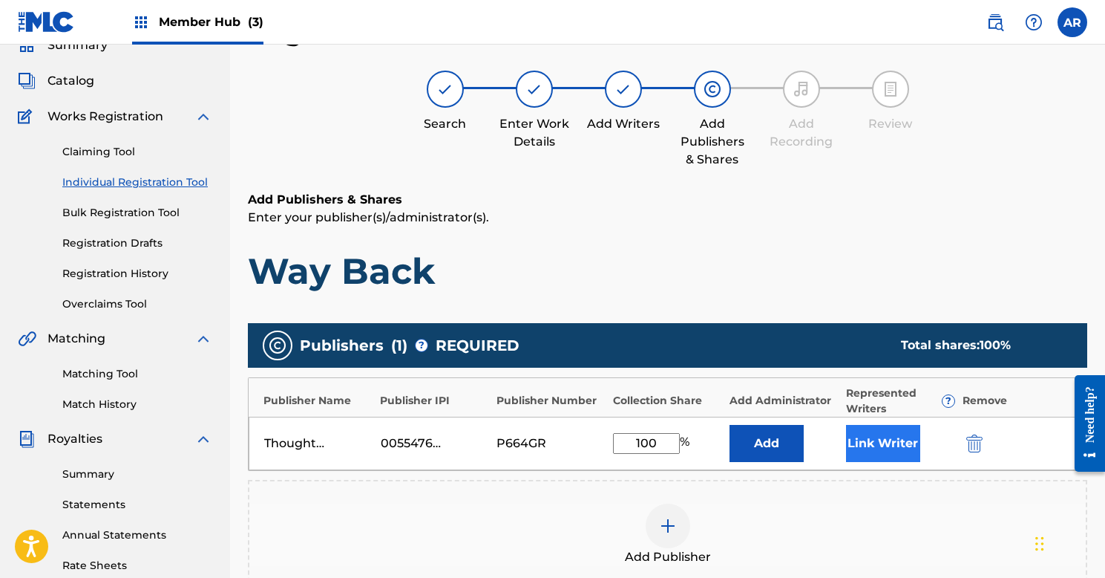
type input "100"
click at [866, 440] on button "Link Writer" at bounding box center [883, 443] width 74 height 37
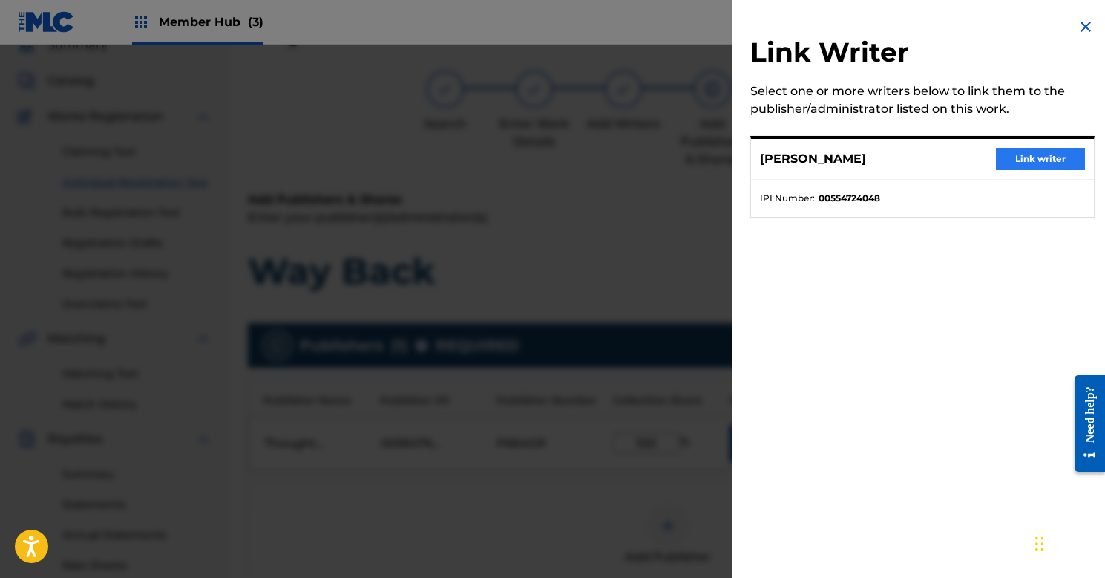
click at [1005, 157] on button "Link writer" at bounding box center [1040, 159] width 89 height 22
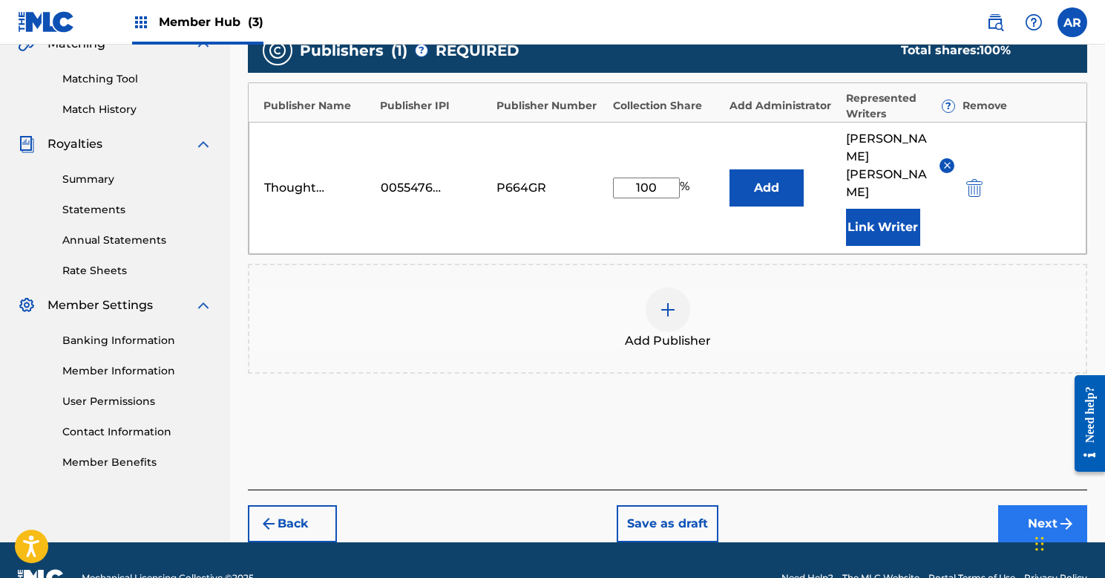
click at [1034, 505] on button "Next" at bounding box center [1042, 523] width 89 height 37
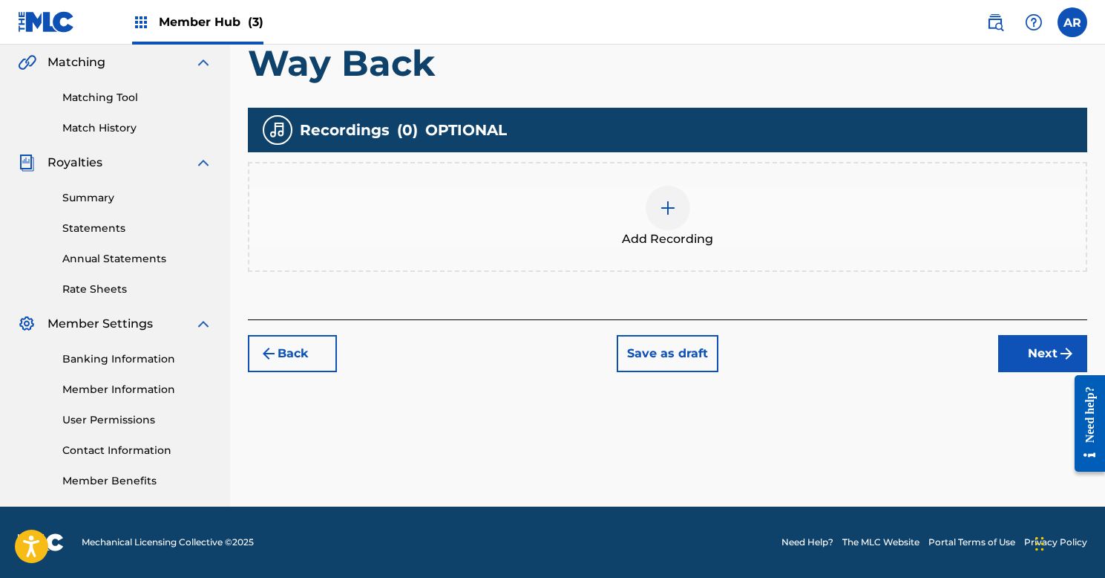
scroll to position [343, 0]
click at [1031, 343] on button "Next" at bounding box center [1042, 353] width 89 height 37
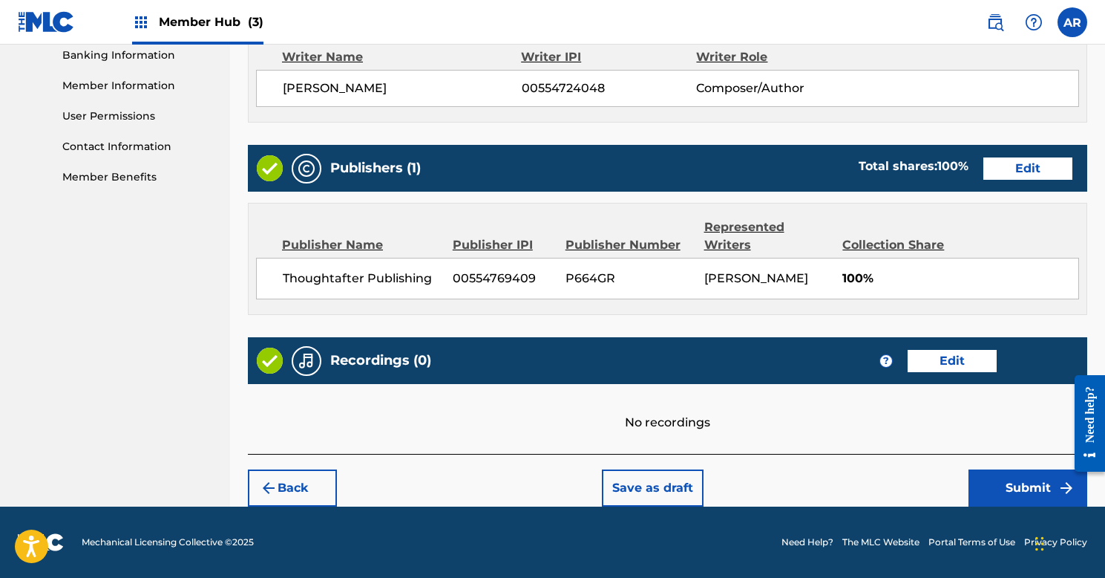
scroll to position [646, 0]
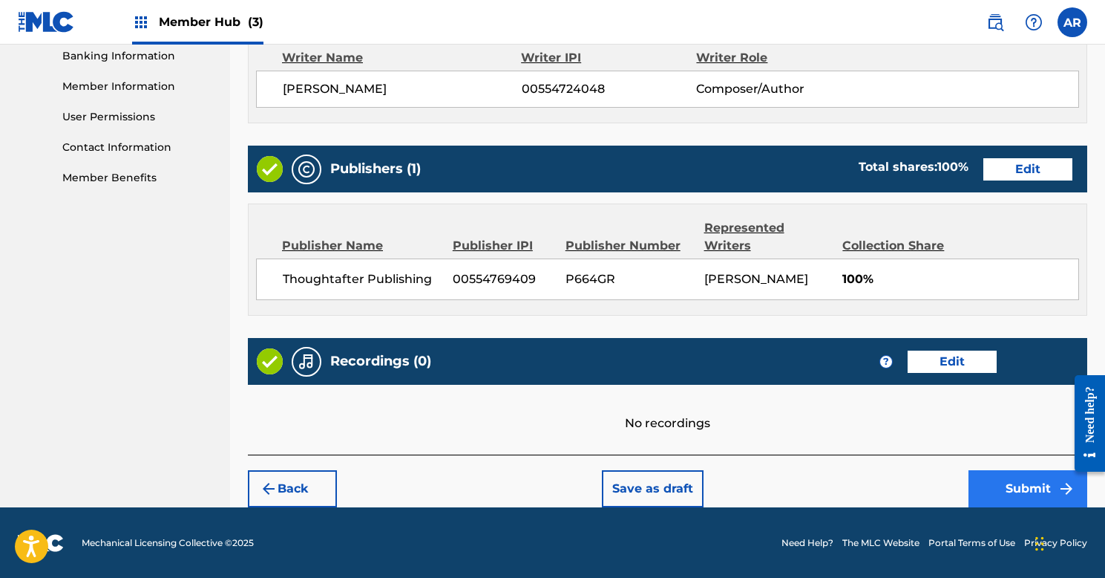
click at [995, 487] on button "Submit" at bounding box center [1028, 488] width 119 height 37
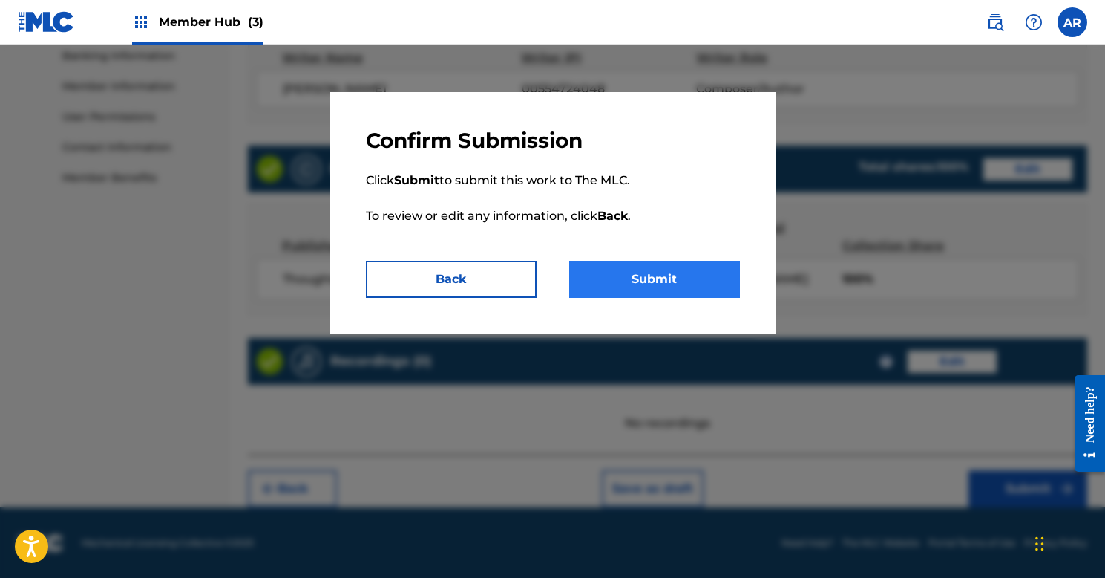
click at [624, 275] on button "Submit" at bounding box center [654, 279] width 171 height 37
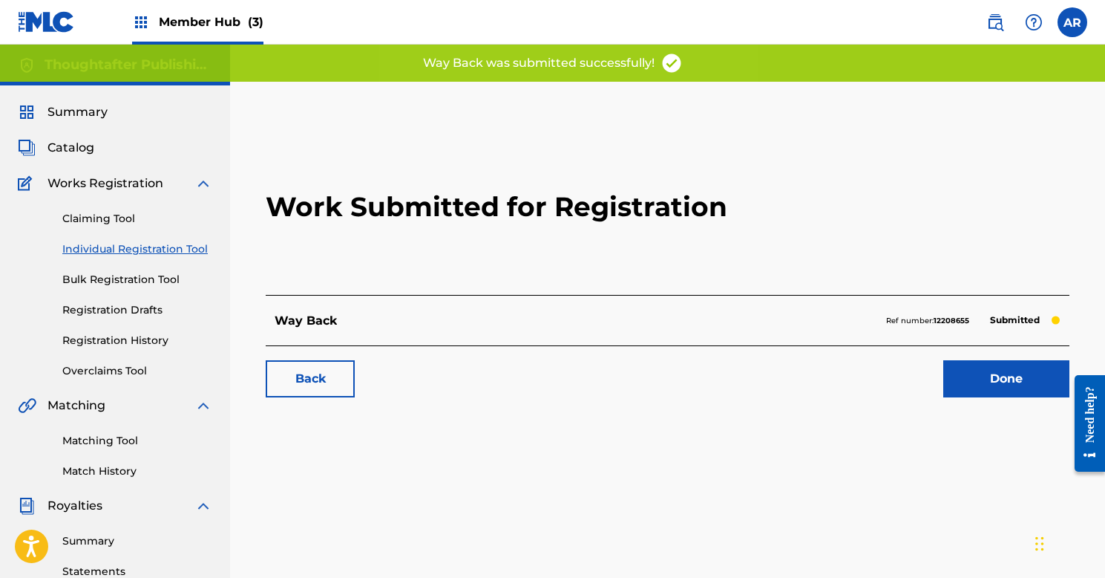
click at [92, 252] on link "Individual Registration Tool" at bounding box center [137, 249] width 150 height 16
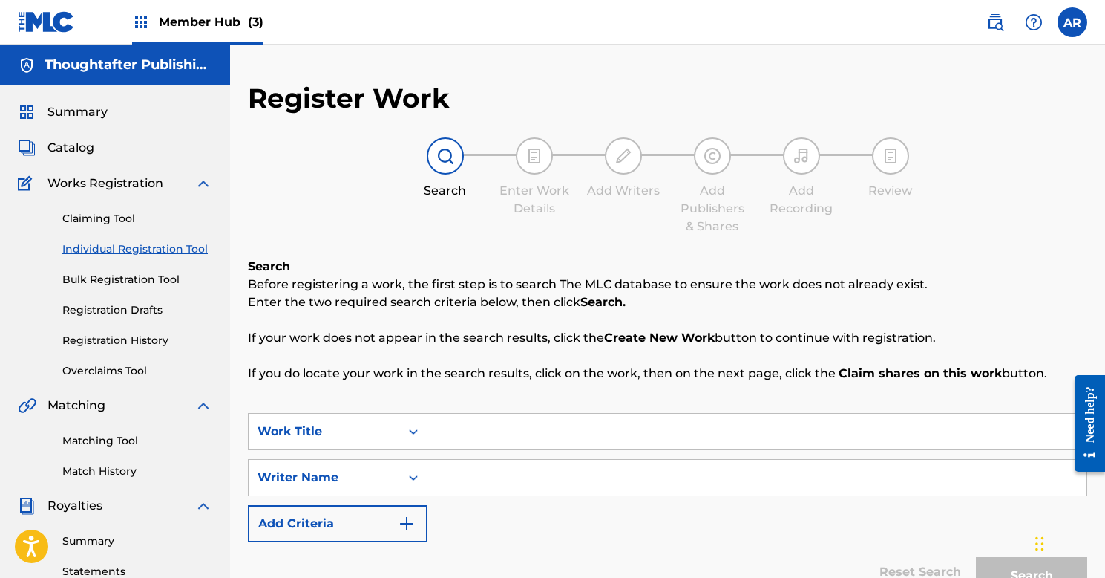
click at [485, 438] on input "Search Form" at bounding box center [757, 431] width 659 height 36
type input "We'll See"
click at [475, 483] on input "Search Form" at bounding box center [757, 478] width 659 height 36
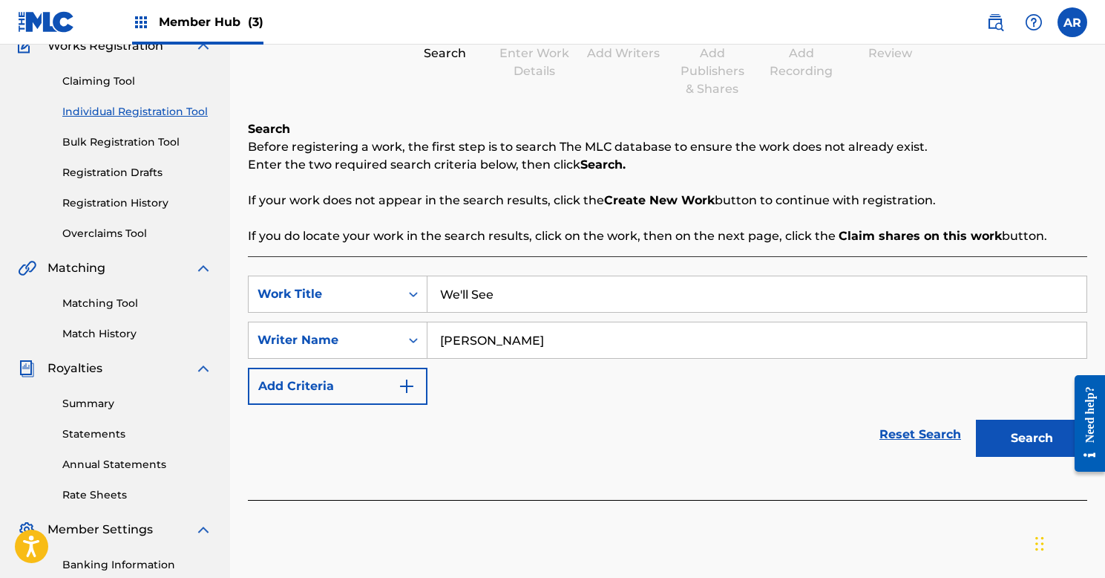
scroll to position [164, 0]
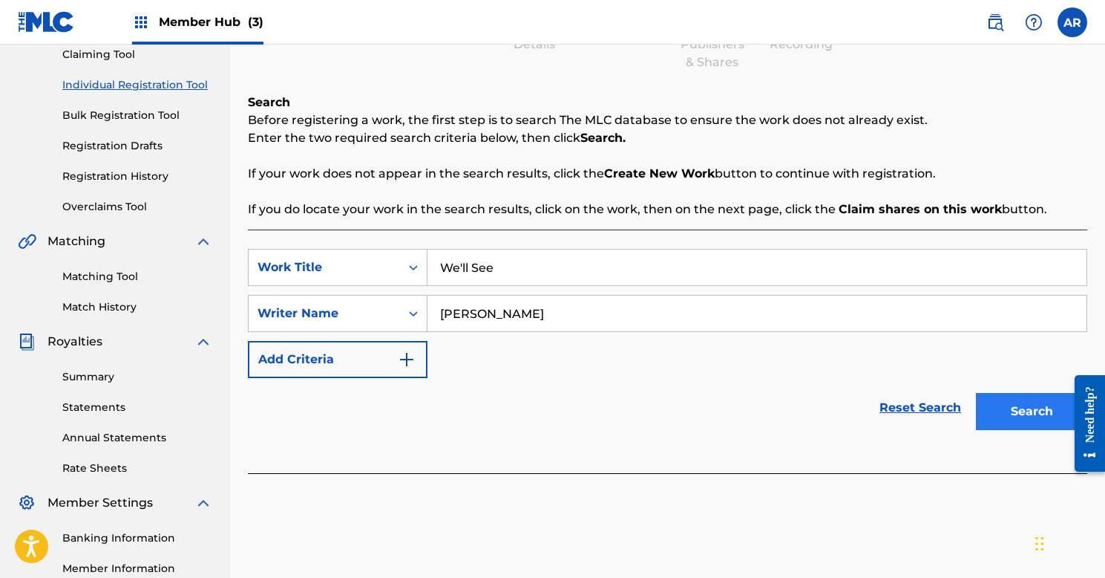
type input "[PERSON_NAME]"
click at [978, 416] on button "Search" at bounding box center [1031, 411] width 111 height 37
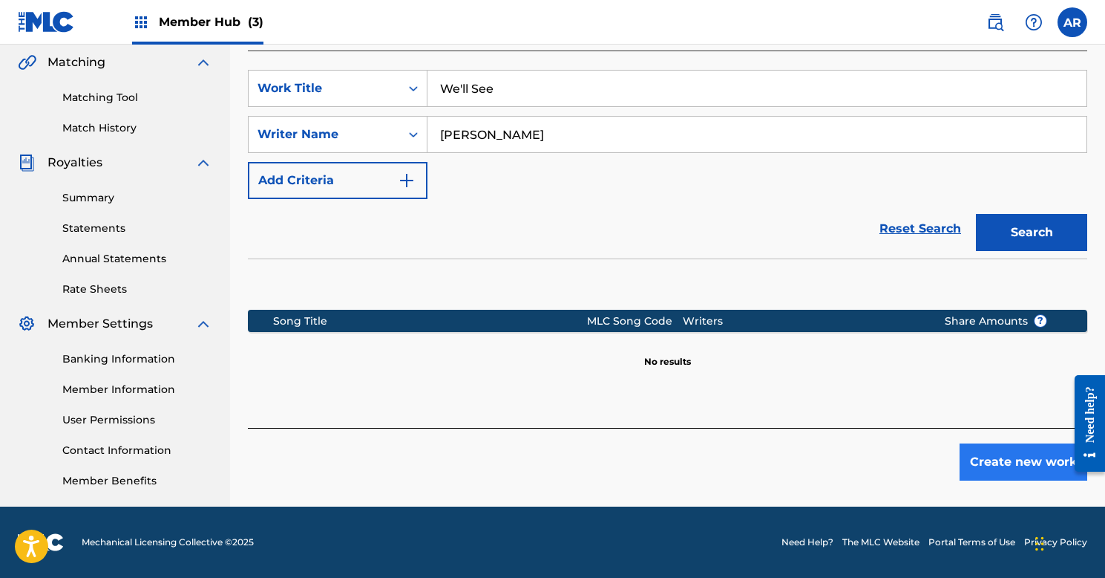
scroll to position [343, 0]
click at [980, 451] on button "Create new work" at bounding box center [1024, 461] width 128 height 37
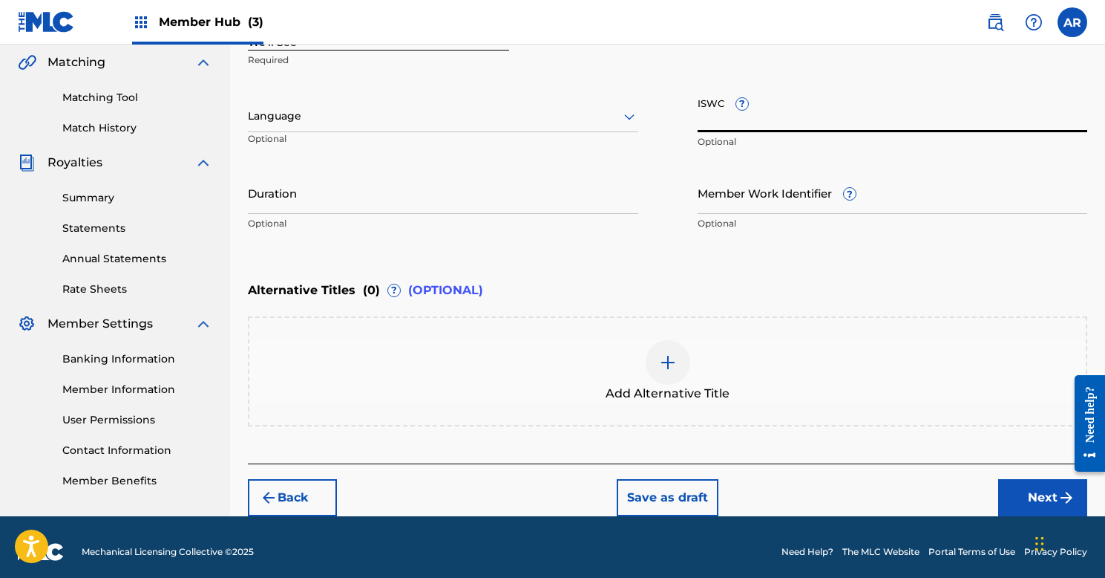
click at [800, 121] on input "ISWC ?" at bounding box center [893, 111] width 390 height 42
paste input "T9013273079"
type input "T9013273079"
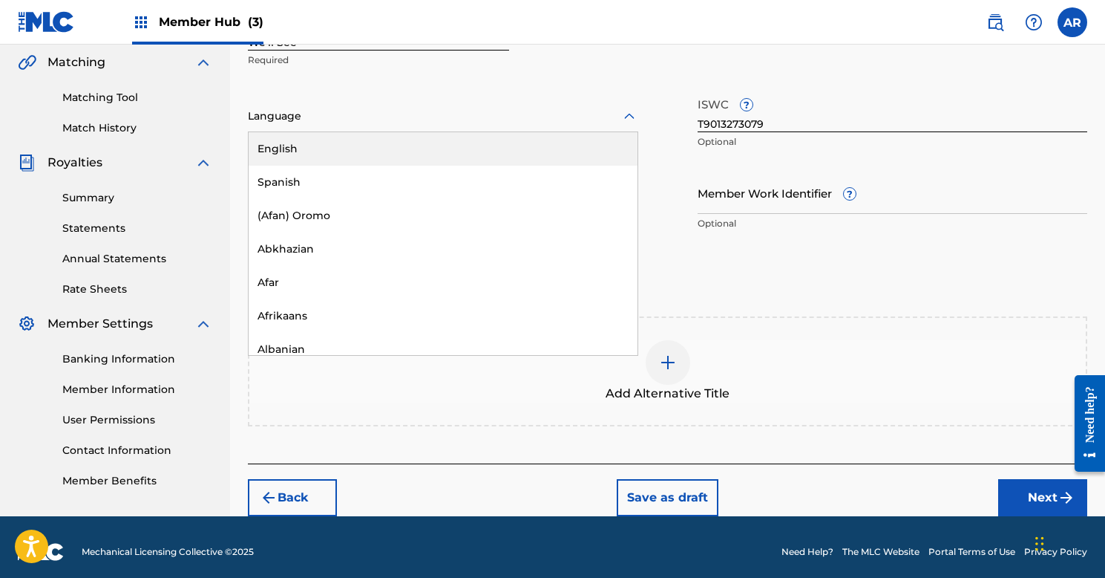
click at [382, 123] on div at bounding box center [443, 116] width 390 height 19
click at [353, 147] on div "English" at bounding box center [443, 148] width 389 height 33
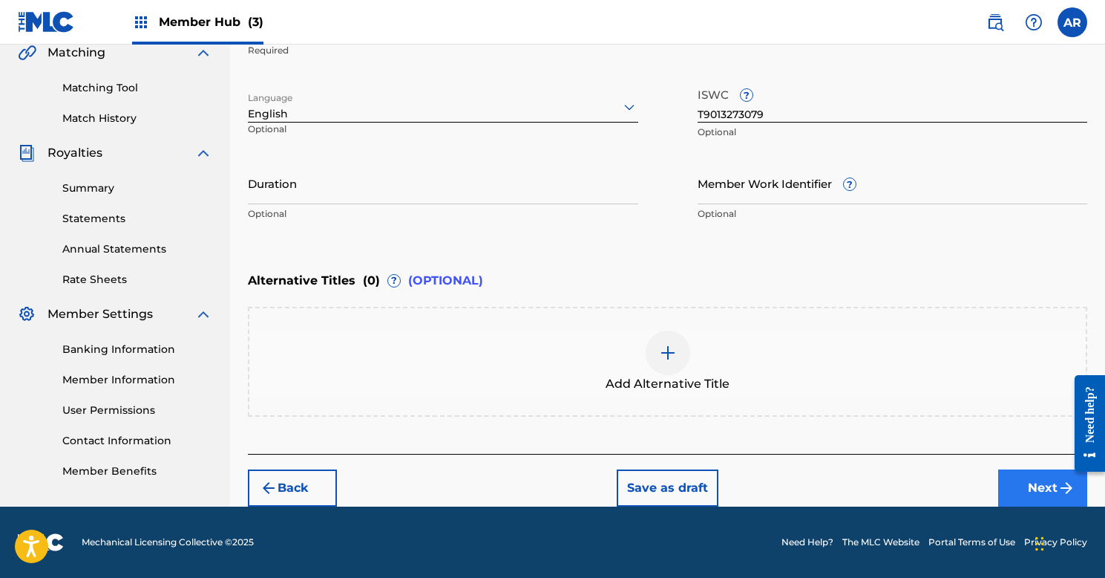
click at [1030, 492] on button "Next" at bounding box center [1042, 487] width 89 height 37
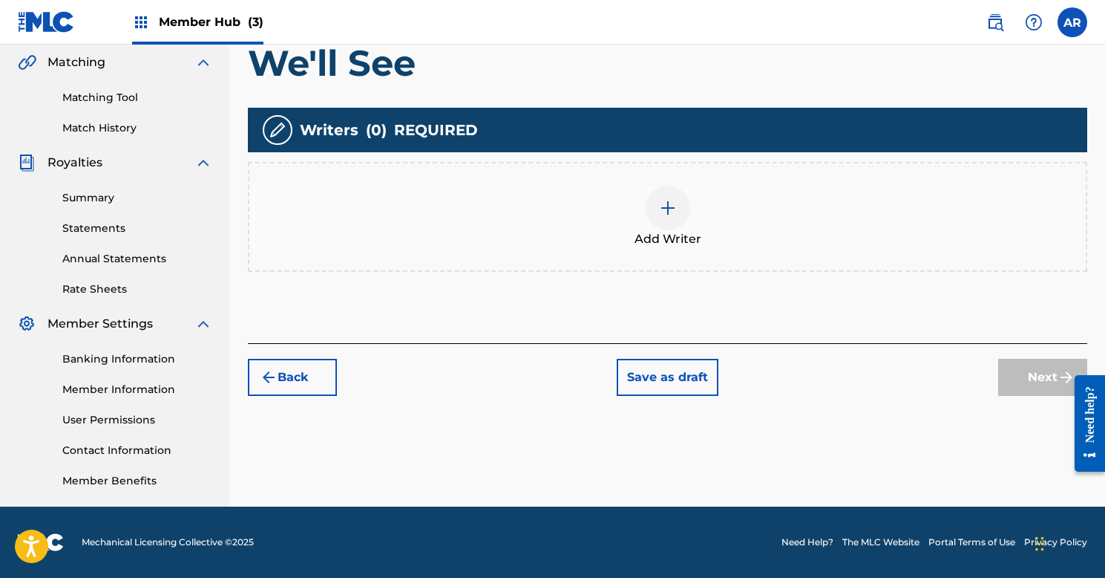
click at [664, 212] on img at bounding box center [668, 208] width 18 height 18
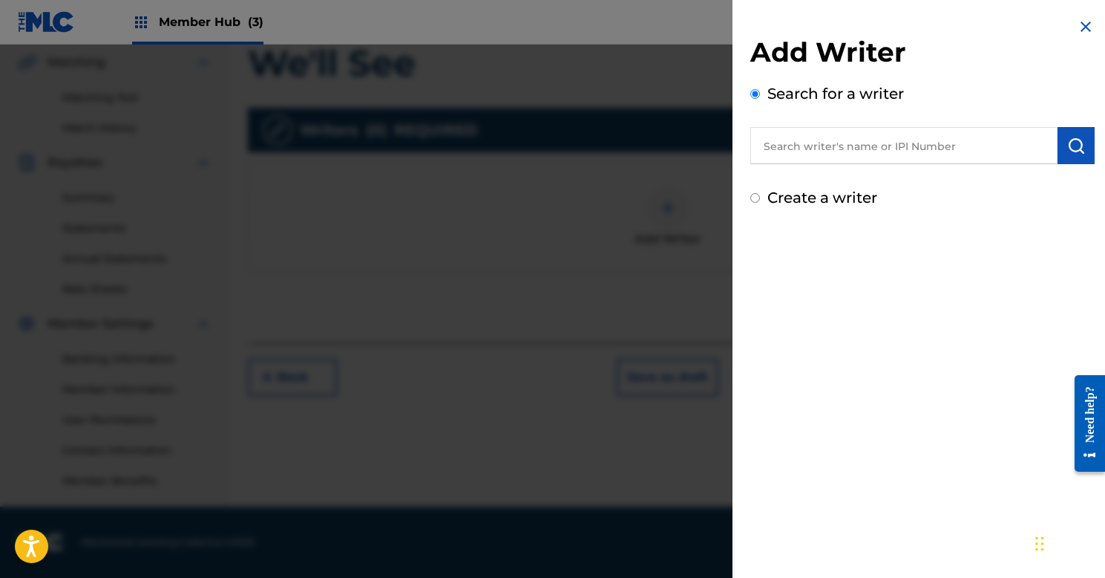
click at [790, 144] on input "text" at bounding box center [904, 145] width 307 height 37
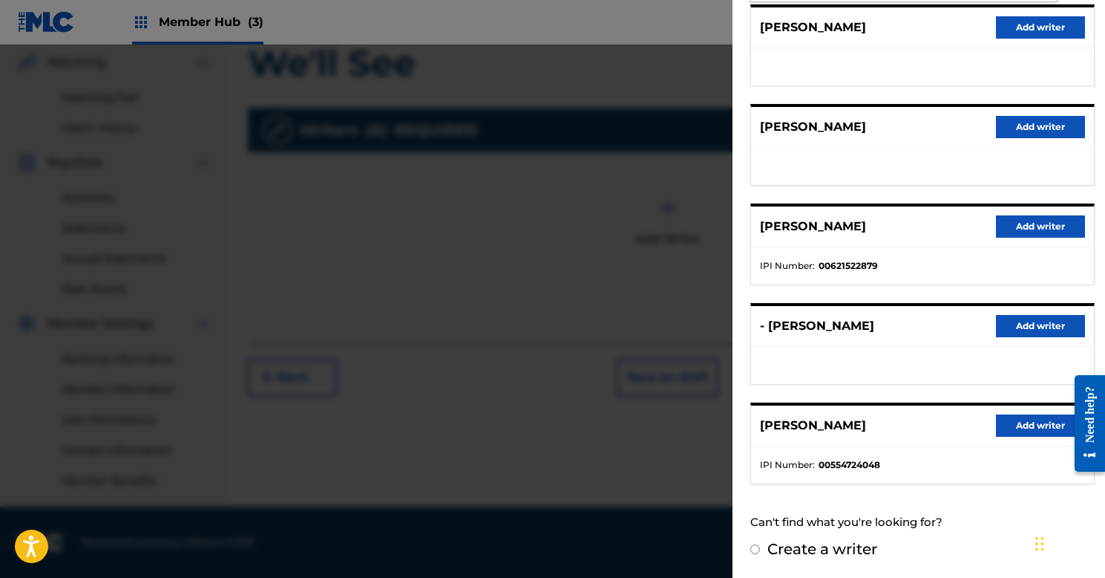
scroll to position [191, 0]
type input "[PERSON_NAME]"
click at [1010, 428] on button "Add writer" at bounding box center [1040, 426] width 89 height 22
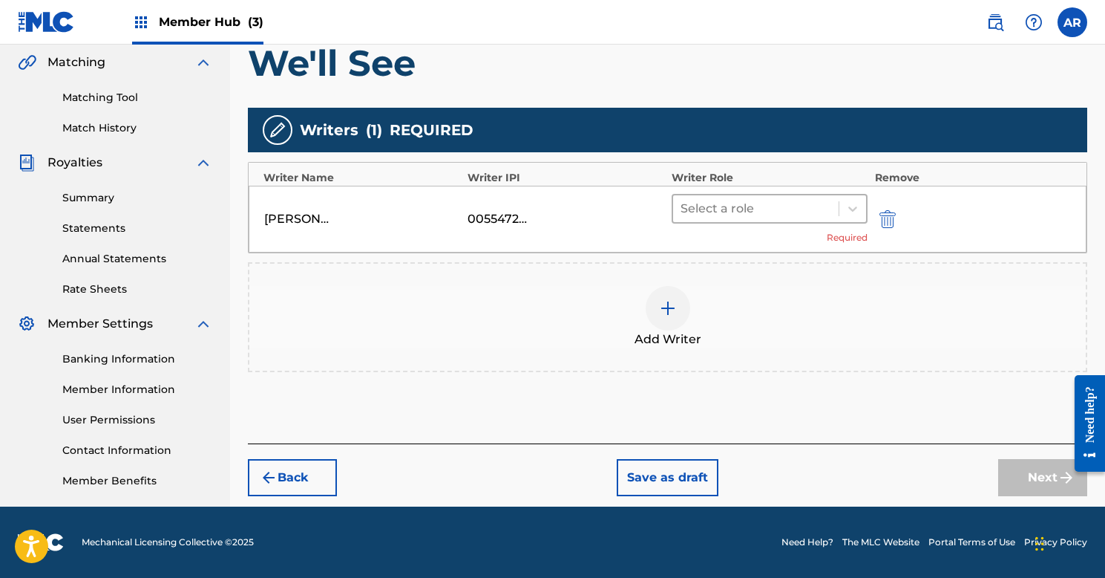
click at [722, 213] on div at bounding box center [756, 208] width 151 height 21
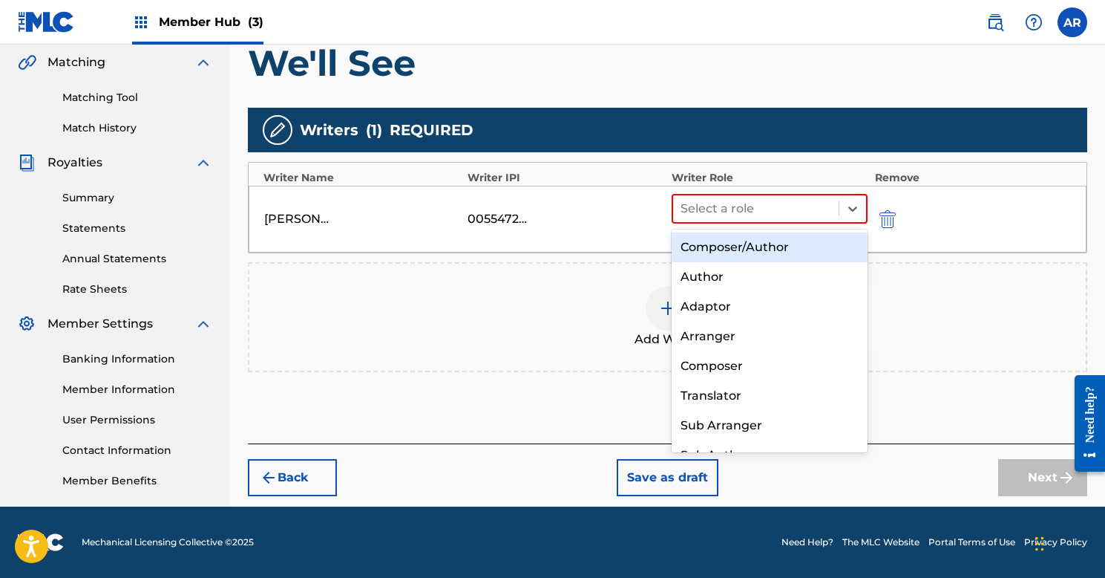
click at [721, 239] on div "Composer/Author" at bounding box center [770, 247] width 196 height 30
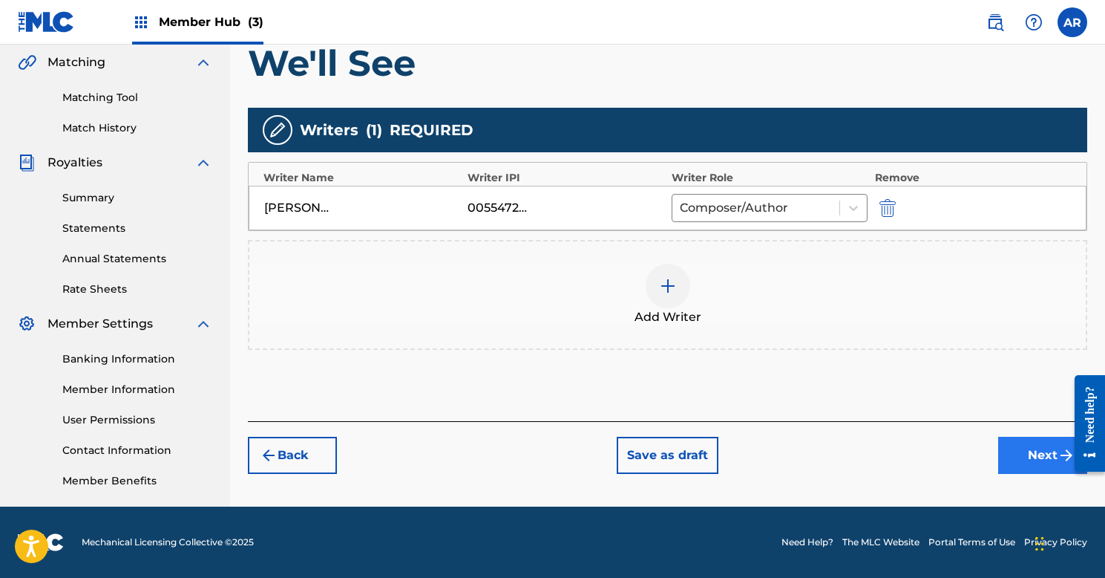
click at [1028, 459] on button "Next" at bounding box center [1042, 454] width 89 height 37
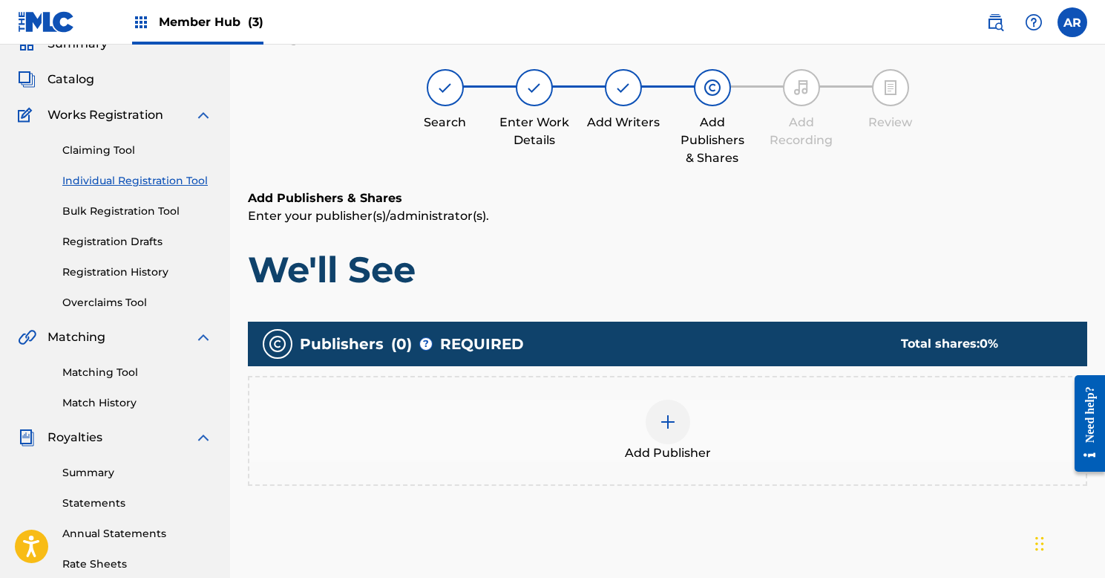
scroll to position [67, 0]
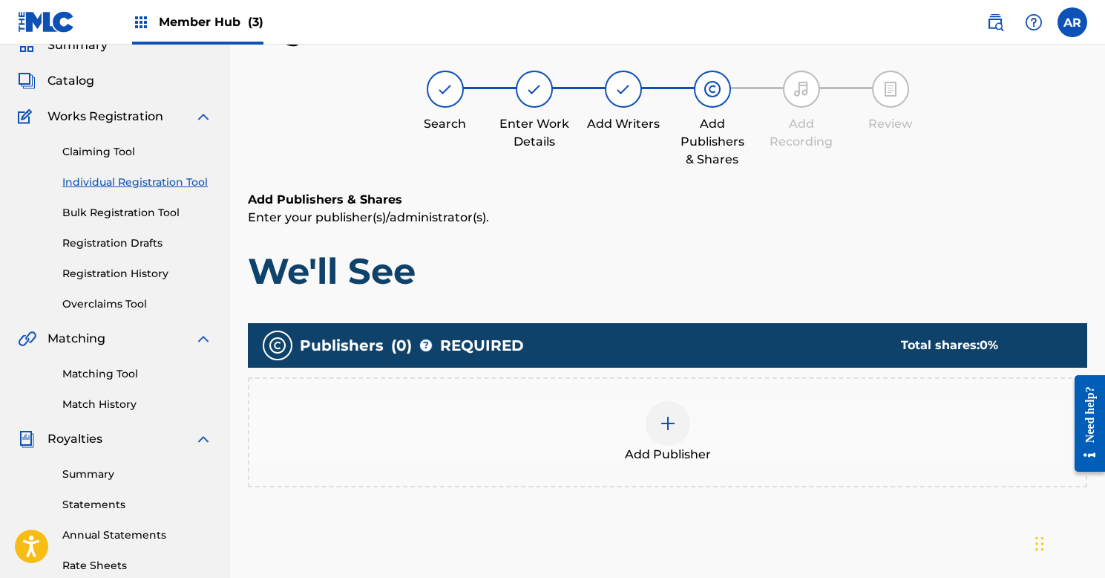
click at [649, 429] on div at bounding box center [668, 423] width 45 height 45
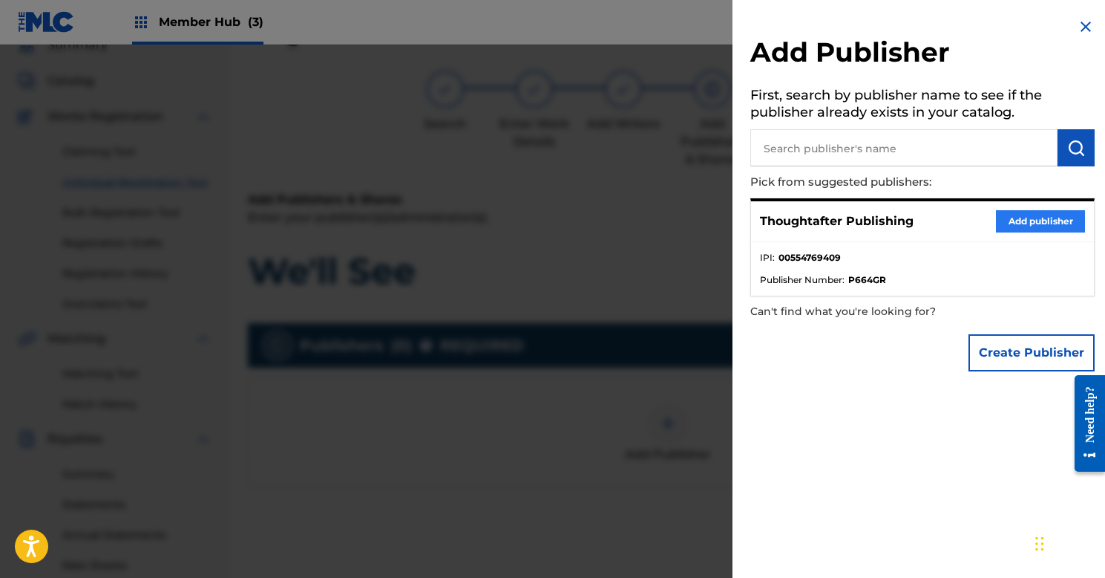
click at [1018, 221] on button "Add publisher" at bounding box center [1040, 221] width 89 height 22
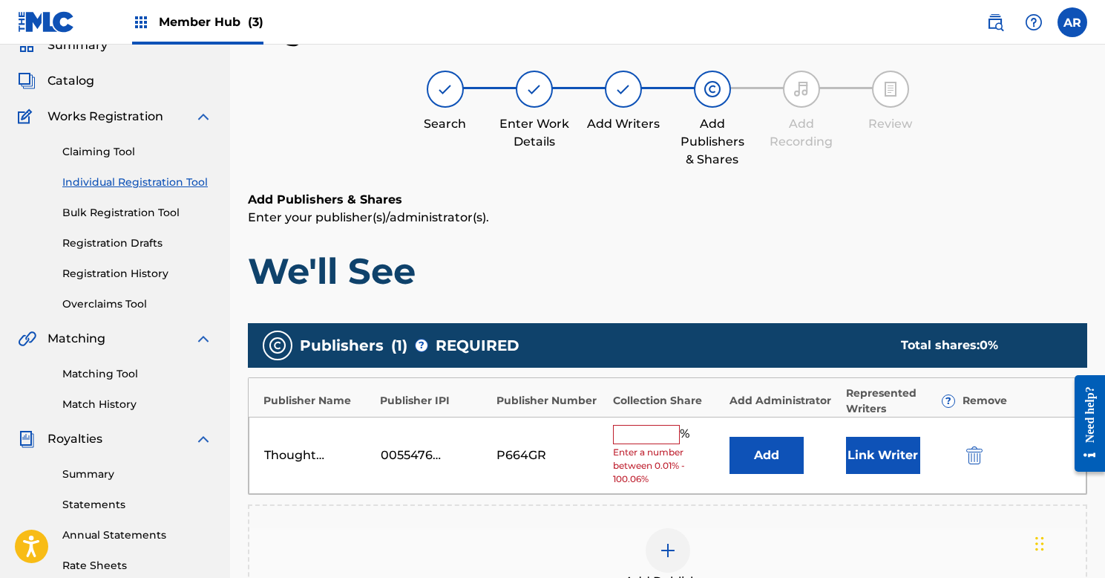
click at [652, 434] on input "text" at bounding box center [646, 434] width 67 height 19
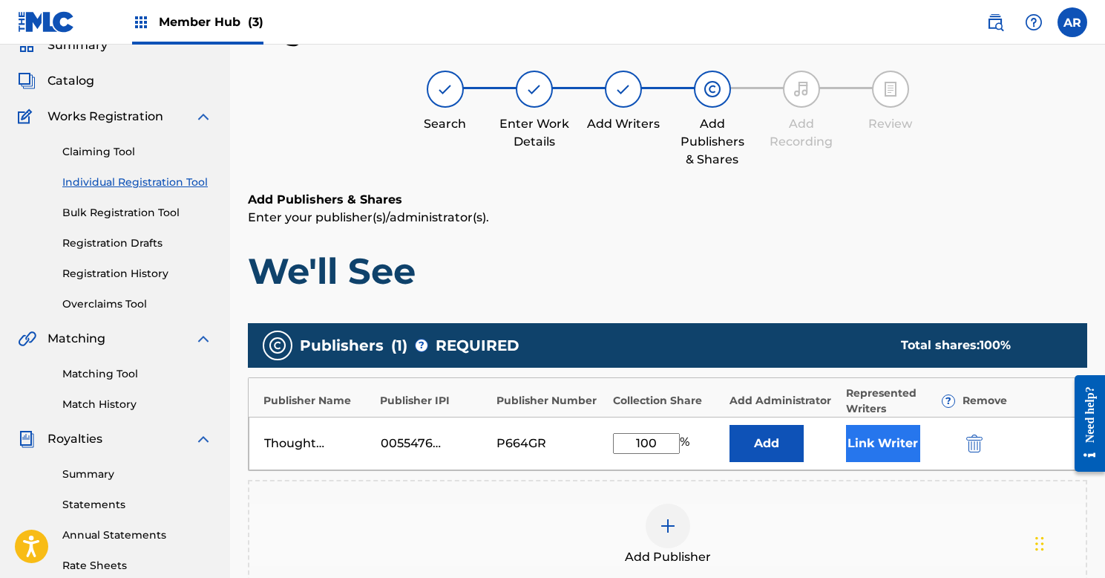
type input "100"
click at [872, 440] on button "Link Writer" at bounding box center [883, 443] width 74 height 37
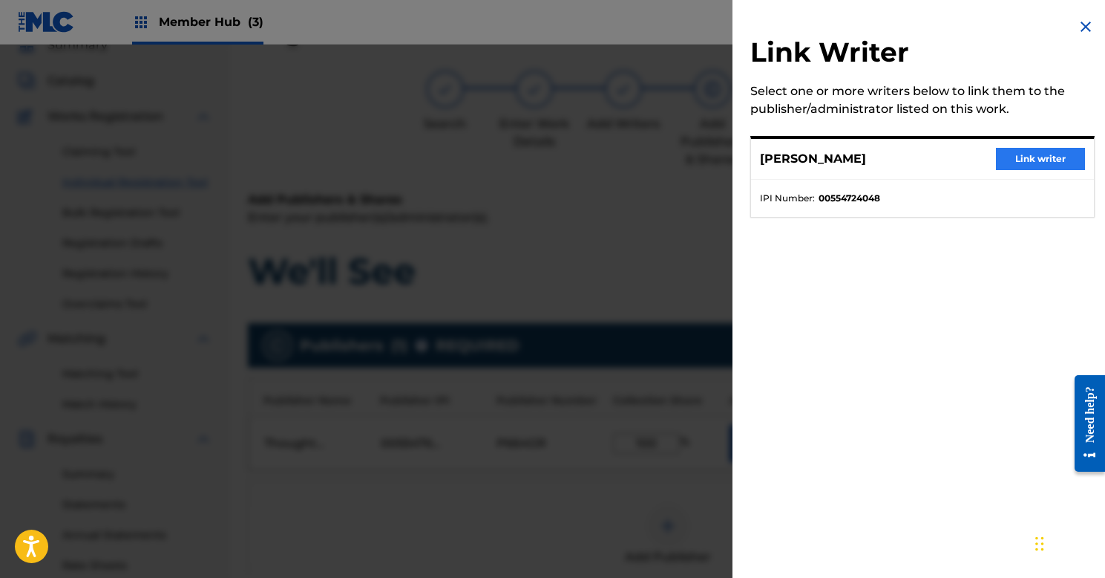
click at [1039, 157] on button "Link writer" at bounding box center [1040, 159] width 89 height 22
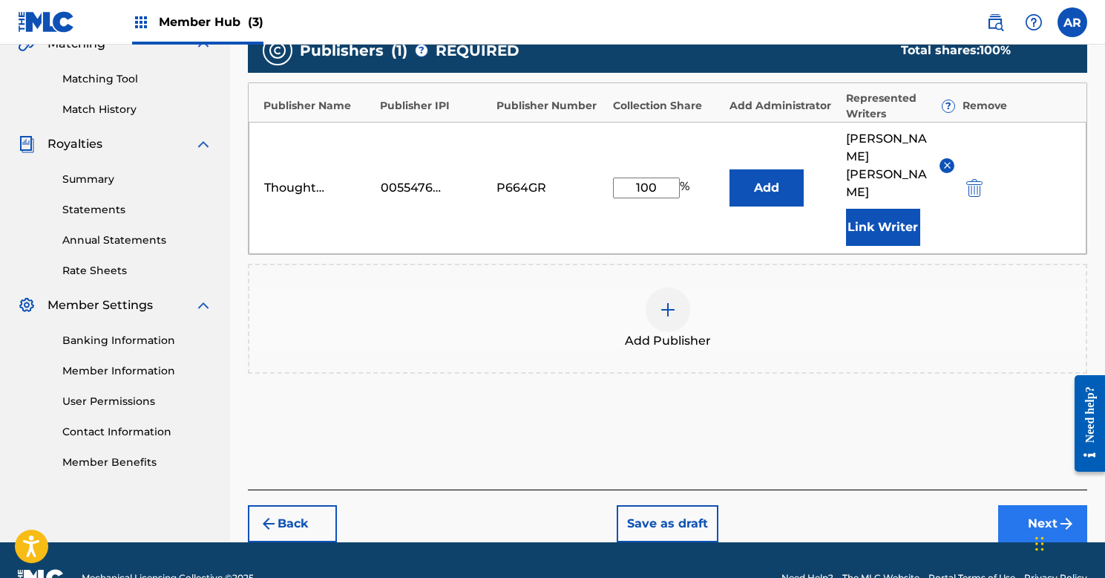
click at [1025, 505] on button "Next" at bounding box center [1042, 523] width 89 height 37
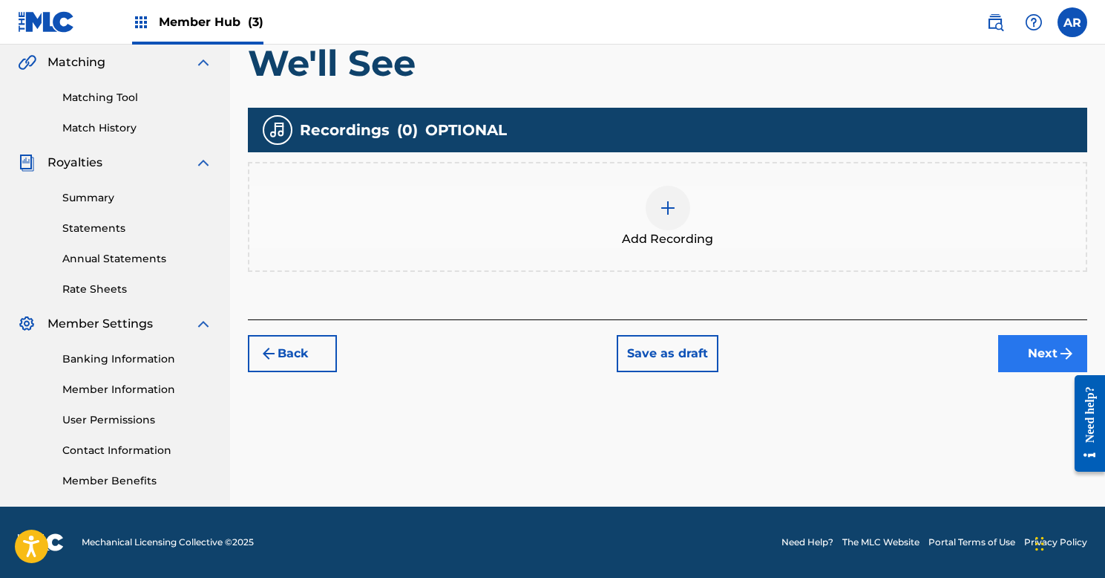
click at [1016, 354] on button "Next" at bounding box center [1042, 353] width 89 height 37
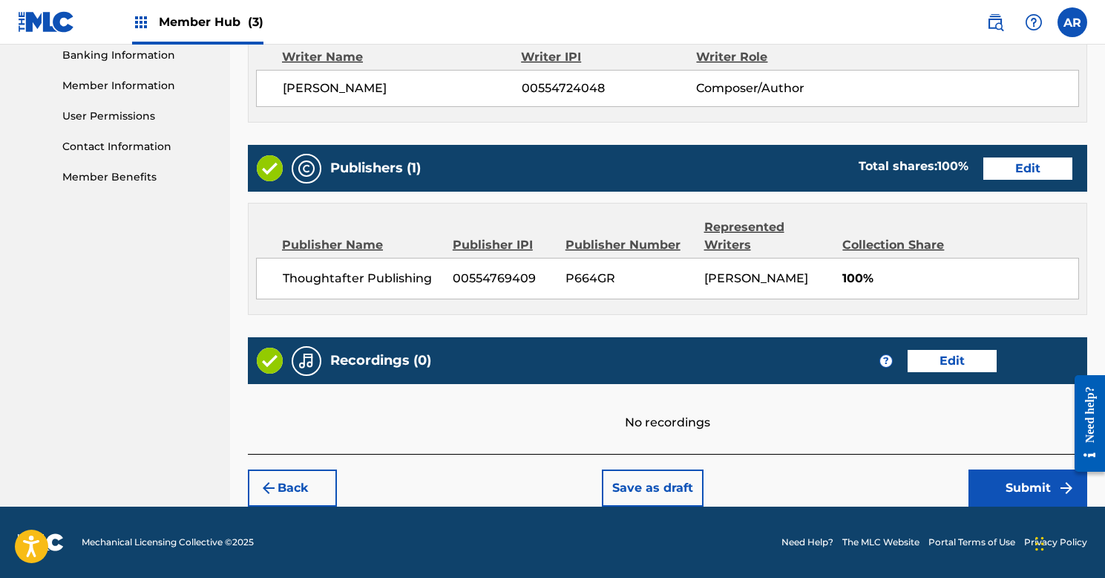
scroll to position [646, 0]
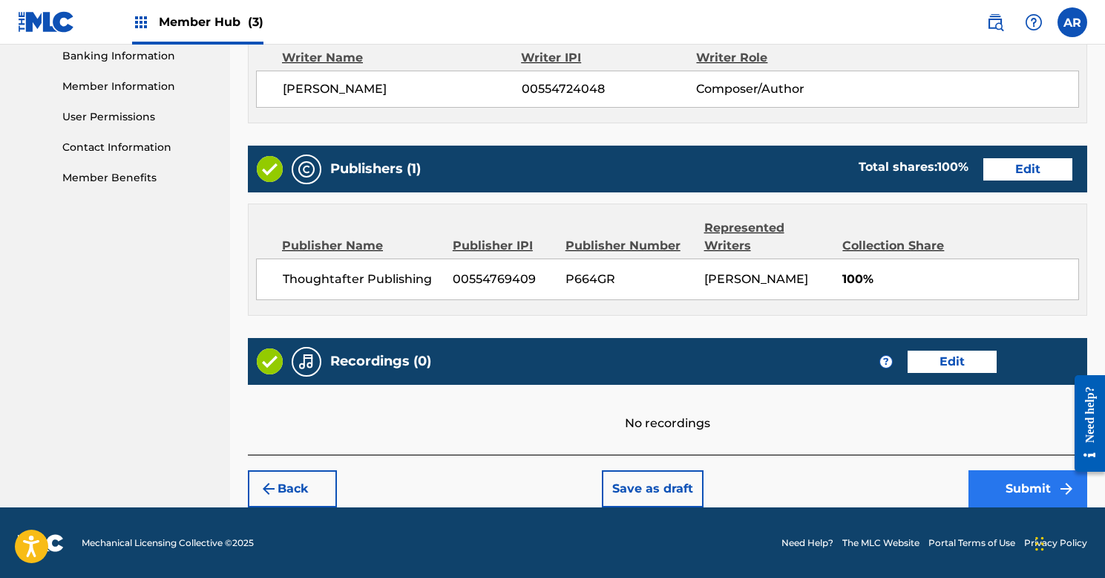
click at [984, 489] on button "Submit" at bounding box center [1028, 488] width 119 height 37
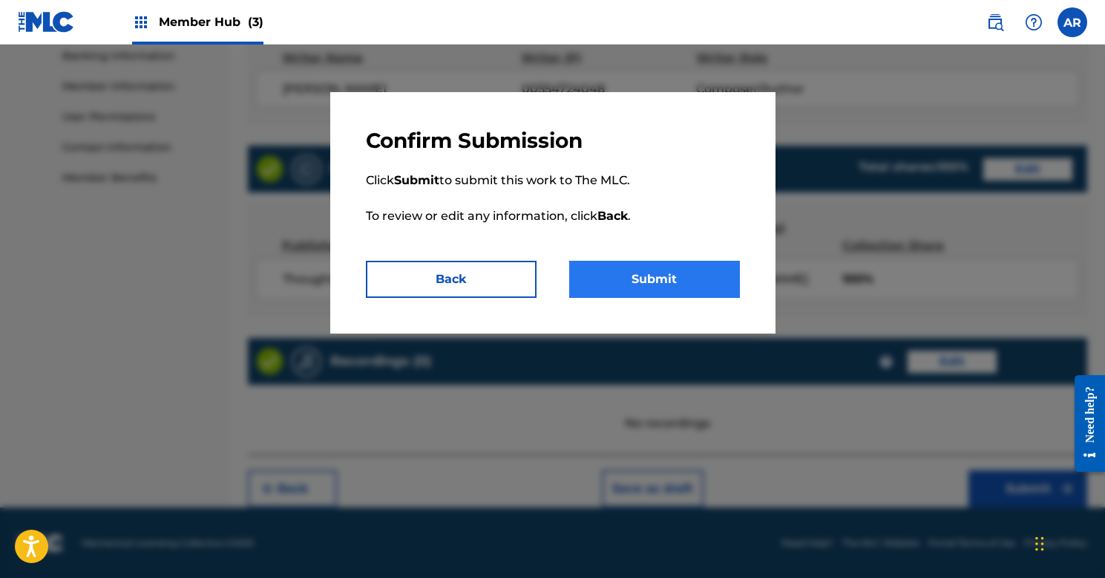
click at [644, 279] on button "Submit" at bounding box center [654, 279] width 171 height 37
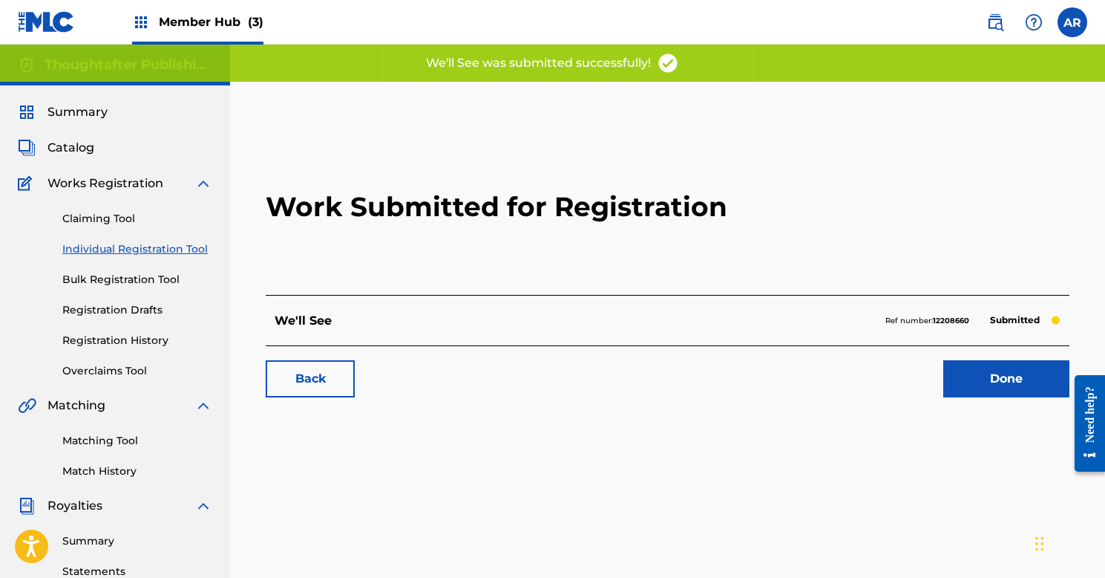
click at [128, 247] on link "Individual Registration Tool" at bounding box center [137, 249] width 150 height 16
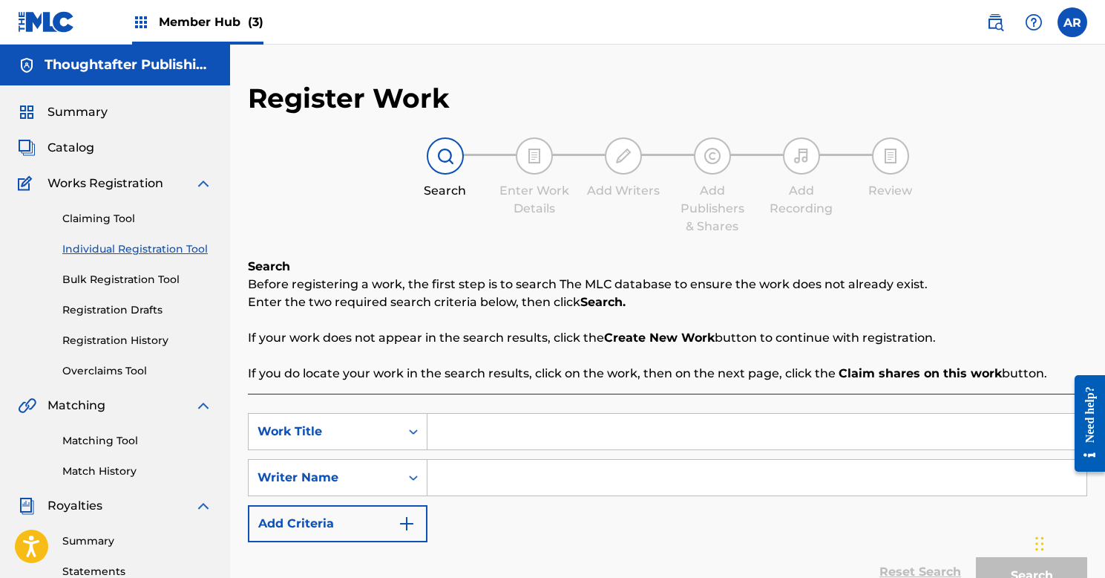
click at [523, 441] on input "Search Form" at bounding box center [757, 431] width 659 height 36
type input "What It Is"
click at [488, 483] on input "Search Form" at bounding box center [757, 478] width 659 height 36
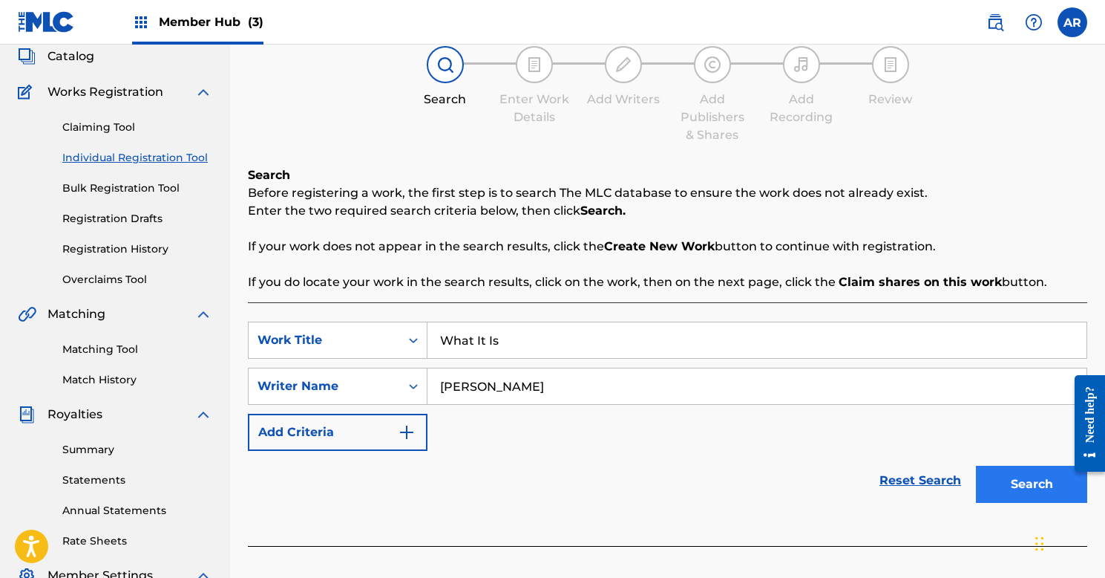
type input "[PERSON_NAME]"
click at [1020, 477] on button "Search" at bounding box center [1031, 483] width 111 height 37
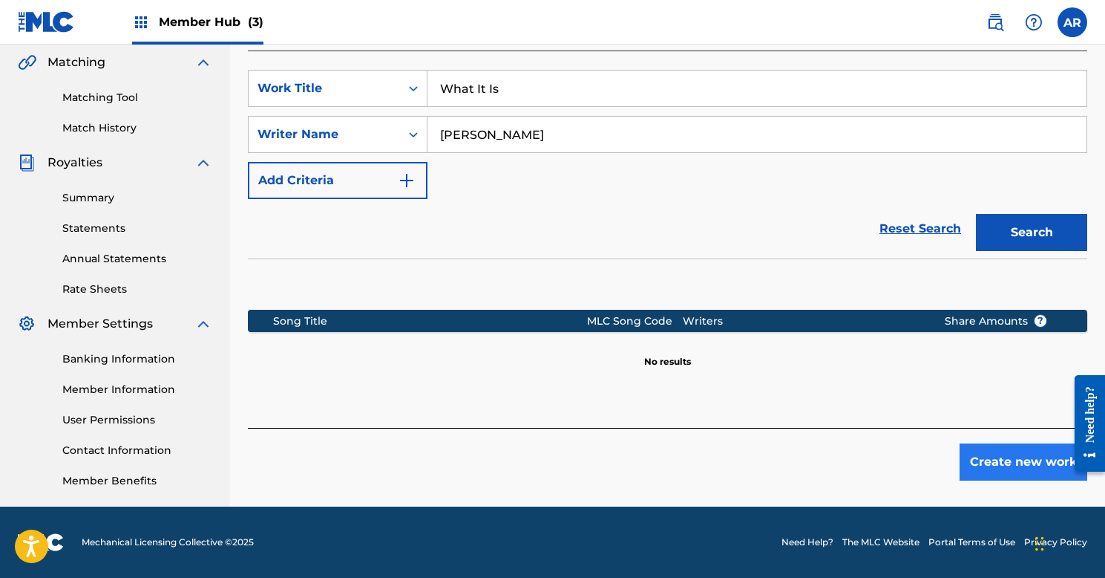
scroll to position [343, 0]
click at [1004, 471] on button "Create new work" at bounding box center [1024, 461] width 128 height 37
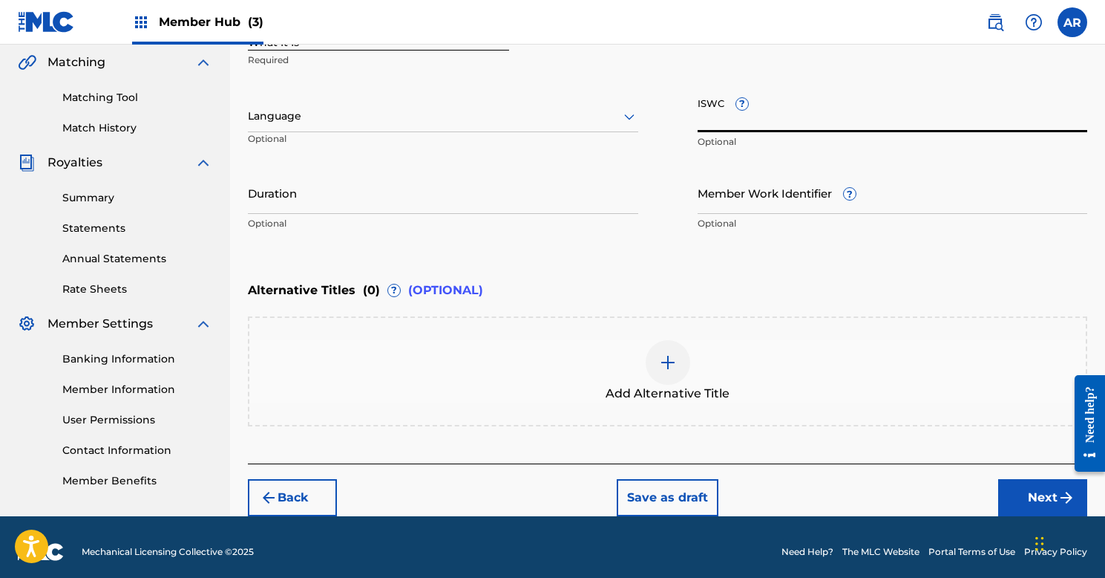
click at [785, 117] on input "ISWC ?" at bounding box center [893, 111] width 390 height 42
paste input "T9013273068"
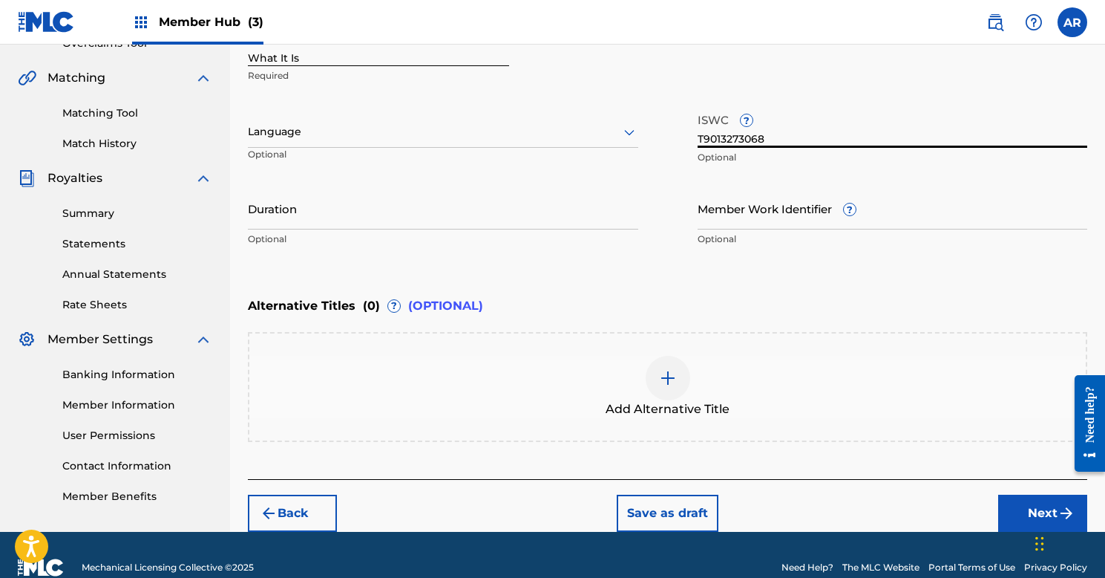
scroll to position [326, 0]
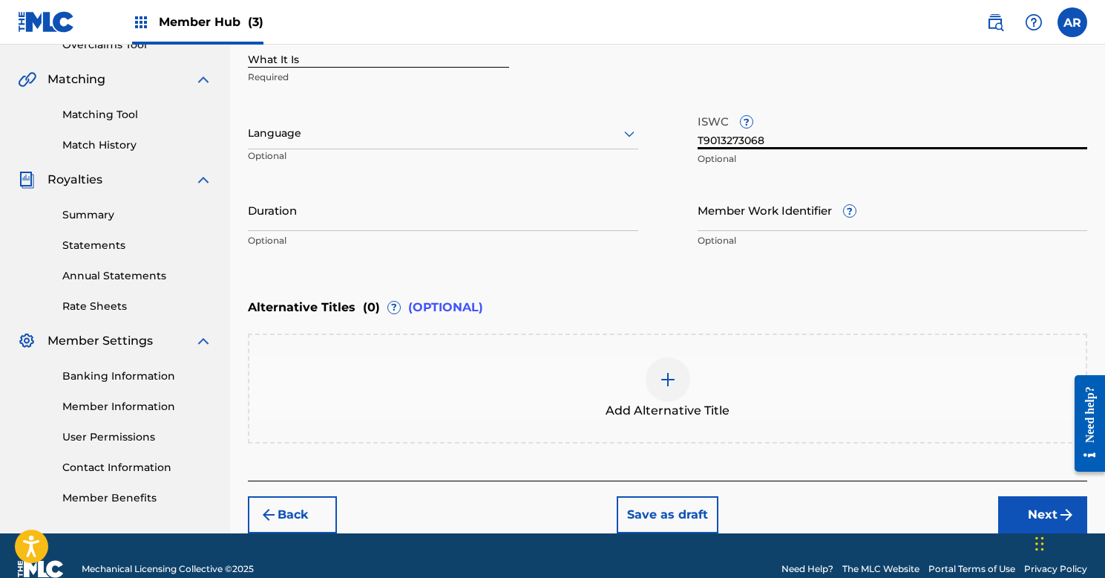
type input "T9013273068"
click at [465, 132] on div at bounding box center [443, 133] width 390 height 19
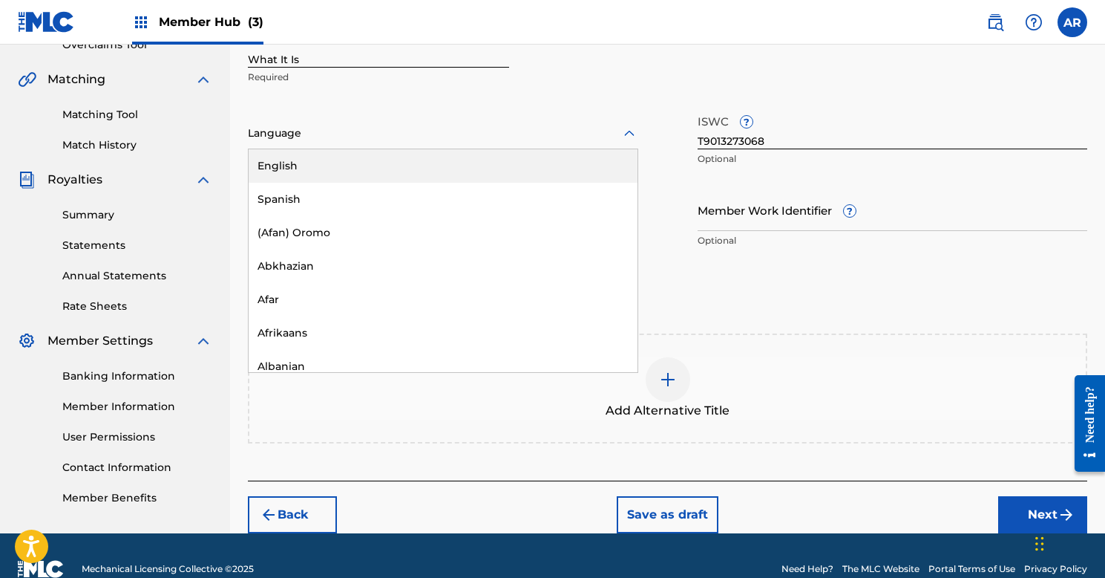
click at [430, 165] on div "English" at bounding box center [443, 165] width 389 height 33
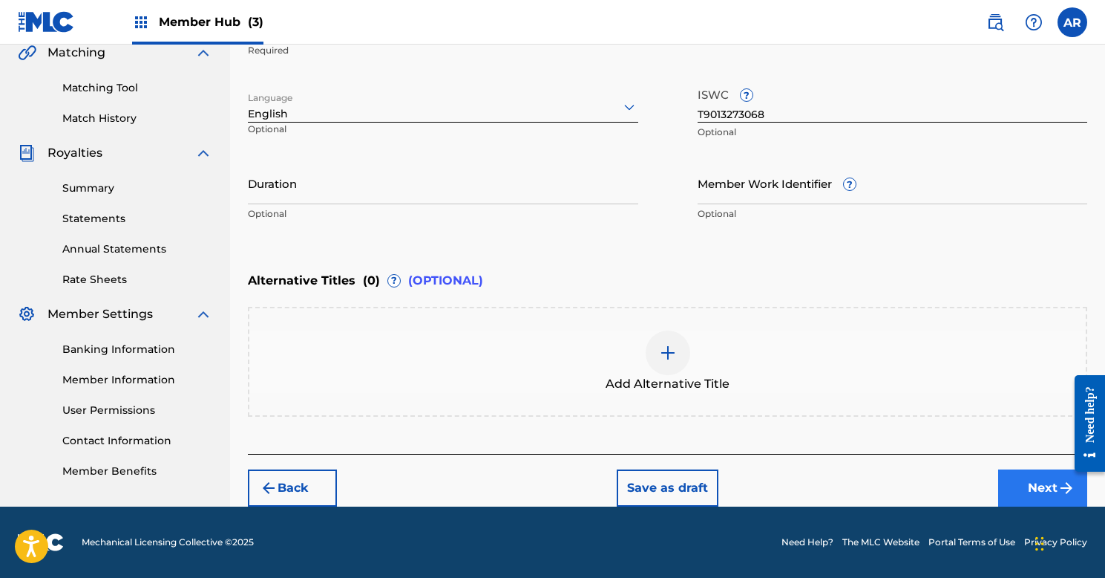
click at [1024, 474] on button "Next" at bounding box center [1042, 487] width 89 height 37
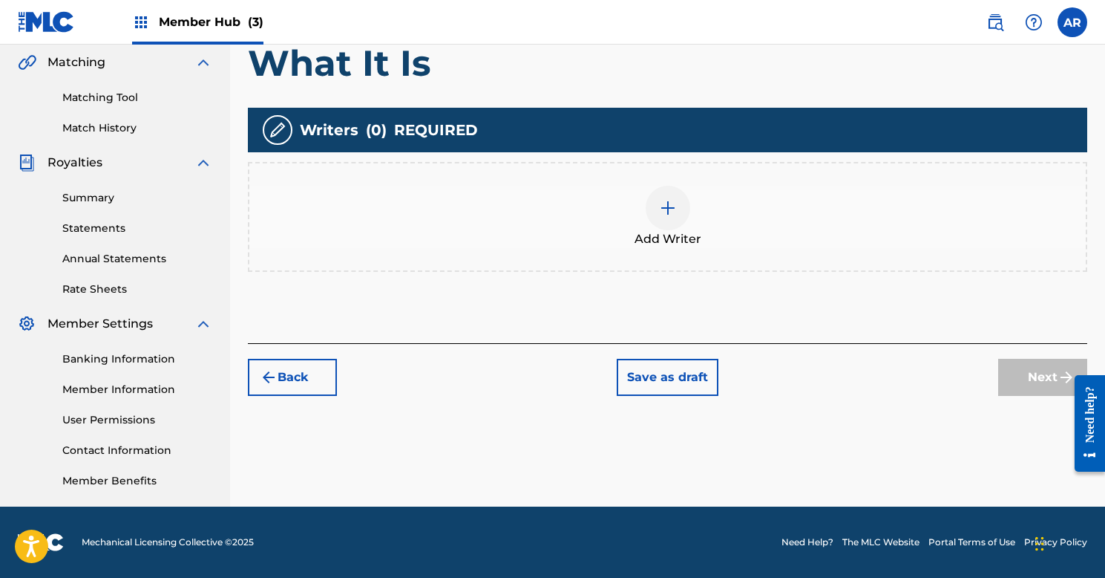
click at [659, 206] on img at bounding box center [668, 208] width 18 height 18
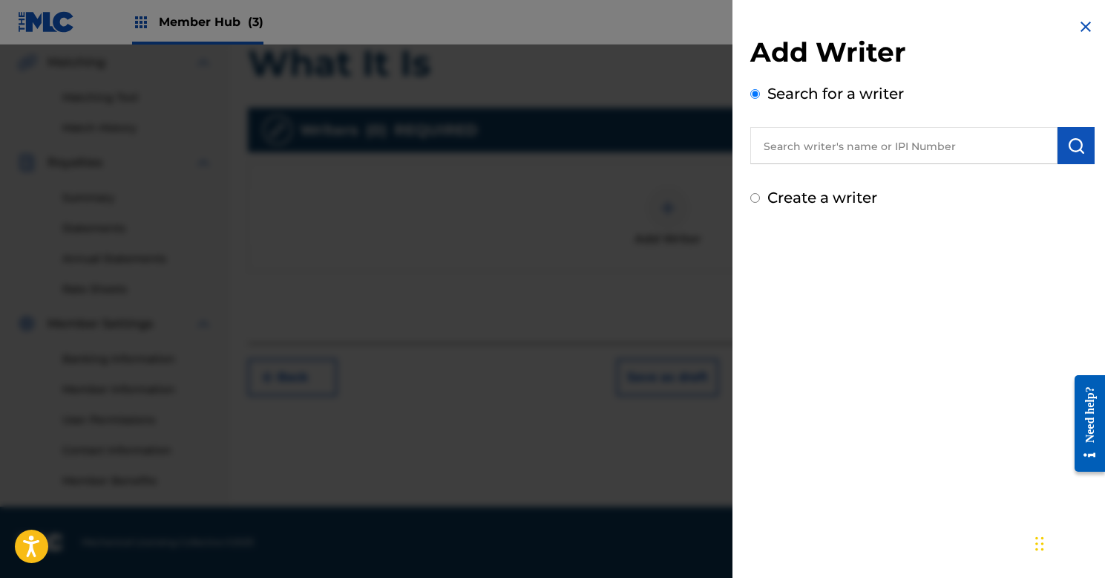
click at [811, 149] on input "text" at bounding box center [904, 145] width 307 height 37
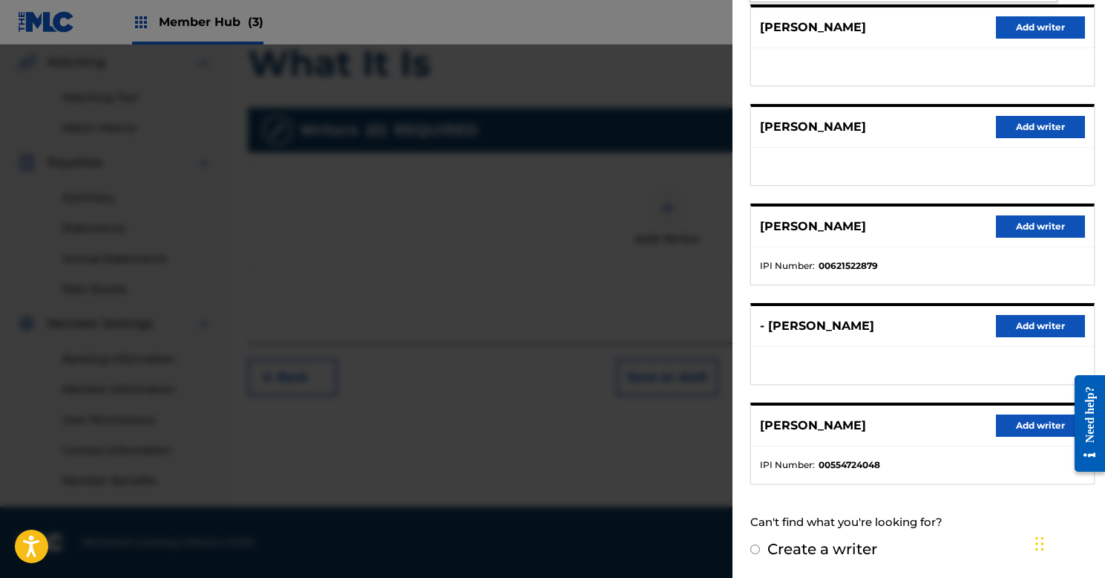
scroll to position [191, 0]
type input "[PERSON_NAME]"
click at [1014, 420] on button "Add writer" at bounding box center [1040, 426] width 89 height 22
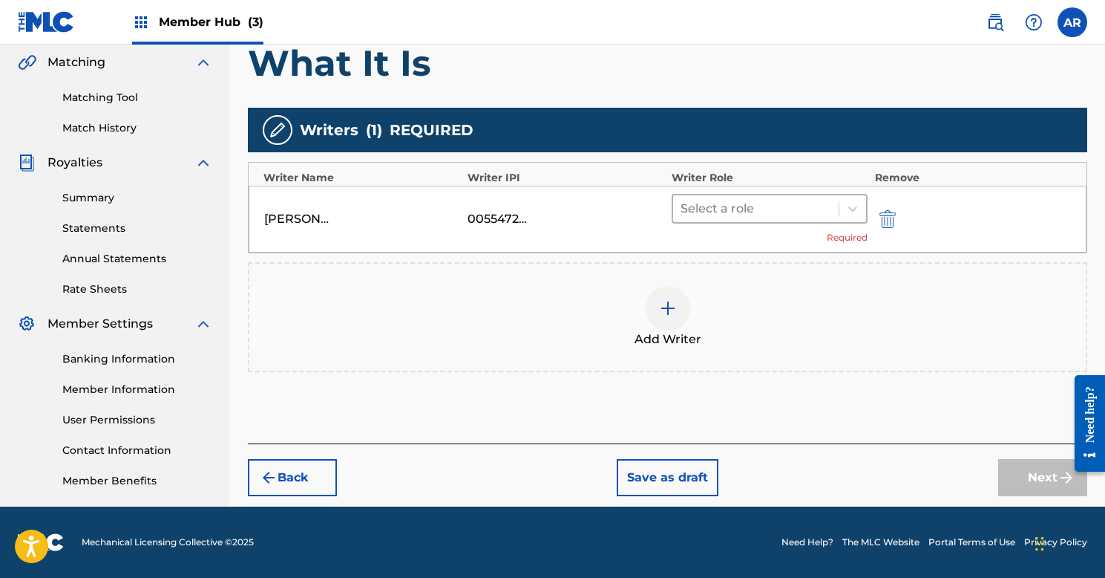
click at [758, 209] on div at bounding box center [756, 208] width 151 height 21
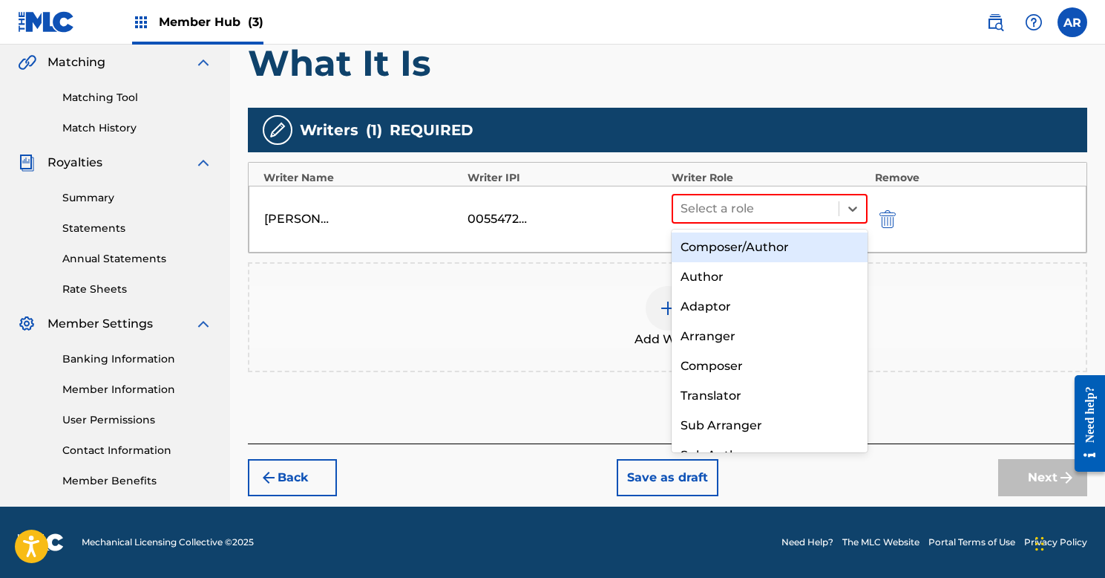
click at [755, 236] on div "Composer/Author" at bounding box center [770, 247] width 196 height 30
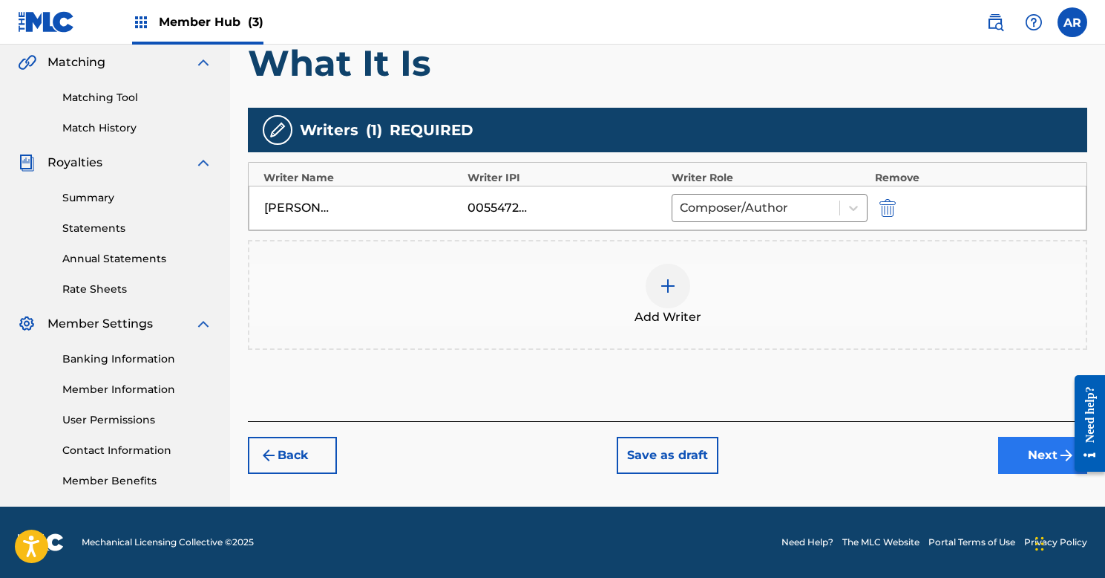
click at [1031, 454] on button "Next" at bounding box center [1042, 454] width 89 height 37
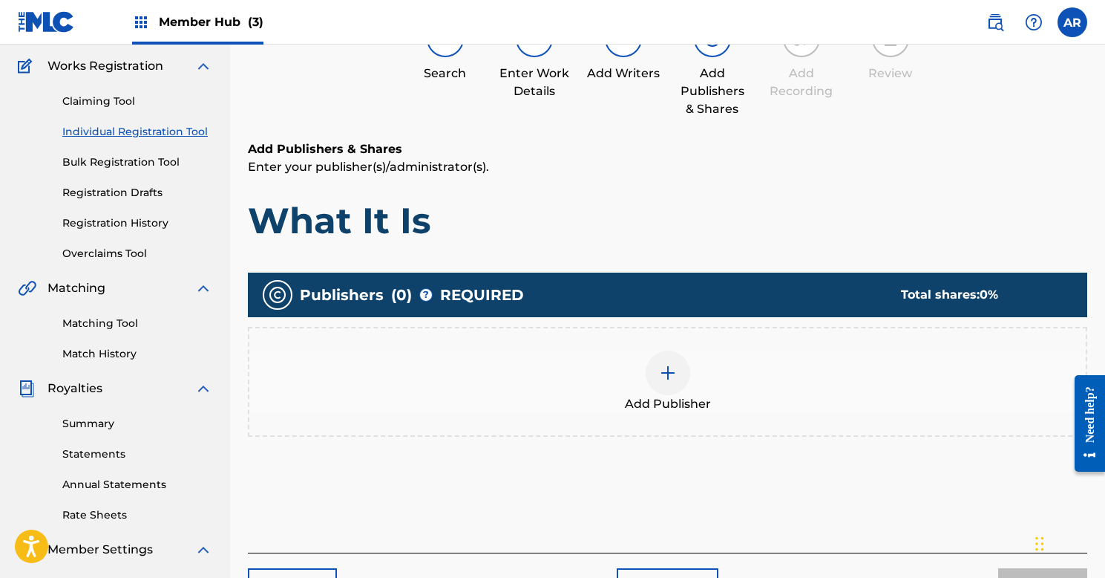
scroll to position [67, 0]
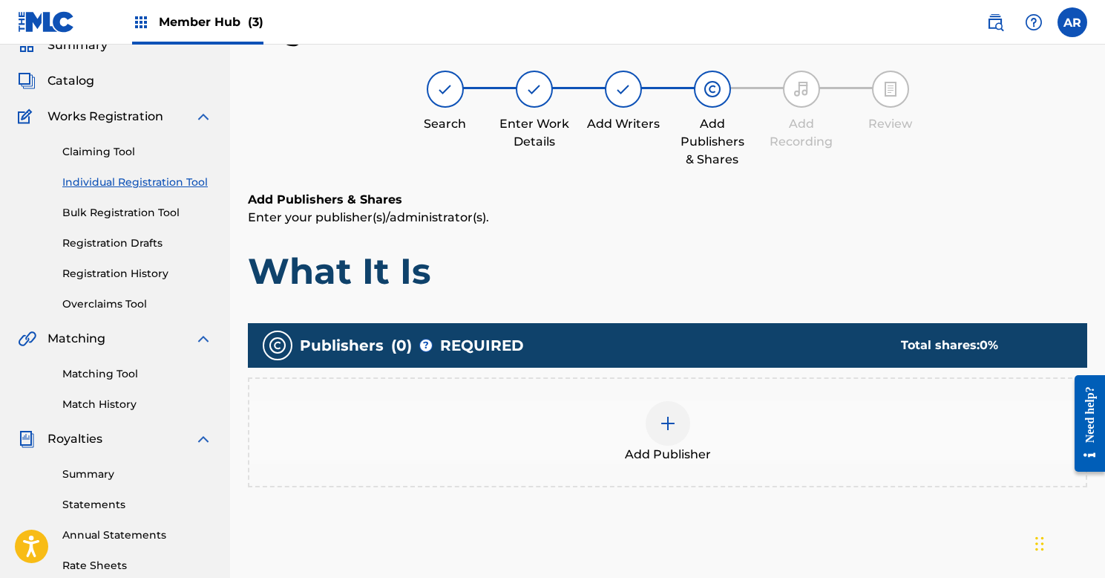
click at [647, 412] on div at bounding box center [668, 423] width 45 height 45
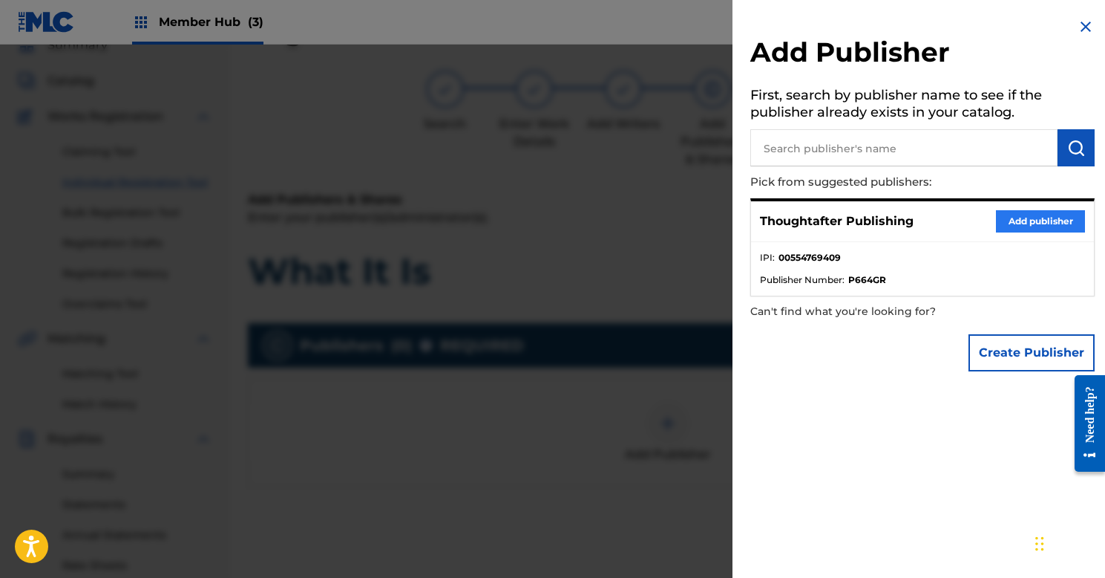
click at [1011, 212] on button "Add publisher" at bounding box center [1040, 221] width 89 height 22
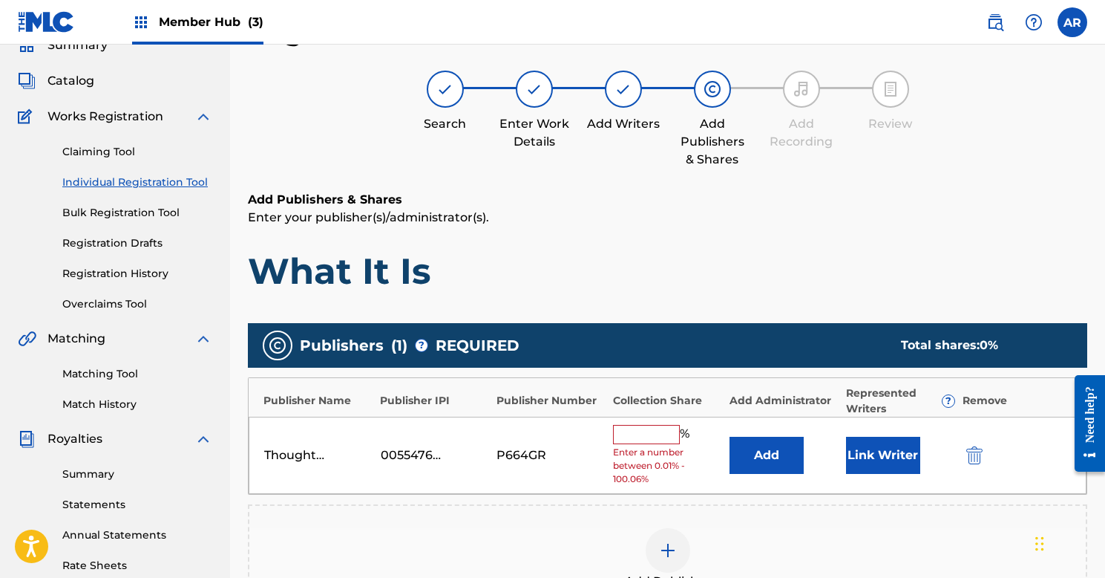
click at [645, 433] on input "text" at bounding box center [646, 434] width 67 height 19
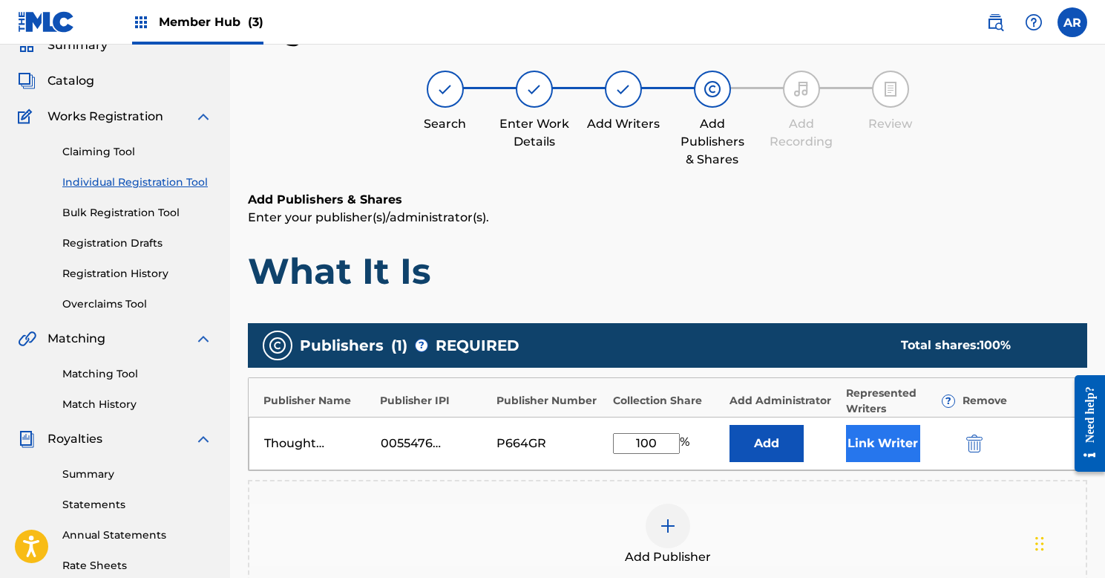
type input "100"
click at [879, 447] on button "Link Writer" at bounding box center [883, 443] width 74 height 37
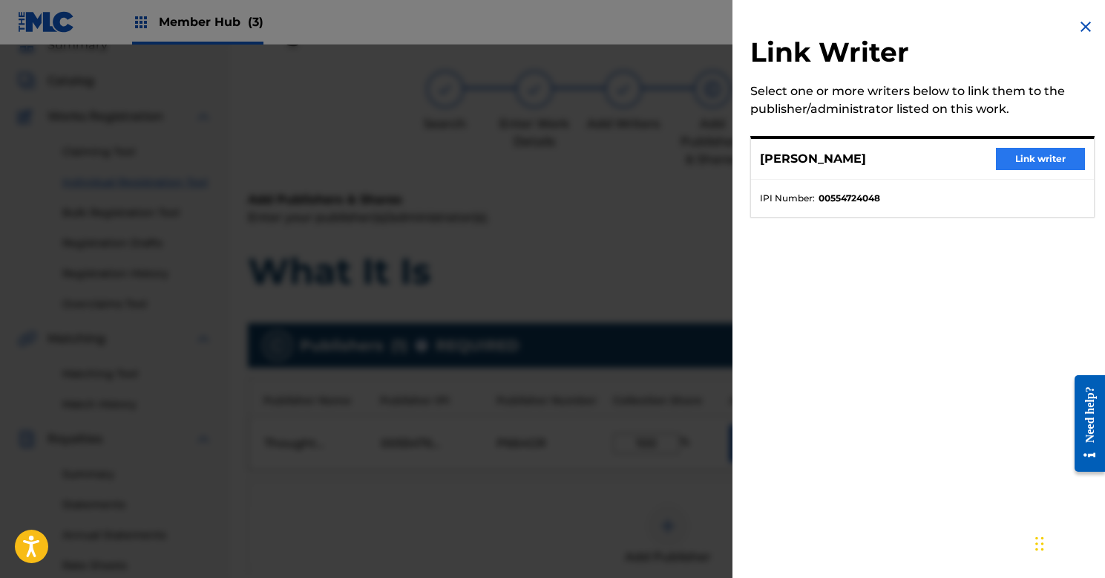
click at [1016, 154] on button "Link writer" at bounding box center [1040, 159] width 89 height 22
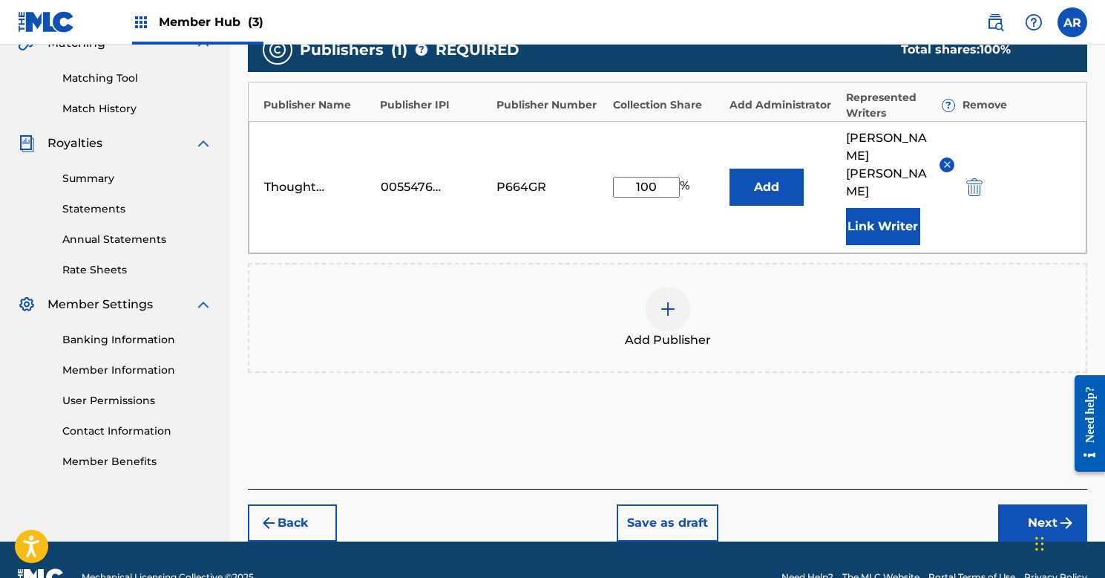
scroll to position [362, 0]
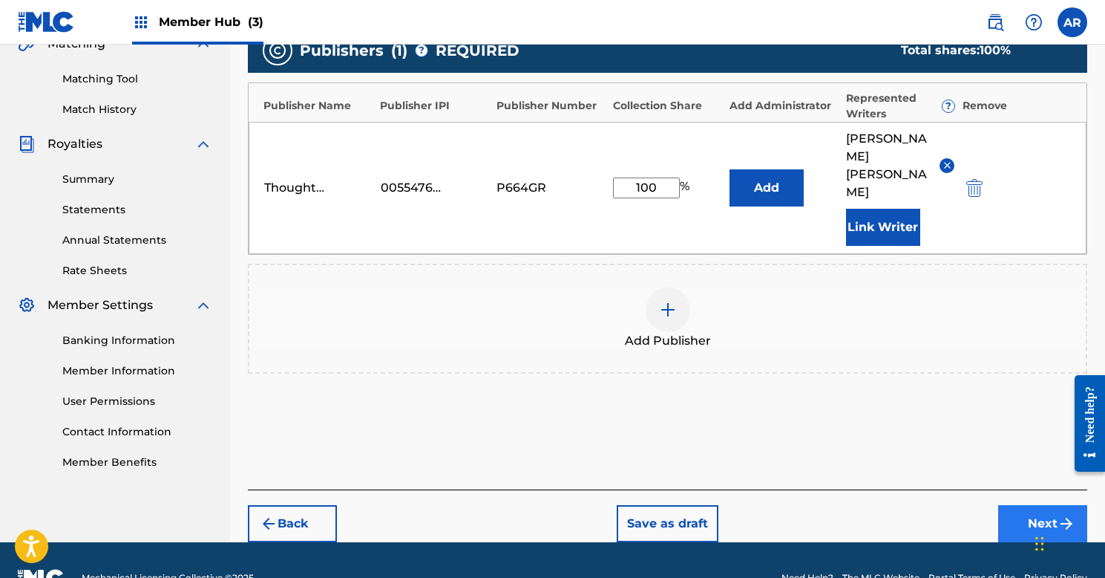
click at [1027, 505] on button "Next" at bounding box center [1042, 523] width 89 height 37
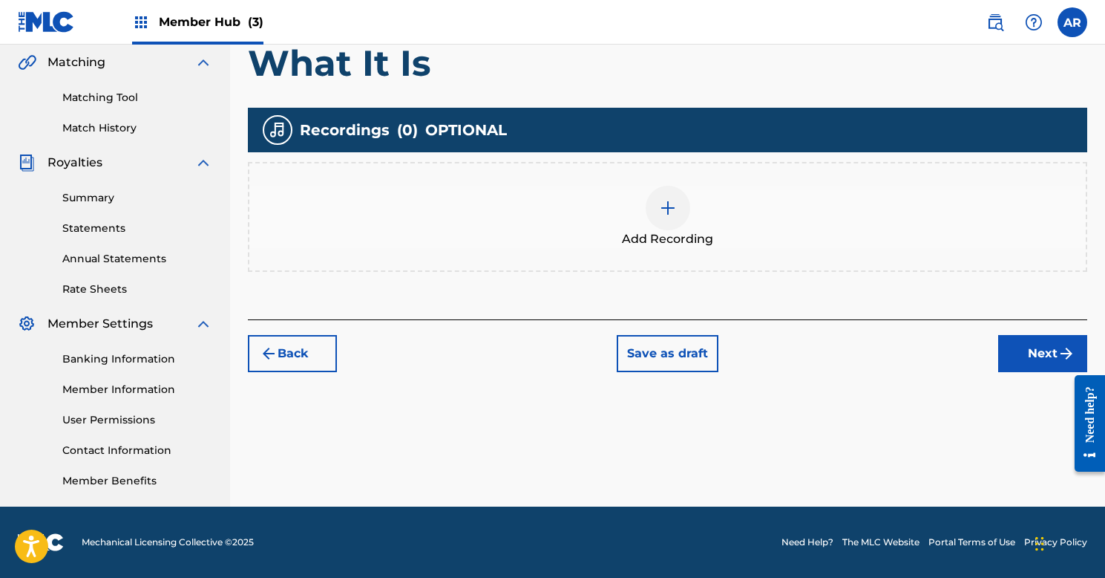
scroll to position [343, 0]
click at [1061, 379] on div "Register Work Search Enter Work Details Add Writers Add Publishers & Shares Add…" at bounding box center [667, 123] width 875 height 768
click at [1042, 354] on button "Next" at bounding box center [1042, 353] width 89 height 37
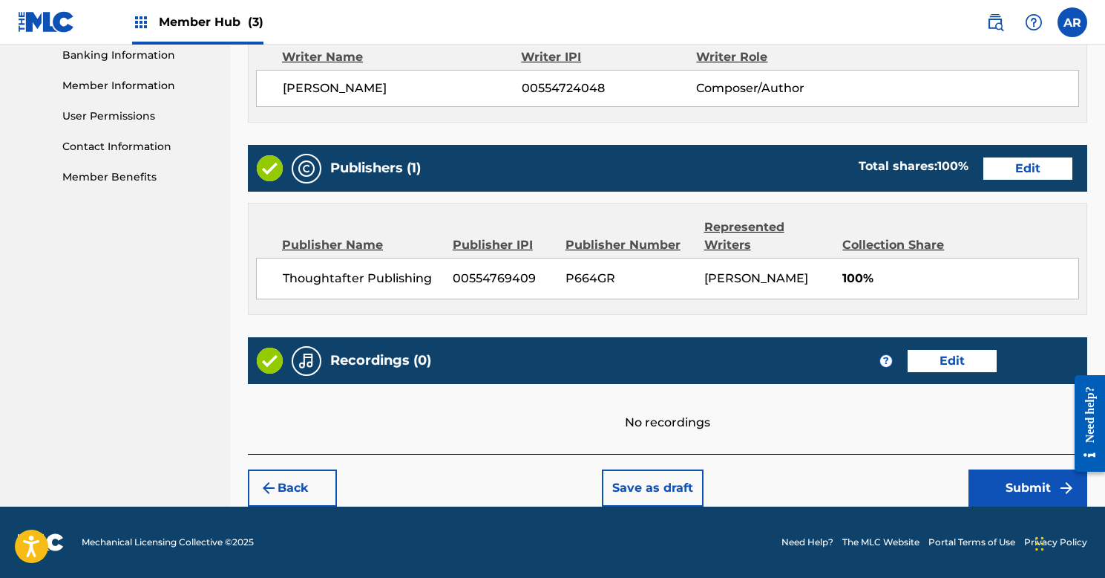
scroll to position [646, 0]
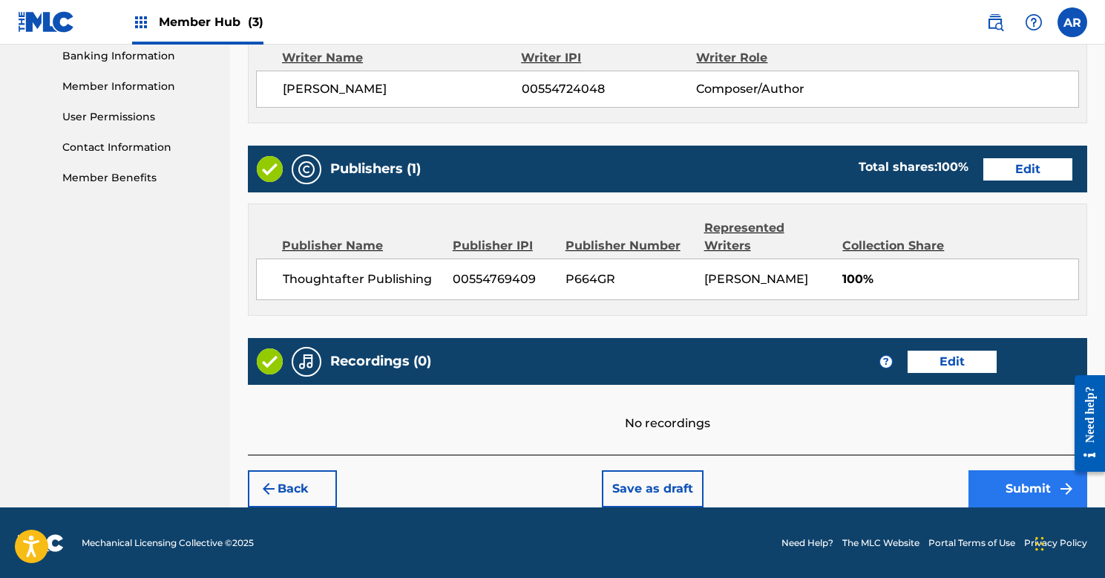
click at [996, 478] on button "Submit" at bounding box center [1028, 488] width 119 height 37
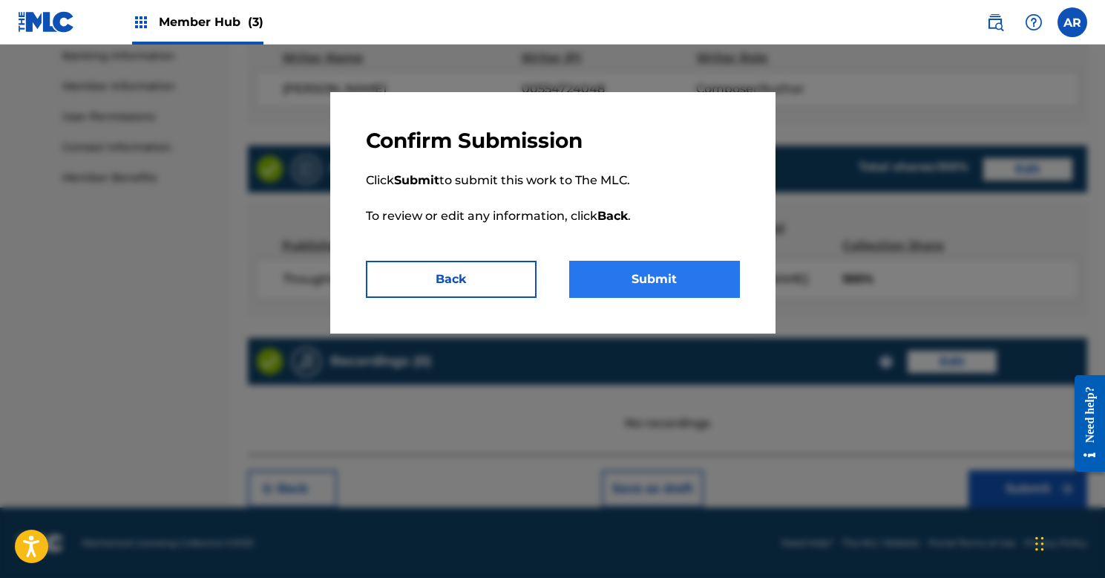
click at [670, 280] on button "Submit" at bounding box center [654, 279] width 171 height 37
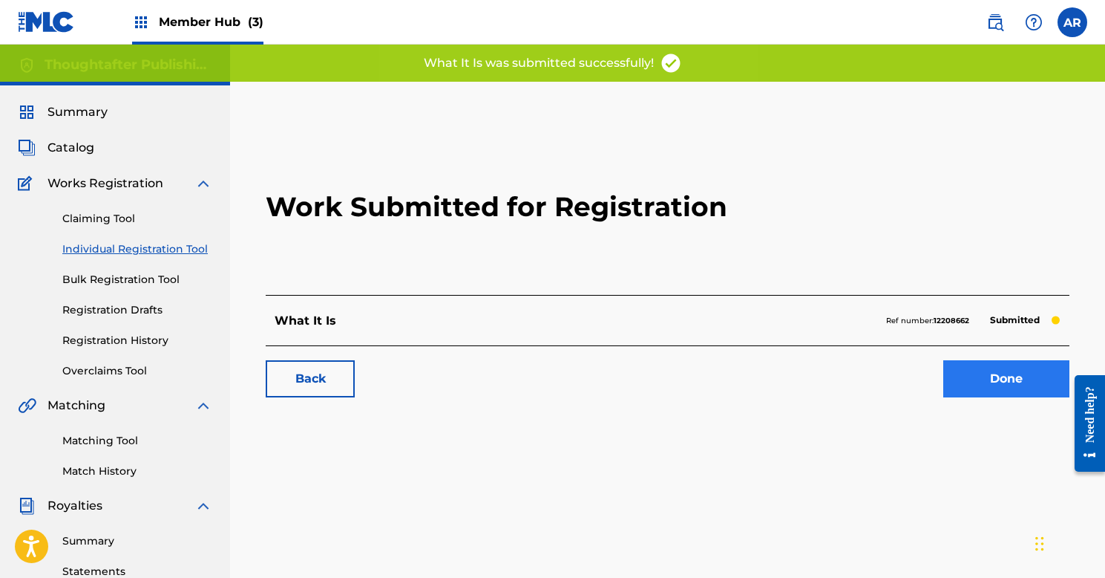
click at [987, 369] on link "Done" at bounding box center [1007, 378] width 126 height 37
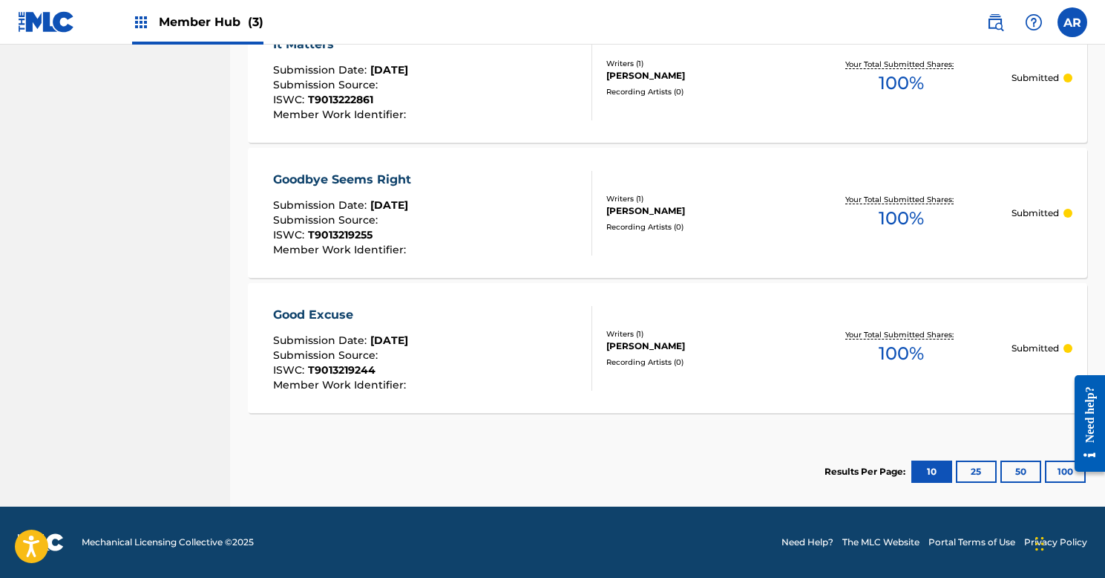
scroll to position [1411, 0]
click at [978, 473] on button "25" at bounding box center [976, 471] width 41 height 22
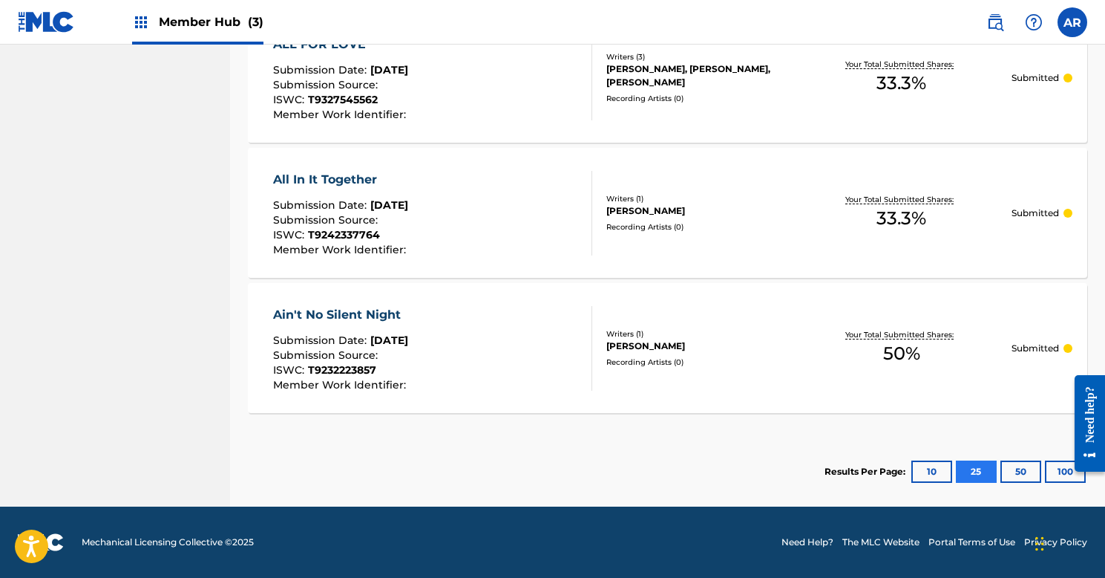
scroll to position [2087, 0]
click at [632, 350] on div "[PERSON_NAME]" at bounding box center [699, 345] width 186 height 13
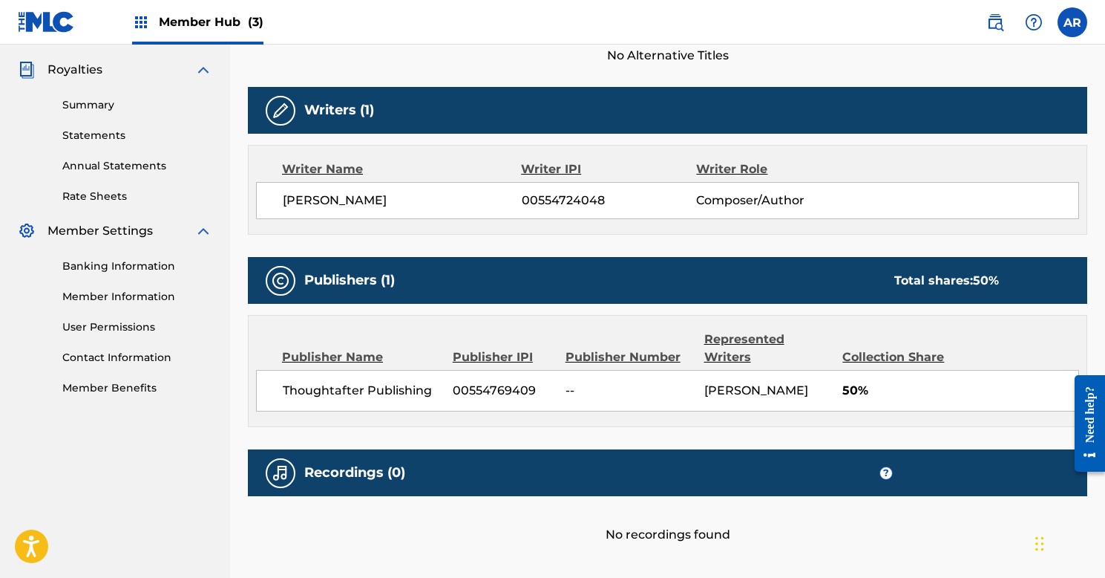
scroll to position [378, 0]
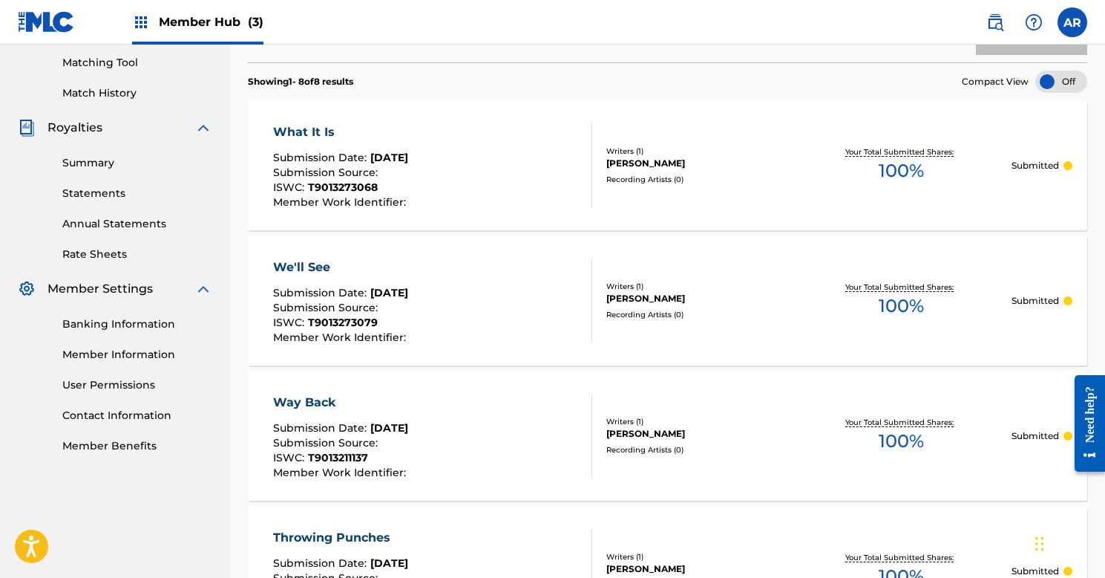
scroll to position [2048, 0]
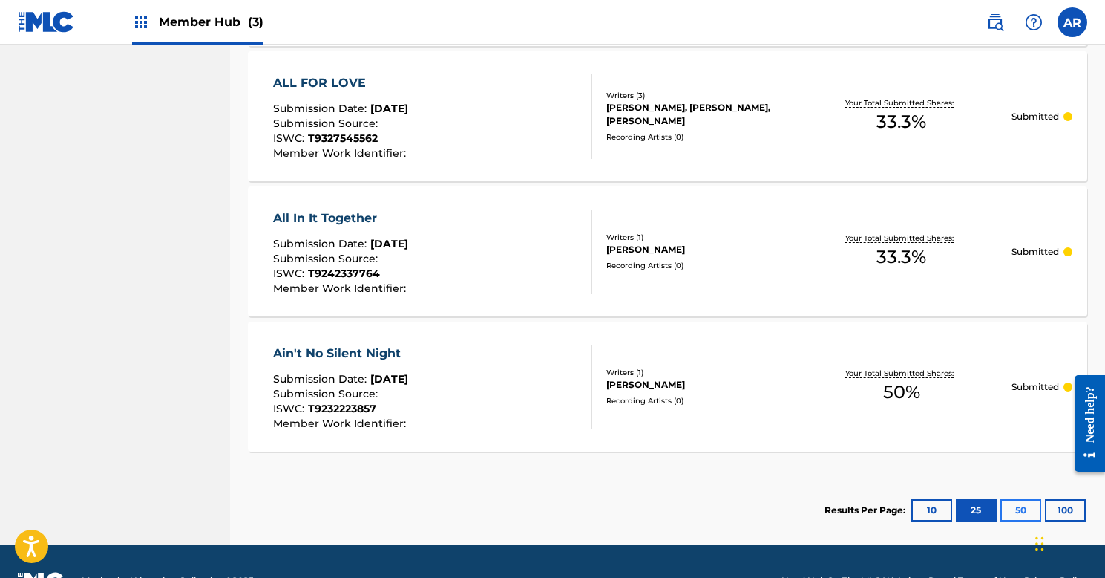
click at [1010, 513] on button "50" at bounding box center [1021, 510] width 41 height 22
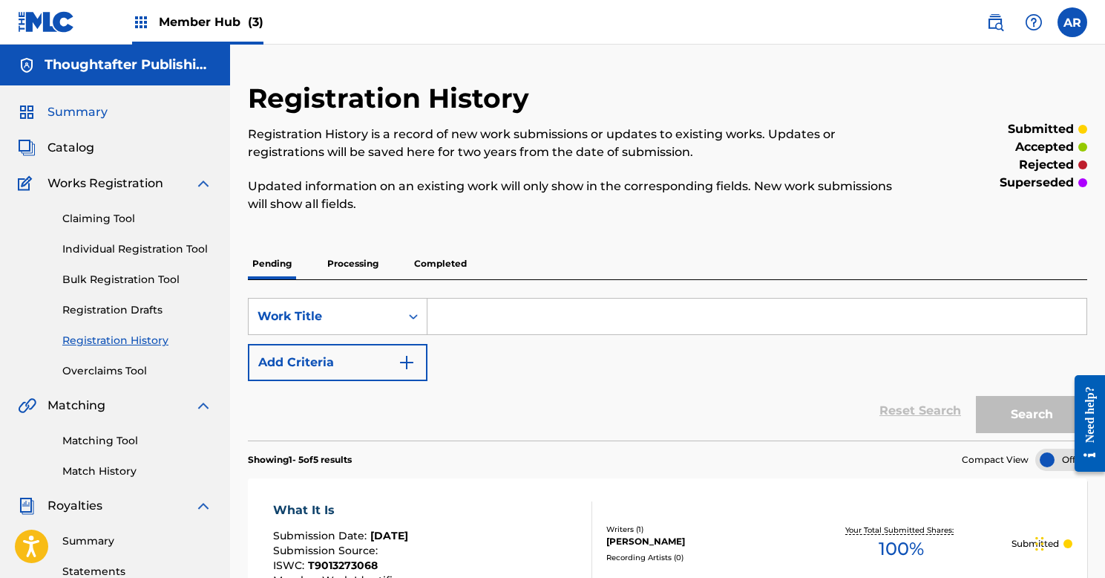
scroll to position [0, 0]
click at [145, 258] on div "Claiming Tool Individual Registration Tool Bulk Registration Tool Registration …" at bounding box center [115, 285] width 194 height 186
click at [144, 240] on div "Claiming Tool Individual Registration Tool Bulk Registration Tool Registration …" at bounding box center [115, 285] width 194 height 186
click at [151, 245] on link "Individual Registration Tool" at bounding box center [137, 249] width 150 height 16
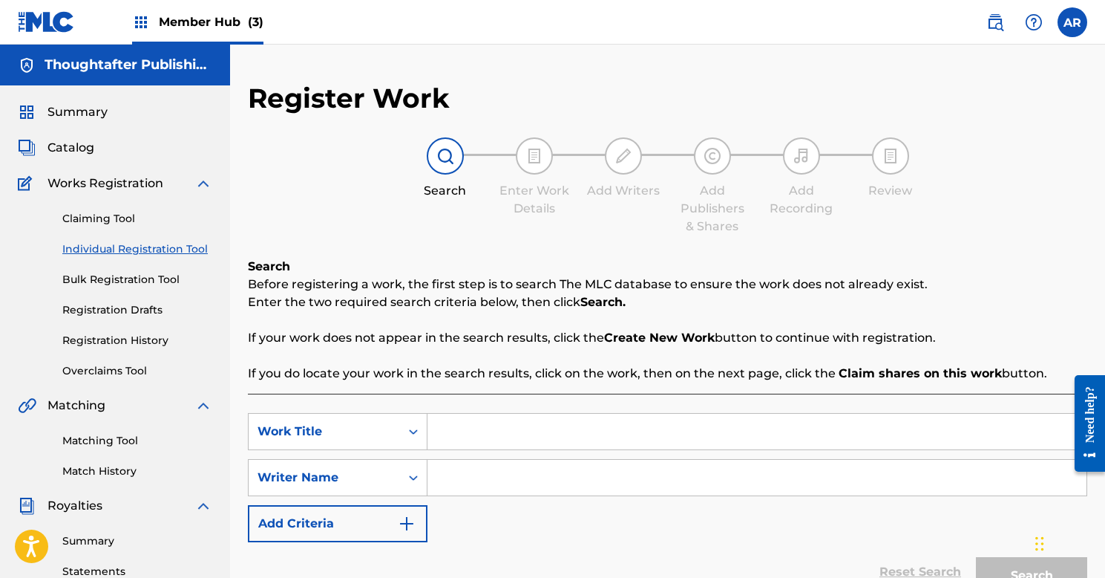
click at [474, 436] on input "Search Form" at bounding box center [757, 431] width 659 height 36
type input "You Better Run"
click at [478, 487] on input "Search Form" at bounding box center [757, 478] width 659 height 36
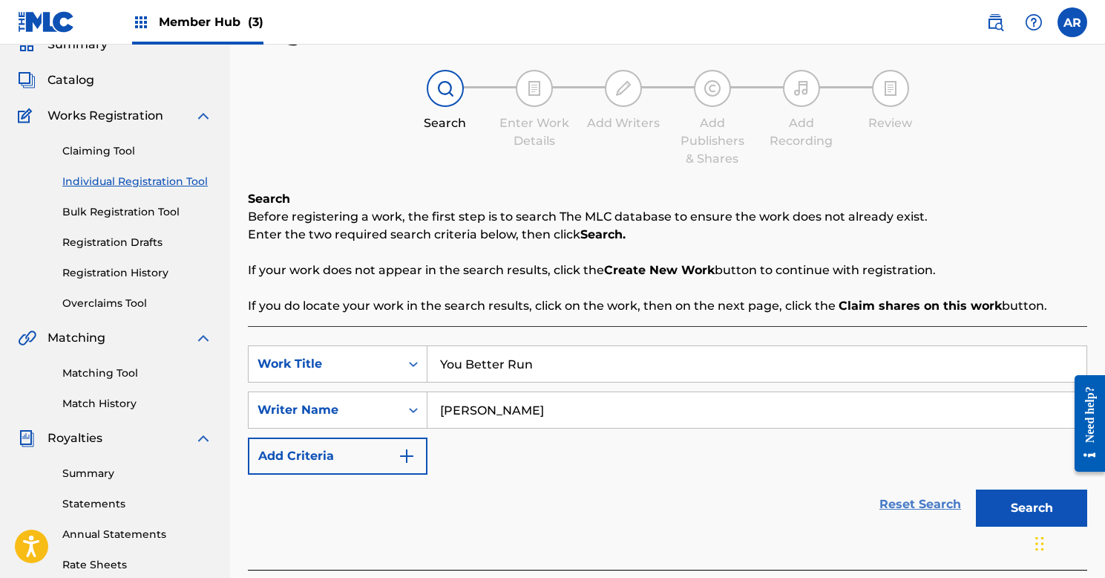
scroll to position [69, 0]
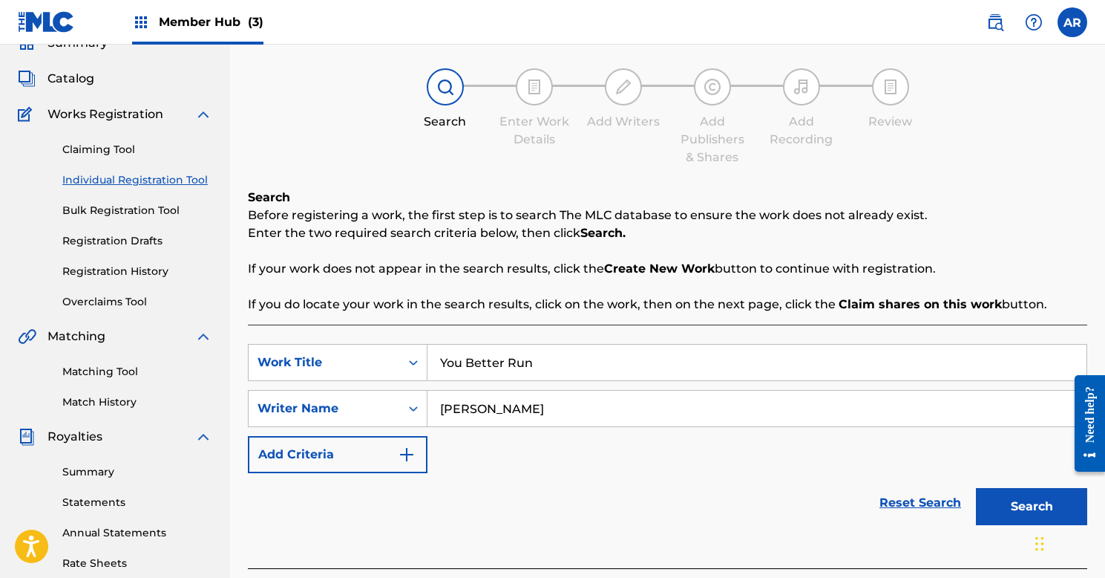
type input "[PERSON_NAME]"
click at [969, 515] on div "Search" at bounding box center [1028, 502] width 119 height 59
click at [998, 507] on button "Search" at bounding box center [1031, 506] width 111 height 37
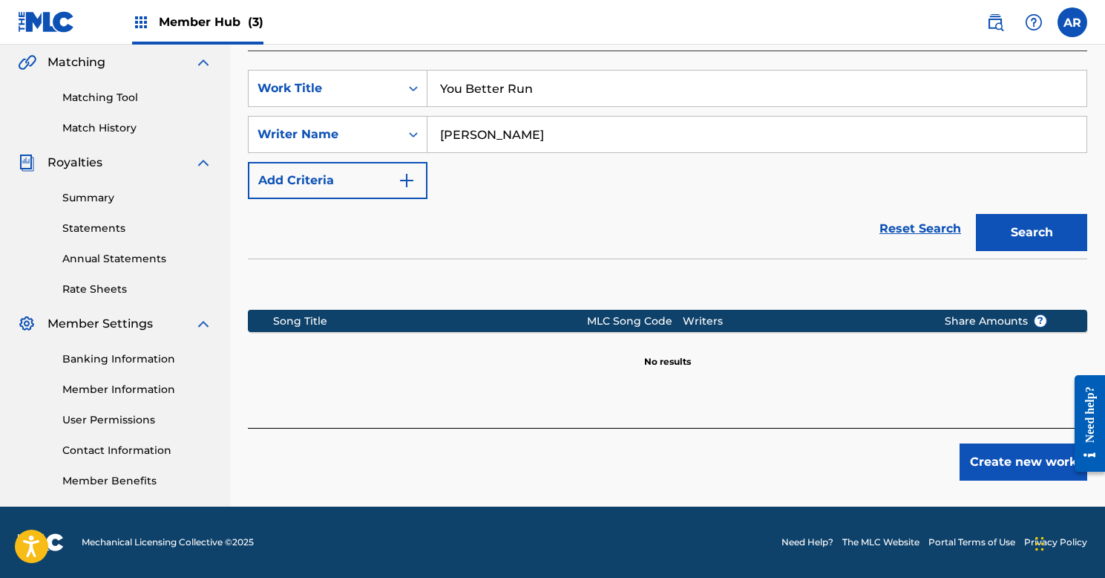
scroll to position [343, 0]
click at [999, 468] on button "Create new work" at bounding box center [1024, 461] width 128 height 37
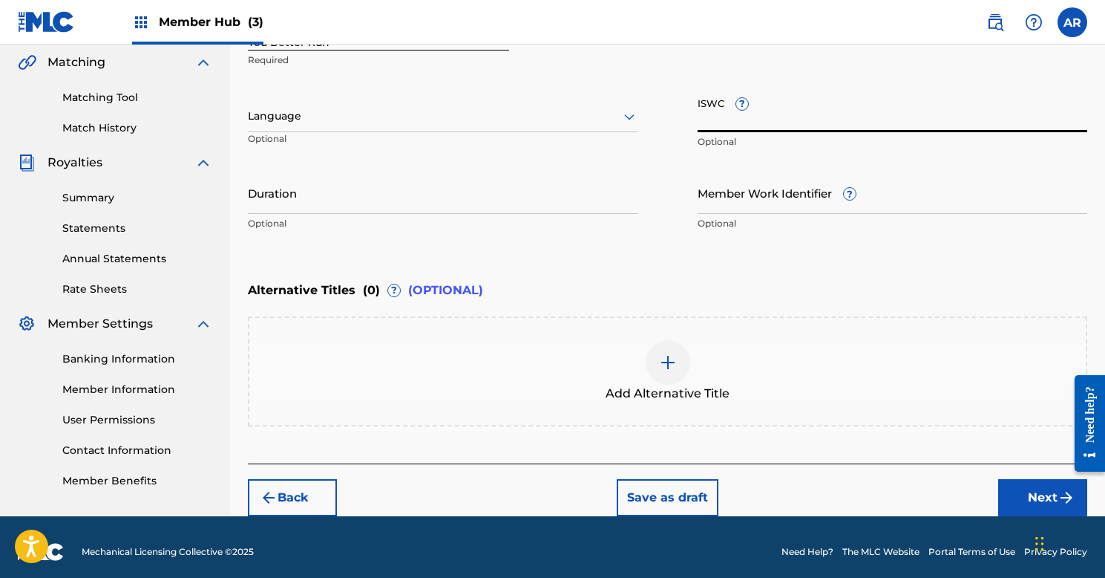
click at [772, 111] on input "ISWC ?" at bounding box center [893, 111] width 390 height 42
paste input "T9238472418"
type input "T9238472418"
click at [298, 125] on div "Language" at bounding box center [443, 116] width 390 height 31
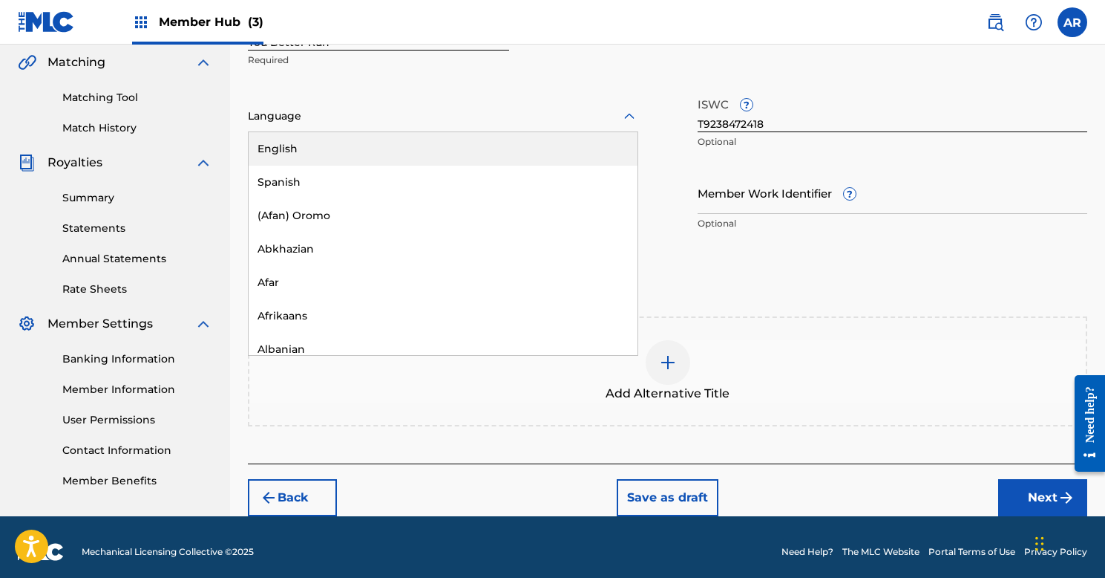
click at [301, 140] on div "English" at bounding box center [443, 148] width 389 height 33
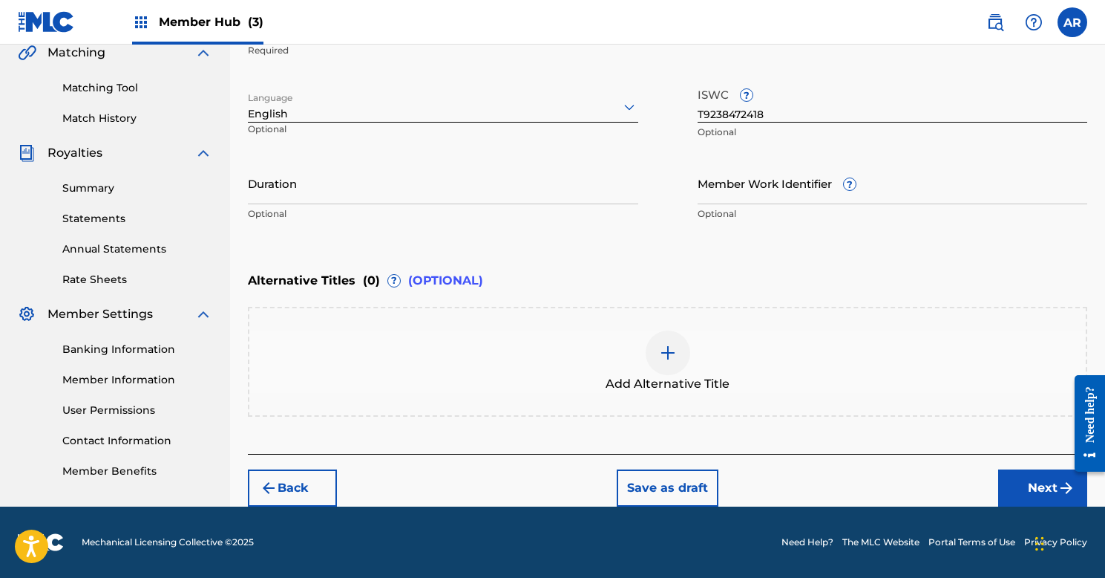
scroll to position [353, 0]
click at [1020, 491] on button "Next" at bounding box center [1042, 487] width 89 height 37
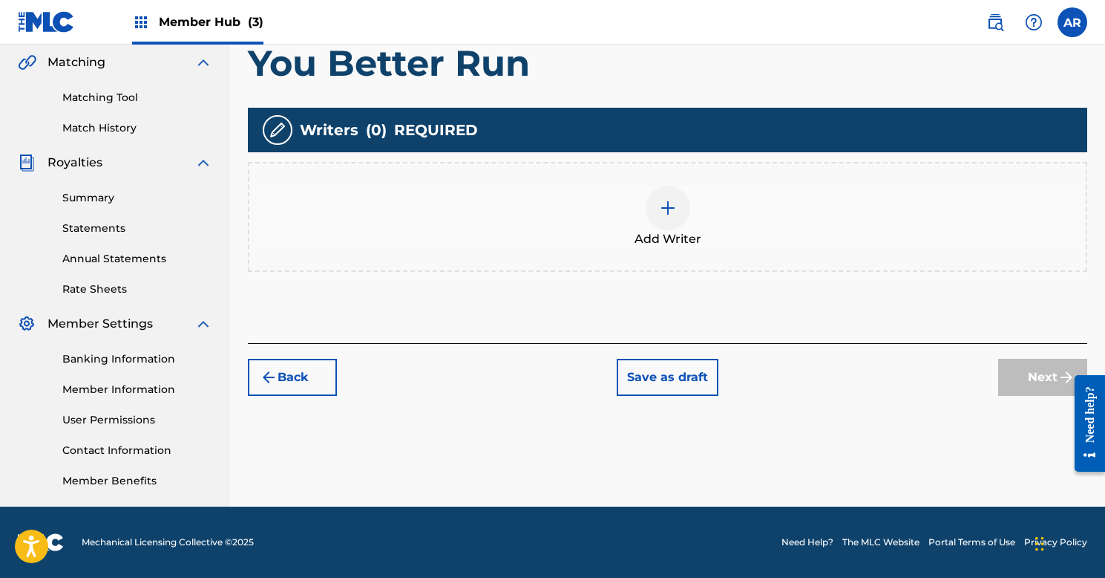
click at [664, 210] on img at bounding box center [668, 208] width 18 height 18
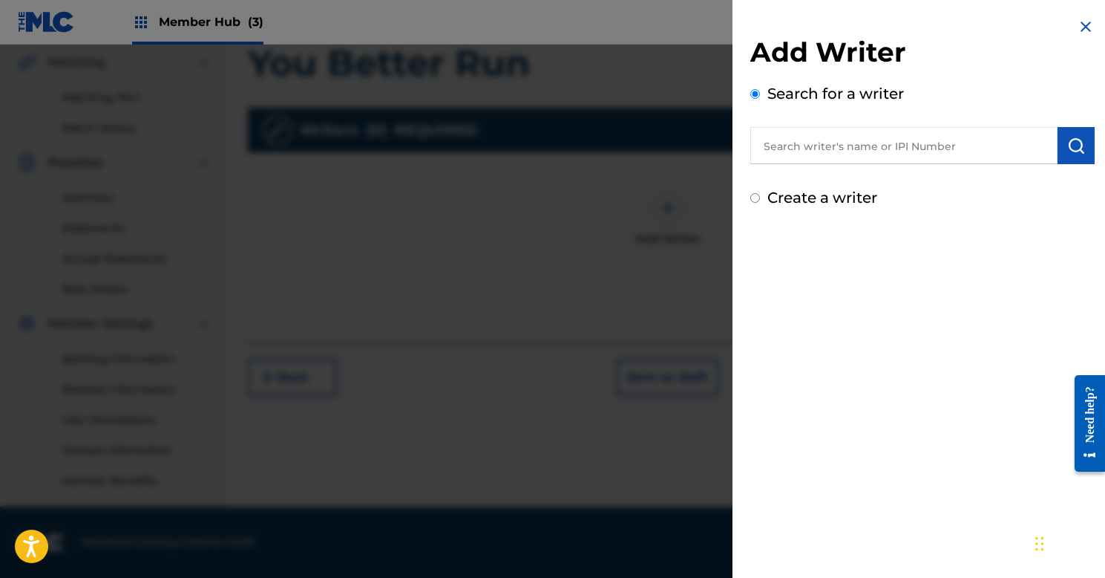
click at [903, 149] on input "text" at bounding box center [904, 145] width 307 height 37
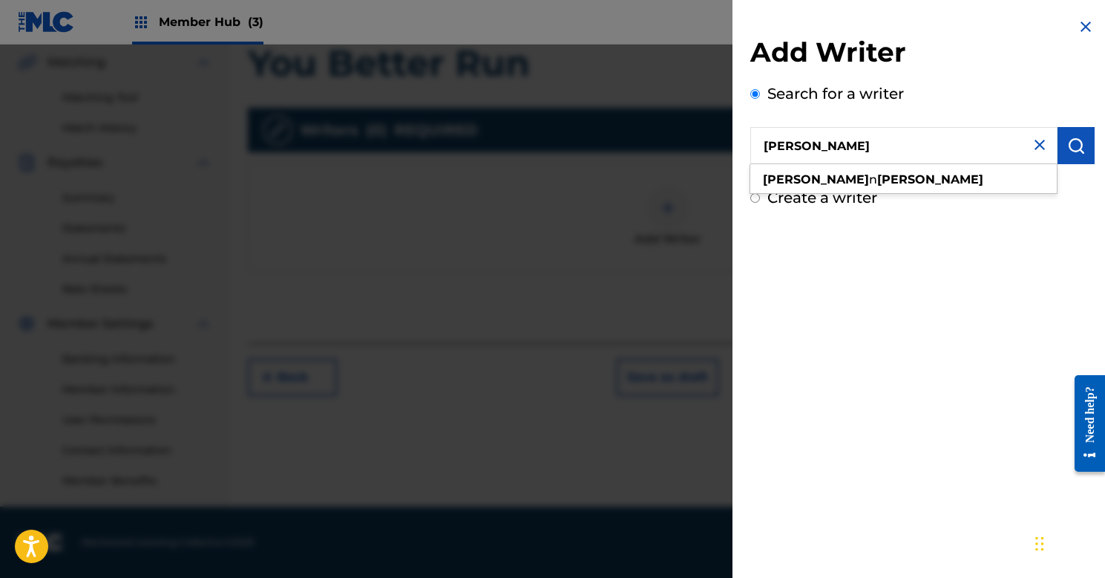
drag, startPoint x: 903, startPoint y: 145, endPoint x: 885, endPoint y: 181, distance: 40.8
click at [885, 181] on div "ashley n riley" at bounding box center [904, 179] width 307 height 27
type input "[PERSON_NAME]"
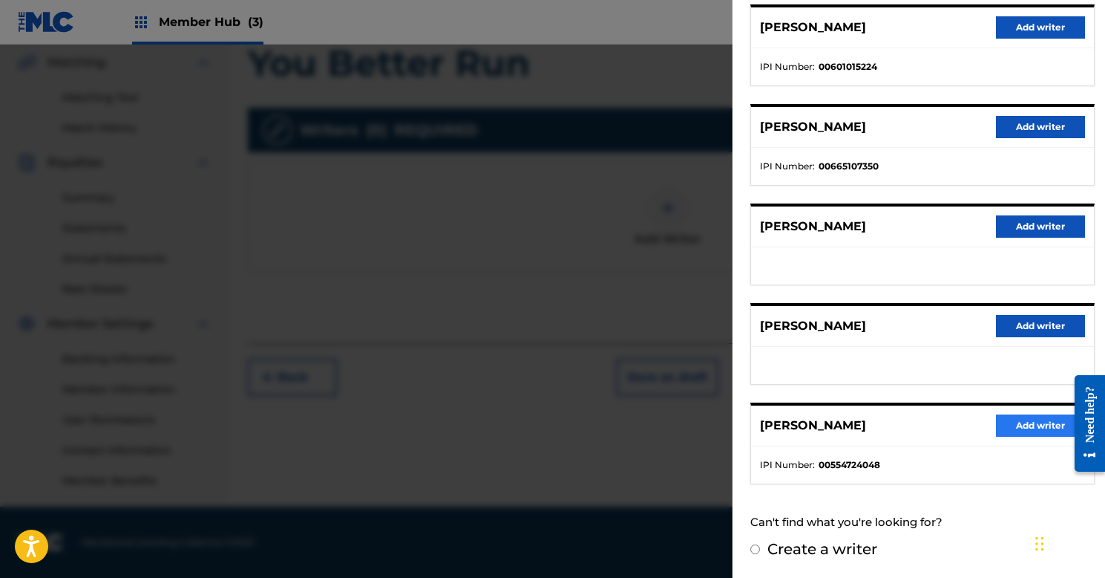
scroll to position [191, 0]
click at [1020, 430] on button "Add writer" at bounding box center [1040, 426] width 89 height 22
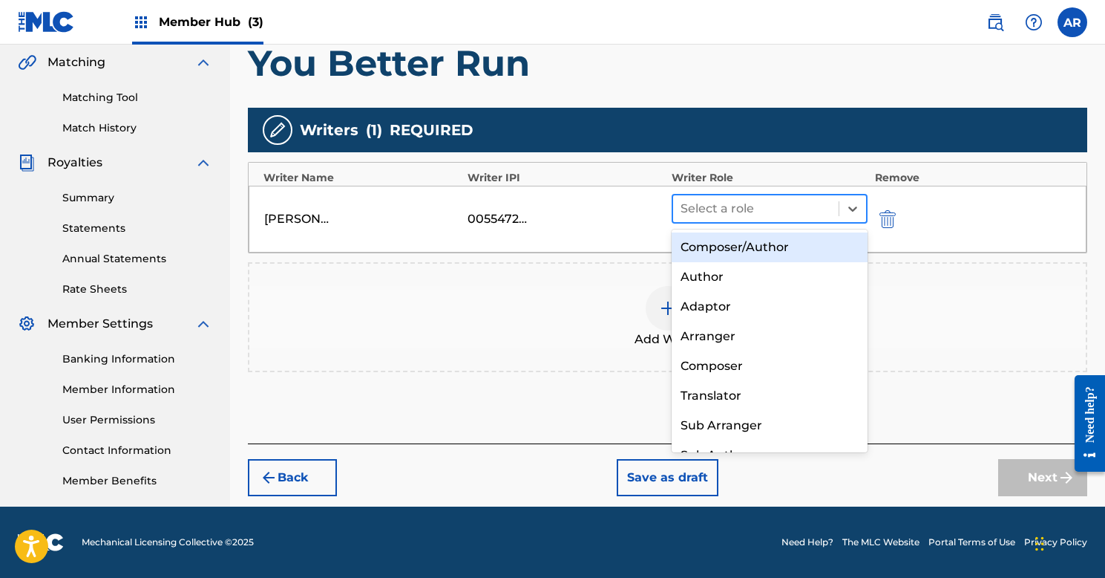
click at [734, 216] on div at bounding box center [756, 208] width 151 height 21
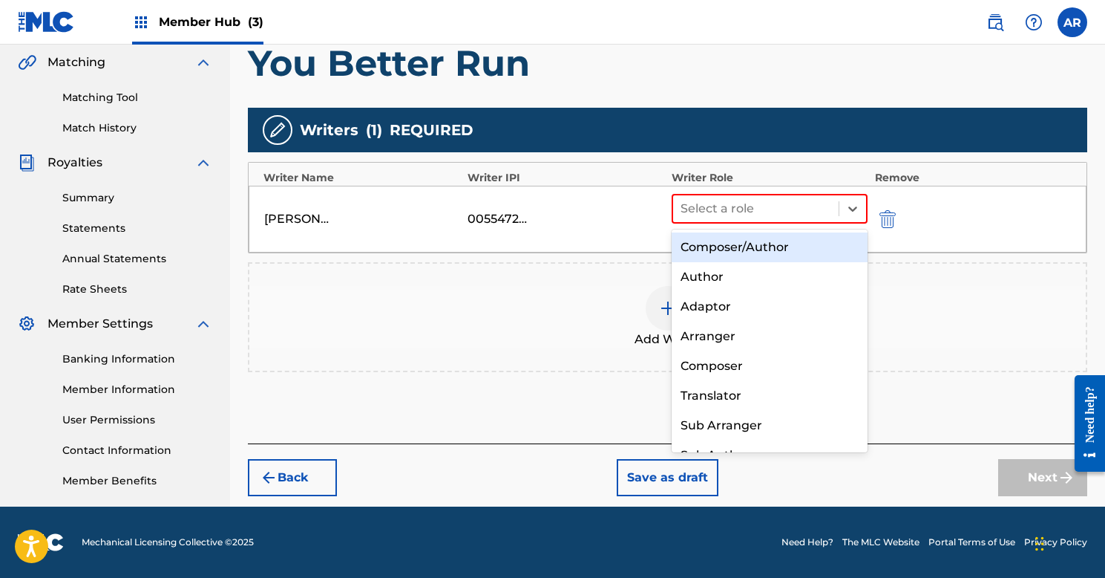
click at [726, 237] on div "Composer/Author" at bounding box center [770, 247] width 196 height 30
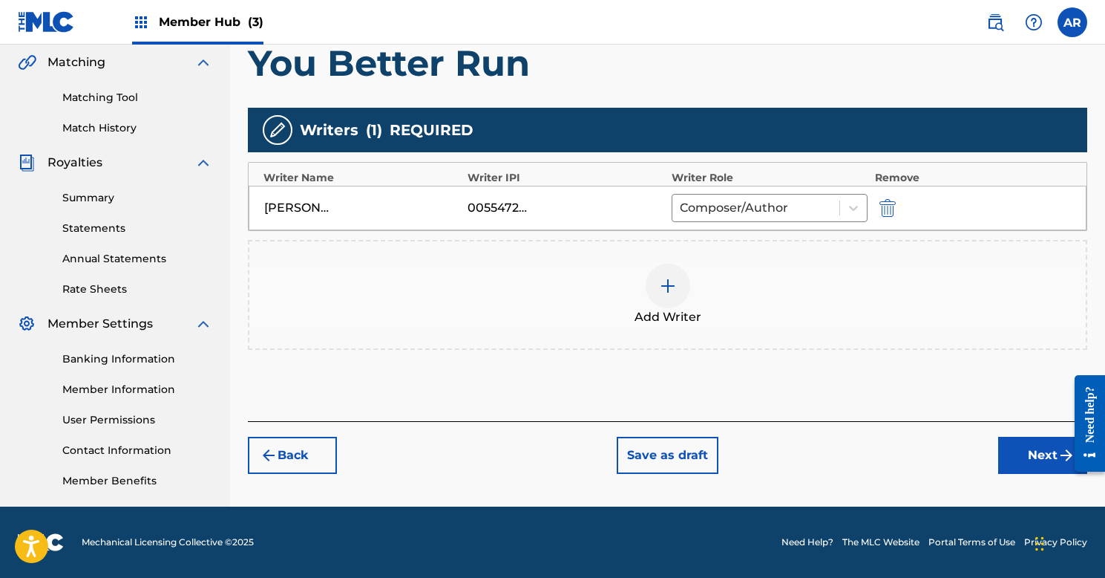
click at [665, 276] on div at bounding box center [668, 286] width 45 height 45
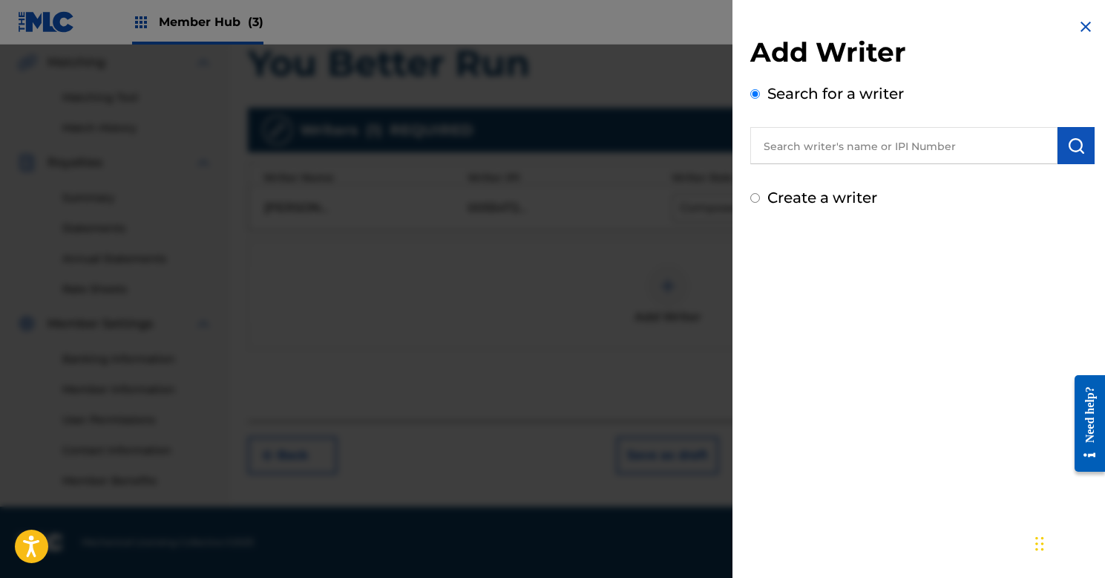
click at [811, 144] on input "text" at bounding box center [904, 145] width 307 height 37
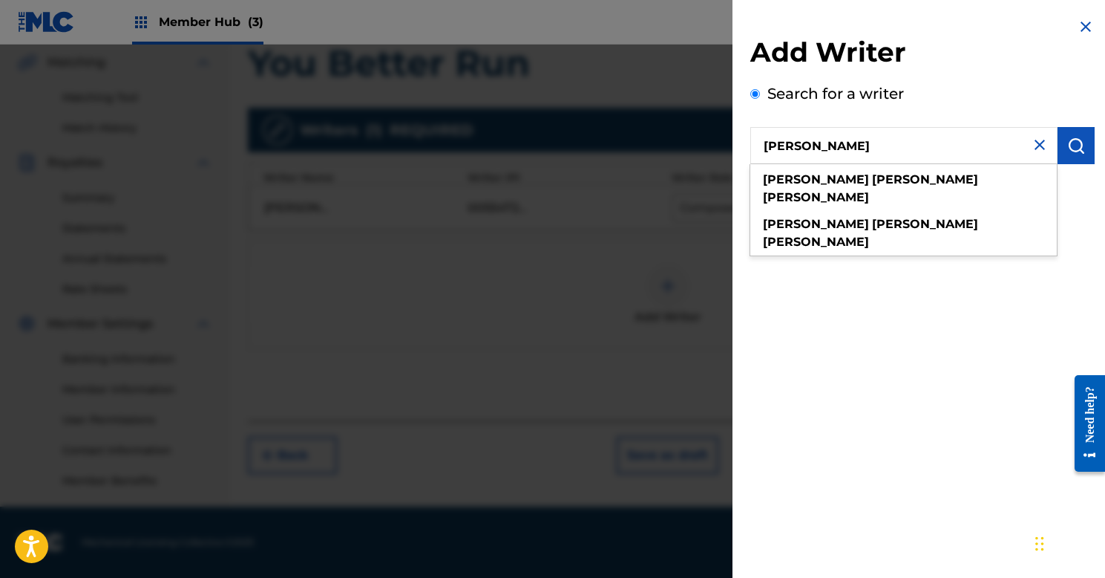
type input "Joshua Douglas doyle"
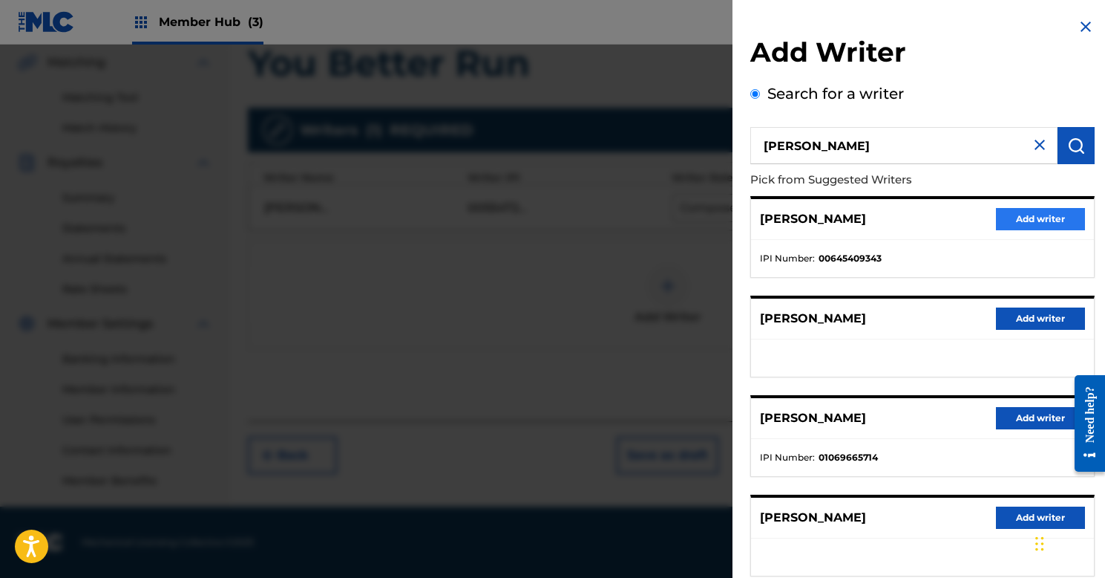
click at [1014, 215] on button "Add writer" at bounding box center [1040, 219] width 89 height 22
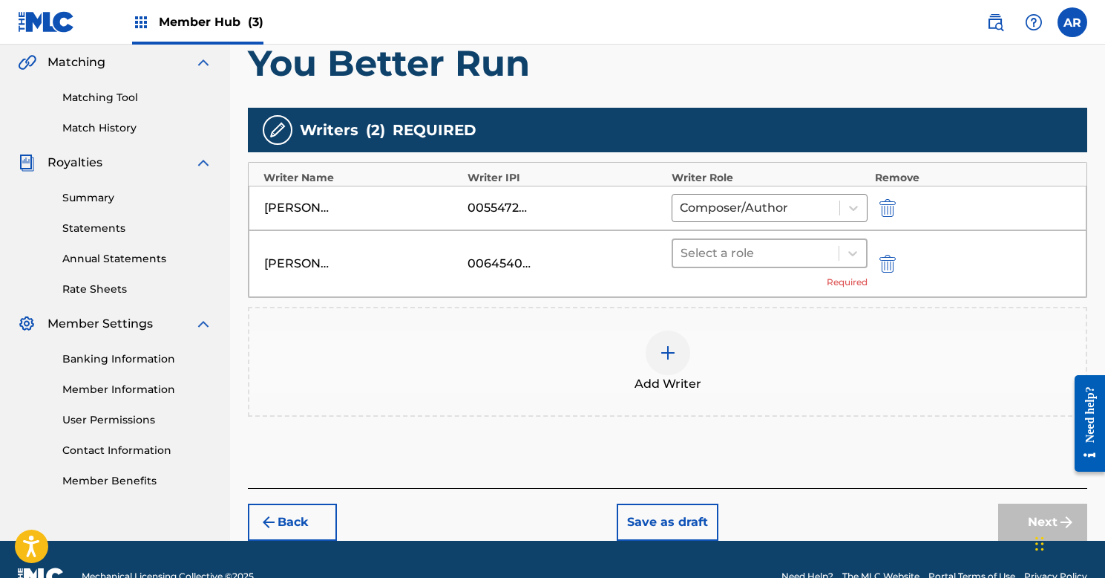
click at [803, 245] on div at bounding box center [756, 253] width 151 height 21
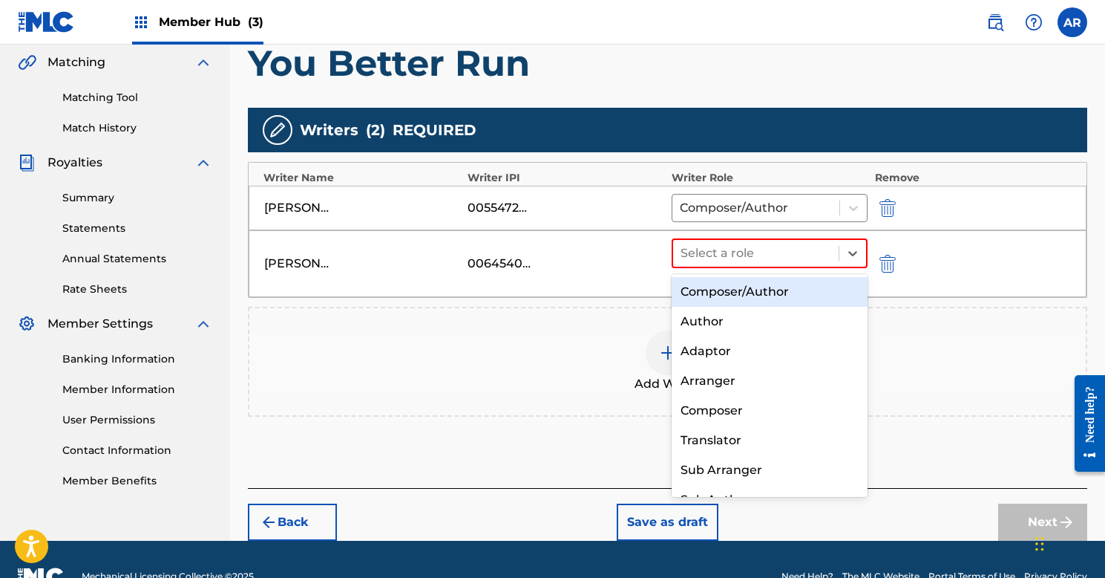
click at [792, 292] on div "Composer/Author" at bounding box center [770, 292] width 196 height 30
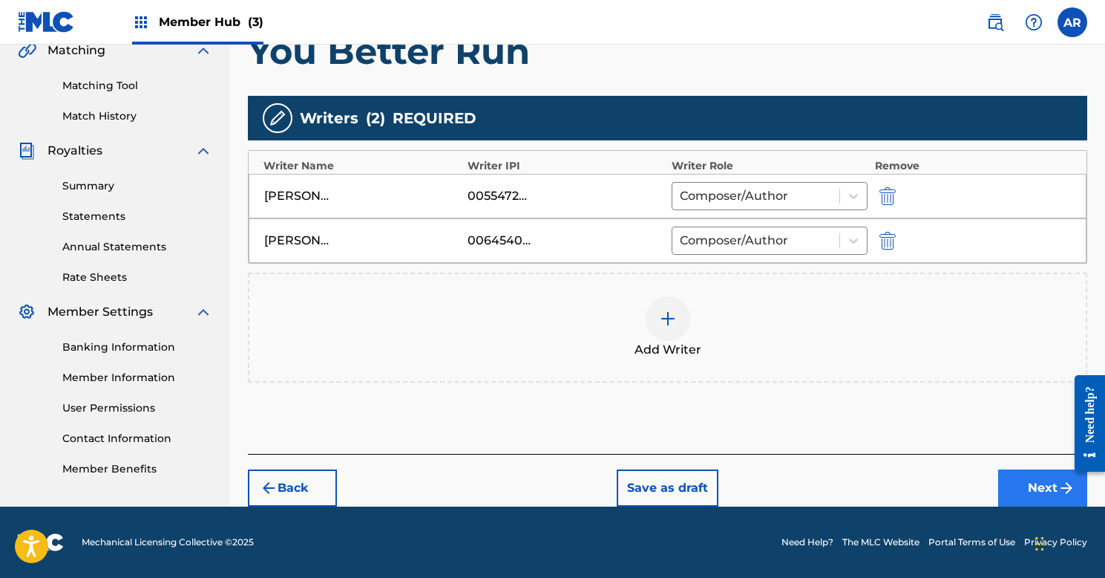
click at [1036, 495] on button "Next" at bounding box center [1042, 487] width 89 height 37
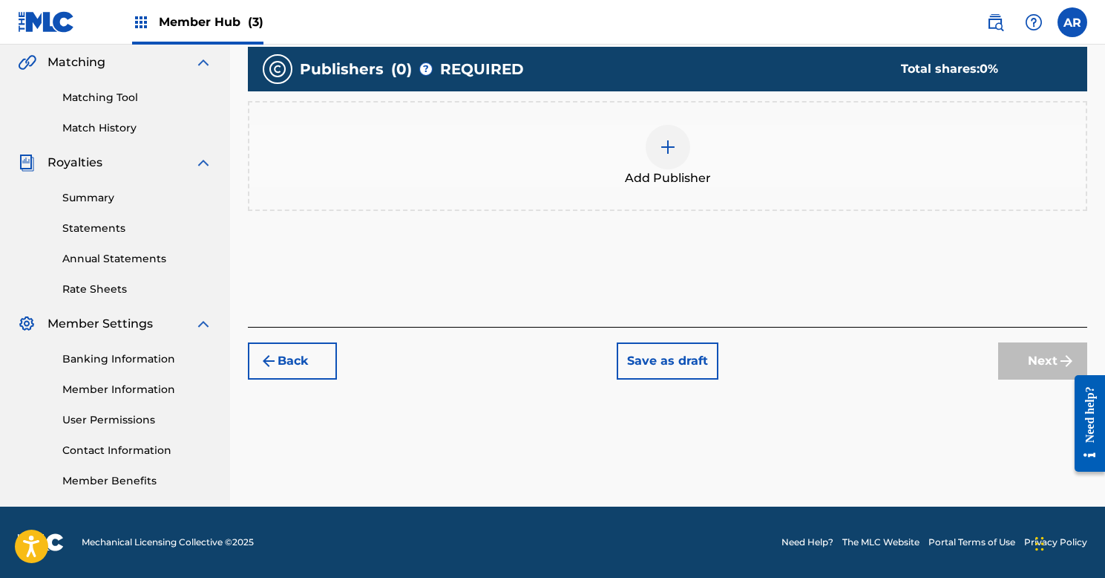
scroll to position [343, 0]
click at [674, 145] on img at bounding box center [668, 147] width 18 height 18
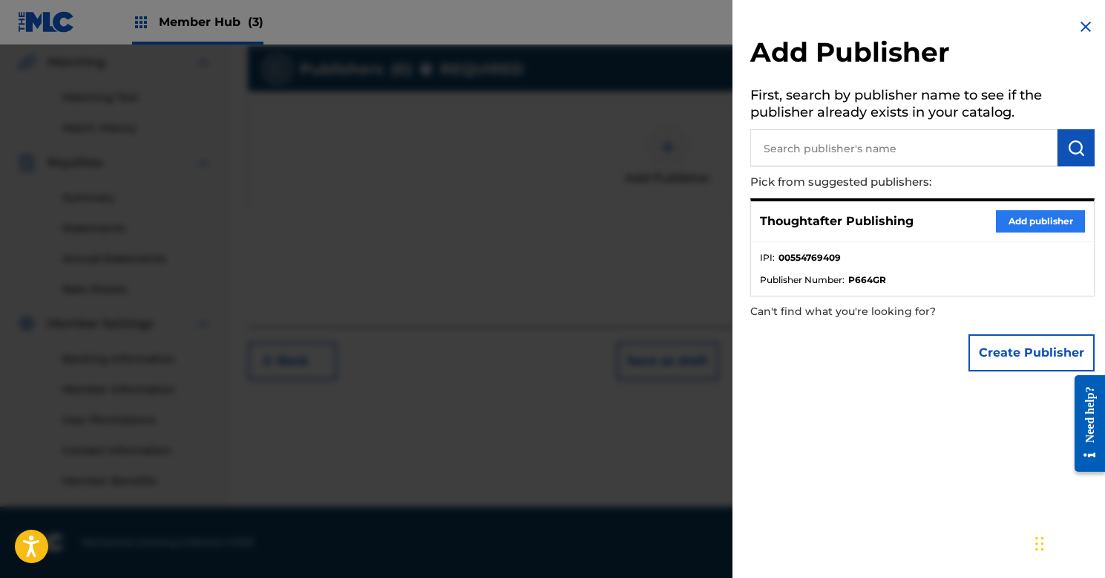
click at [1003, 225] on button "Add publisher" at bounding box center [1040, 221] width 89 height 22
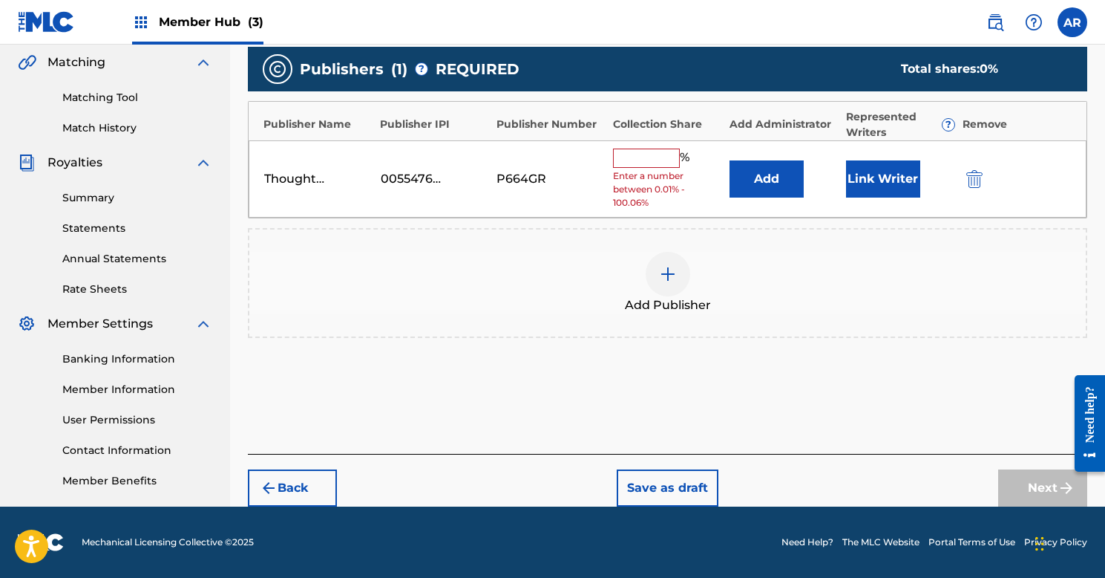
click at [644, 154] on input "text" at bounding box center [646, 157] width 67 height 19
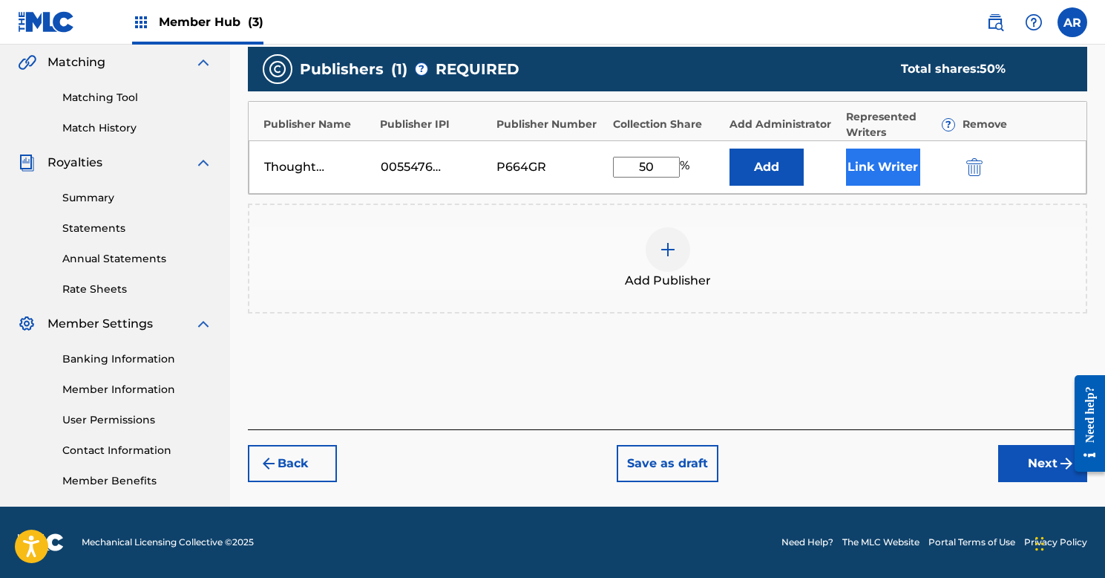
type input "50"
click at [871, 160] on button "Link Writer" at bounding box center [883, 166] width 74 height 37
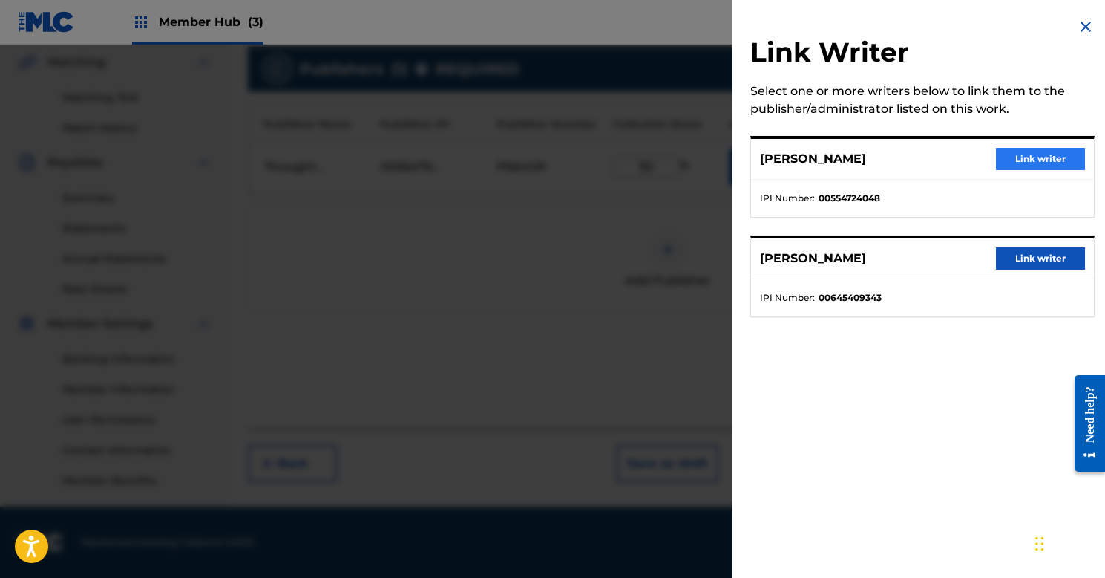
click at [1009, 159] on button "Link writer" at bounding box center [1040, 159] width 89 height 22
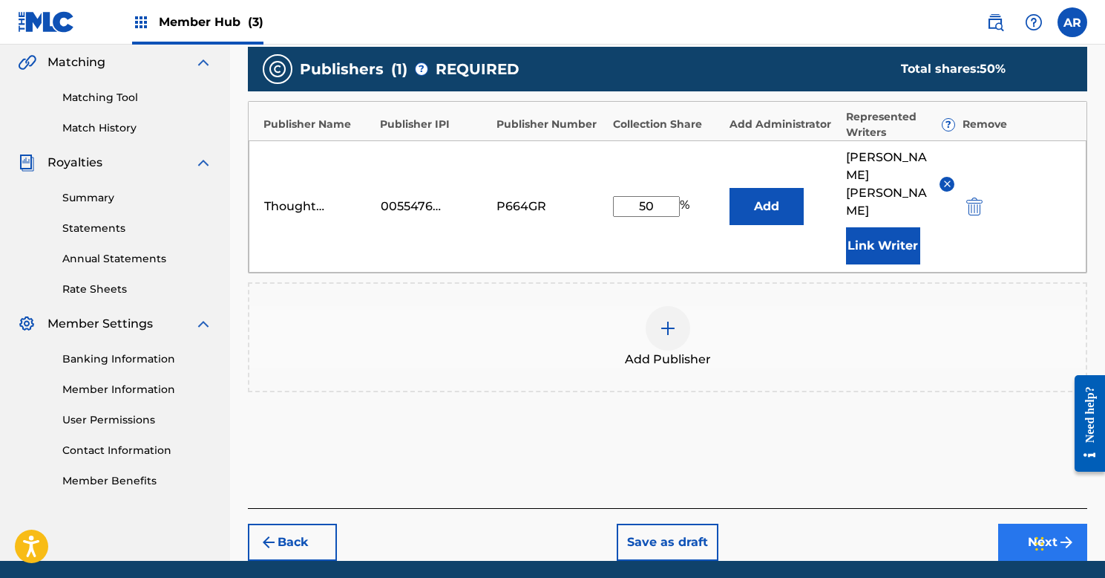
click at [1016, 523] on button "Next" at bounding box center [1042, 541] width 89 height 37
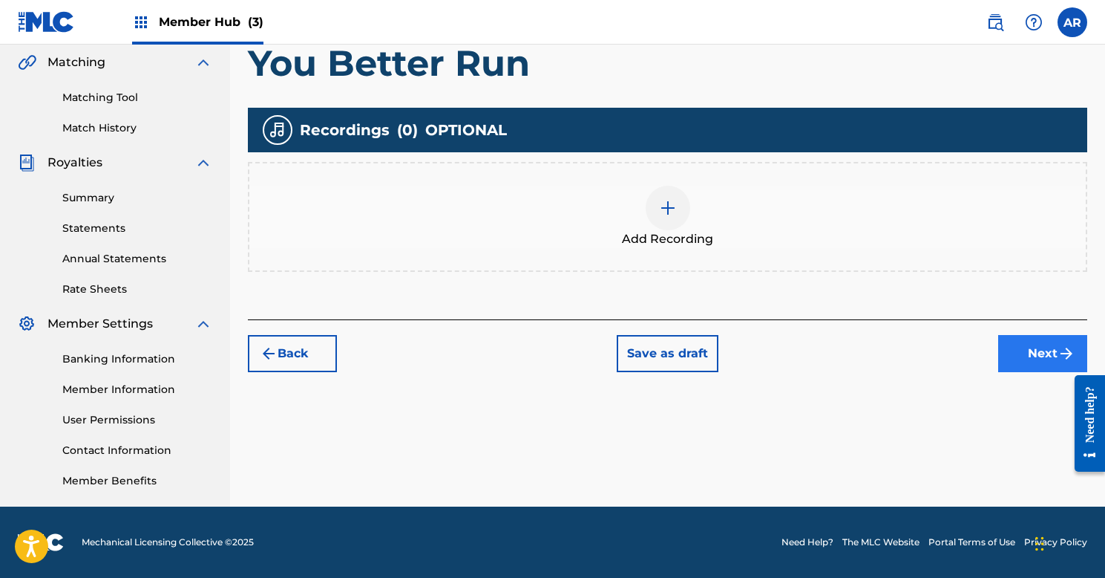
click at [1018, 357] on button "Next" at bounding box center [1042, 353] width 89 height 37
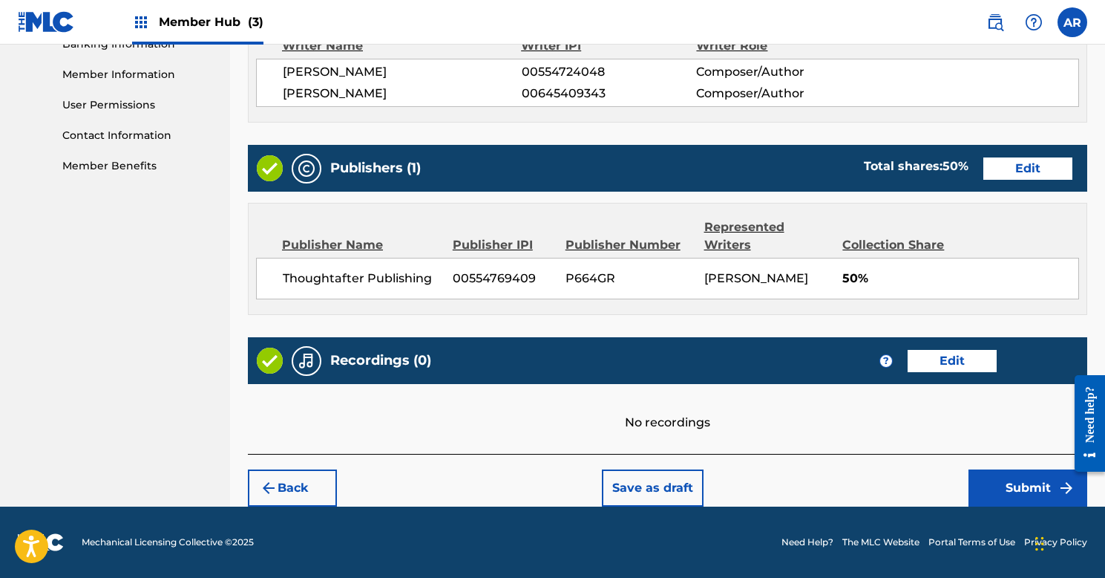
scroll to position [656, 0]
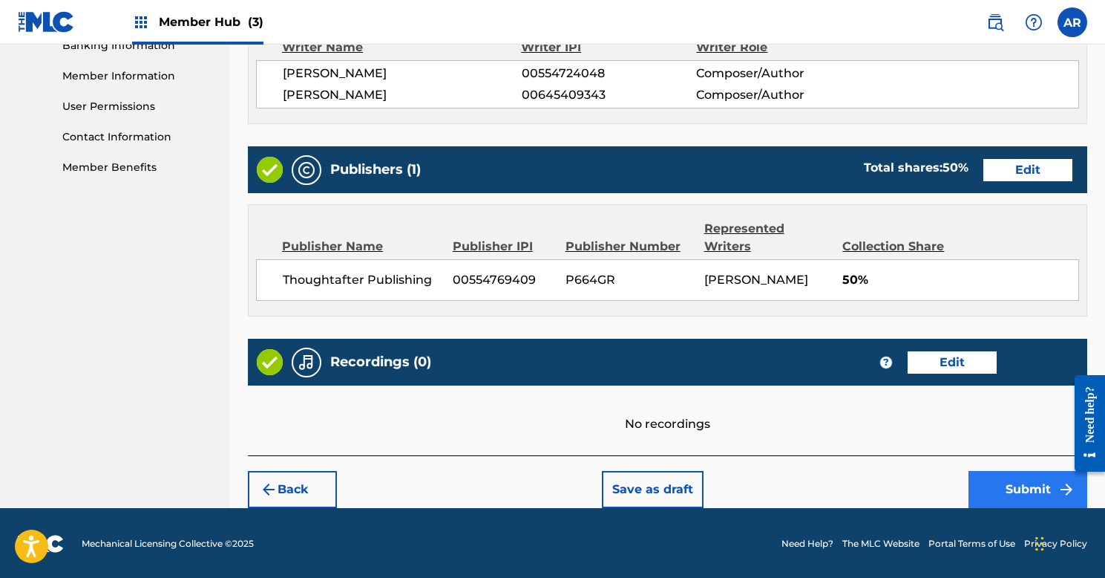
click at [994, 491] on button "Submit" at bounding box center [1028, 489] width 119 height 37
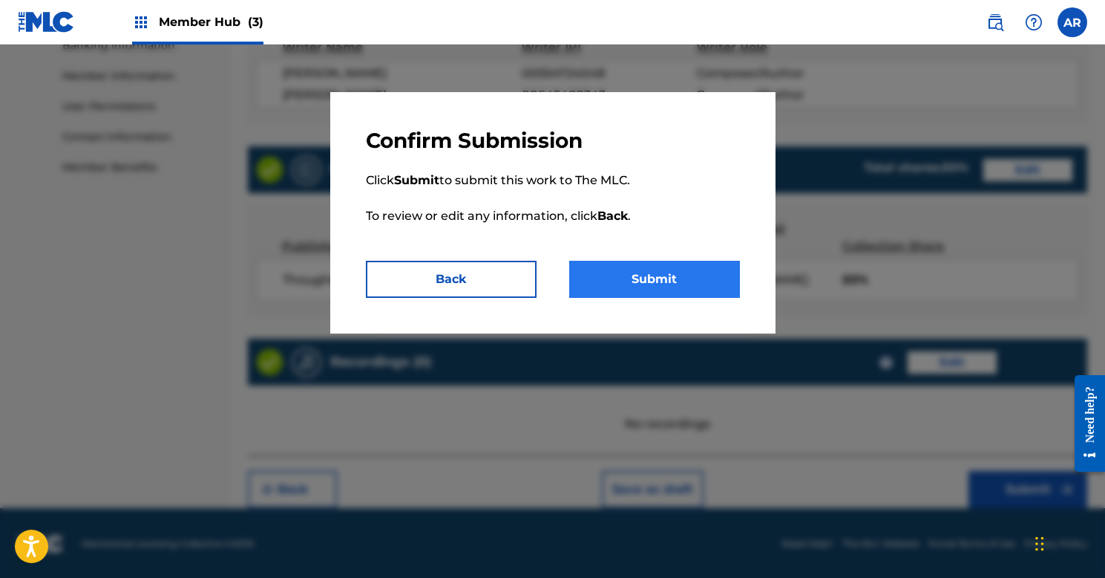
click at [652, 281] on button "Submit" at bounding box center [654, 279] width 171 height 37
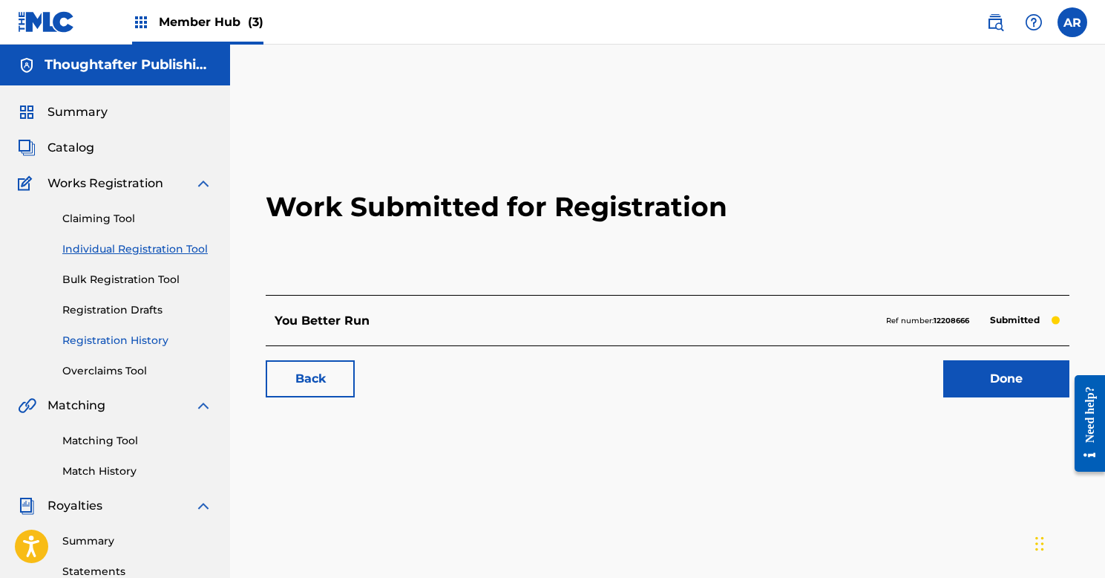
click at [117, 342] on link "Registration History" at bounding box center [137, 341] width 150 height 16
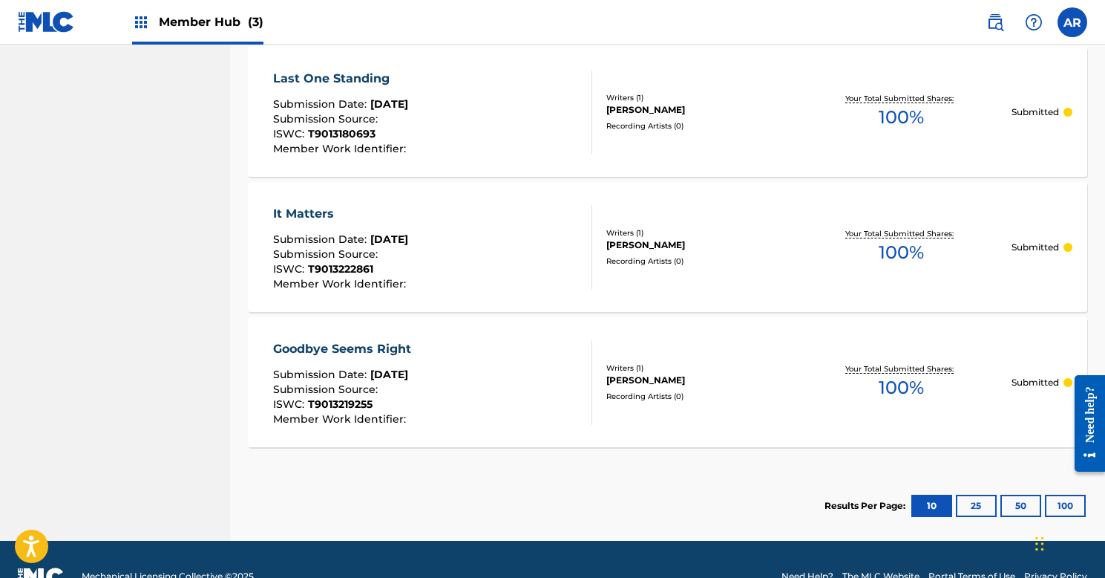
scroll to position [1389, 0]
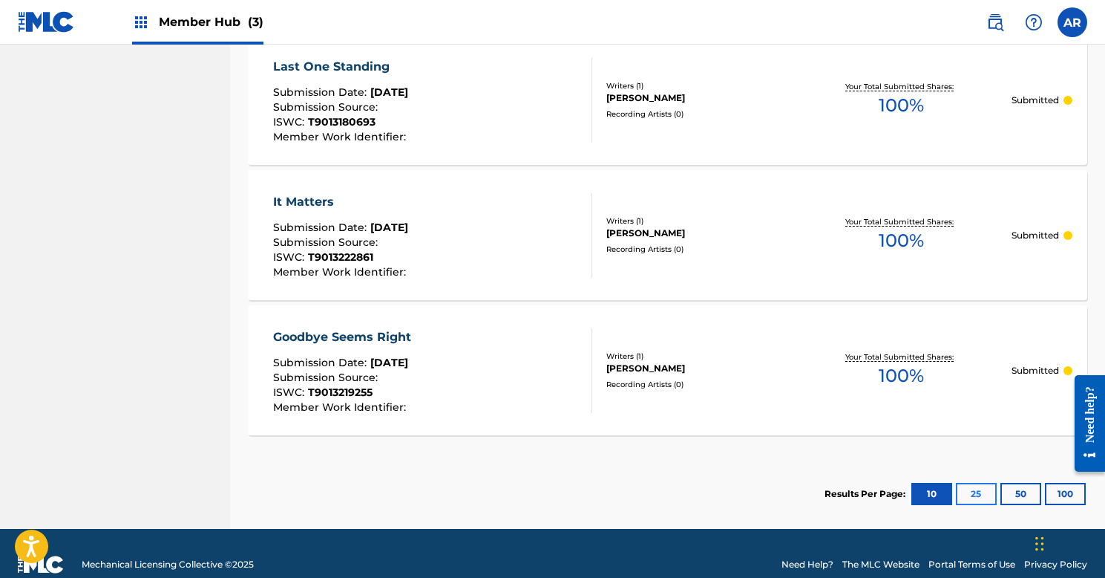
click at [978, 502] on button "25" at bounding box center [976, 494] width 41 height 22
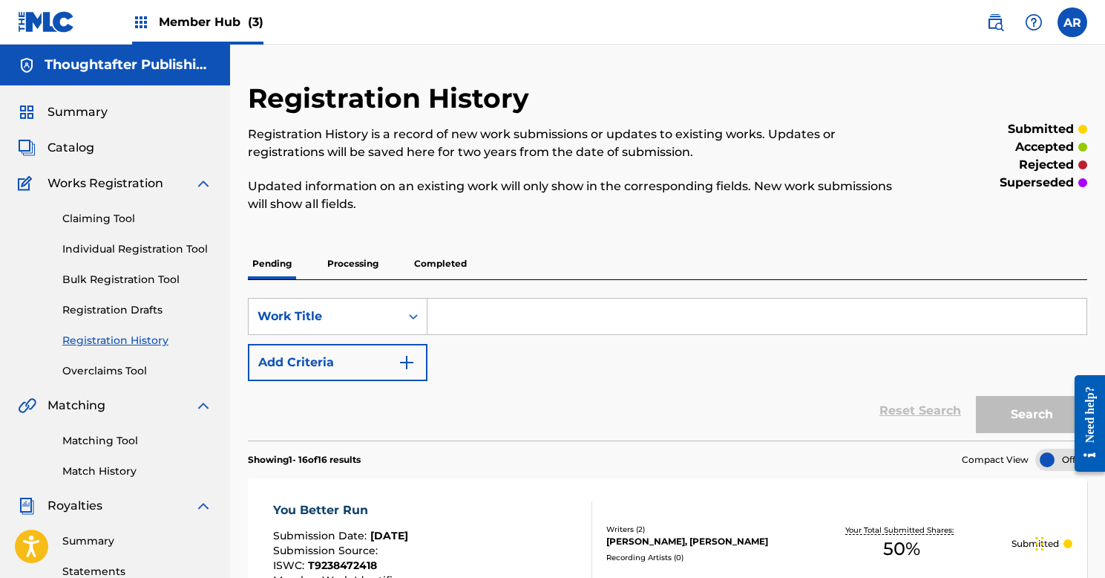
scroll to position [0, 0]
click at [189, 20] on span "Member Hub (3)" at bounding box center [211, 21] width 105 height 17
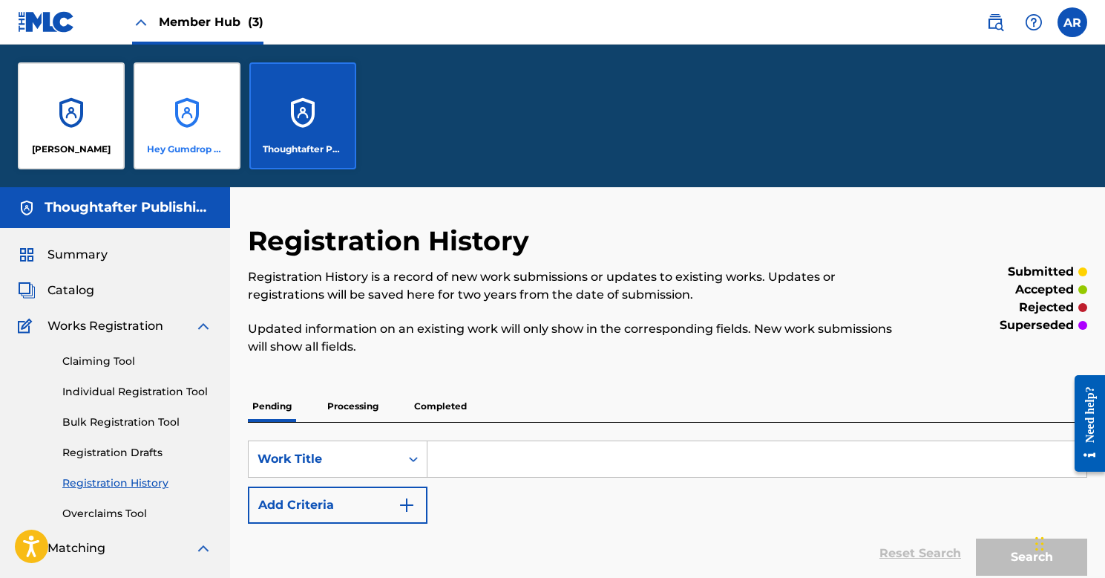
click at [202, 134] on div "Hey Gumdrop Music" at bounding box center [187, 115] width 107 height 107
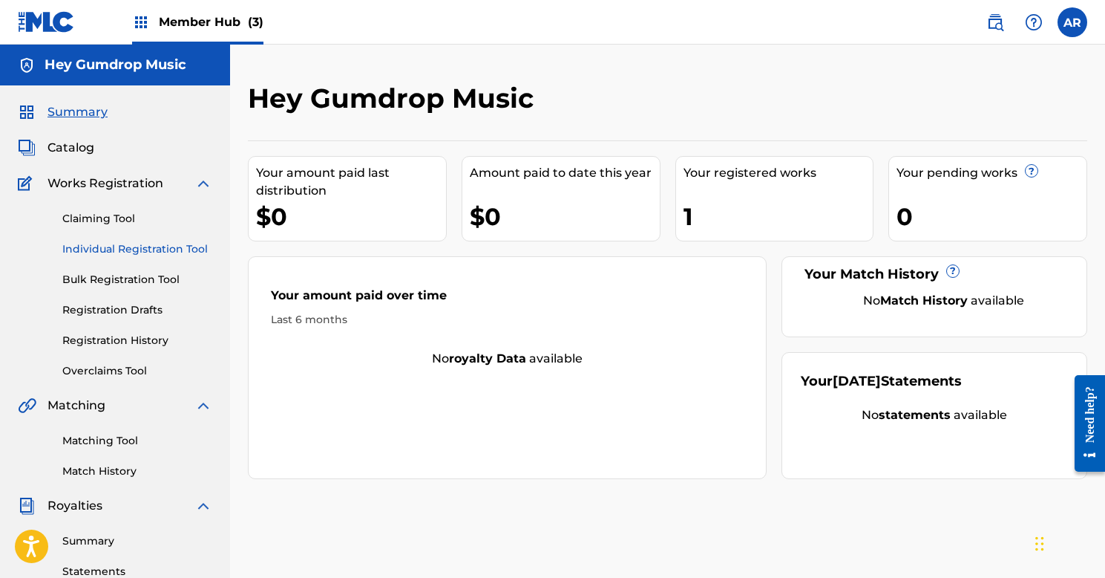
click at [90, 250] on link "Individual Registration Tool" at bounding box center [137, 249] width 150 height 16
click at [102, 249] on link "Individual Registration Tool" at bounding box center [137, 249] width 150 height 16
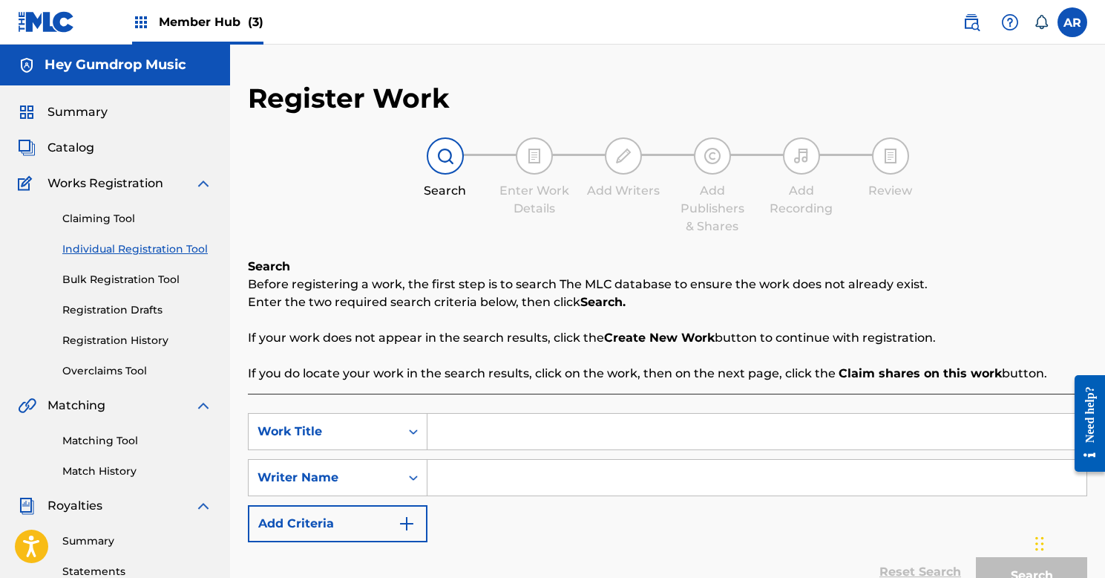
click at [457, 436] on input "Search Form" at bounding box center [757, 431] width 659 height 36
type input "Break Me"
click at [476, 480] on input "Search Form" at bounding box center [757, 478] width 659 height 36
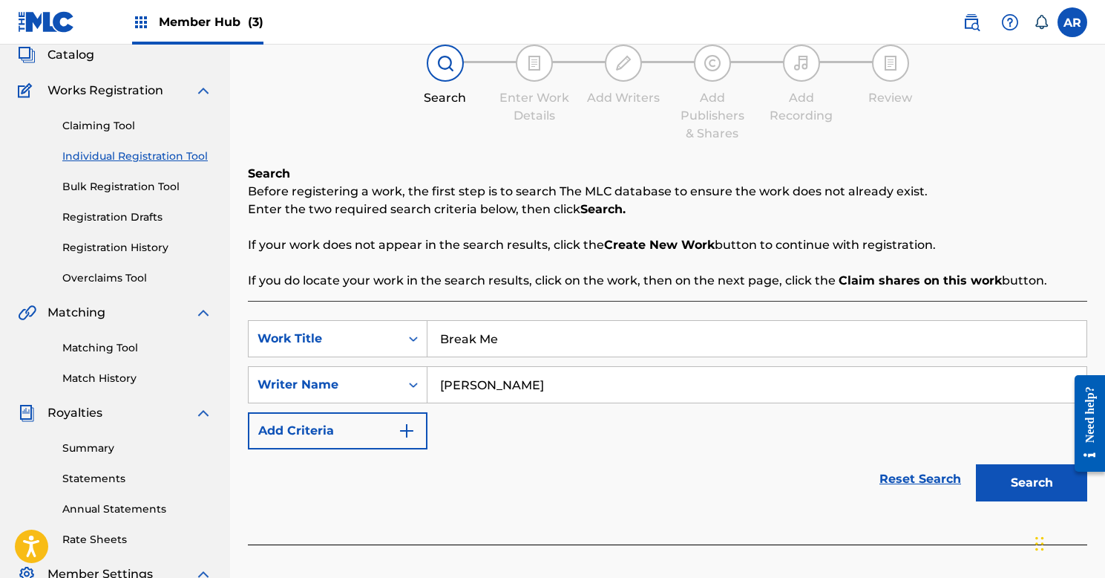
scroll to position [93, 0]
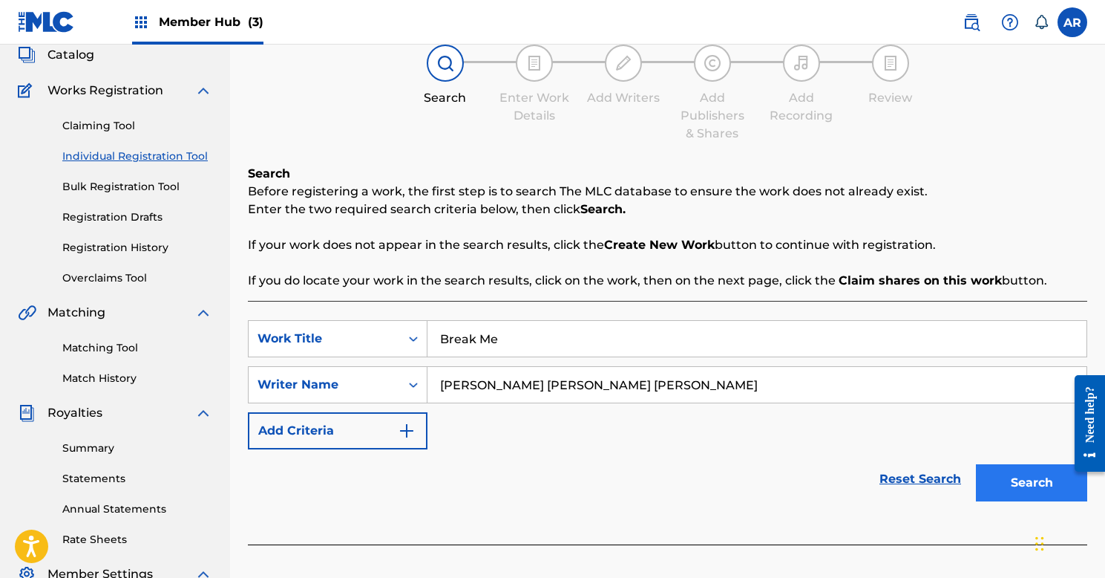
type input "[PERSON_NAME] [PERSON_NAME] [PERSON_NAME]"
click at [1015, 480] on button "Search" at bounding box center [1031, 482] width 111 height 37
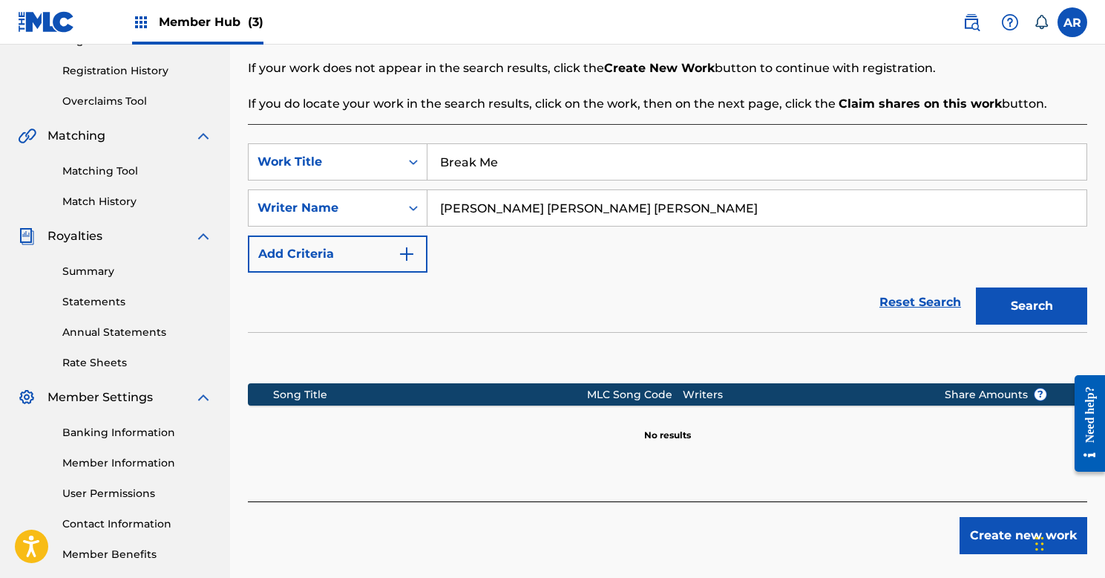
scroll to position [269, 0]
click at [997, 532] on button "Create new work" at bounding box center [1024, 535] width 128 height 37
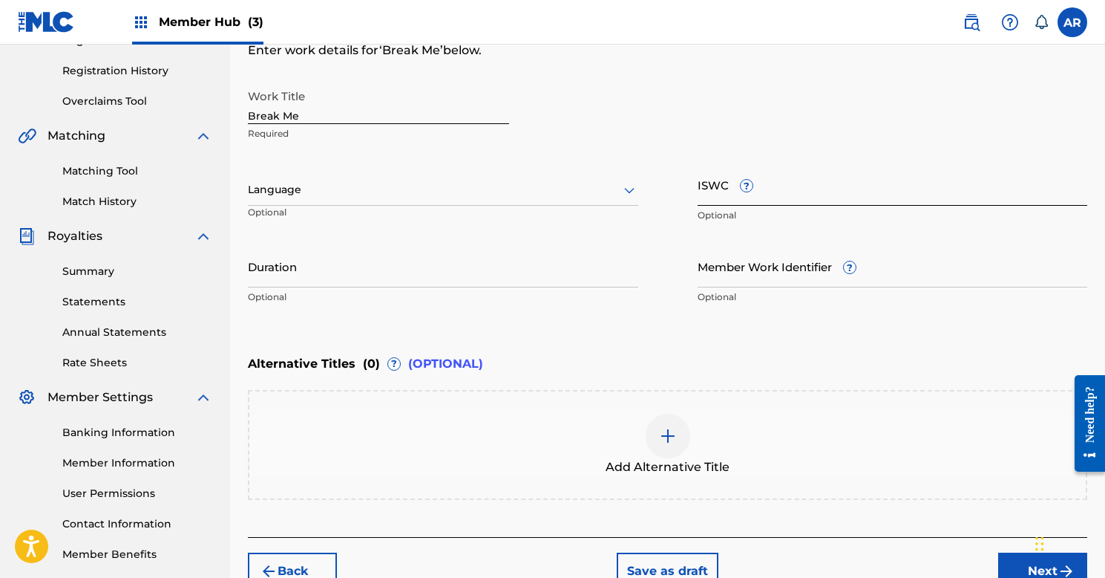
click at [812, 195] on input "ISWC ?" at bounding box center [893, 184] width 390 height 42
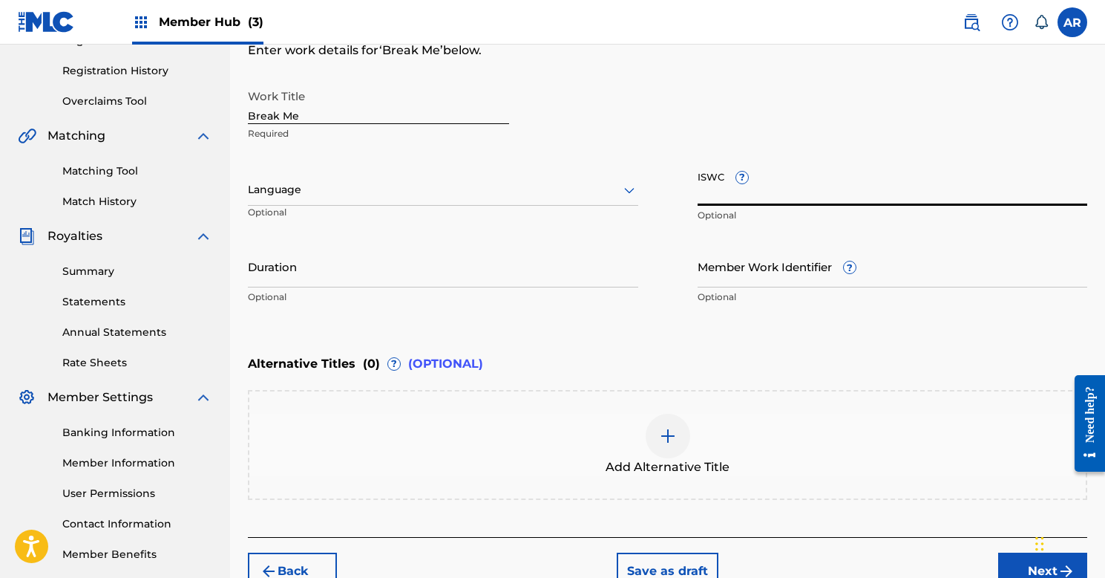
paste input "T-323.379.101-6"
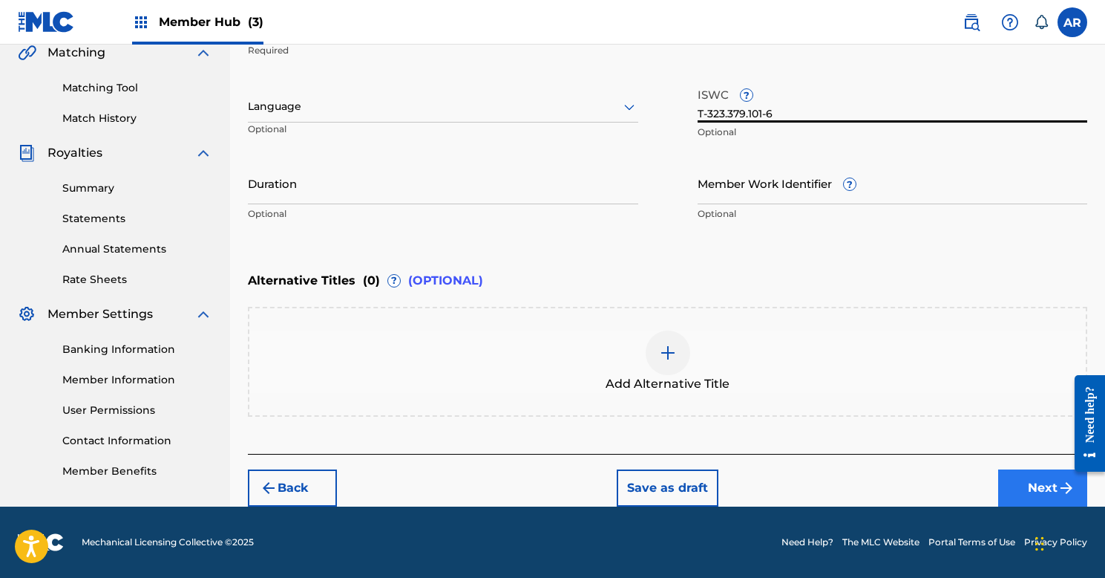
type input "T-323.379.101-6"
click at [1028, 494] on button "Next" at bounding box center [1042, 487] width 89 height 37
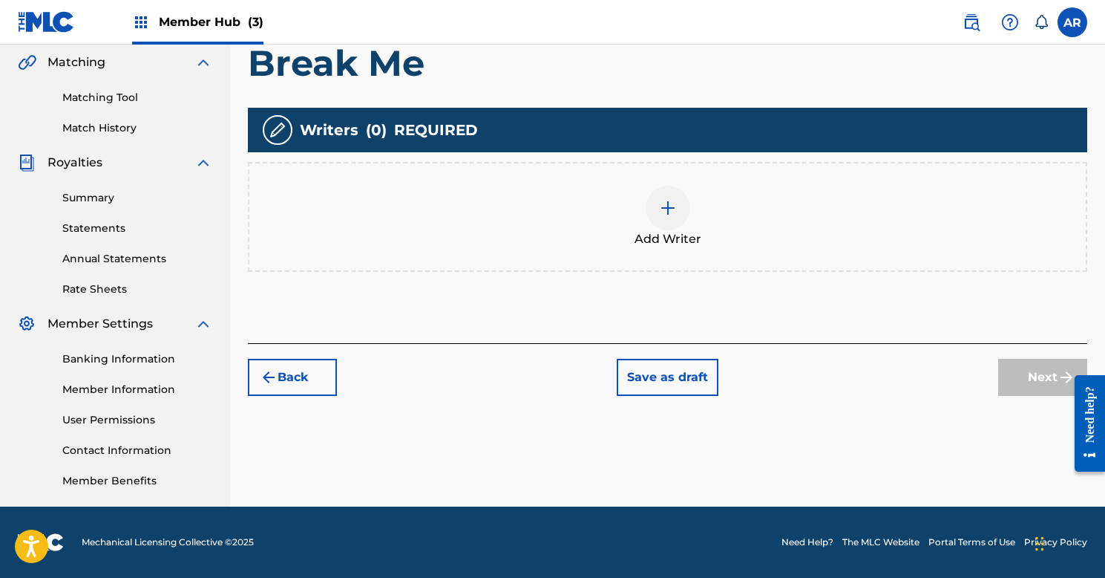
click at [706, 220] on div "Add Writer" at bounding box center [667, 217] width 837 height 62
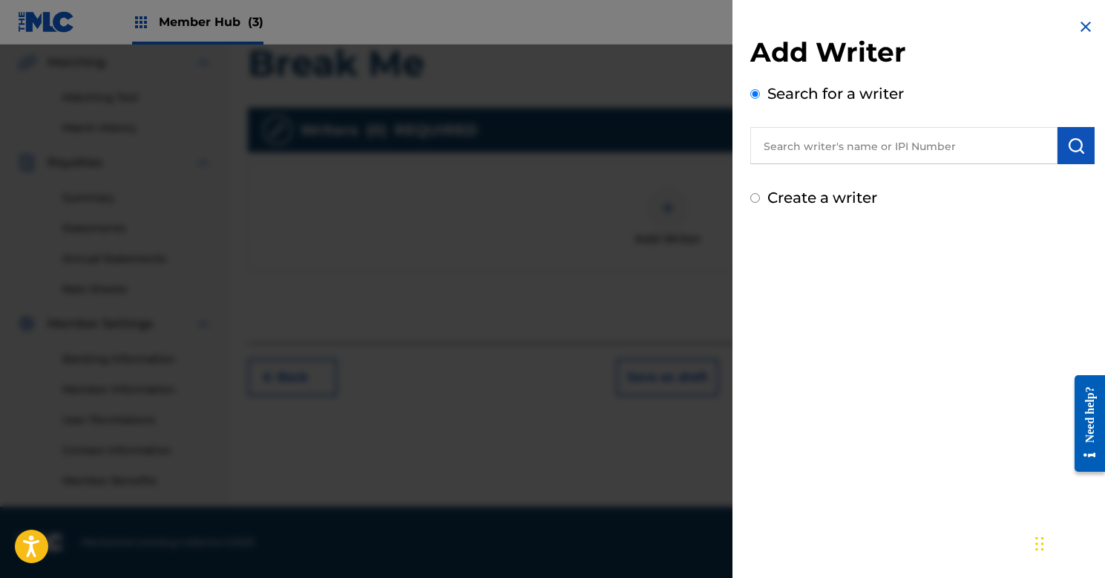
click at [781, 146] on input "text" at bounding box center [904, 145] width 307 height 37
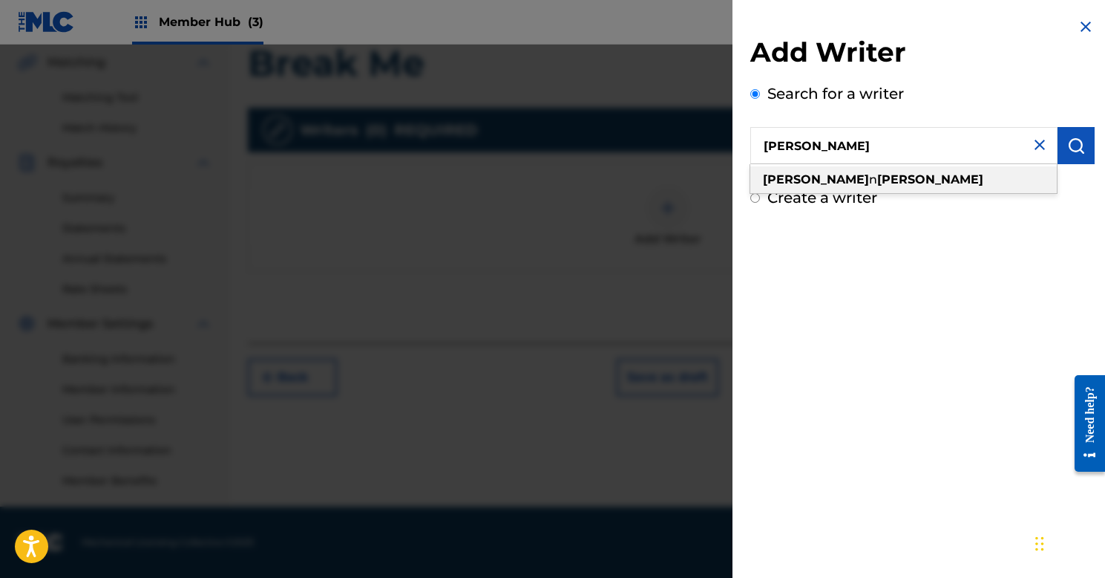
click at [869, 176] on span "n" at bounding box center [873, 179] width 8 height 14
type input "[PERSON_NAME]"
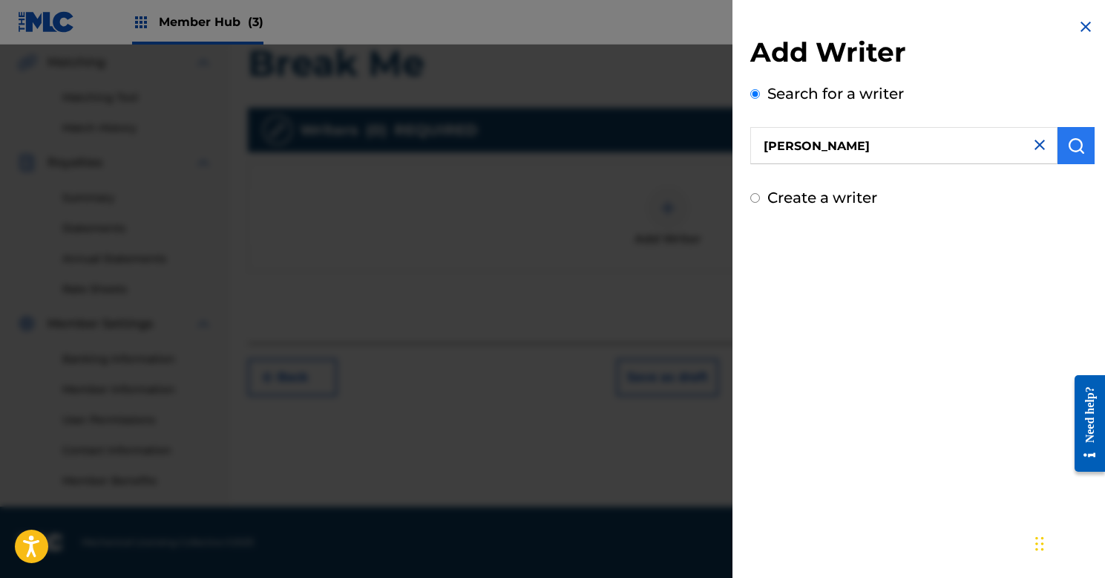
click at [1073, 138] on img "submit" at bounding box center [1076, 146] width 18 height 18
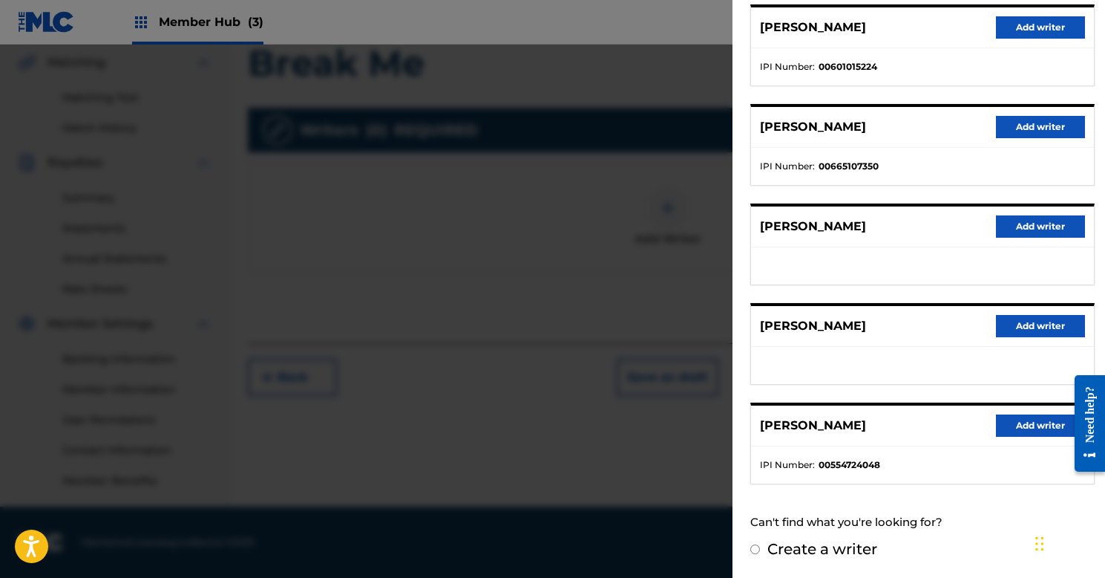
scroll to position [191, 0]
click at [1016, 430] on button "Add writer" at bounding box center [1040, 426] width 89 height 22
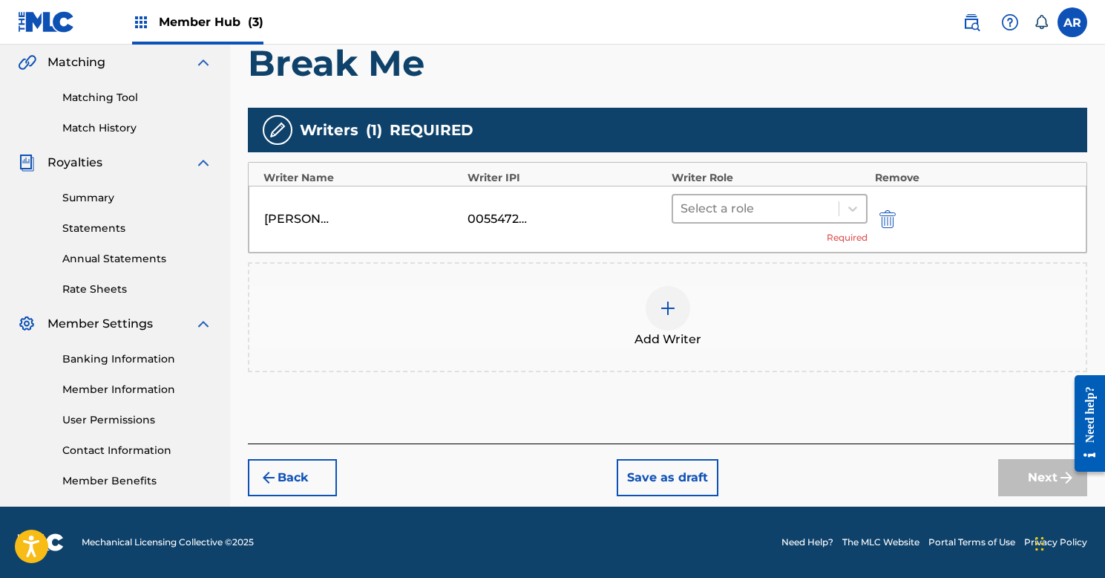
click at [772, 207] on div at bounding box center [756, 208] width 151 height 21
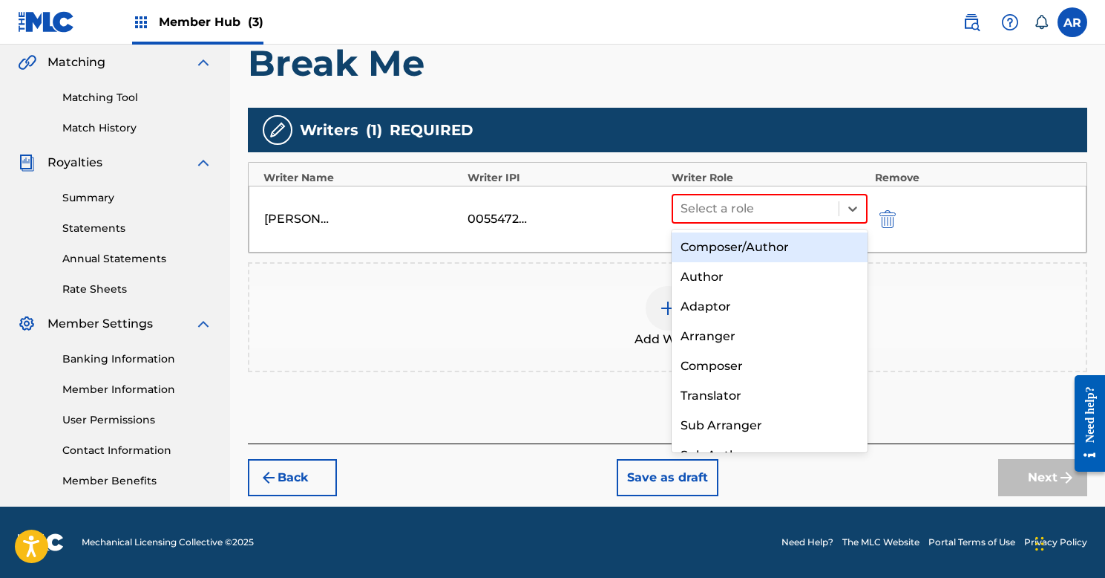
click at [743, 243] on div "Composer/Author" at bounding box center [770, 247] width 196 height 30
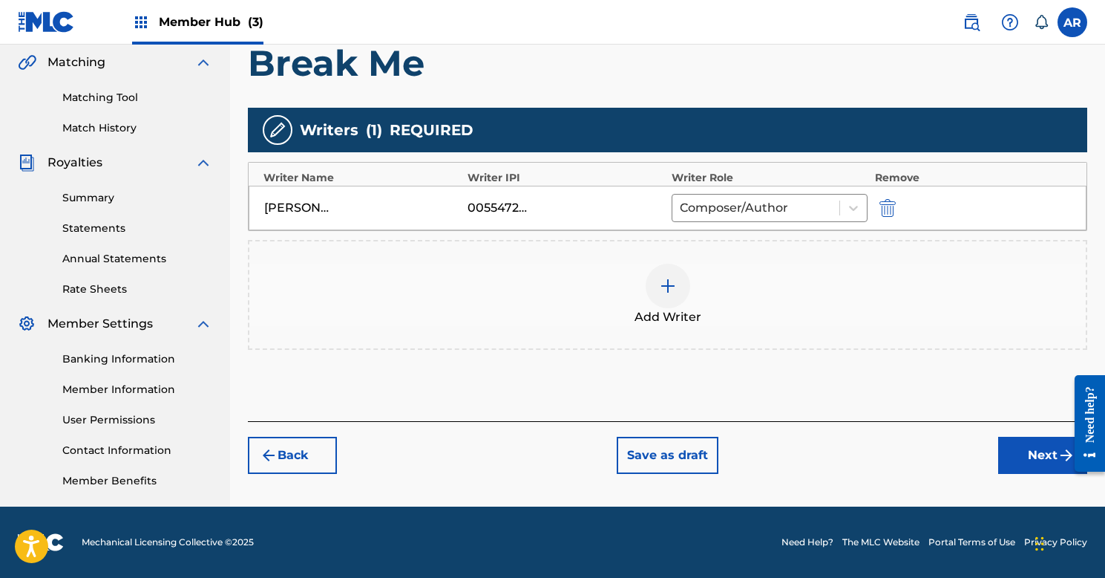
click at [666, 280] on img at bounding box center [668, 286] width 18 height 18
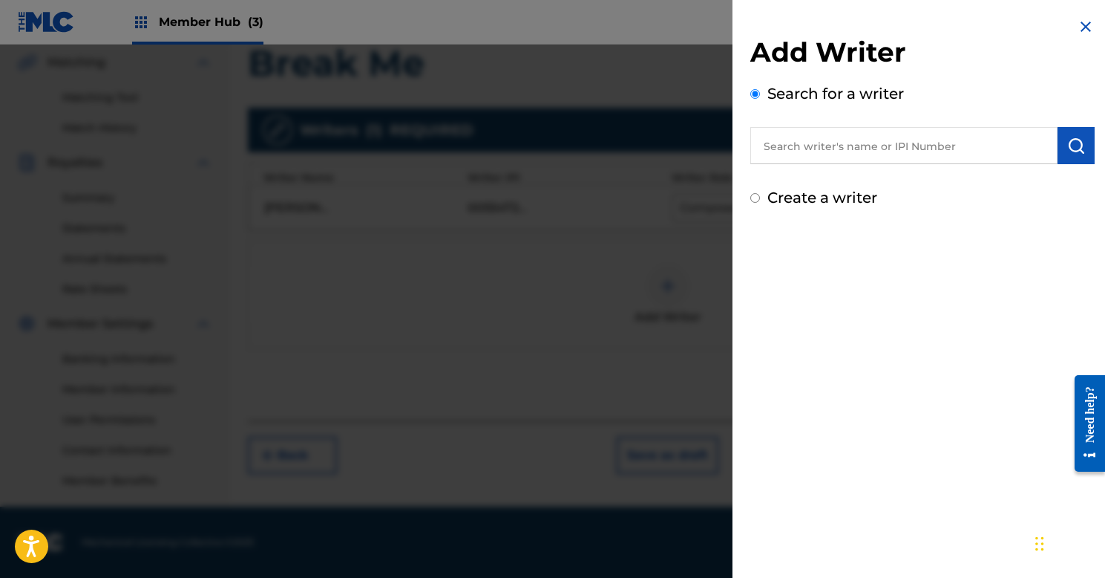
click at [844, 153] on input "text" at bounding box center [904, 145] width 307 height 37
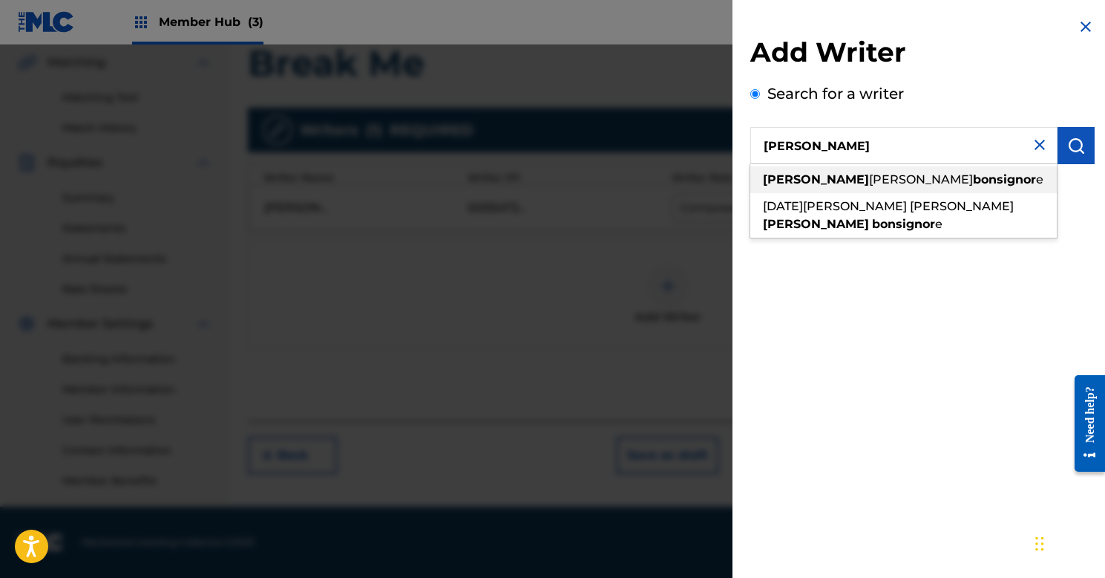
drag, startPoint x: 857, startPoint y: 171, endPoint x: 874, endPoint y: 184, distance: 21.7
click at [874, 184] on span "[PERSON_NAME]" at bounding box center [921, 179] width 104 height 14
type input "[PERSON_NAME] [PERSON_NAME]"
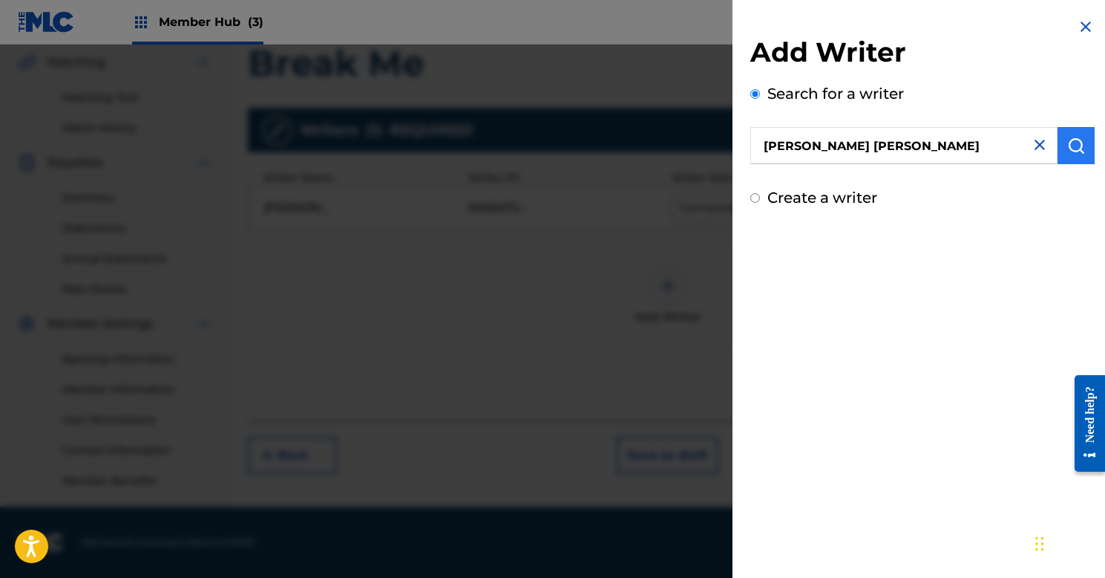
click at [1067, 148] on img "submit" at bounding box center [1076, 146] width 18 height 18
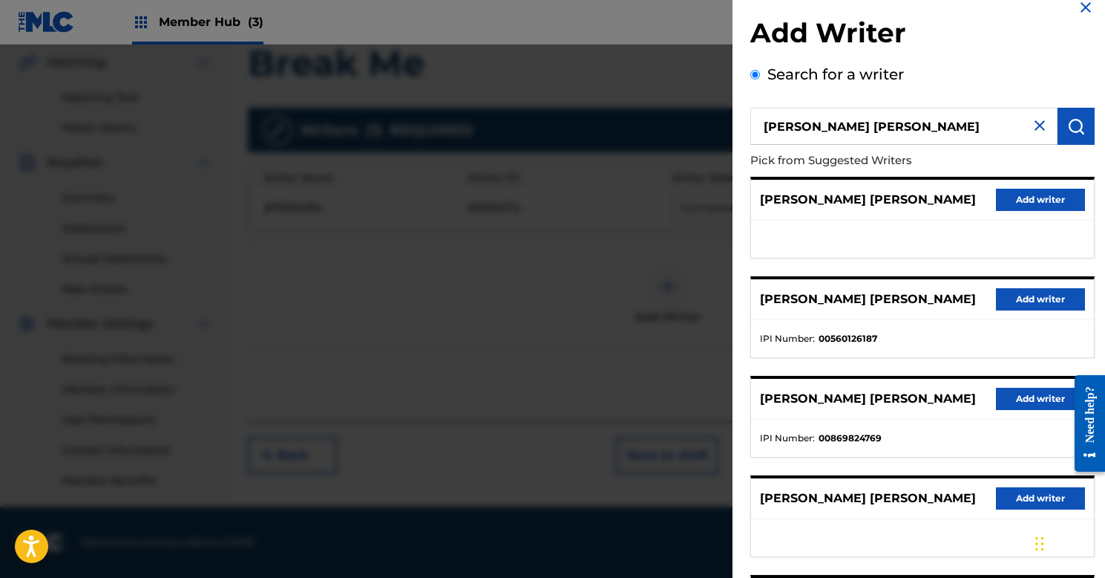
scroll to position [22, 0]
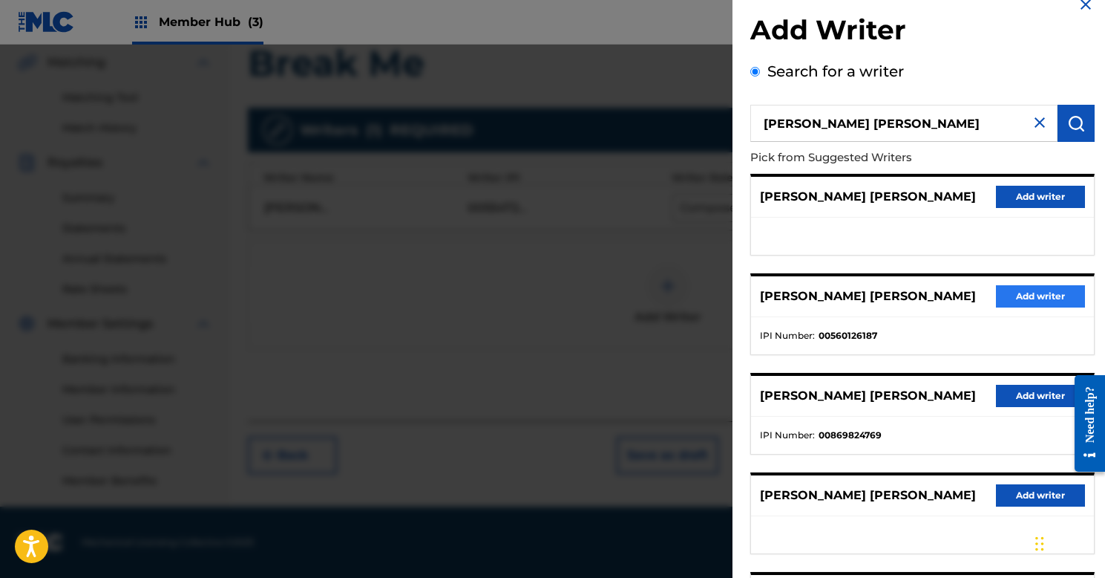
click at [1021, 293] on button "Add writer" at bounding box center [1040, 296] width 89 height 22
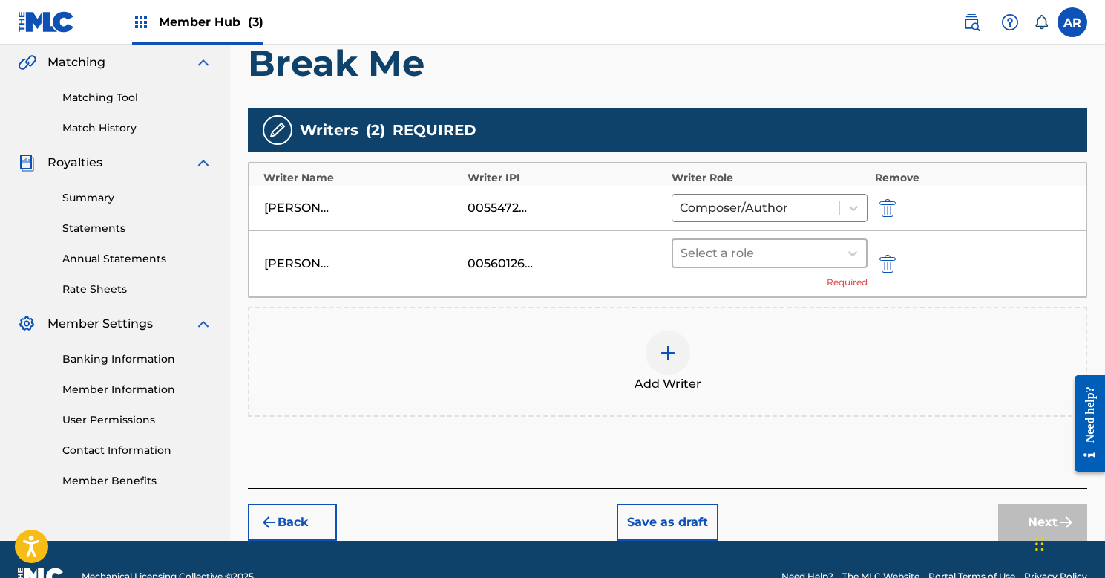
click at [764, 261] on div at bounding box center [756, 253] width 151 height 21
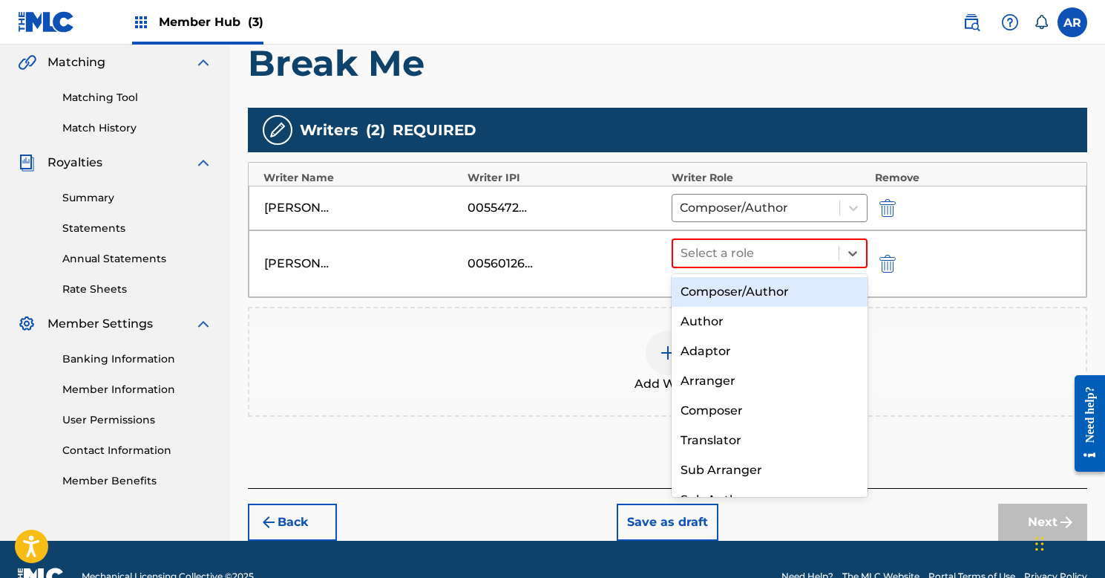
click at [752, 292] on div "Composer/Author" at bounding box center [770, 292] width 196 height 30
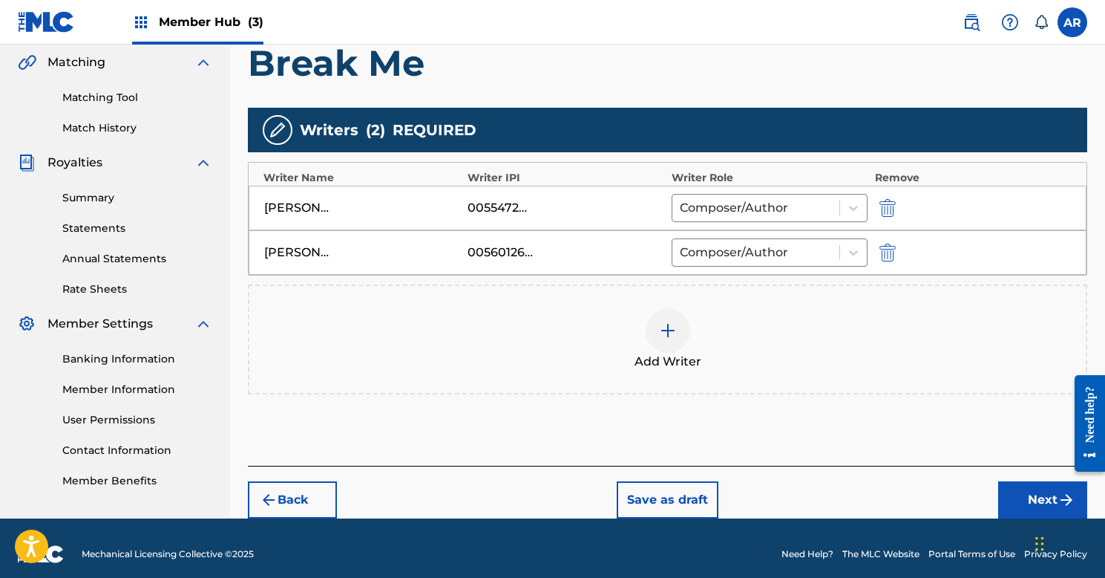
click at [667, 321] on div at bounding box center [668, 330] width 45 height 45
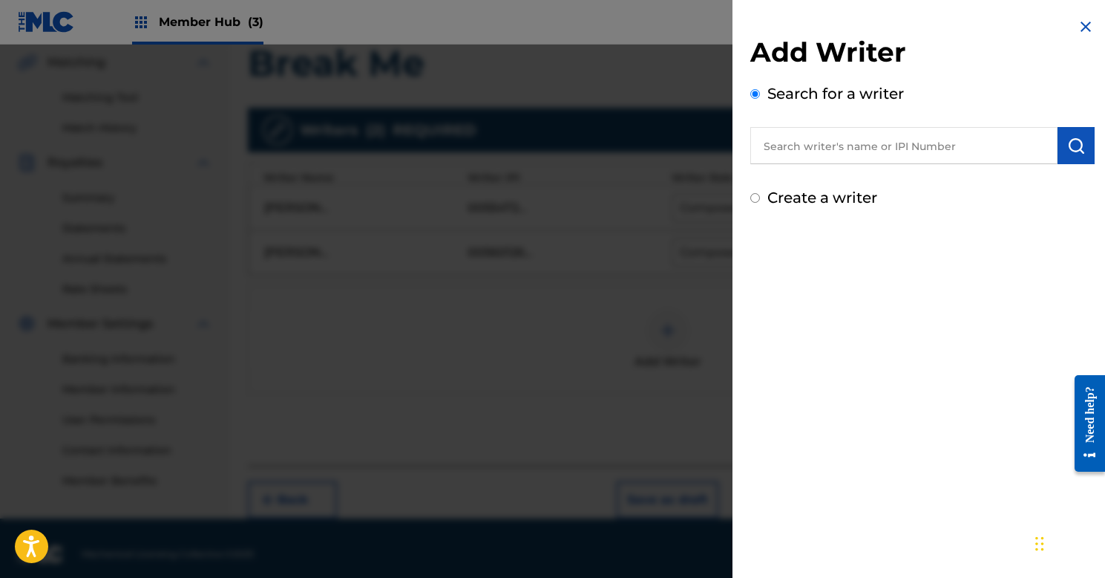
click at [814, 148] on input "text" at bounding box center [904, 145] width 307 height 37
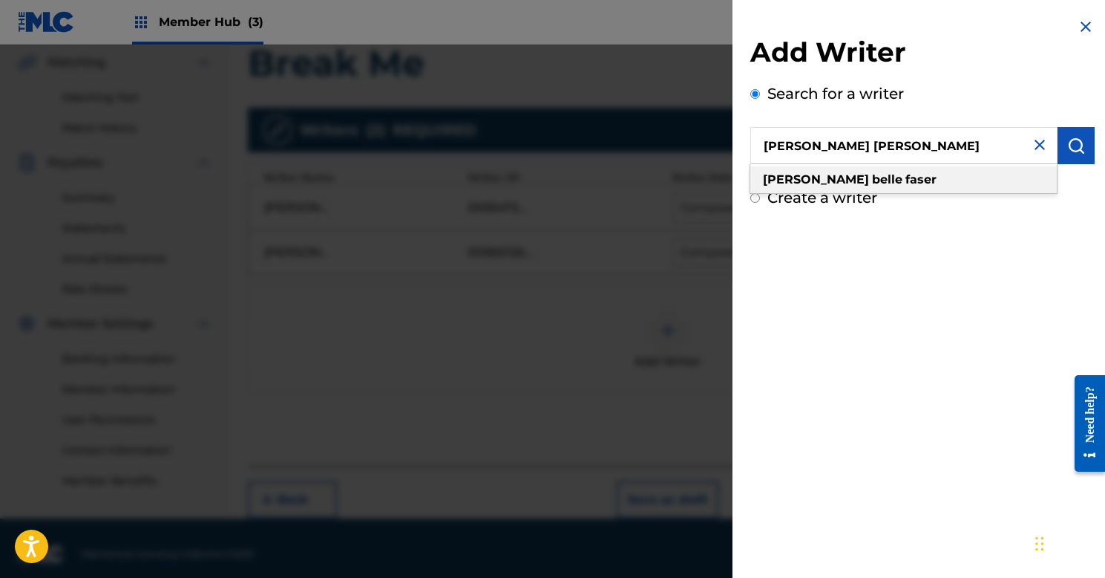
click at [906, 180] on strong "faser" at bounding box center [921, 179] width 31 height 14
type input "[PERSON_NAME] [PERSON_NAME]"
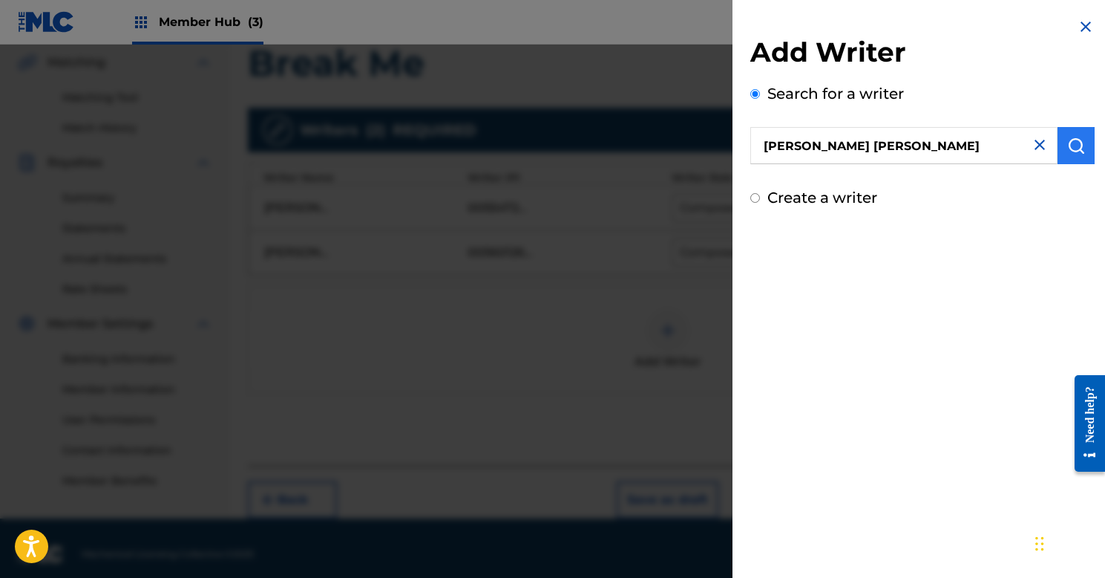
click at [1072, 139] on img "submit" at bounding box center [1076, 146] width 18 height 18
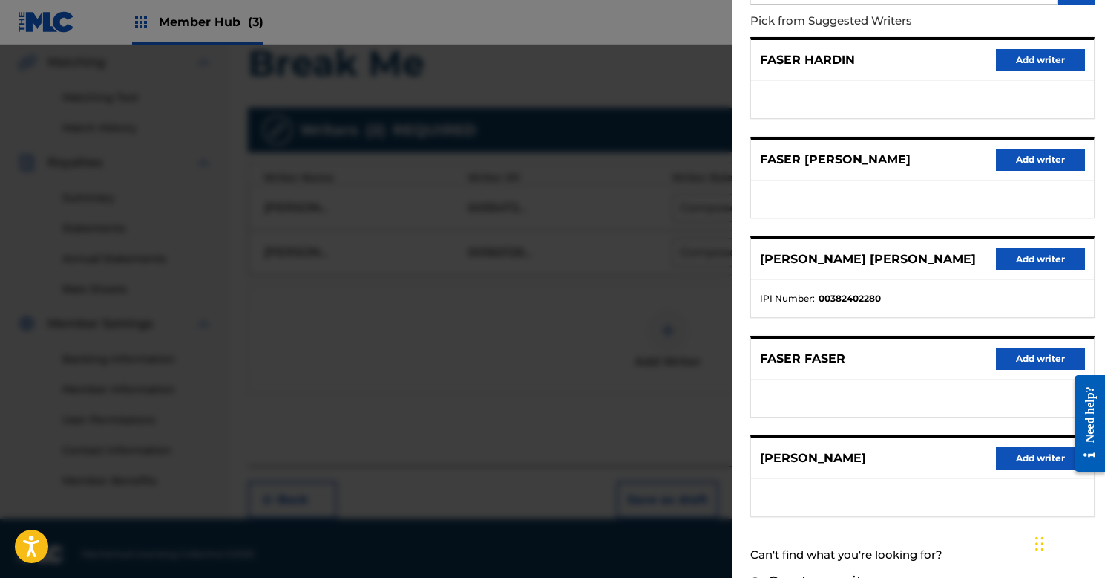
scroll to position [186, 0]
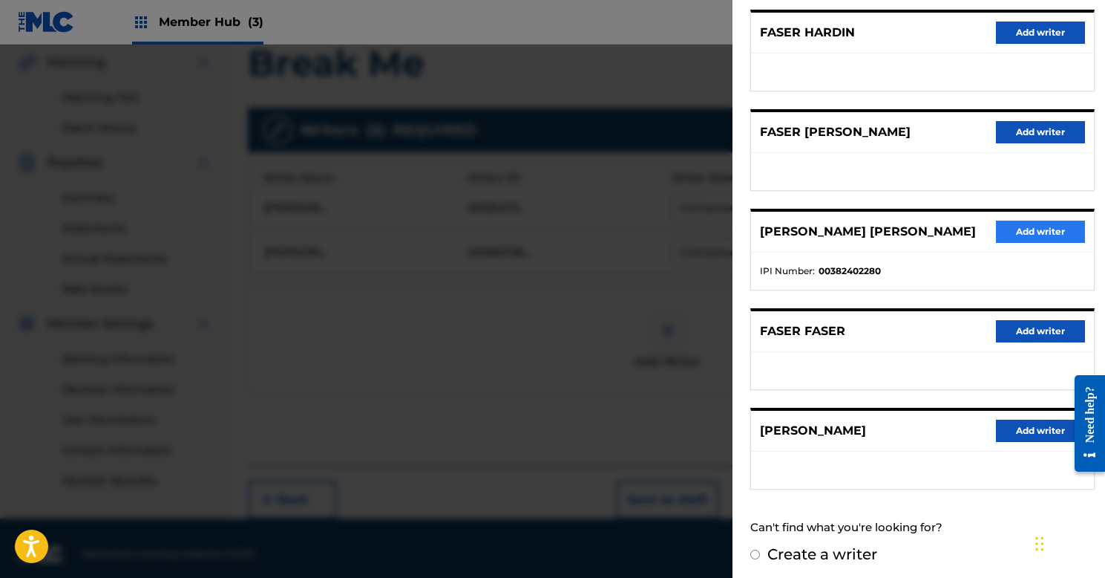
click at [1013, 231] on button "Add writer" at bounding box center [1040, 231] width 89 height 22
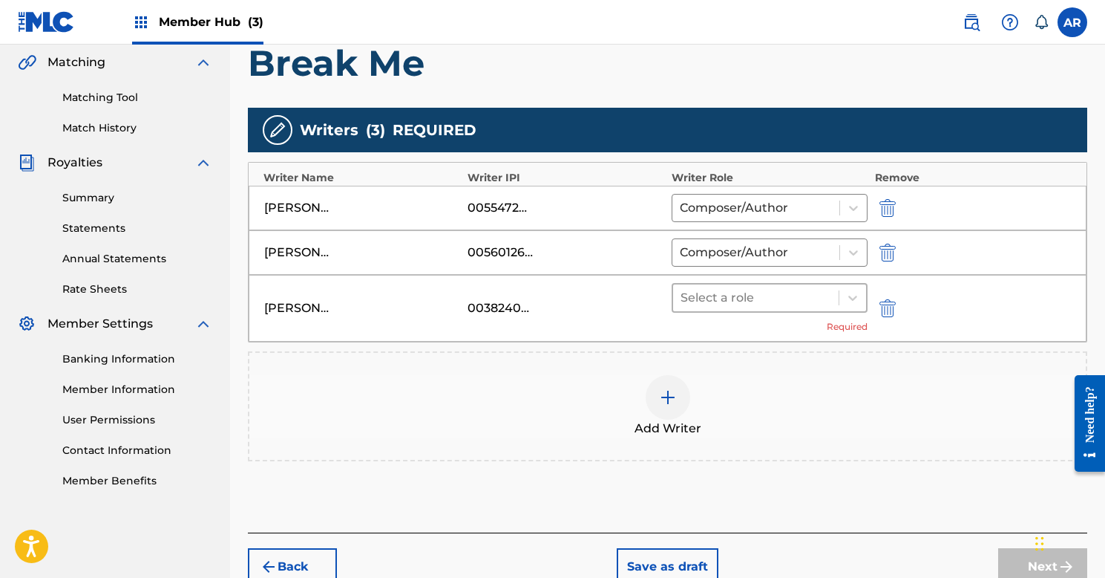
click at [721, 295] on div at bounding box center [756, 297] width 151 height 21
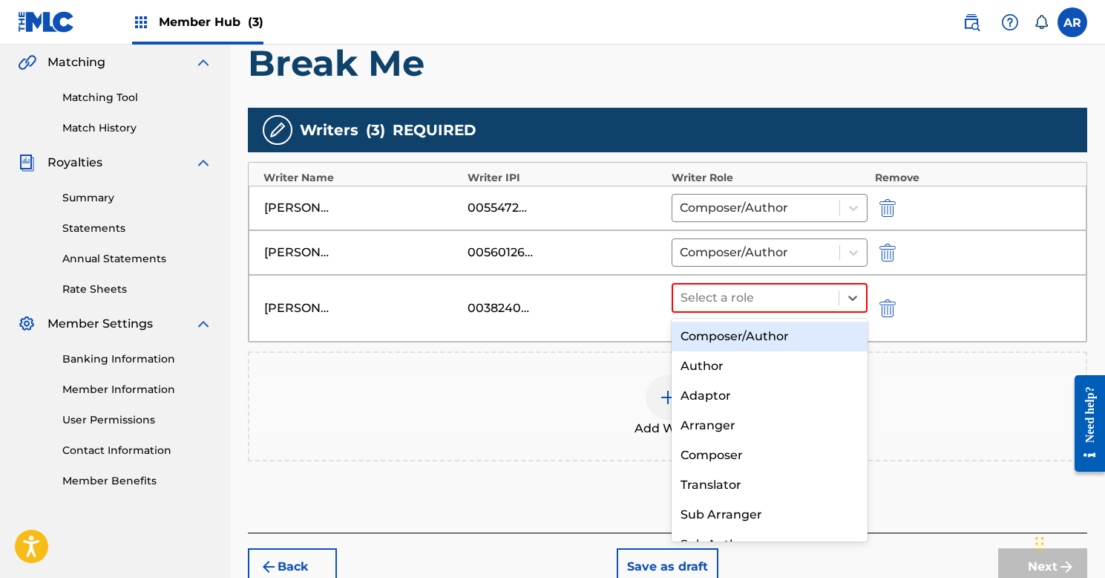
click at [717, 335] on div "Composer/Author" at bounding box center [770, 336] width 196 height 30
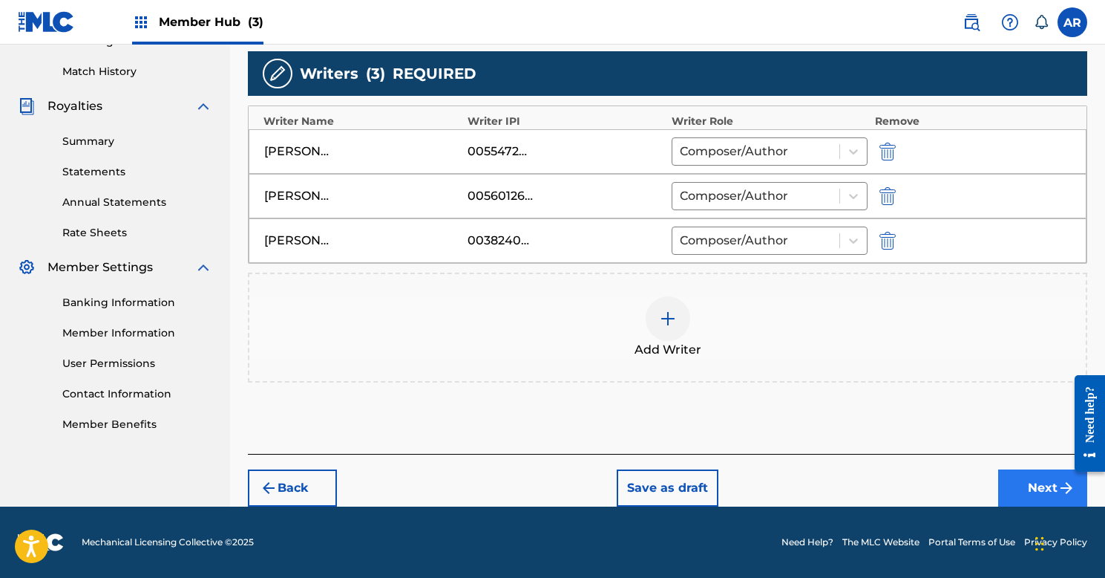
click at [1019, 492] on button "Next" at bounding box center [1042, 487] width 89 height 37
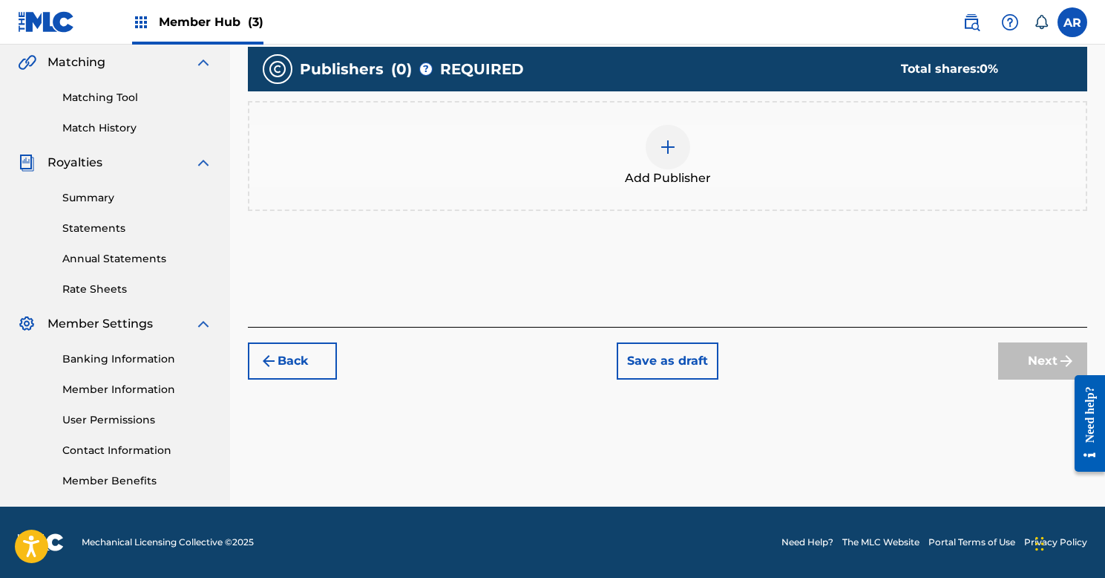
click at [673, 153] on img at bounding box center [668, 147] width 18 height 18
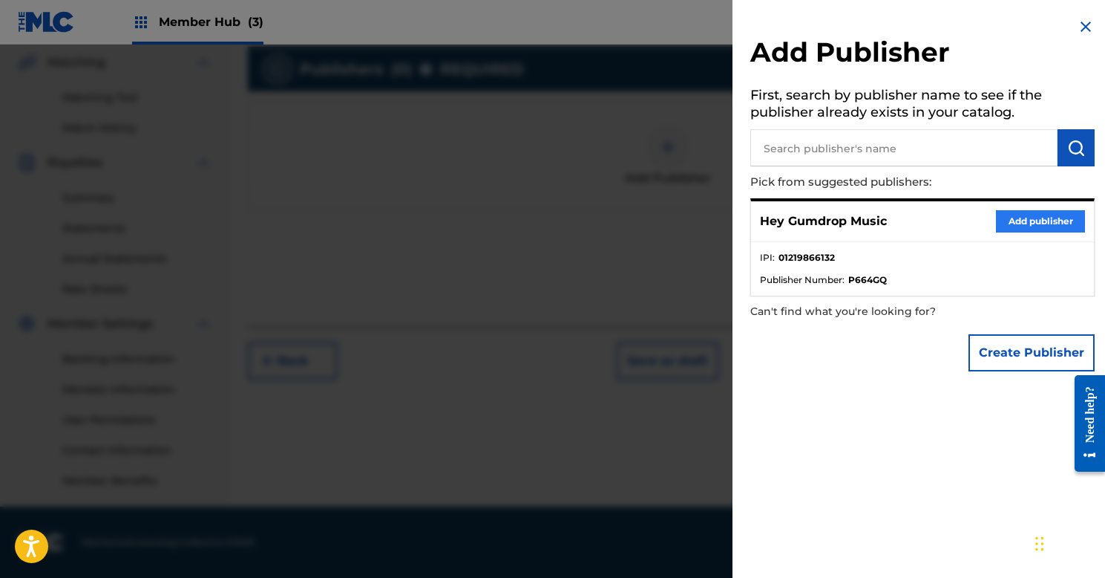
click at [1028, 217] on button "Add publisher" at bounding box center [1040, 221] width 89 height 22
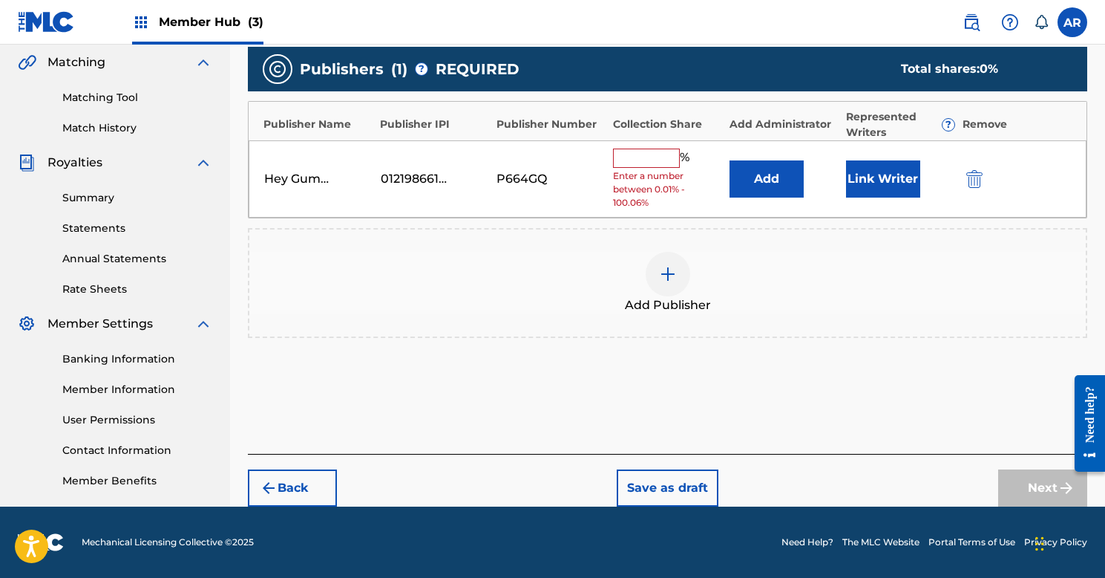
click at [653, 155] on input "text" at bounding box center [646, 157] width 67 height 19
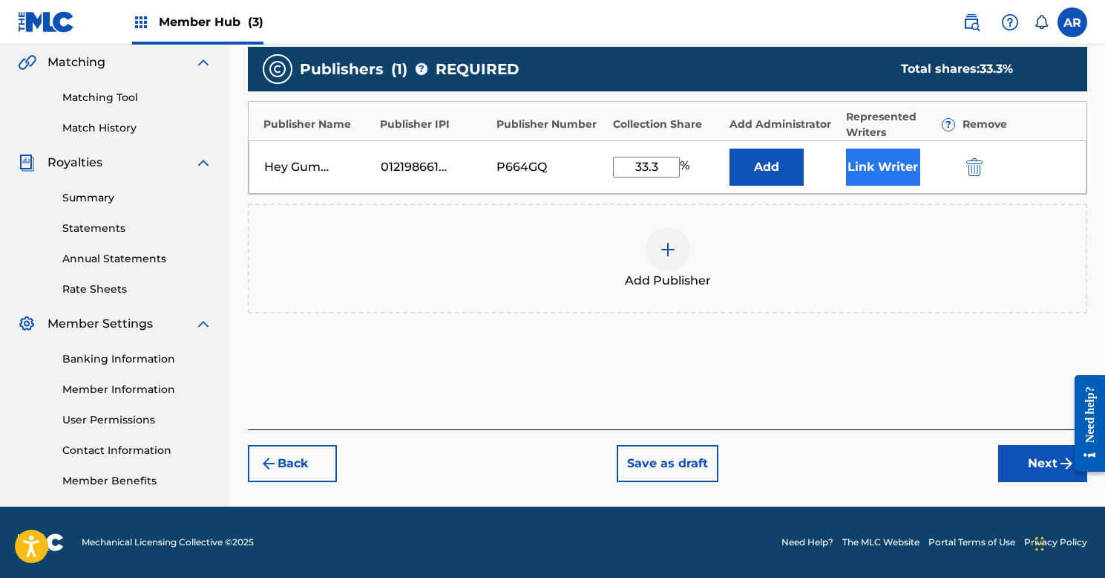
type input "33.3"
click at [891, 164] on button "Link Writer" at bounding box center [883, 166] width 74 height 37
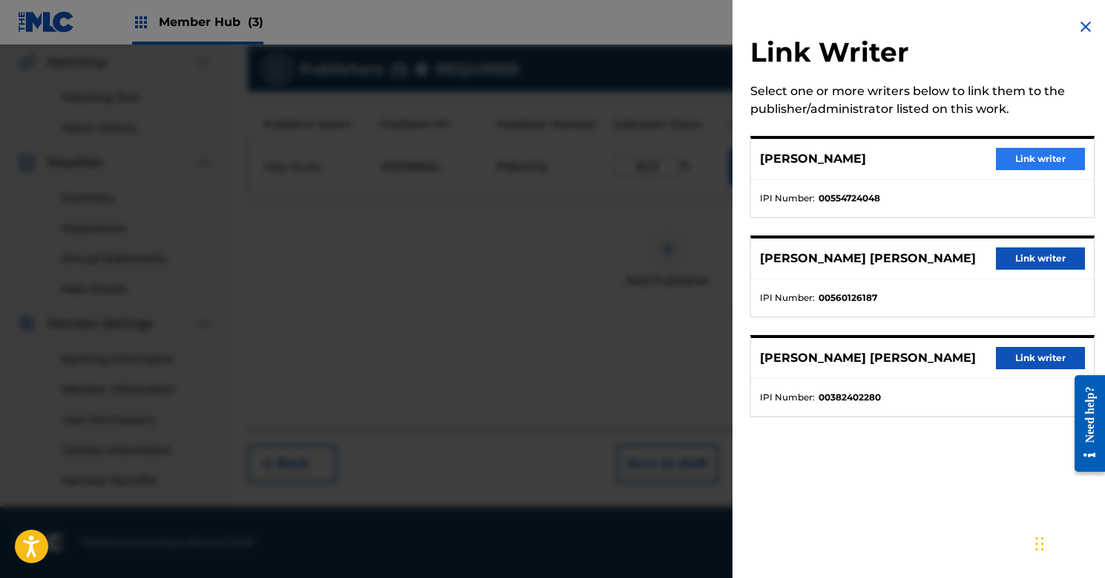
click at [1014, 163] on button "Link writer" at bounding box center [1040, 159] width 89 height 22
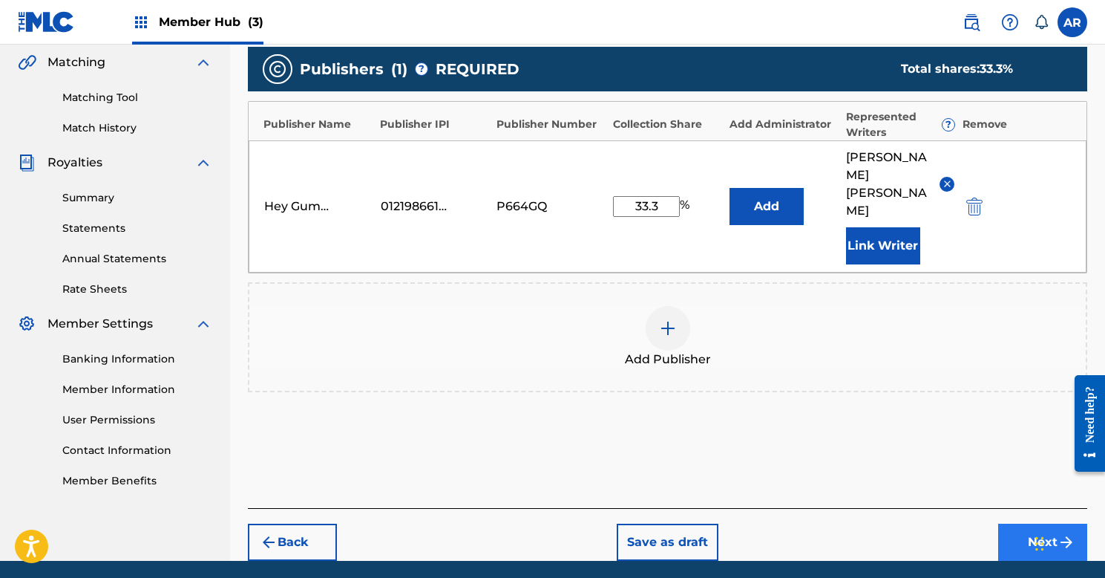
click at [1033, 523] on button "Next" at bounding box center [1042, 541] width 89 height 37
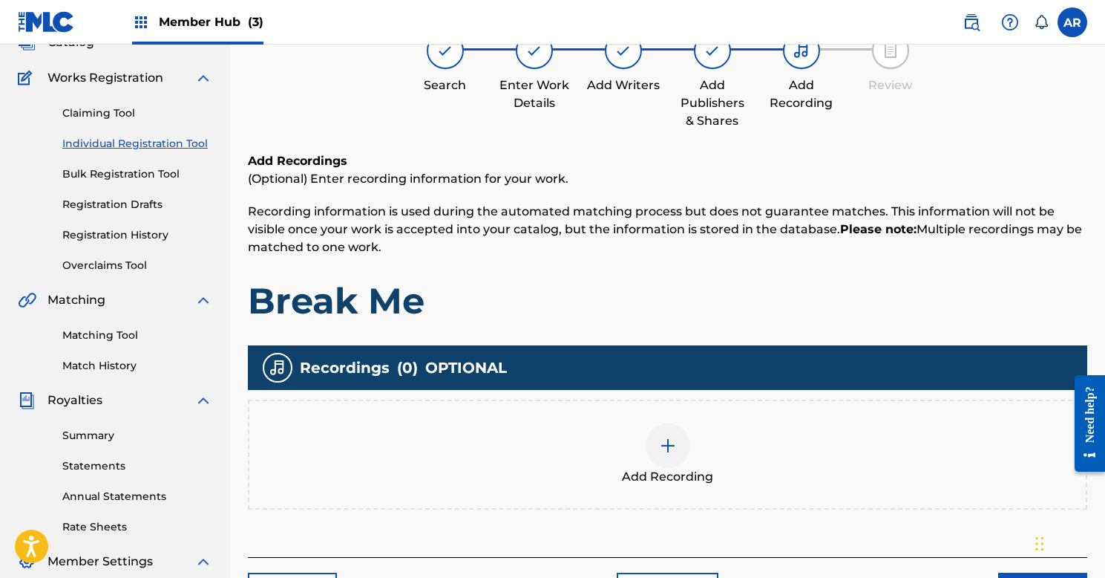
scroll to position [67, 0]
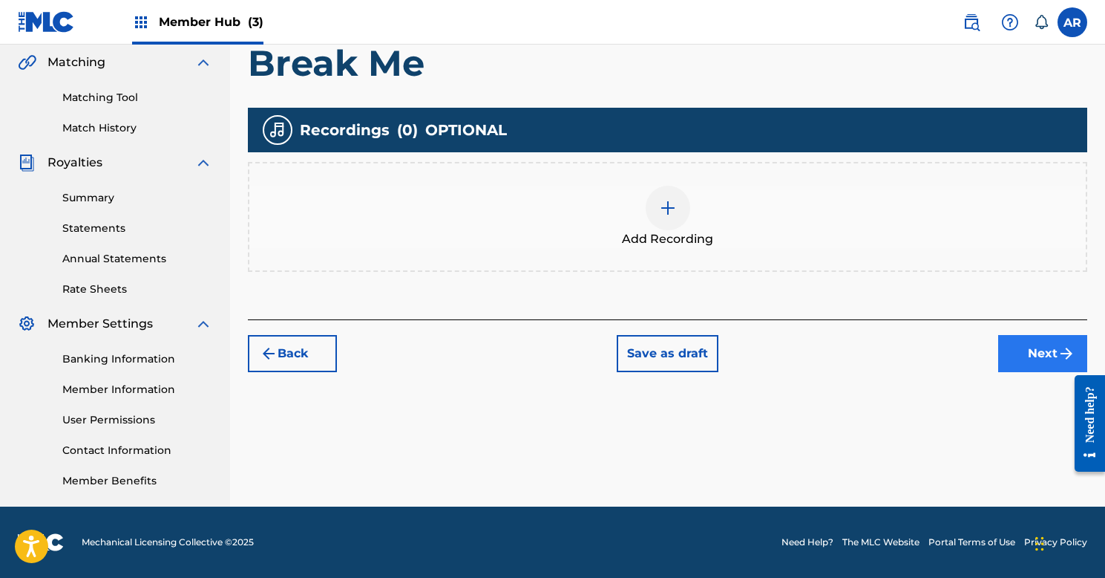
click at [1030, 362] on button "Next" at bounding box center [1042, 353] width 89 height 37
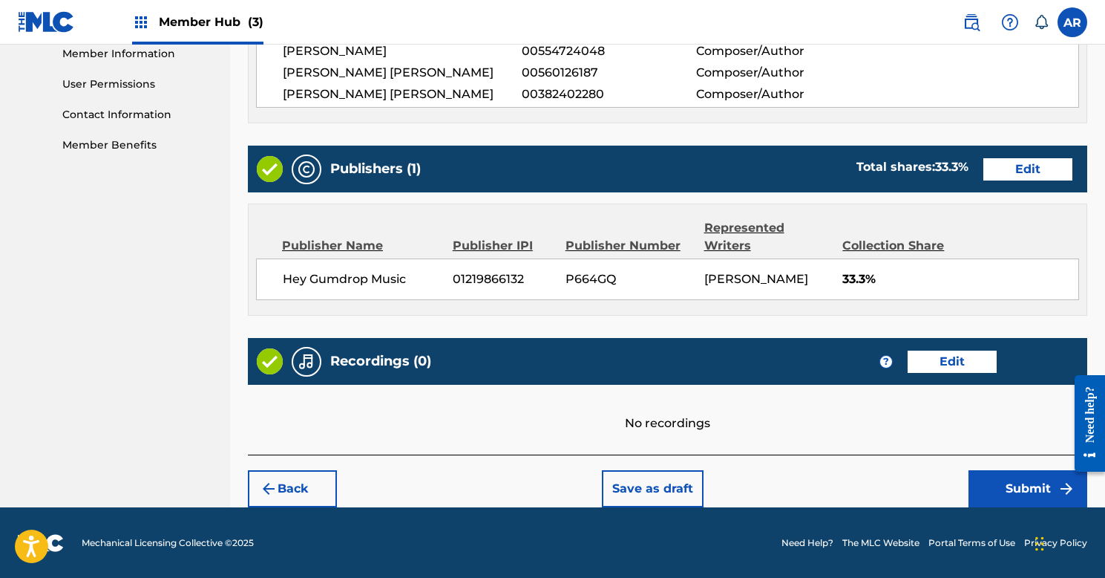
scroll to position [678, 0]
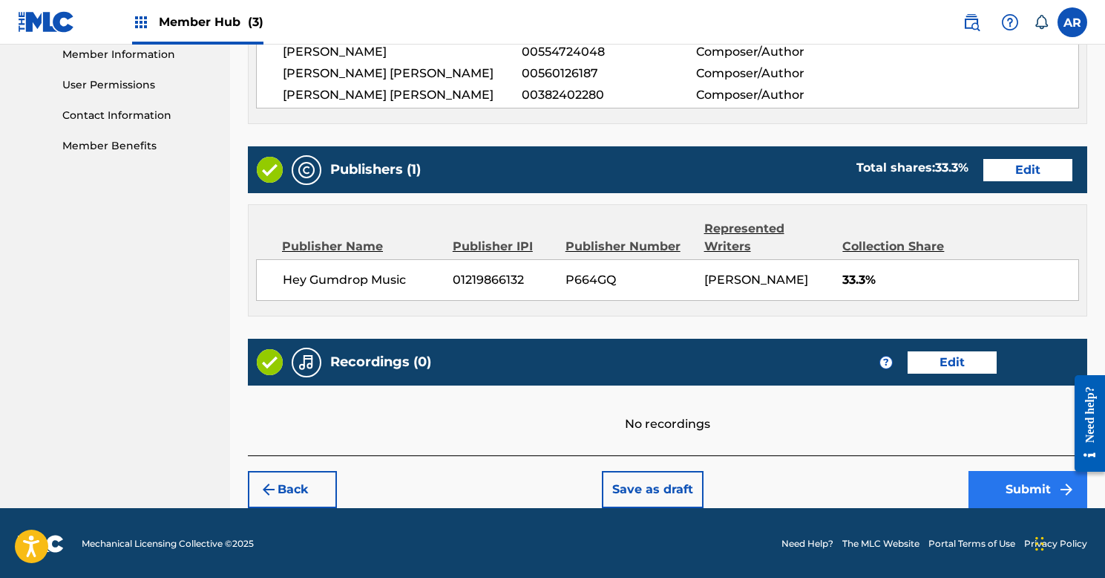
click at [999, 496] on button "Submit" at bounding box center [1028, 489] width 119 height 37
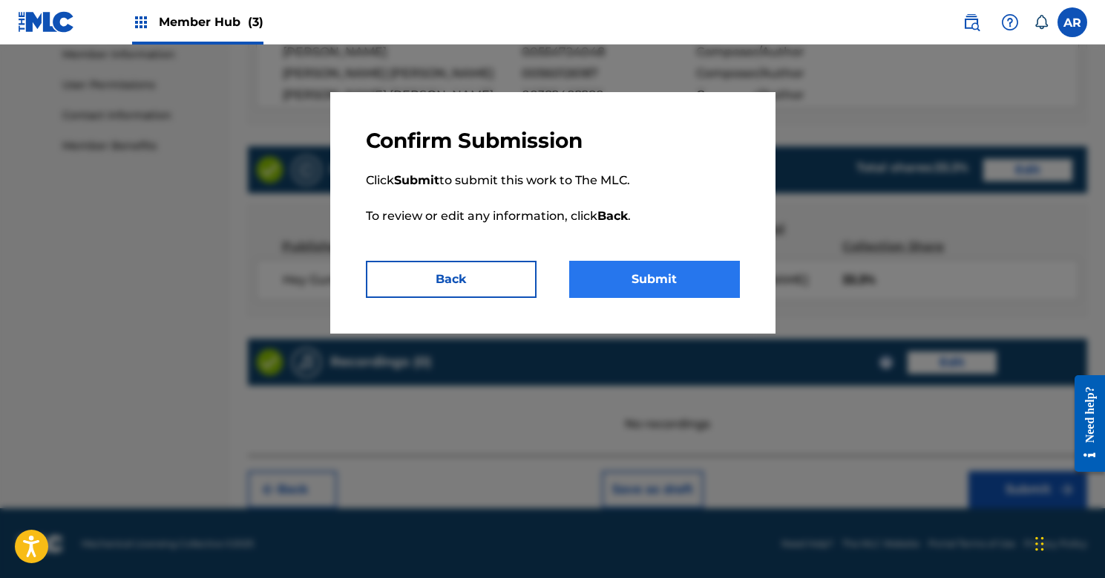
click at [635, 277] on button "Submit" at bounding box center [654, 279] width 171 height 37
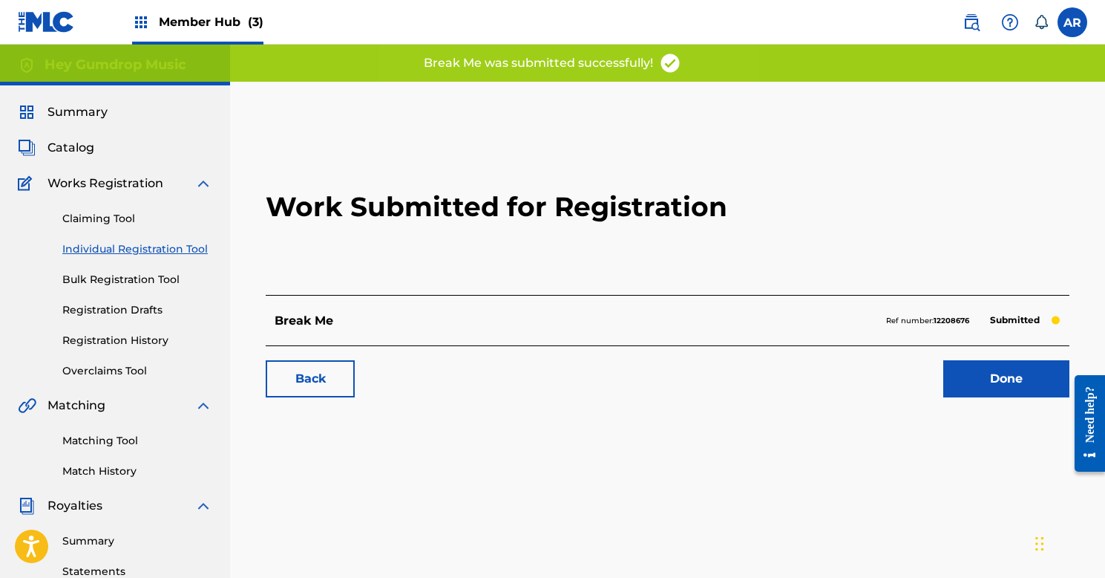
click at [140, 252] on link "Individual Registration Tool" at bounding box center [137, 249] width 150 height 16
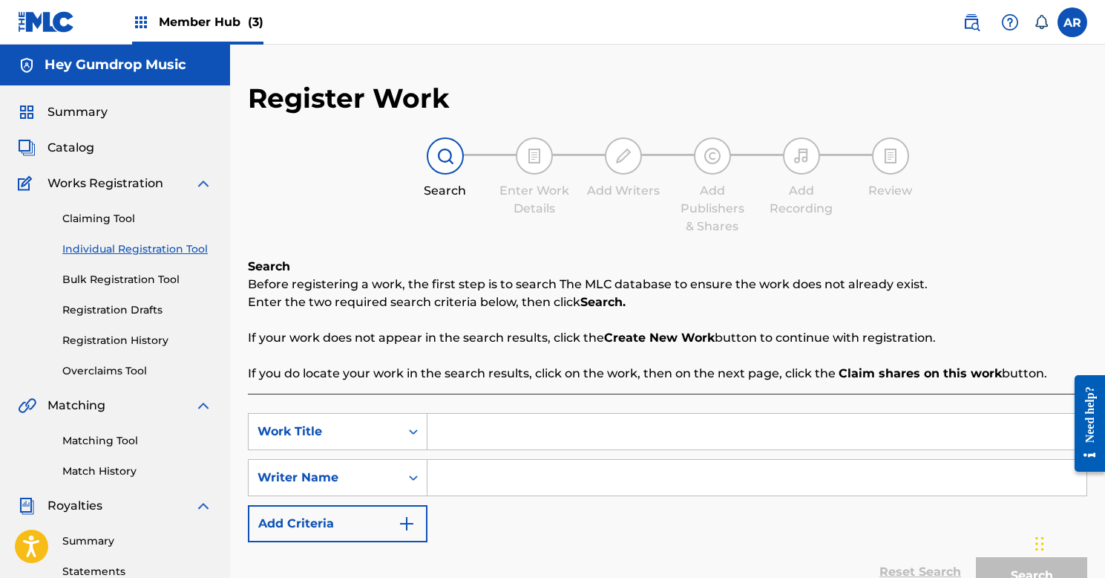
click at [509, 425] on input "Search Form" at bounding box center [757, 431] width 659 height 36
type input "End of the World"
click at [506, 483] on input "Search Form" at bounding box center [757, 478] width 659 height 36
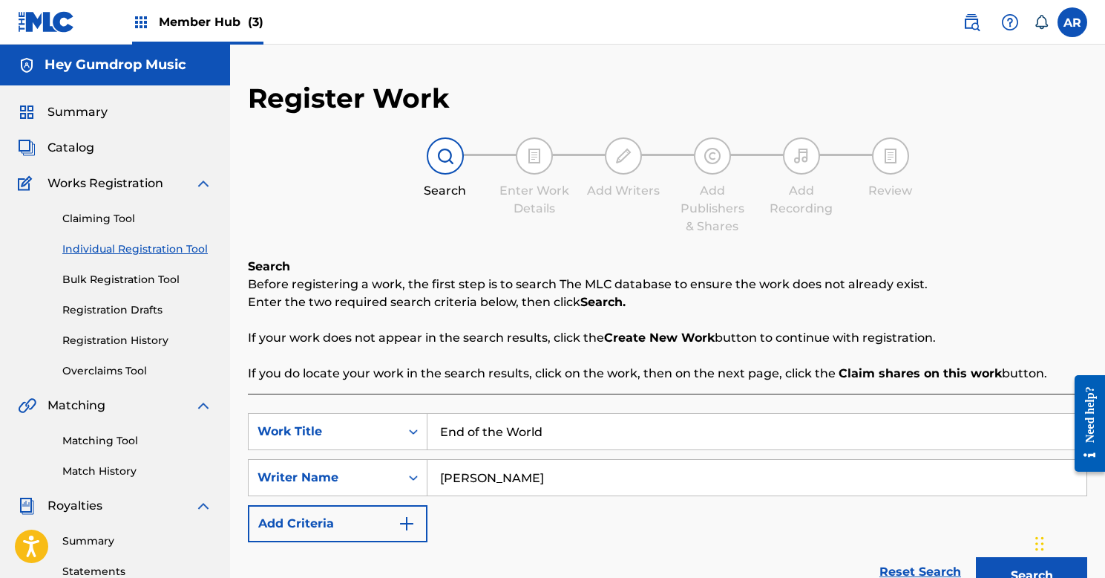
click at [1032, 575] on button "Search" at bounding box center [1031, 575] width 111 height 37
type input "[PERSON_NAME]"
click at [989, 564] on button "Search" at bounding box center [1031, 575] width 111 height 37
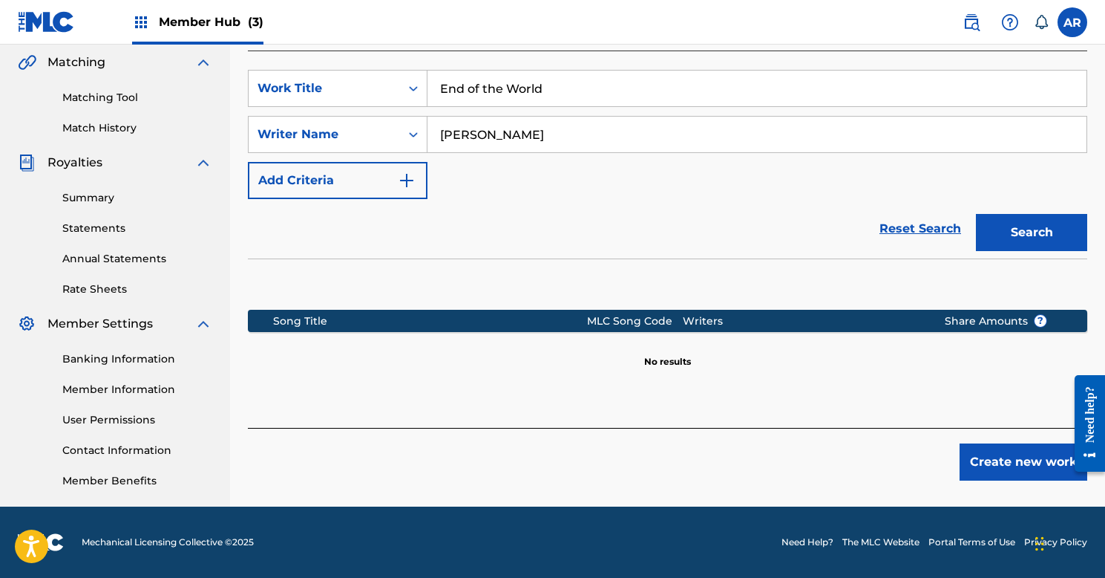
scroll to position [343, 0]
click at [1011, 457] on button "Create new work" at bounding box center [1024, 461] width 128 height 37
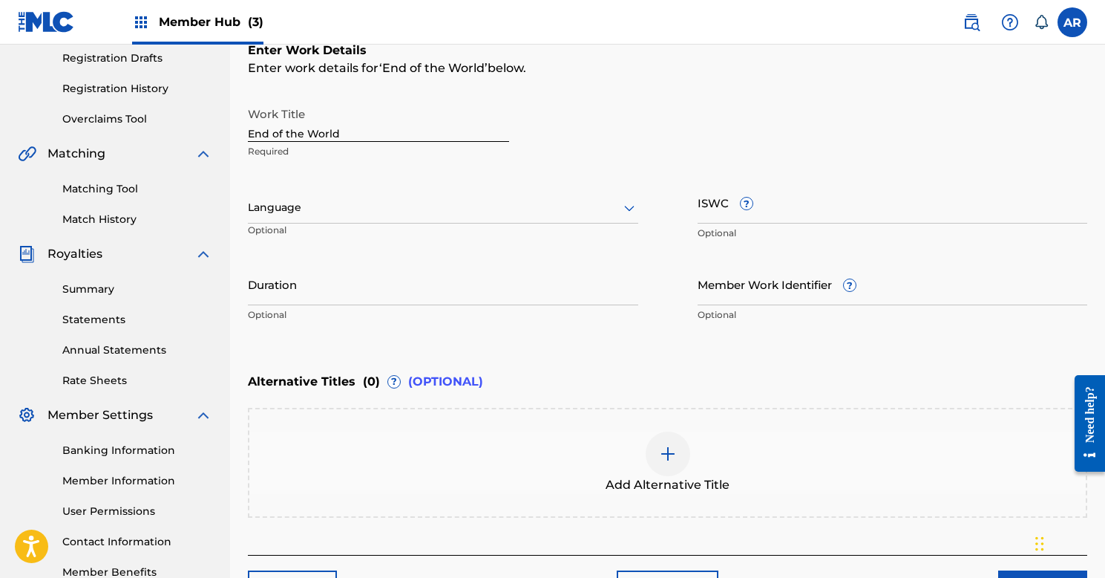
scroll to position [251, 0]
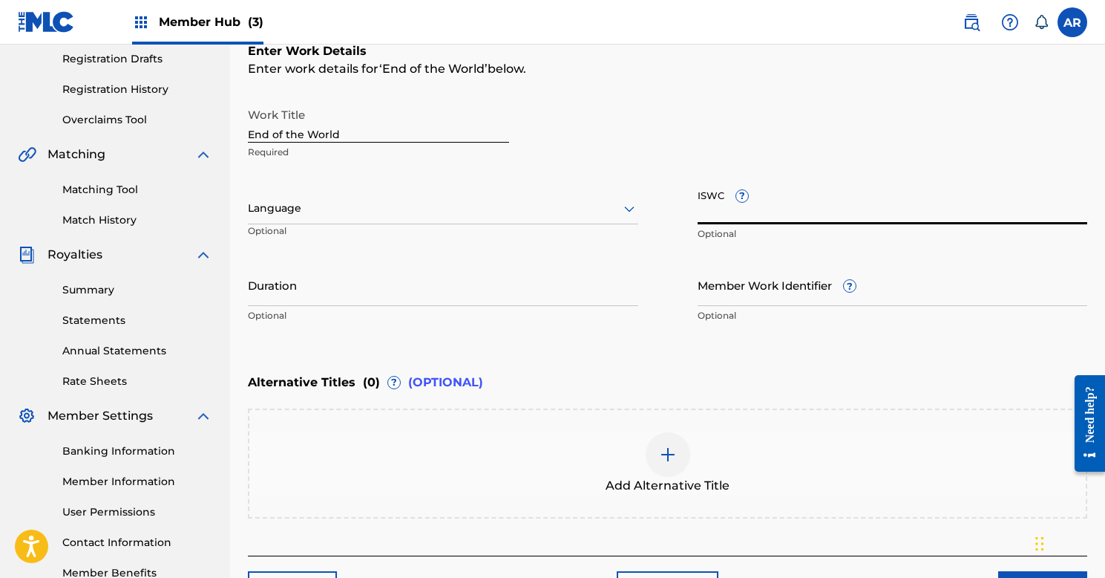
click at [774, 207] on input "ISWC ?" at bounding box center [893, 203] width 390 height 42
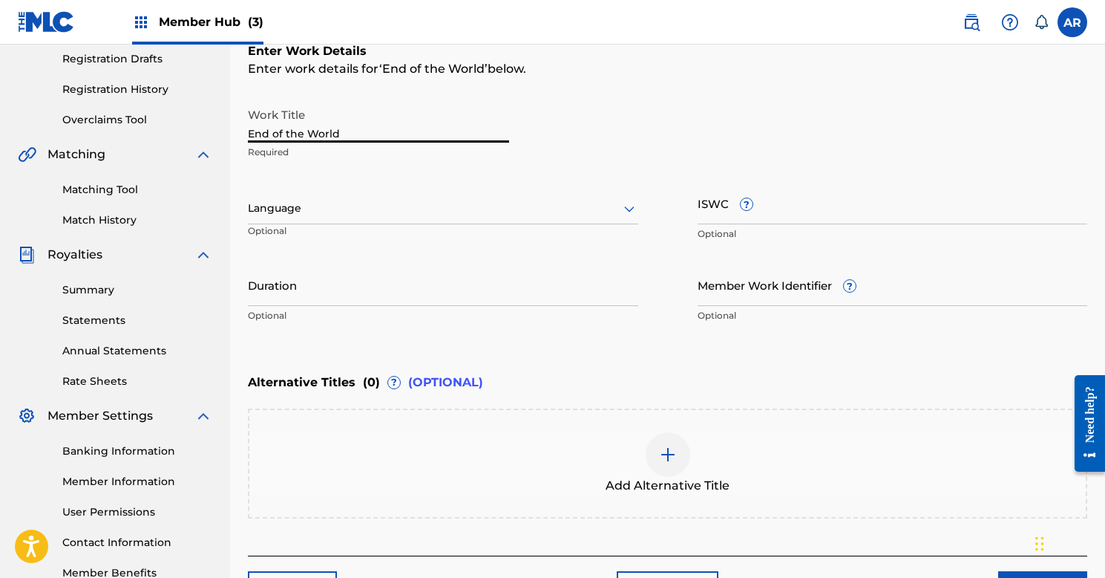
click at [278, 134] on input "End of the World" at bounding box center [378, 121] width 261 height 42
type input "End Of The World"
click at [797, 203] on input "ISWC ?" at bounding box center [893, 203] width 390 height 42
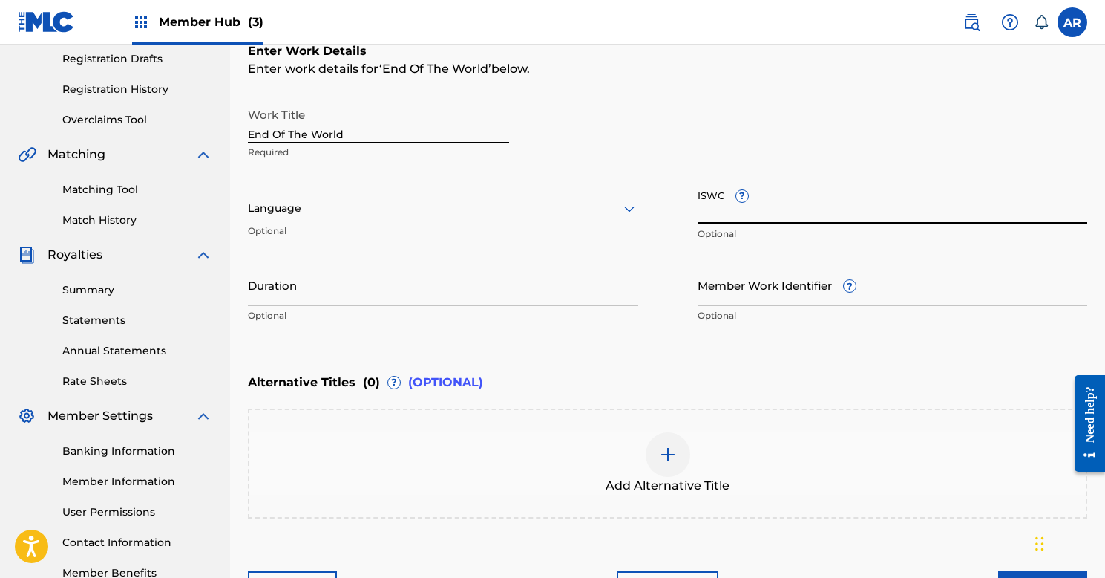
click at [714, 202] on input "ISWC ?" at bounding box center [893, 203] width 390 height 42
paste input "T-330.353.545-3"
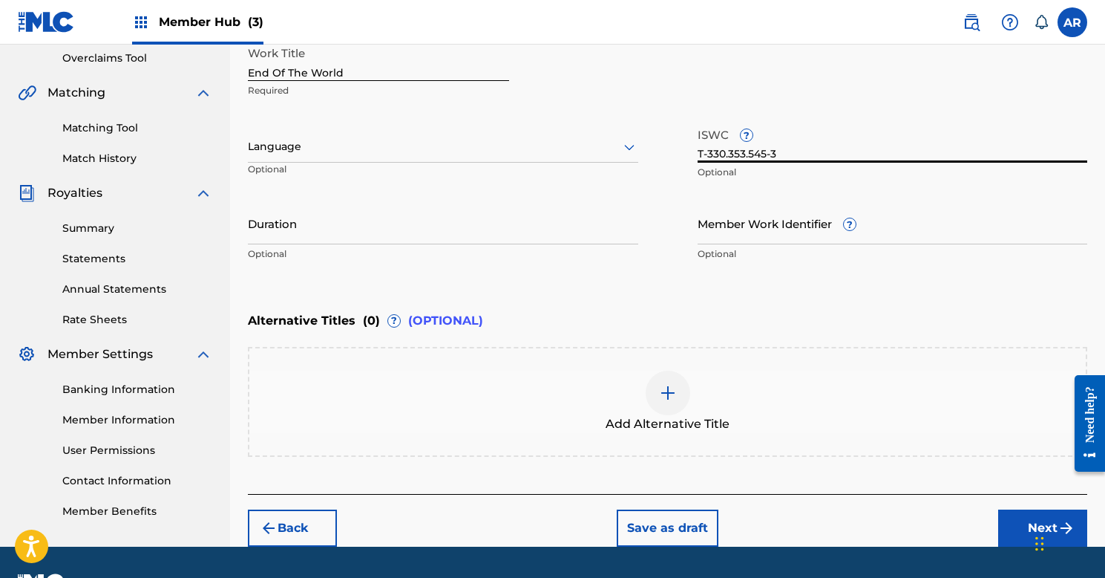
scroll to position [321, 0]
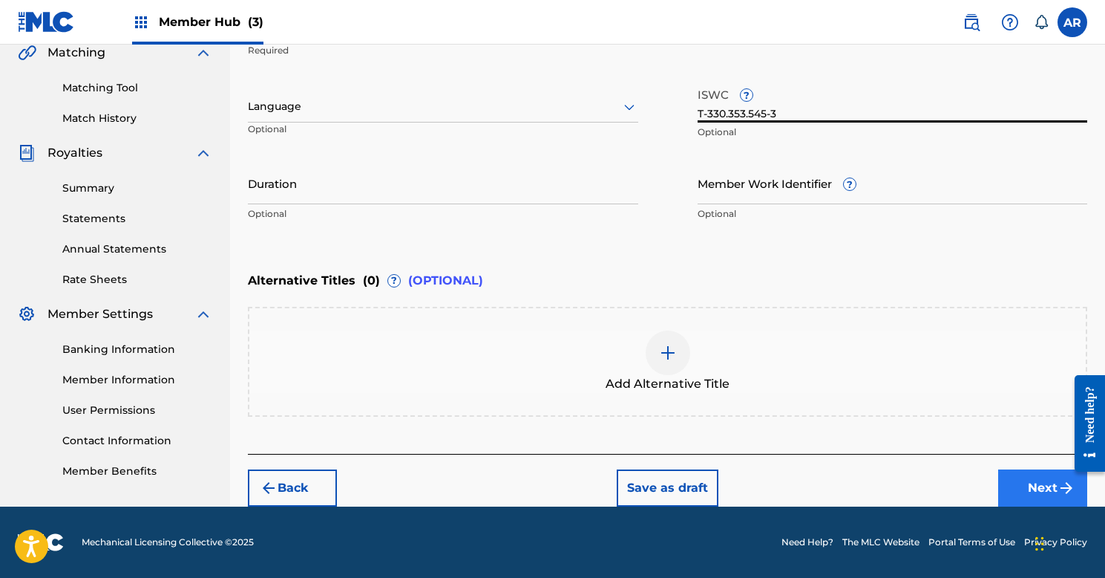
type input "T-330.353.545-3"
click at [1012, 488] on button "Next" at bounding box center [1042, 487] width 89 height 37
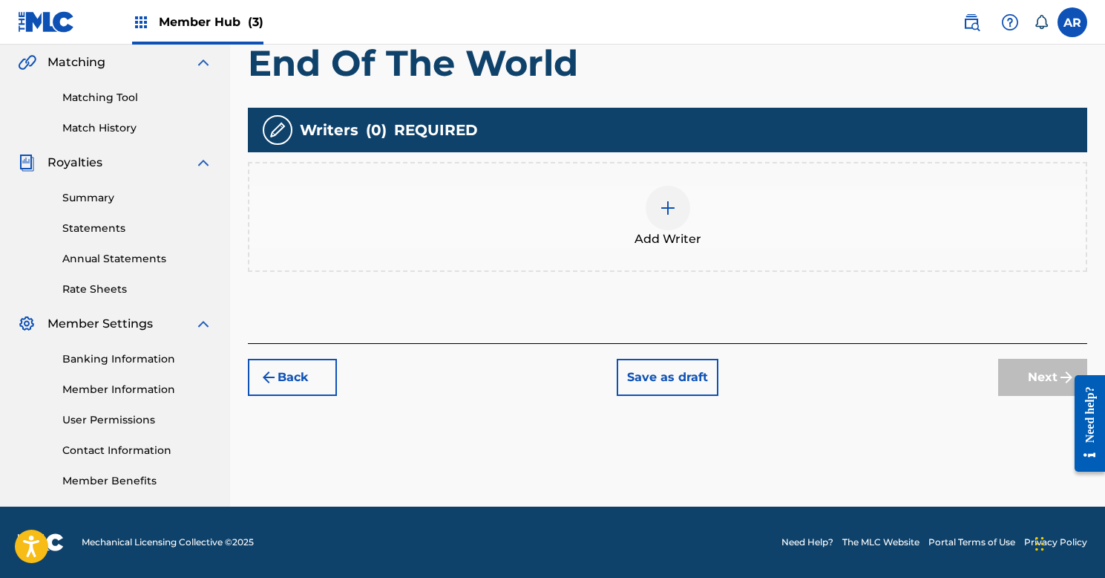
click at [658, 207] on div at bounding box center [668, 208] width 45 height 45
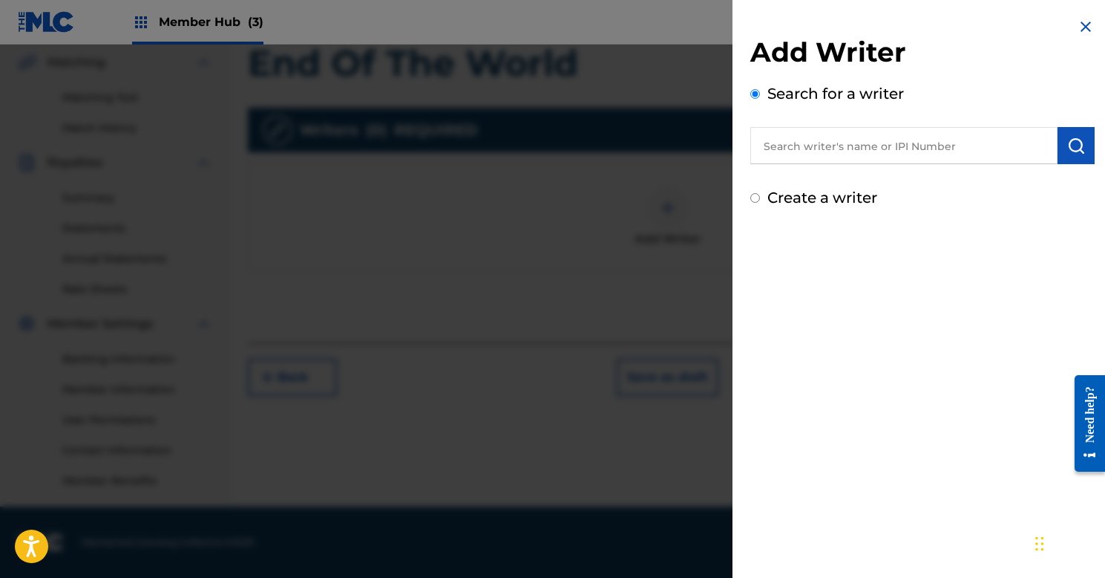
click at [773, 147] on input "text" at bounding box center [904, 145] width 307 height 37
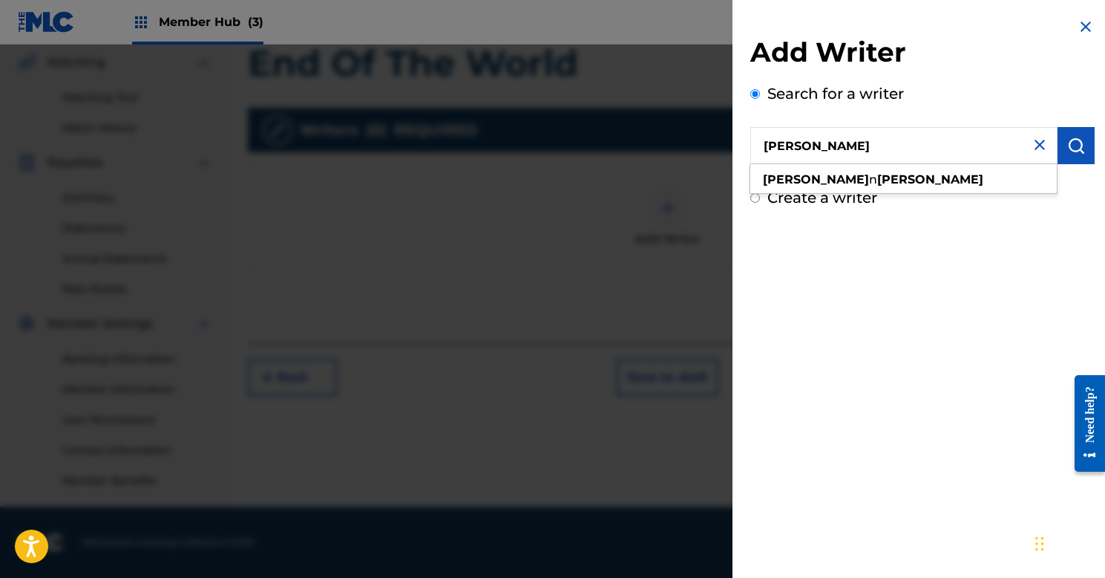
type input "[PERSON_NAME]"
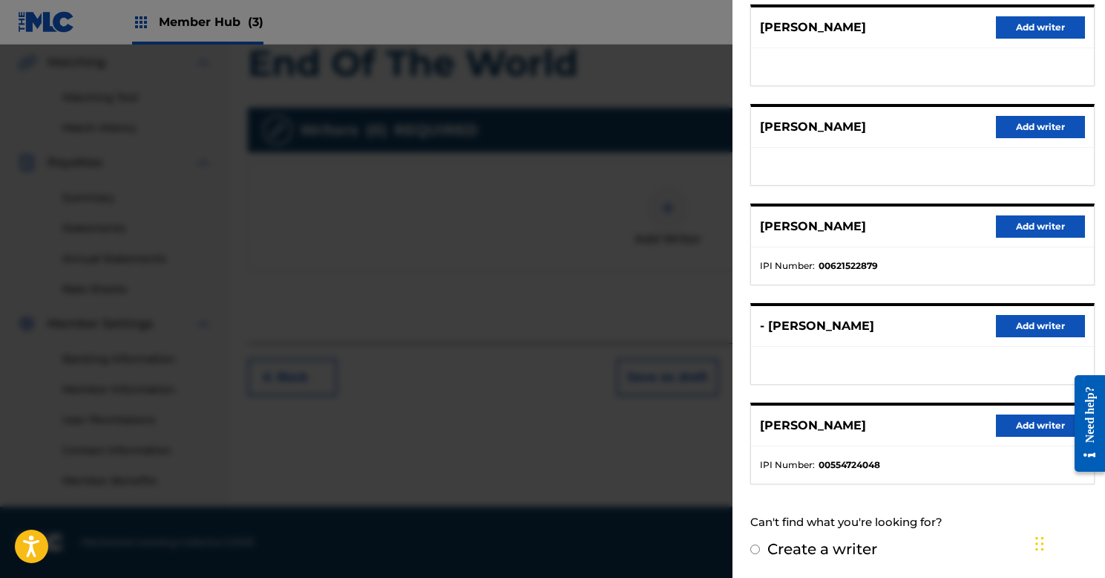
scroll to position [191, 0]
click at [1017, 425] on button "Add writer" at bounding box center [1040, 426] width 89 height 22
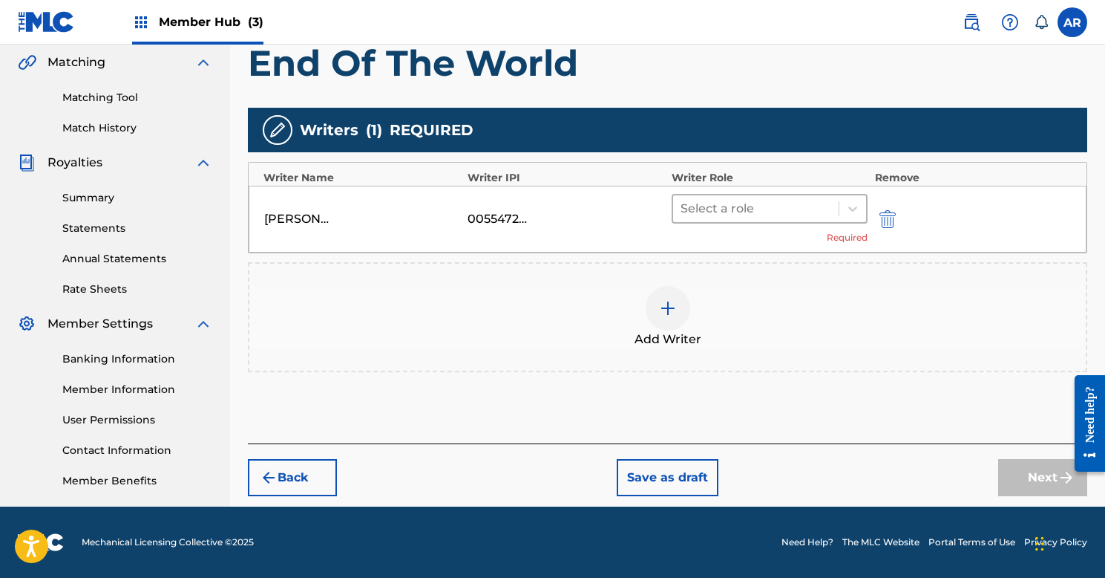
click at [791, 209] on div at bounding box center [756, 208] width 151 height 21
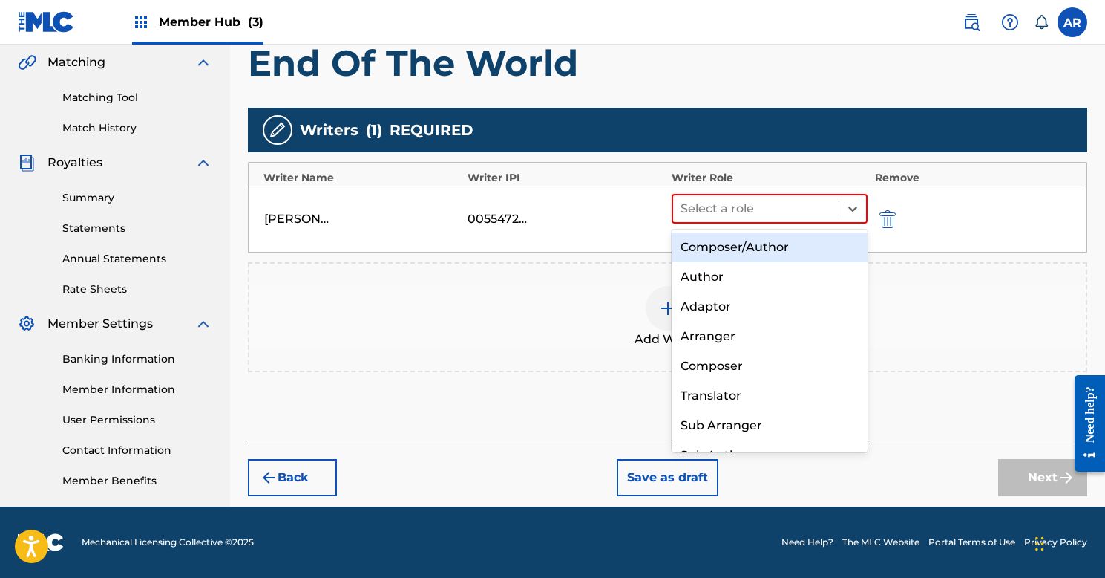
click at [783, 241] on div "Composer/Author" at bounding box center [770, 247] width 196 height 30
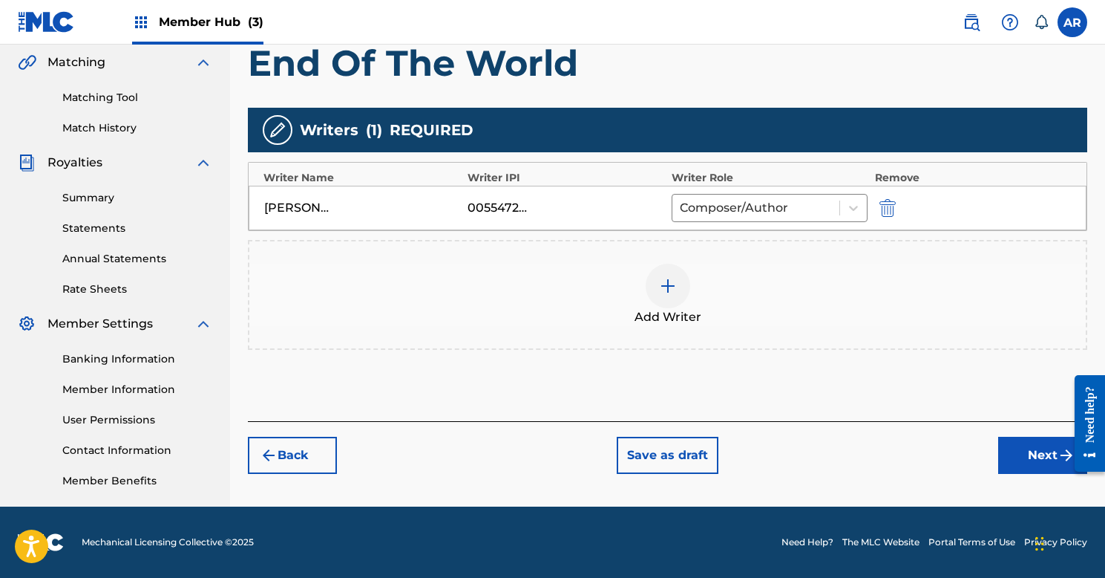
click at [669, 282] on img at bounding box center [668, 286] width 18 height 18
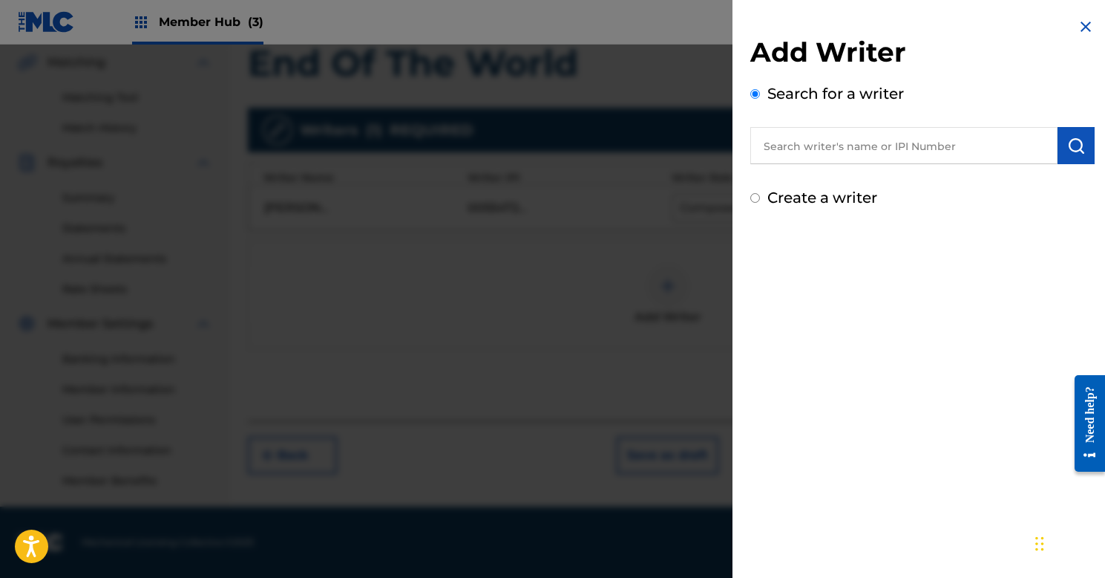
click at [811, 147] on input "text" at bounding box center [904, 145] width 307 height 37
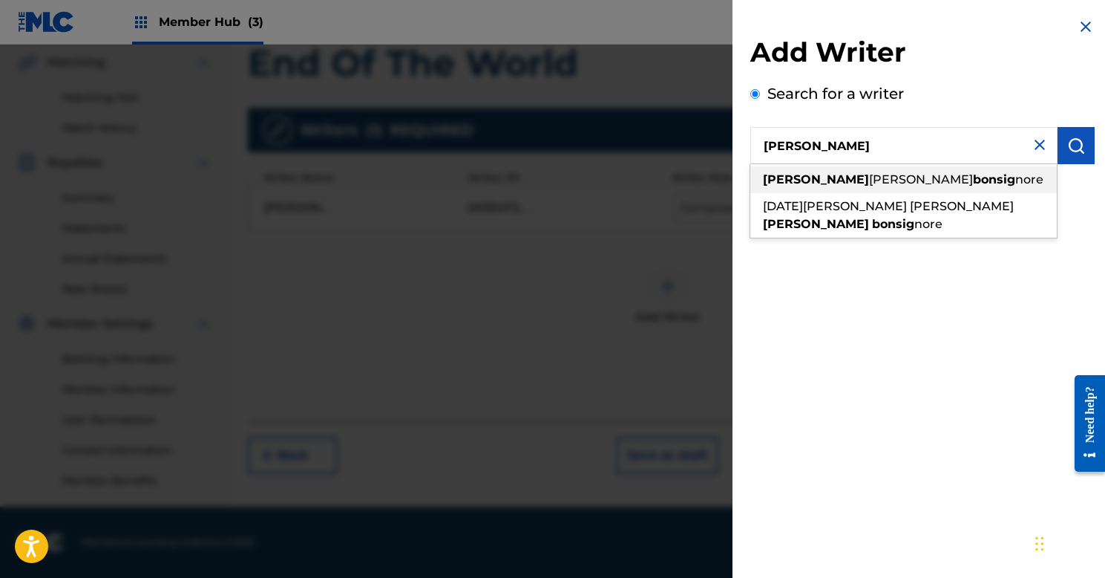
click at [869, 173] on span "[PERSON_NAME]" at bounding box center [921, 179] width 104 height 14
type input "[PERSON_NAME] [PERSON_NAME]"
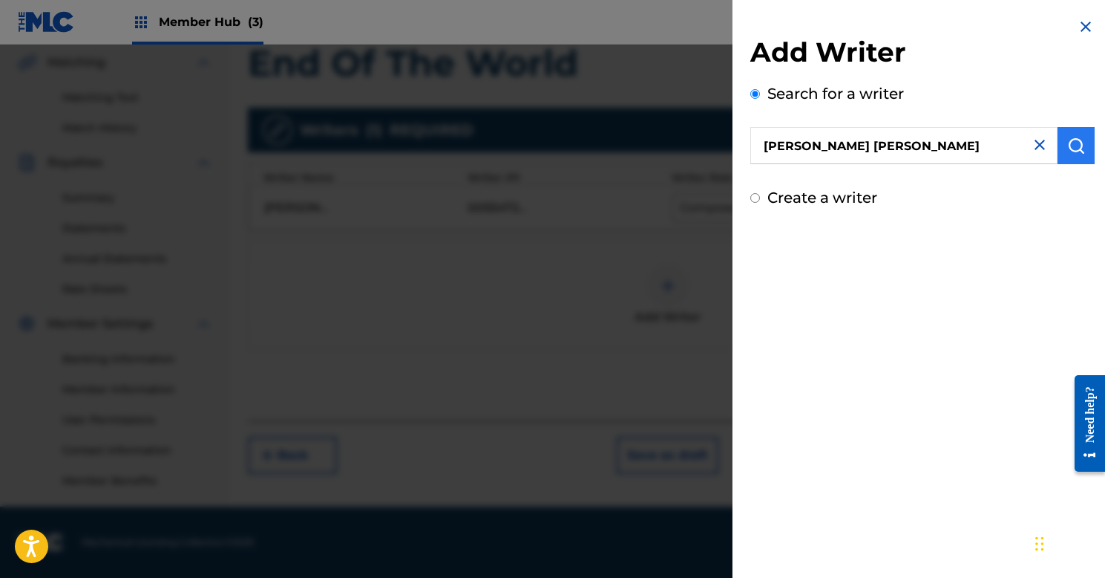
click at [1067, 147] on img "submit" at bounding box center [1076, 146] width 18 height 18
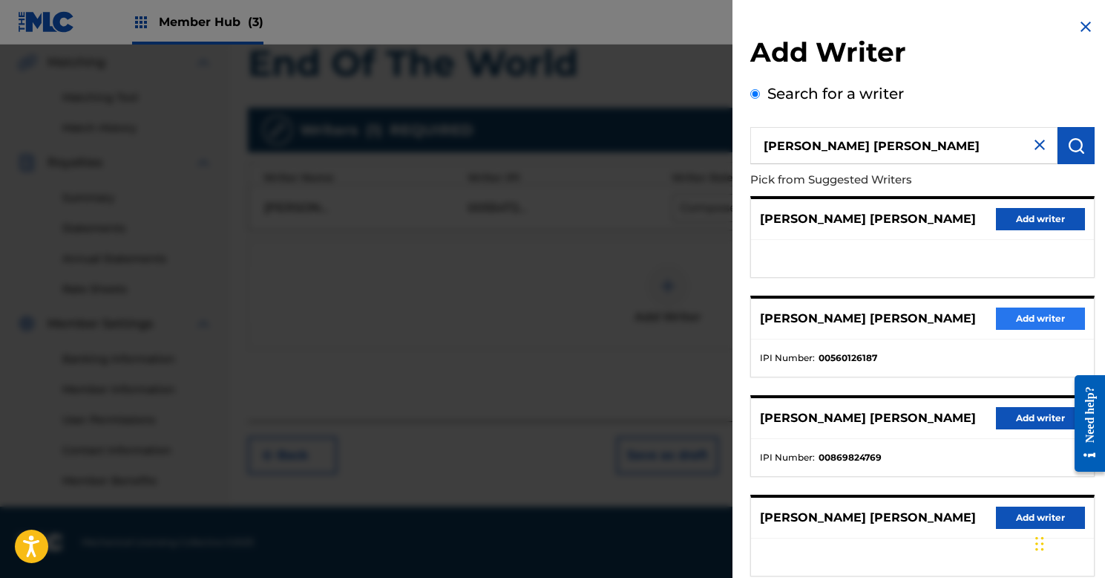
click at [1044, 312] on button "Add writer" at bounding box center [1040, 318] width 89 height 22
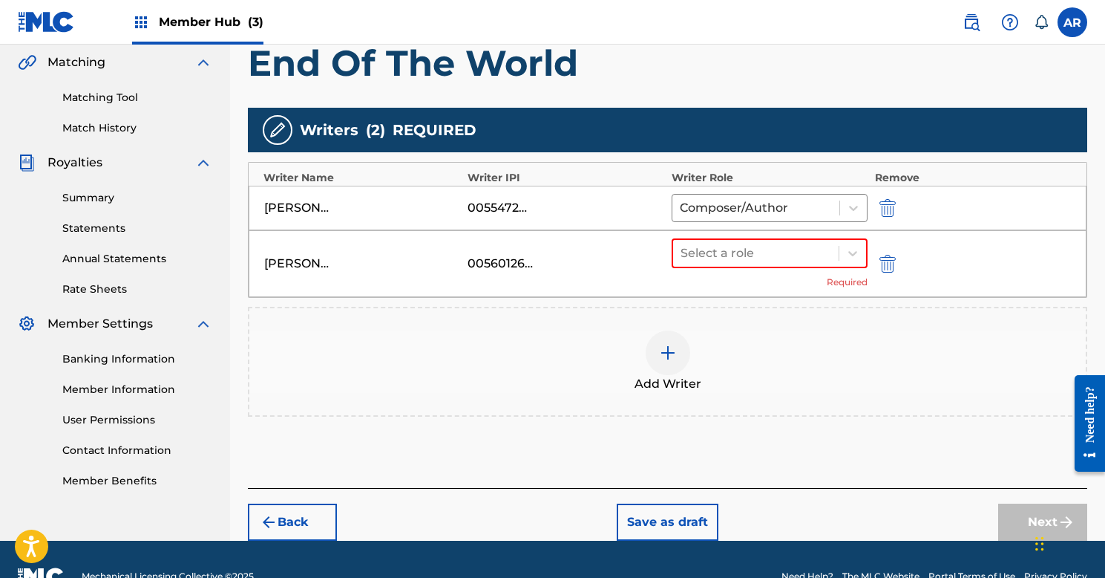
click at [766, 232] on div "[PERSON_NAME] [PERSON_NAME] 00560126187 Select a role Required" at bounding box center [668, 263] width 838 height 67
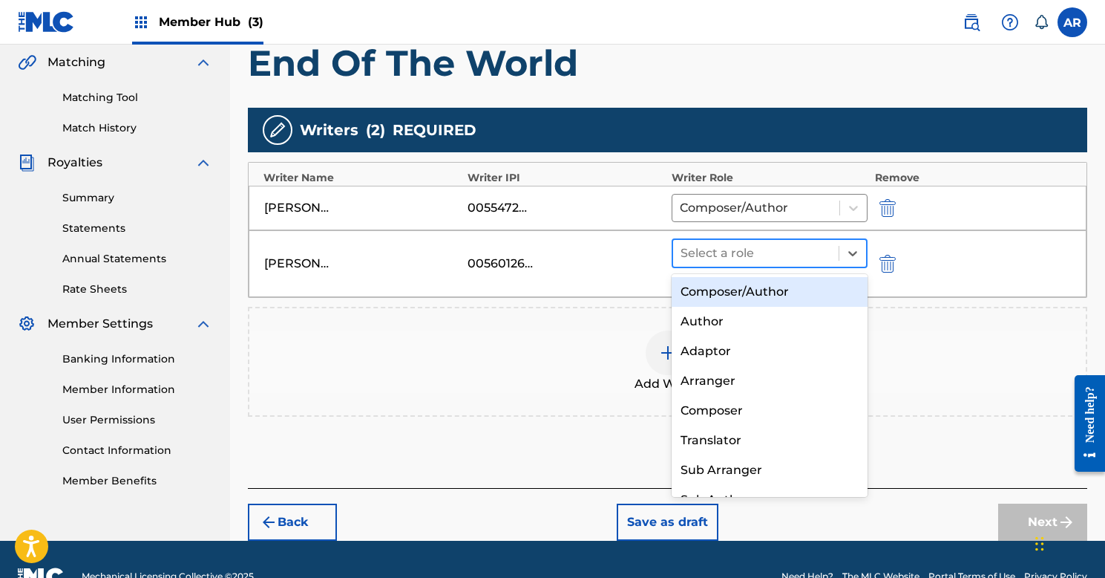
click at [766, 246] on div at bounding box center [756, 253] width 151 height 21
click at [742, 295] on div "Composer/Author" at bounding box center [770, 292] width 196 height 30
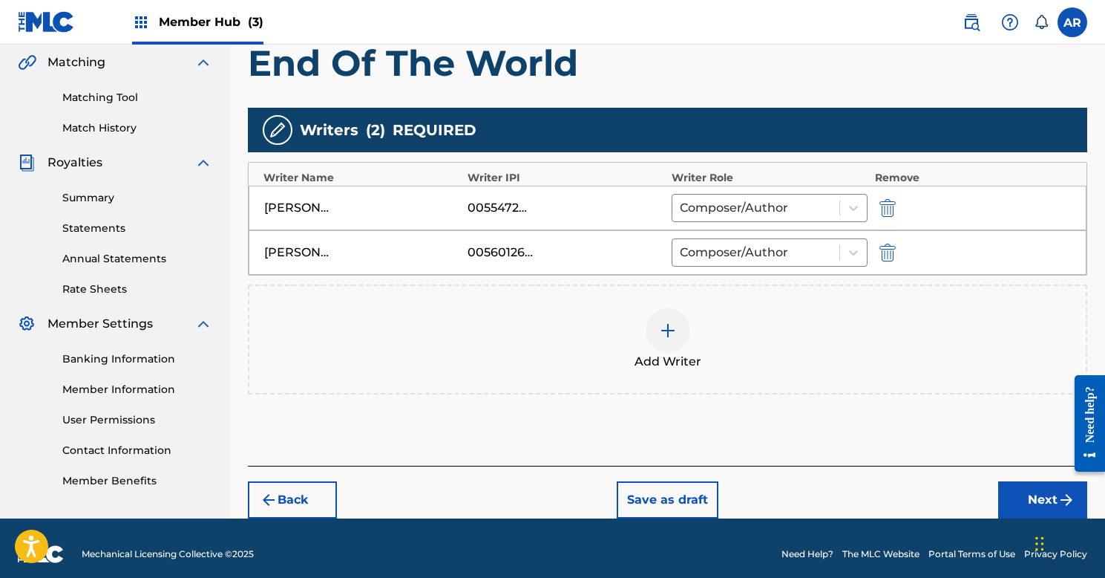
click at [666, 320] on div at bounding box center [668, 330] width 45 height 45
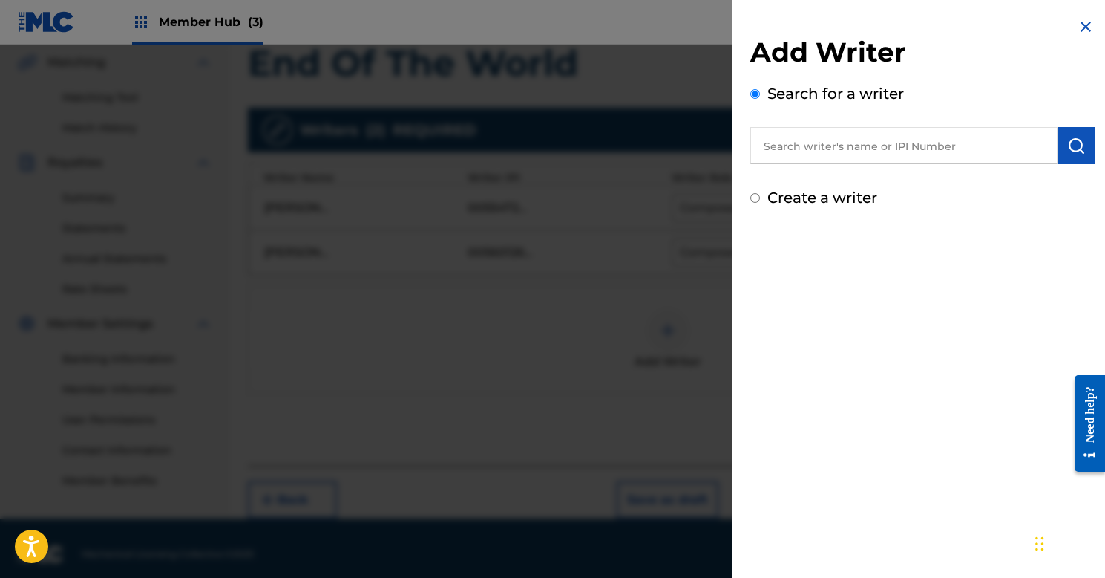
click at [855, 145] on input "text" at bounding box center [904, 145] width 307 height 37
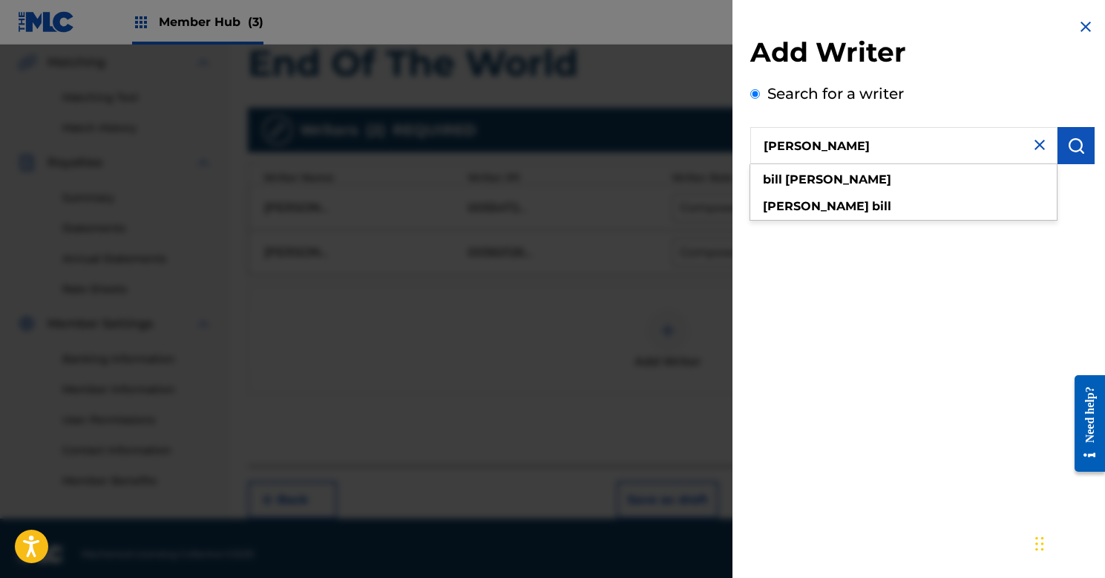
type input "[PERSON_NAME]"
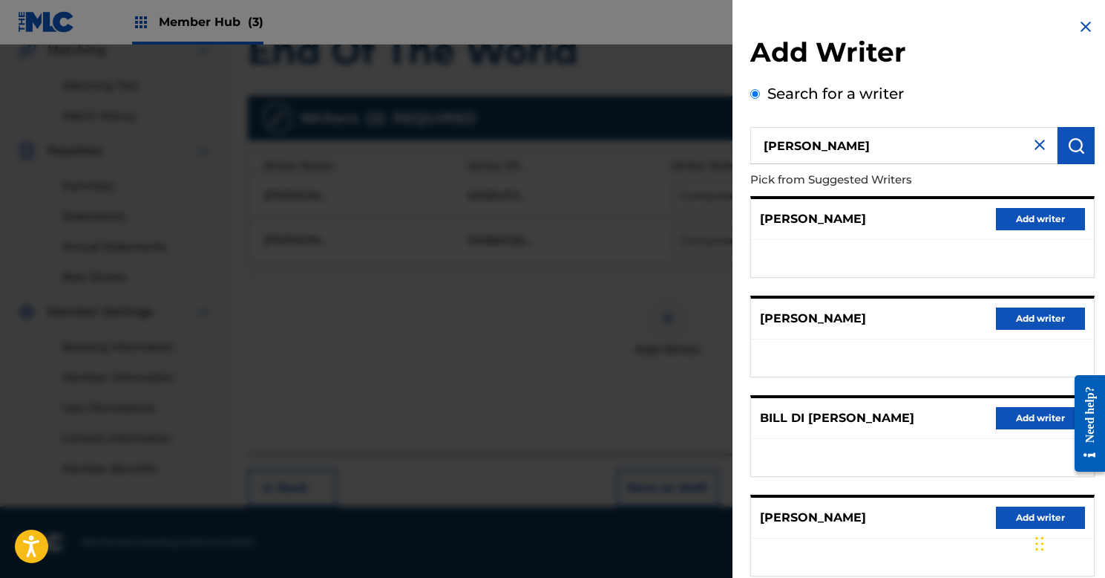
scroll to position [0, 0]
click at [1033, 148] on img at bounding box center [1040, 145] width 18 height 18
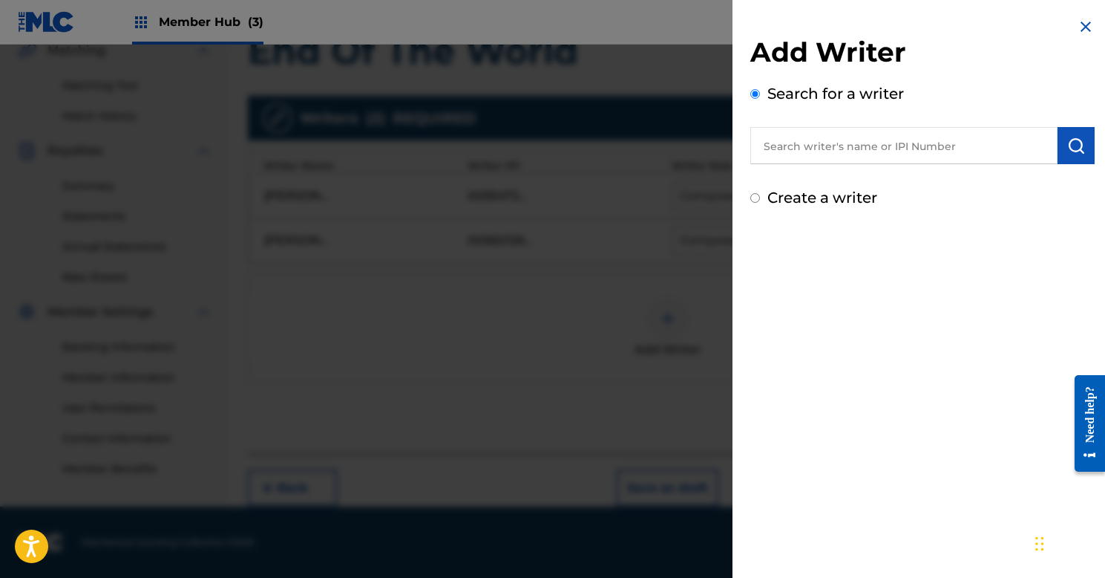
click at [814, 126] on div "Search for a writer" at bounding box center [923, 123] width 344 height 82
click at [814, 145] on input "text" at bounding box center [904, 145] width 307 height 37
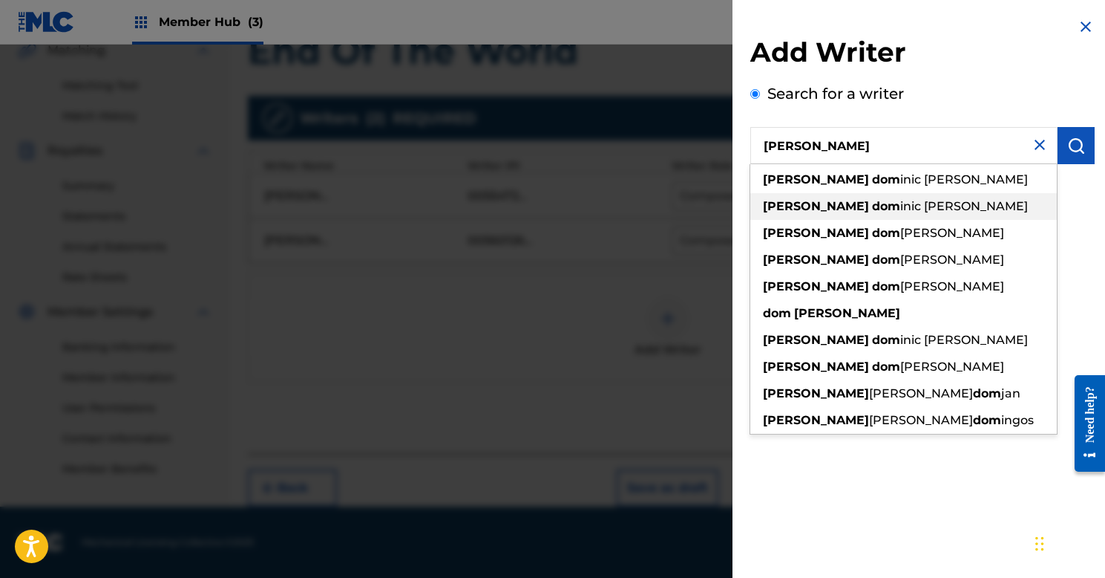
click at [900, 199] on span "inic [PERSON_NAME]" at bounding box center [964, 206] width 128 height 14
type input "[PERSON_NAME]"
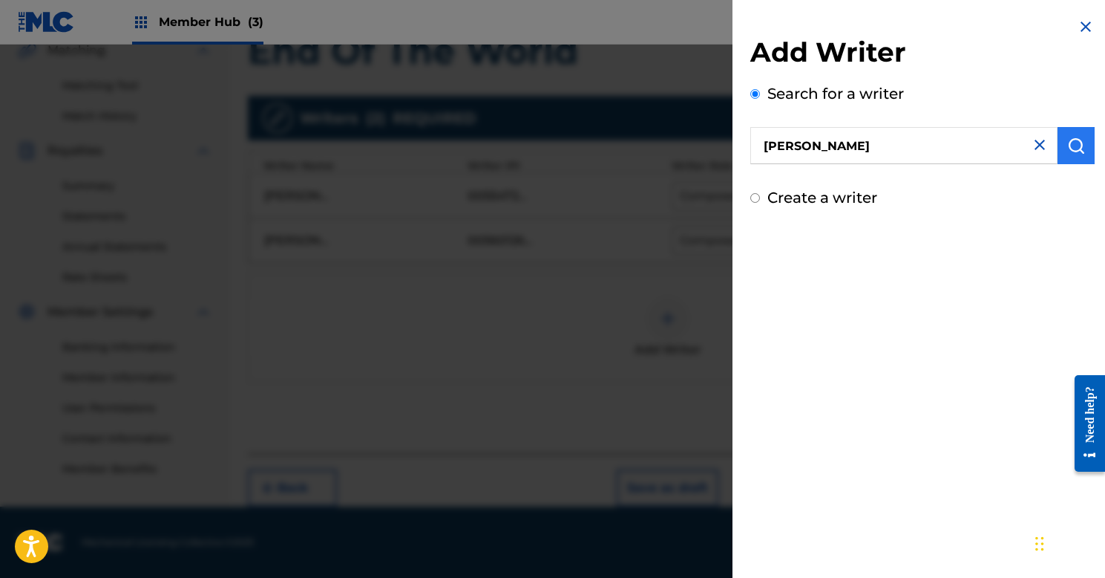
click at [1068, 143] on img "submit" at bounding box center [1076, 146] width 18 height 18
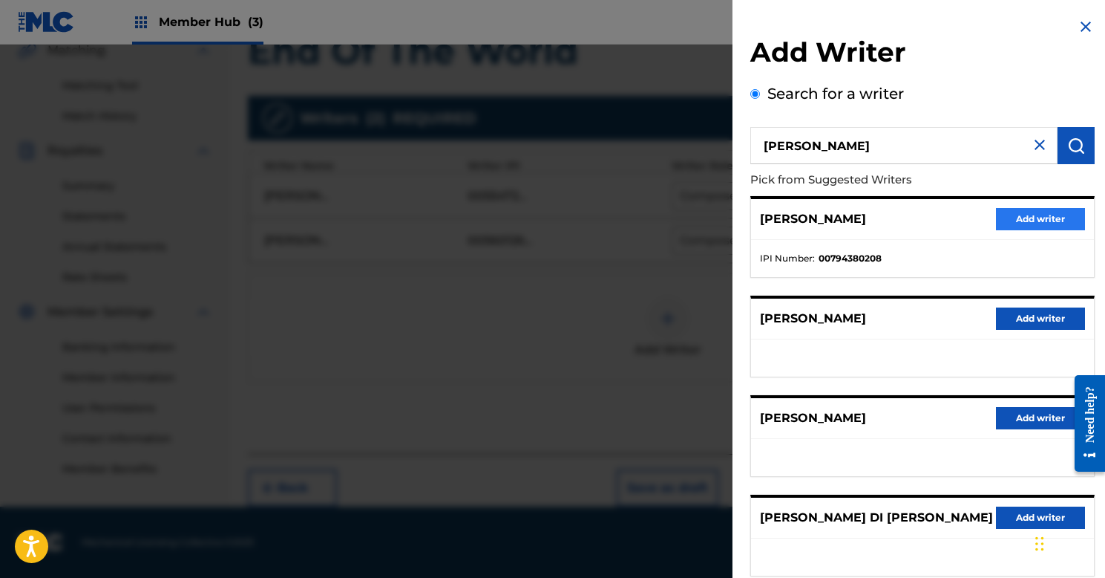
click at [1027, 218] on button "Add writer" at bounding box center [1040, 219] width 89 height 22
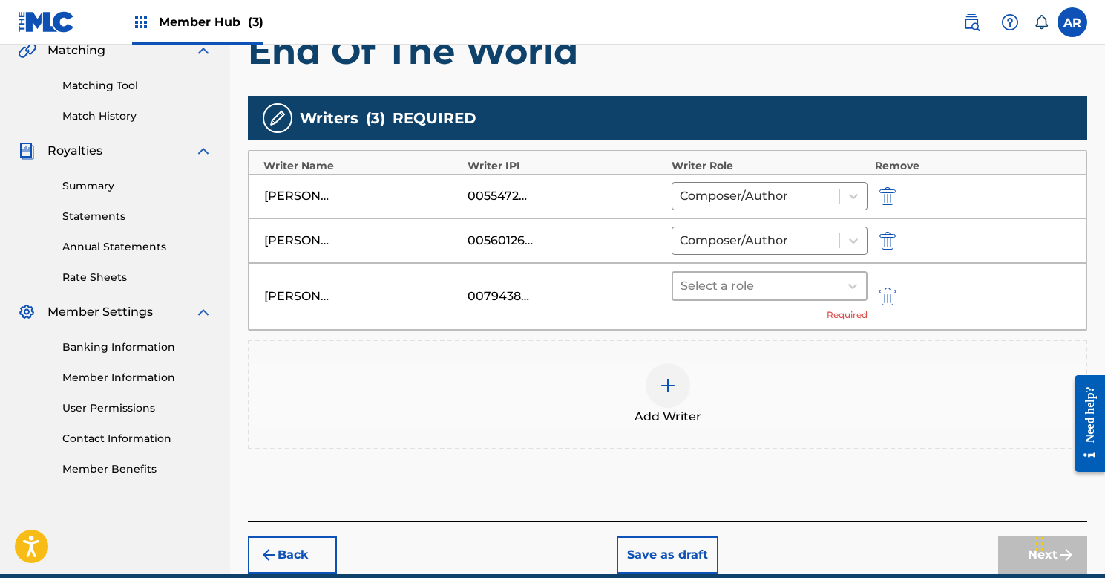
click at [713, 283] on div at bounding box center [756, 285] width 151 height 21
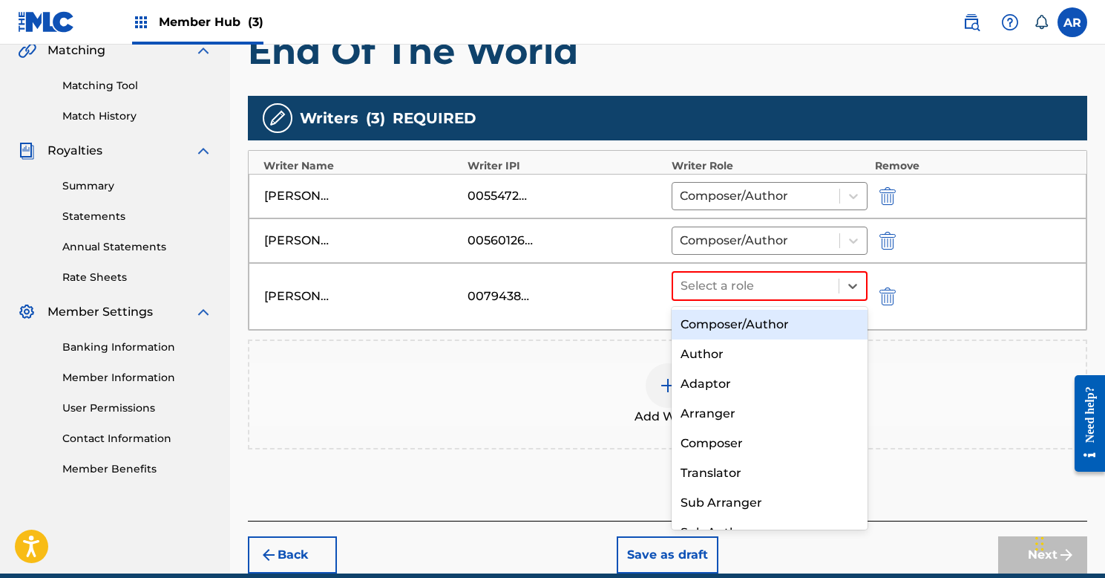
click at [687, 322] on div "Composer/Author" at bounding box center [770, 325] width 196 height 30
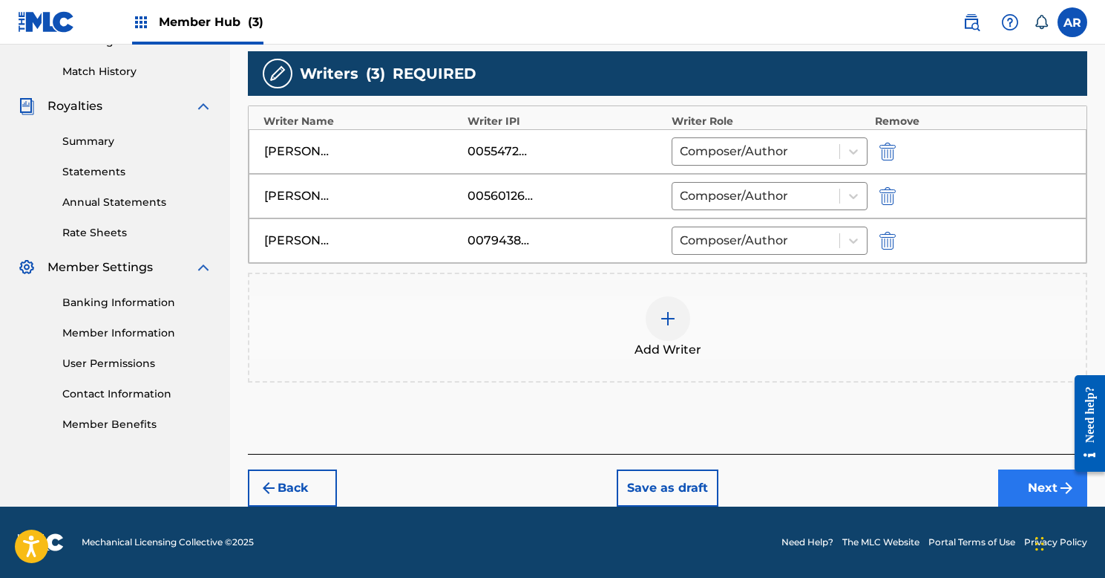
click at [1039, 485] on button "Next" at bounding box center [1042, 487] width 89 height 37
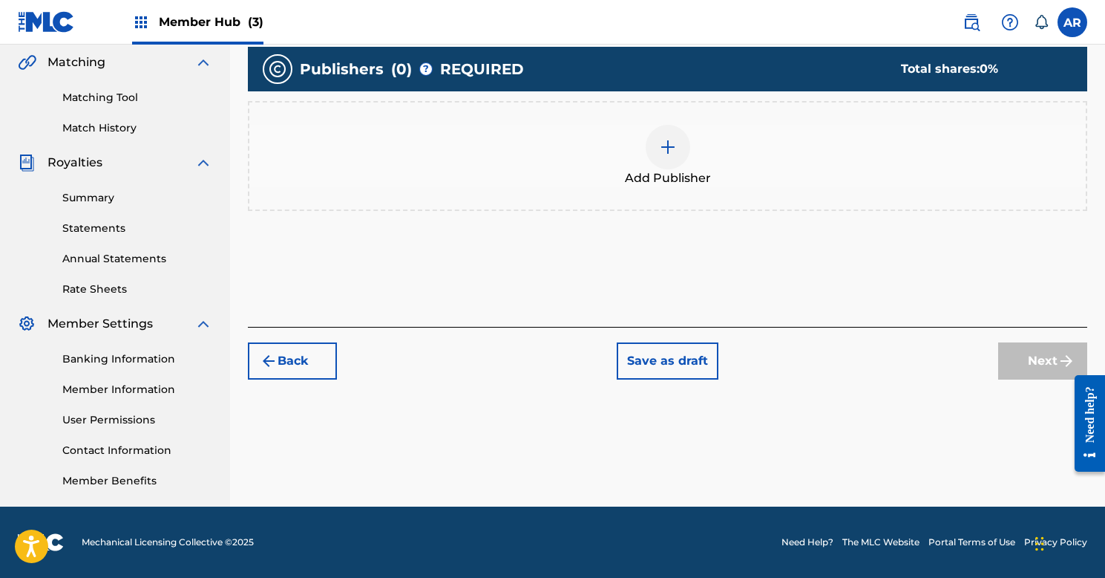
click at [670, 157] on div at bounding box center [668, 147] width 45 height 45
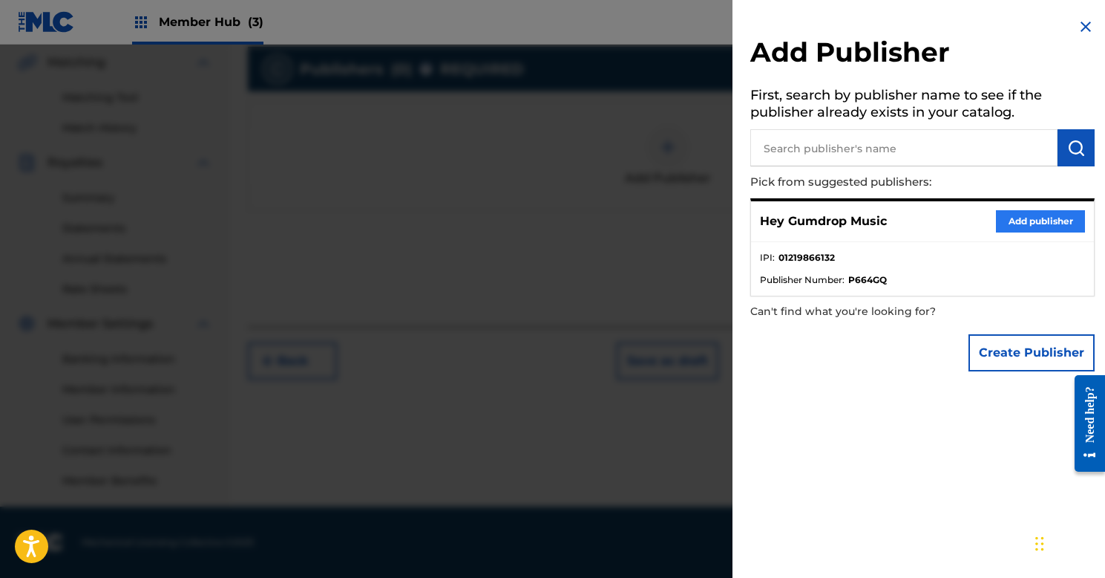
click at [1008, 220] on button "Add publisher" at bounding box center [1040, 221] width 89 height 22
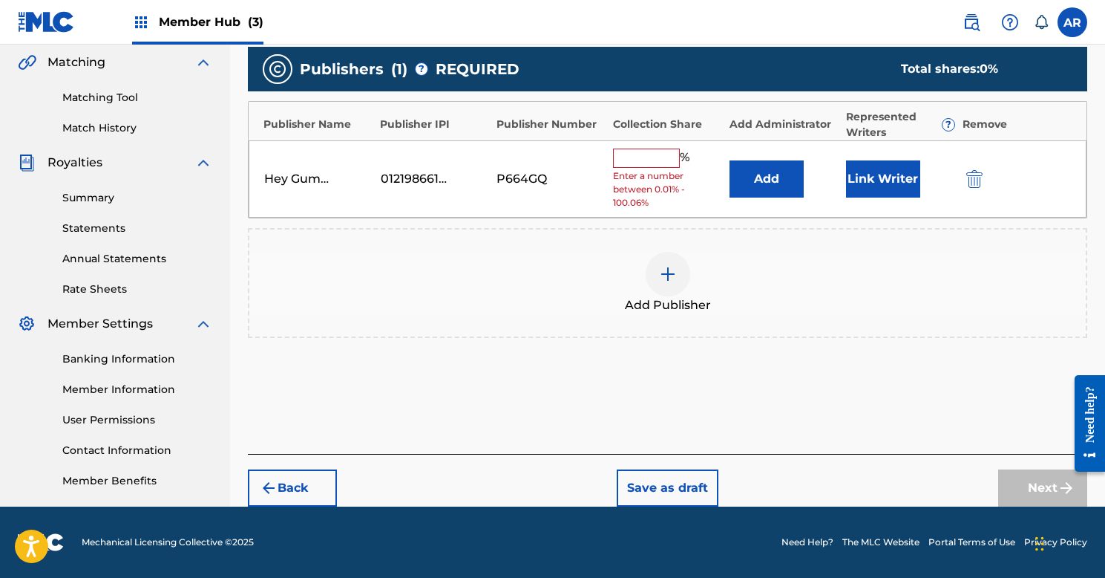
click at [655, 157] on input "text" at bounding box center [646, 157] width 67 height 19
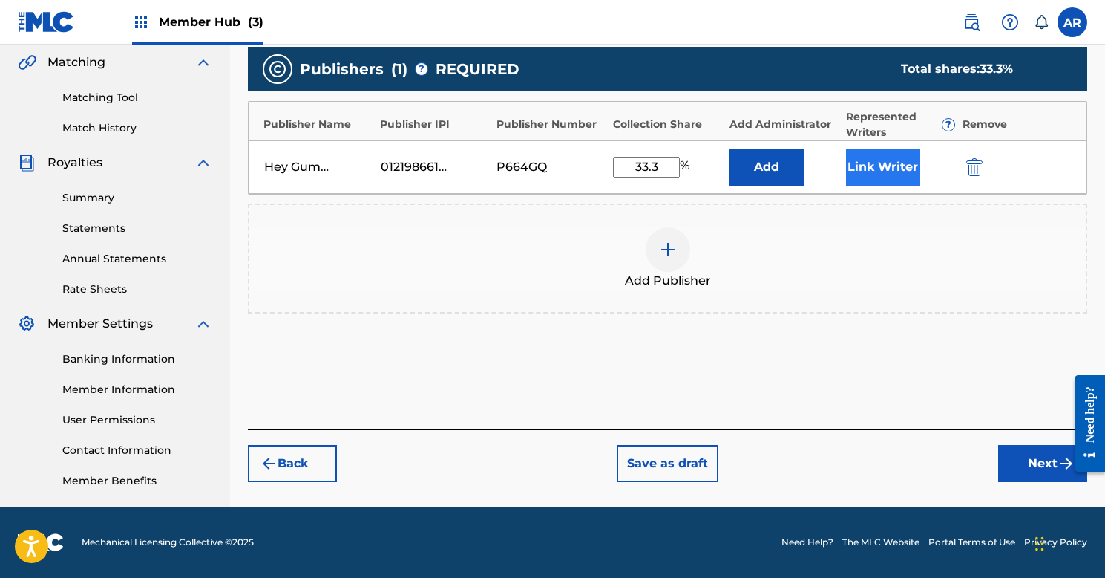
type input "33.3"
click at [874, 163] on button "Link Writer" at bounding box center [883, 166] width 74 height 37
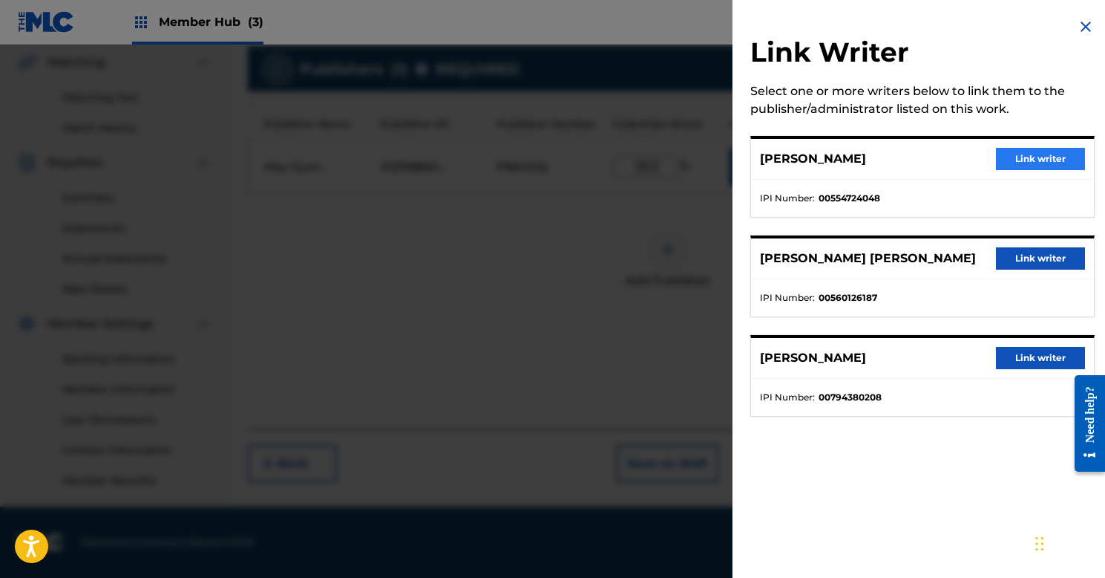
click at [1038, 156] on button "Link writer" at bounding box center [1040, 159] width 89 height 22
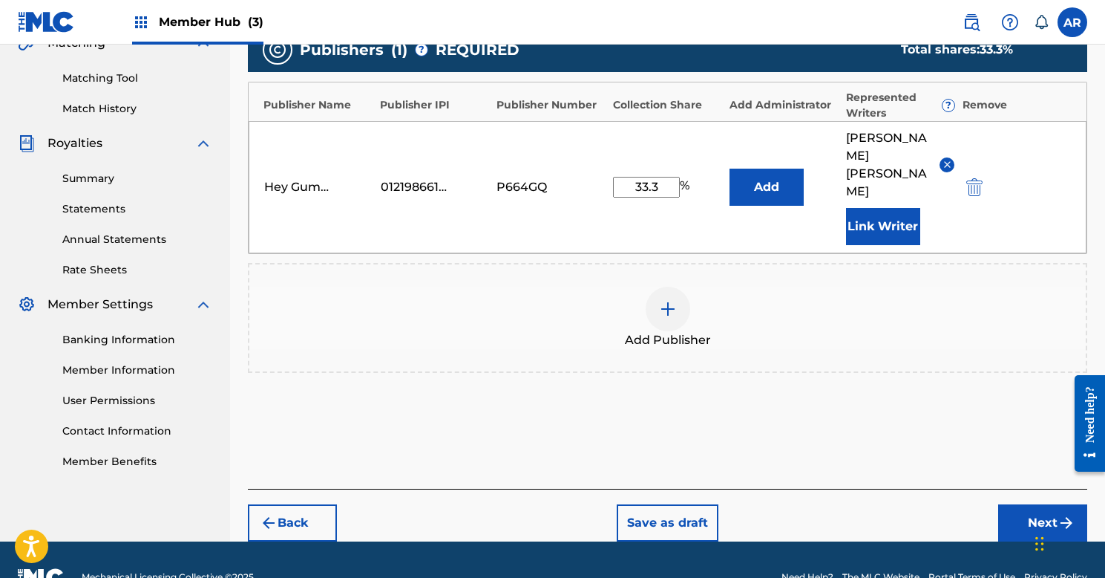
scroll to position [362, 0]
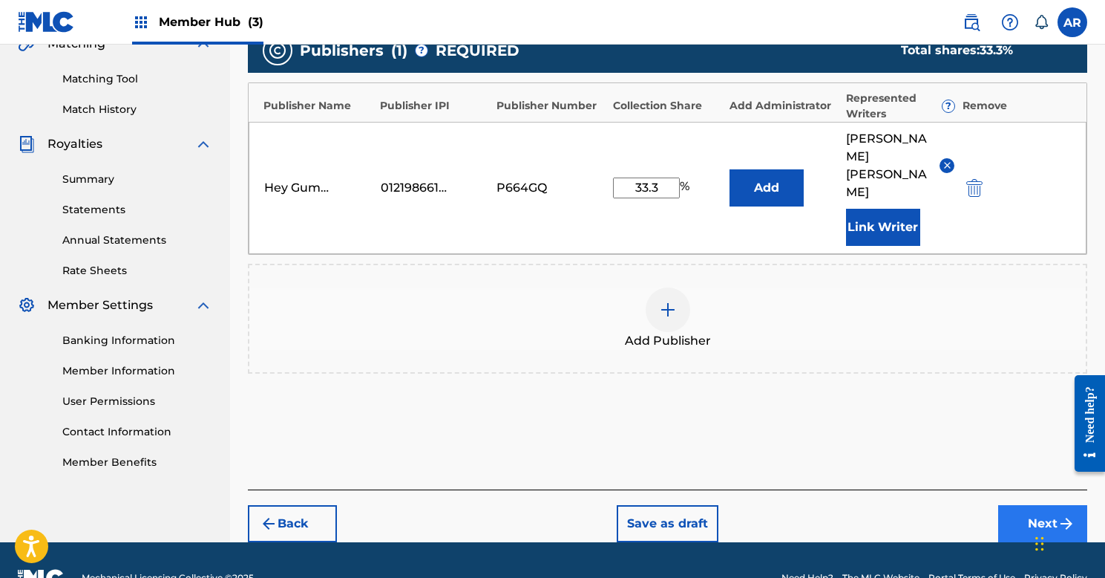
click at [1026, 505] on button "Next" at bounding box center [1042, 523] width 89 height 37
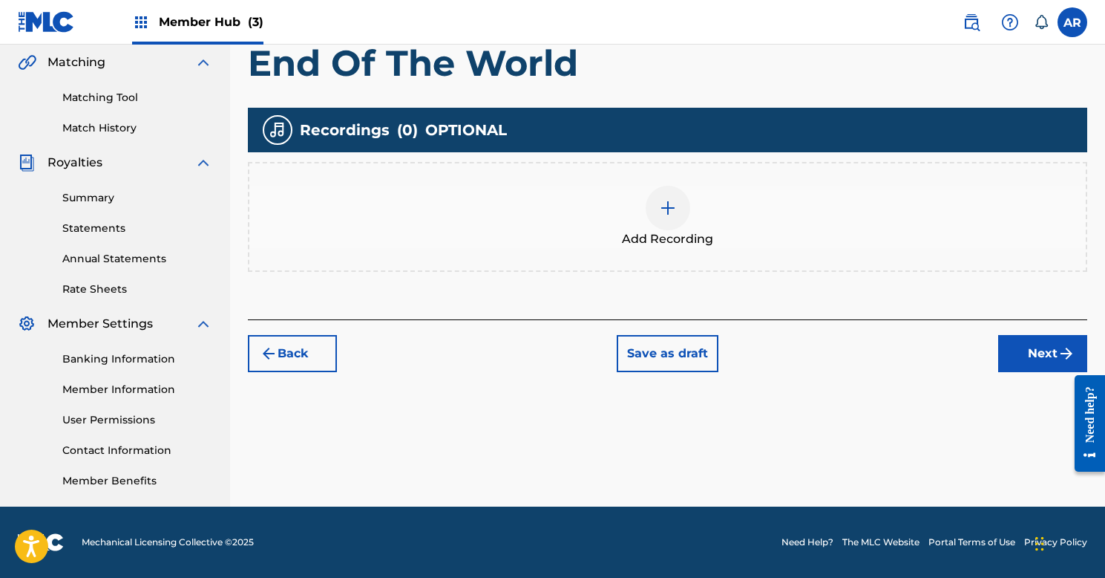
scroll to position [343, 0]
click at [1026, 355] on button "Next" at bounding box center [1042, 353] width 89 height 37
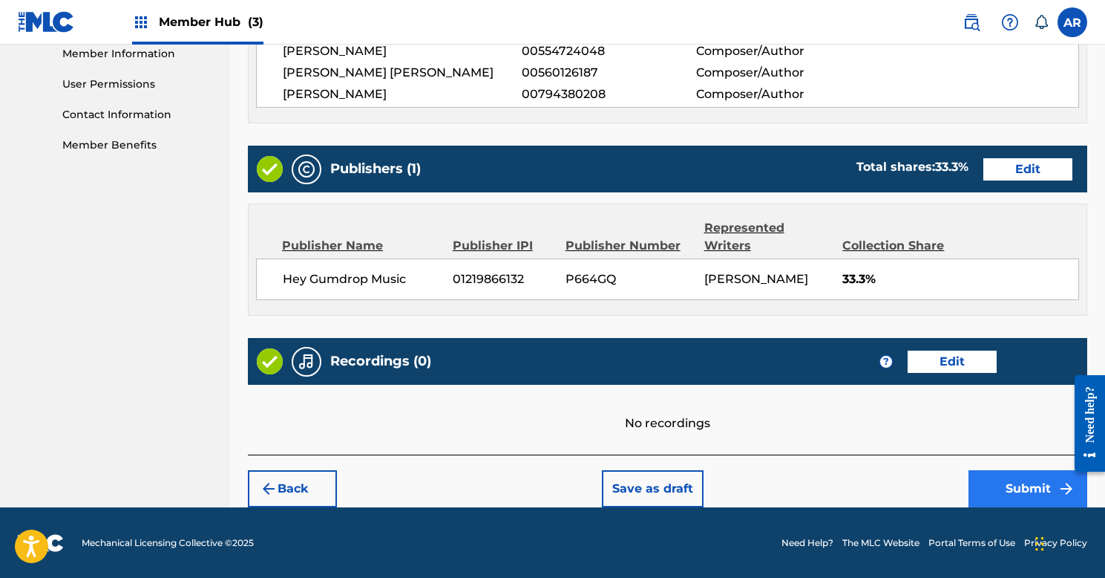
scroll to position [678, 0]
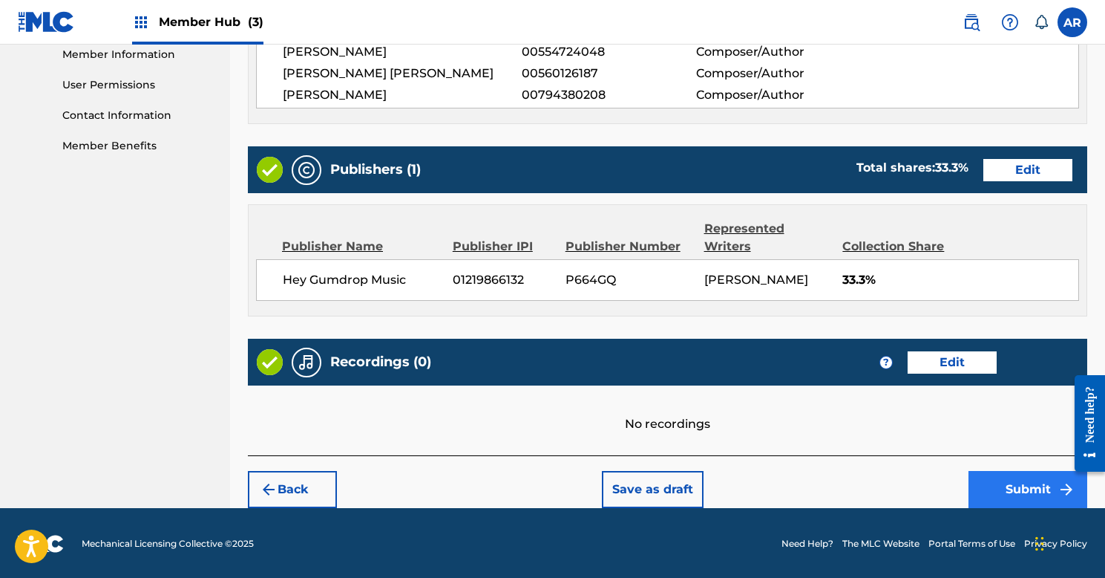
click at [1011, 500] on button "Submit" at bounding box center [1028, 489] width 119 height 37
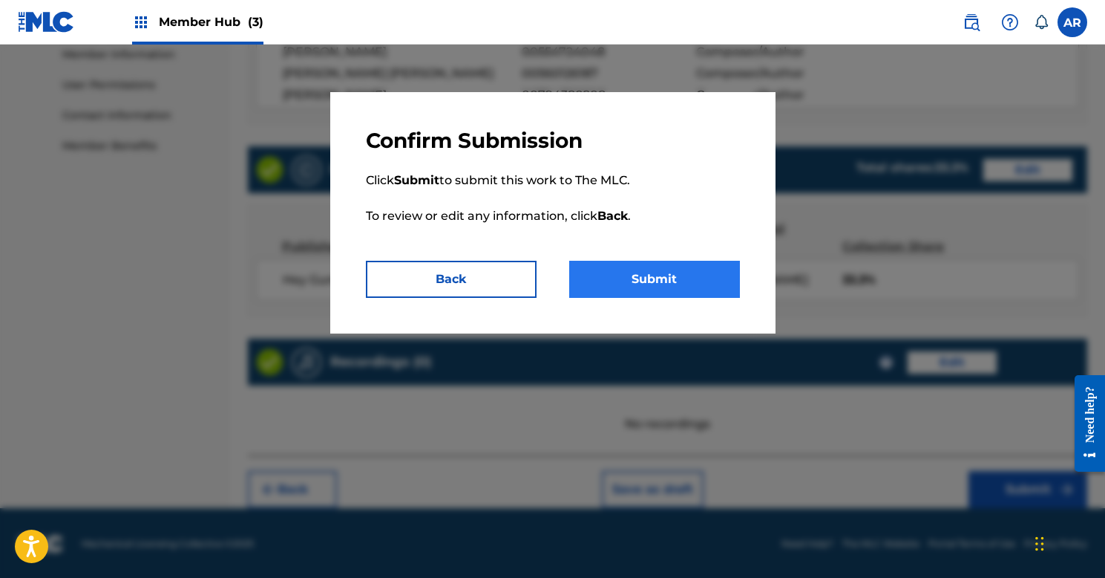
click at [663, 284] on button "Submit" at bounding box center [654, 279] width 171 height 37
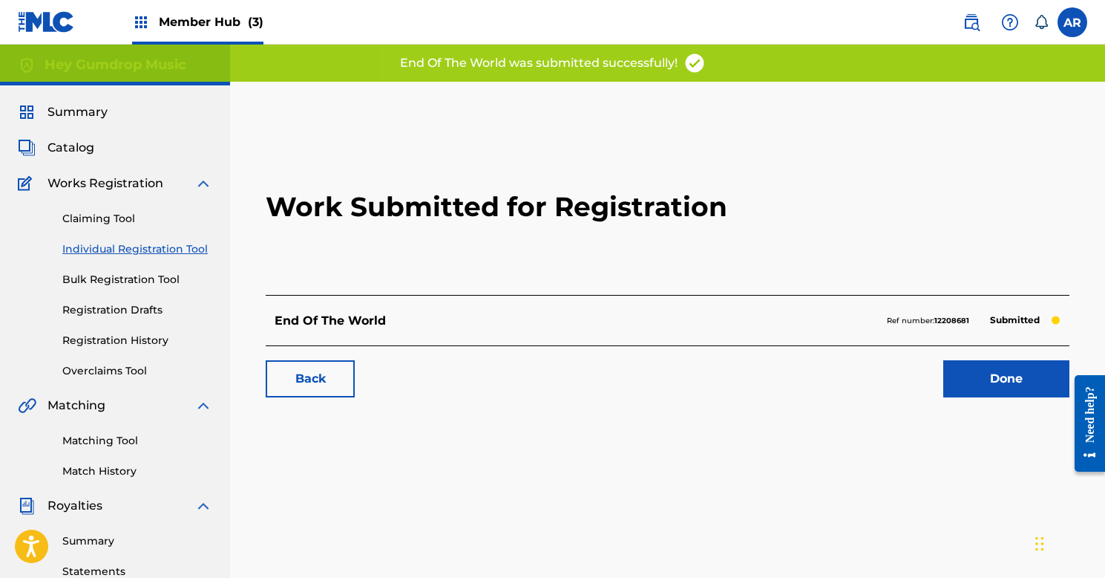
click at [133, 249] on link "Individual Registration Tool" at bounding box center [137, 249] width 150 height 16
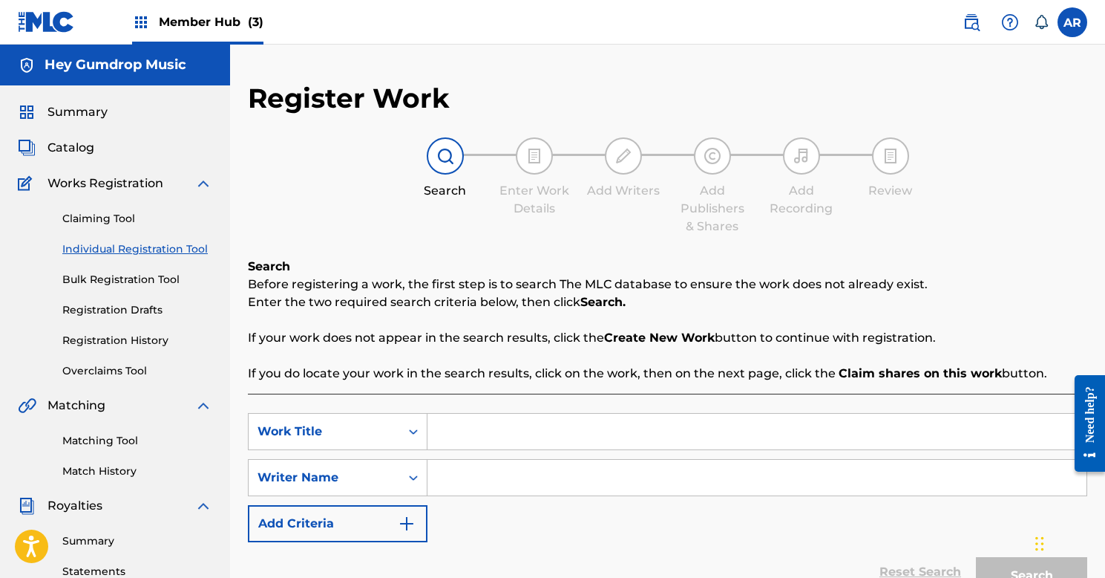
click at [464, 441] on input "Search Form" at bounding box center [757, 431] width 659 height 36
type input "Goodbye To Lonely"
click at [485, 468] on input "Search Form" at bounding box center [757, 478] width 659 height 36
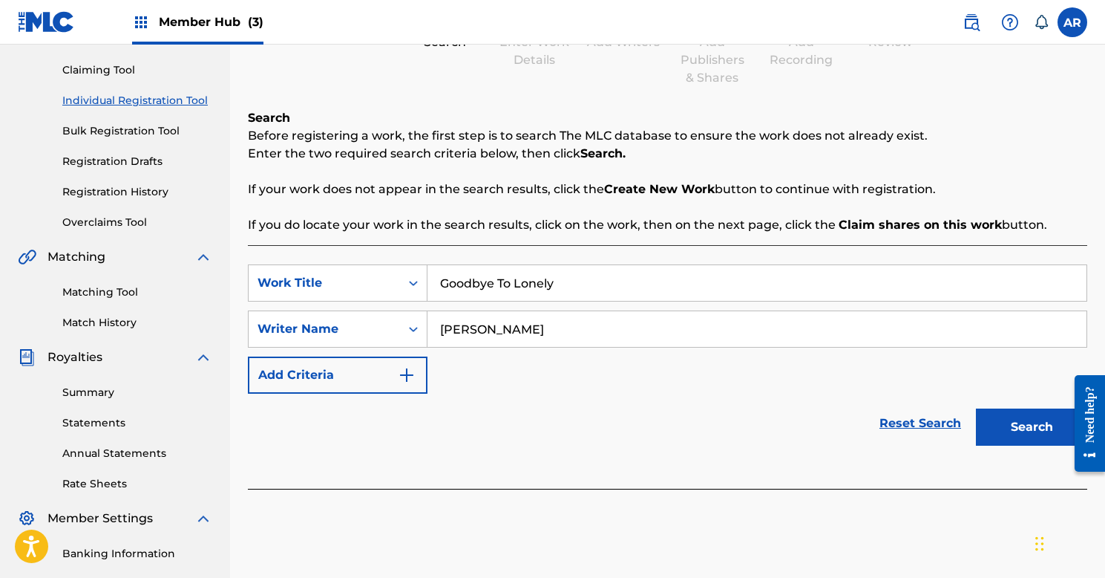
scroll to position [313, 0]
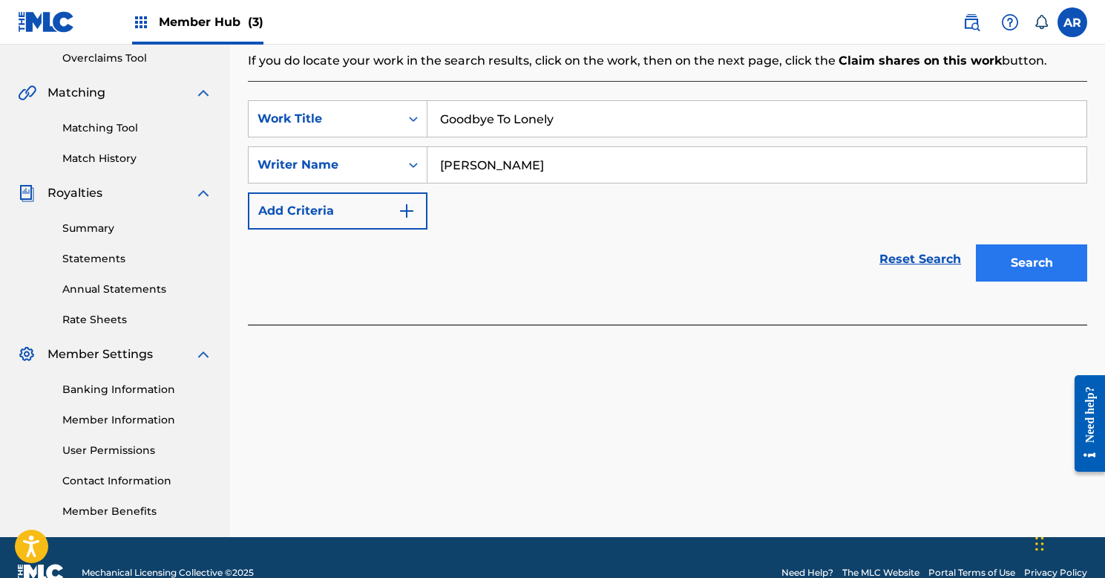
type input "[PERSON_NAME]"
click at [1004, 268] on button "Search" at bounding box center [1031, 262] width 111 height 37
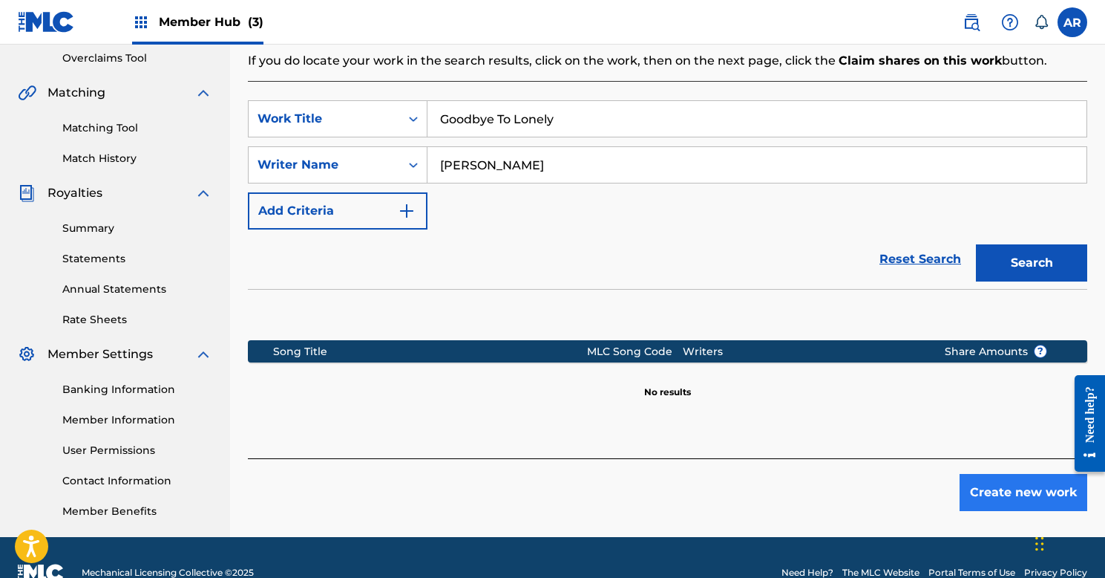
click at [1043, 488] on button "Create new work" at bounding box center [1024, 492] width 128 height 37
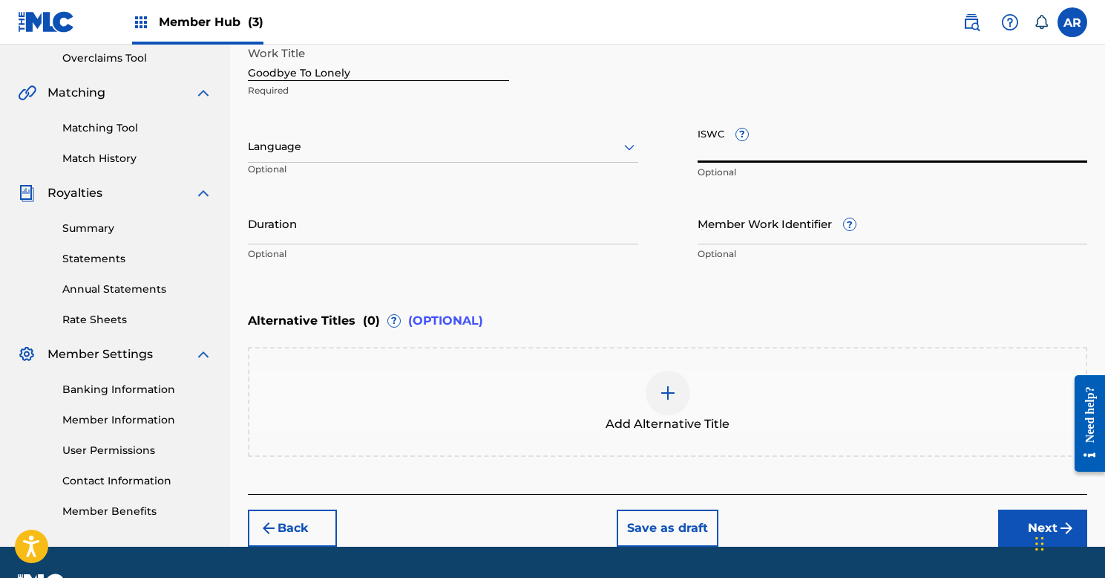
click at [788, 143] on input "ISWC ?" at bounding box center [893, 141] width 390 height 42
paste input "T-325.684.157-9"
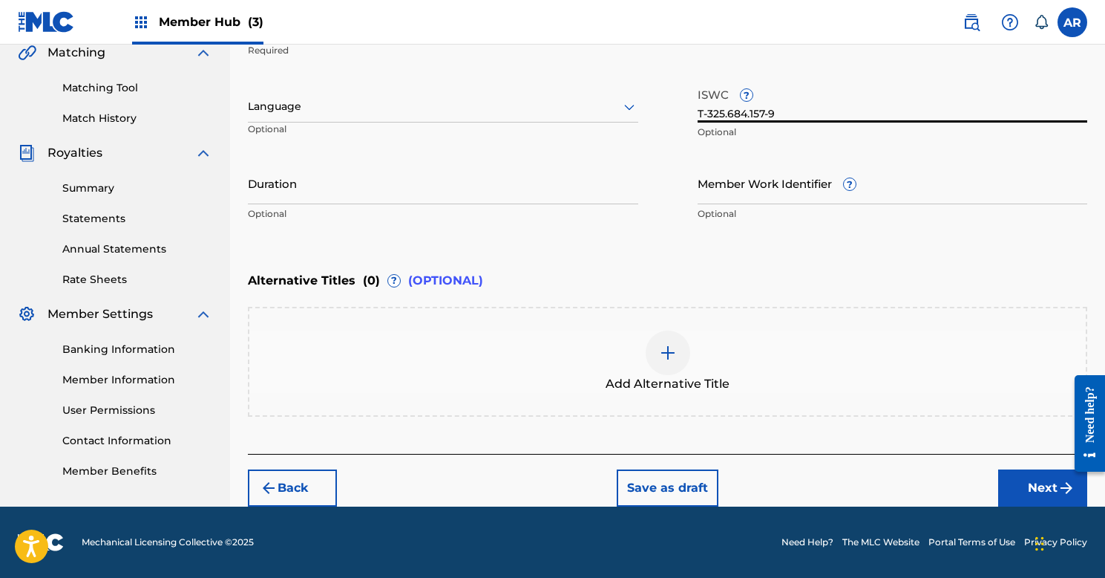
scroll to position [353, 0]
type input "T-325.684.157-9"
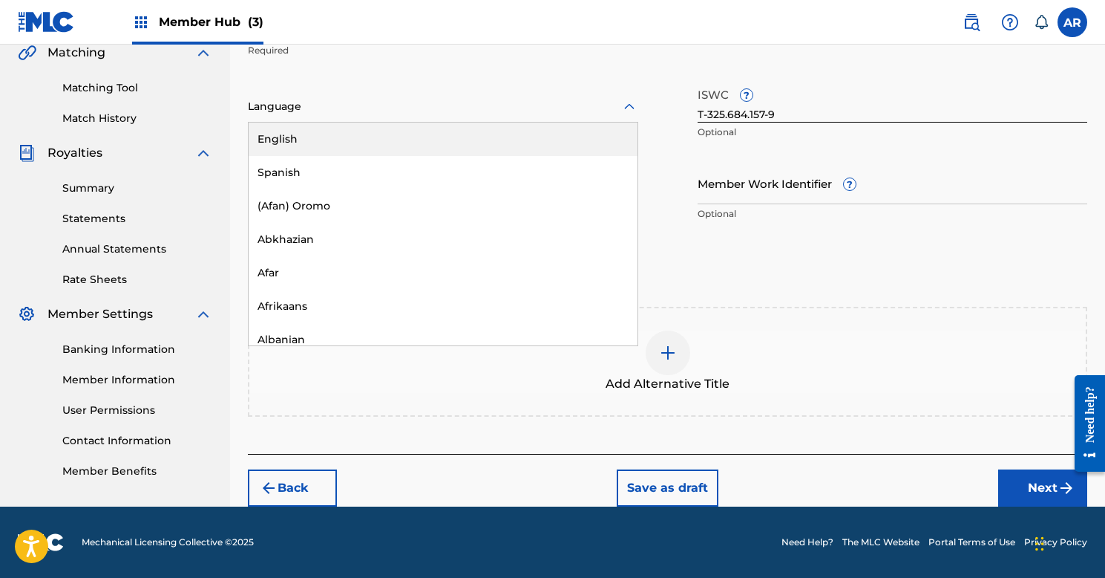
click at [546, 111] on div at bounding box center [443, 106] width 390 height 19
click at [506, 139] on div "English" at bounding box center [443, 138] width 389 height 33
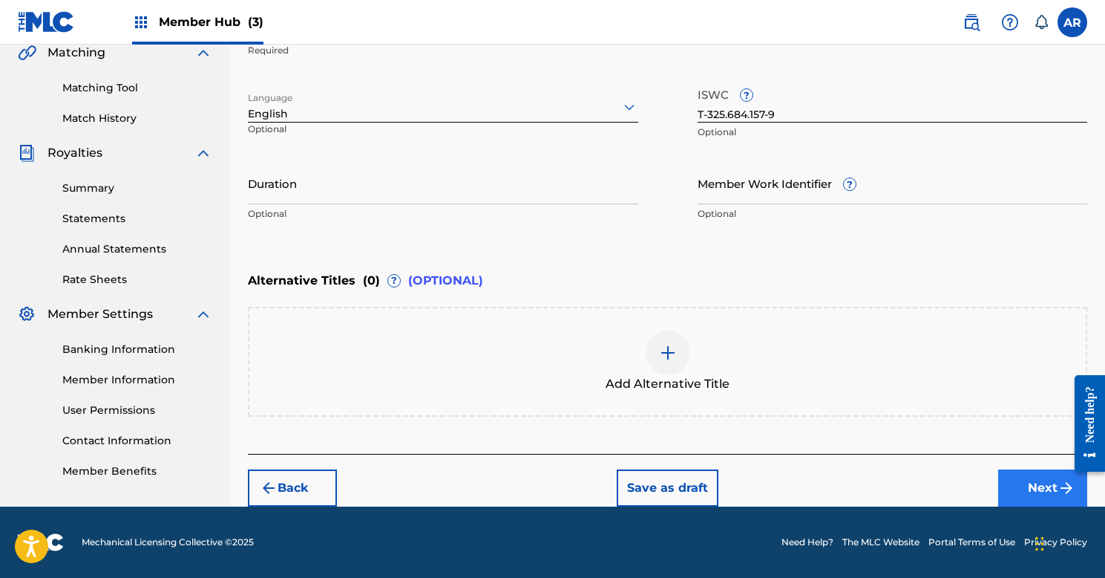
click at [1022, 486] on button "Next" at bounding box center [1042, 487] width 89 height 37
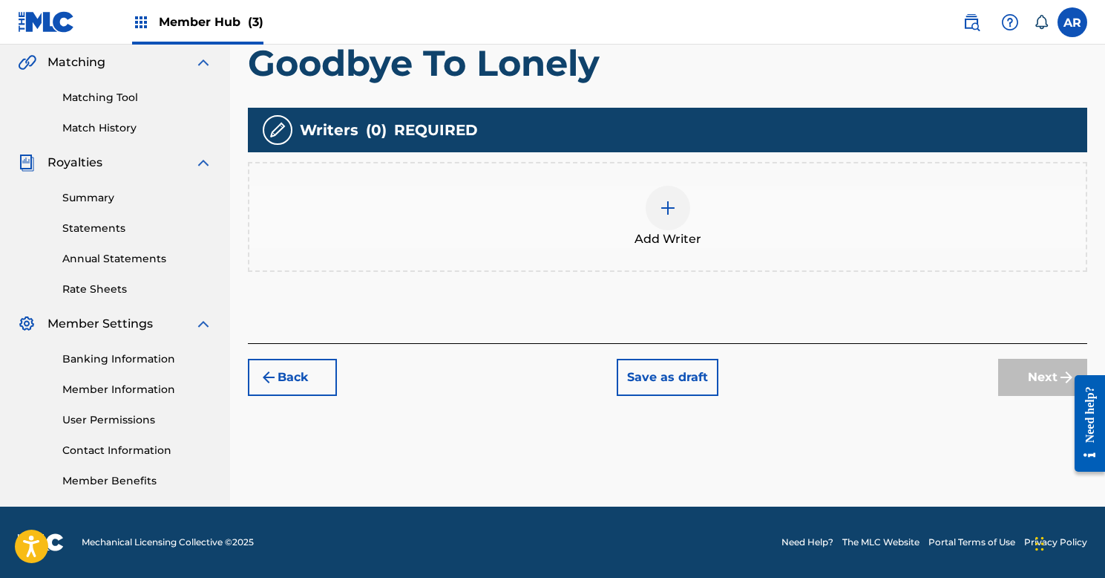
click at [661, 214] on img at bounding box center [668, 208] width 18 height 18
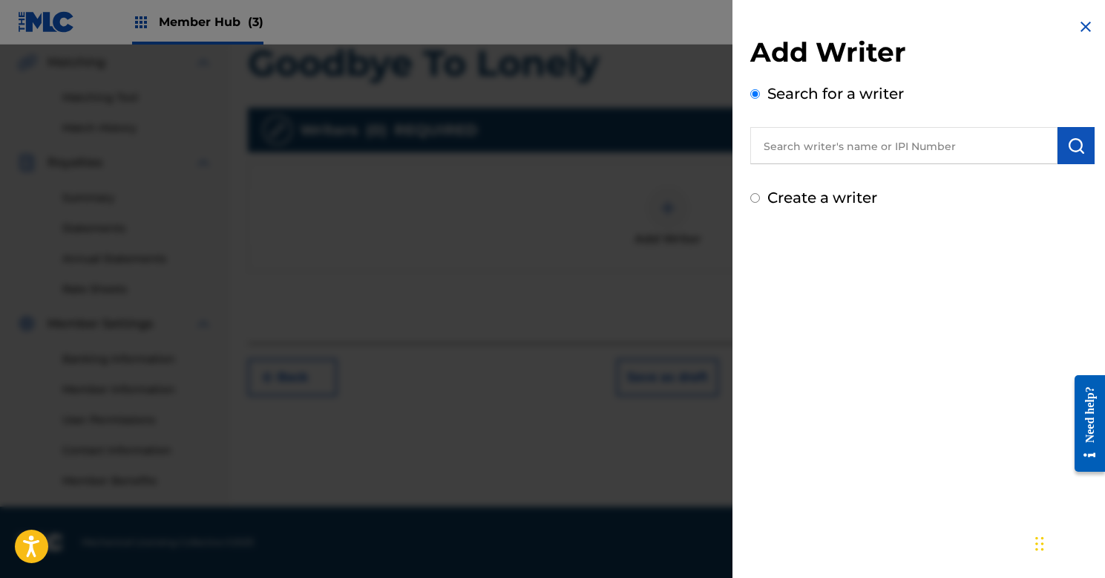
click at [794, 156] on input "text" at bounding box center [904, 145] width 307 height 37
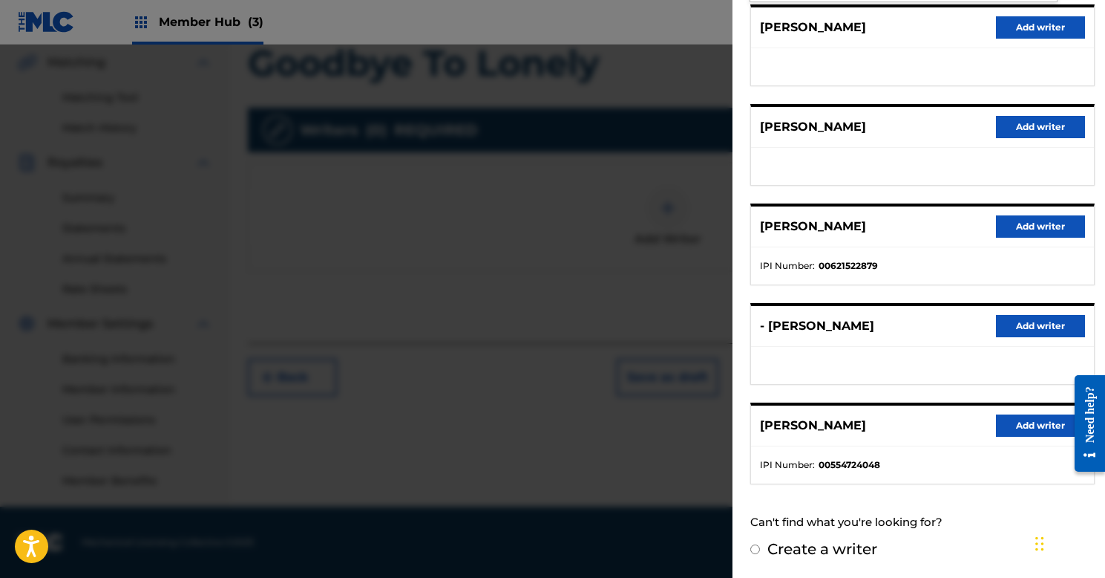
scroll to position [191, 0]
type input "[PERSON_NAME]"
click at [1013, 424] on button "Add writer" at bounding box center [1040, 426] width 89 height 22
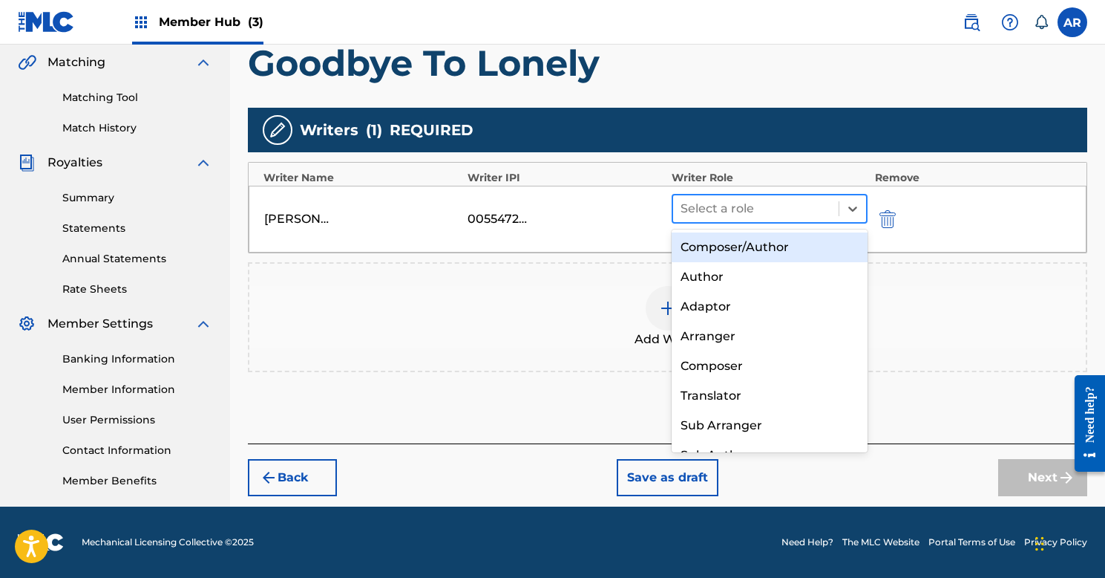
click at [762, 211] on div at bounding box center [756, 208] width 151 height 21
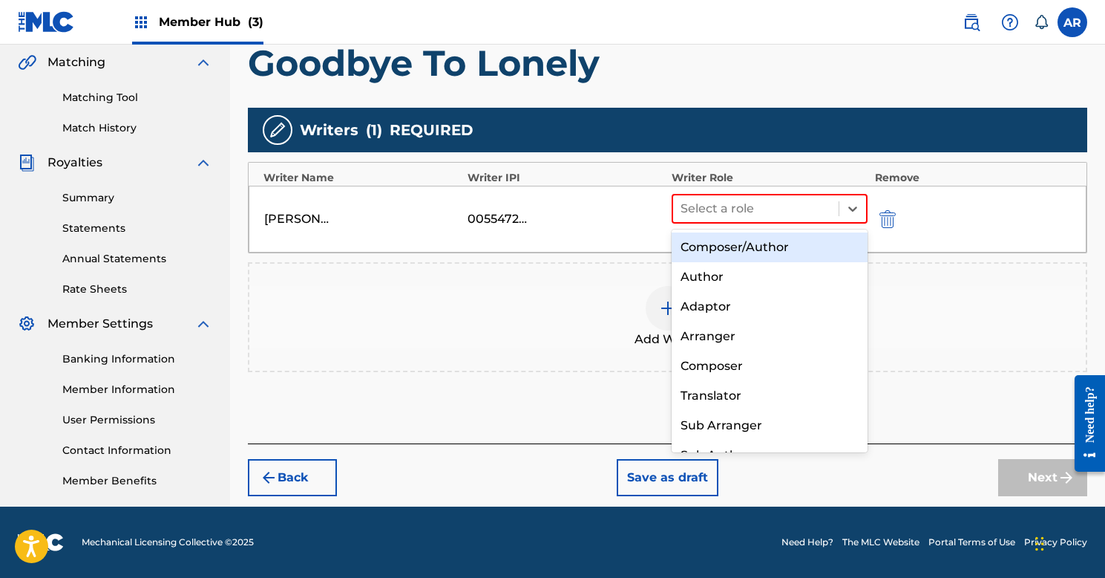
click at [752, 241] on div "Composer/Author" at bounding box center [770, 247] width 196 height 30
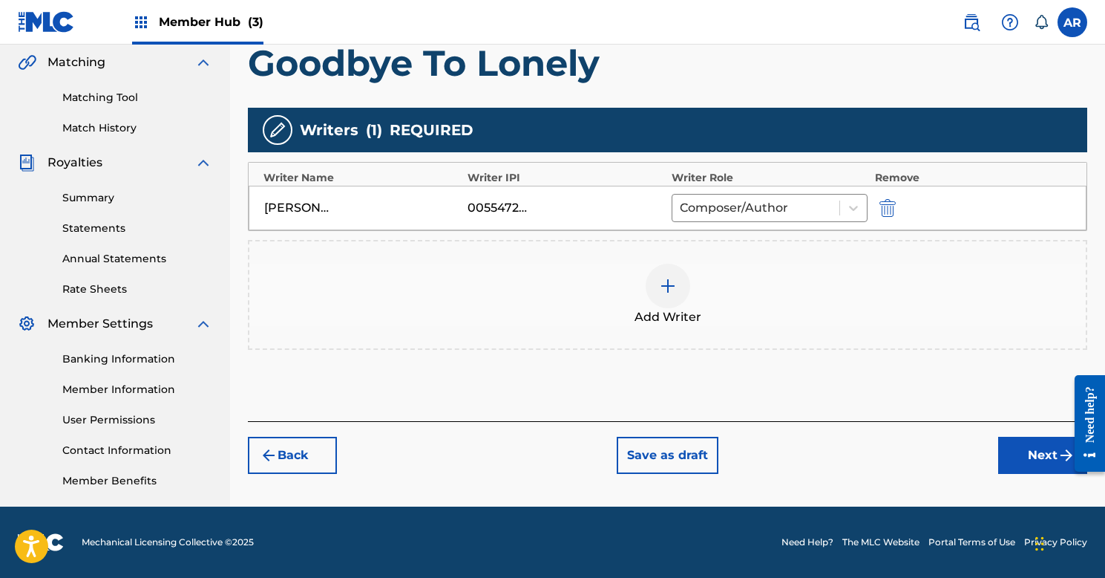
click at [664, 282] on img at bounding box center [668, 286] width 18 height 18
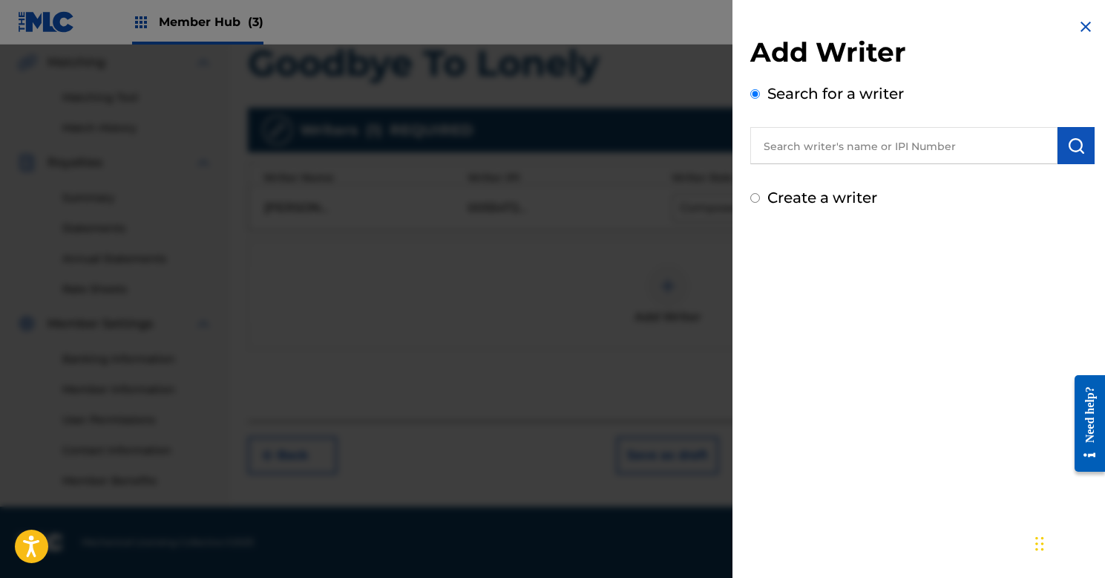
click at [823, 145] on input "text" at bounding box center [904, 145] width 307 height 37
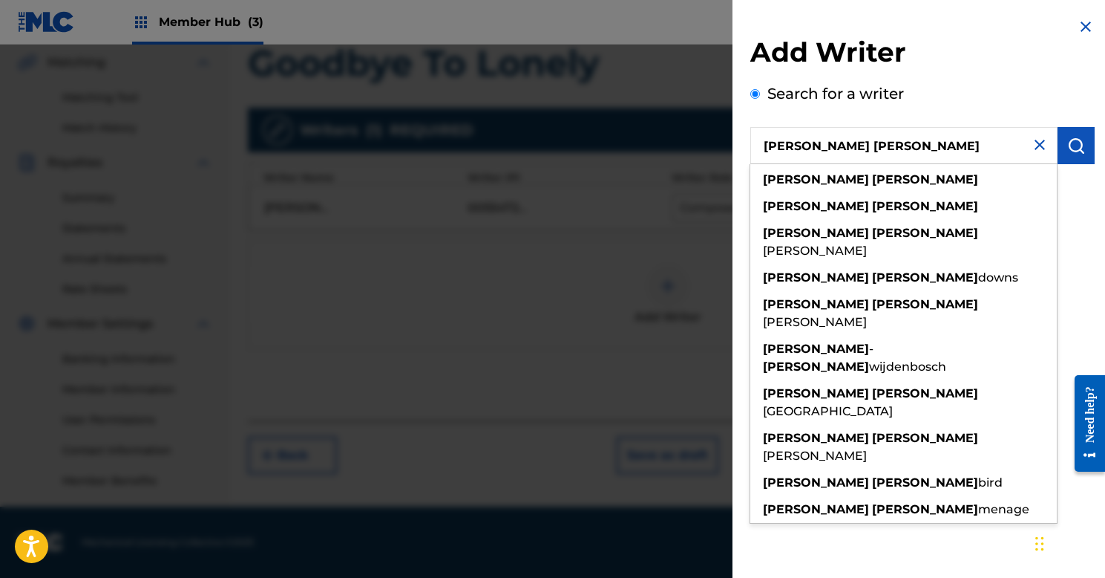
drag, startPoint x: 846, startPoint y: 163, endPoint x: 859, endPoint y: 226, distance: 63.8
click at [859, 243] on span "[PERSON_NAME]" at bounding box center [815, 250] width 104 height 14
type input "[PERSON_NAME] [PERSON_NAME]"
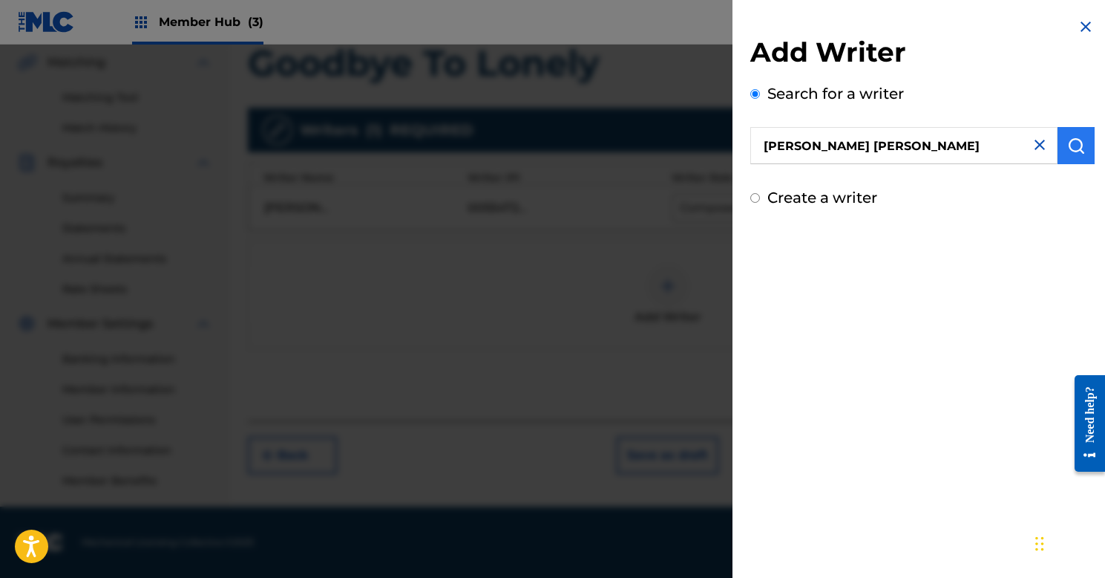
click at [1071, 145] on img "submit" at bounding box center [1076, 146] width 18 height 18
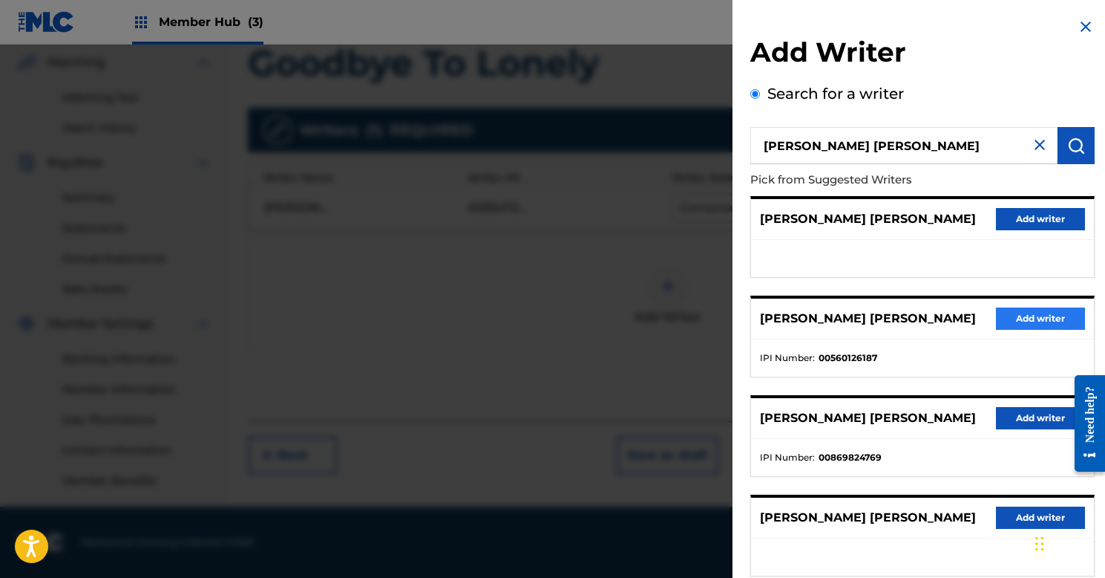
click at [1013, 318] on button "Add writer" at bounding box center [1040, 318] width 89 height 22
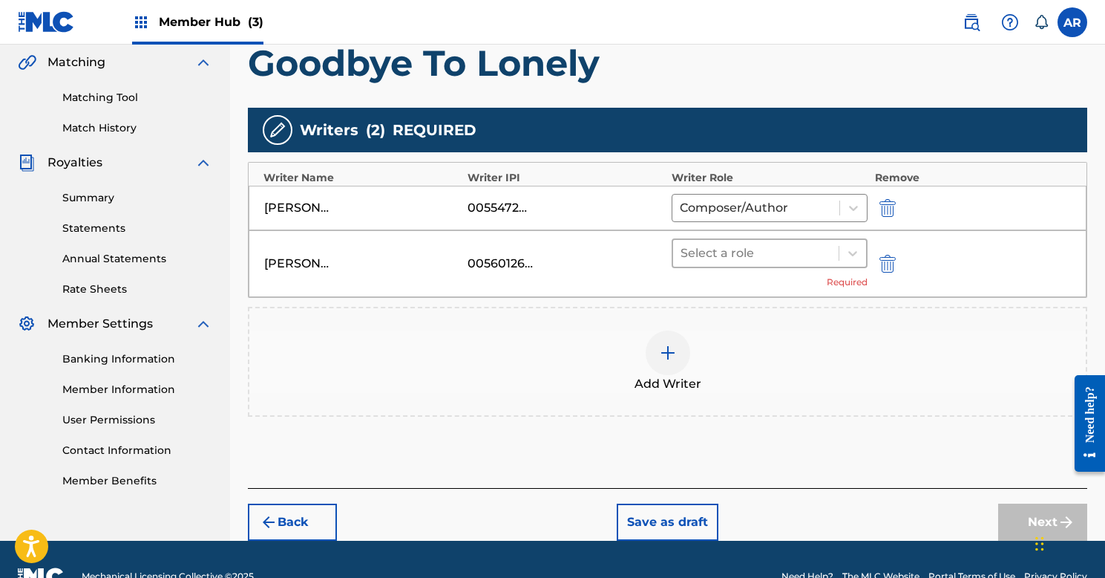
click at [766, 249] on div at bounding box center [756, 253] width 151 height 21
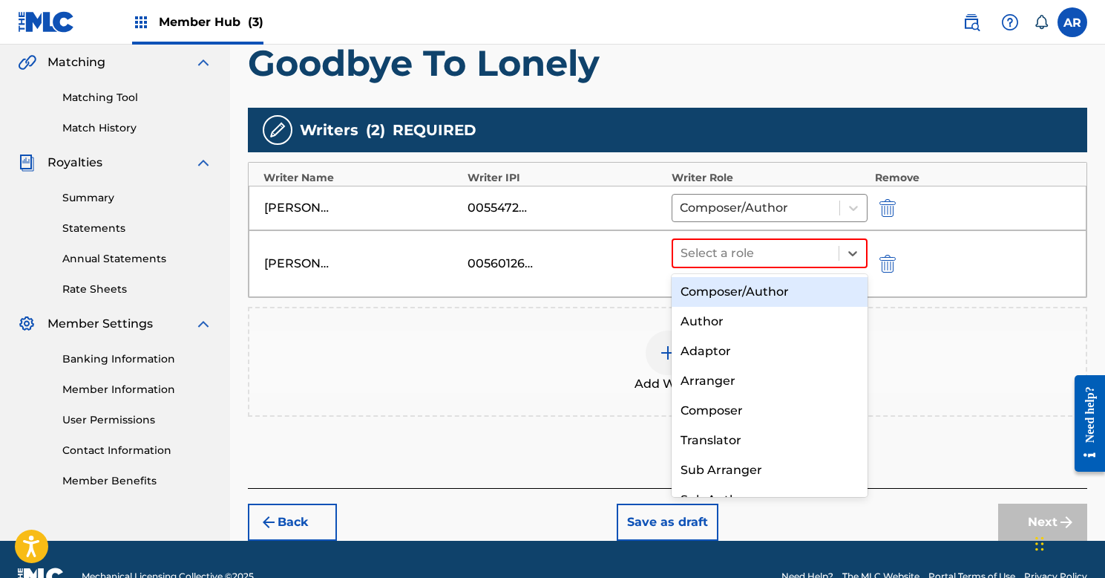
click at [745, 289] on div "Composer/Author" at bounding box center [770, 292] width 196 height 30
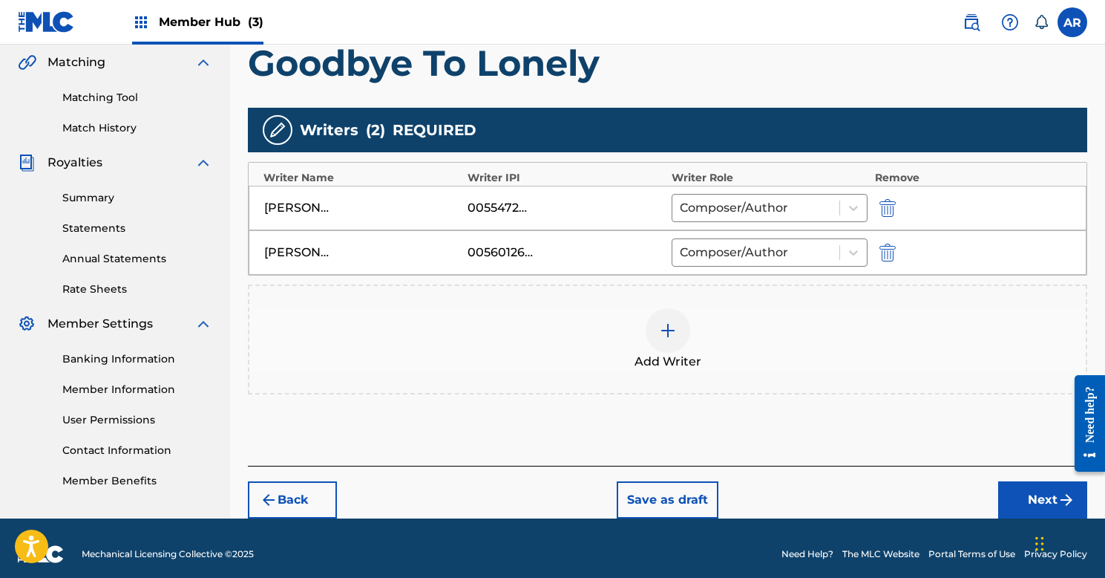
click at [661, 324] on img at bounding box center [668, 330] width 18 height 18
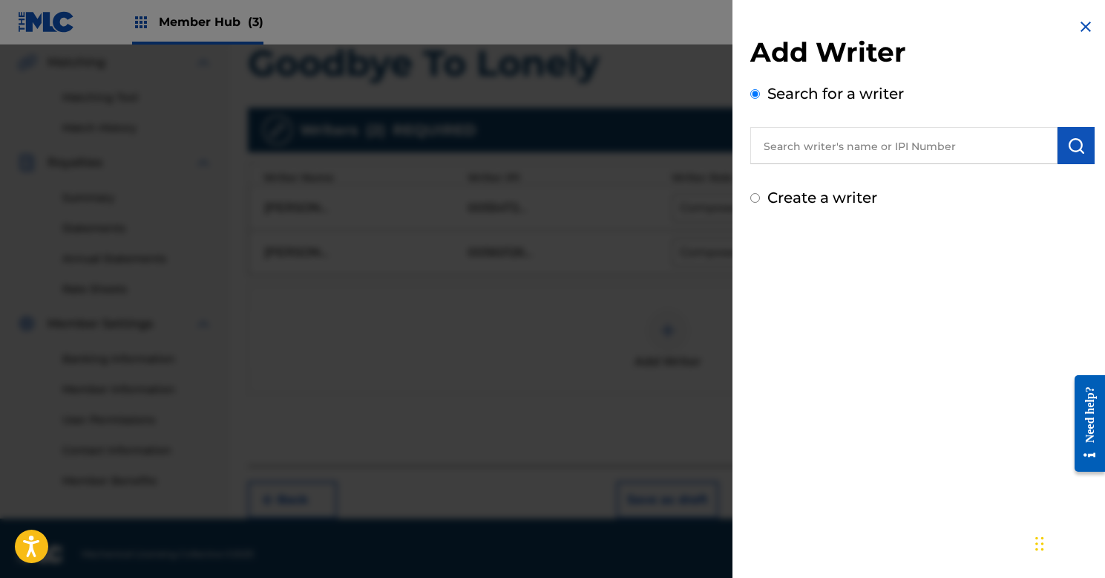
click at [840, 147] on input "text" at bounding box center [904, 145] width 307 height 37
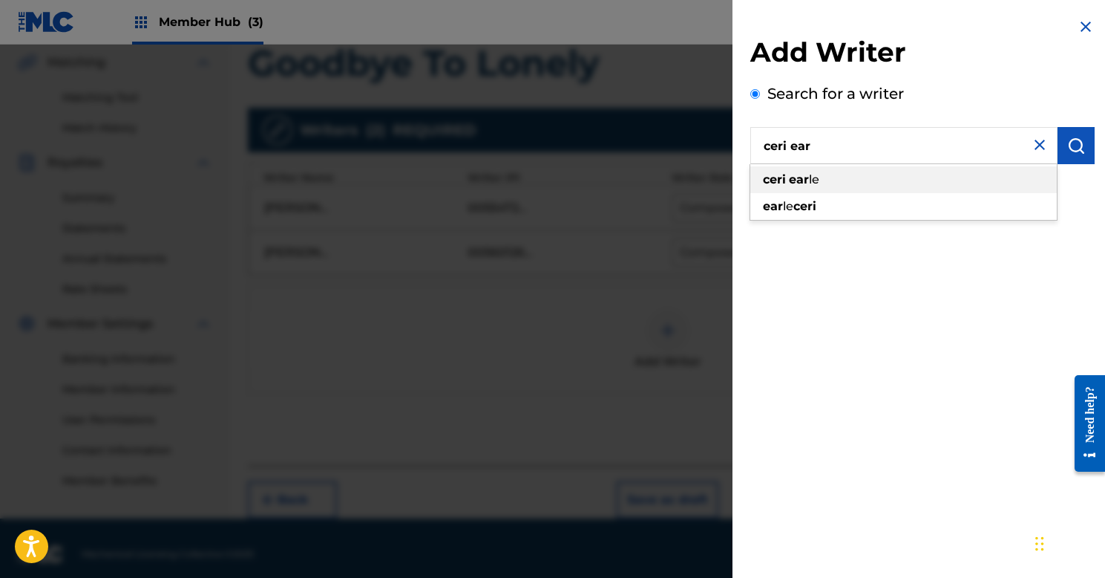
click at [831, 181] on div "ceri ear le" at bounding box center [904, 179] width 307 height 27
type input "[PERSON_NAME]"
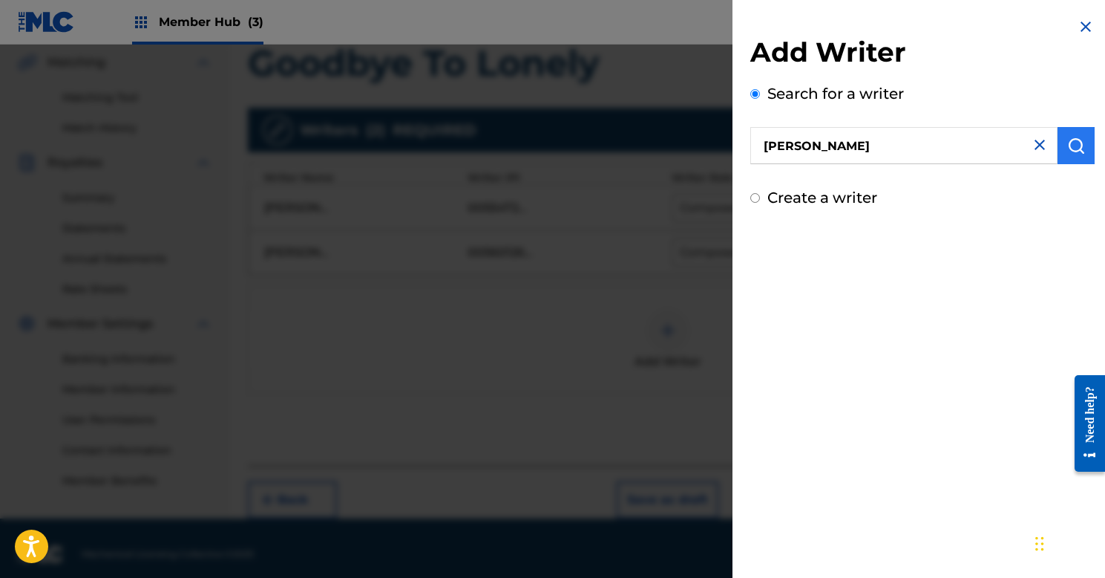
click at [1067, 145] on img "submit" at bounding box center [1076, 146] width 18 height 18
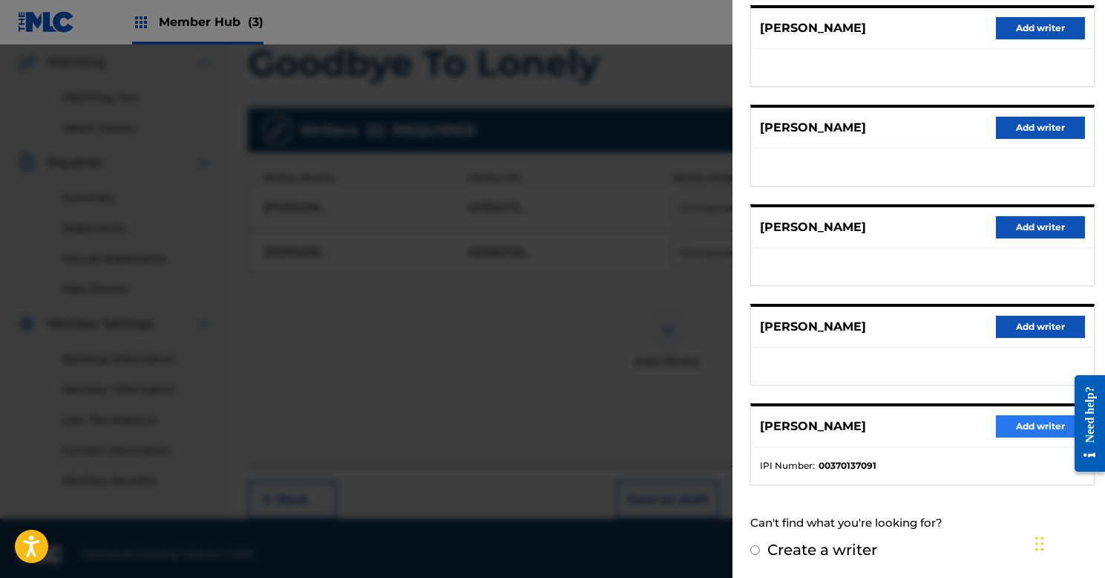
click at [1008, 425] on button "Add writer" at bounding box center [1040, 426] width 89 height 22
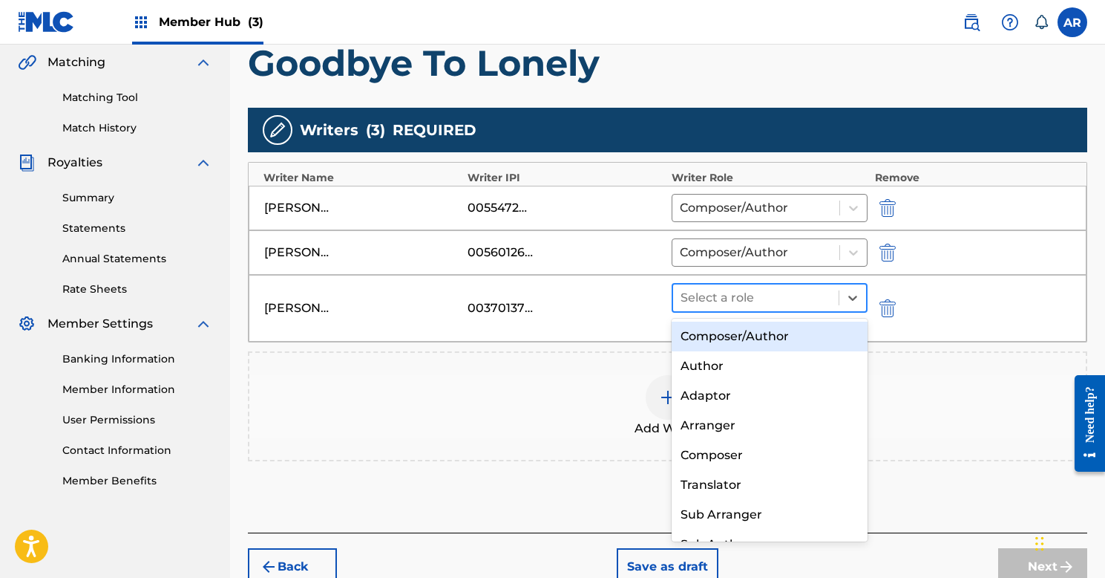
click at [699, 295] on div at bounding box center [756, 297] width 151 height 21
click at [704, 337] on div "Composer/Author" at bounding box center [770, 336] width 196 height 30
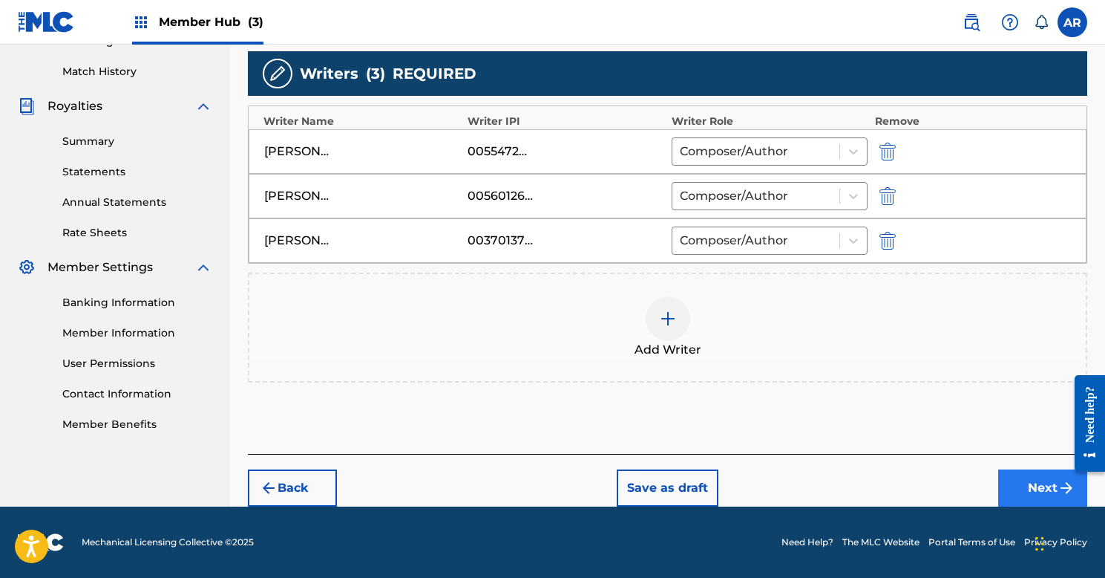
click at [1023, 488] on button "Next" at bounding box center [1042, 487] width 89 height 37
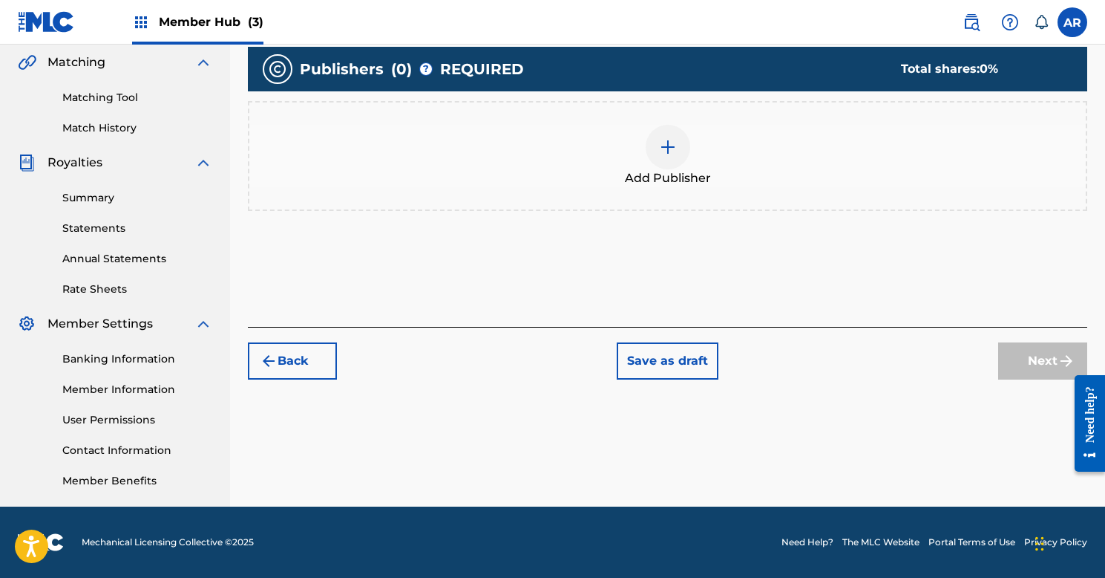
click at [666, 154] on img at bounding box center [668, 147] width 18 height 18
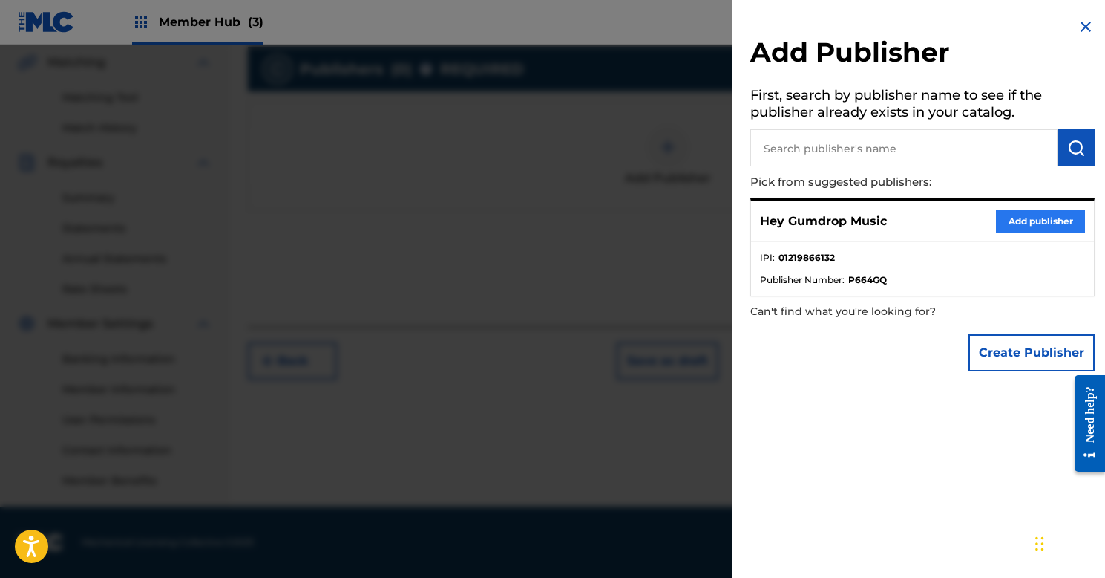
click at [1009, 223] on button "Add publisher" at bounding box center [1040, 221] width 89 height 22
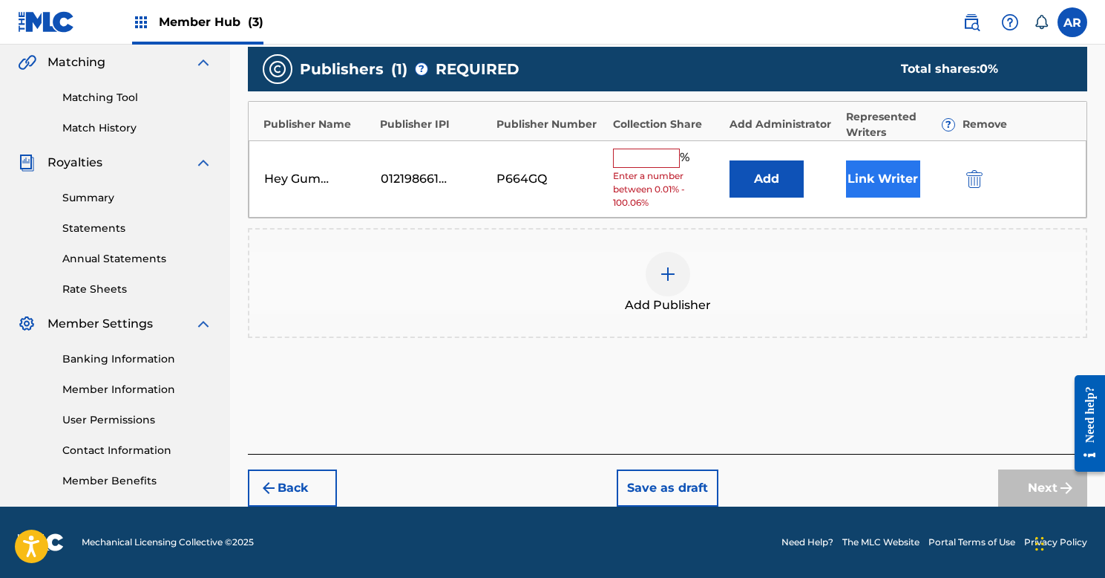
click at [889, 186] on button "Link Writer" at bounding box center [883, 178] width 74 height 37
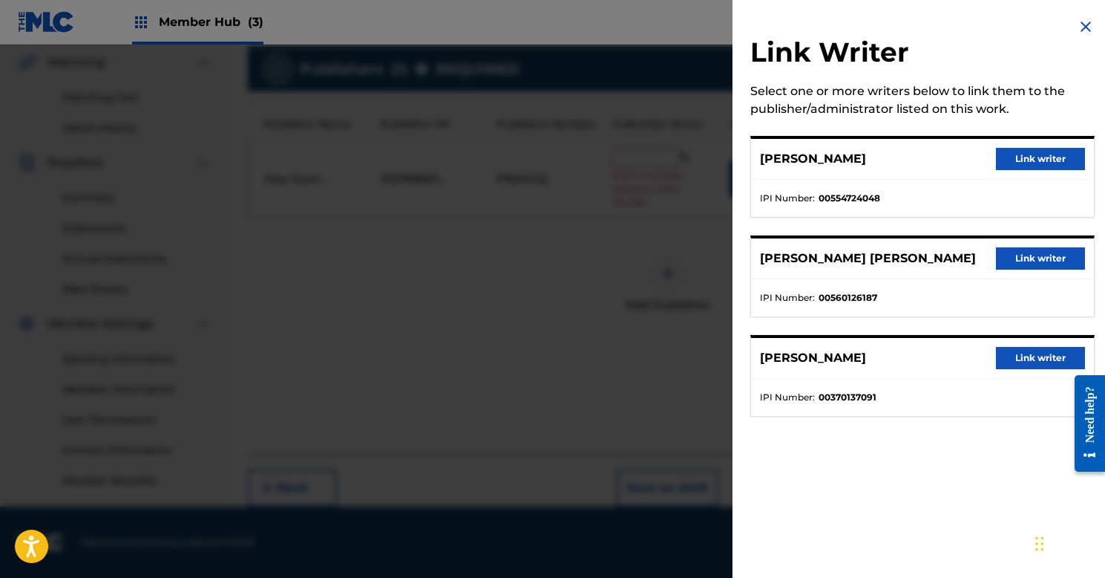
click at [1022, 147] on div "[PERSON_NAME] Link writer" at bounding box center [922, 159] width 343 height 41
click at [1015, 157] on button "Link writer" at bounding box center [1040, 159] width 89 height 22
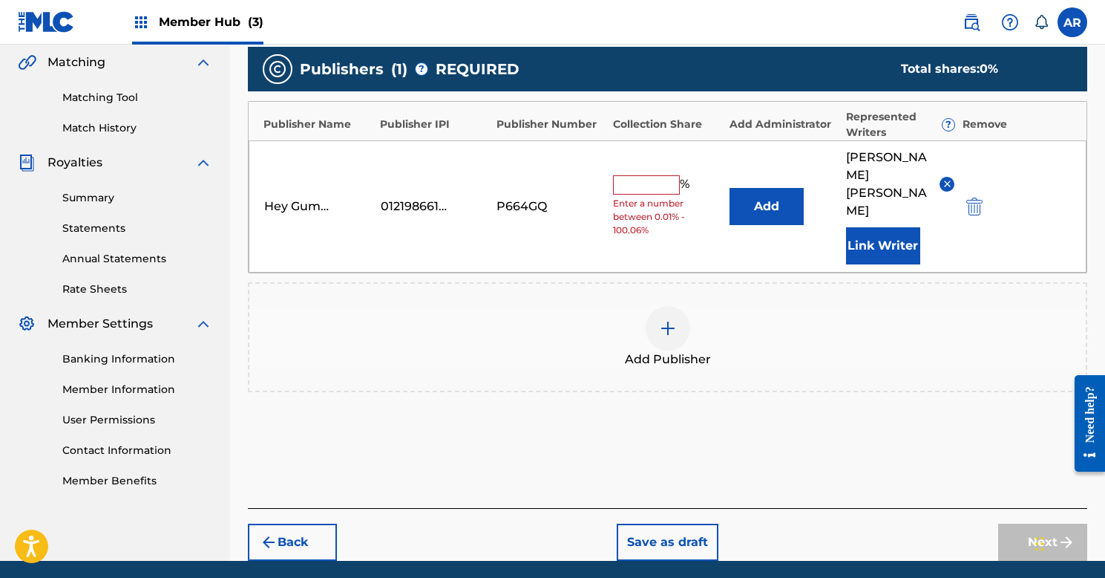
click at [633, 175] on input "text" at bounding box center [646, 184] width 67 height 19
type input "33.3"
click at [831, 318] on div "Add Publisher" at bounding box center [667, 337] width 837 height 62
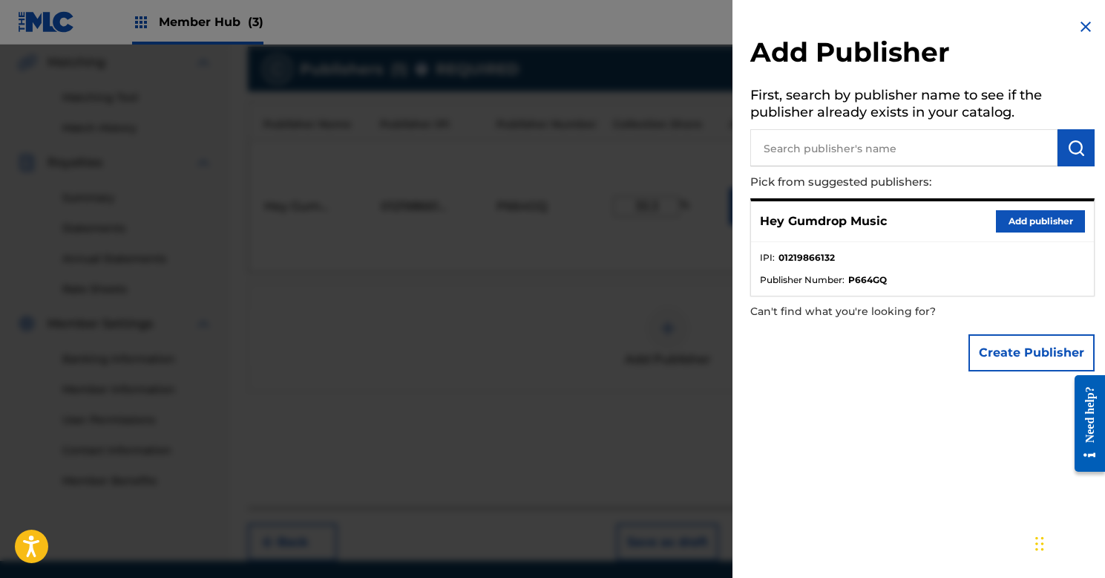
click at [616, 344] on div at bounding box center [552, 334] width 1105 height 578
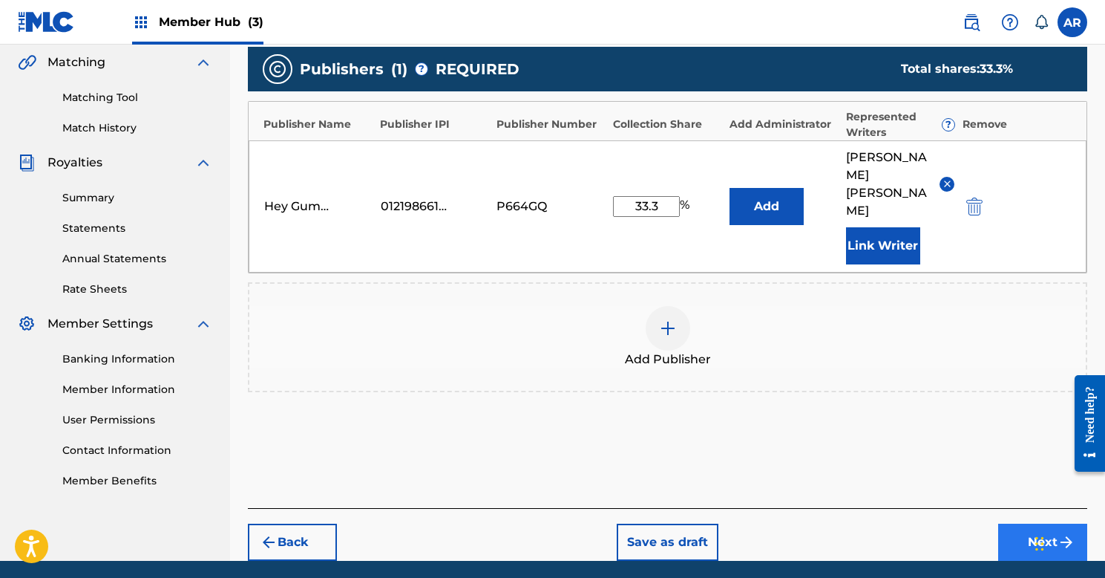
click at [1024, 523] on button "Next" at bounding box center [1042, 541] width 89 height 37
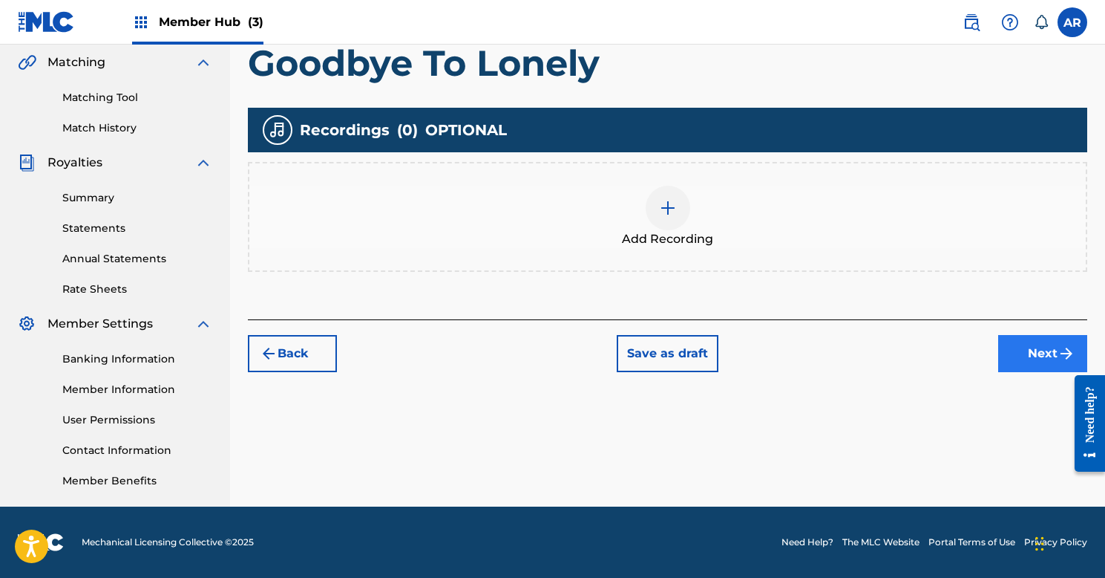
click at [1021, 342] on button "Next" at bounding box center [1042, 353] width 89 height 37
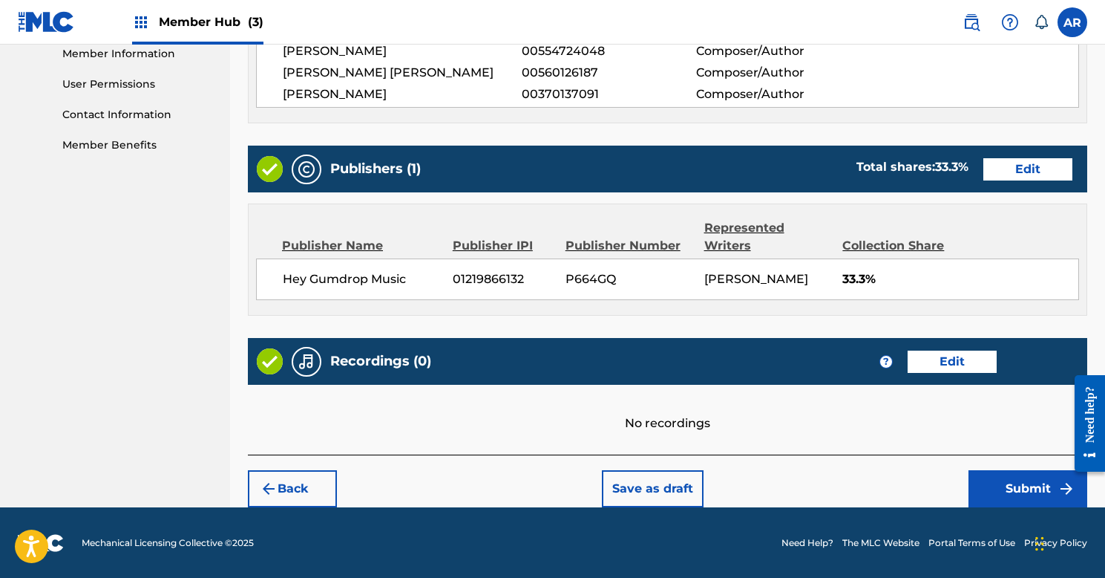
scroll to position [678, 0]
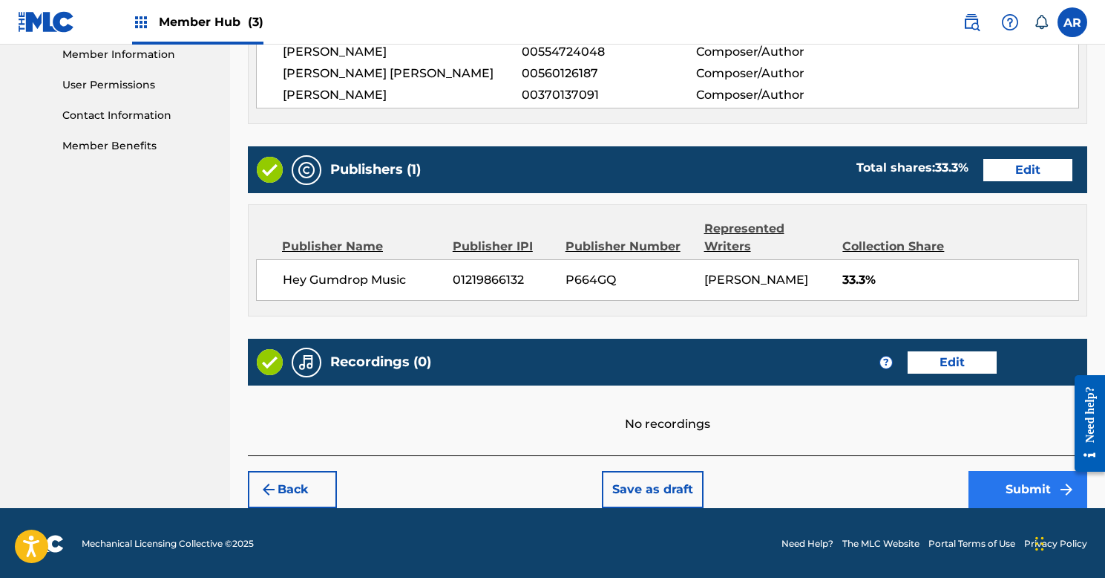
click at [1021, 480] on button "Submit" at bounding box center [1028, 489] width 119 height 37
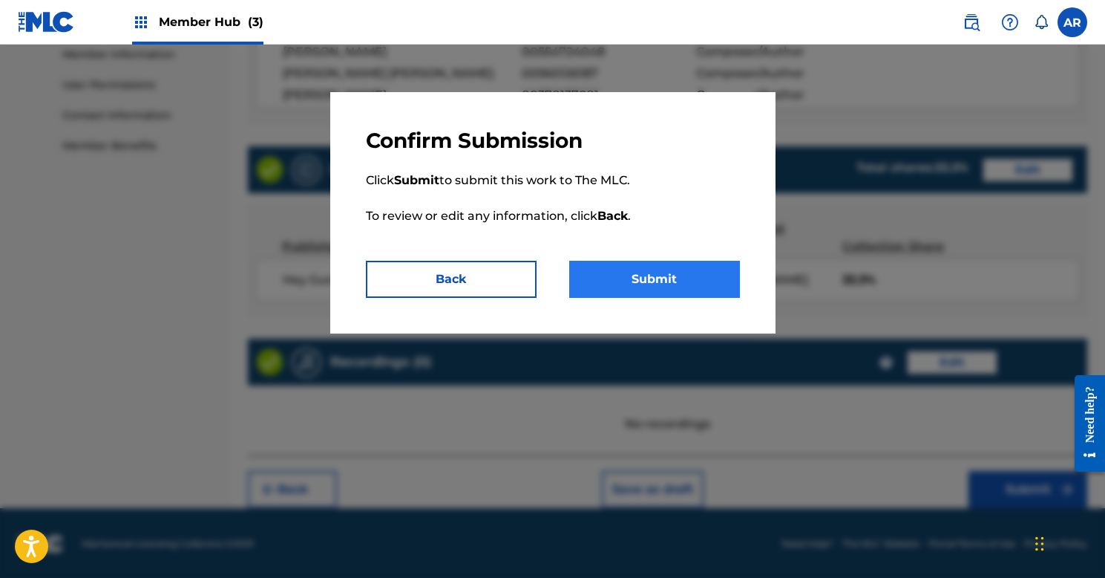
click at [645, 277] on button "Submit" at bounding box center [654, 279] width 171 height 37
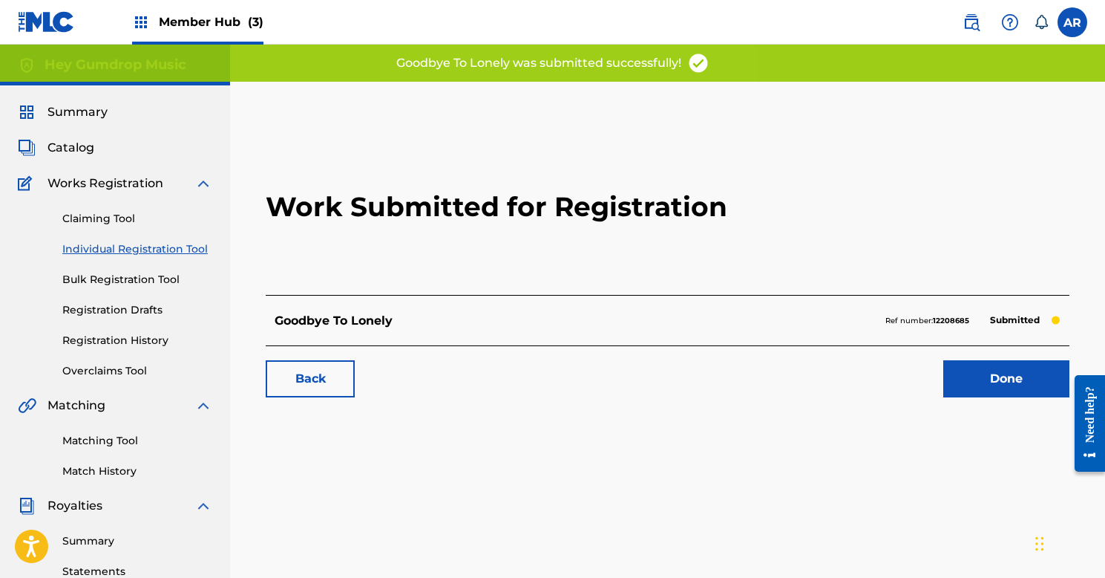
click at [106, 249] on link "Individual Registration Tool" at bounding box center [137, 249] width 150 height 16
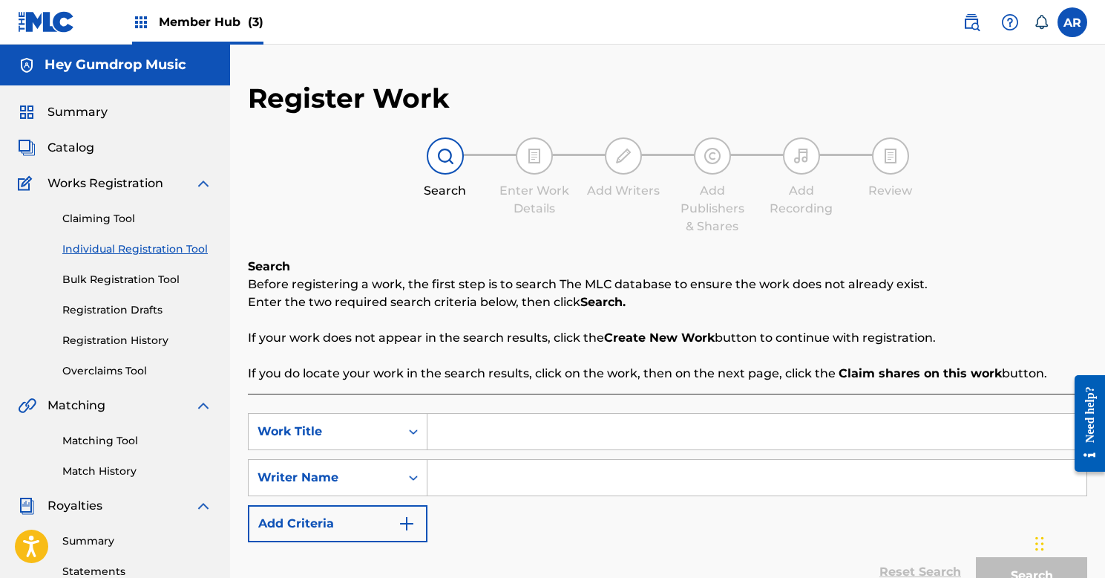
click at [451, 429] on input "Search Form" at bounding box center [757, 431] width 659 height 36
type input "Got It All"
click at [471, 485] on input "Search Form" at bounding box center [757, 478] width 659 height 36
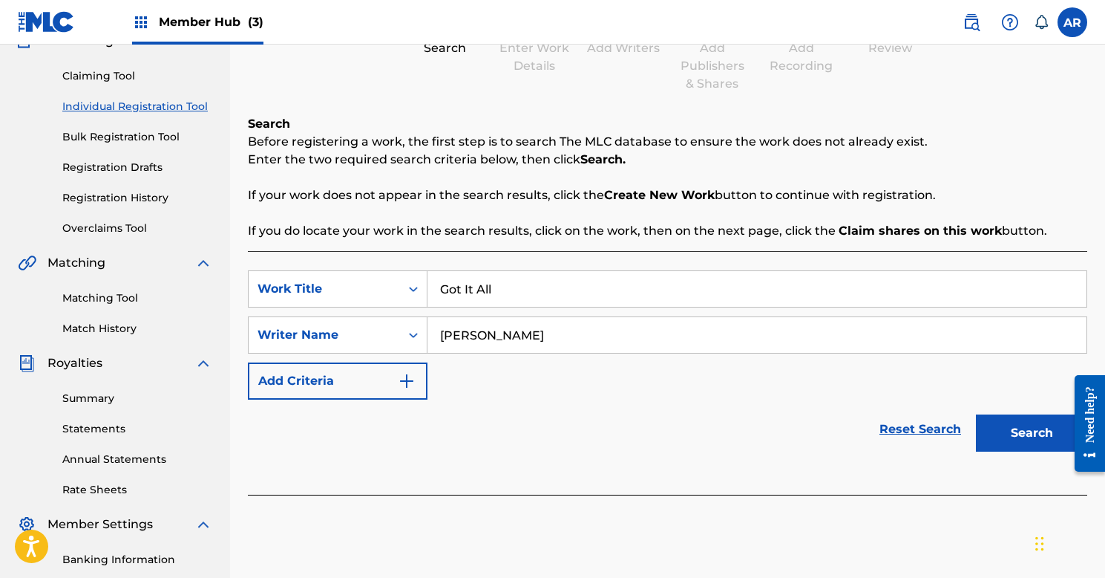
scroll to position [145, 0]
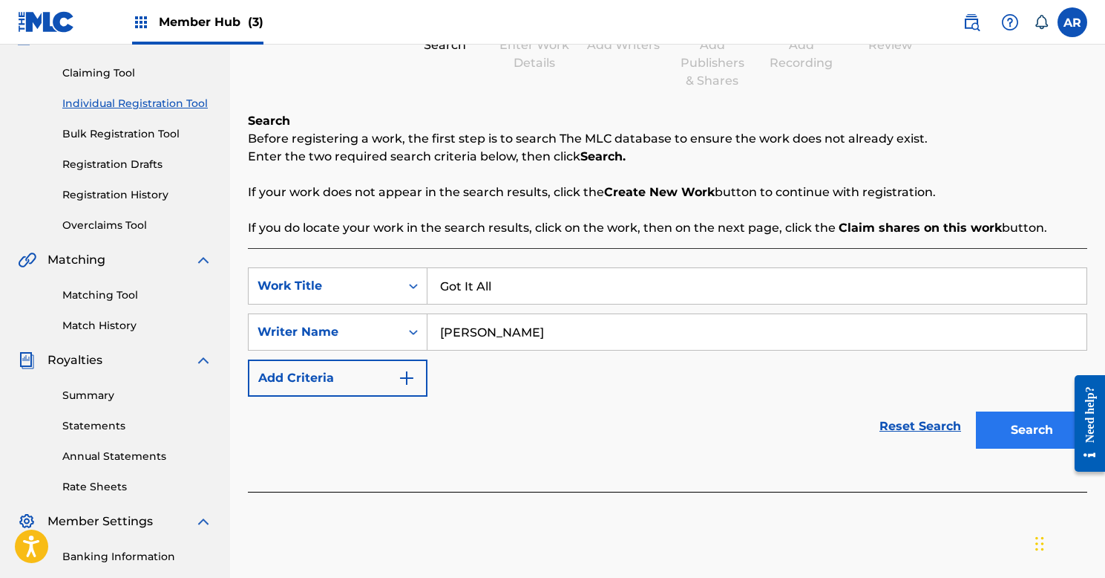
click at [1031, 425] on button "Search" at bounding box center [1031, 429] width 111 height 37
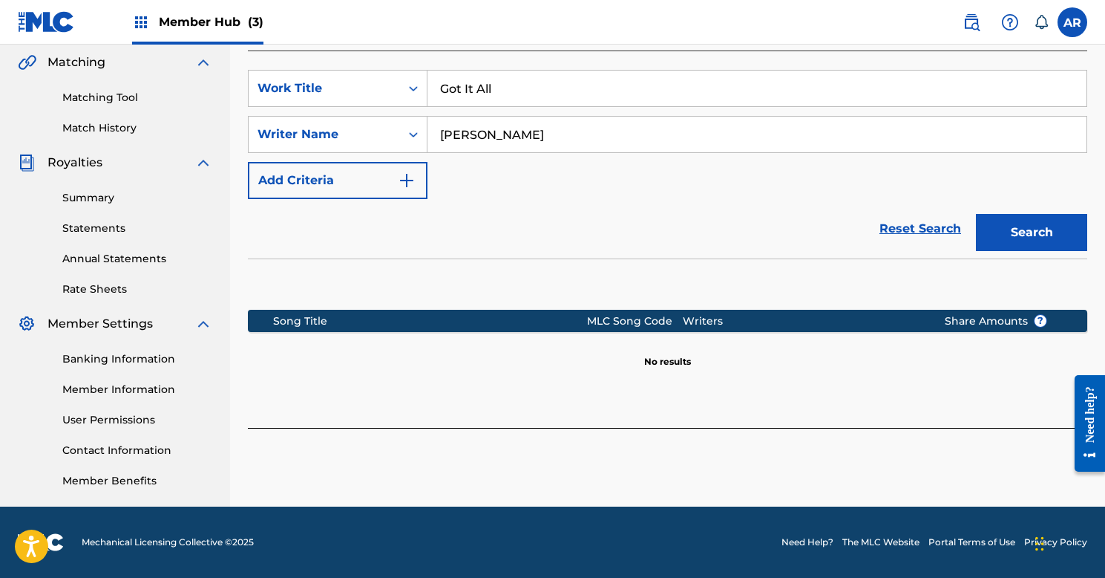
scroll to position [343, 0]
click at [555, 131] on input "[PERSON_NAME]" at bounding box center [757, 135] width 659 height 36
type input "[PERSON_NAME] [PERSON_NAME]"
click at [1032, 232] on button "Search" at bounding box center [1031, 232] width 111 height 37
click at [1025, 474] on button "Create new work" at bounding box center [1024, 461] width 128 height 37
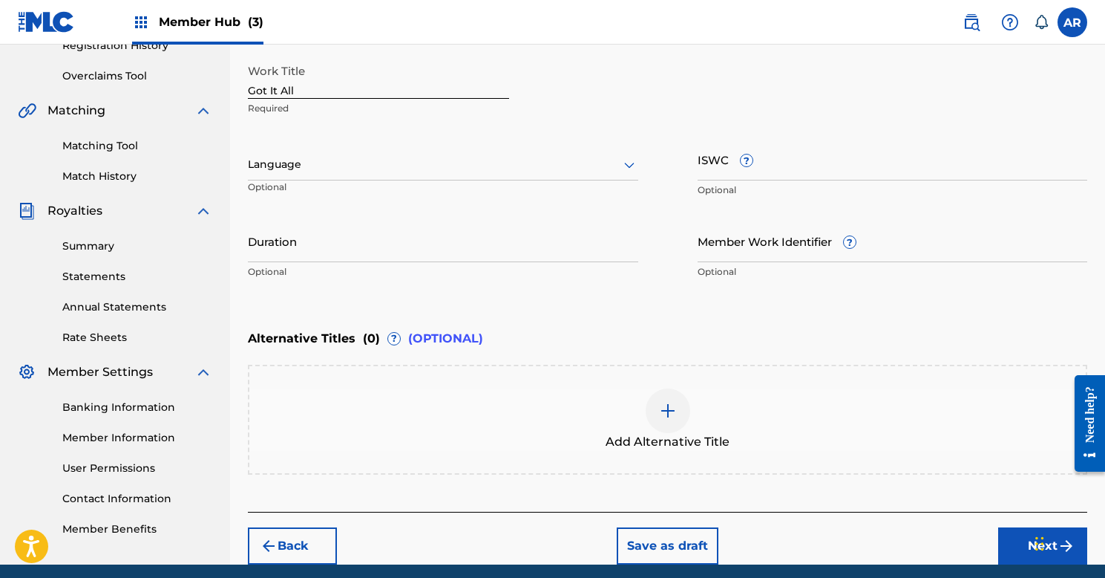
scroll to position [287, 0]
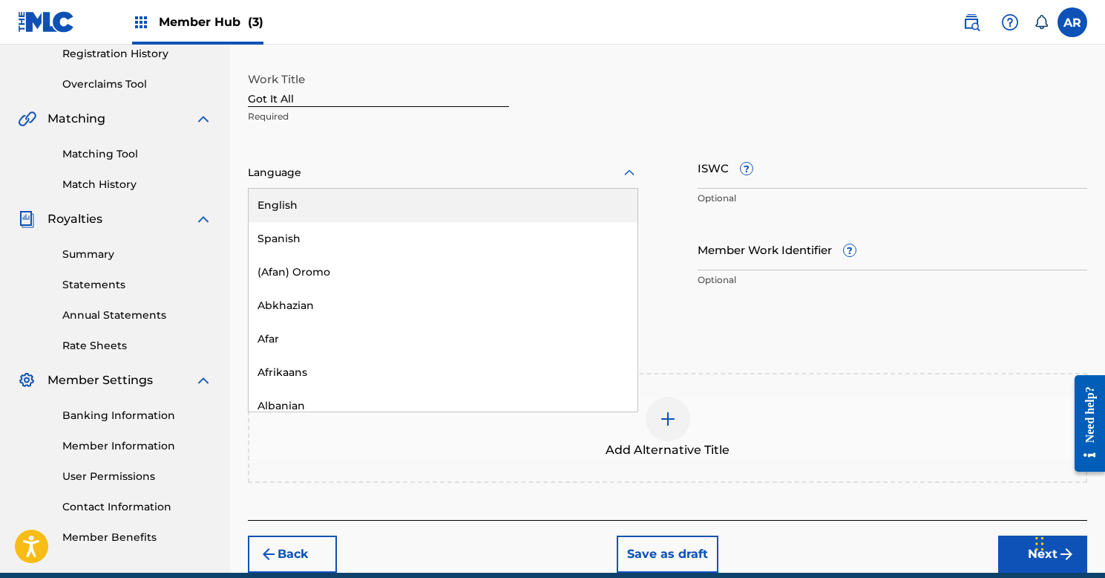
click at [468, 174] on div at bounding box center [443, 172] width 390 height 19
click at [433, 198] on div "English" at bounding box center [443, 205] width 389 height 33
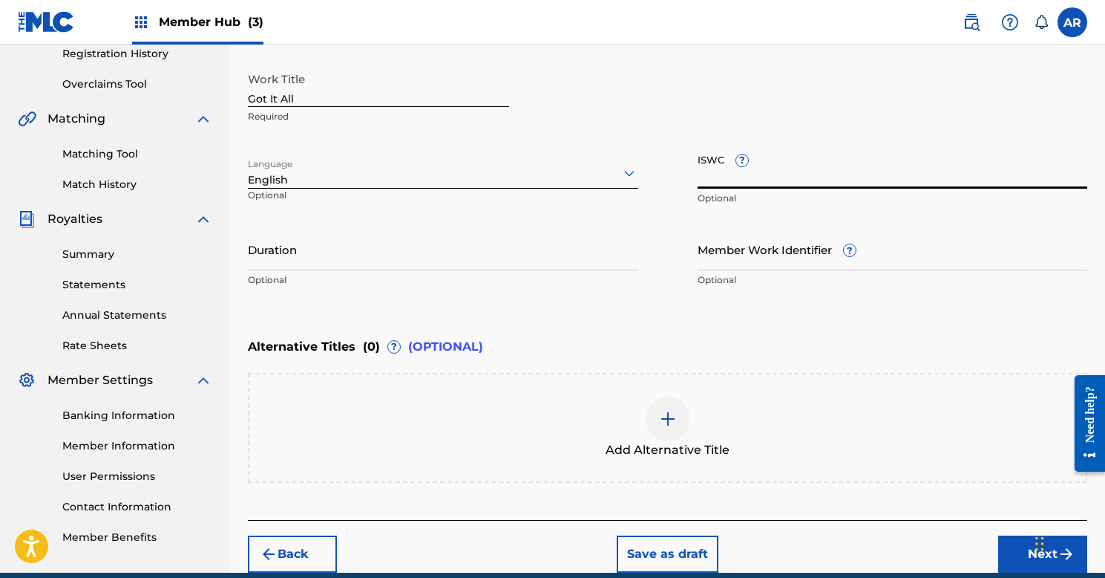
click at [789, 170] on input "ISWC ?" at bounding box center [893, 167] width 390 height 42
paste input "T-328.542.277-3"
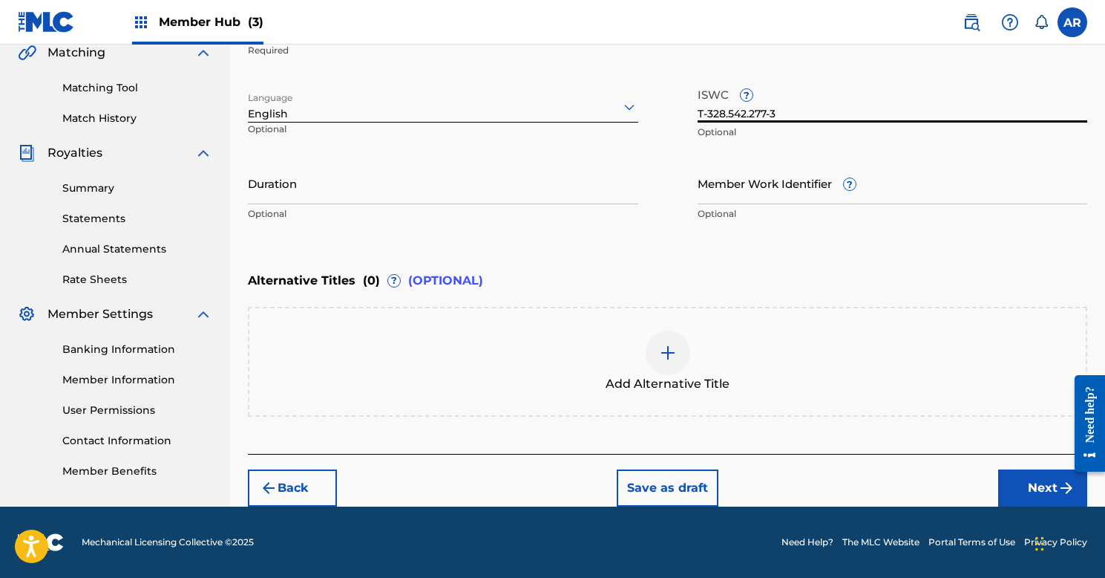
scroll to position [353, 0]
type input "T-328.542.277-3"
click at [1040, 490] on button "Next" at bounding box center [1042, 487] width 89 height 37
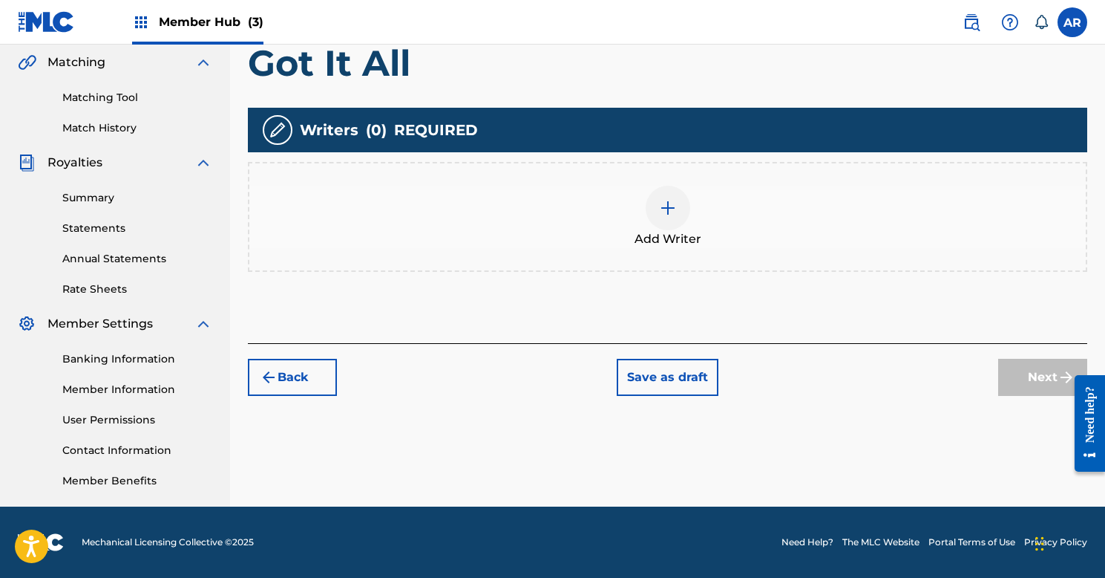
scroll to position [343, 0]
click at [676, 207] on img at bounding box center [668, 208] width 18 height 18
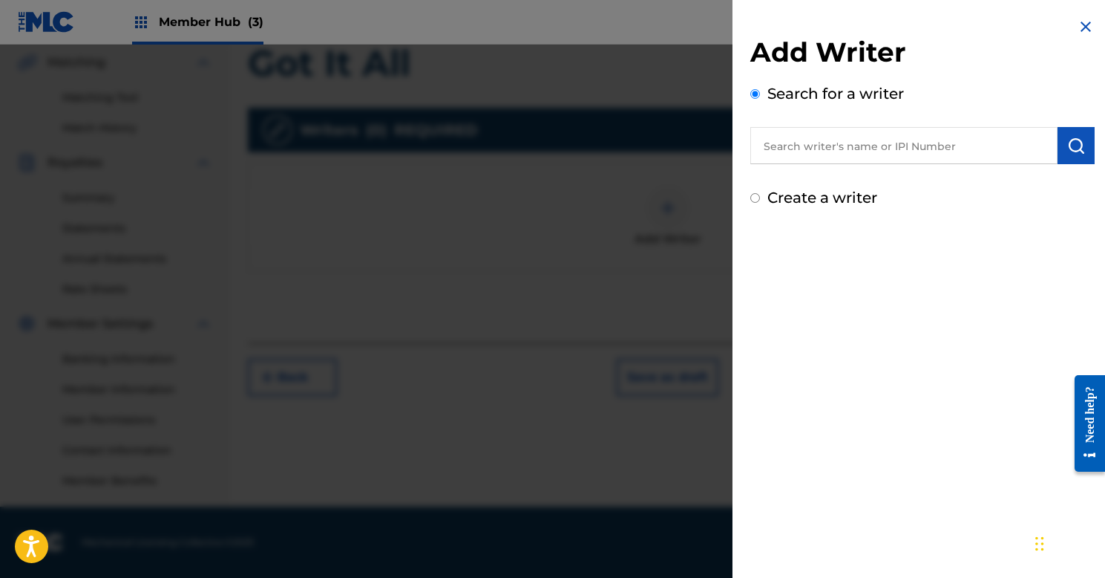
click at [773, 155] on input "text" at bounding box center [904, 145] width 307 height 37
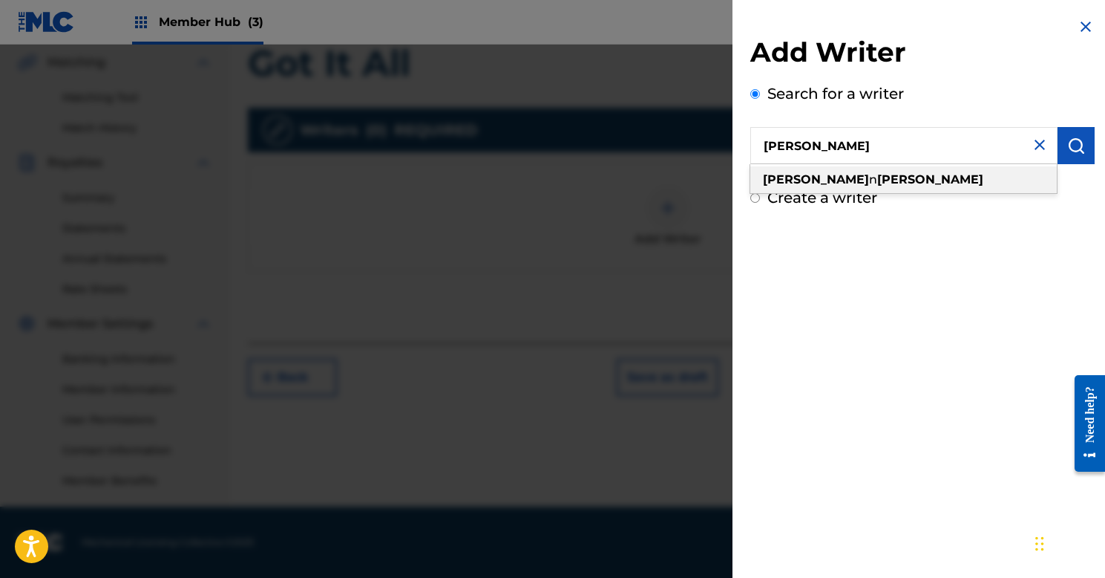
drag, startPoint x: 773, startPoint y: 155, endPoint x: 777, endPoint y: 186, distance: 30.8
click at [777, 186] on strong "[PERSON_NAME]" at bounding box center [816, 179] width 106 height 14
type input "[PERSON_NAME]"
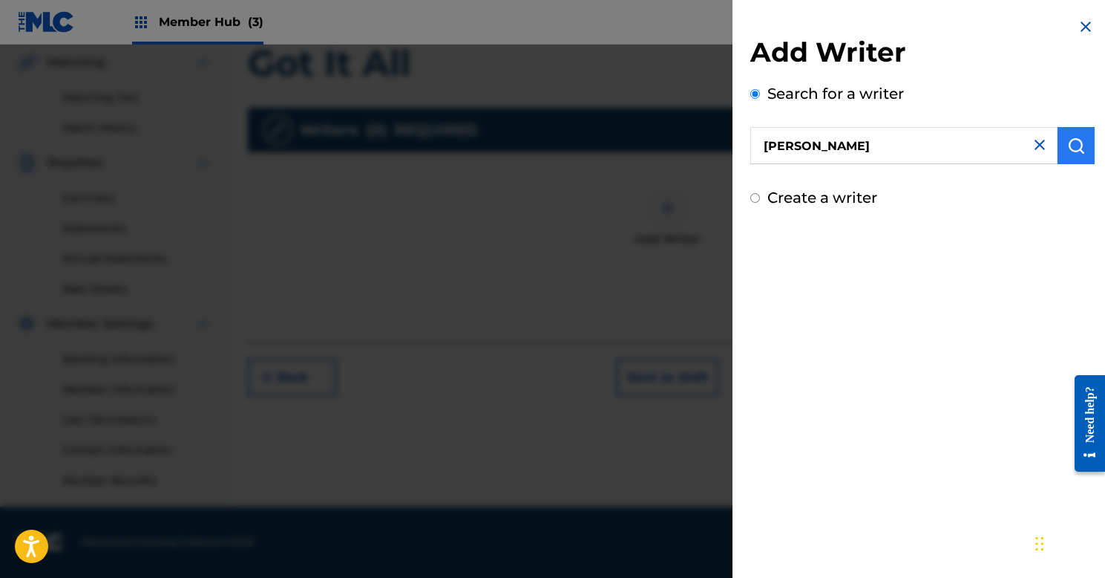
click at [1067, 153] on img "submit" at bounding box center [1076, 146] width 18 height 18
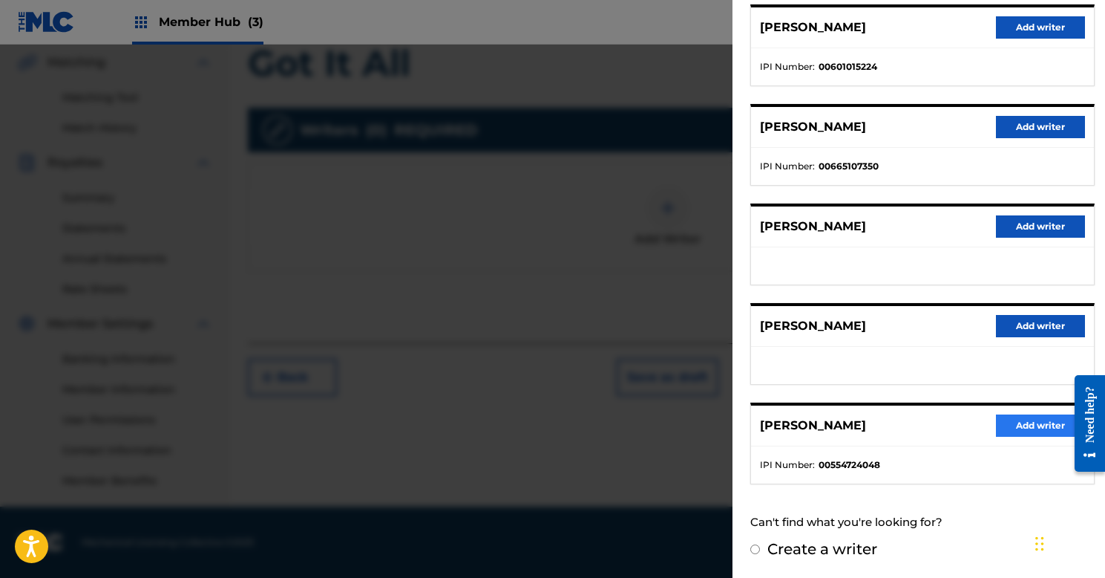
scroll to position [191, 0]
click at [1039, 421] on button "Add writer" at bounding box center [1040, 426] width 89 height 22
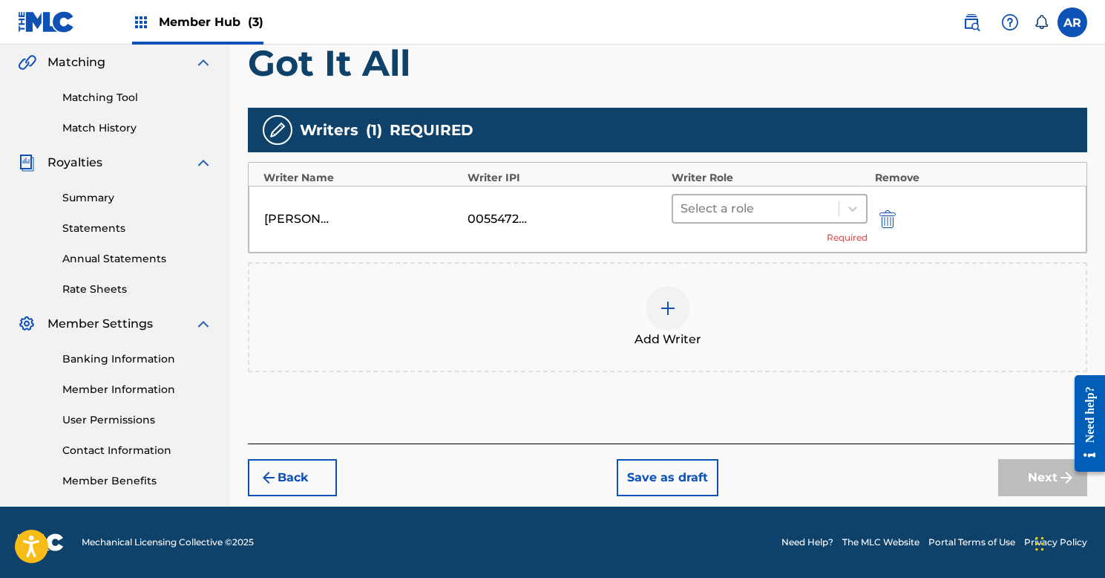
click at [782, 211] on div at bounding box center [756, 208] width 151 height 21
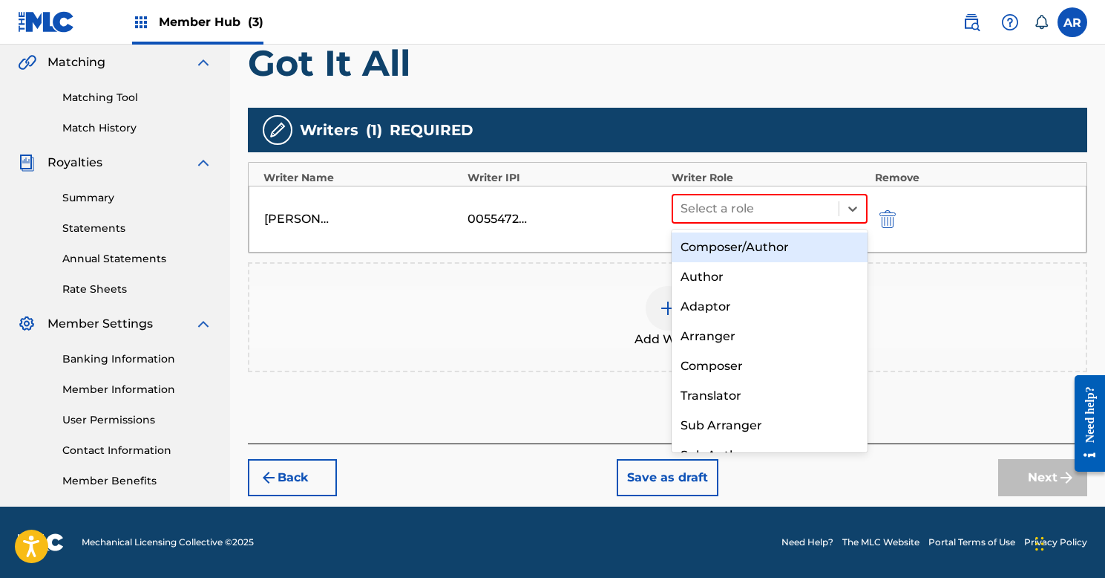
click at [764, 243] on div "Composer/Author" at bounding box center [770, 247] width 196 height 30
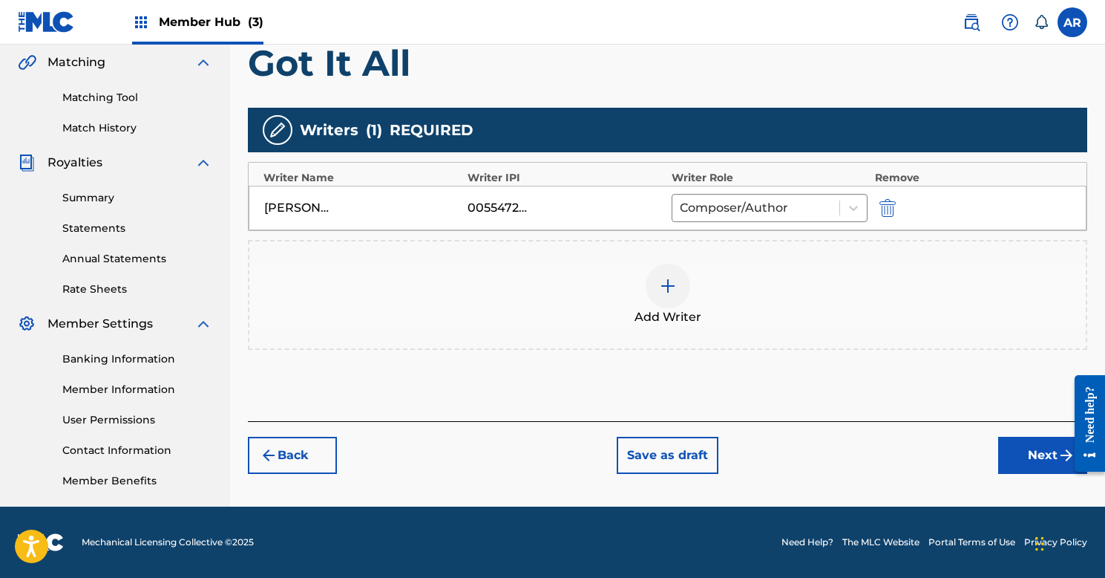
click at [658, 278] on div at bounding box center [668, 286] width 45 height 45
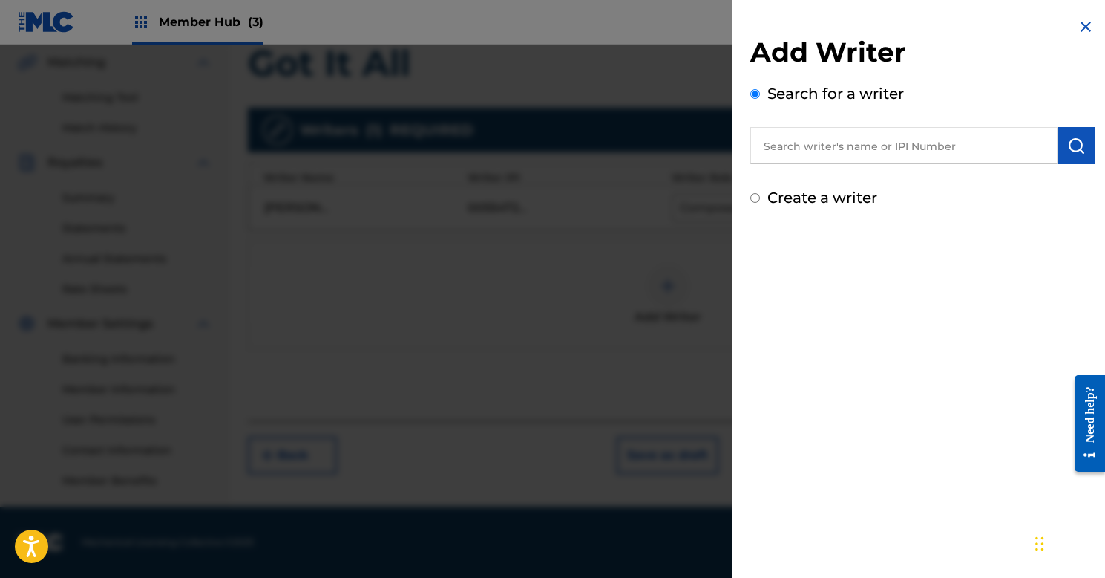
click at [783, 154] on input "text" at bounding box center [904, 145] width 307 height 37
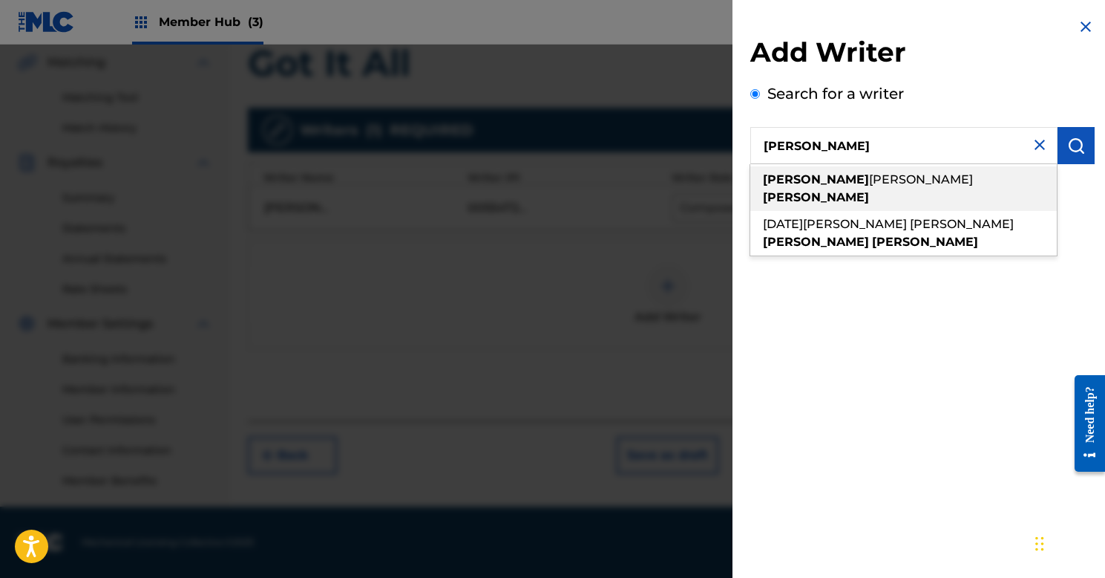
drag, startPoint x: 800, startPoint y: 171, endPoint x: 808, endPoint y: 186, distance: 15.9
click at [869, 186] on span "[PERSON_NAME]" at bounding box center [921, 179] width 104 height 14
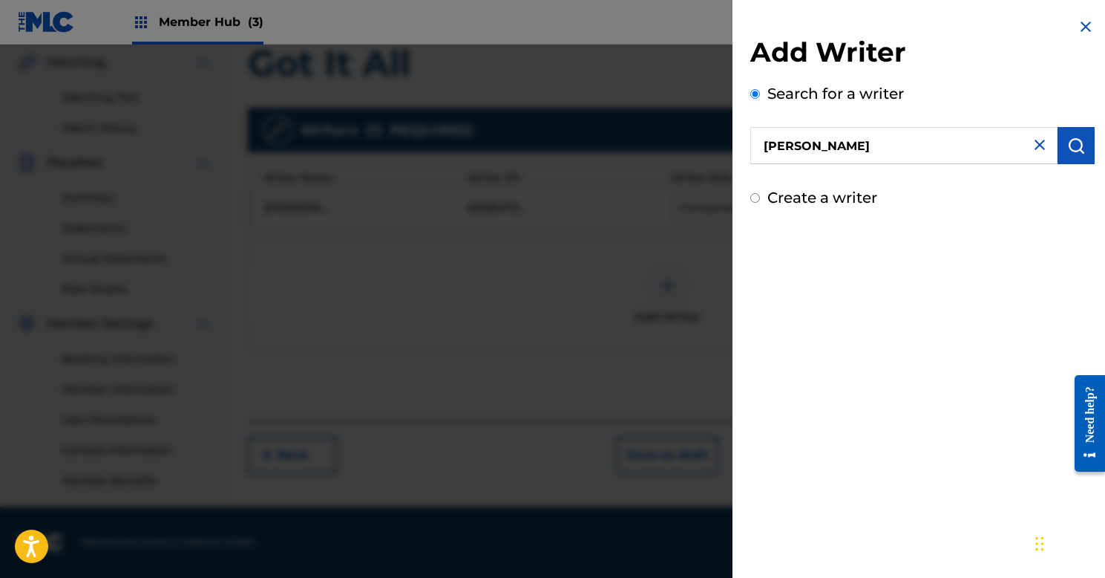
type input "[PERSON_NAME] [PERSON_NAME]"
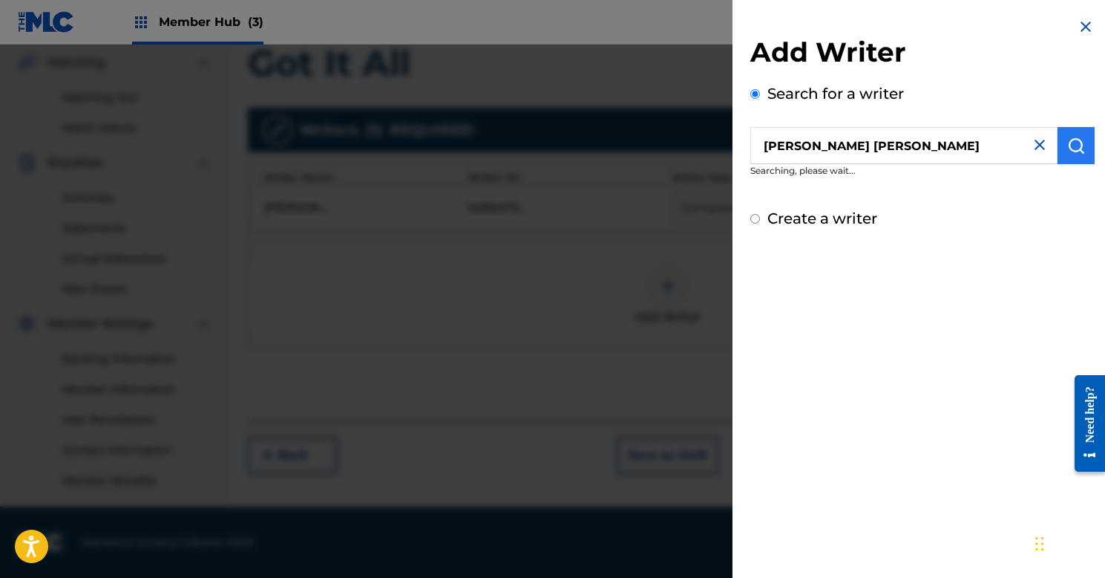
click at [1067, 140] on img "submit" at bounding box center [1076, 146] width 18 height 18
click at [1073, 141] on img "submit" at bounding box center [1076, 146] width 18 height 18
click at [1033, 148] on img at bounding box center [1040, 145] width 18 height 18
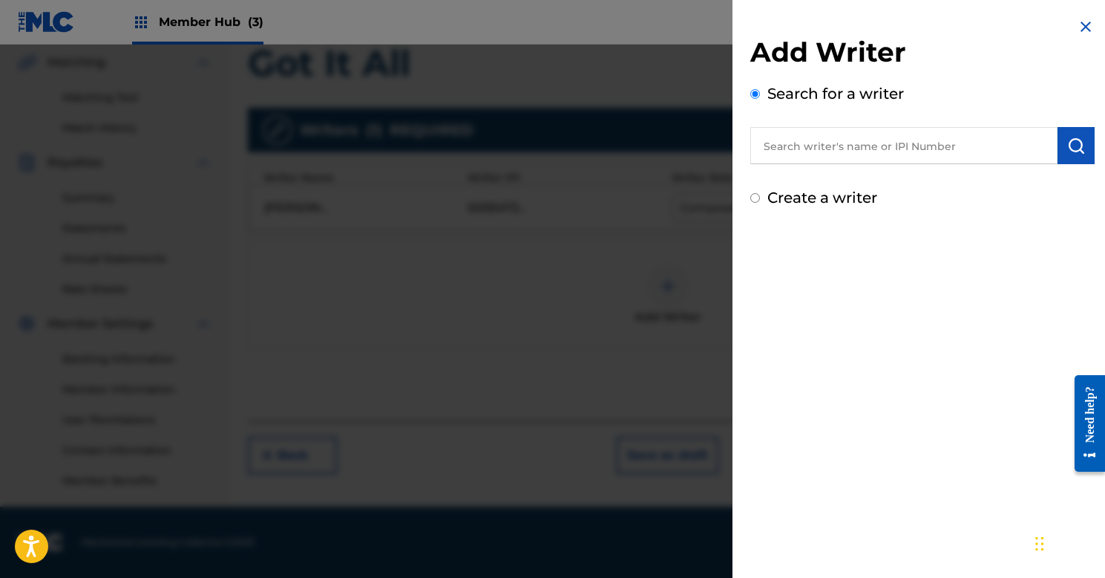
click at [928, 147] on input "text" at bounding box center [904, 145] width 307 height 37
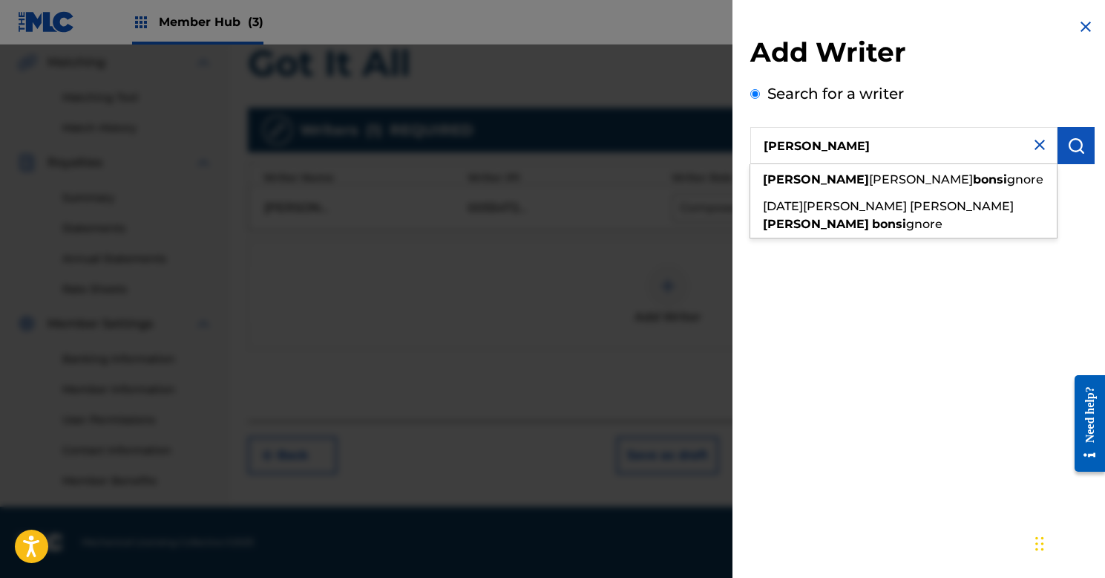
drag, startPoint x: 928, startPoint y: 147, endPoint x: 880, endPoint y: 177, distance: 56.7
click at [880, 177] on span "[PERSON_NAME]" at bounding box center [921, 179] width 104 height 14
type input "[PERSON_NAME] [PERSON_NAME]"
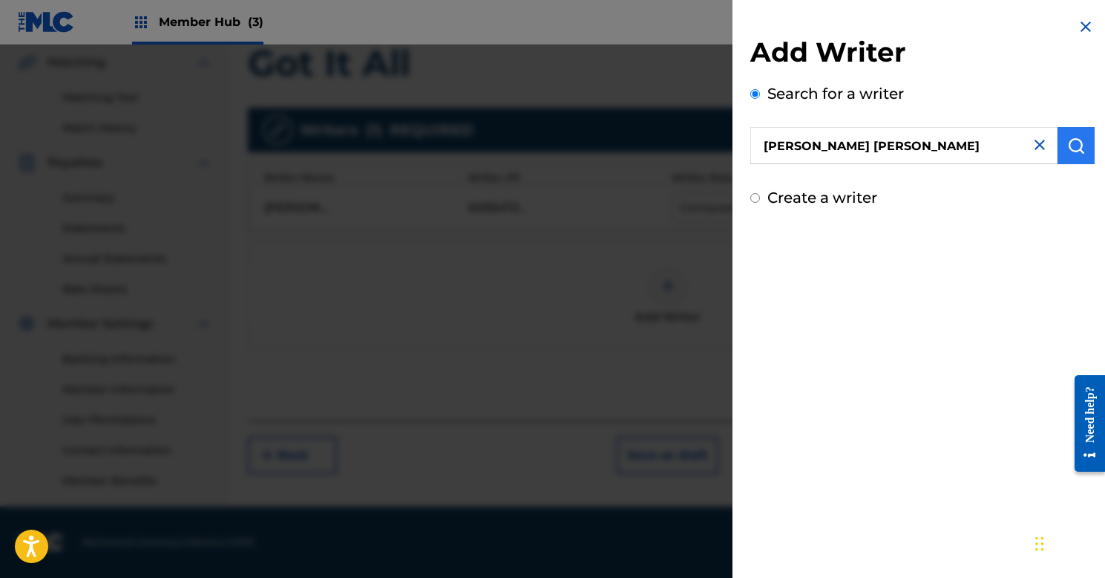
click at [1067, 148] on img "submit" at bounding box center [1076, 146] width 18 height 18
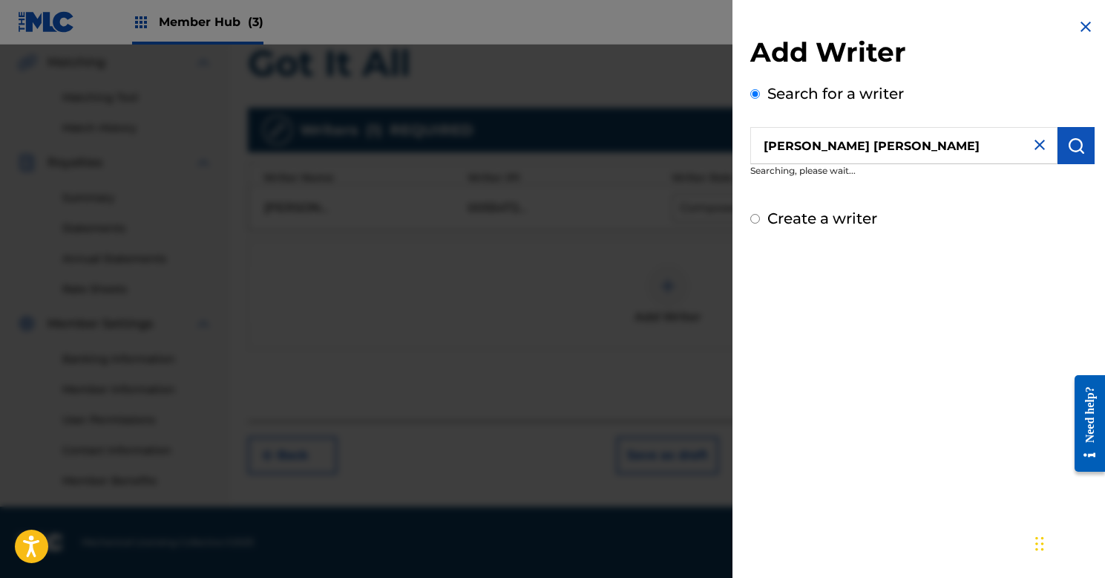
click at [1078, 25] on img at bounding box center [1086, 27] width 18 height 18
